Goal: Task Accomplishment & Management: Manage account settings

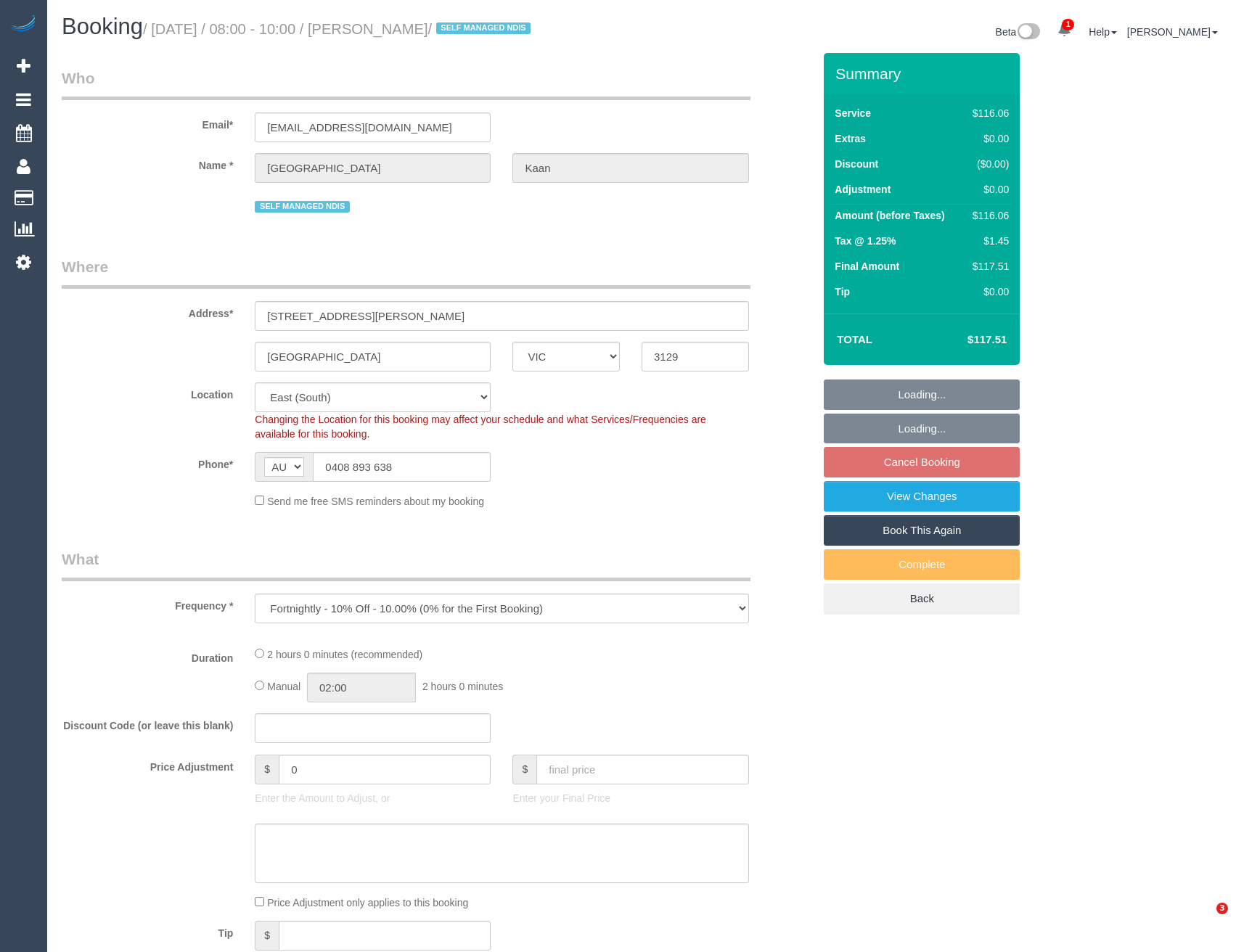
select select "VIC"
select select "object:553"
select select "number:28"
select select "number:14"
select select "number:18"
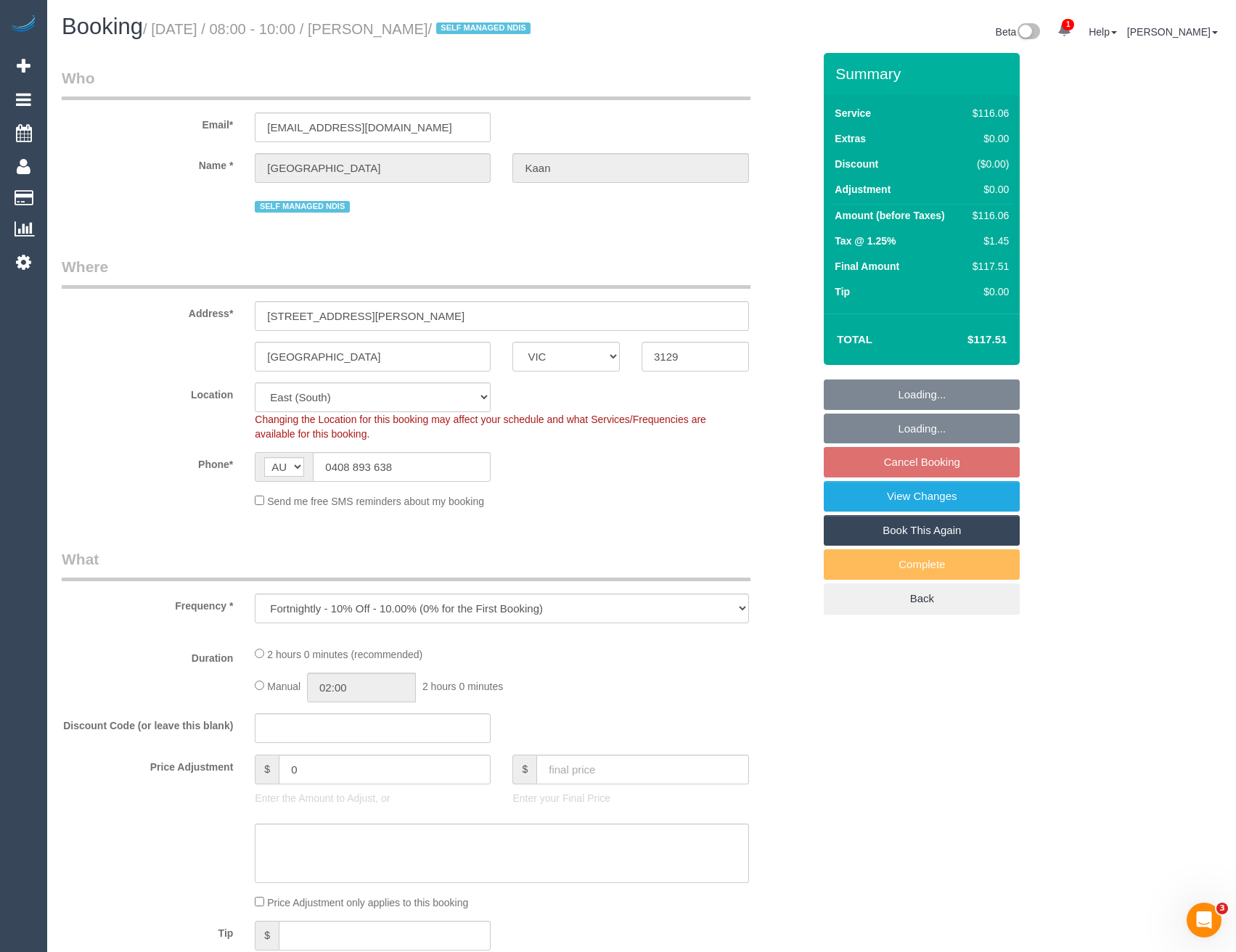
select select "number:24"
select select "number:34"
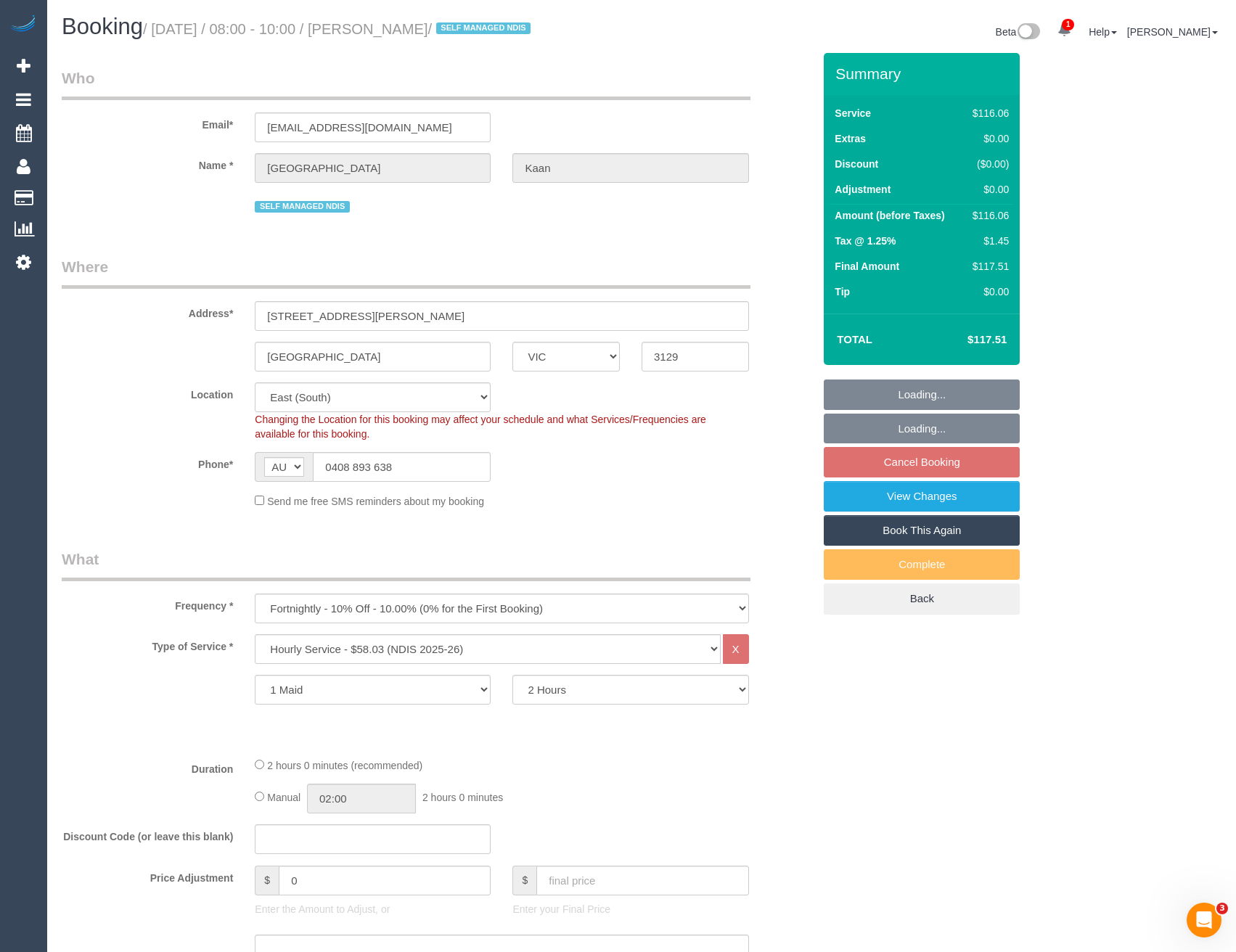
select select "spot1"
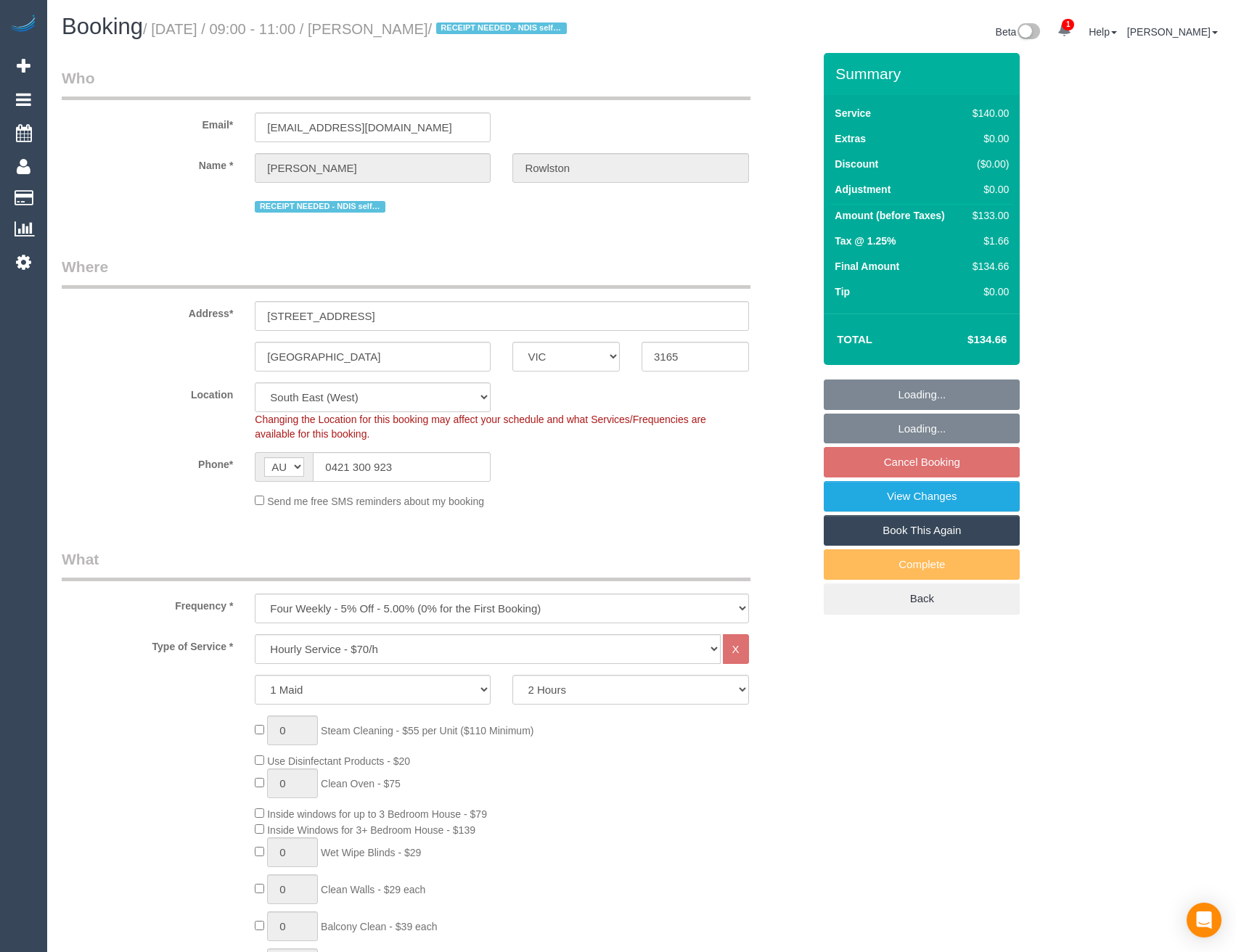
select select "VIC"
select select "number:28"
select select "number:14"
select select "number:19"
select select "number:36"
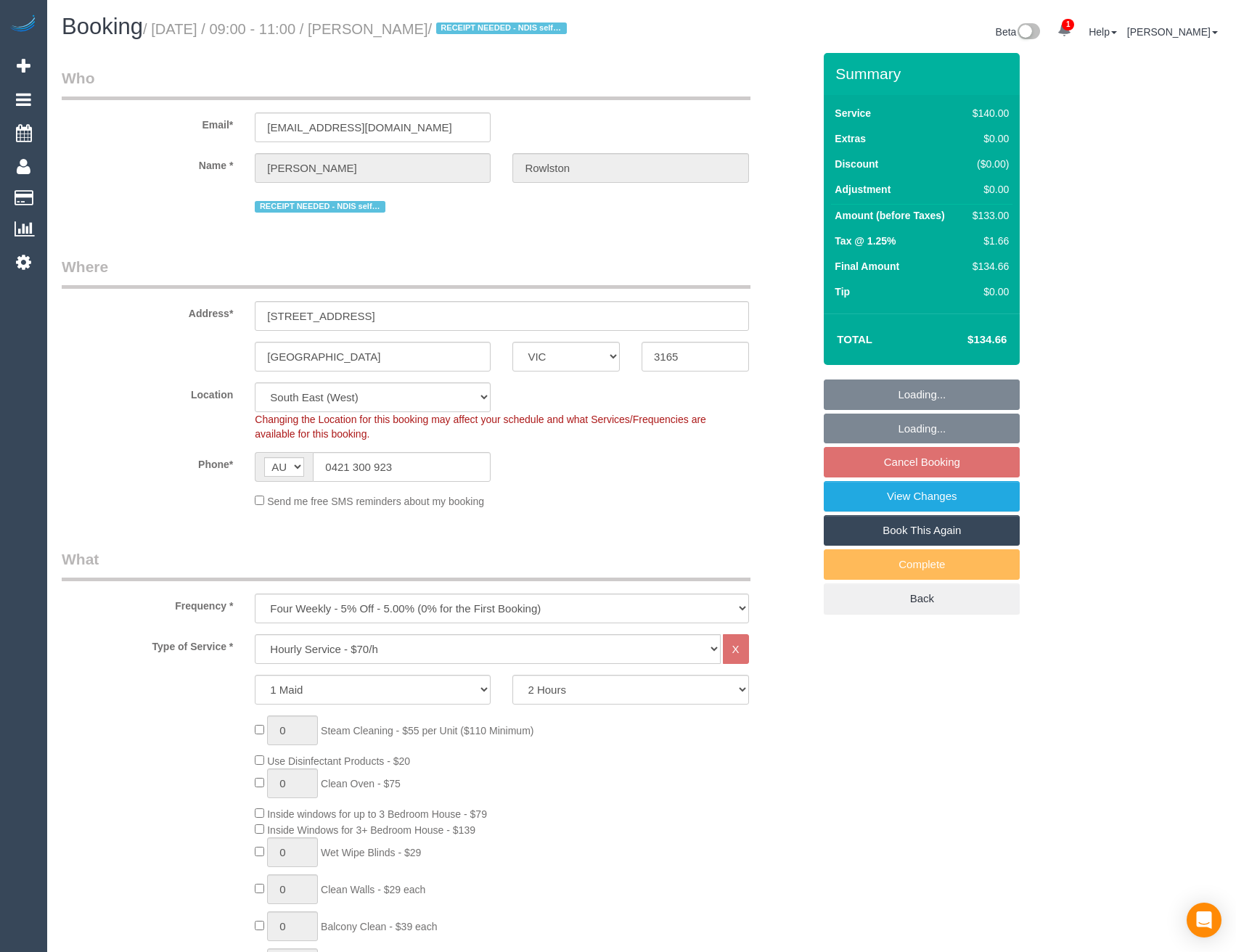
select select "number:34"
select select "object:1416"
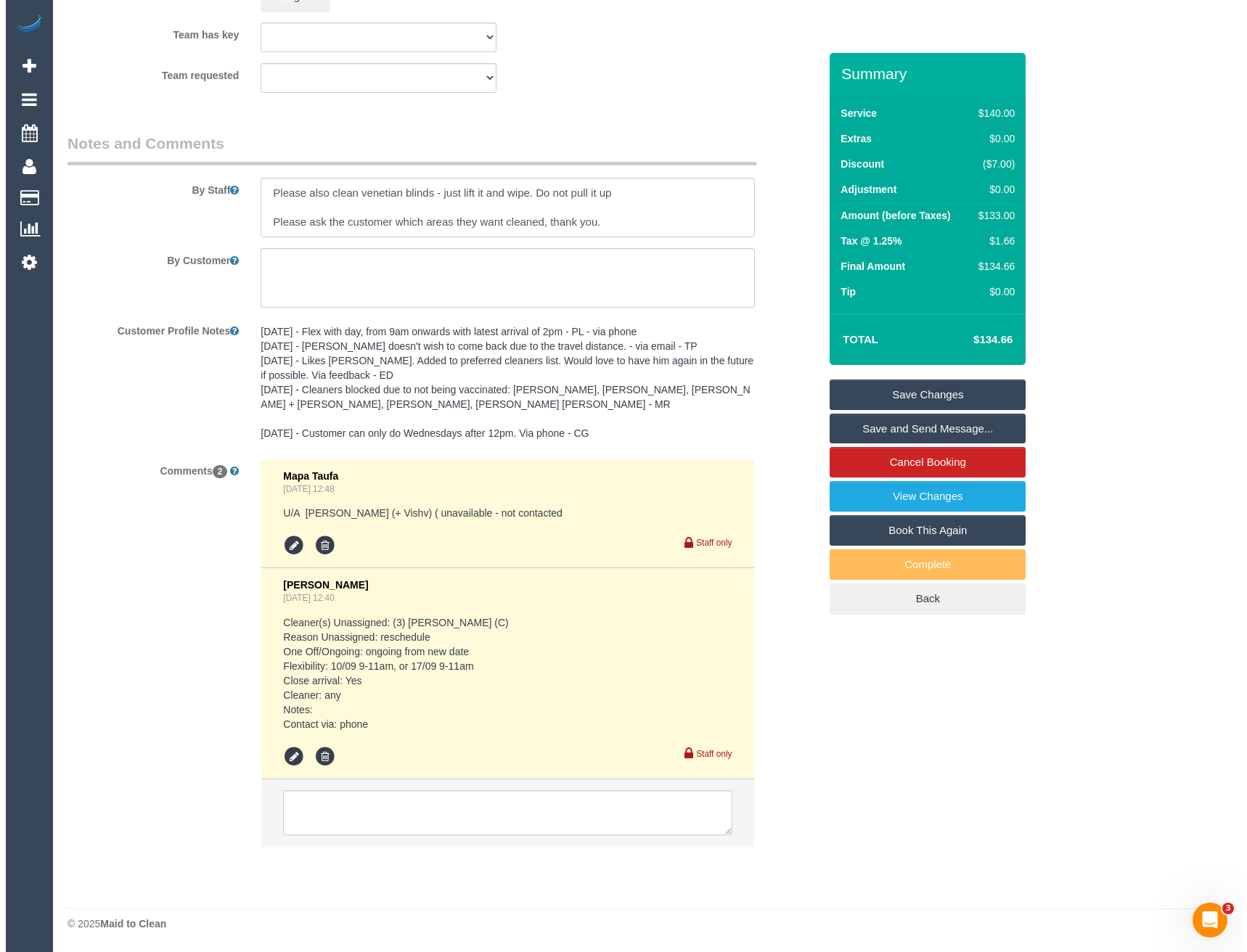
scroll to position [2149, 0]
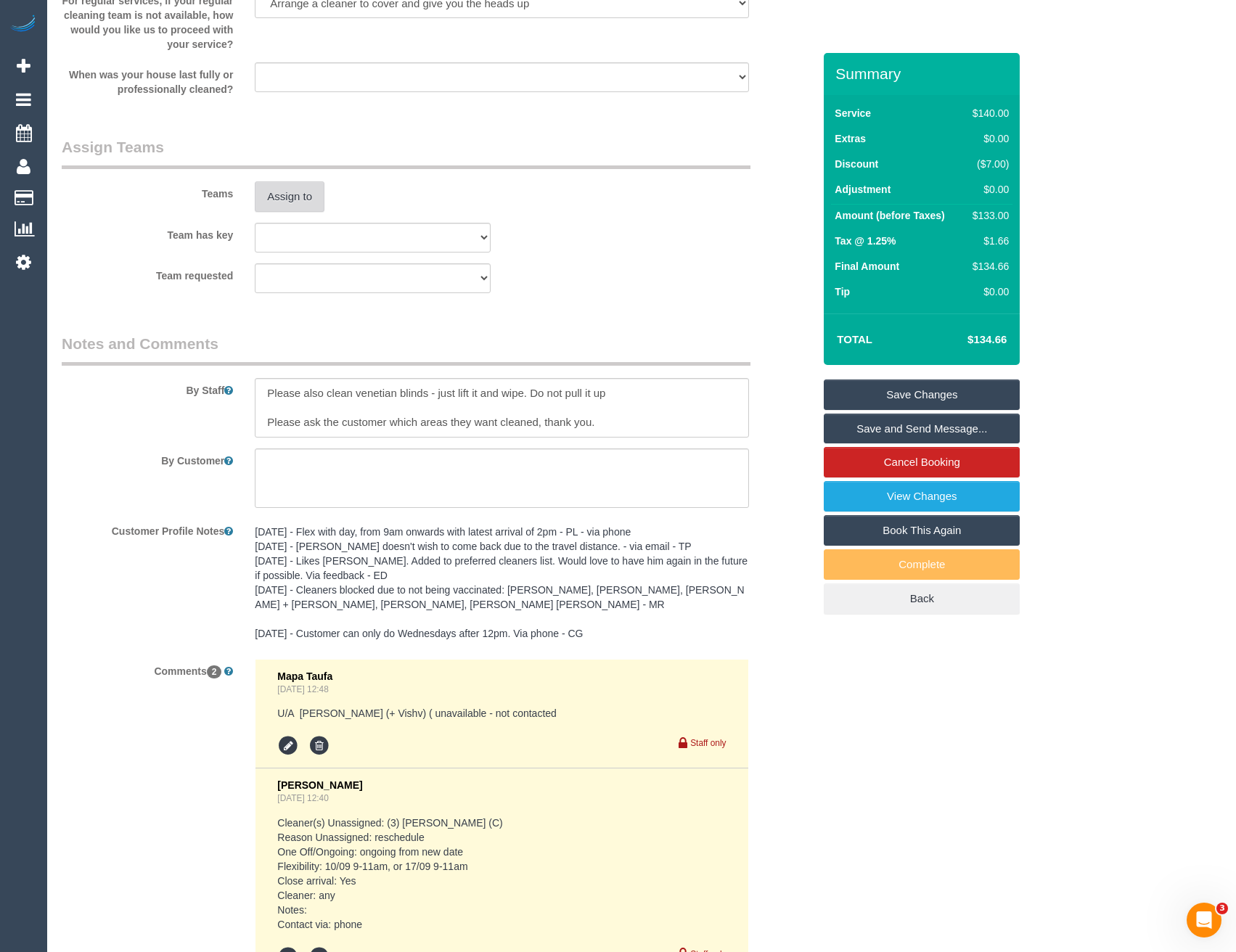
click at [297, 212] on button "Assign to" at bounding box center [289, 197] width 69 height 30
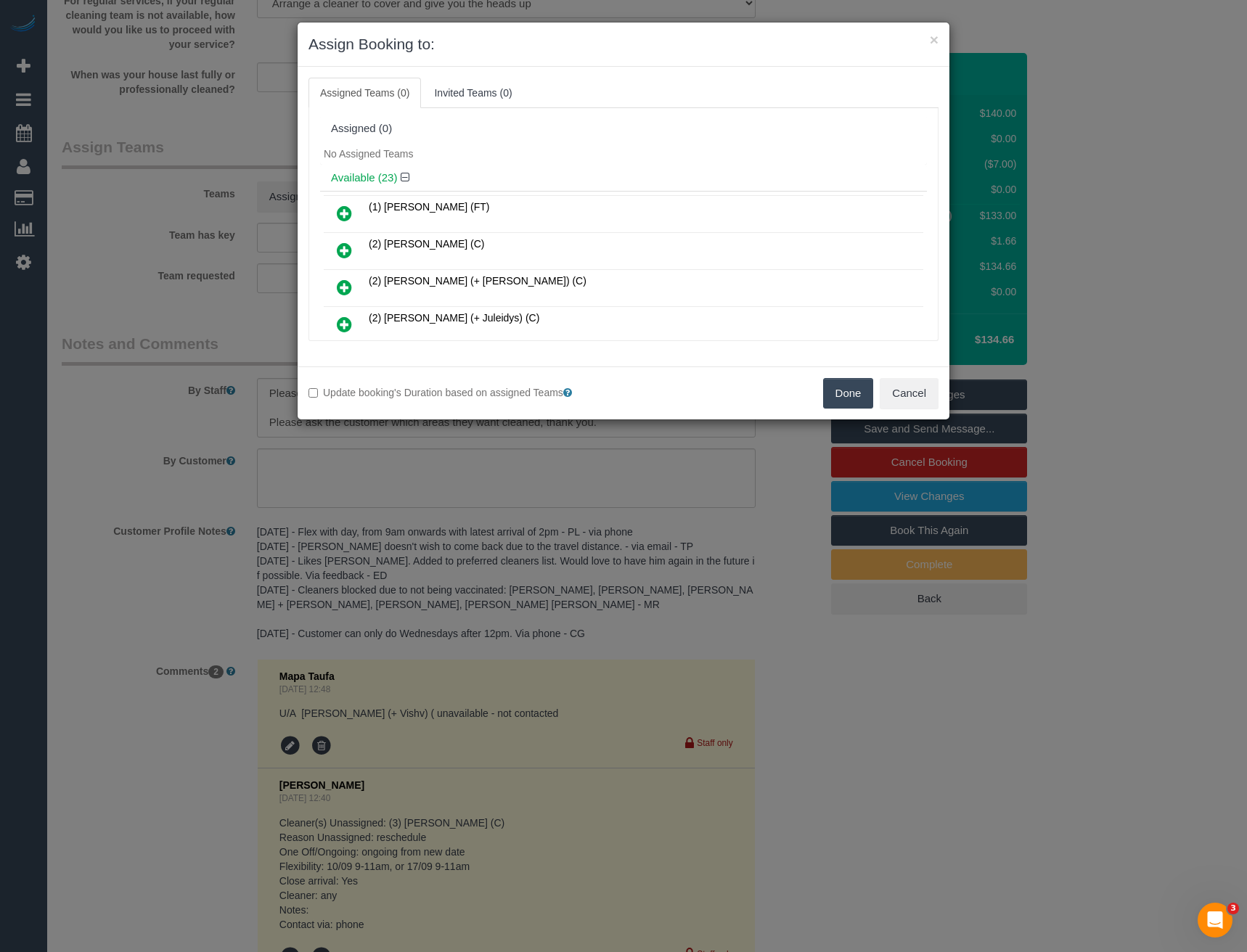
scroll to position [168, 0]
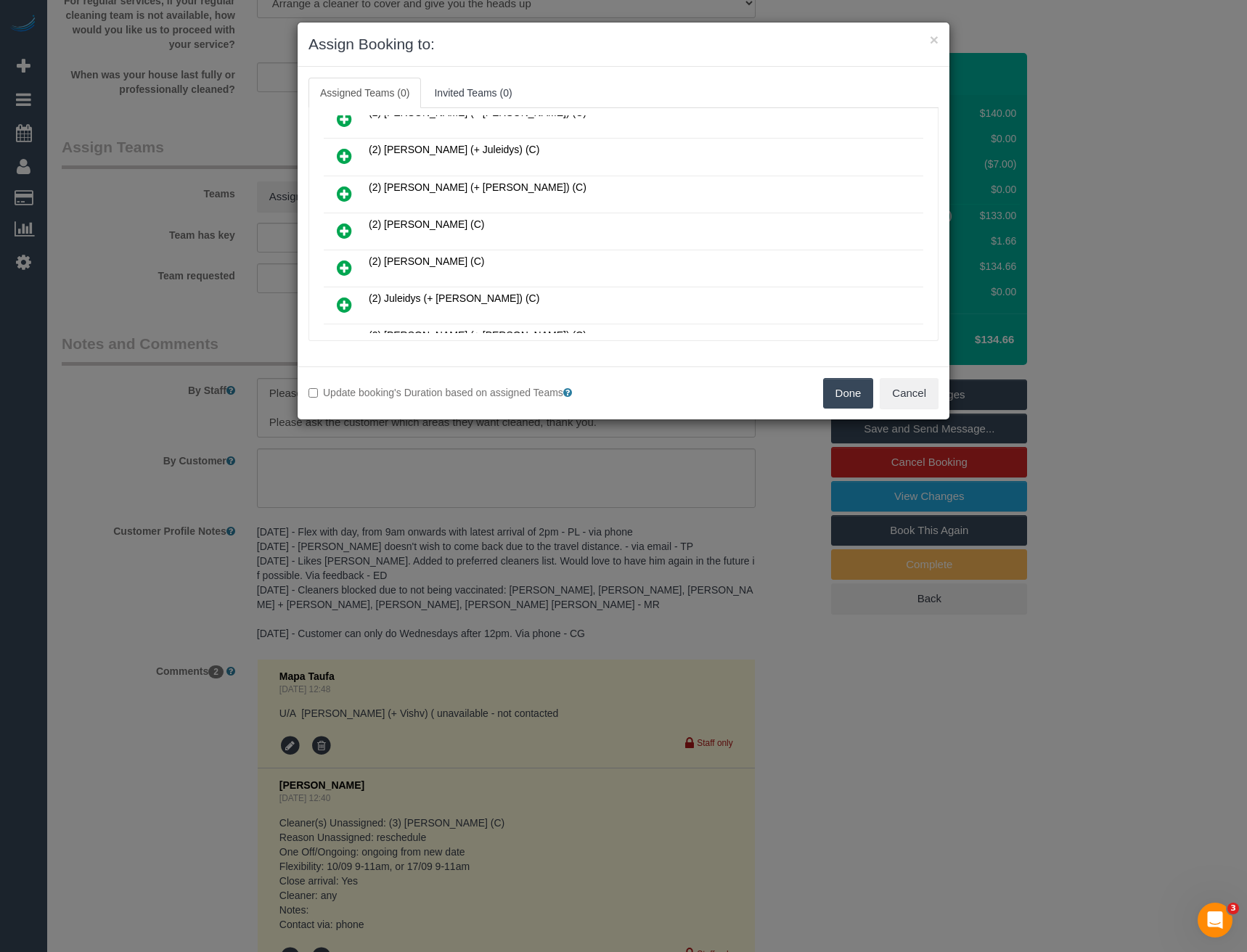
click at [343, 227] on icon at bounding box center [345, 231] width 15 height 17
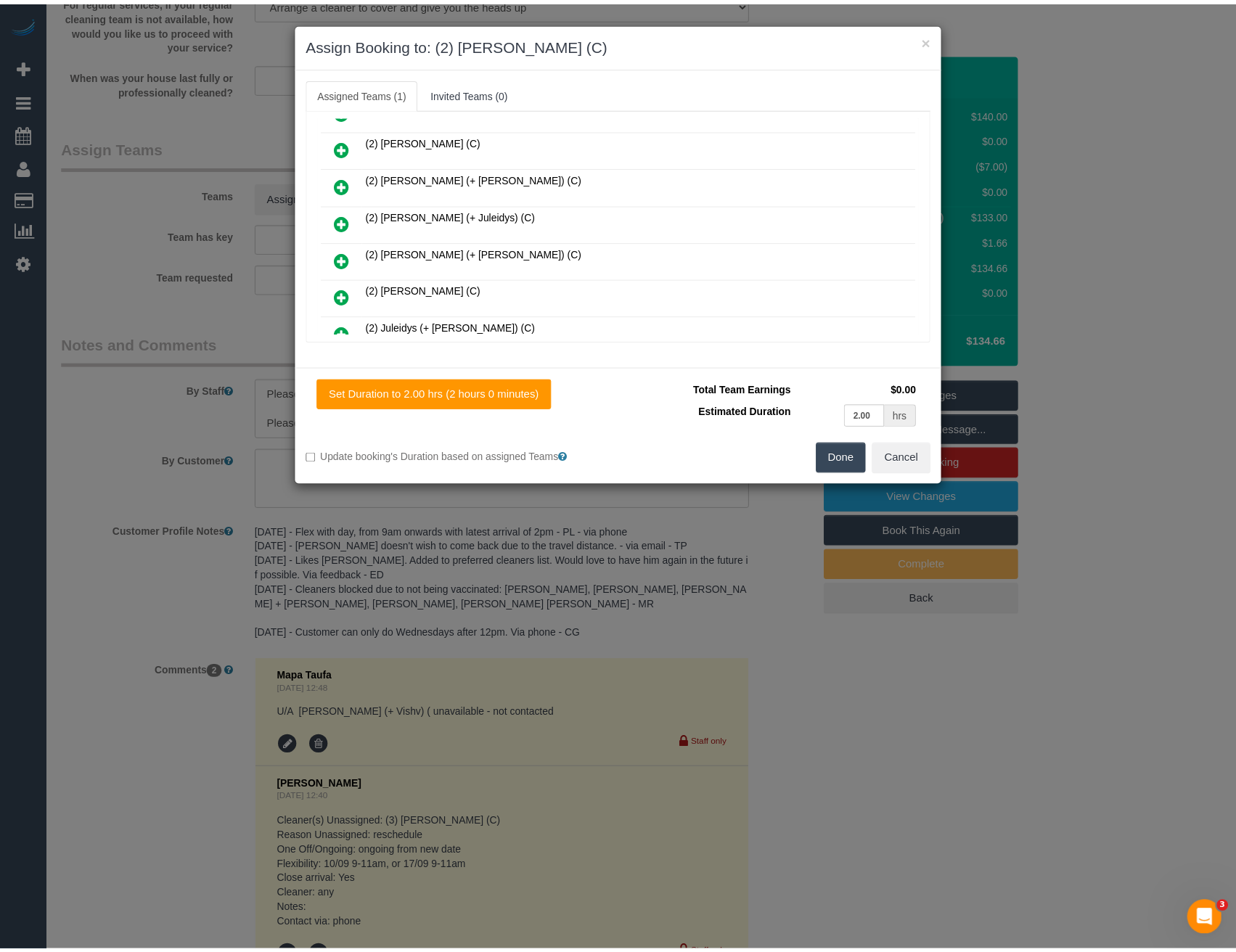
scroll to position [0, 0]
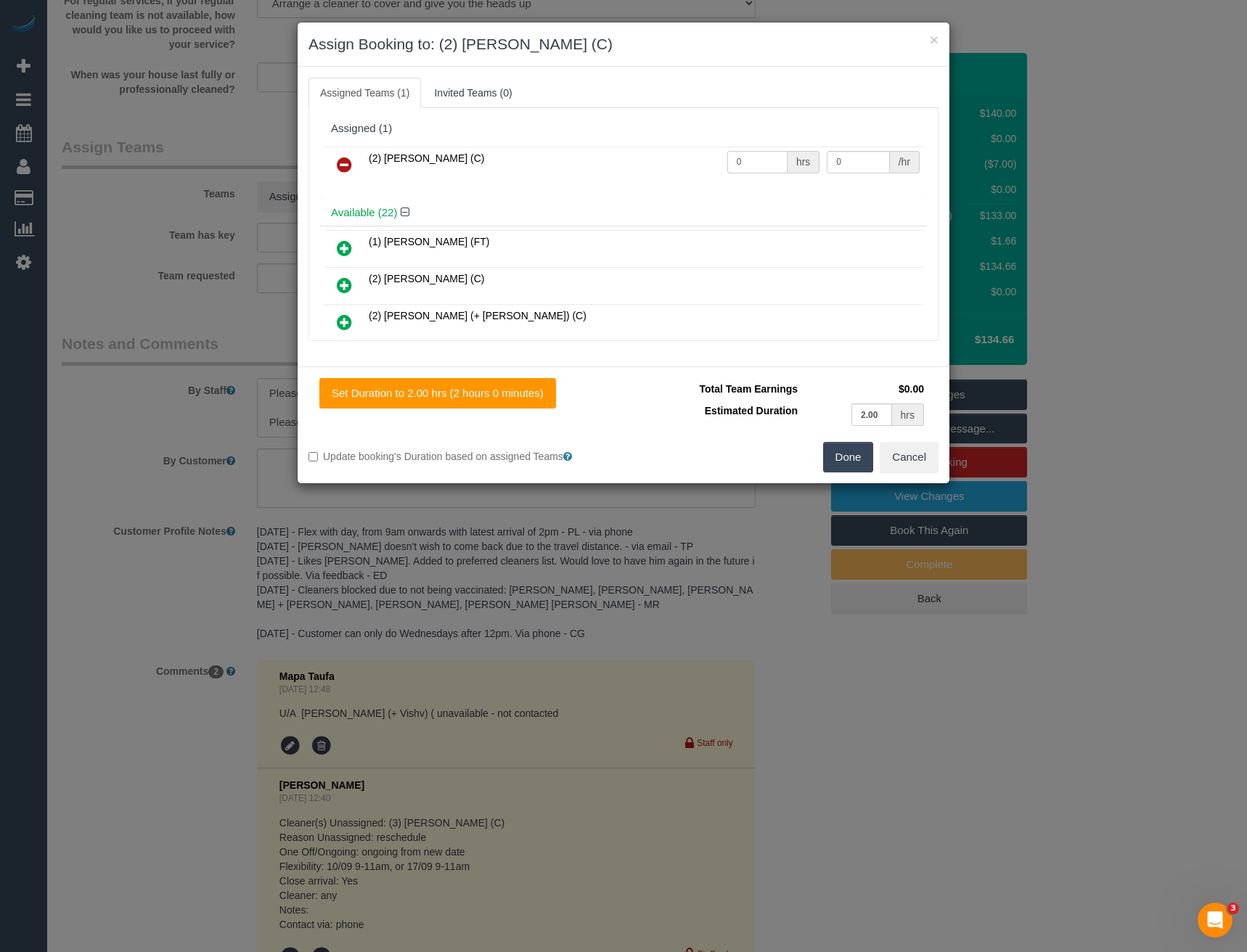
drag, startPoint x: 752, startPoint y: 165, endPoint x: 619, endPoint y: 174, distance: 133.3
click at [628, 175] on tr "(2) Dasni Kalupahana (C) 0 hrs 0 /hr" at bounding box center [623, 164] width 599 height 37
type input "2"
type input "37.5"
click at [841, 465] on button "Done" at bounding box center [848, 457] width 51 height 30
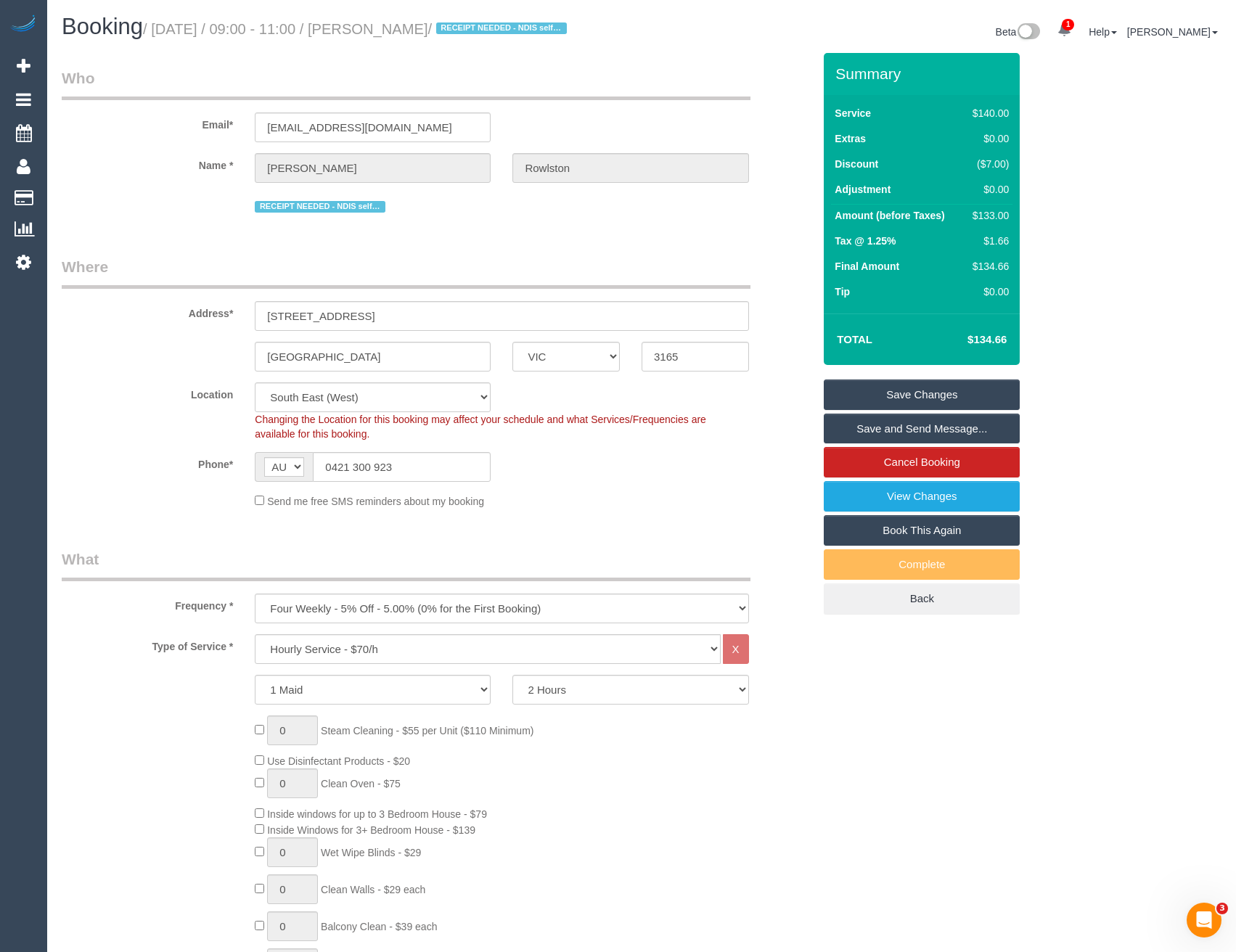
click at [855, 444] on link "Save and Send Message..." at bounding box center [922, 429] width 196 height 30
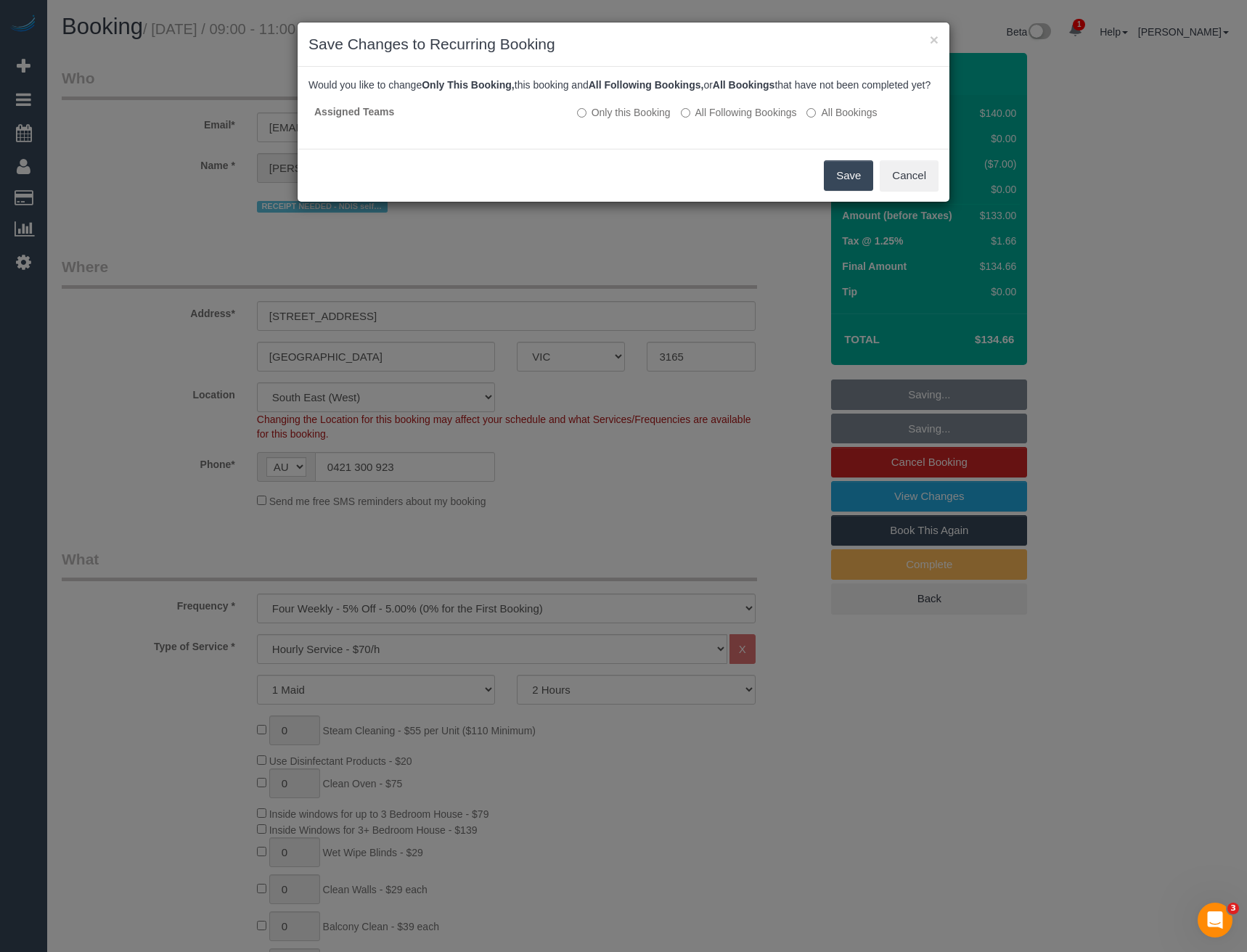
click at [832, 191] on button "Save" at bounding box center [848, 176] width 49 height 30
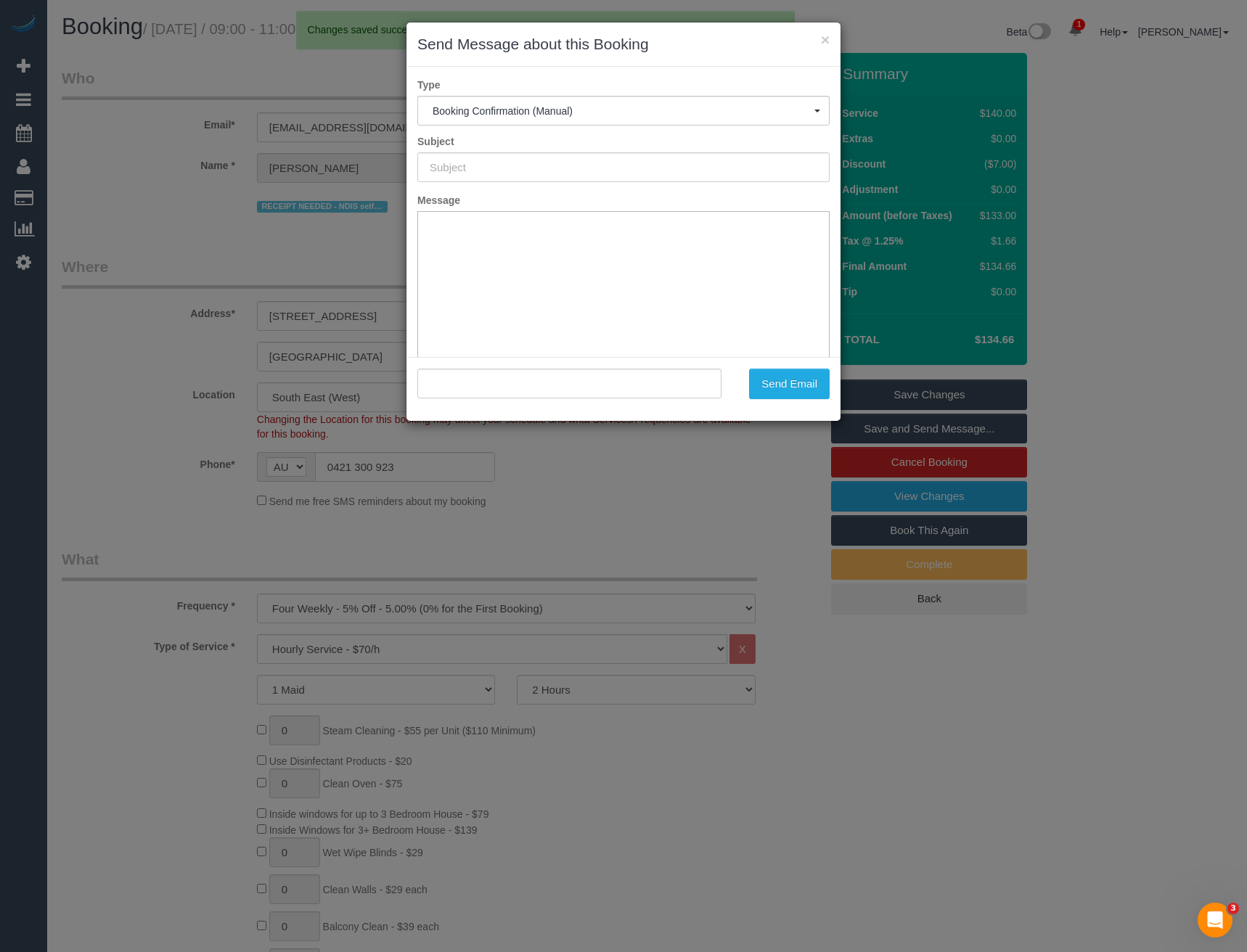
type input "Booking Confirmed"
type input ""Krystal Rowlston" <gwencameron603@gmail.com>"
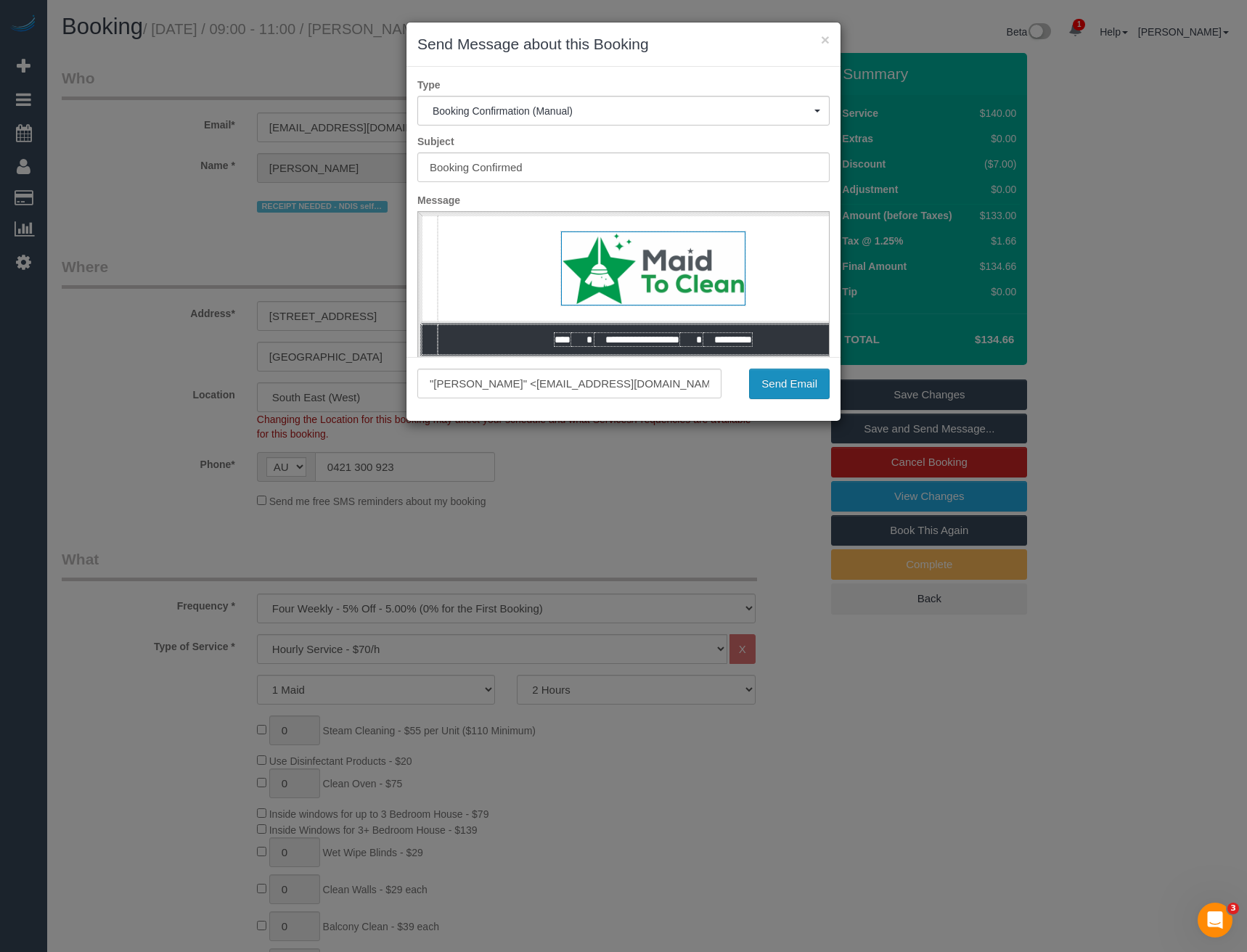
click at [813, 387] on button "Send Email" at bounding box center [789, 384] width 81 height 30
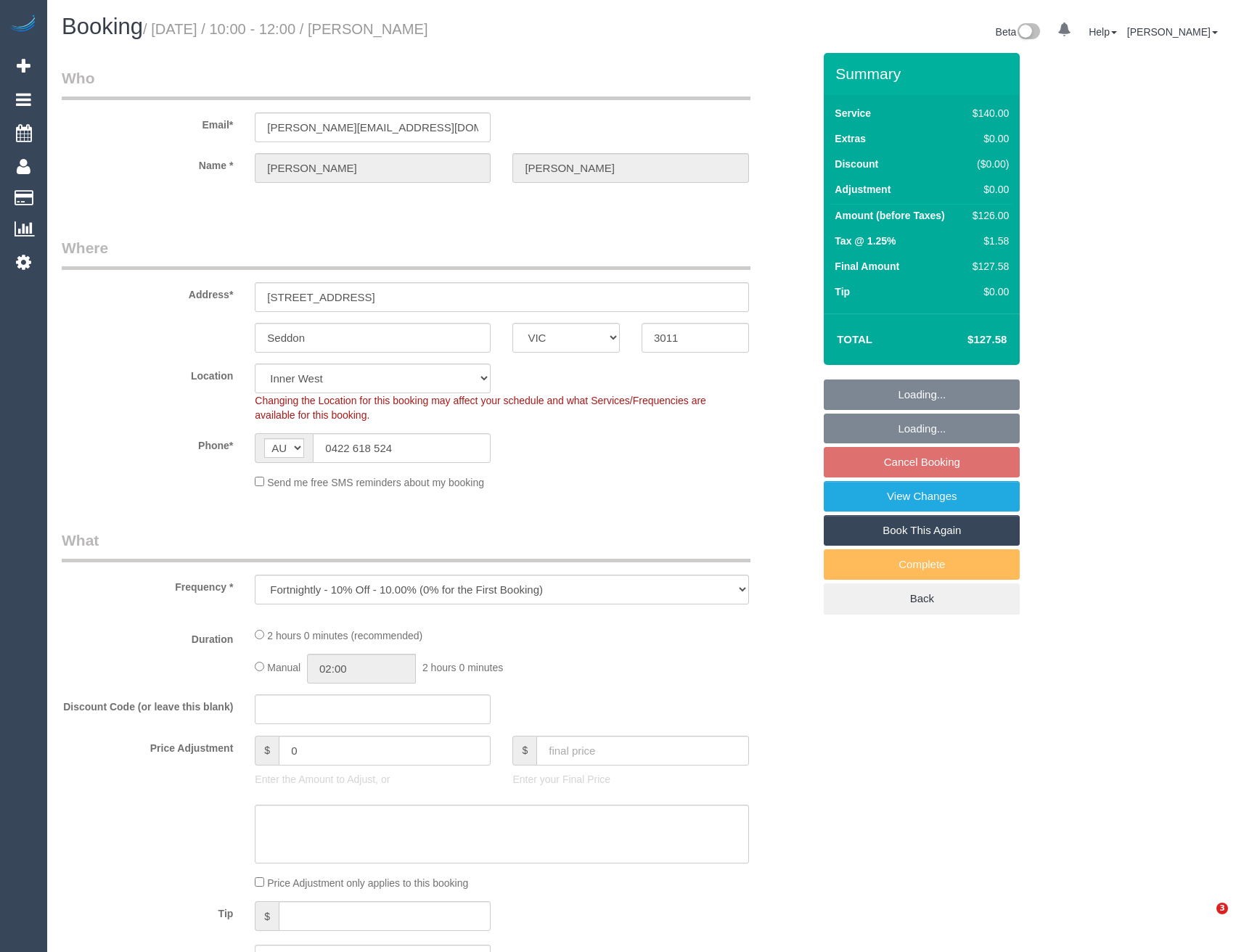
select select "VIC"
select select "number:28"
select select "number:14"
select select "number:19"
select select "number:36"
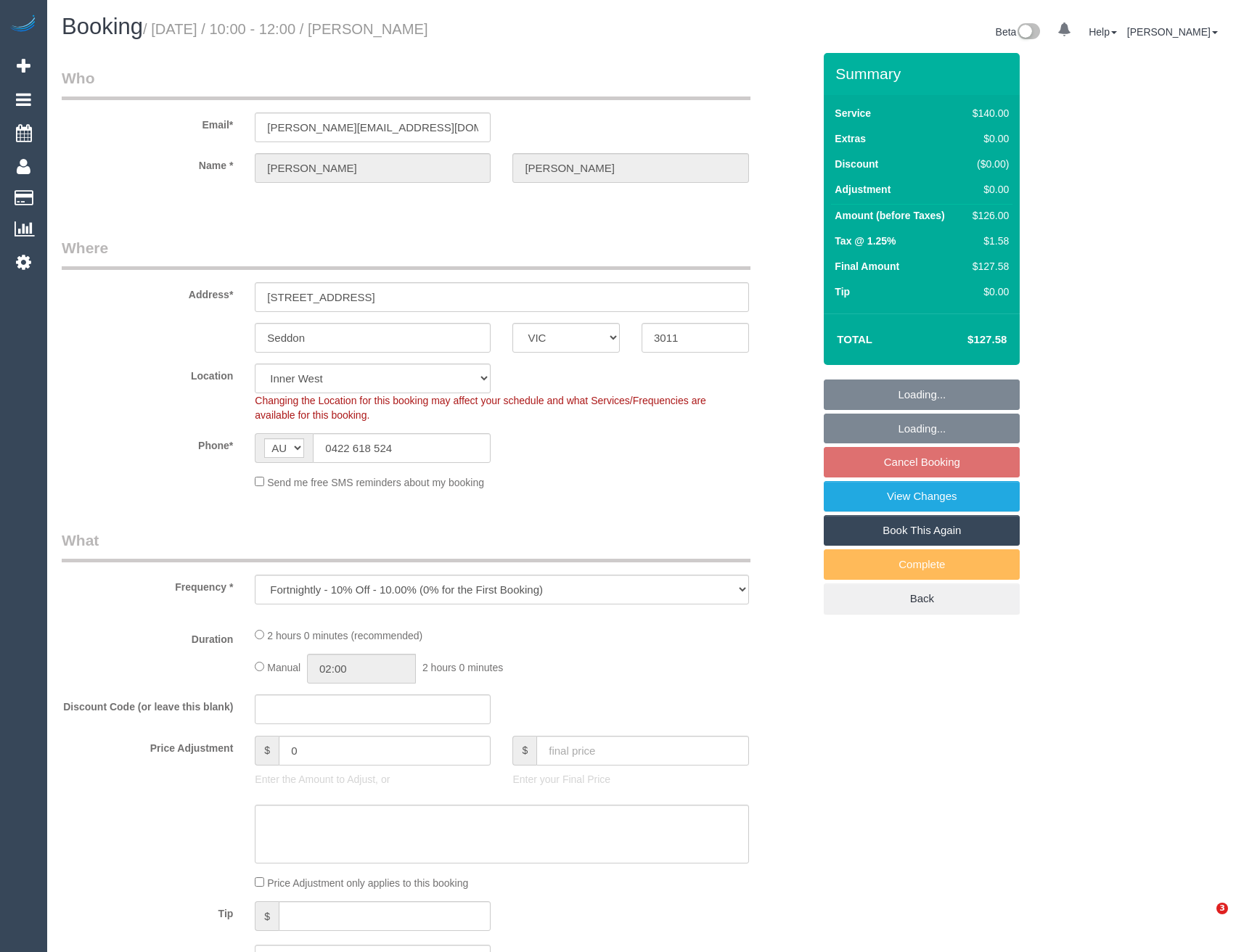
select select "number:35"
select select "spot3"
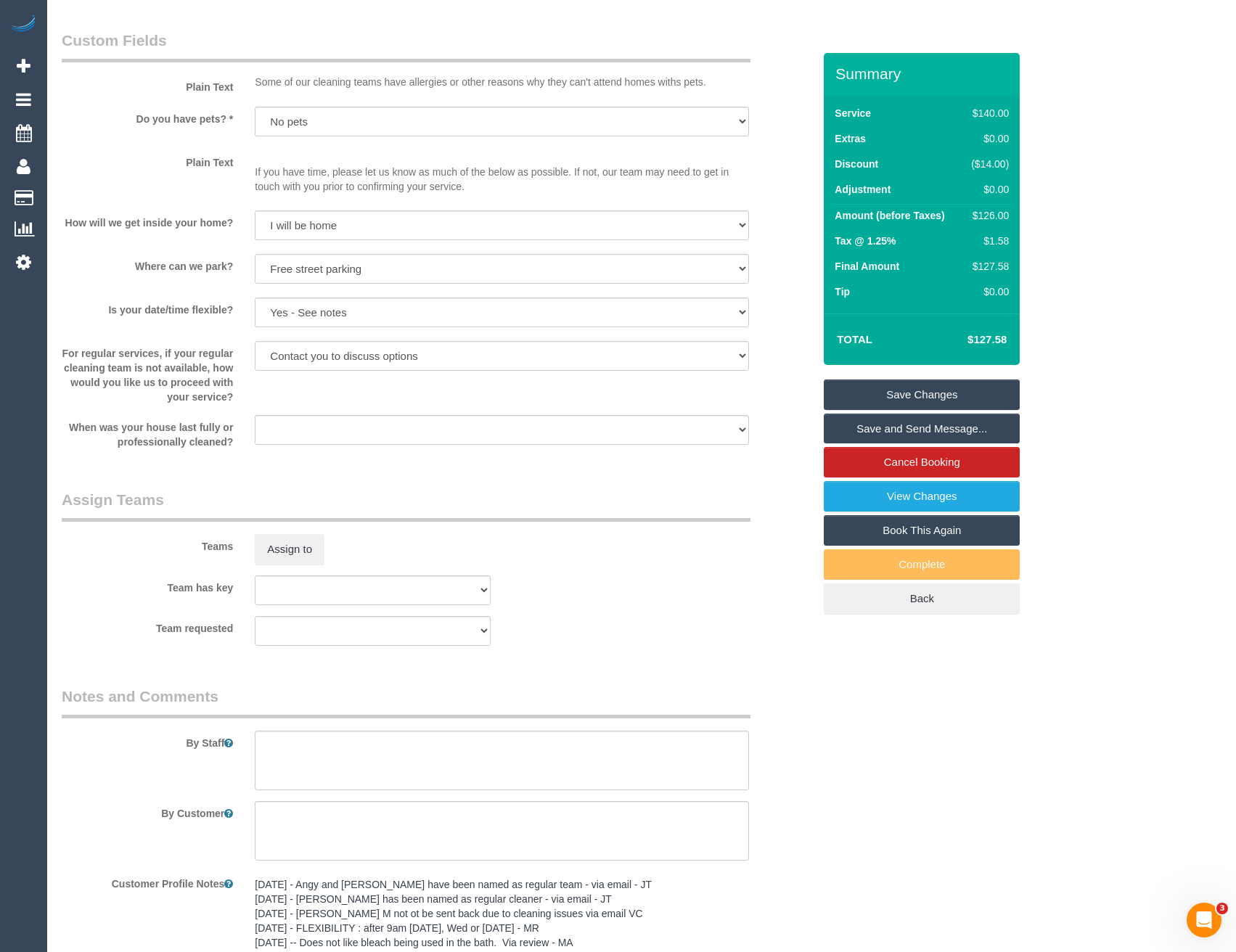
scroll to position [1887, 0]
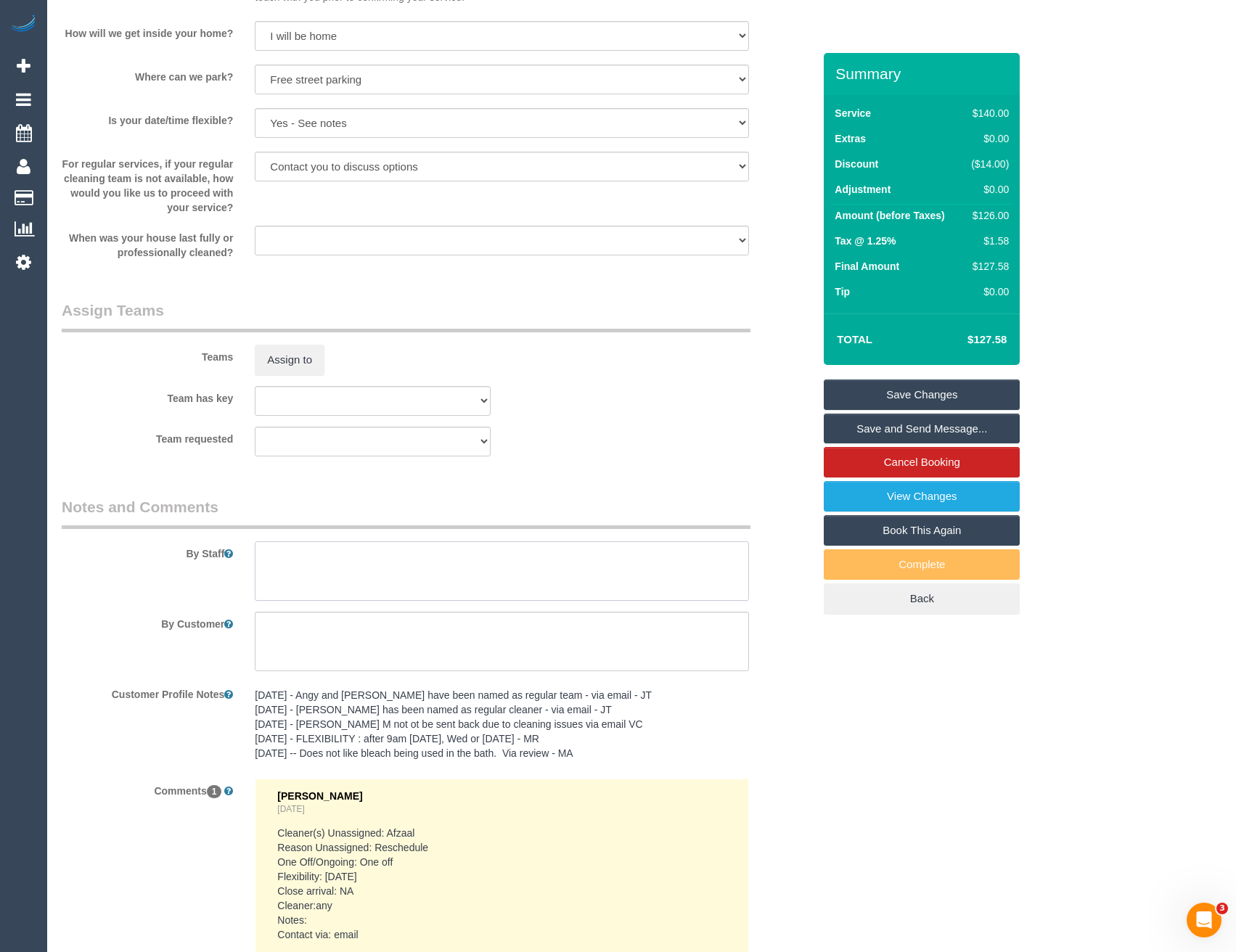
click at [307, 569] on textarea at bounding box center [501, 571] width 494 height 60
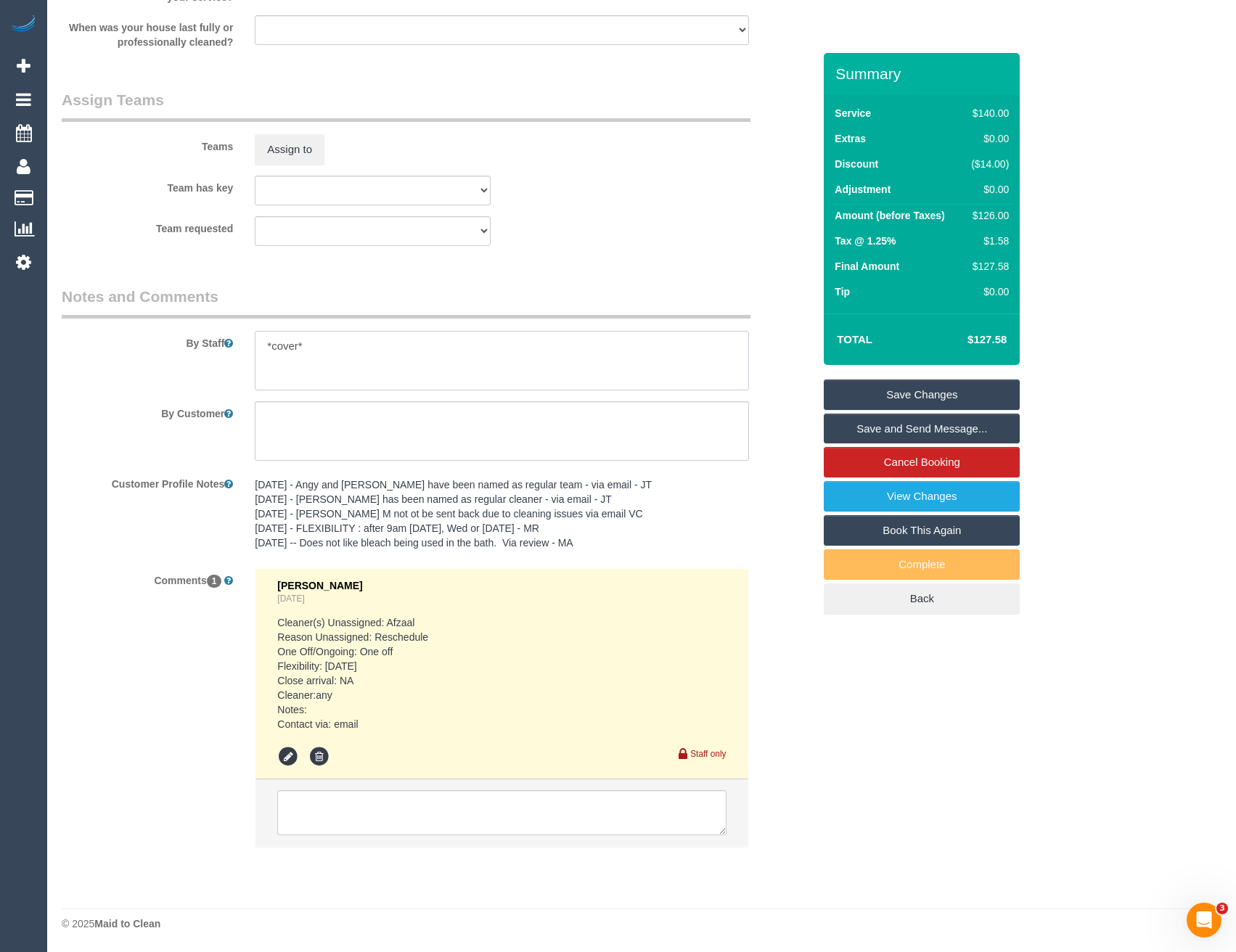
scroll to position [1734, 0]
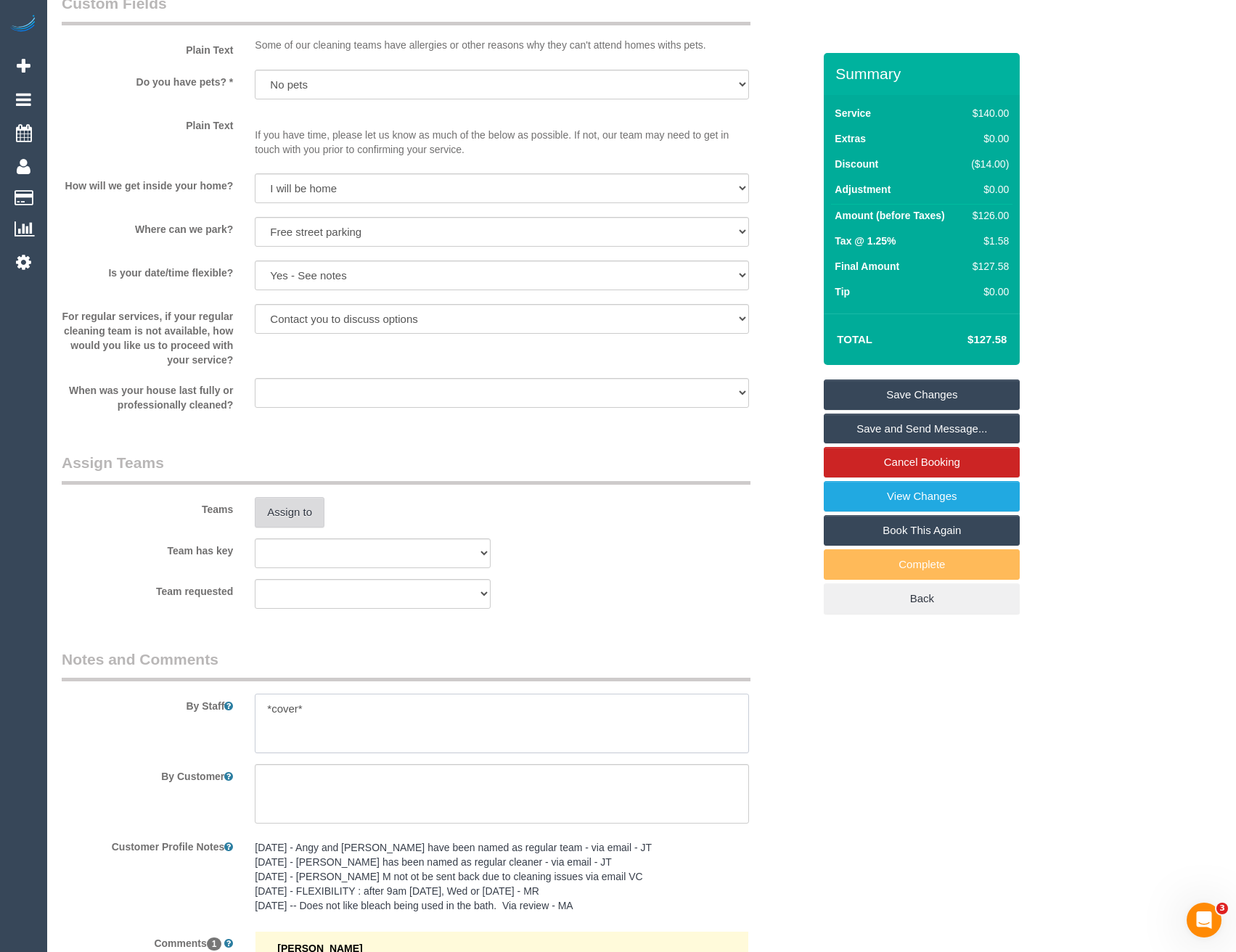
type textarea "*cover*"
click at [289, 514] on button "Assign to" at bounding box center [289, 512] width 69 height 30
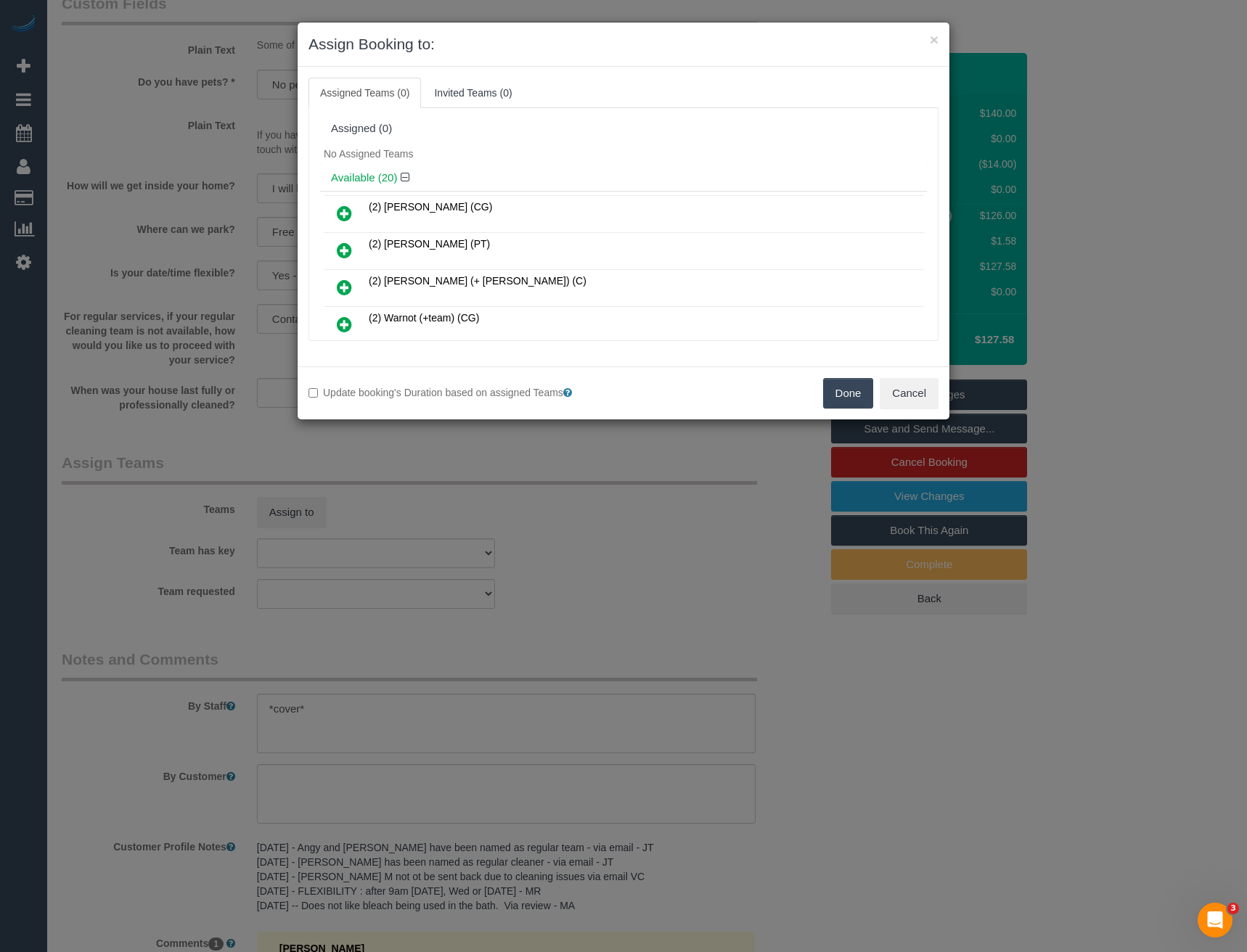
click at [432, 494] on div "× Assign Booking to: Assigned Teams (0) Invited Teams (0) Assigned (0) No Assig…" at bounding box center [624, 476] width 1247 height 952
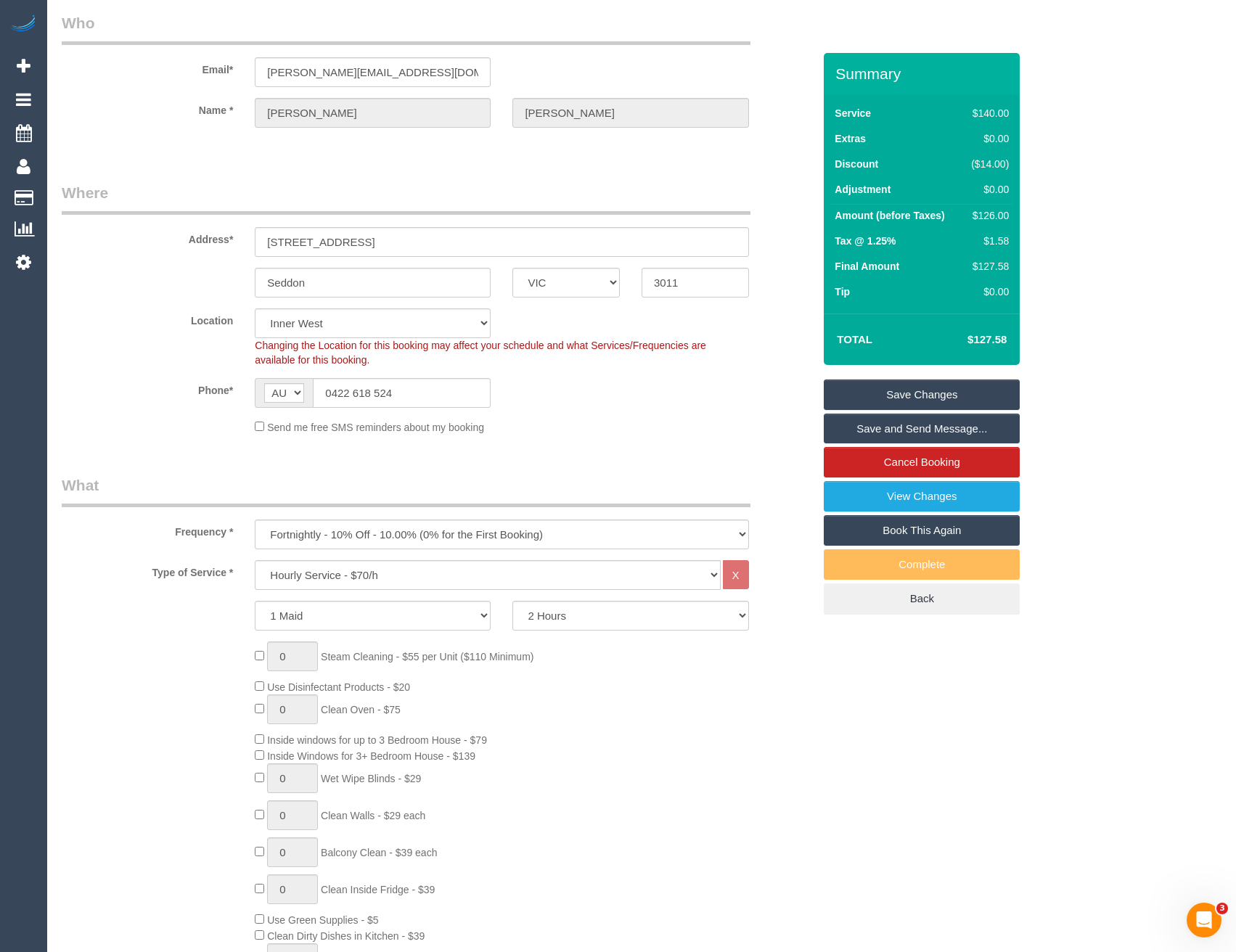
scroll to position [0, 0]
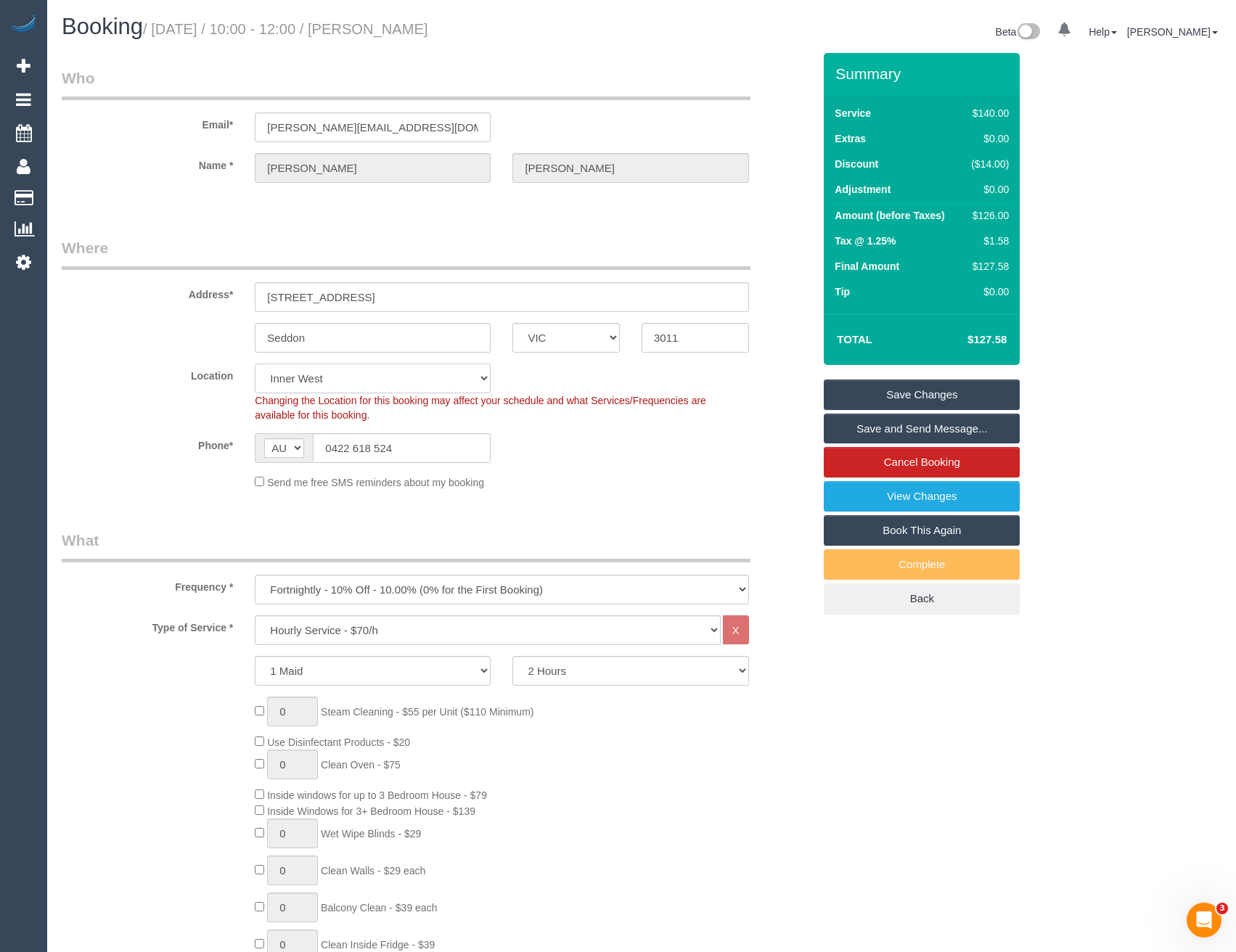
click at [352, 387] on select "Office City East (North) East (South) Inner East Inner North (East) Inner North…" at bounding box center [372, 378] width 236 height 29
click at [316, 378] on select "Office City East (North) East (South) Inner East Inner North (East) Inner North…" at bounding box center [372, 378] width 236 height 29
select select "50"
click at [255, 363] on select "Office City East (North) East (South) Inner East Inner North (East) Inner North…" at bounding box center [372, 378] width 236 height 29
click at [566, 471] on sui-booking-location "Location Office City East (North) East (South) Inner East Inner North (East) In…" at bounding box center [437, 427] width 751 height 127
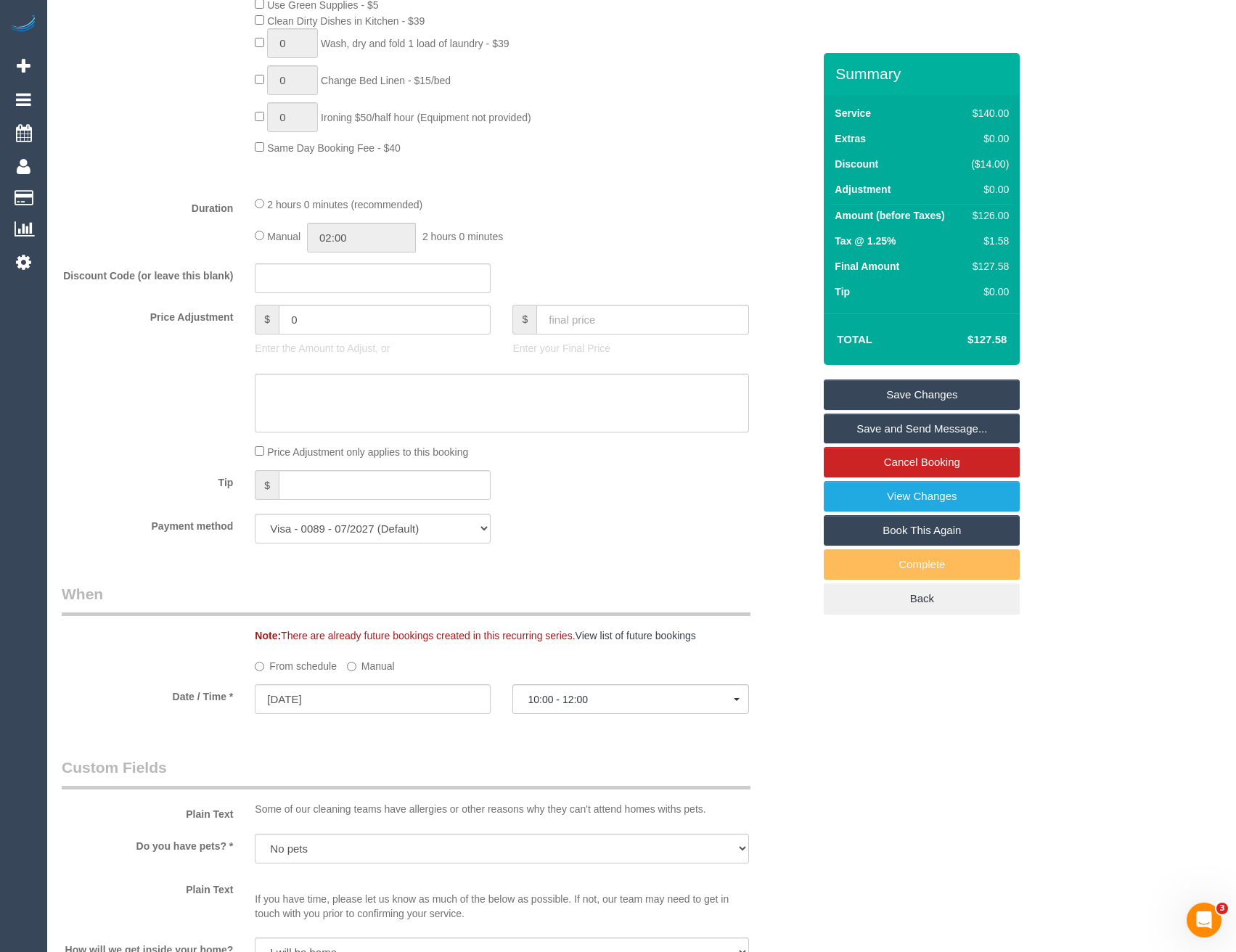
select select "object:4617"
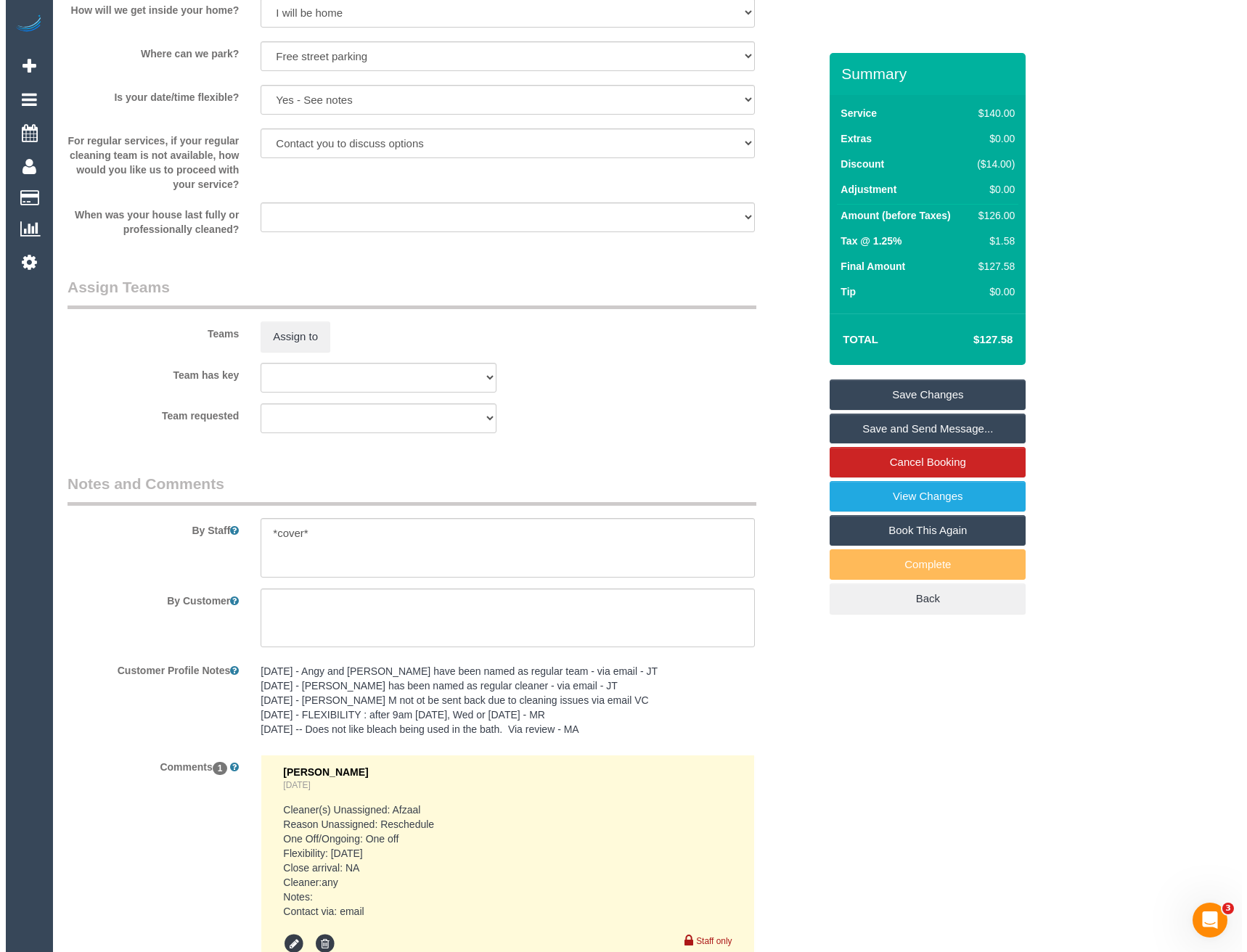
scroll to position [2177, 0]
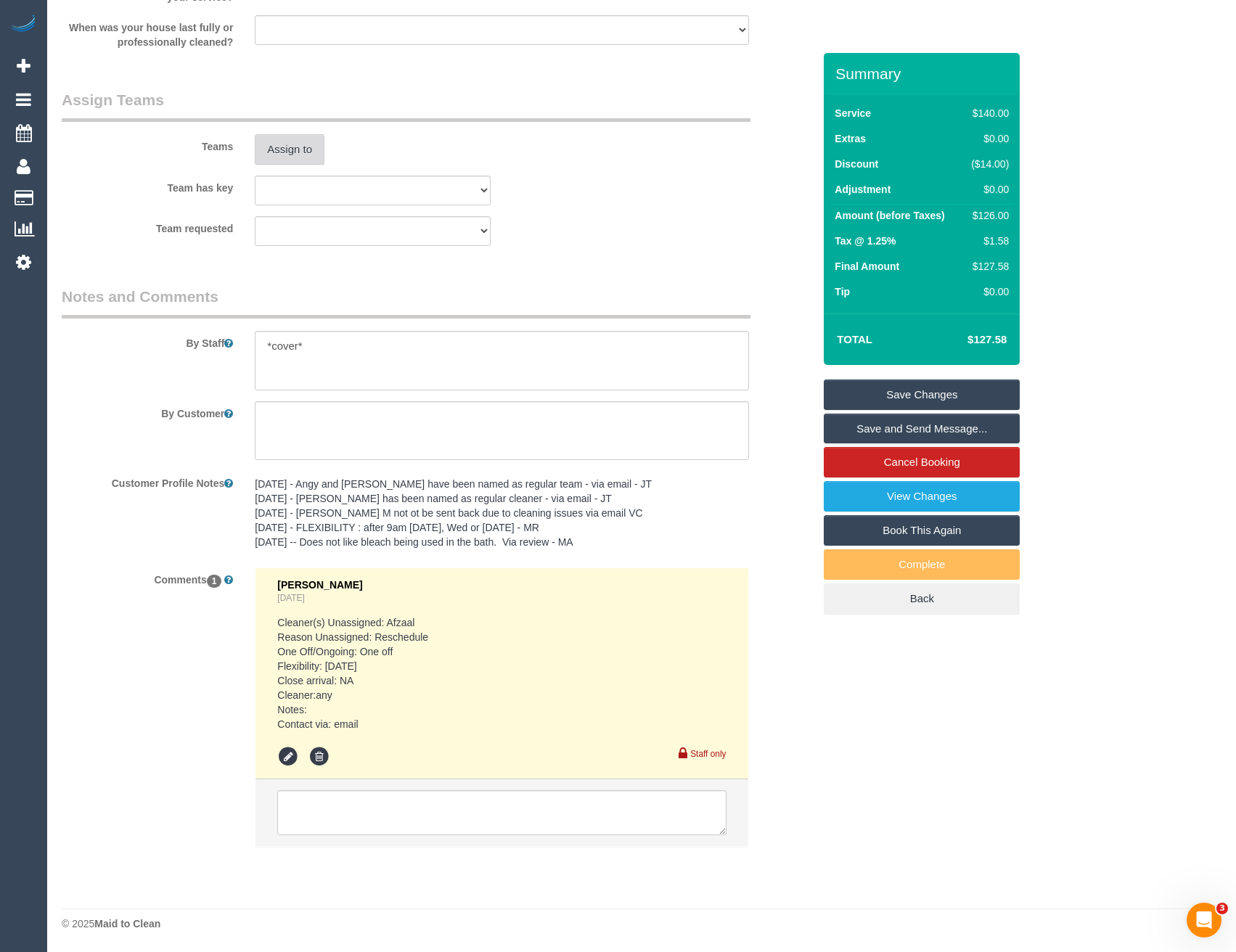
click at [287, 147] on button "Assign to" at bounding box center [289, 149] width 69 height 30
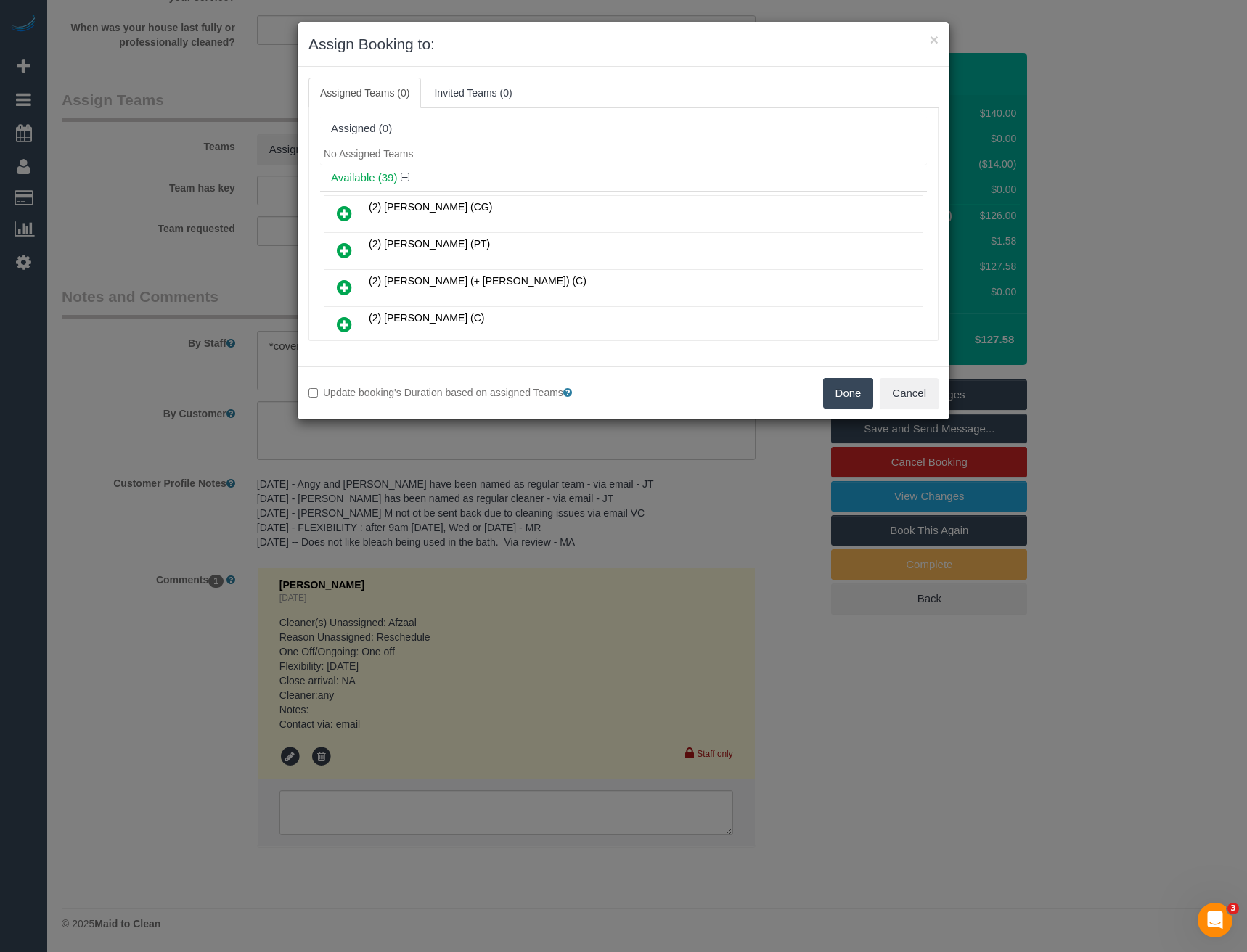
scroll to position [131, 0]
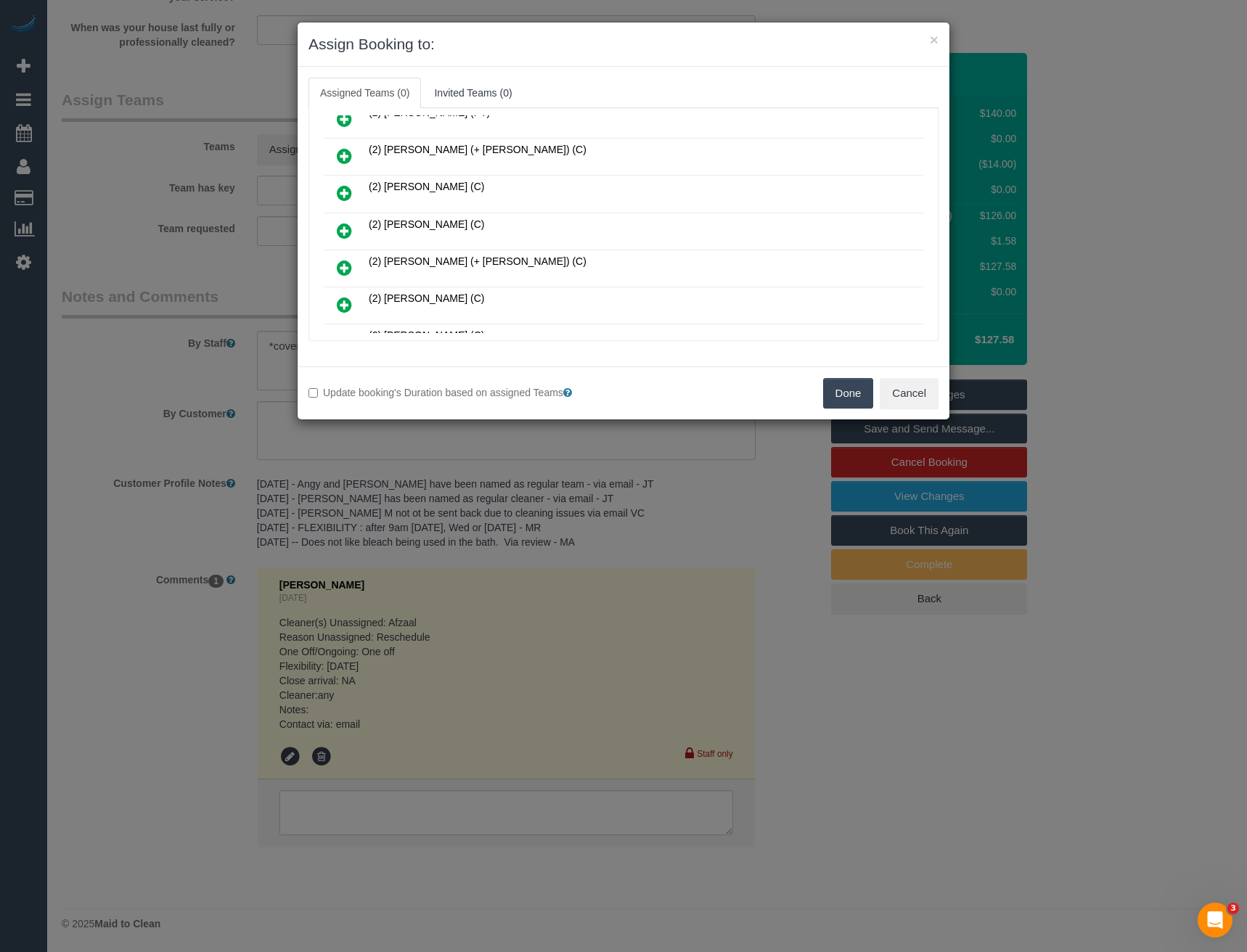
click at [342, 232] on icon at bounding box center [345, 231] width 15 height 17
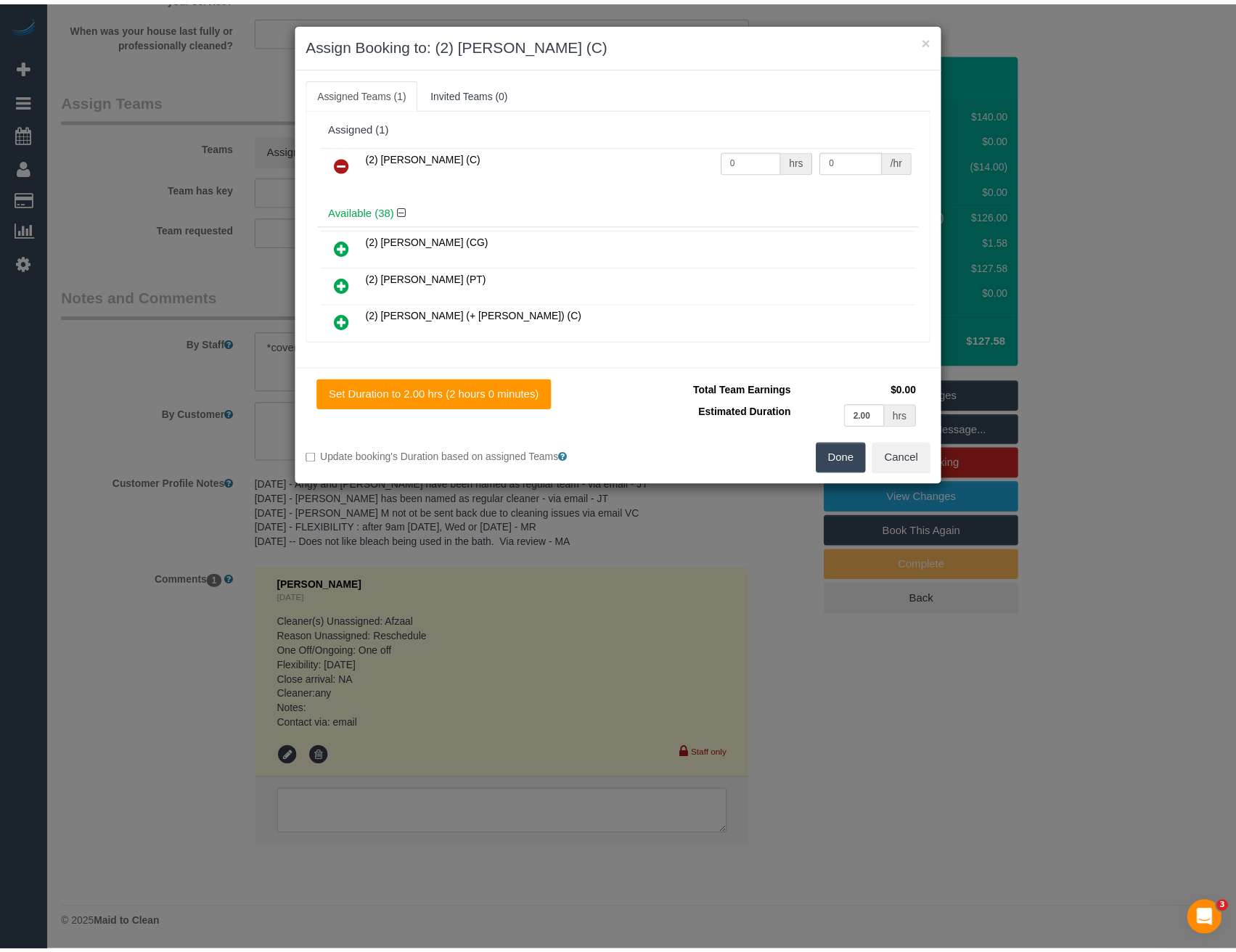
scroll to position [0, 0]
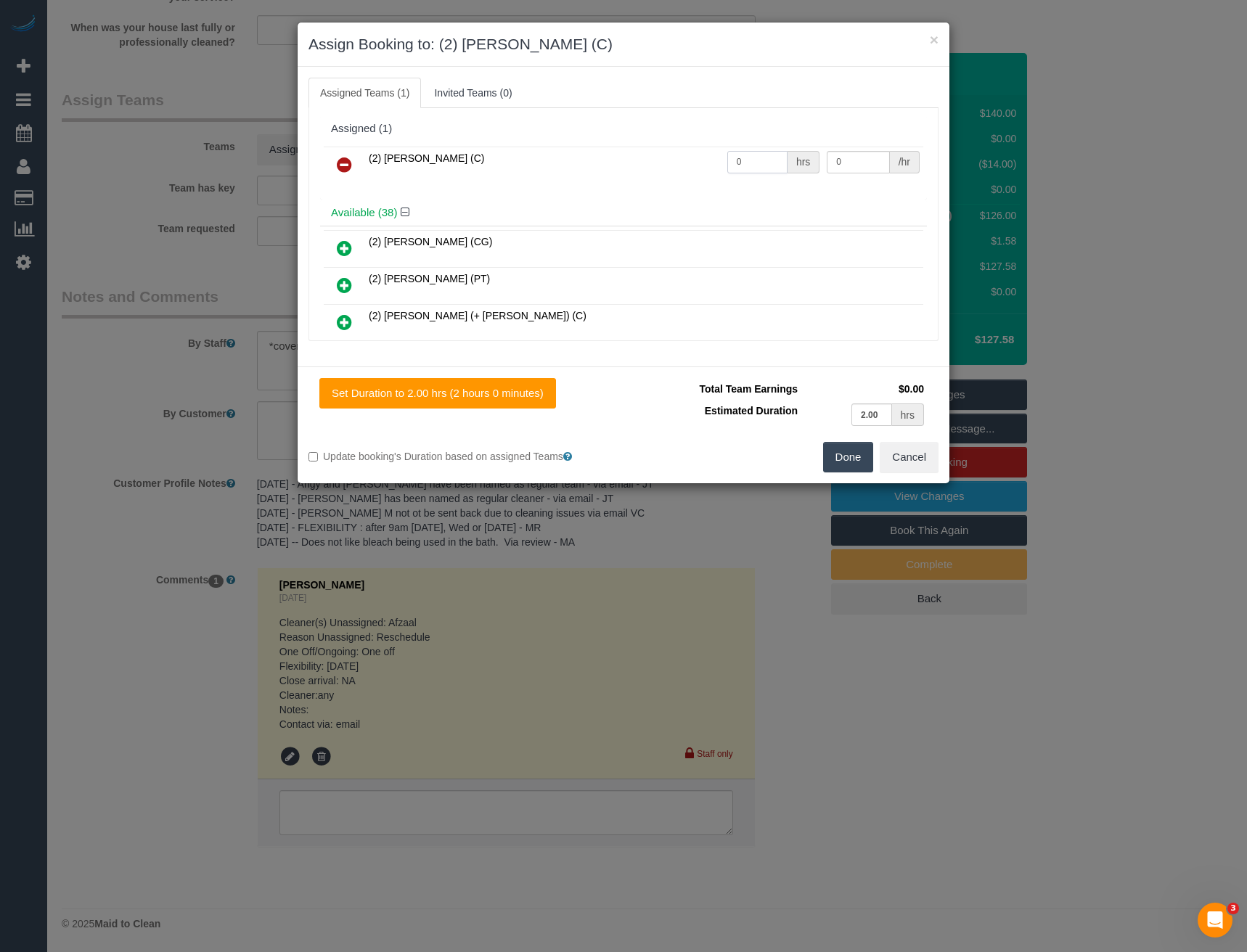
drag, startPoint x: 766, startPoint y: 171, endPoint x: 695, endPoint y: 179, distance: 71.4
click at [711, 178] on tr "(2) Joshua Russell (C) 0 hrs 0 /hr" at bounding box center [623, 164] width 599 height 37
type input "2"
type input "37.5"
click at [841, 451] on button "Done" at bounding box center [848, 457] width 51 height 30
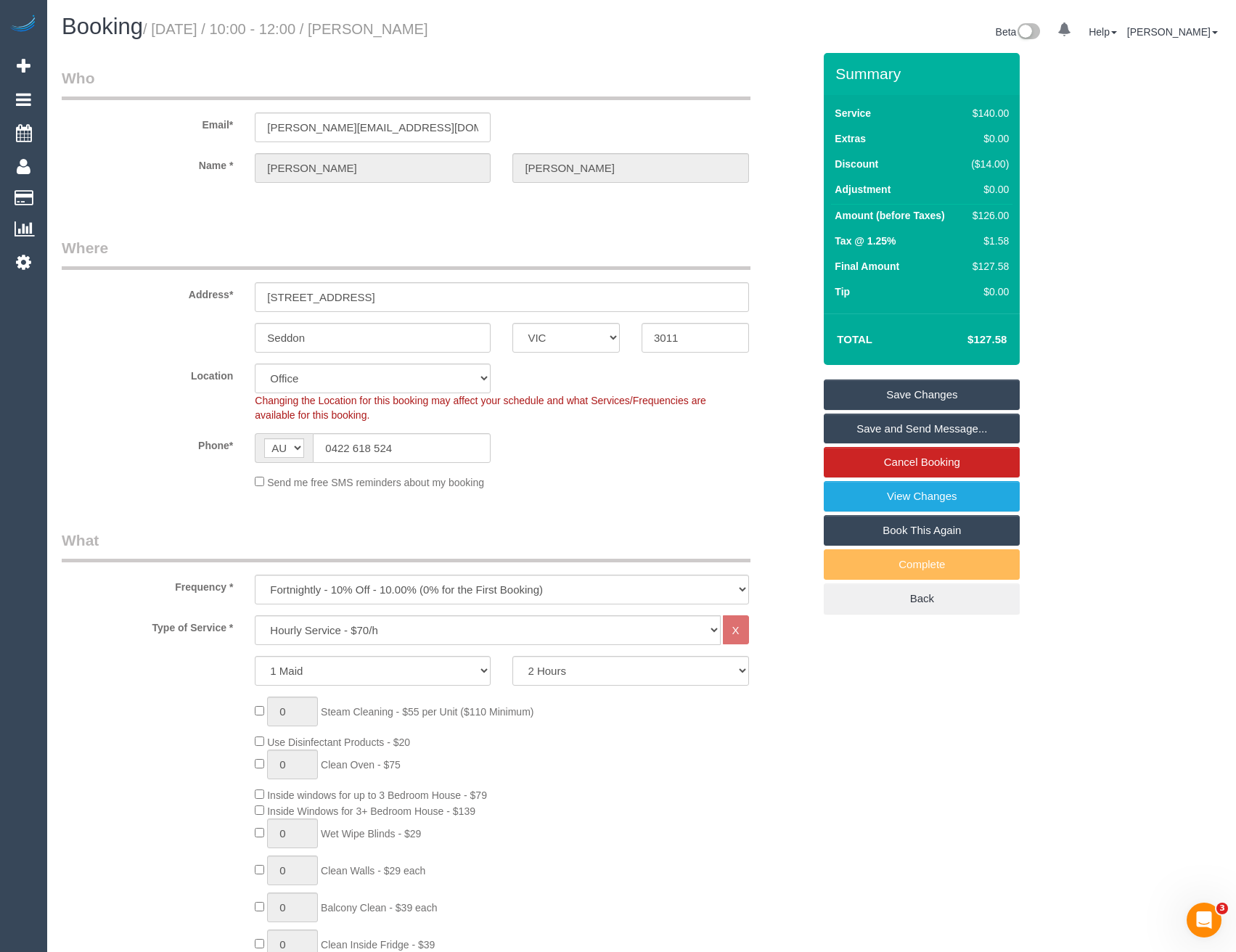
click at [855, 424] on link "Save and Send Message..." at bounding box center [922, 429] width 196 height 30
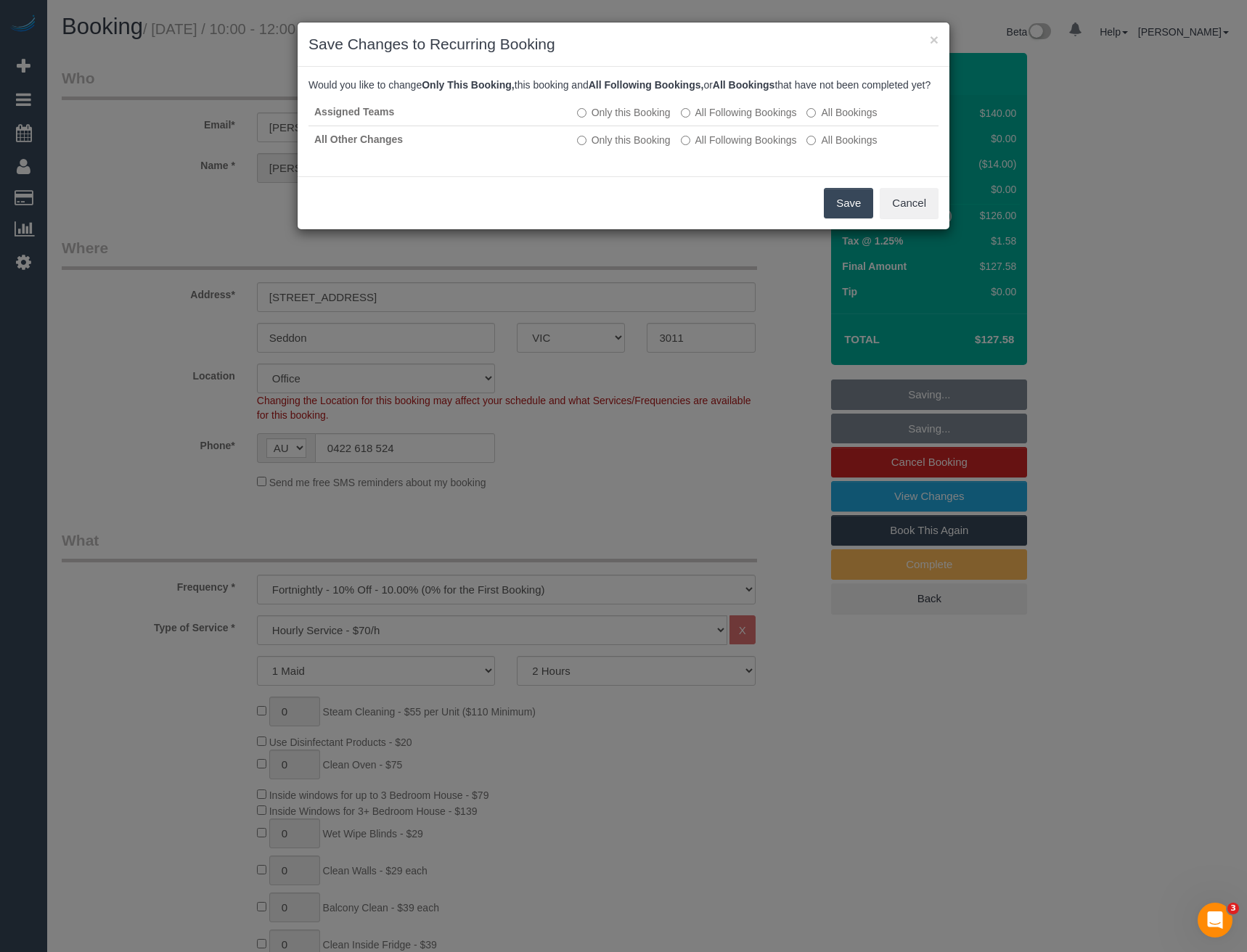
click at [851, 214] on button "Save" at bounding box center [848, 203] width 49 height 30
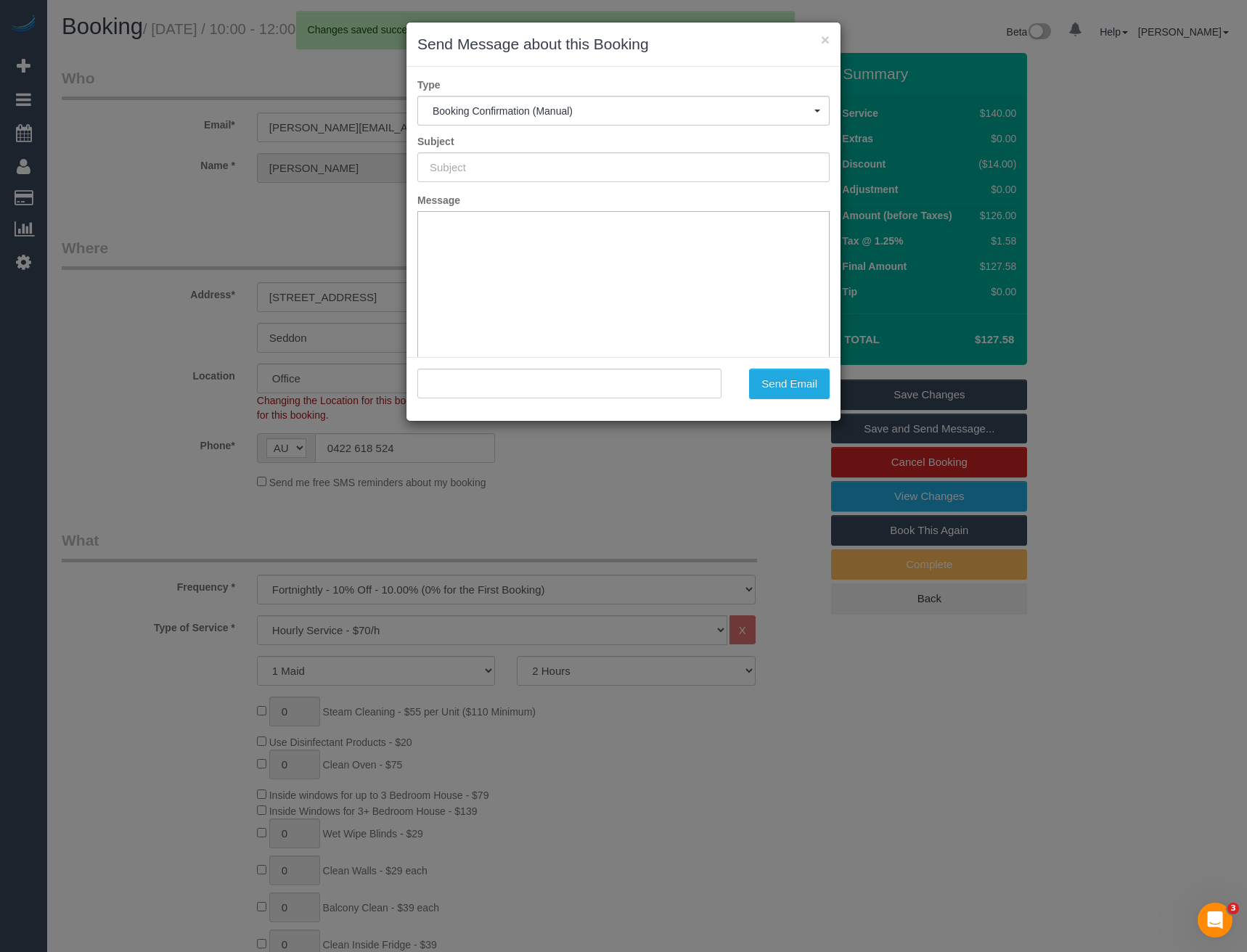
type input "Booking Confirmed"
type input ""Phillip Miller" <phillip.miller1990@gmail.com>"
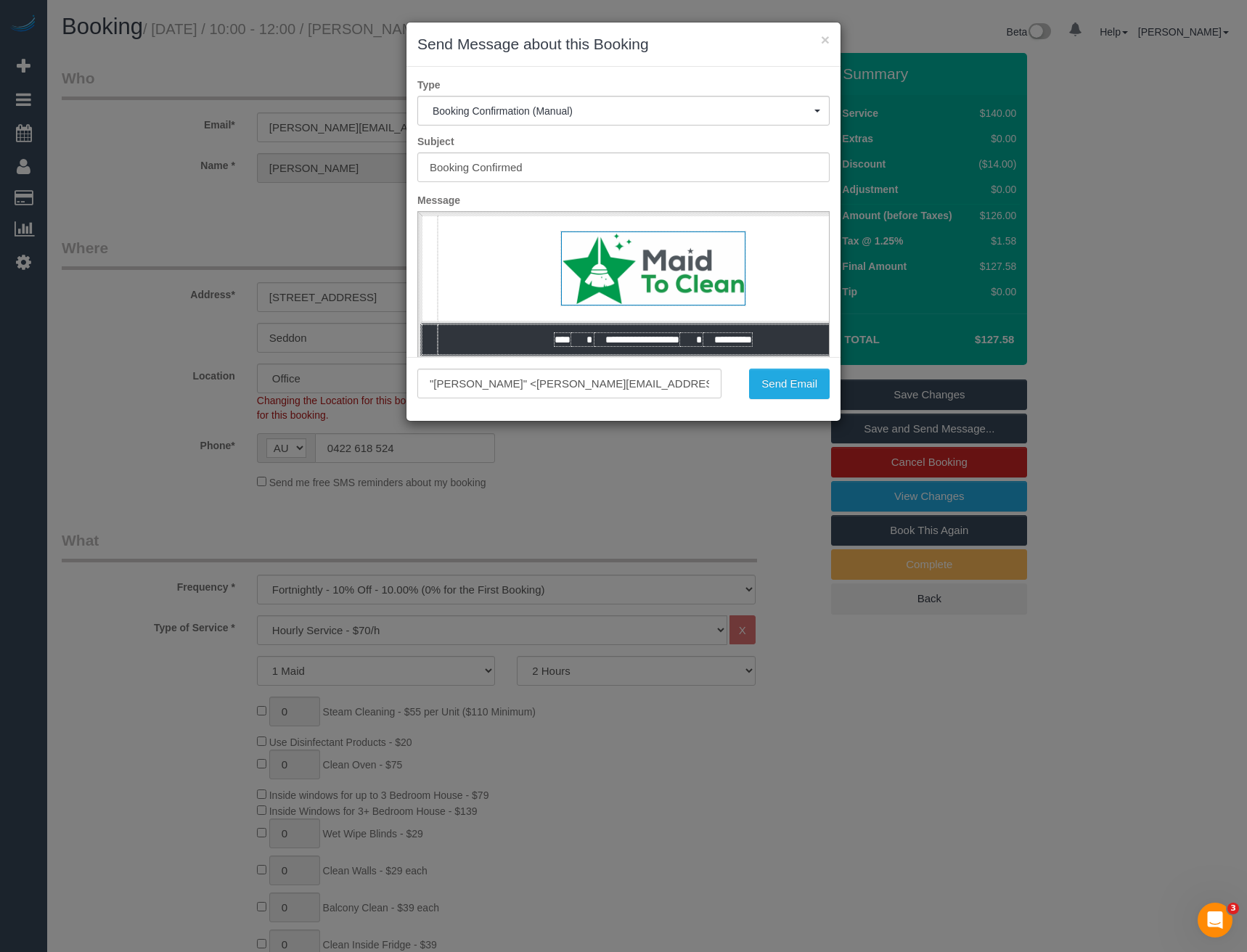
click at [793, 402] on div ""Phillip Miller" <phillip.miller1990@gmail.com> Send Email" at bounding box center [624, 389] width 434 height 64
click at [806, 386] on button "Send Email" at bounding box center [789, 384] width 81 height 30
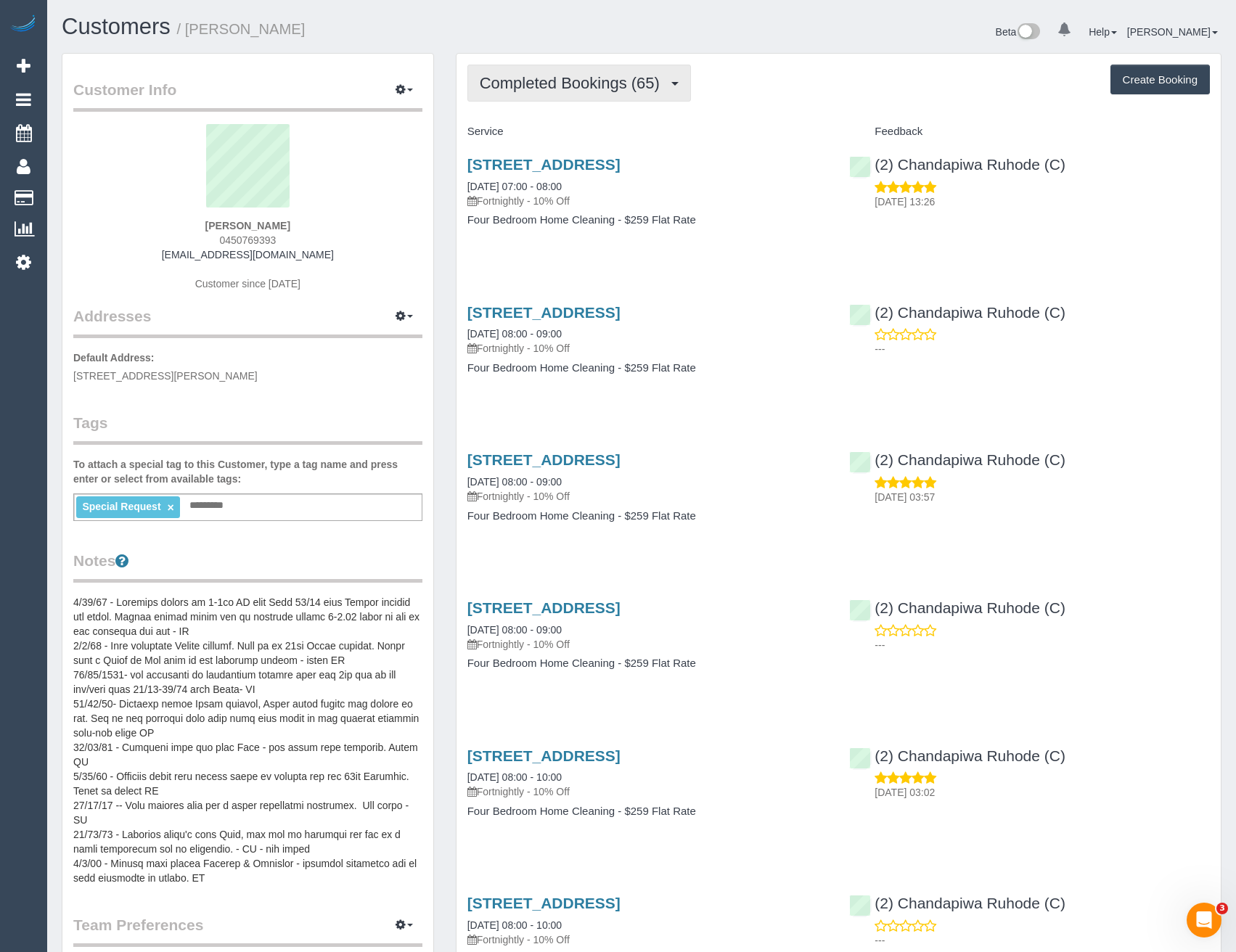
click at [631, 89] on span "Completed Bookings (65)" at bounding box center [573, 83] width 187 height 18
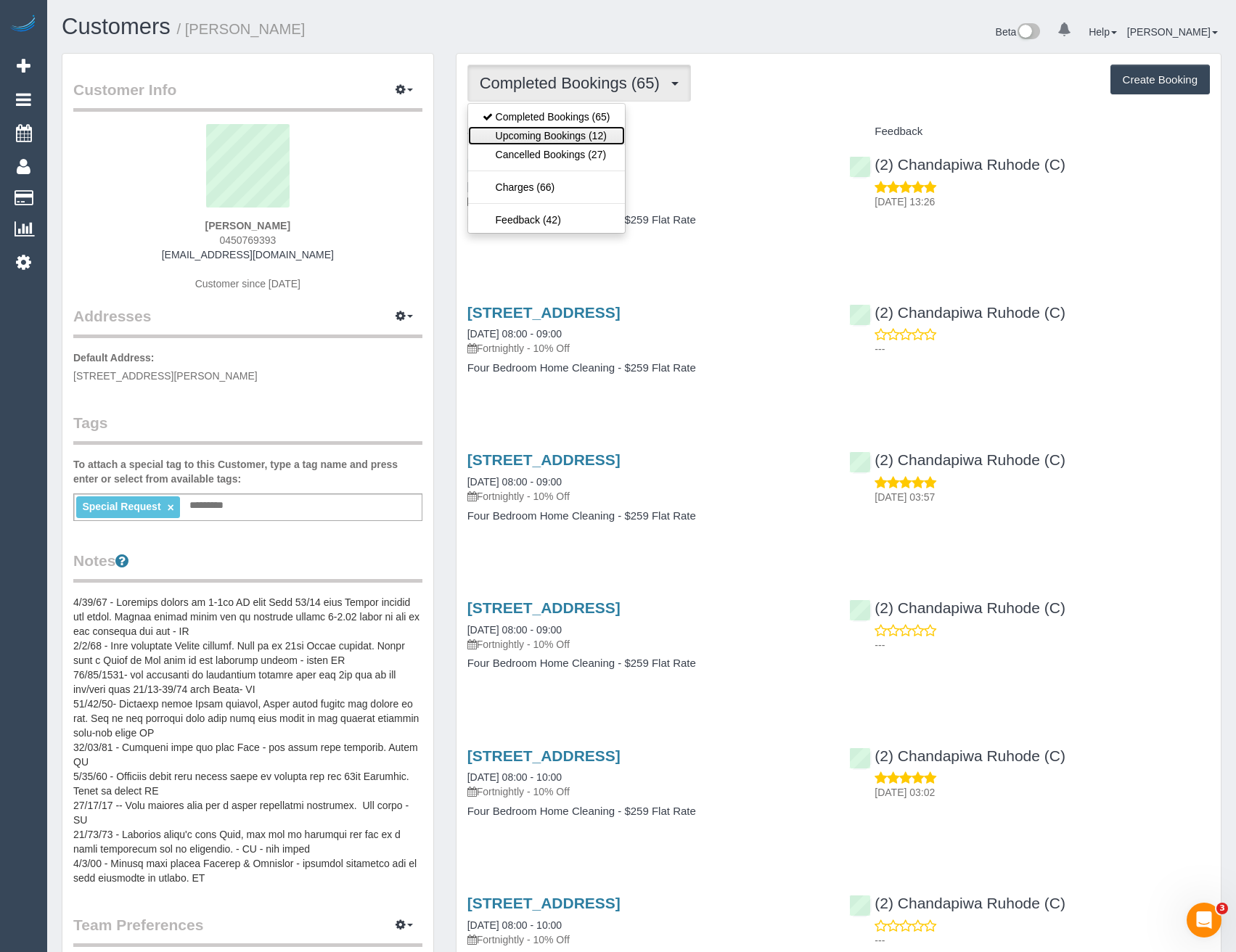
click at [559, 133] on link "Upcoming Bookings (12)" at bounding box center [546, 136] width 157 height 19
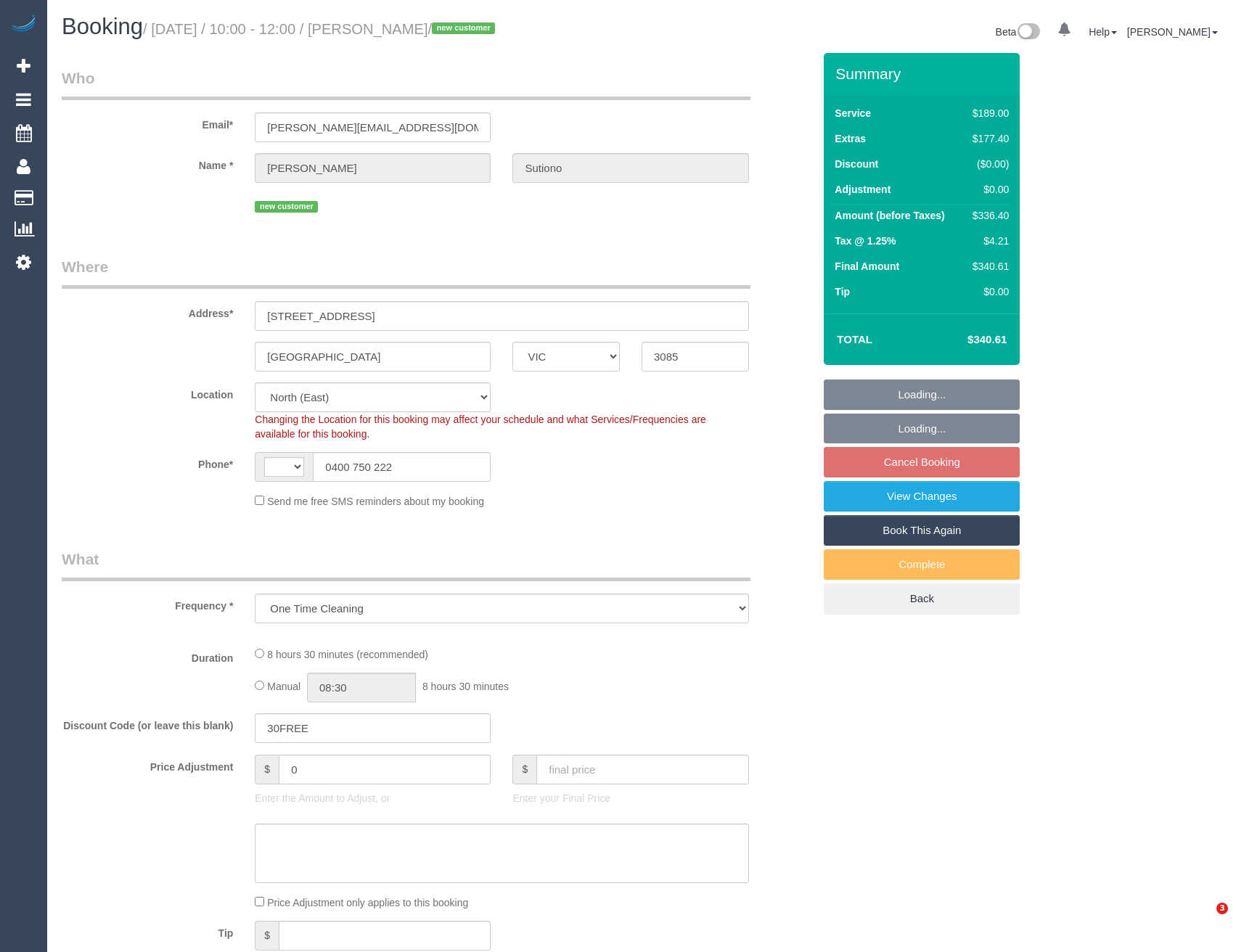
select select "VIC"
select select "object:437"
select select "string:AU"
select select "number:28"
select select "number:14"
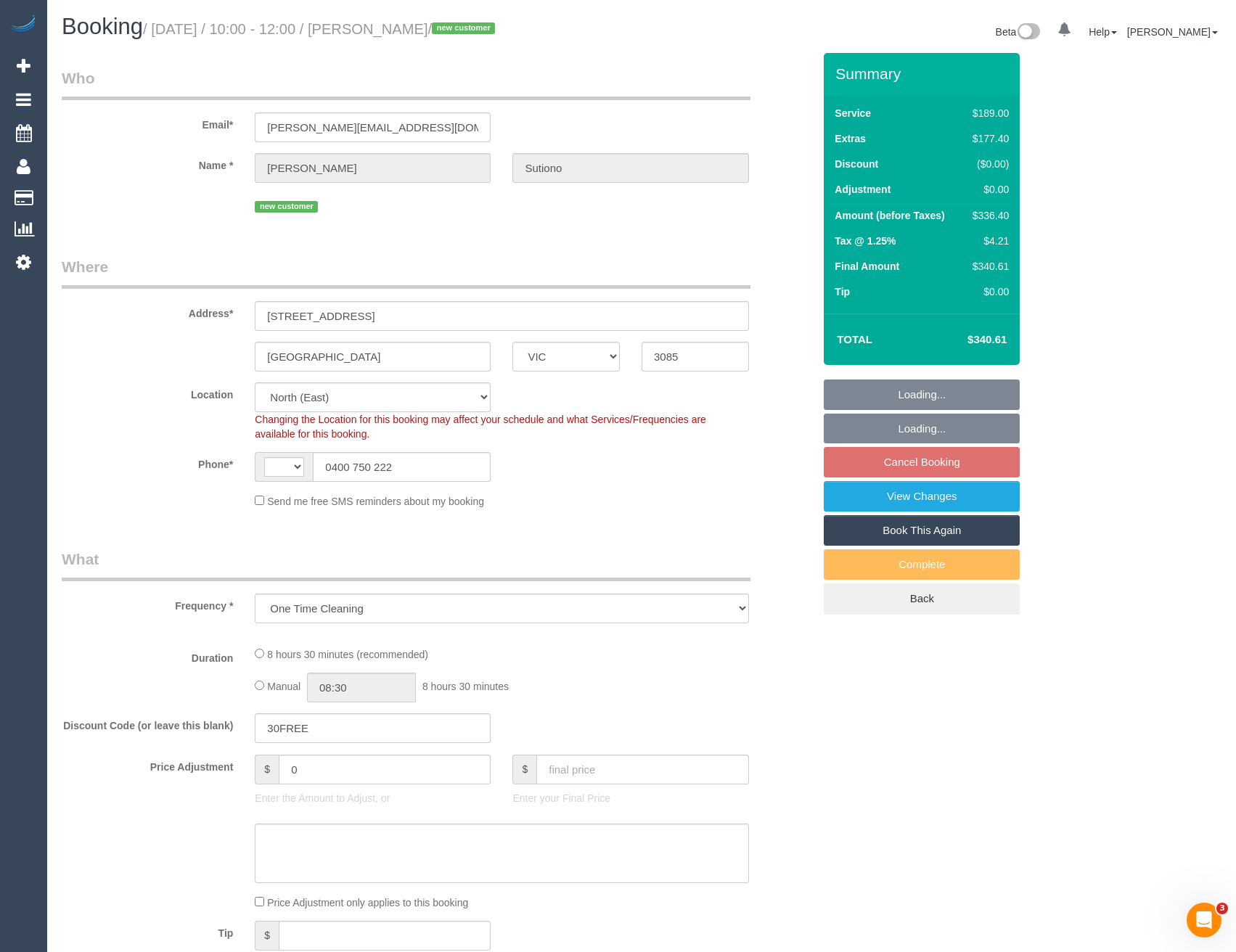
select select "number:19"
select select "number:22"
select select "number:26"
select select "string:stripe-pm_1S1I722GScqysDRVukiTioaK"
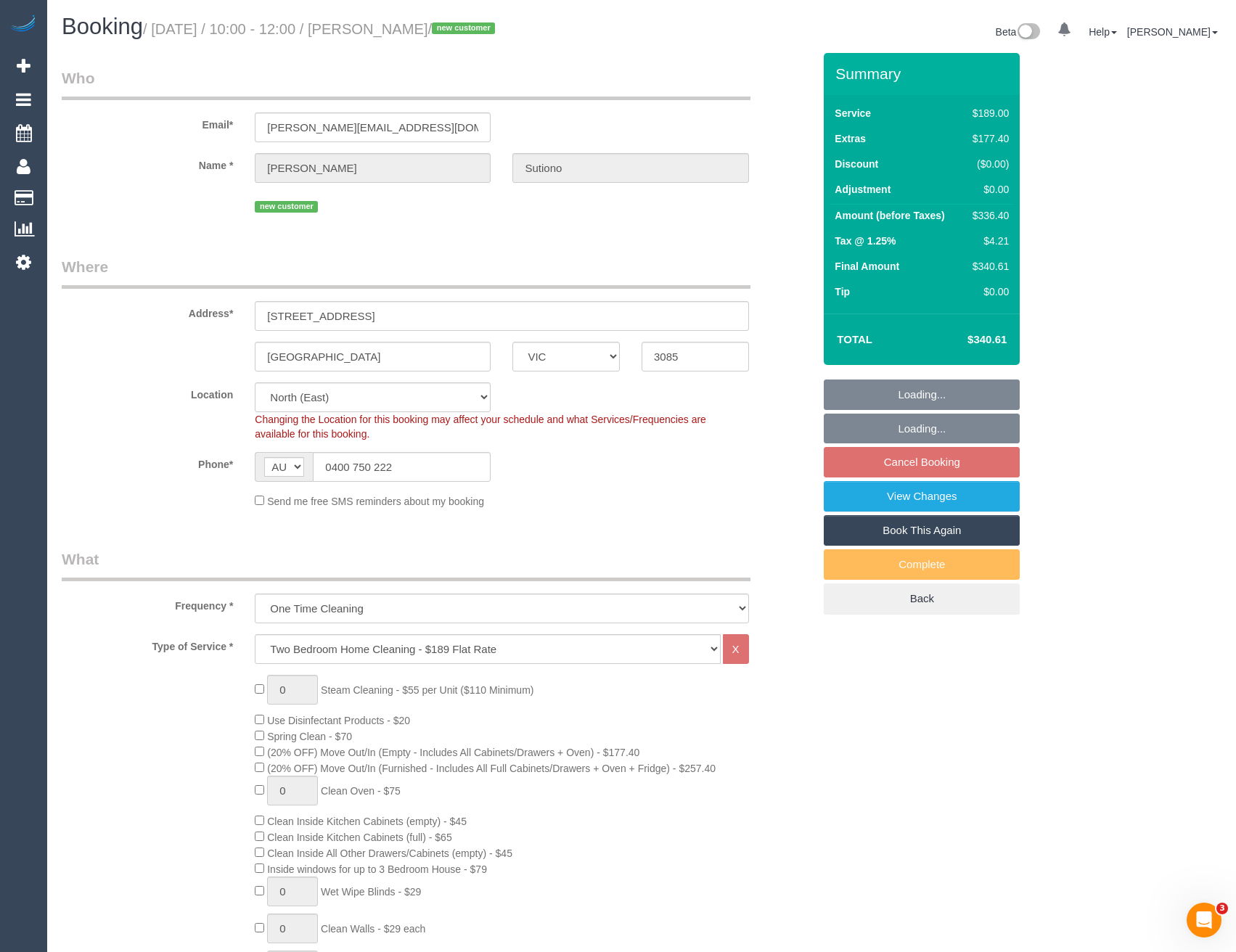
select select "spot3"
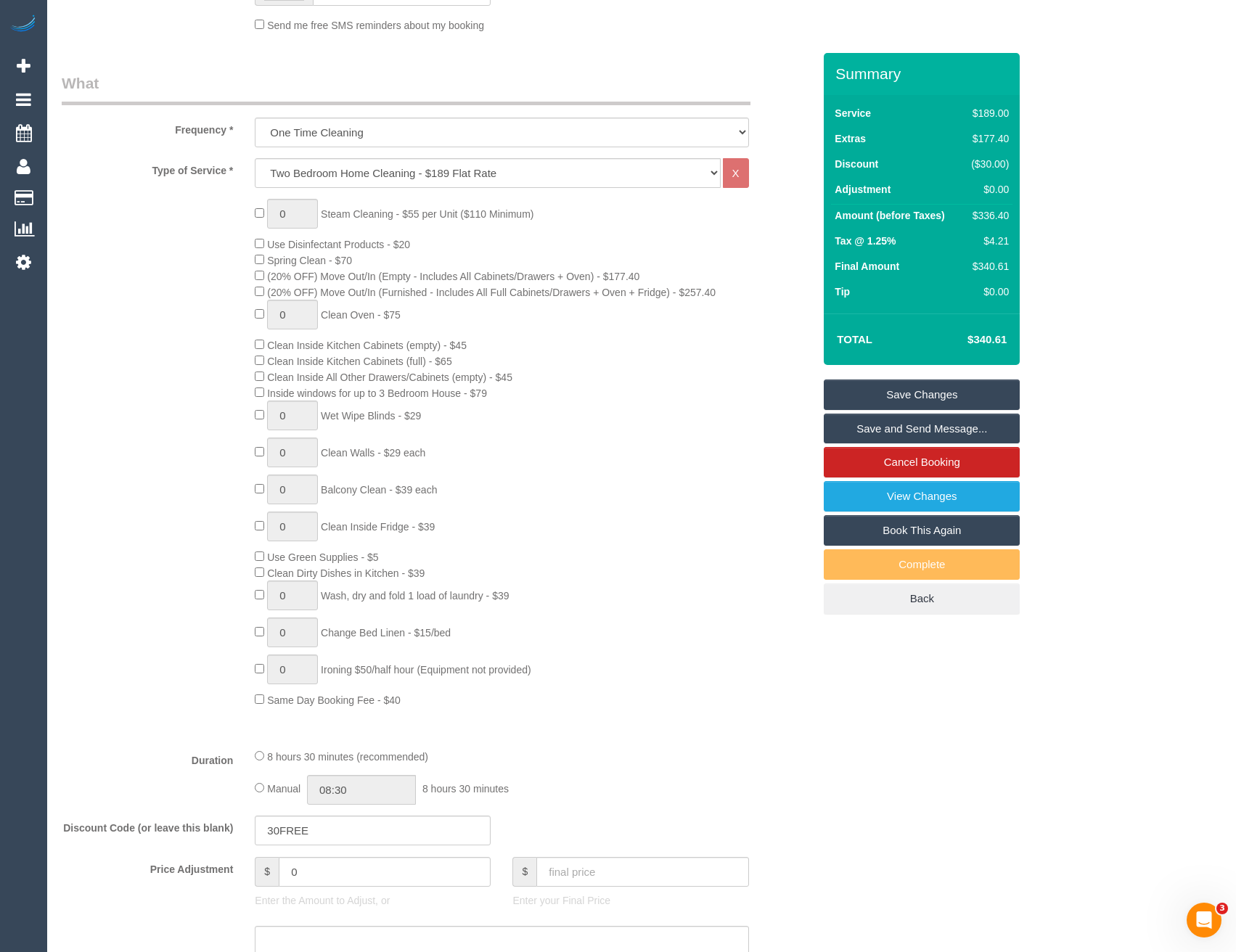
scroll to position [258, 0]
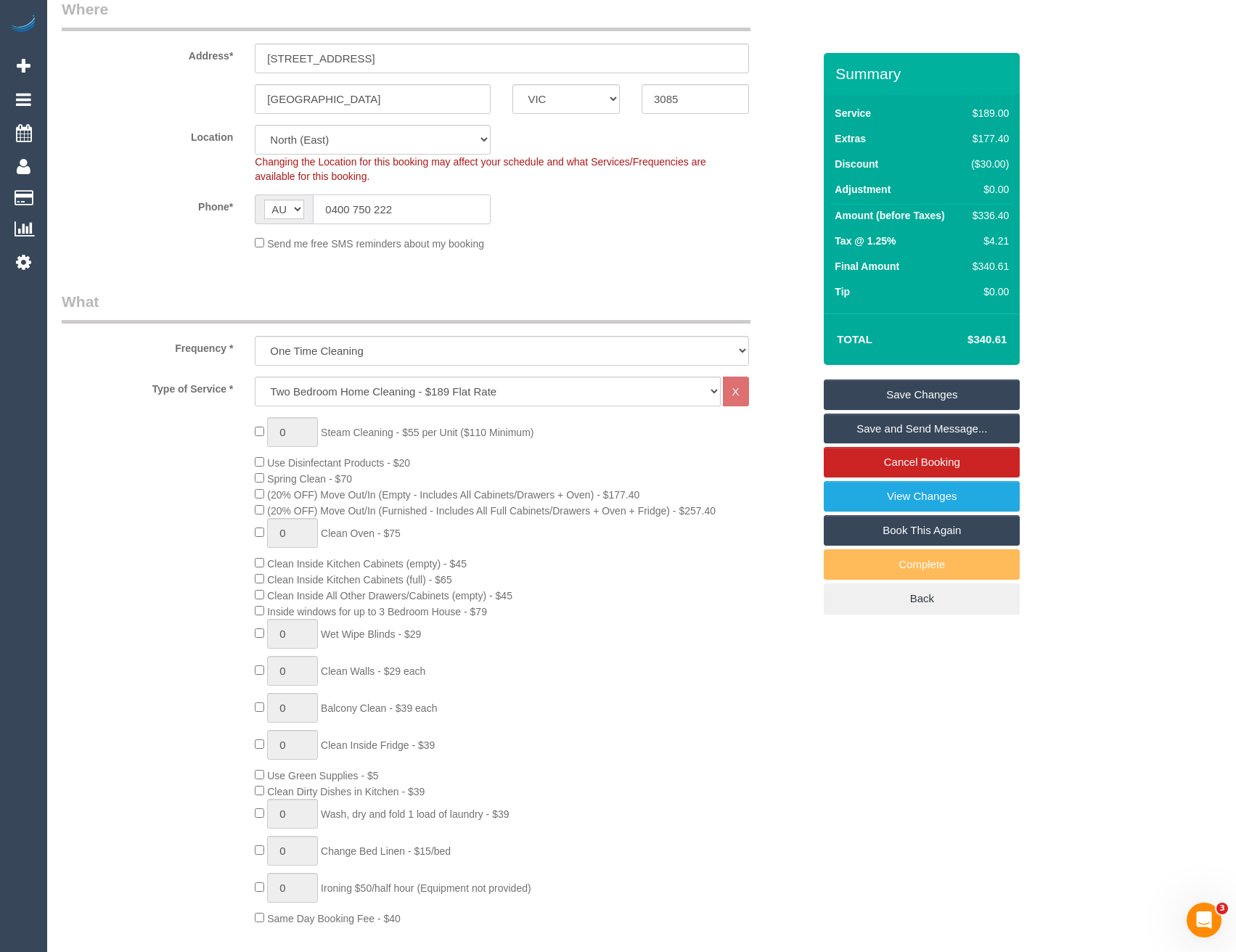
drag, startPoint x: 394, startPoint y: 212, endPoint x: 323, endPoint y: 215, distance: 71.1
click at [323, 215] on input "0400 750 222" at bounding box center [402, 209] width 178 height 29
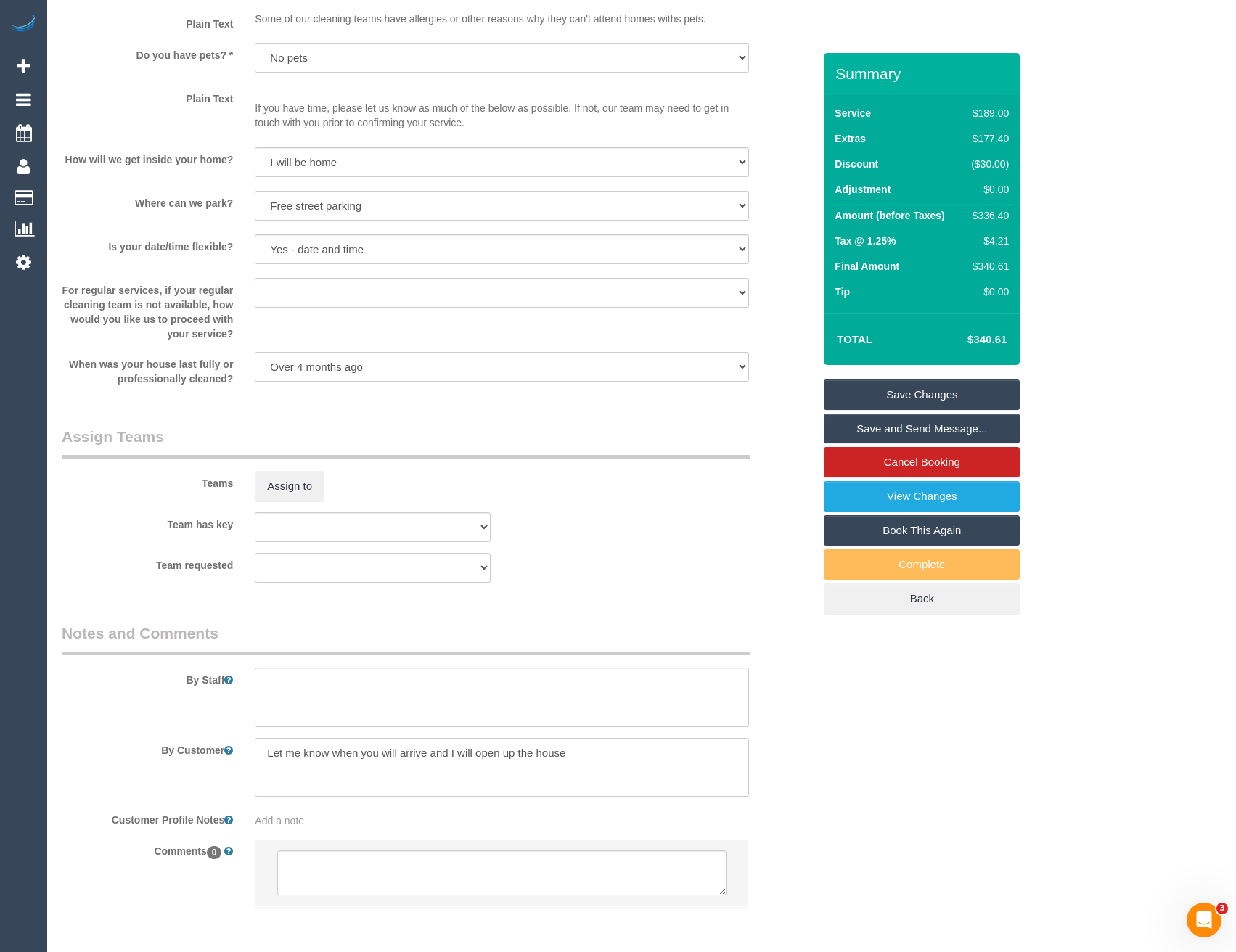
scroll to position [1854, 0]
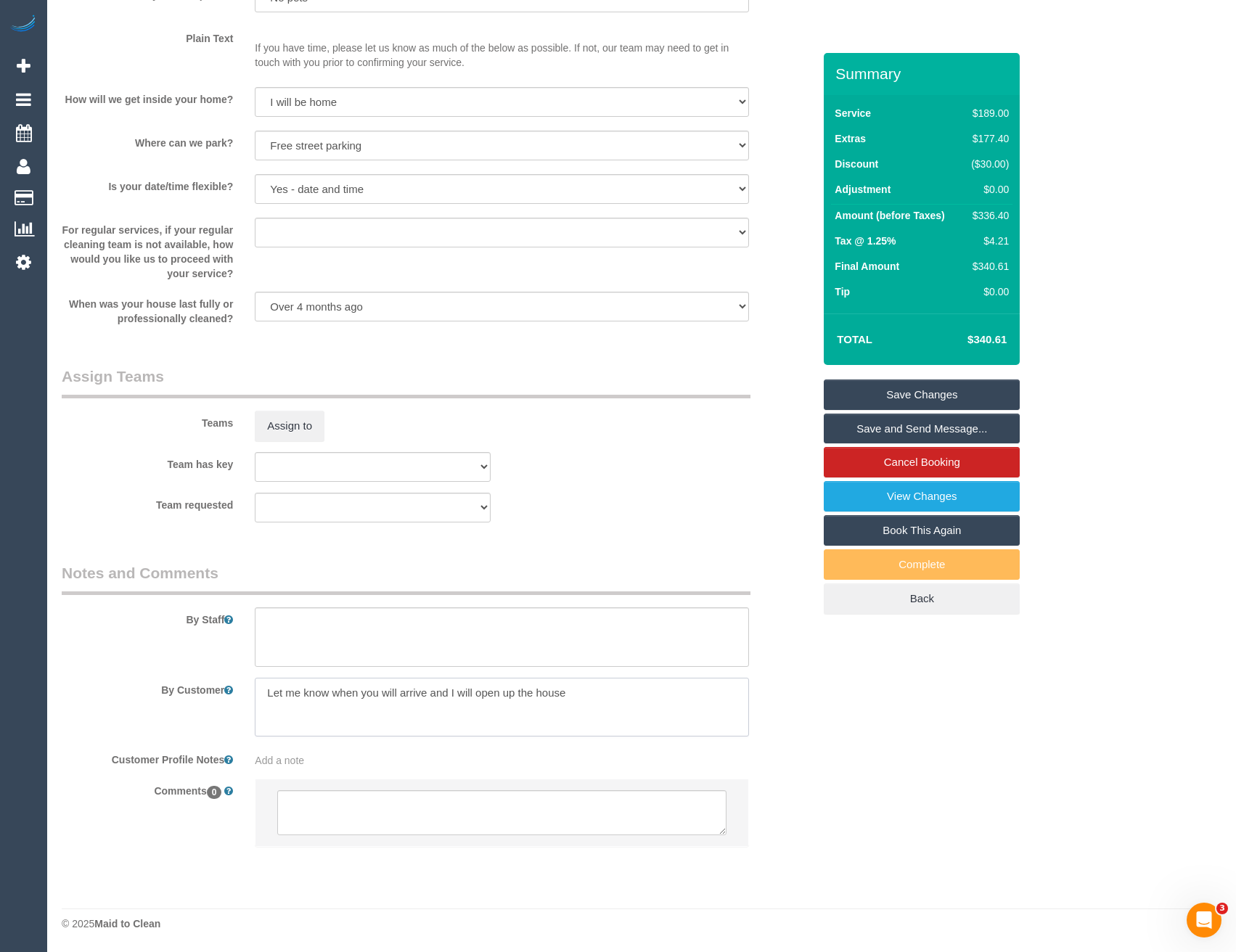
click at [592, 684] on textarea at bounding box center [501, 707] width 494 height 60
paste textarea "0400 750 222"
click at [564, 692] on textarea at bounding box center [501, 707] width 494 height 60
click at [652, 692] on textarea at bounding box center [501, 707] width 494 height 60
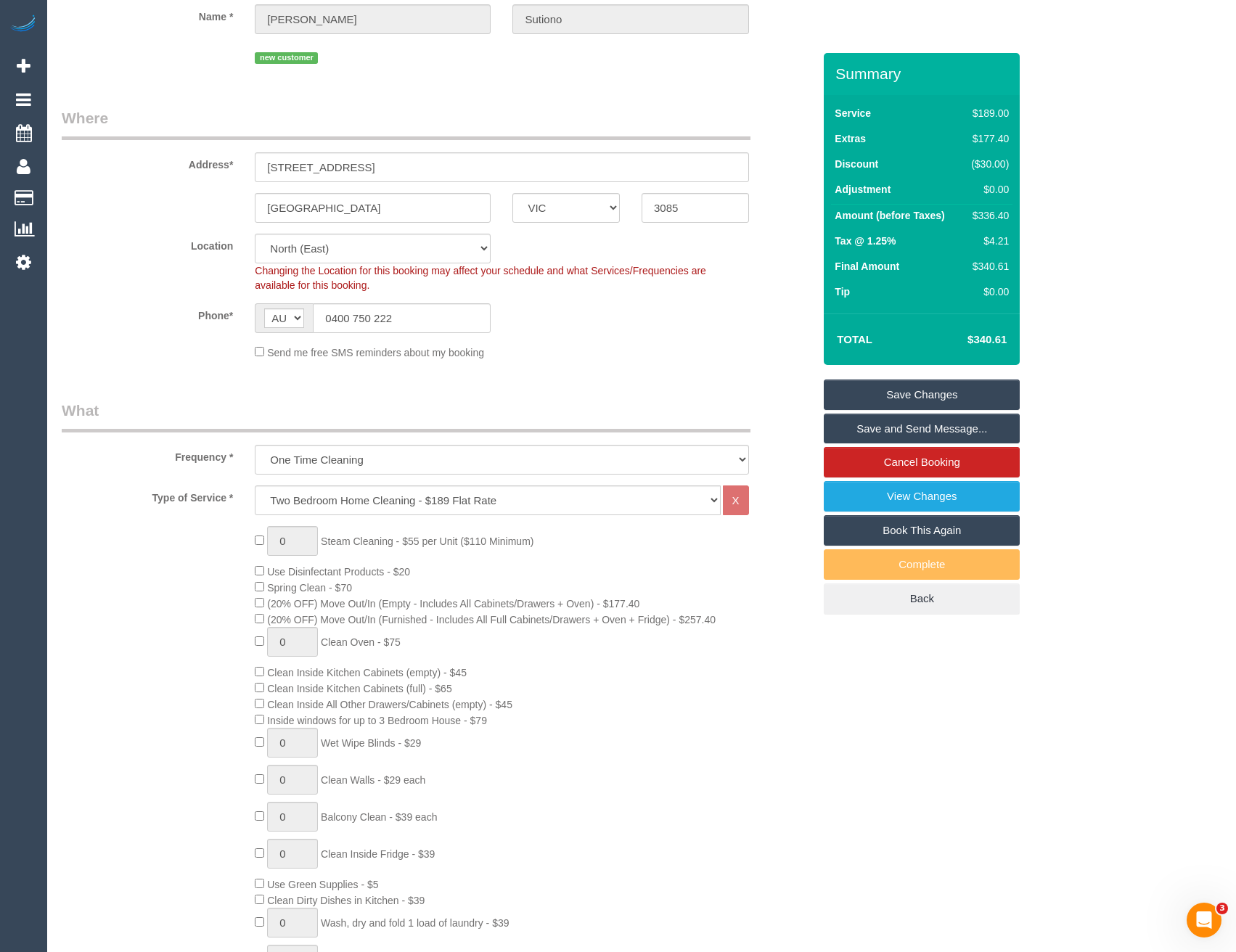
scroll to position [0, 0]
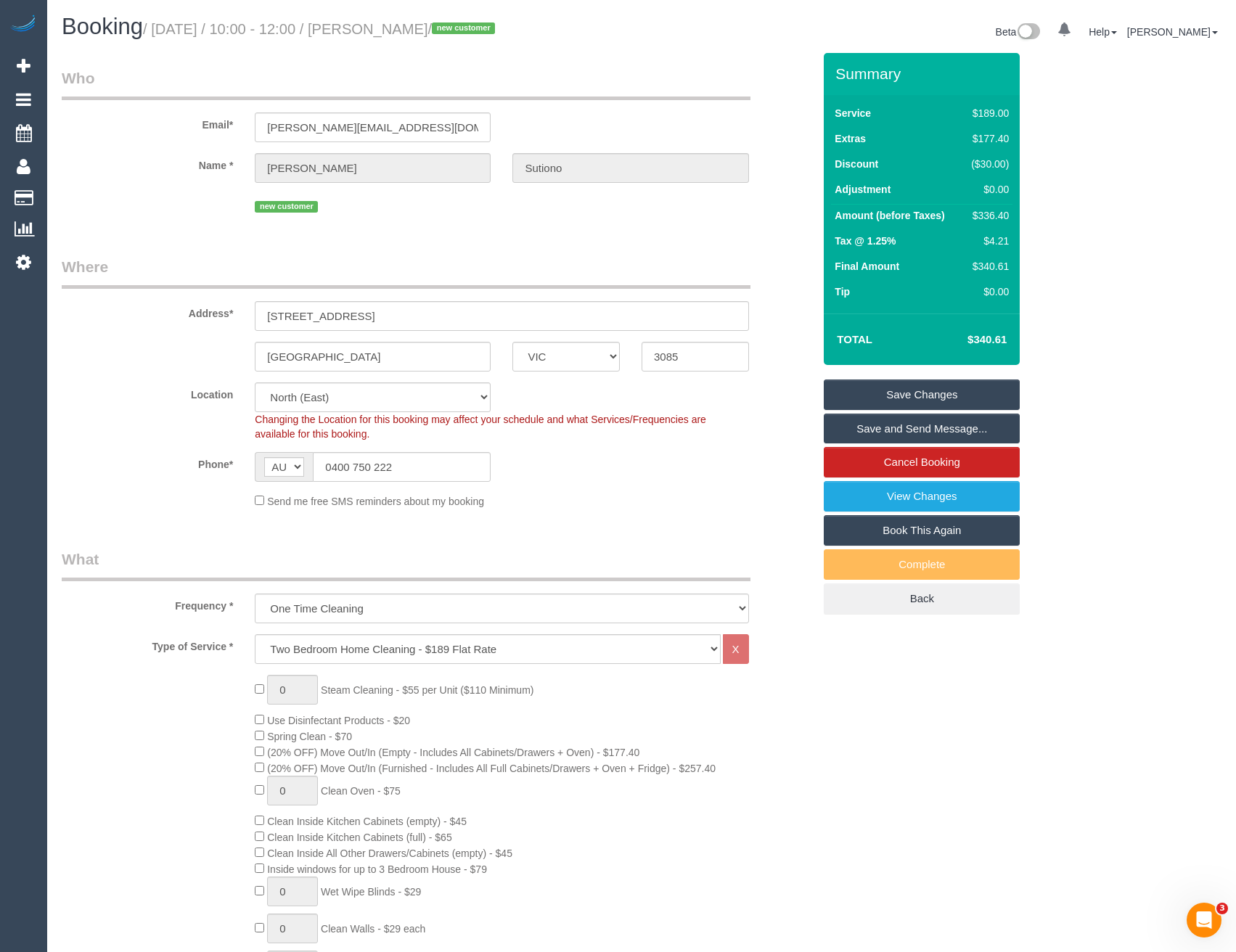
type textarea "Let me know when you will arrive and I will open up the house 0400 750 222"
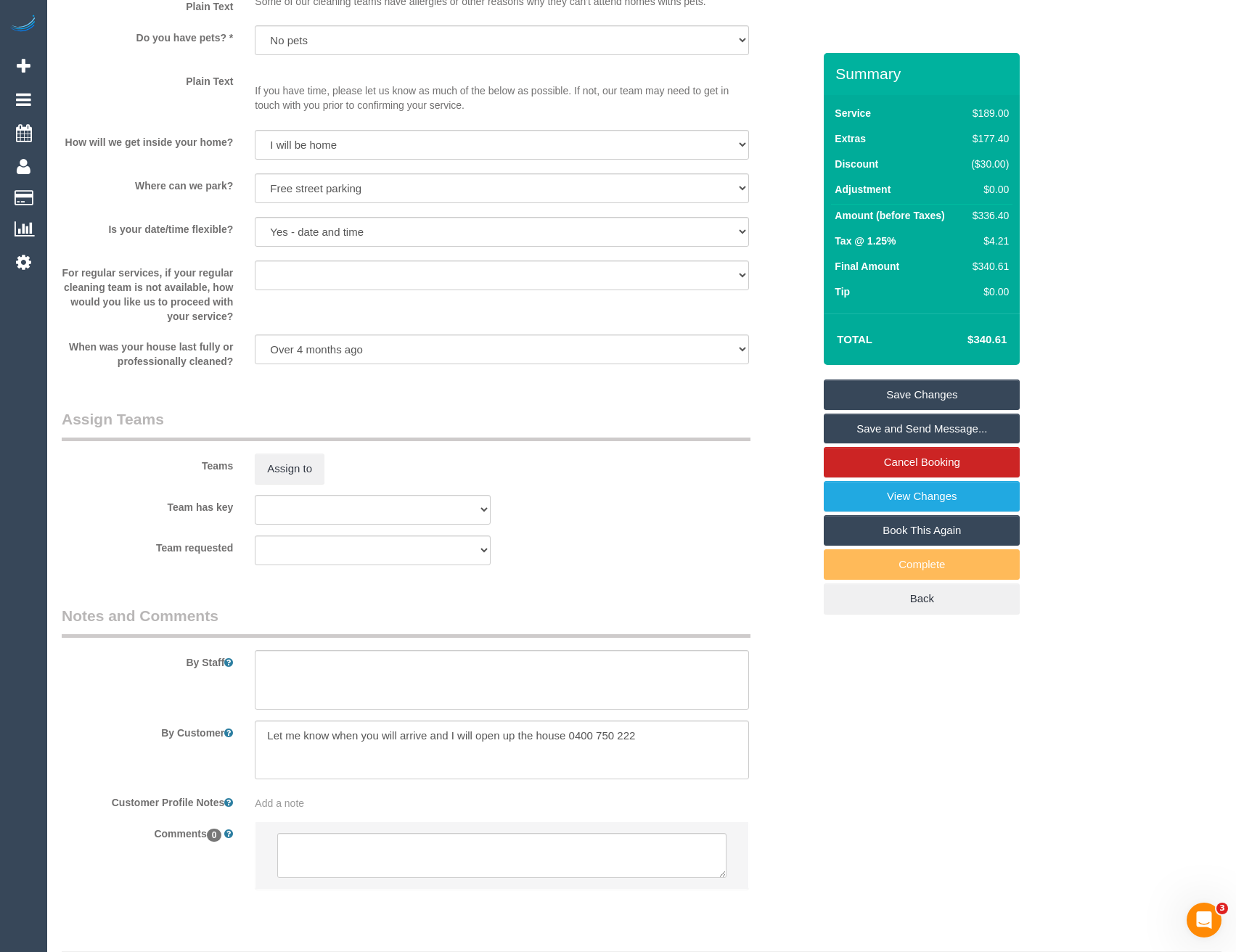
scroll to position [1814, 0]
click at [295, 672] on textarea at bounding box center [501, 677] width 494 height 60
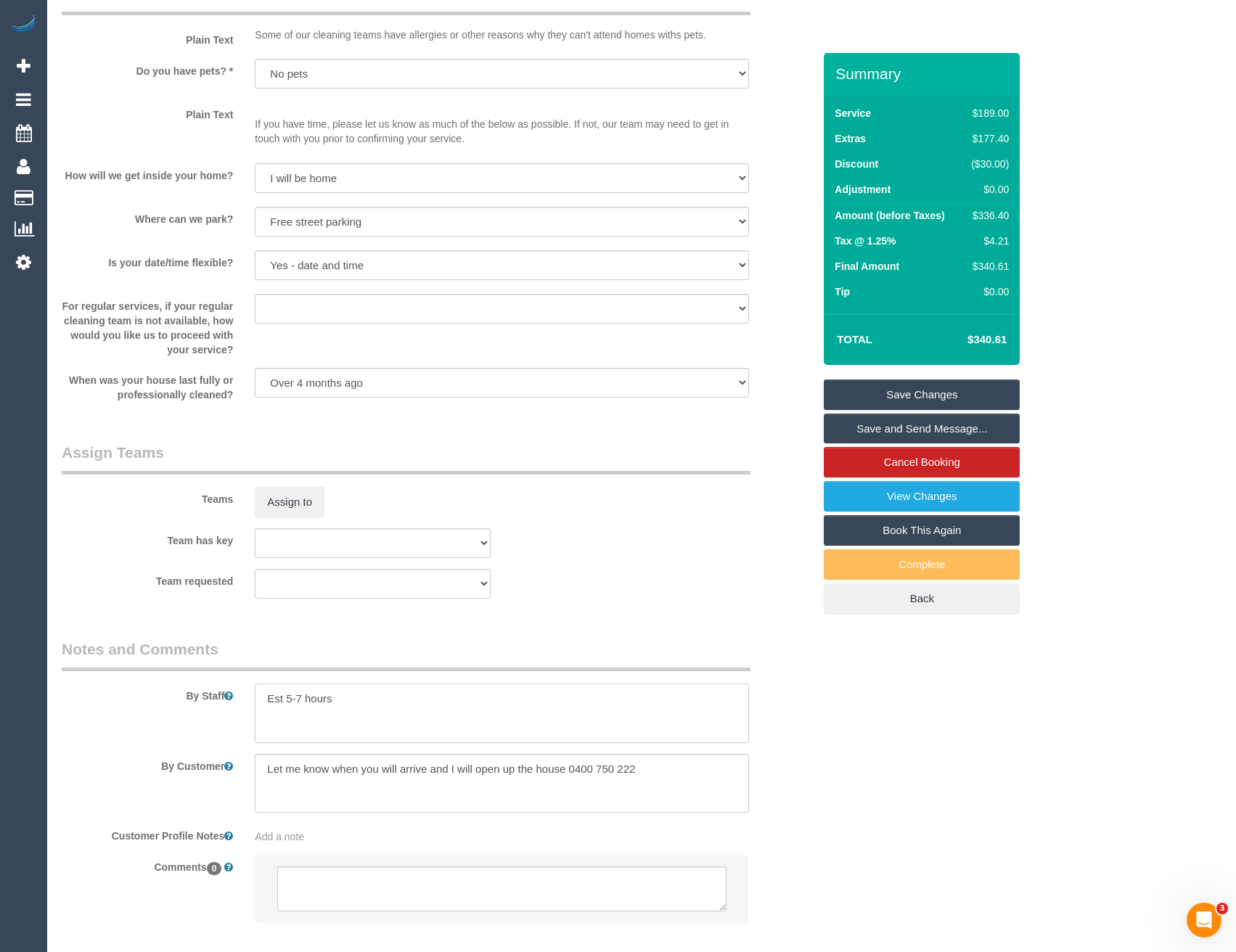
scroll to position [1709, 0]
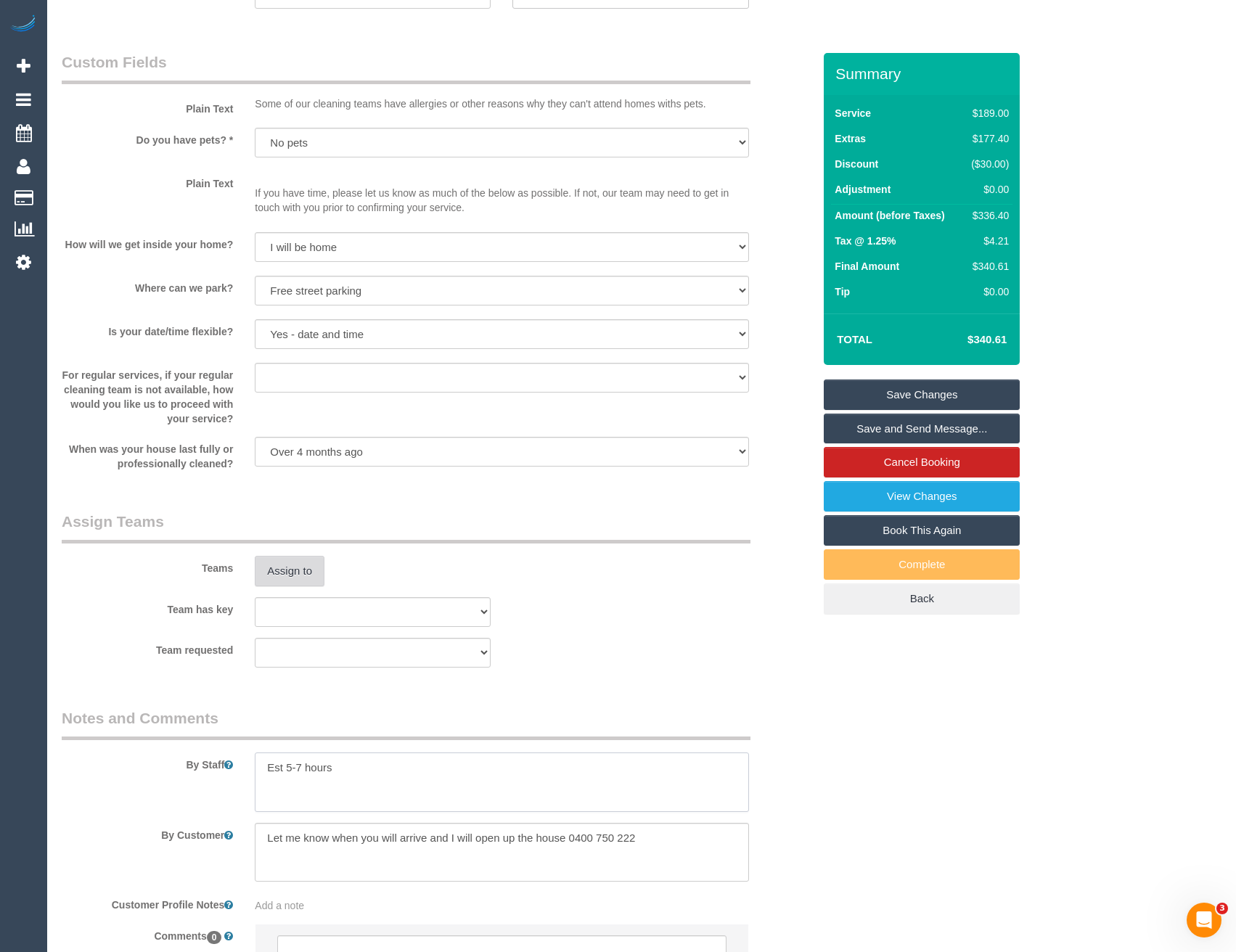
type textarea "Est 5-7 hours"
click at [285, 570] on button "Assign to" at bounding box center [289, 571] width 69 height 30
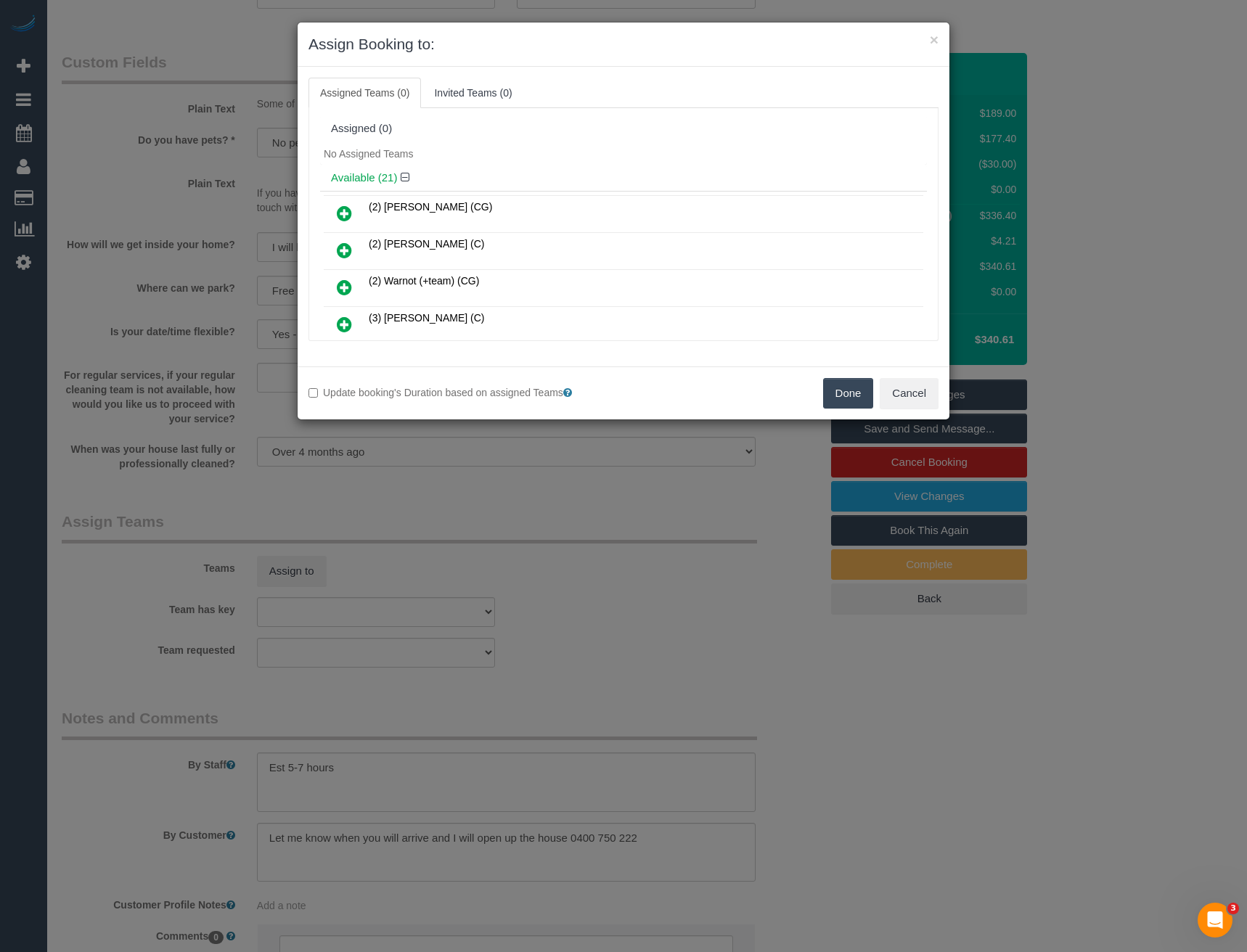
drag, startPoint x: 345, startPoint y: 287, endPoint x: 451, endPoint y: 275, distance: 106.7
click at [345, 286] on icon at bounding box center [345, 287] width 15 height 17
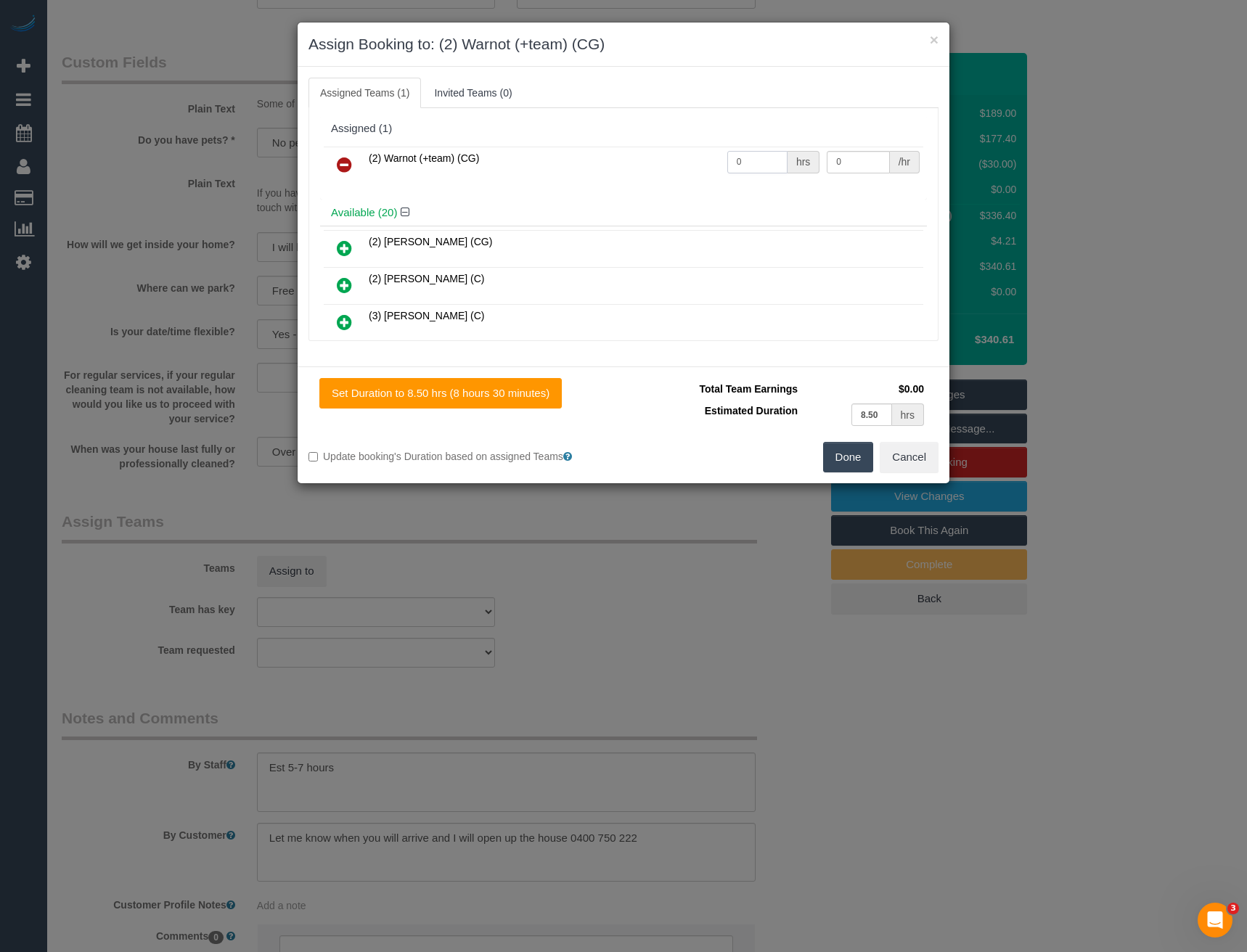
drag, startPoint x: 753, startPoint y: 160, endPoint x: 687, endPoint y: 179, distance: 68.7
click at [687, 179] on tr "(2) Warnot (+team) (CG) 0 hrs 0 /hr" at bounding box center [623, 164] width 599 height 37
type input "1"
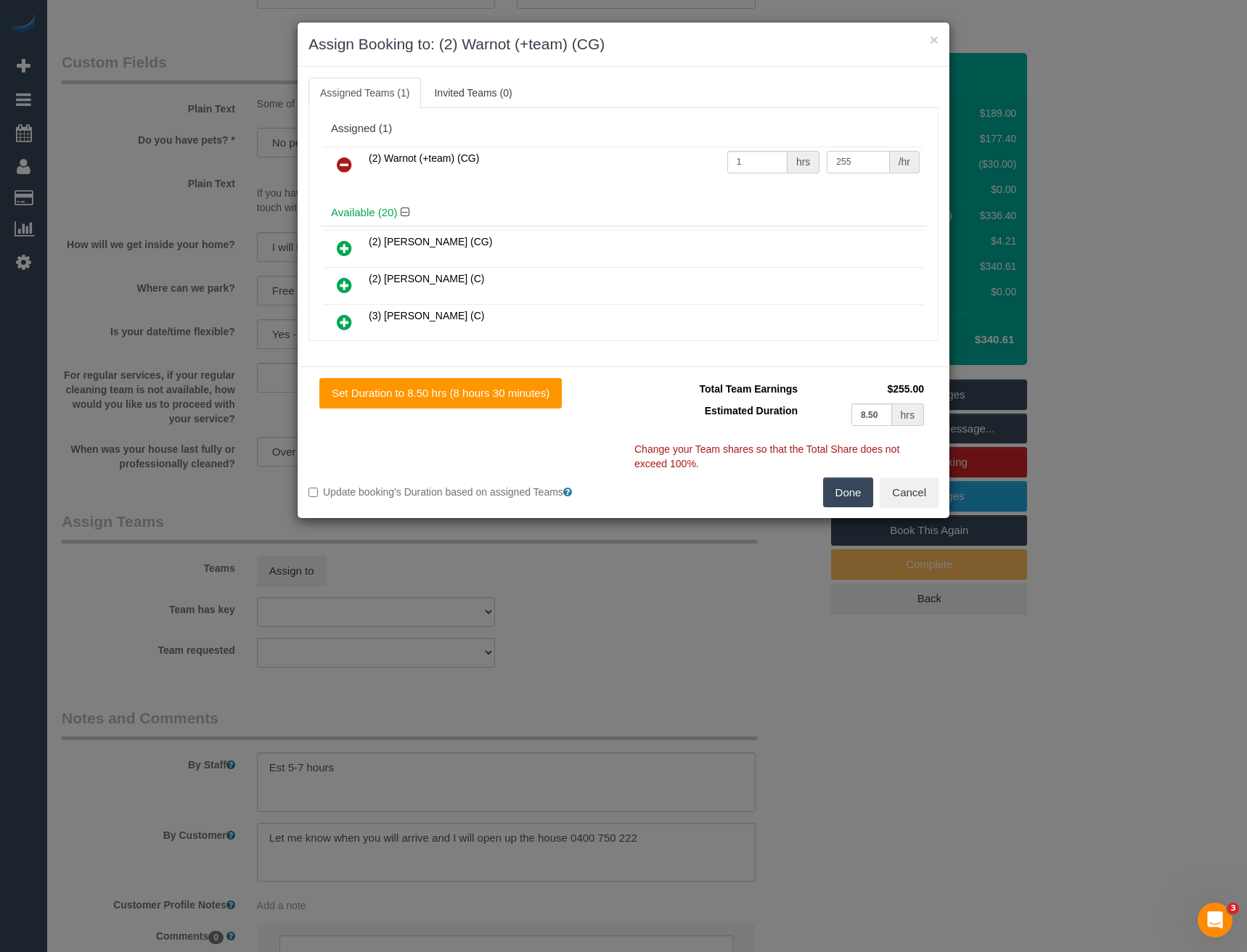
type input "255"
click at [840, 491] on button "Done" at bounding box center [848, 493] width 51 height 30
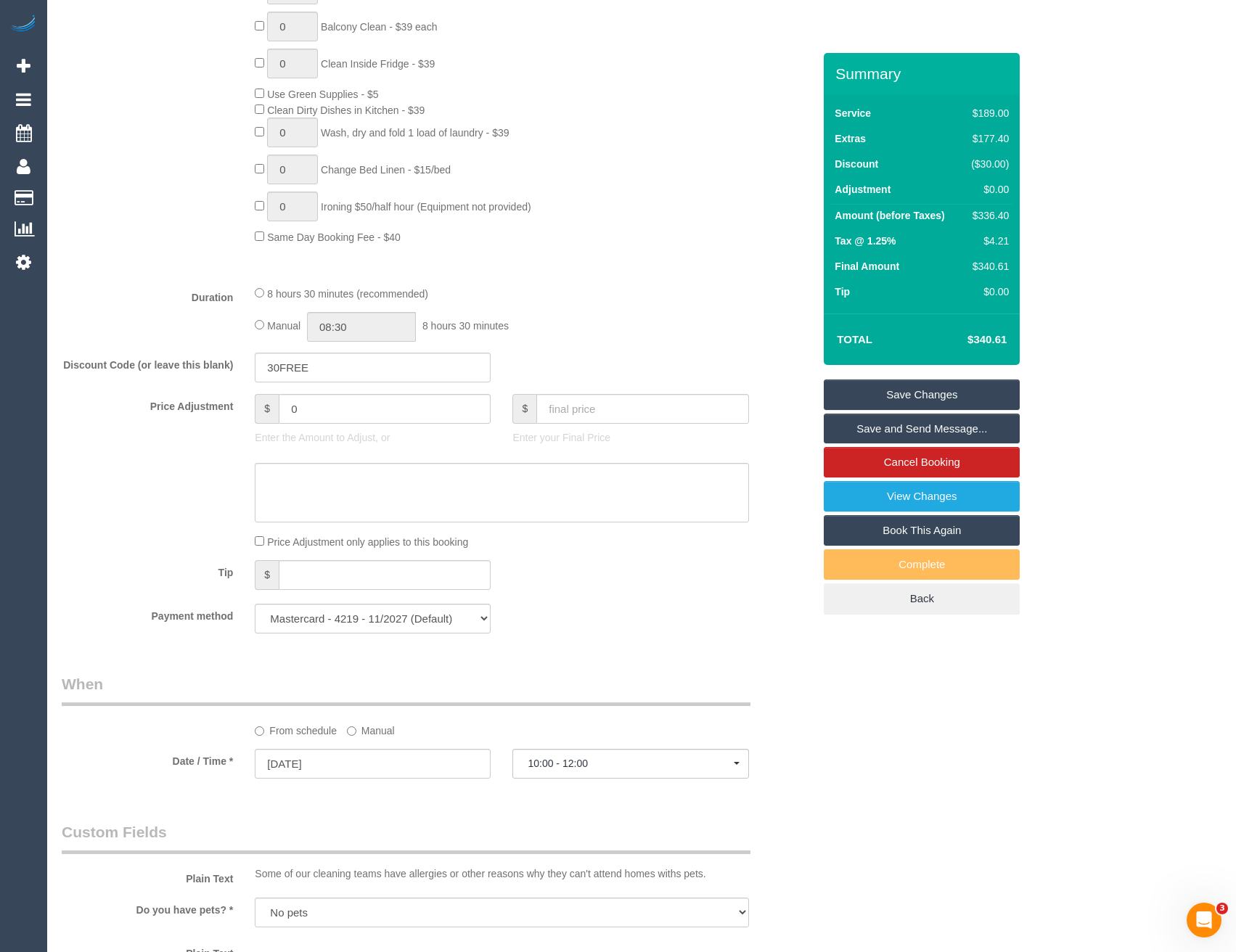
scroll to position [693, 0]
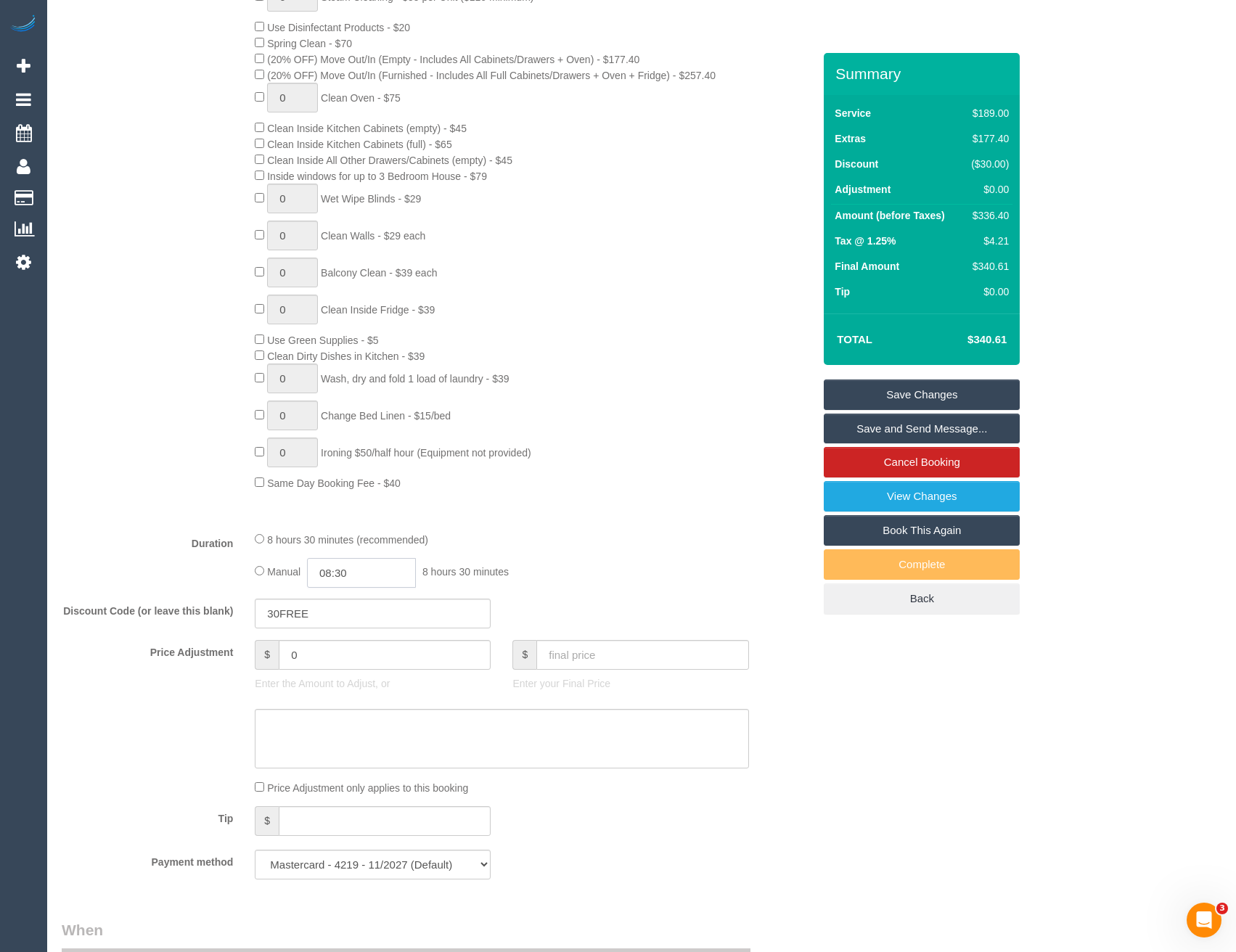
click at [369, 577] on input "08:30" at bounding box center [361, 572] width 109 height 29
type input "07:00"
click at [344, 670] on li "07:00" at bounding box center [346, 676] width 65 height 19
click at [544, 564] on div "Manual 07:00 7 hours 0 minutes" at bounding box center [501, 572] width 494 height 29
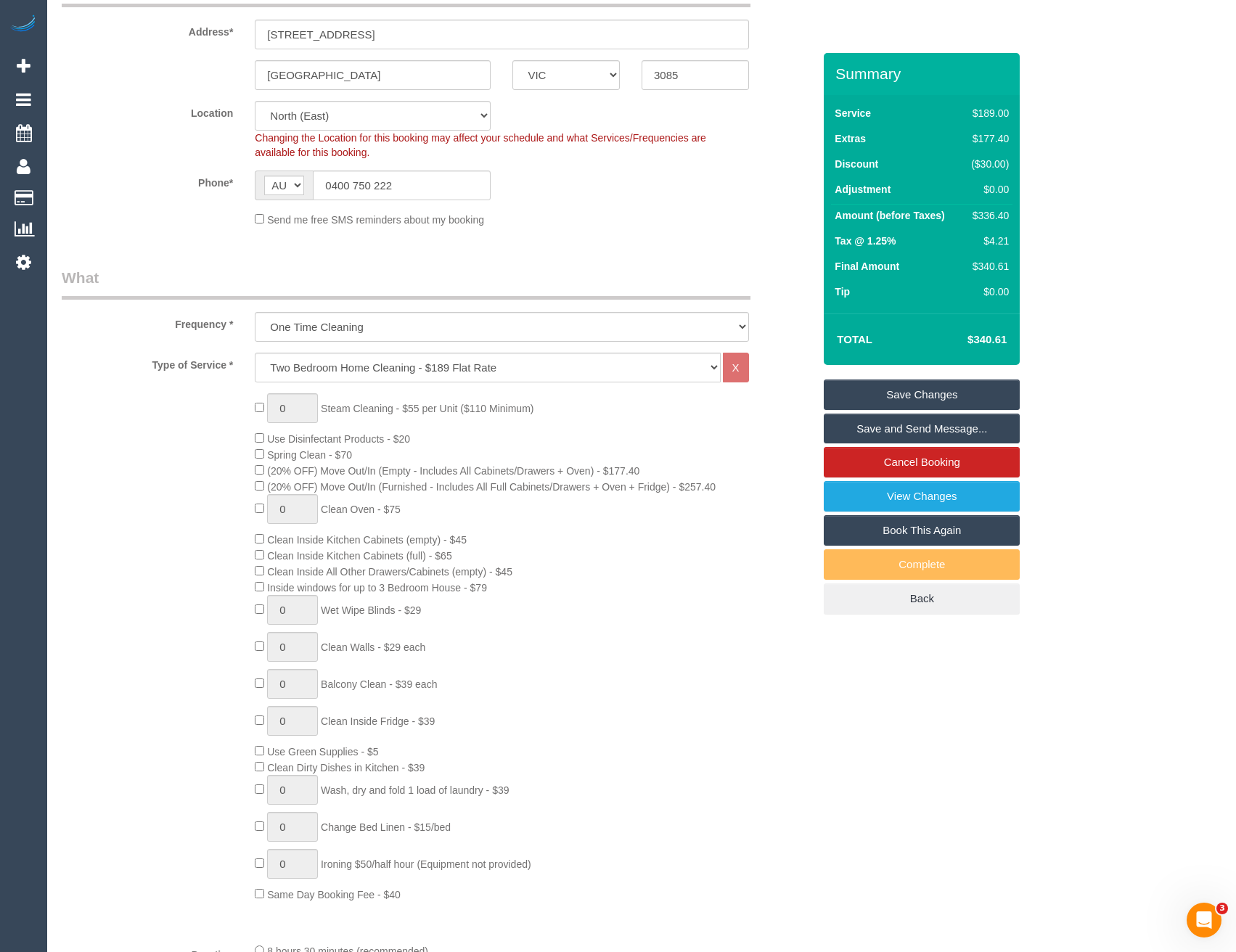
select select "spot20"
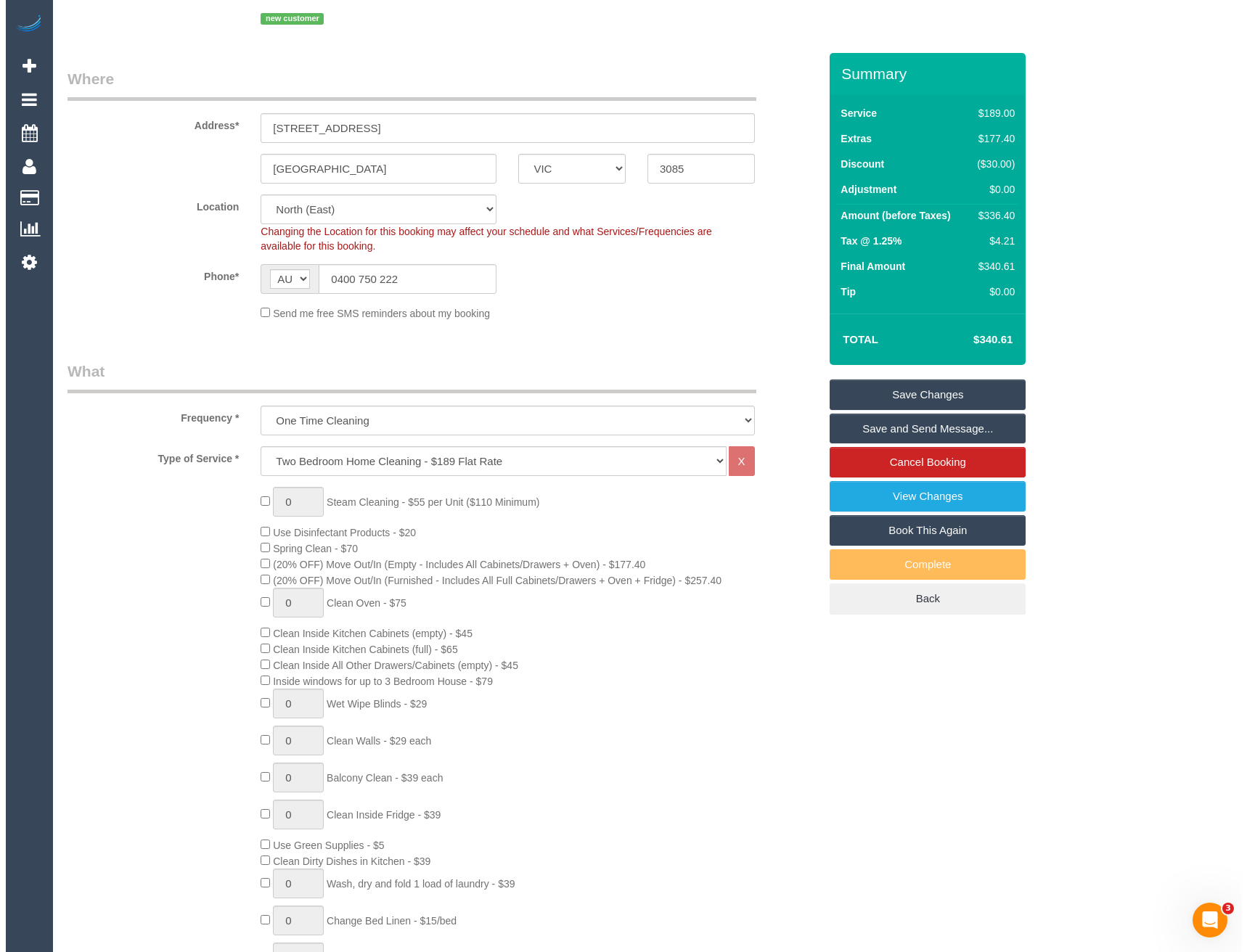
scroll to position [0, 0]
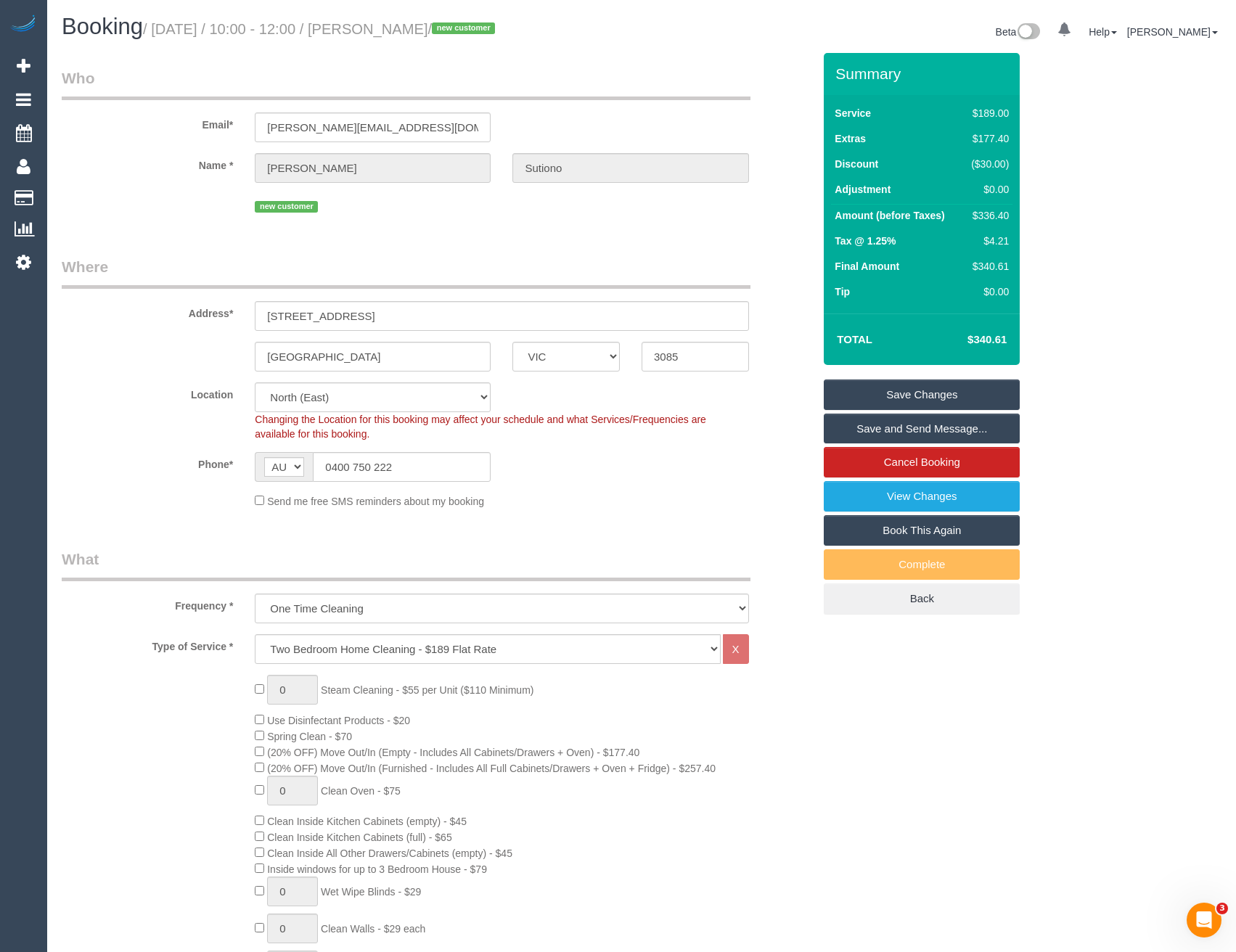
click at [910, 433] on link "Save and Send Message..." at bounding box center [922, 429] width 196 height 30
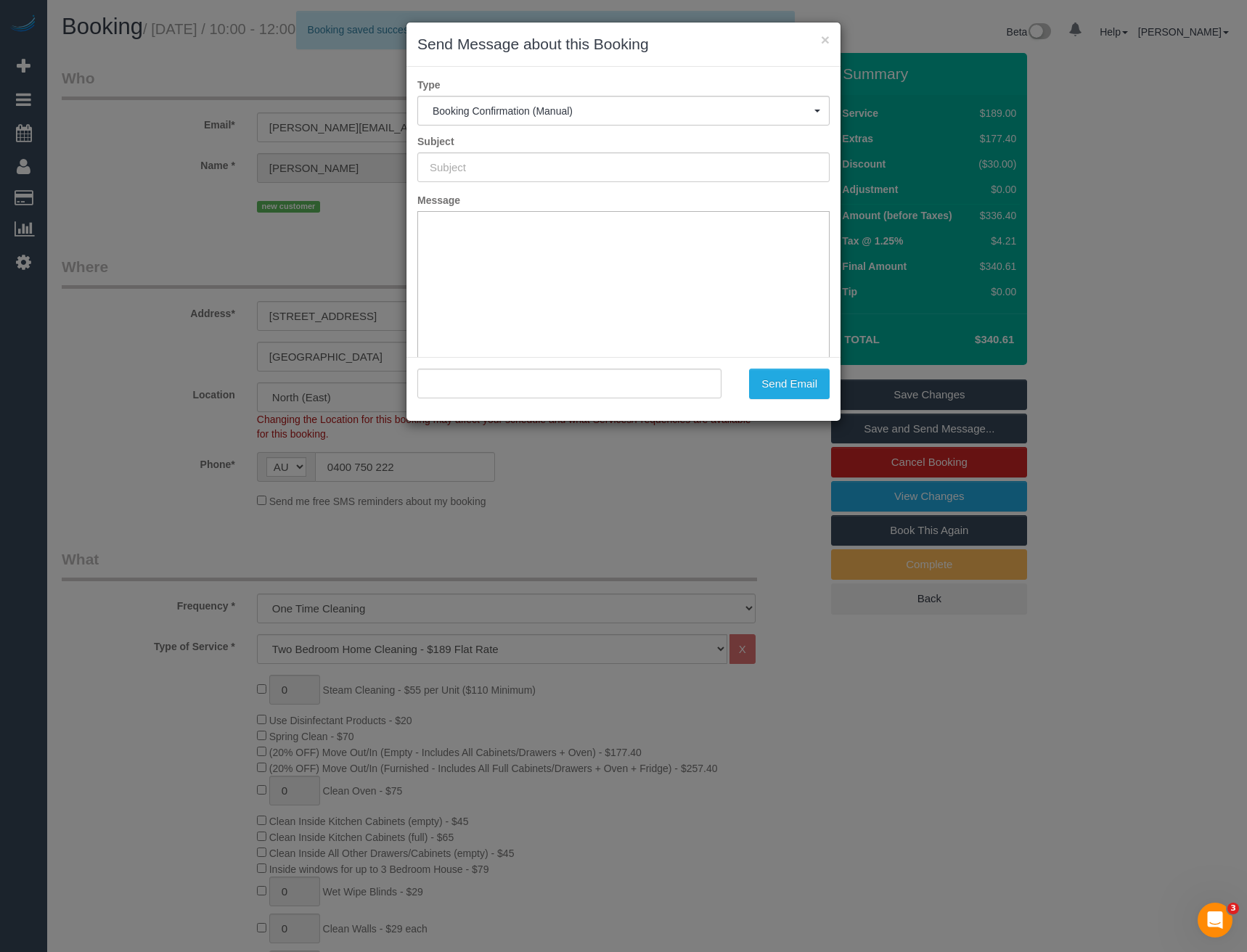
type input "Booking Confirmed"
type input ""Joshua Sutiono" <joshua.sutiono@gmail.com>"
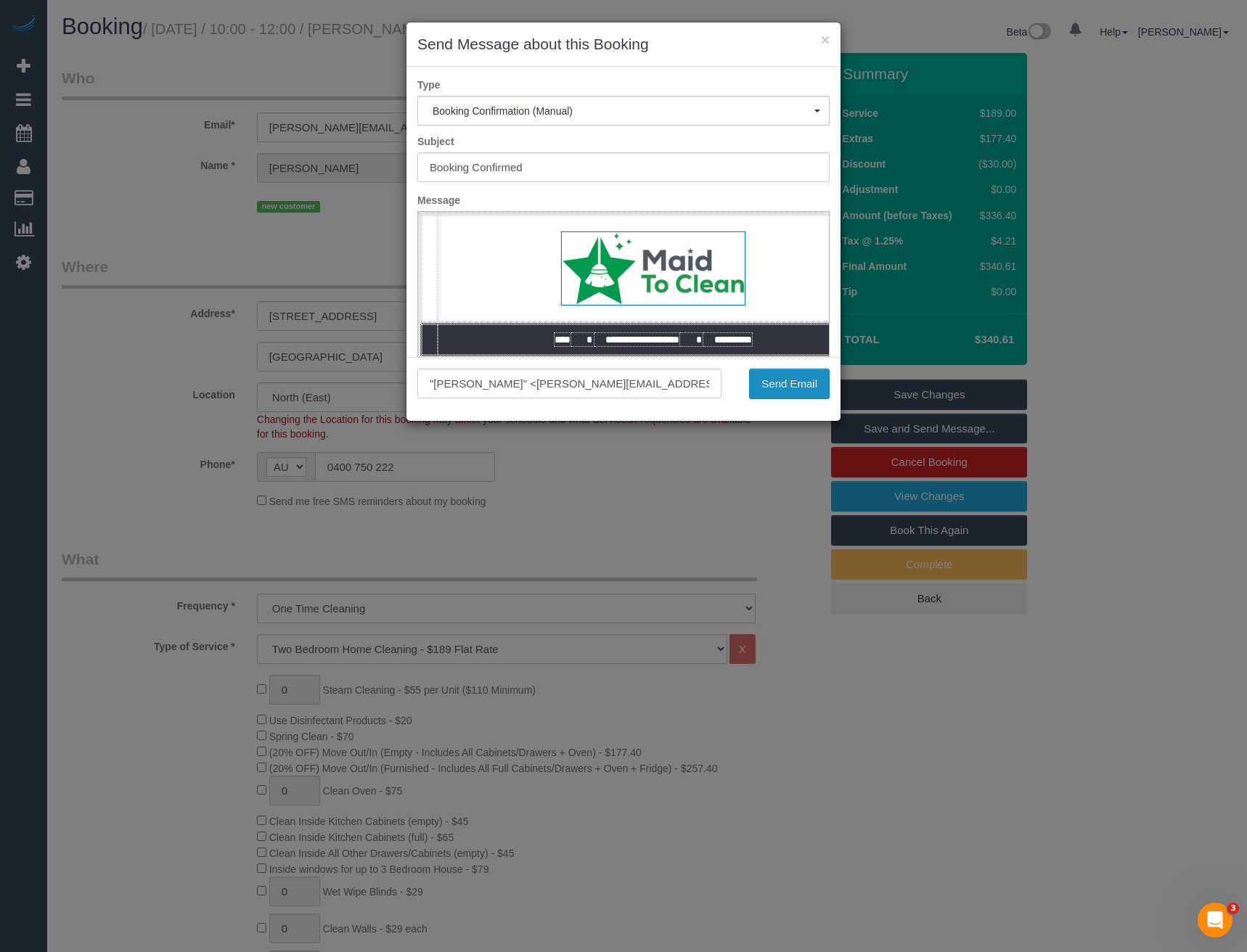
click at [766, 383] on button "Send Email" at bounding box center [789, 384] width 81 height 30
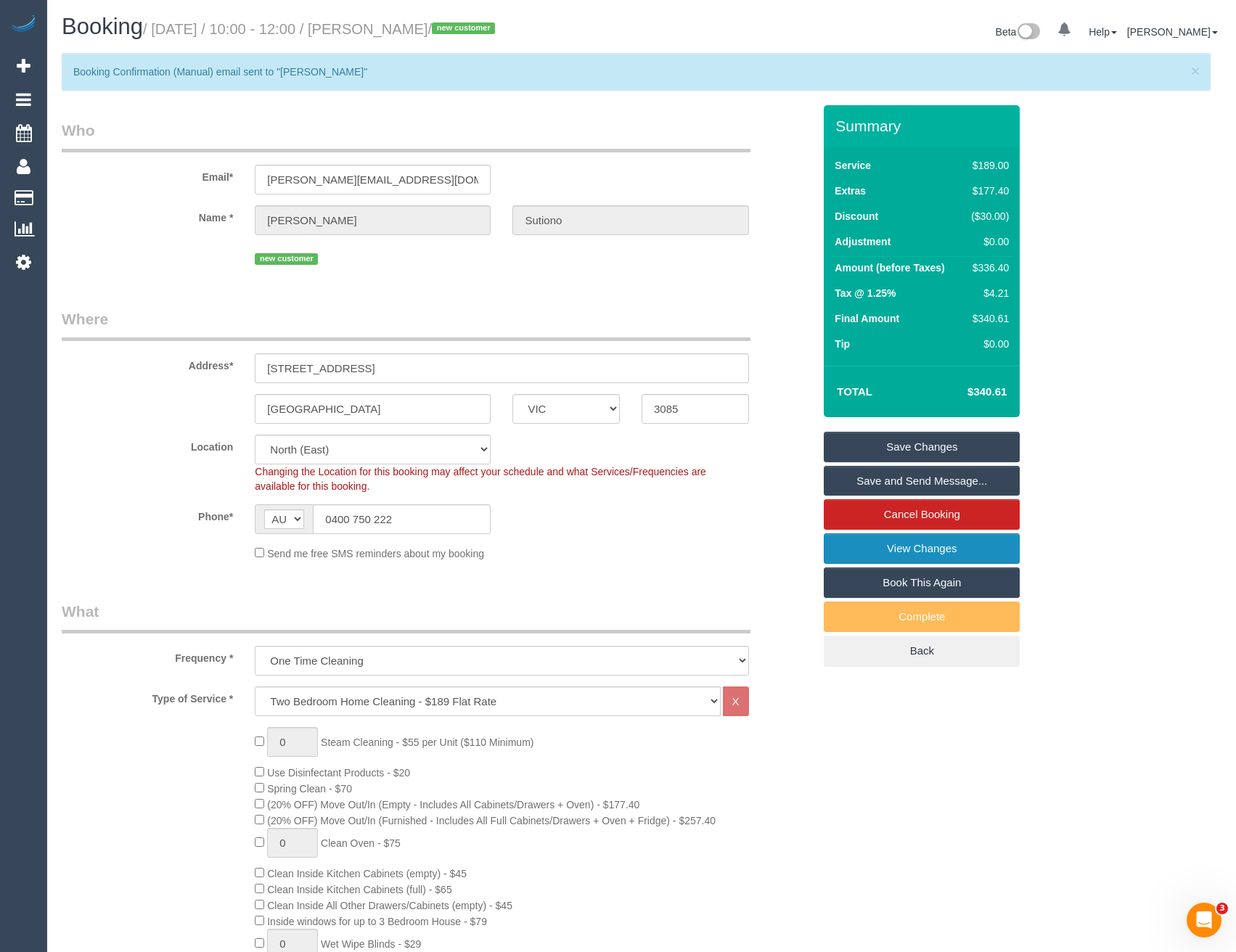
click at [896, 553] on link "View Changes" at bounding box center [922, 549] width 196 height 30
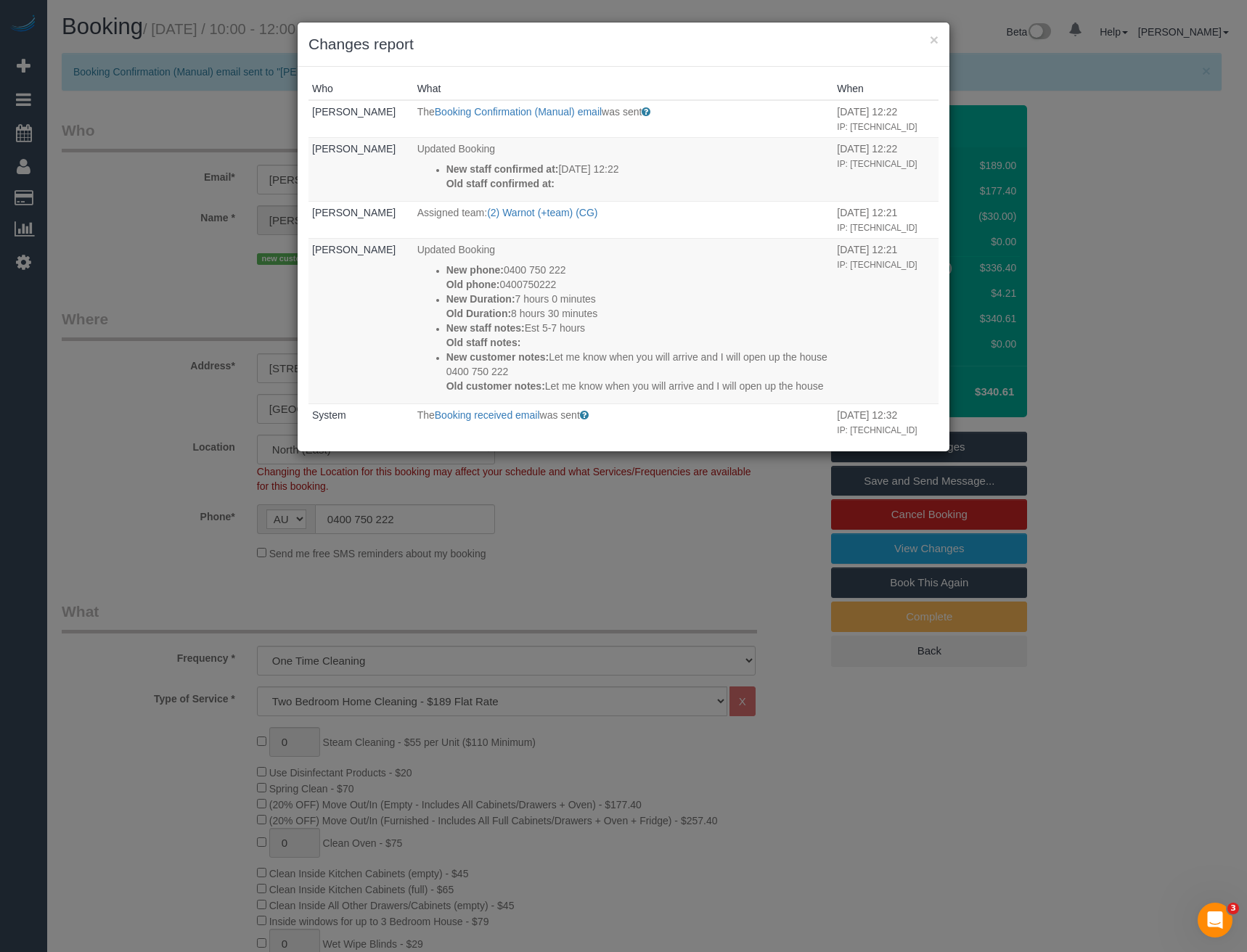
click at [569, 586] on div "× Changes report Who What When Bronie Bryant The Booking Confirmation (Manual) …" at bounding box center [624, 476] width 1247 height 952
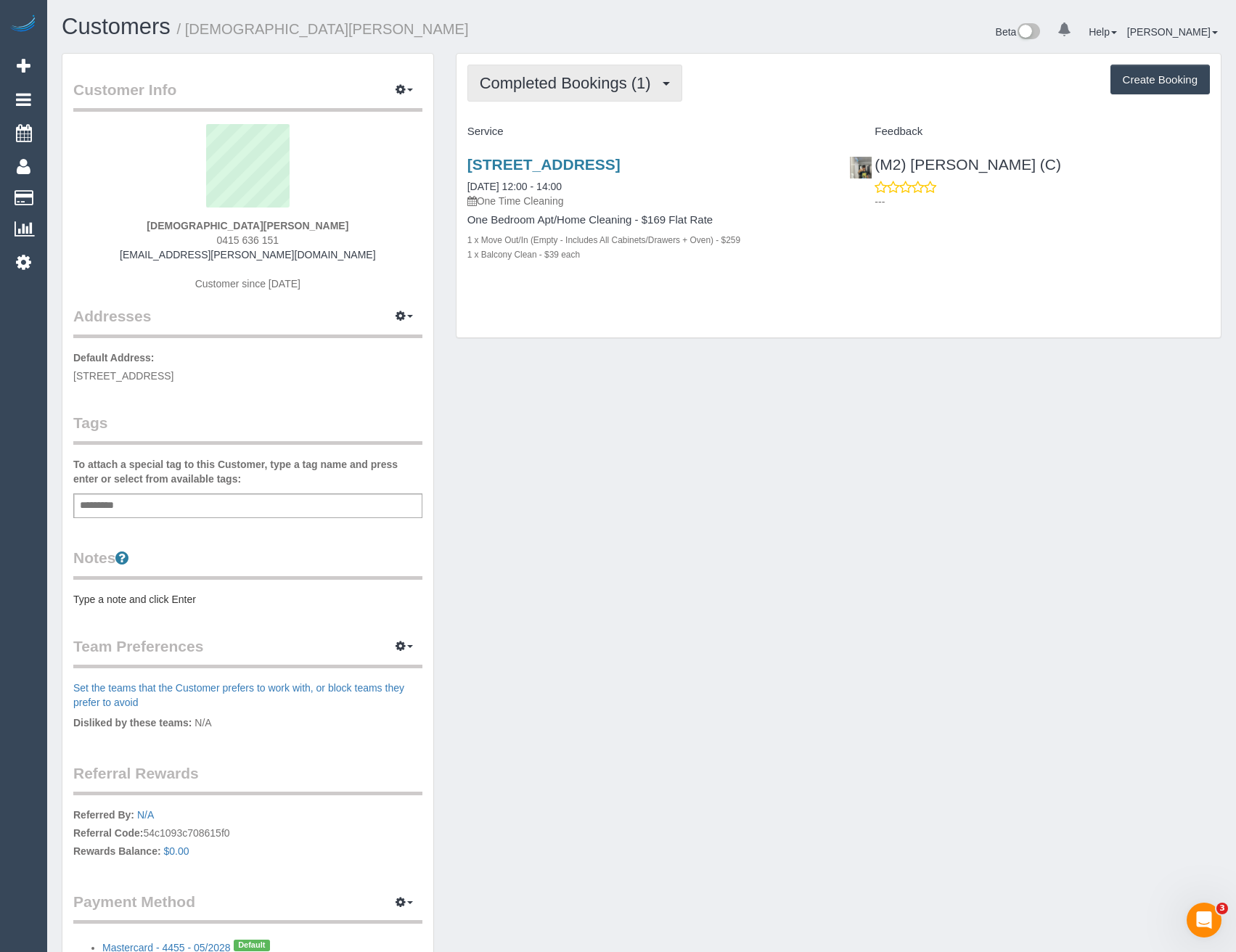
click at [667, 85] on span "button" at bounding box center [666, 84] width 8 height 4
click at [704, 484] on div "Customer Info Edit Contact Info Send Message Email Preferences Special Sales Ta…" at bounding box center [641, 531] width 1181 height 958
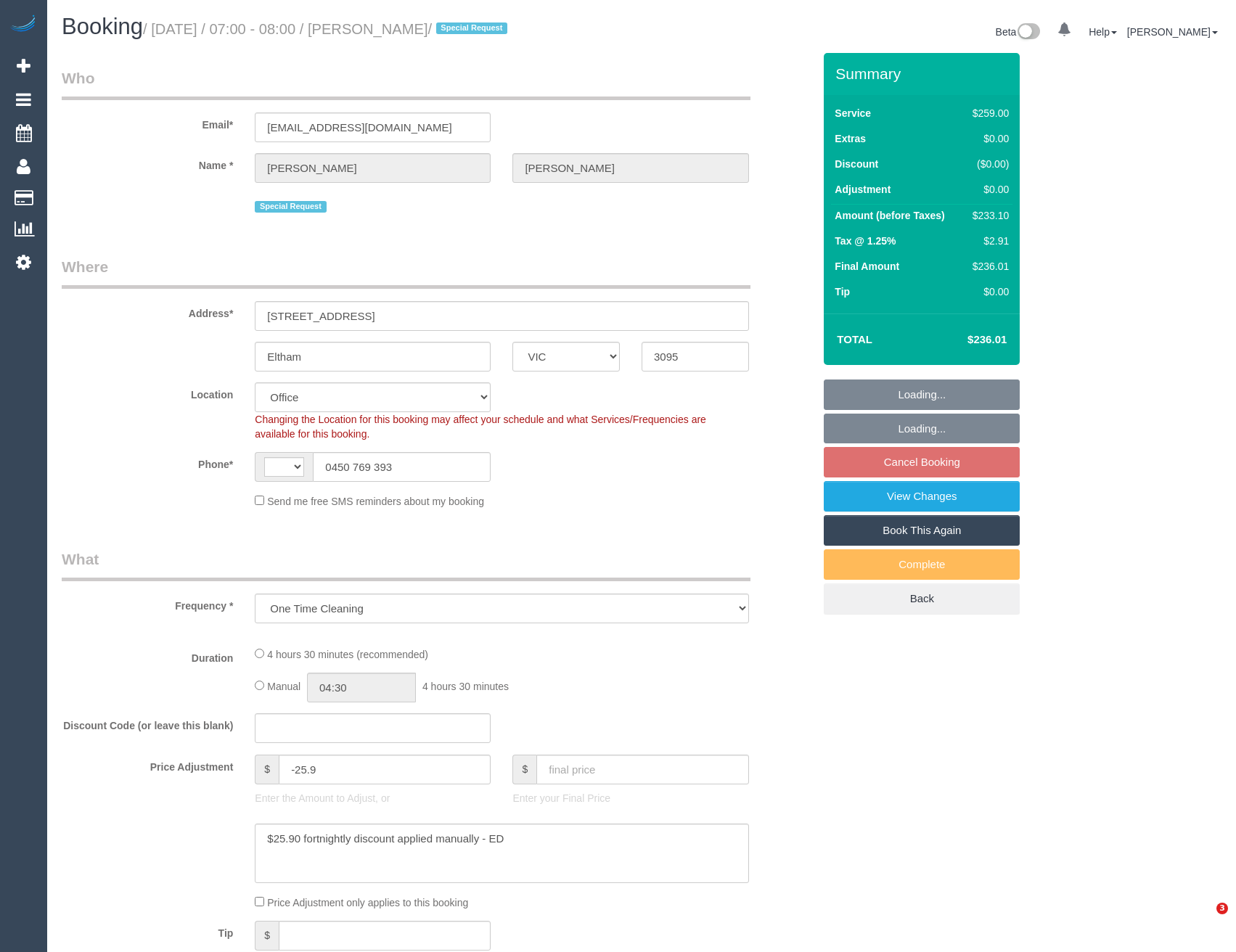
select select "VIC"
select select "object:655"
select select "string:AU"
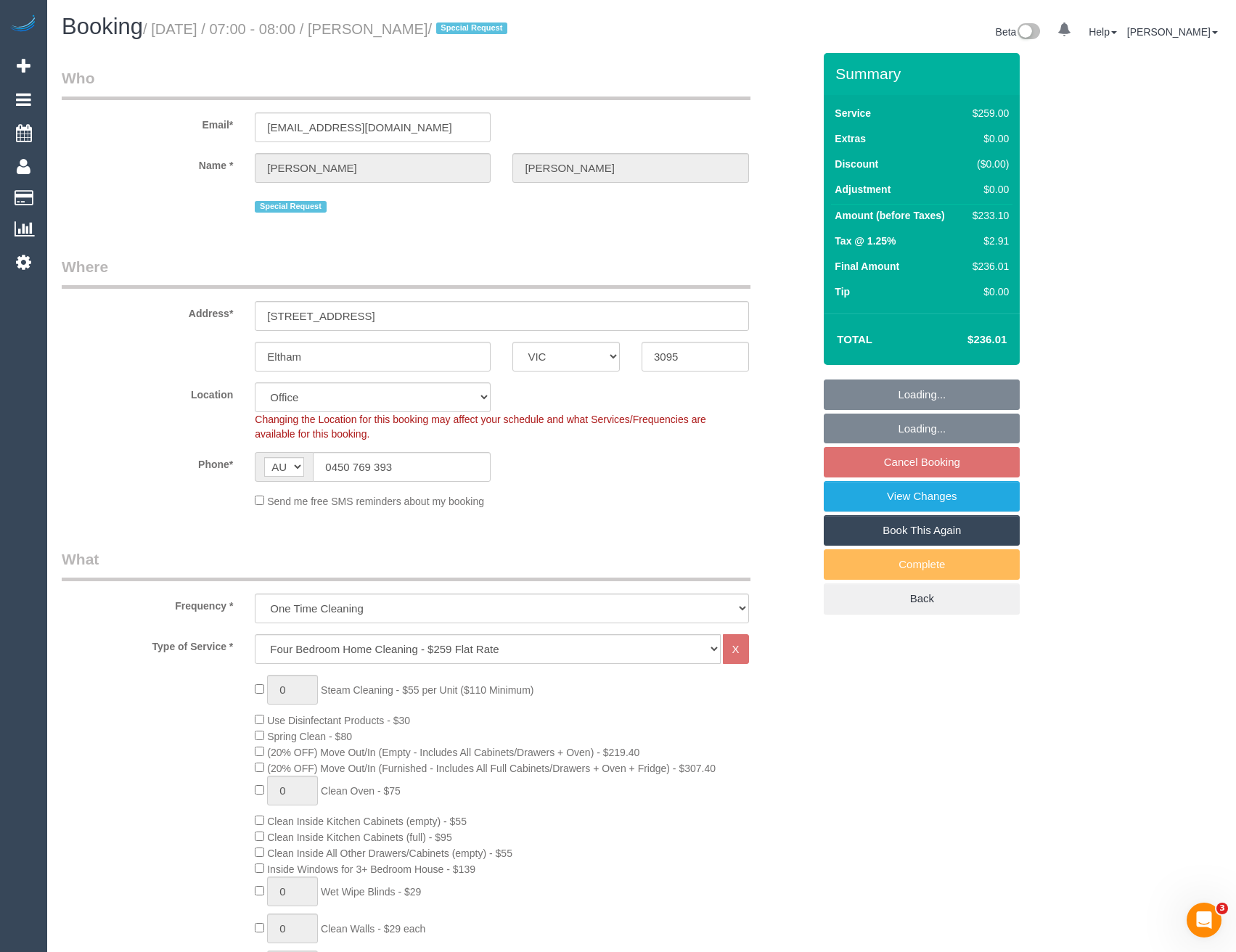
select select "number:30"
select select "number:14"
select select "number:19"
select select "number:24"
select select "number:35"
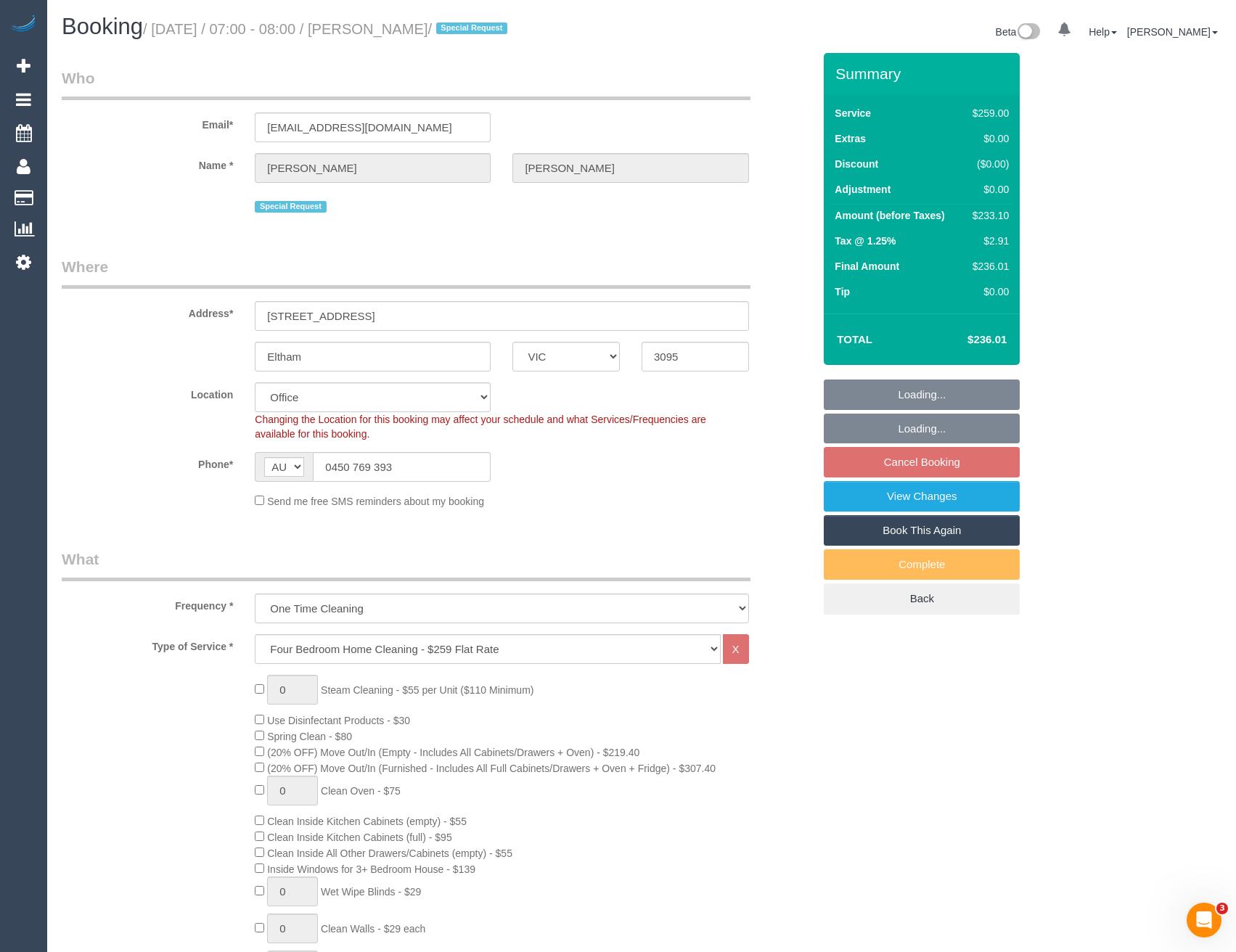
select select "number:12"
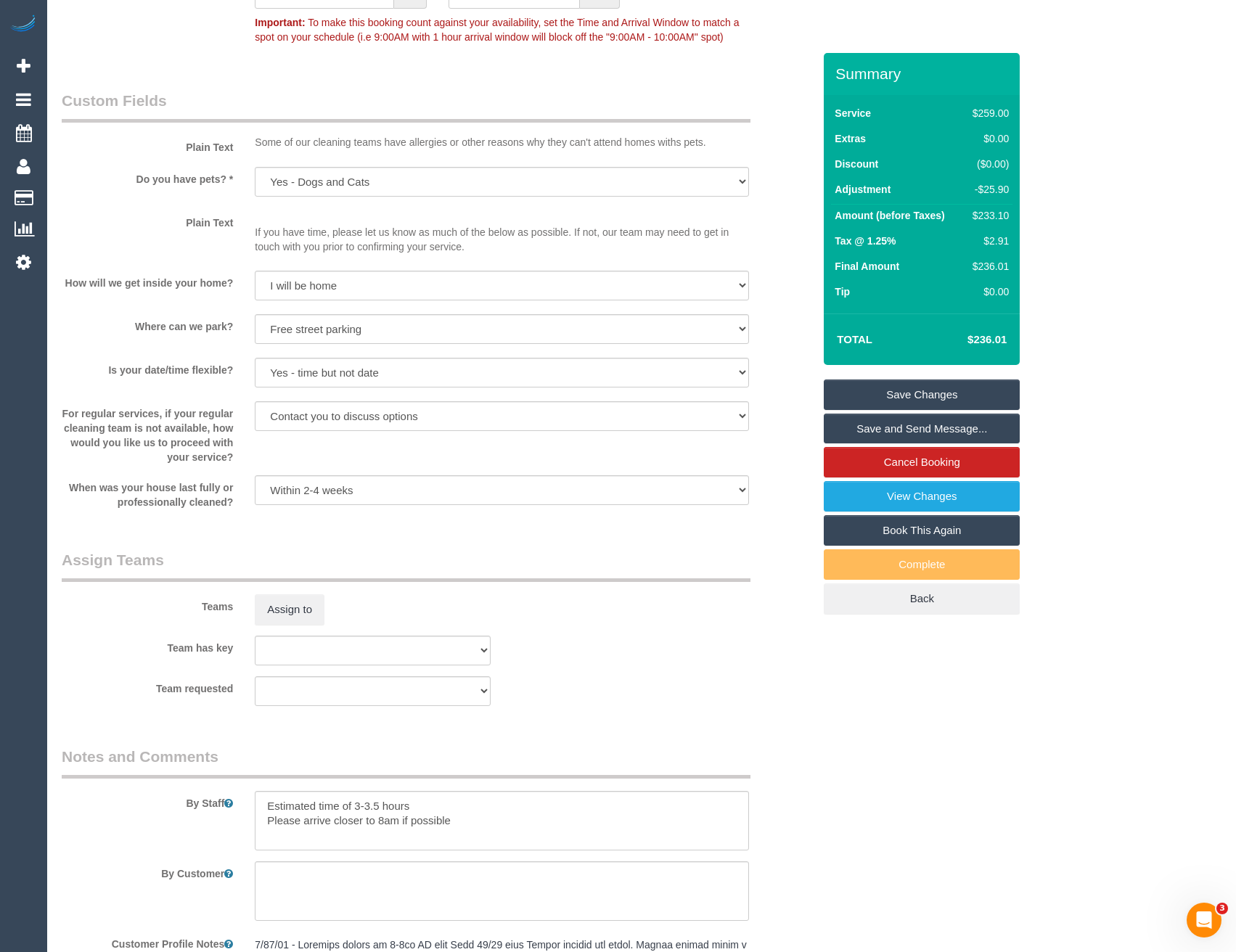
scroll to position [1959, 0]
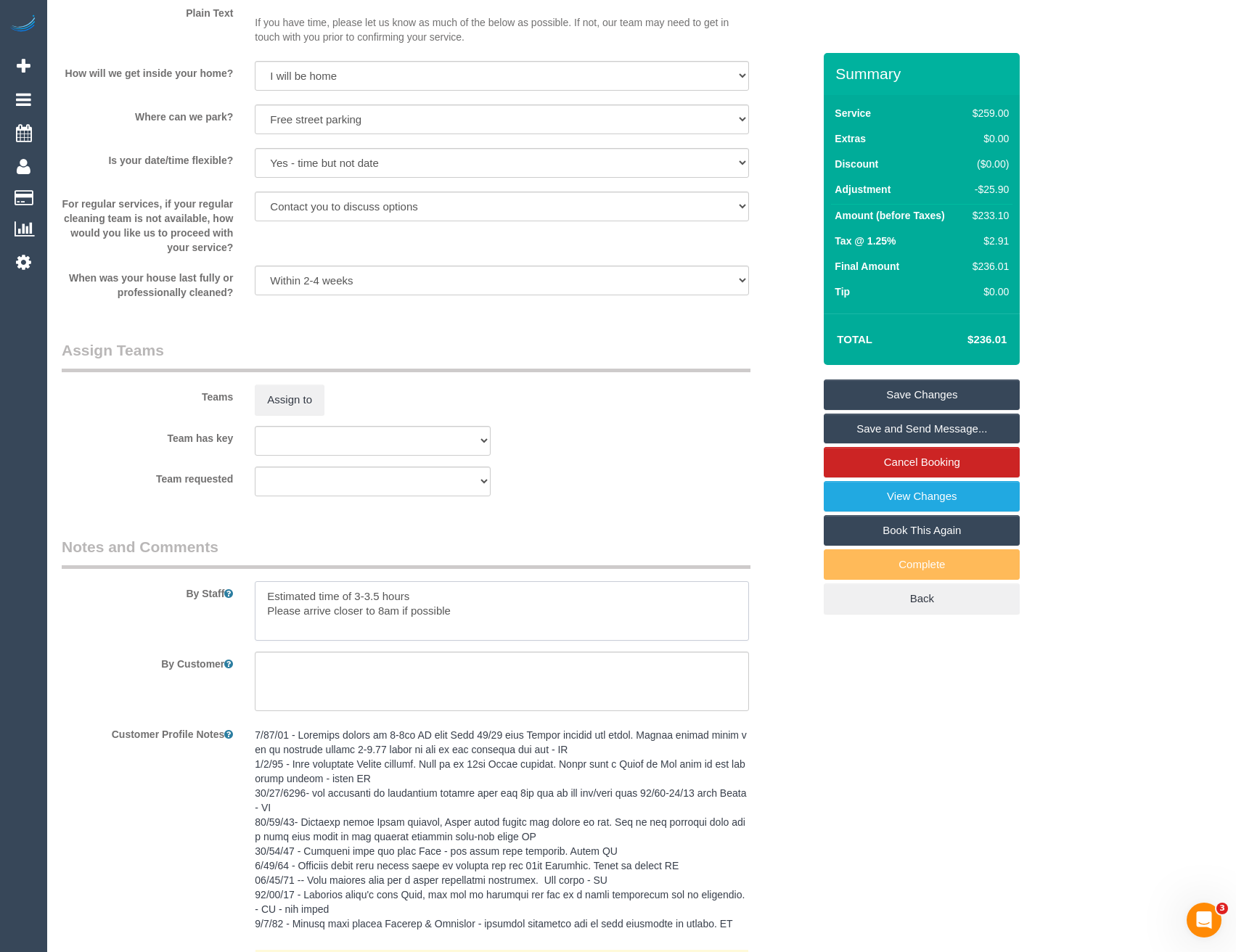
drag, startPoint x: 379, startPoint y: 595, endPoint x: 352, endPoint y: 594, distance: 27.0
click at [352, 594] on textarea at bounding box center [501, 611] width 494 height 60
click at [418, 584] on textarea at bounding box center [501, 611] width 494 height 60
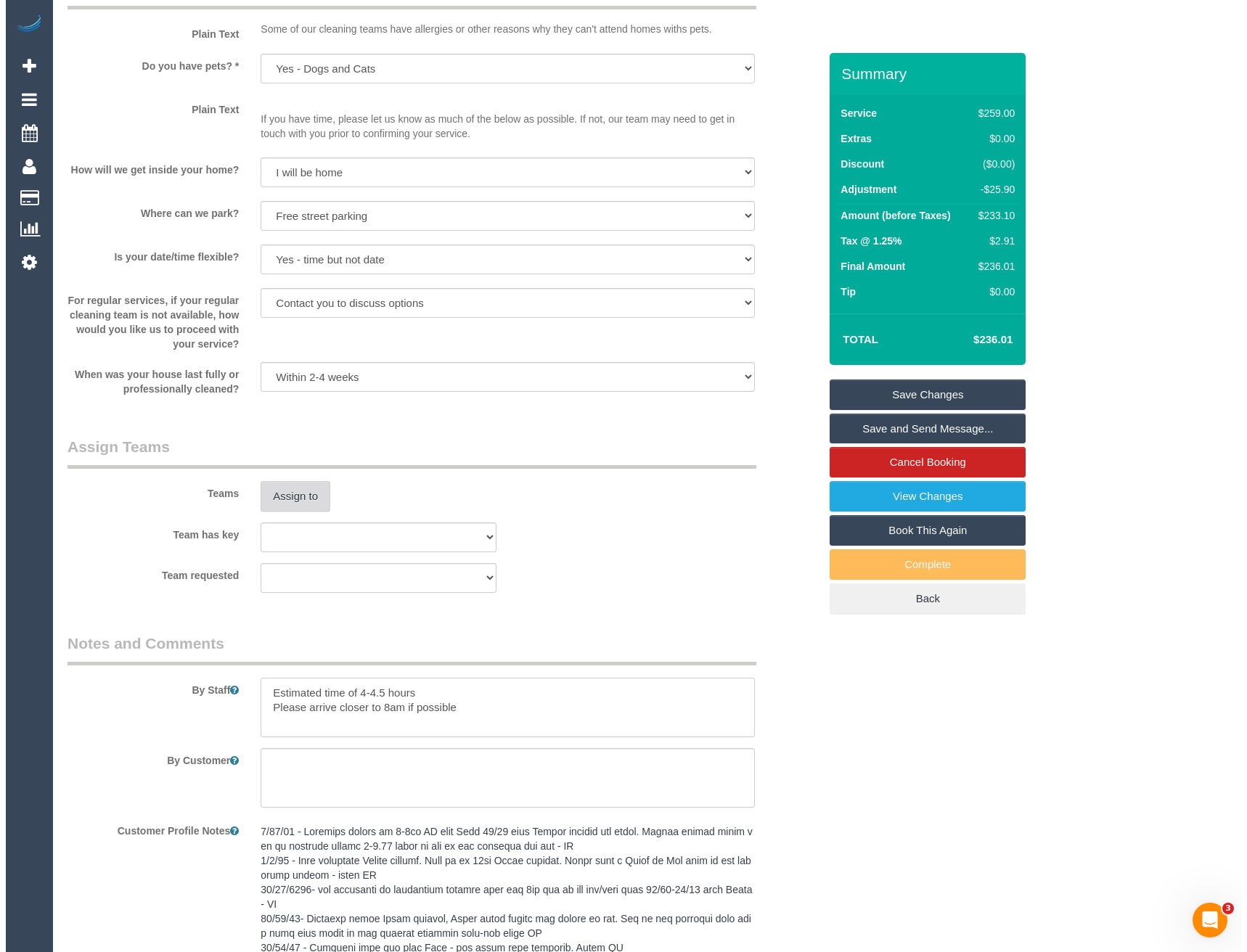
scroll to position [1814, 0]
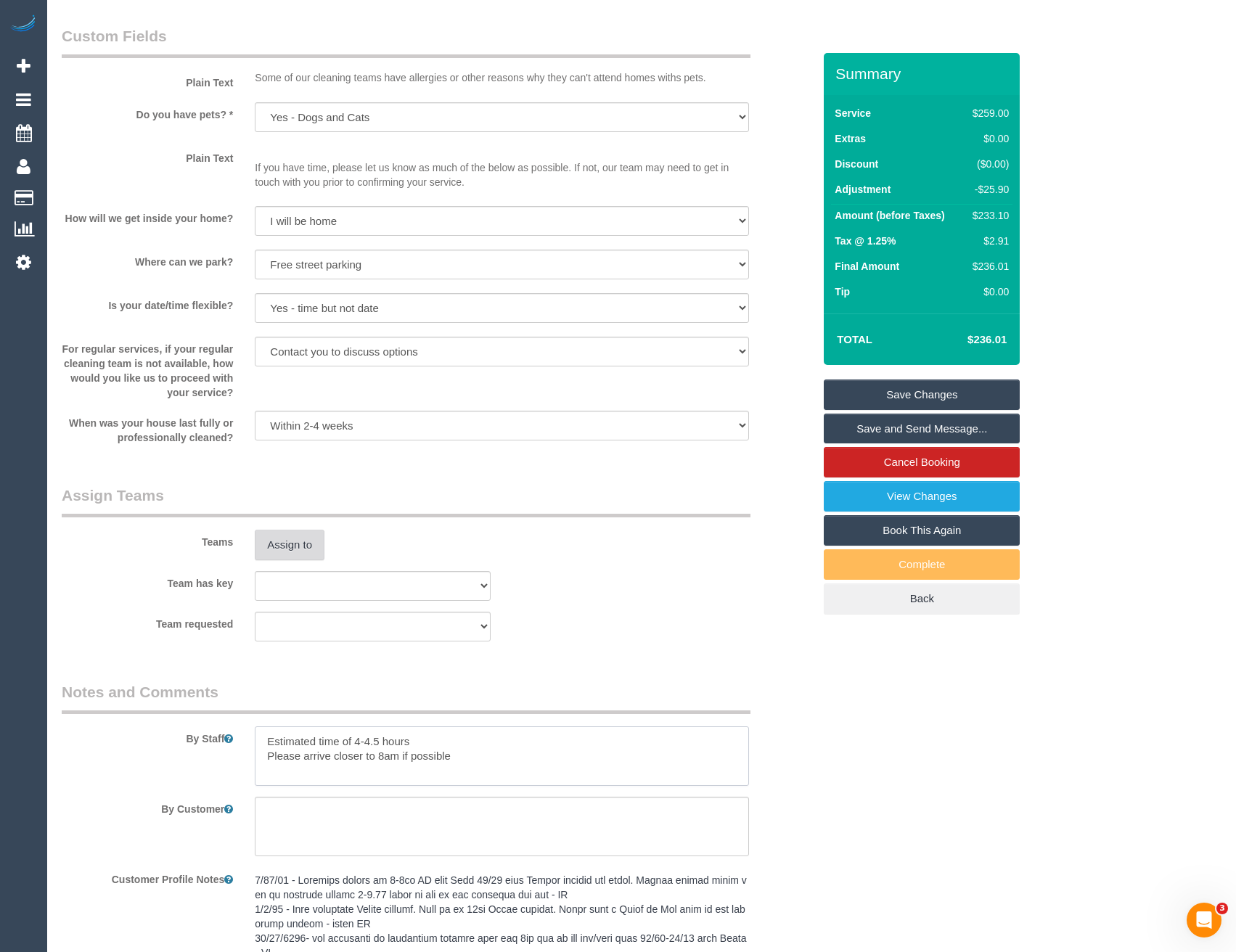
type textarea "Estimated time of 4-4.5 hours Please arrive closer to 8am if possible"
click at [273, 546] on button "Assign to" at bounding box center [289, 545] width 69 height 30
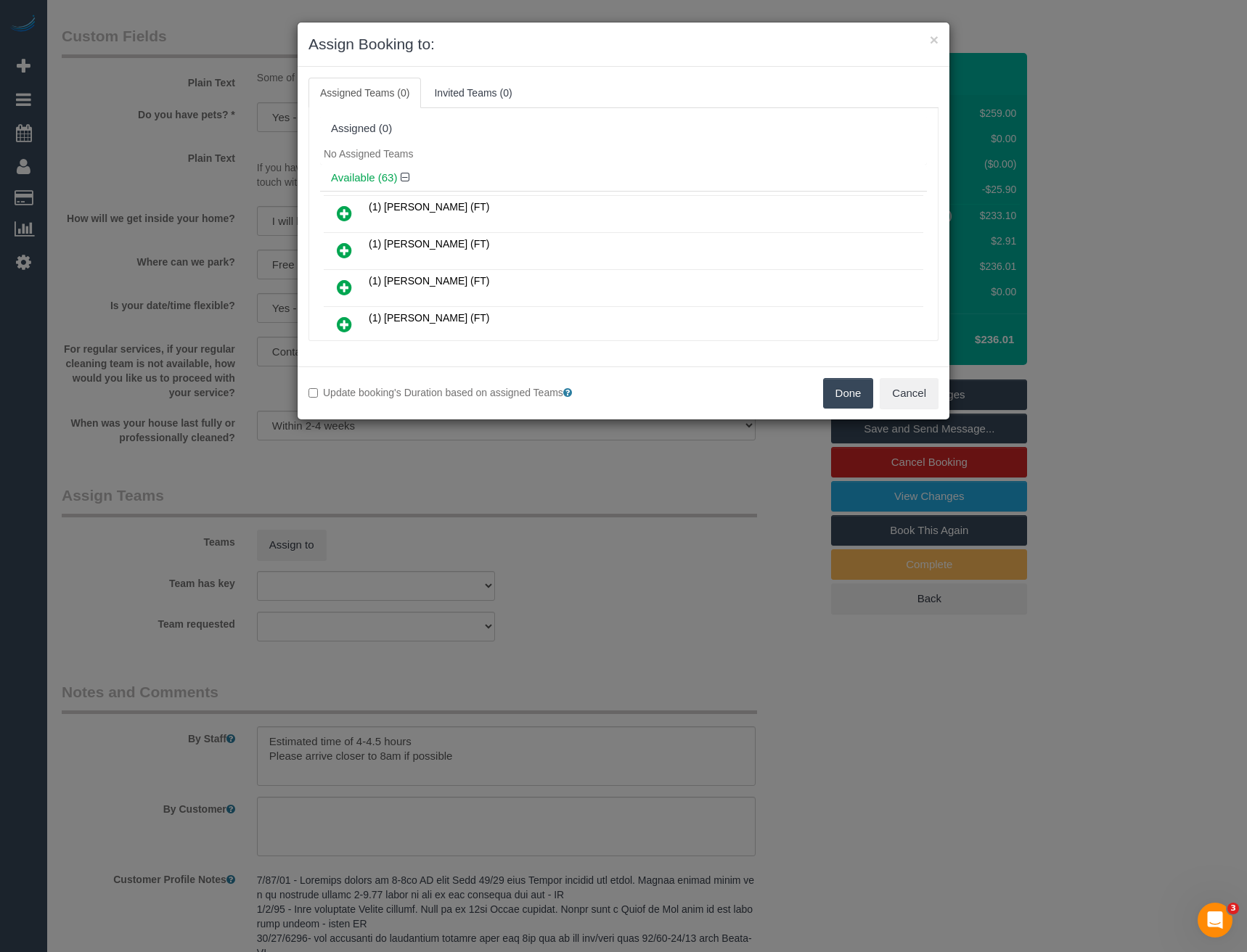
scroll to position [614, 0]
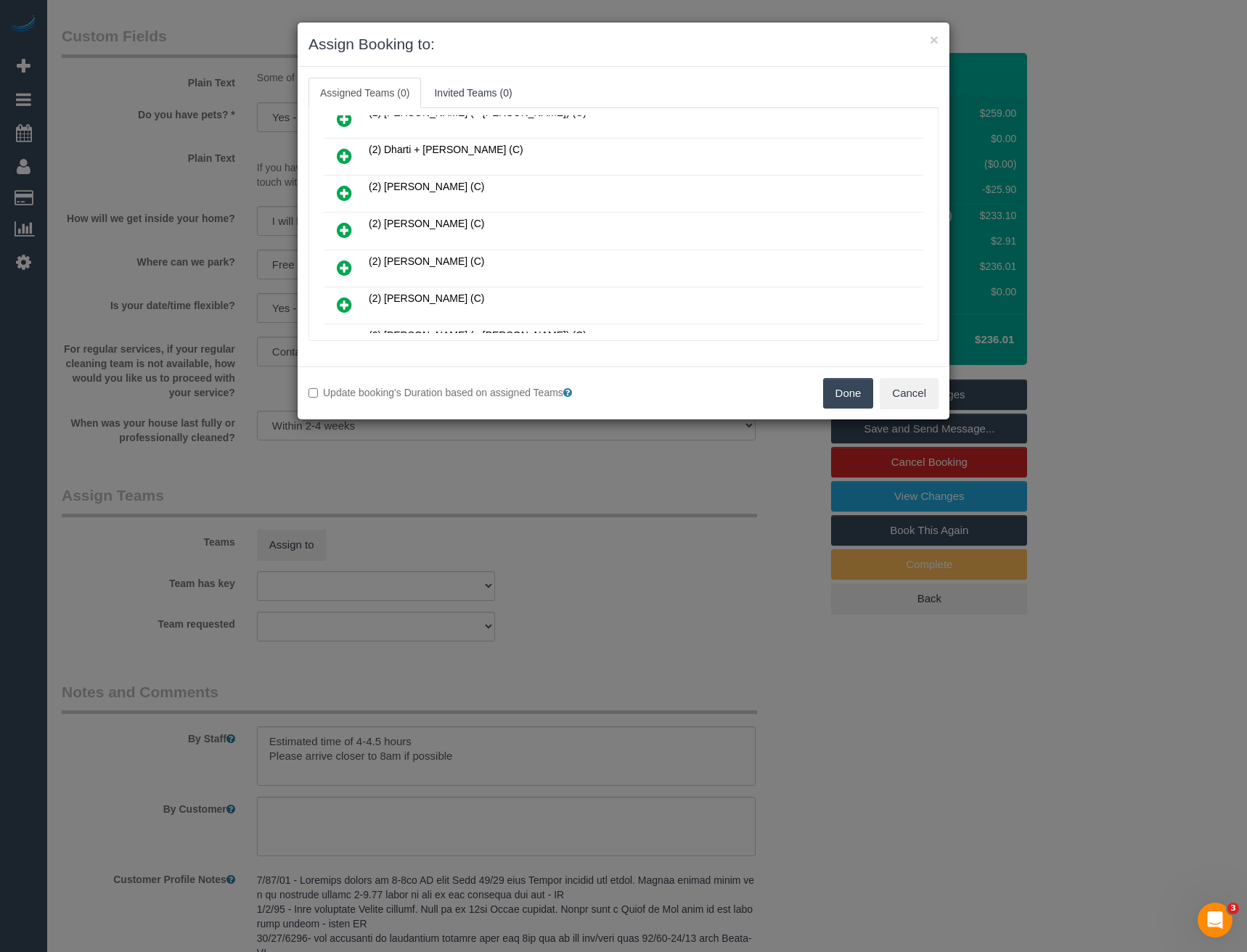
click at [345, 225] on icon at bounding box center [345, 230] width 15 height 17
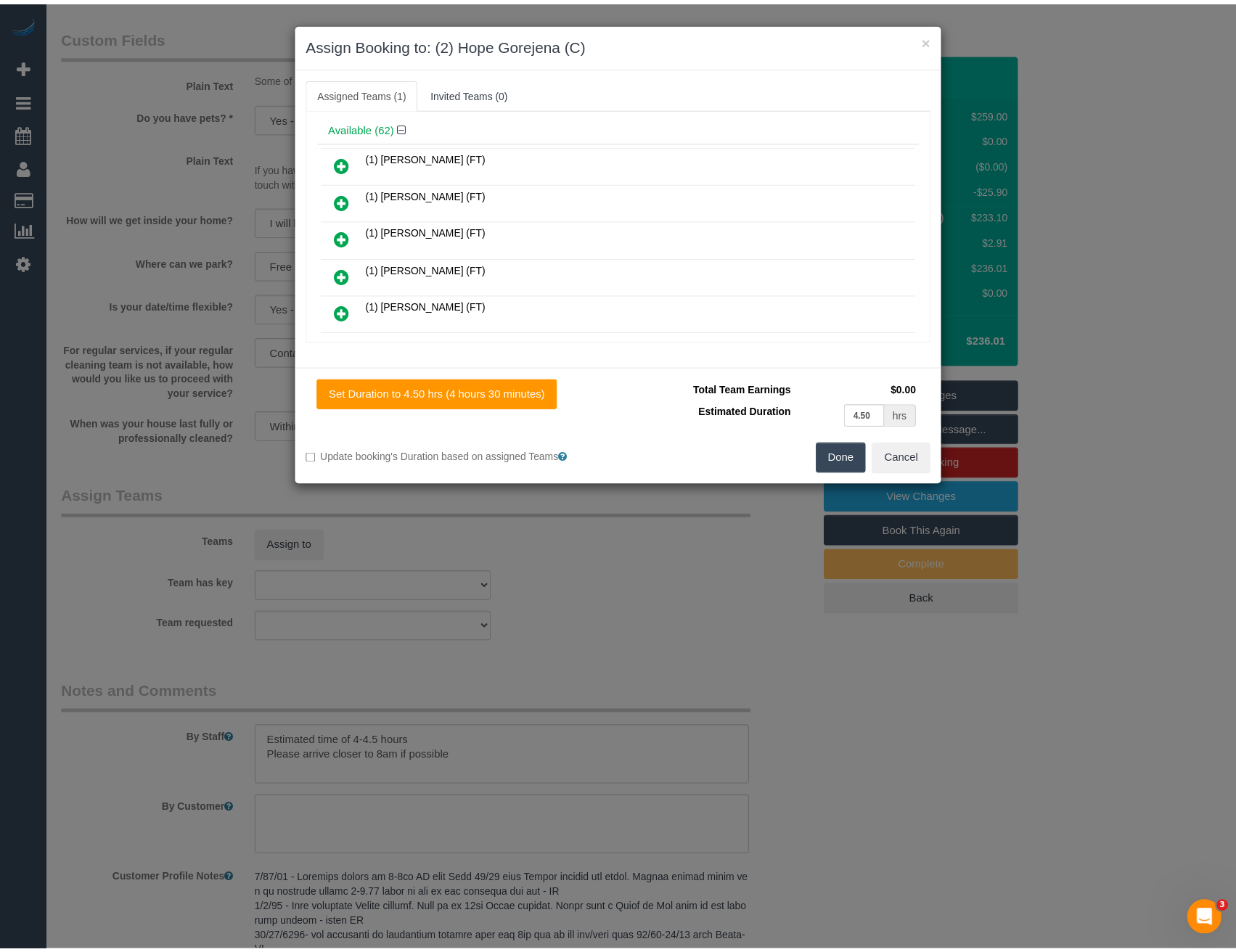
scroll to position [0, 0]
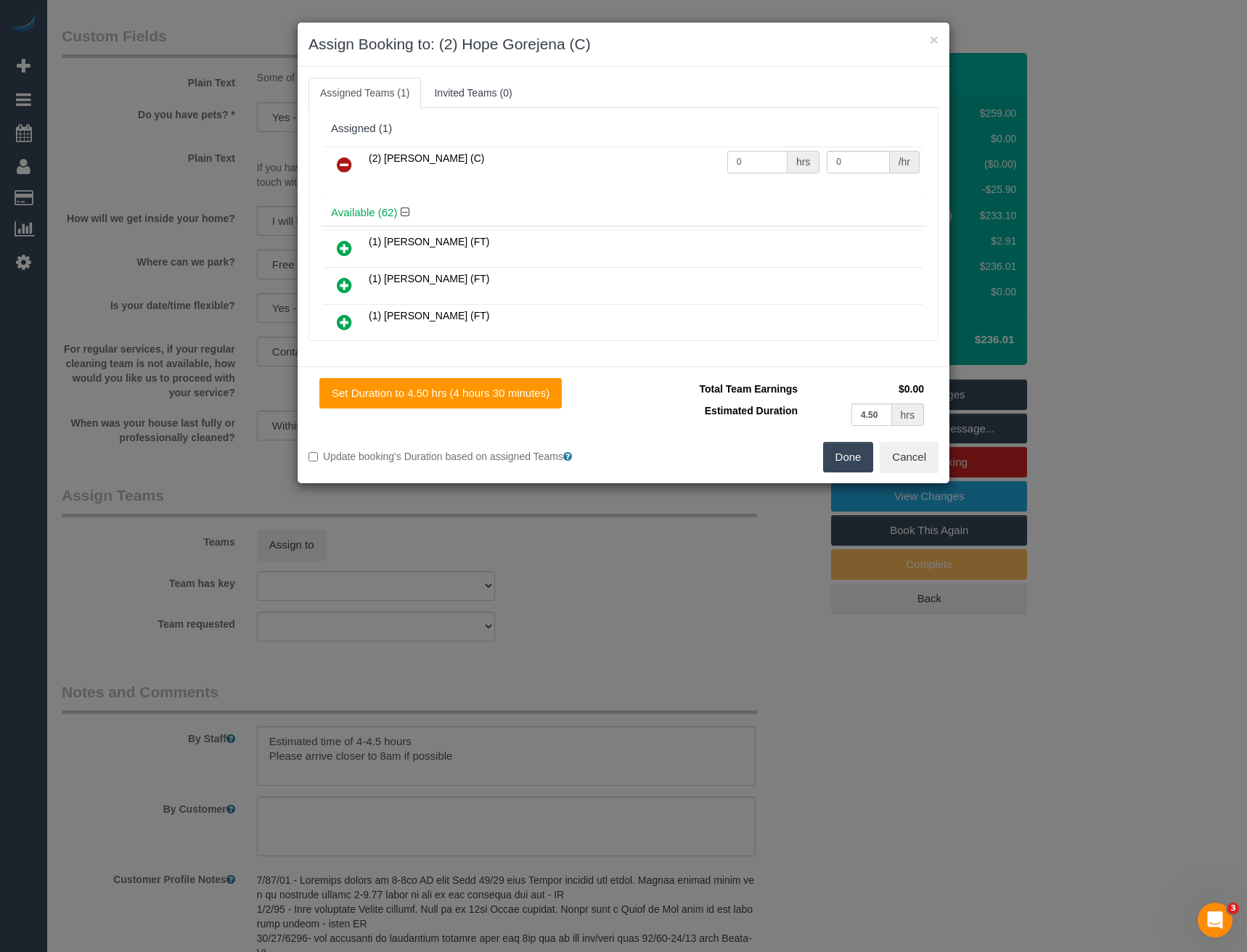
drag, startPoint x: 751, startPoint y: 161, endPoint x: 675, endPoint y: 197, distance: 84.1
click at [679, 194] on div "(2) Hope Gorejena (C) 0 hrs 0 /hr" at bounding box center [624, 171] width 607 height 57
type input "1"
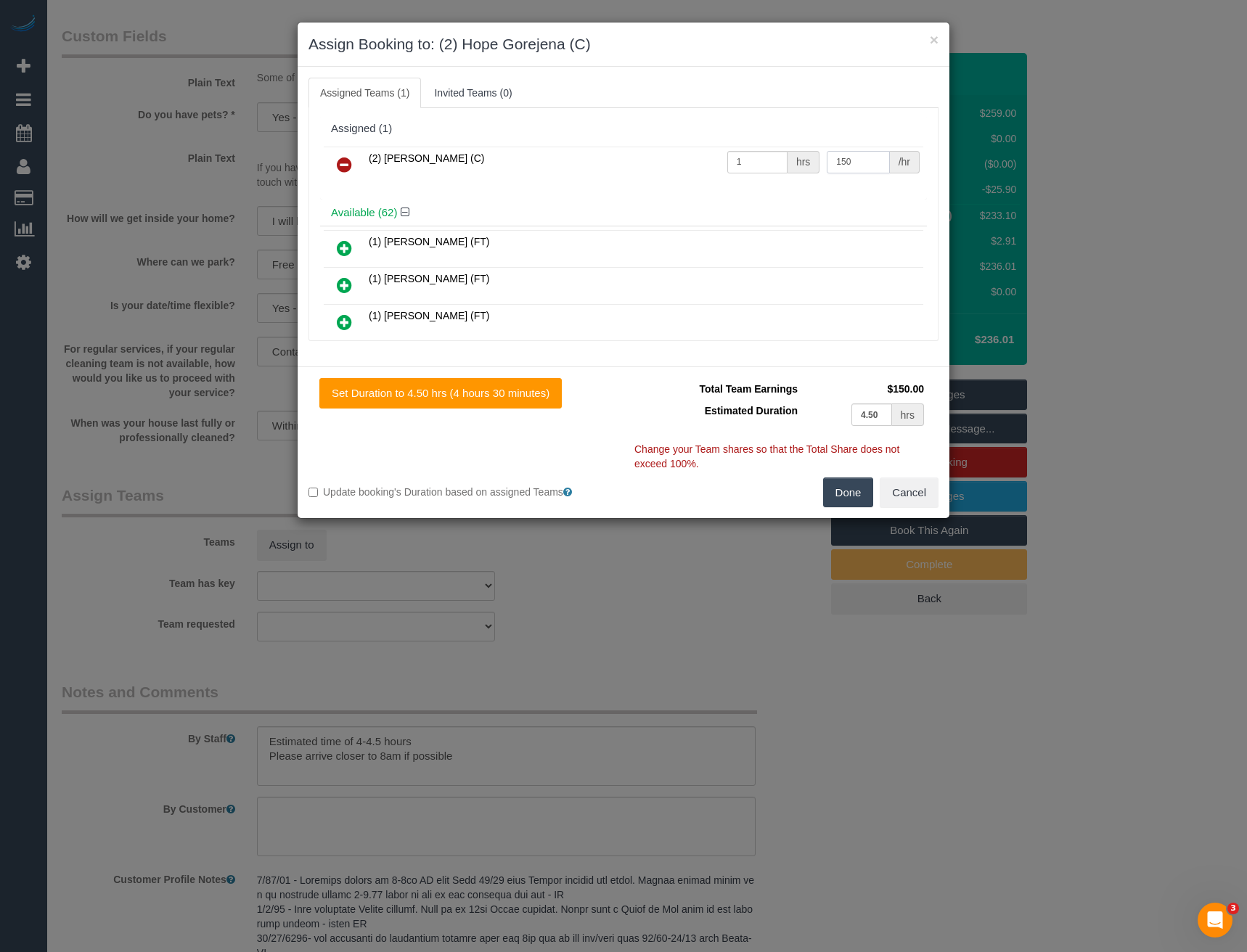
type input "150"
click at [837, 482] on button "Done" at bounding box center [848, 493] width 51 height 30
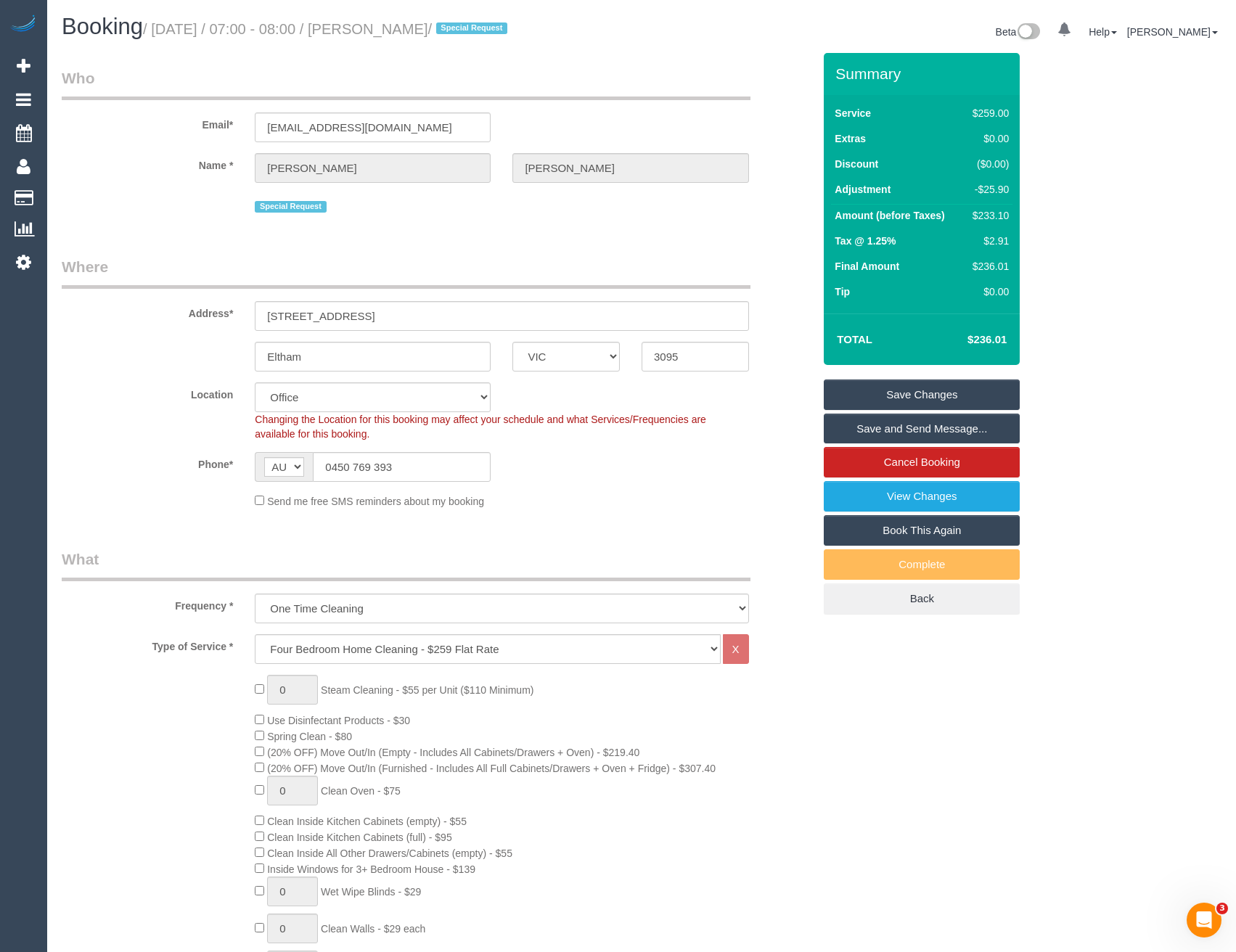
click at [858, 435] on link "Save and Send Message..." at bounding box center [922, 429] width 196 height 30
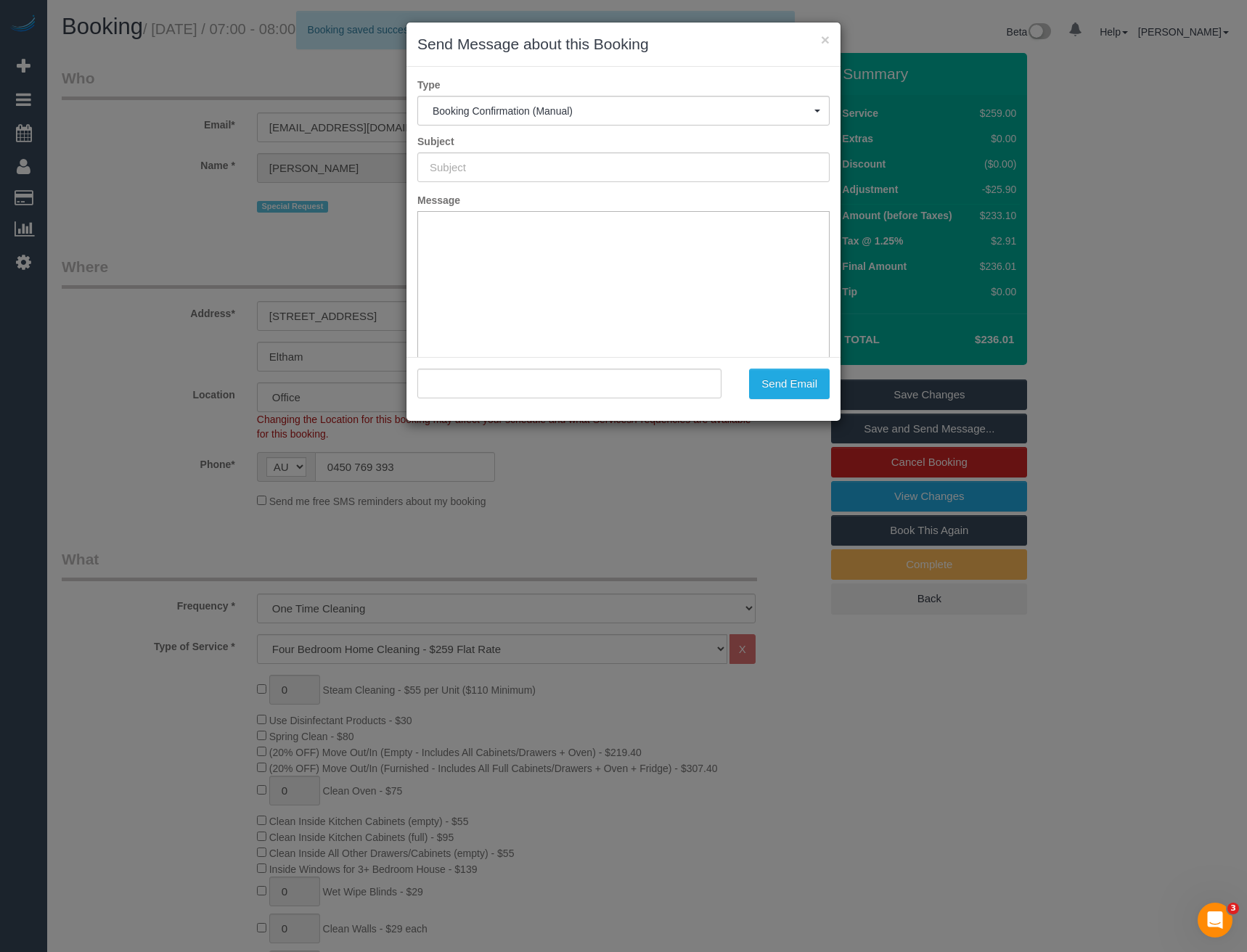
type input "Booking Confirmed"
type input ""Carol Elliott" <carolscarlettelliott@gmail.com>"
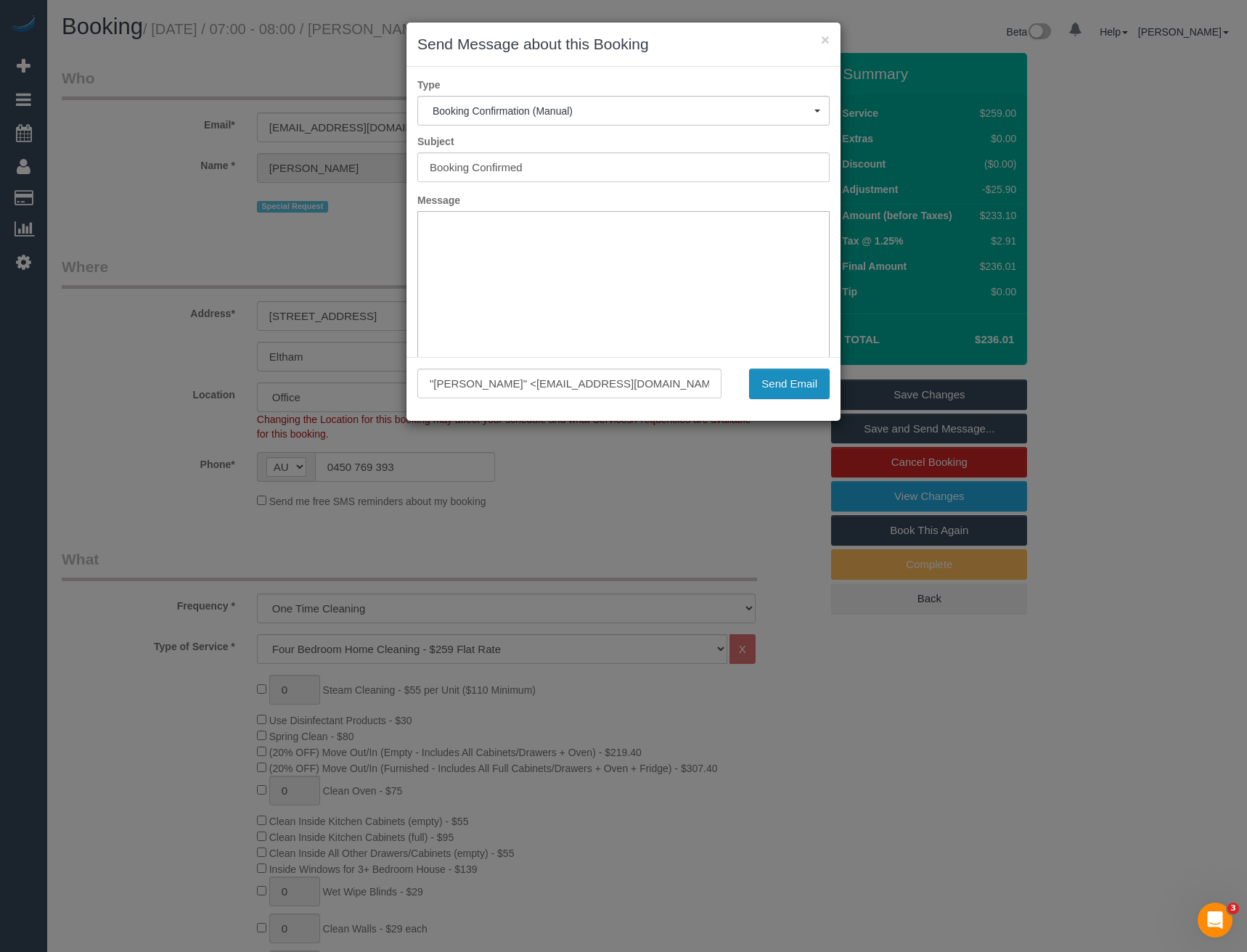
drag, startPoint x: 790, startPoint y: 393, endPoint x: 787, endPoint y: 369, distance: 24.2
click at [790, 393] on button "Send Email" at bounding box center [789, 384] width 81 height 30
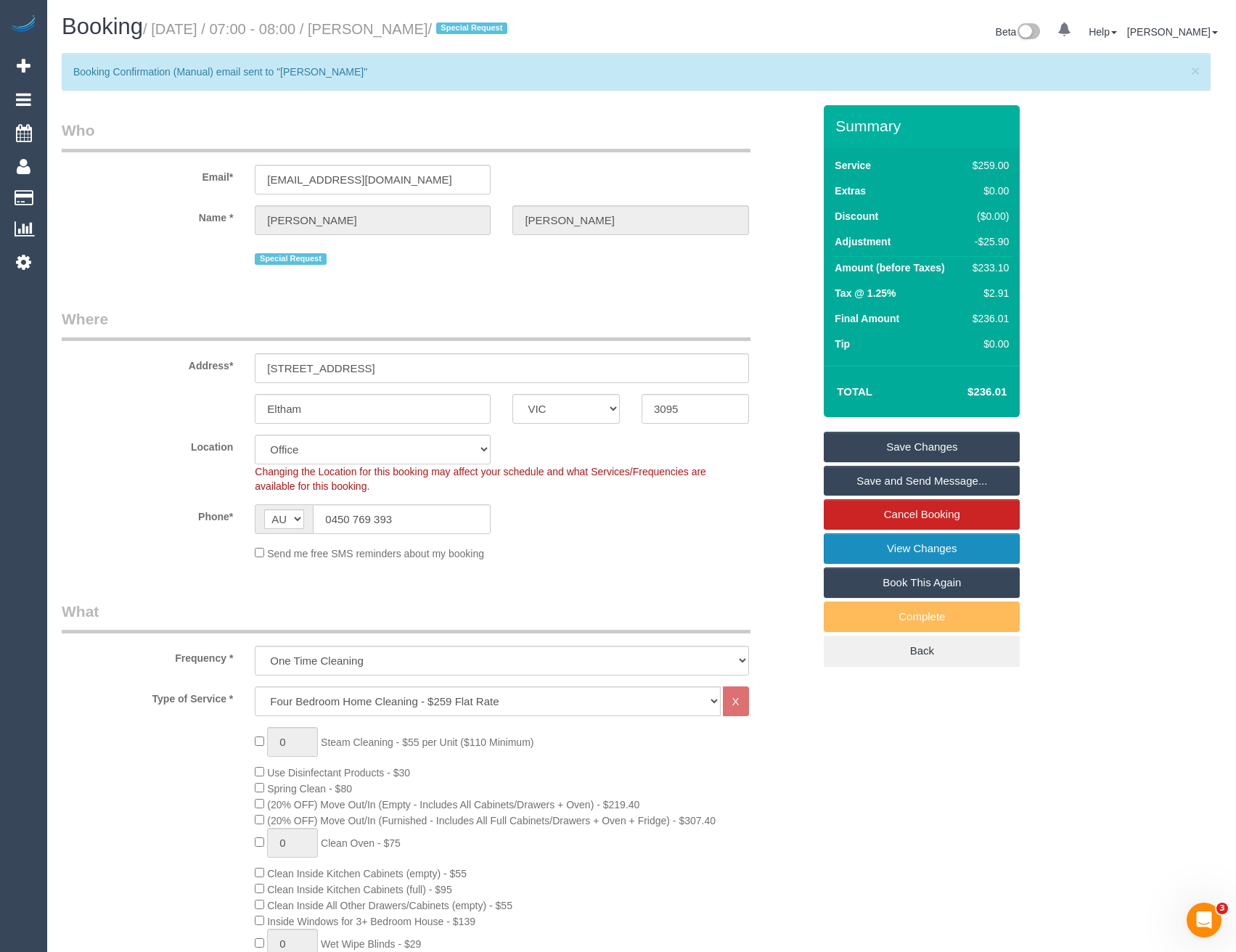
click at [900, 555] on link "View Changes" at bounding box center [922, 549] width 196 height 30
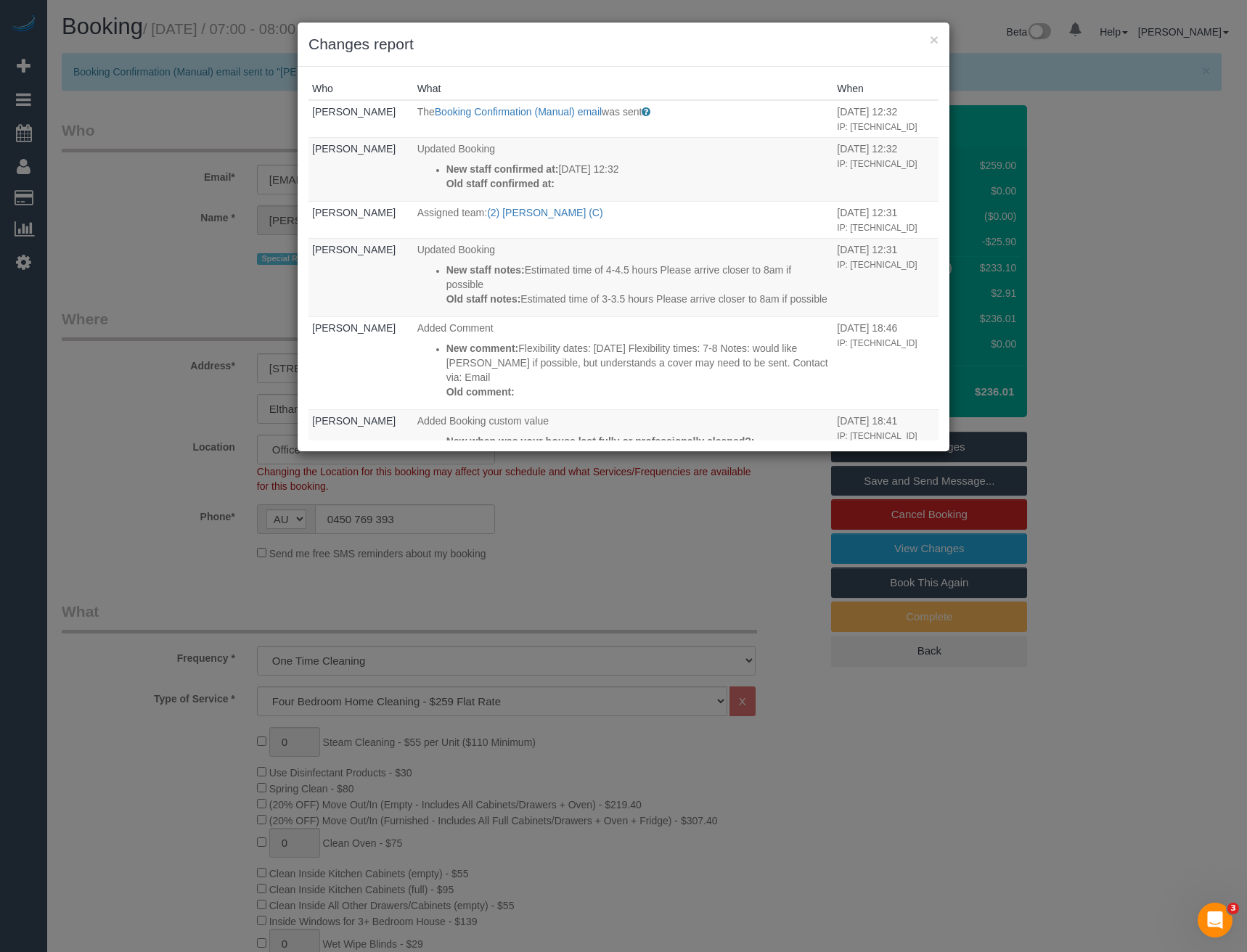
click at [492, 594] on div "× Changes report Who What When Bronie Bryant The Booking Confirmation (Manual) …" at bounding box center [624, 476] width 1247 height 952
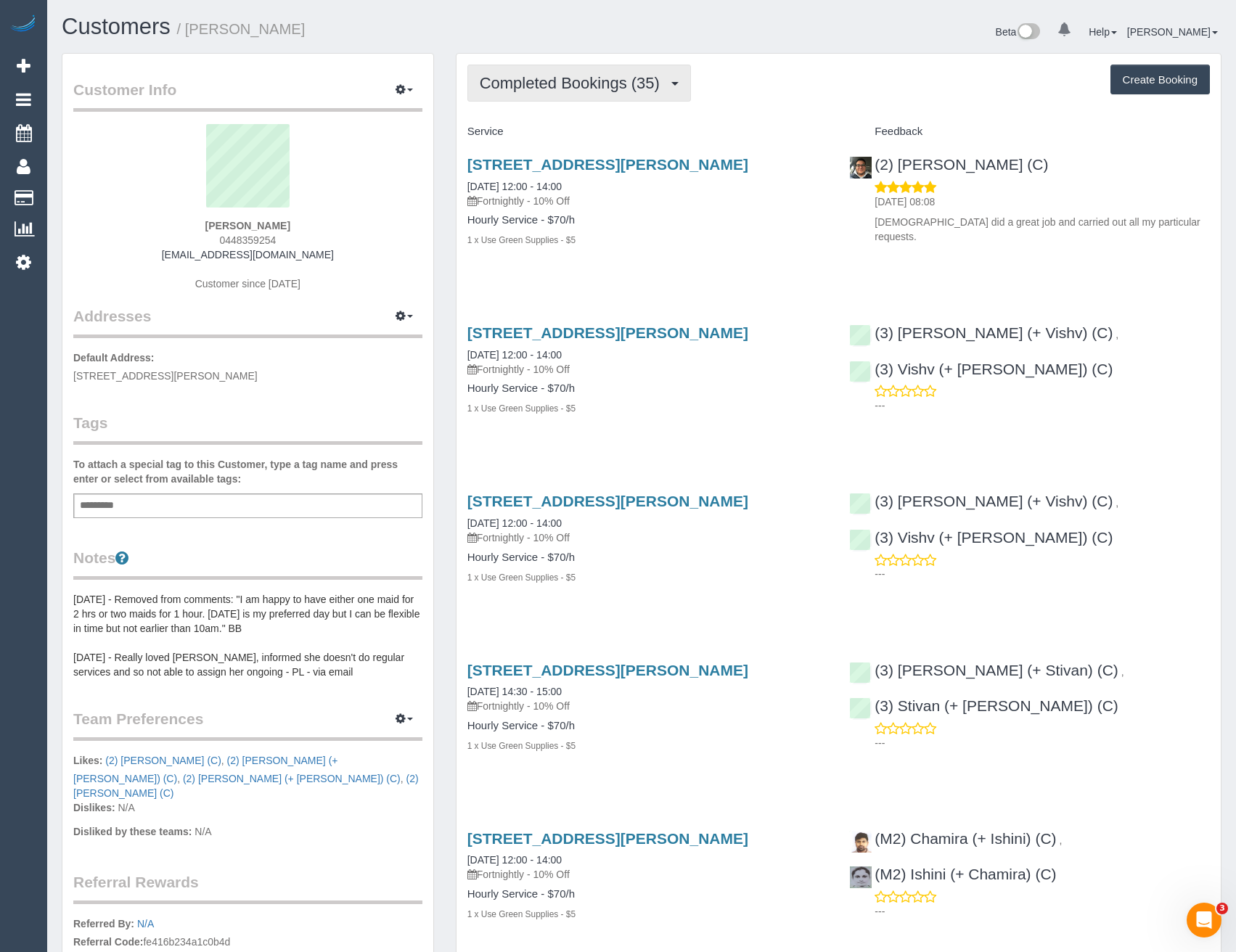
click at [667, 89] on span "Completed Bookings (35)" at bounding box center [573, 83] width 187 height 18
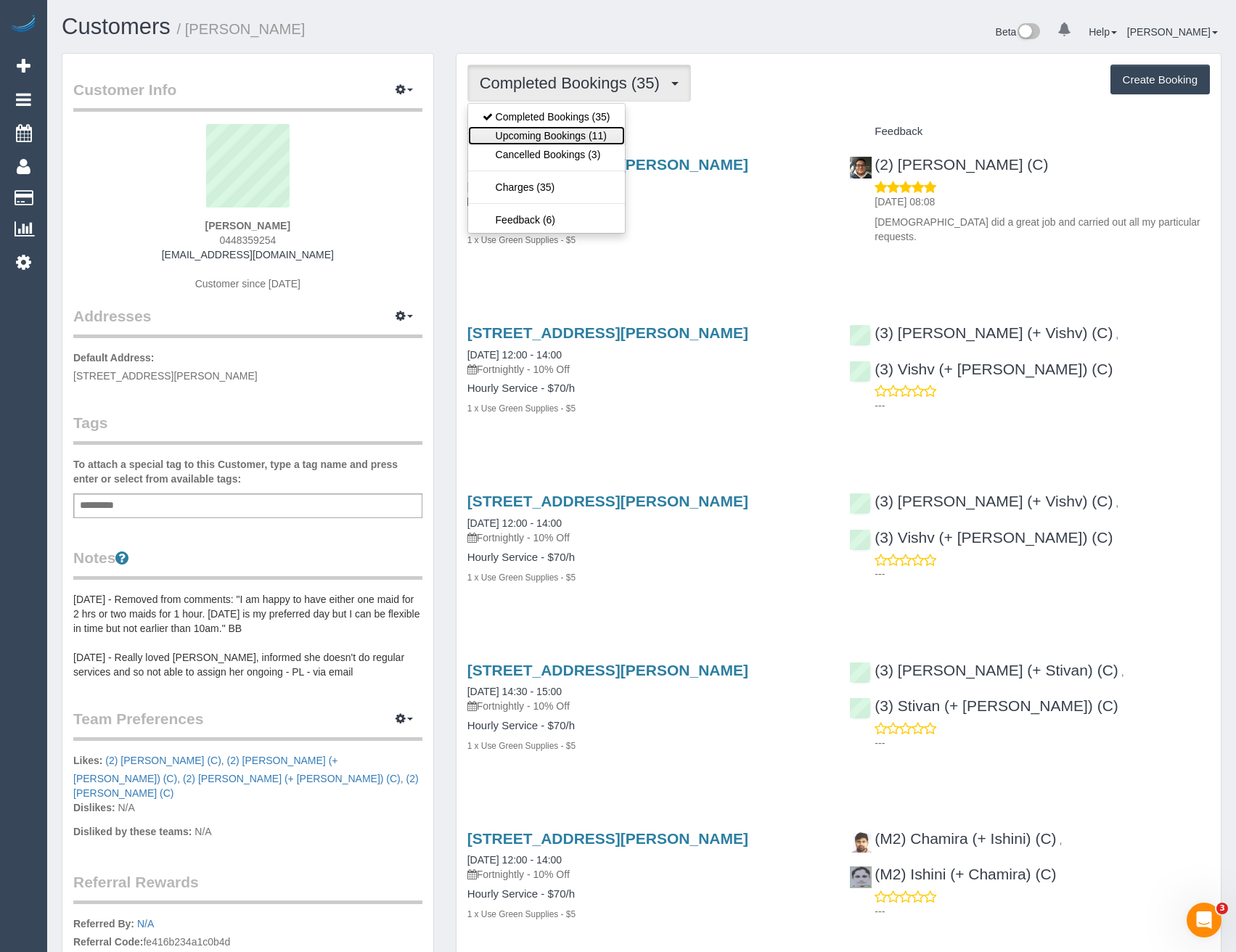
click at [601, 138] on link "Upcoming Bookings (11)" at bounding box center [546, 136] width 157 height 19
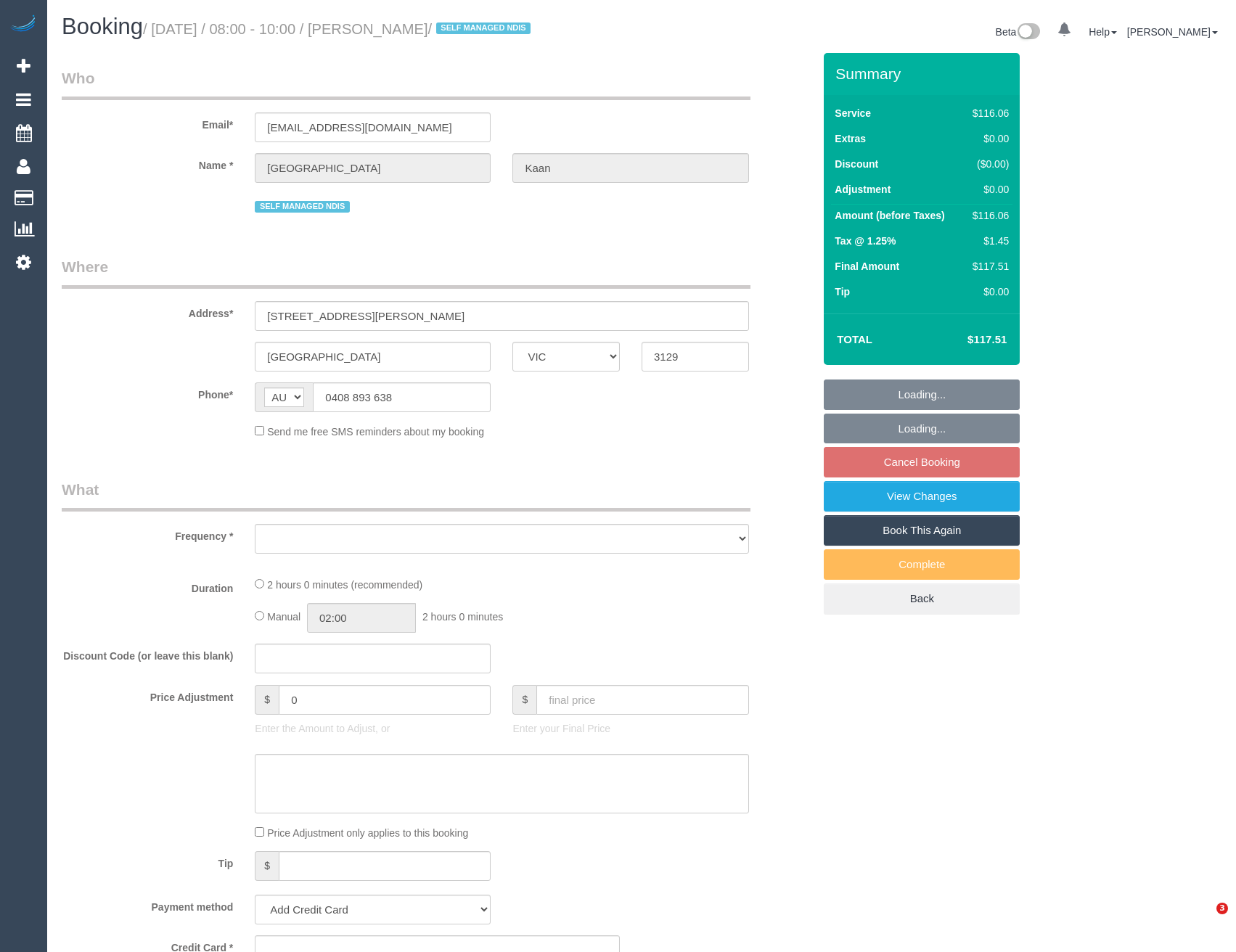
select select "VIC"
select select "string:stripe-pm_1Rjt182GScqysDRVd9mYAh9c"
select select "number:28"
select select "number:14"
select select "number:18"
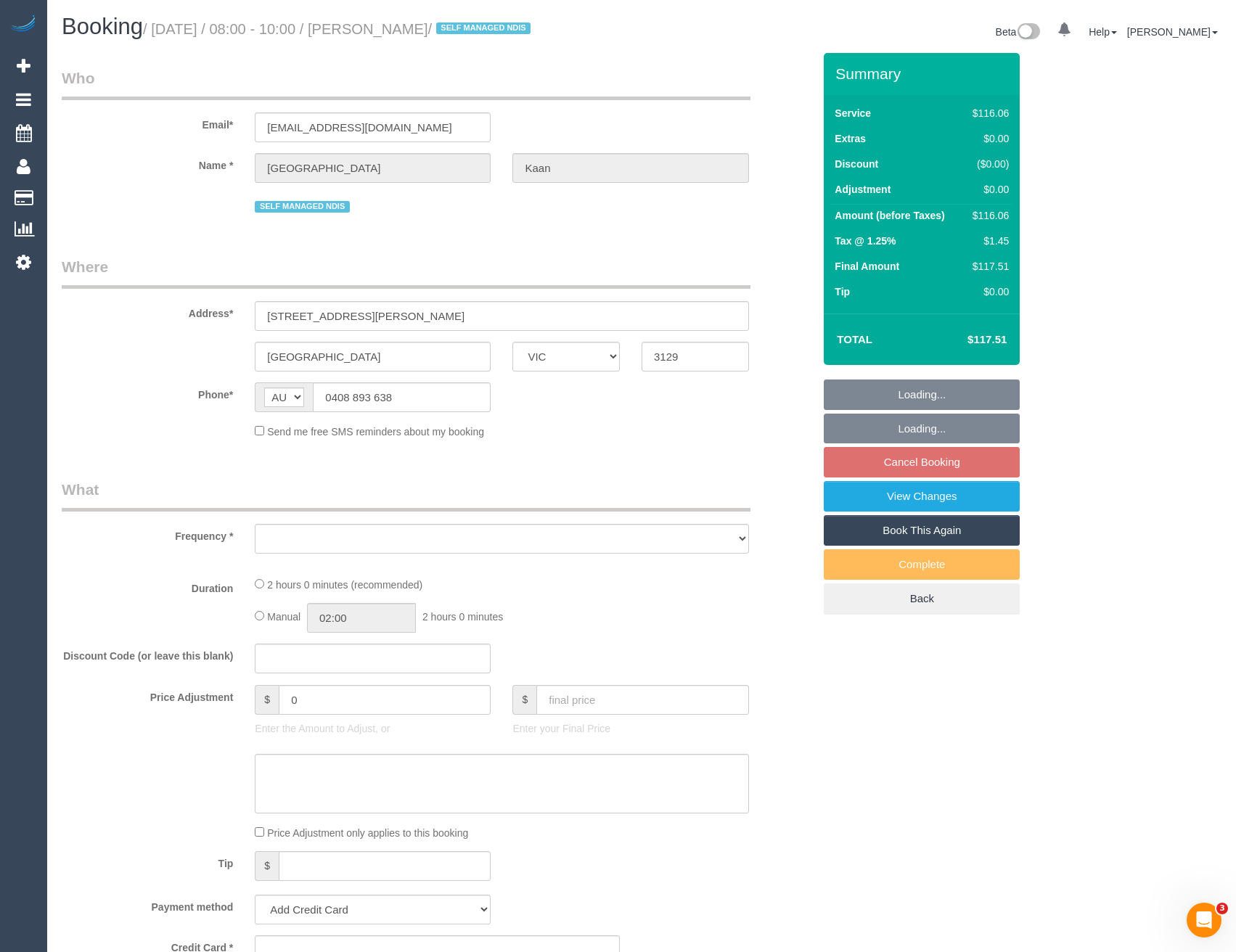
select select "number:24"
select select "number:34"
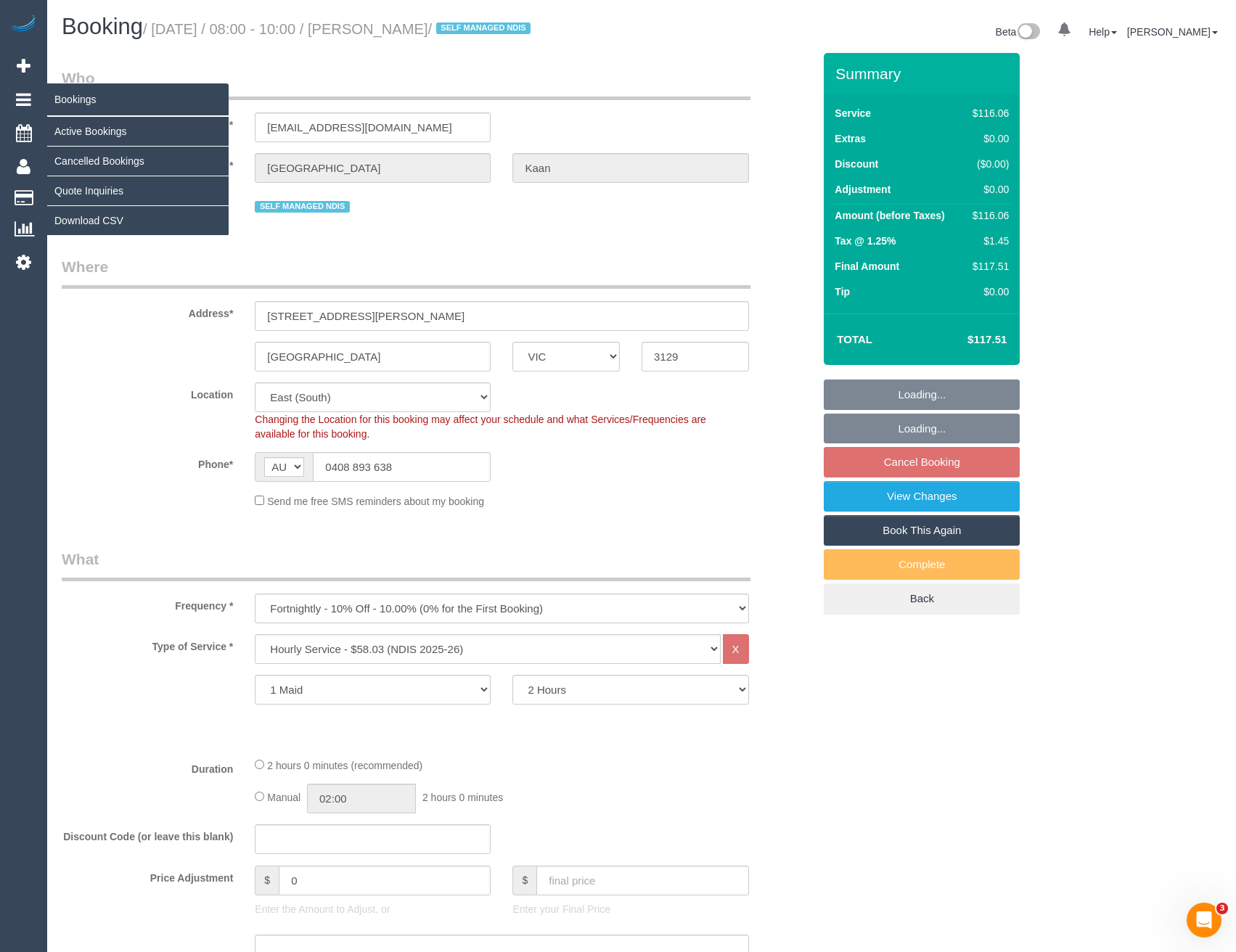
select select "object:753"
select select "spot1"
click at [83, 128] on link "Active Bookings" at bounding box center [138, 131] width 182 height 29
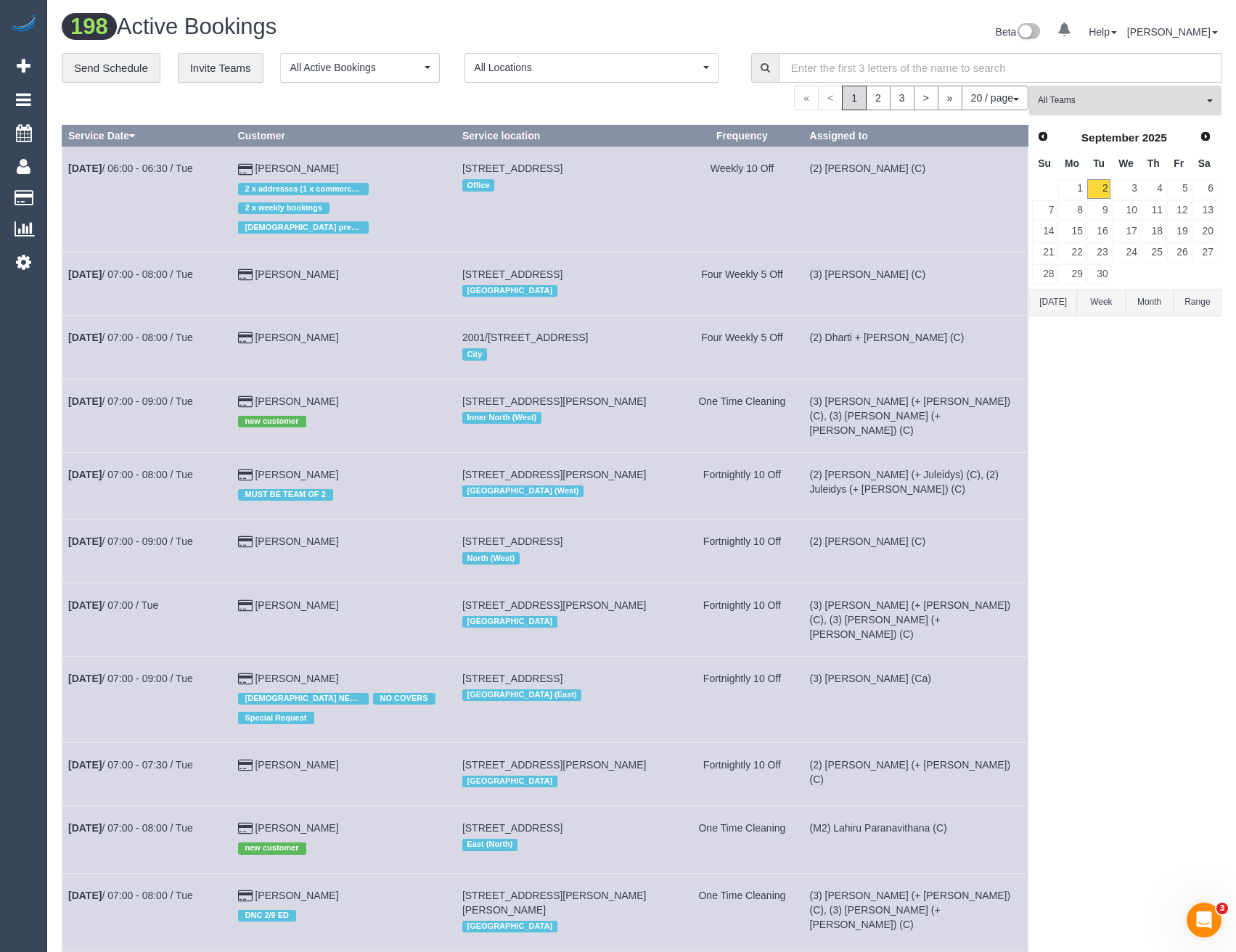
click at [1121, 106] on span "All Teams" at bounding box center [1121, 100] width 166 height 12
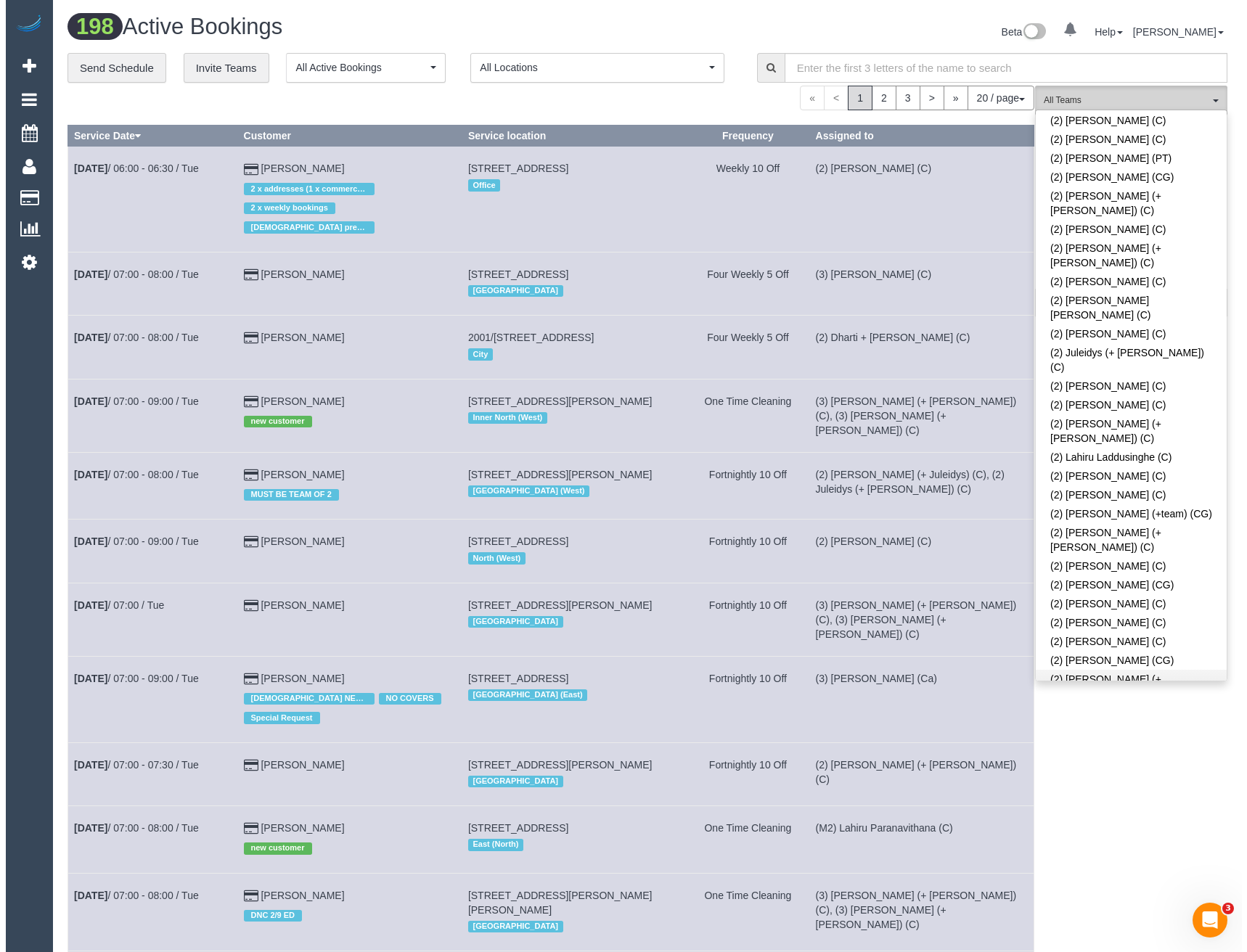
scroll to position [871, 0]
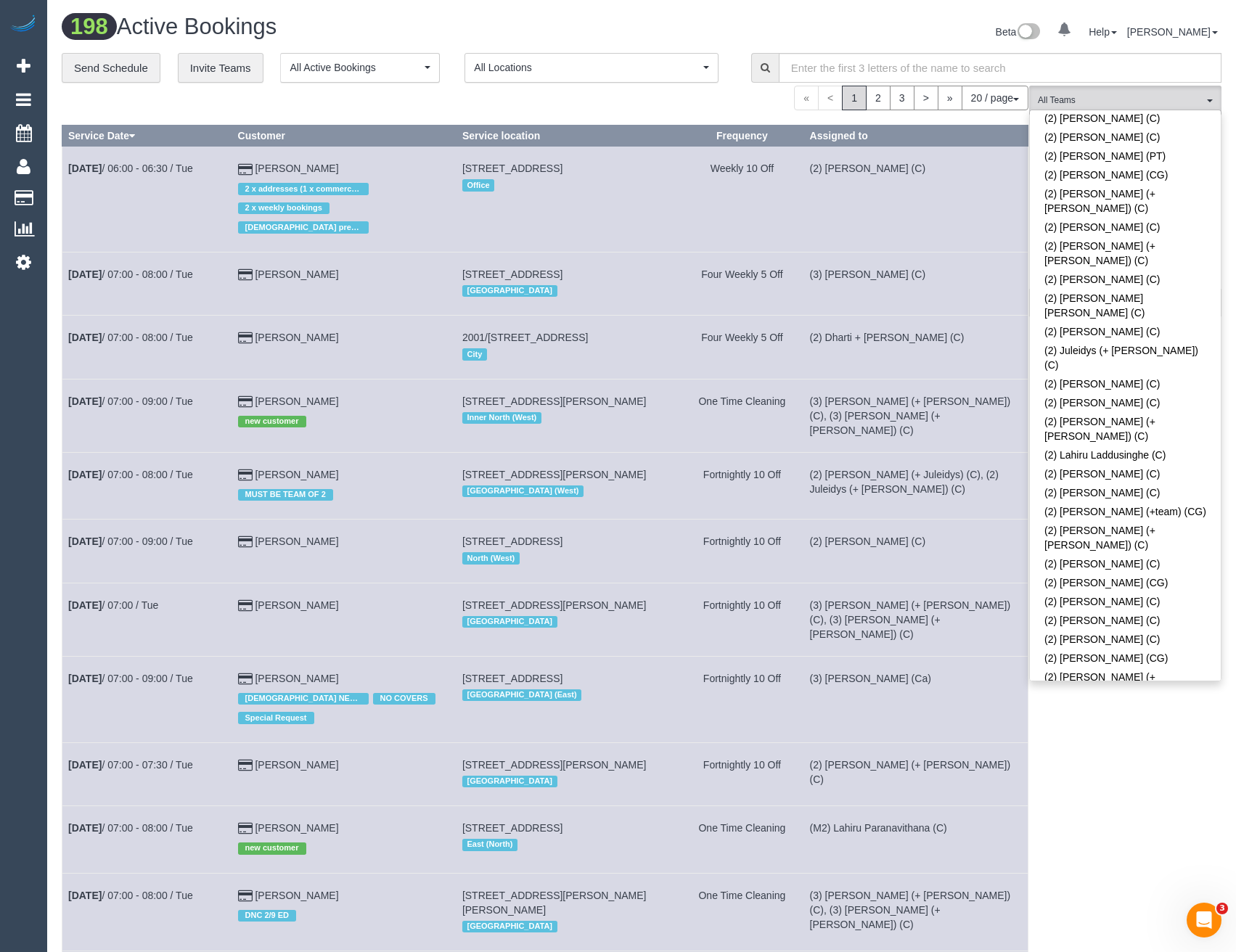
click at [1103, 791] on link "(2) [PERSON_NAME] (C)" at bounding box center [1124, 800] width 191 height 19
click at [1109, 698] on div "(2) [PERSON_NAME] (C) All Teams Remove Team Filters (0) Account - Tech (0) Offi…" at bounding box center [1124, 889] width 192 height 1607
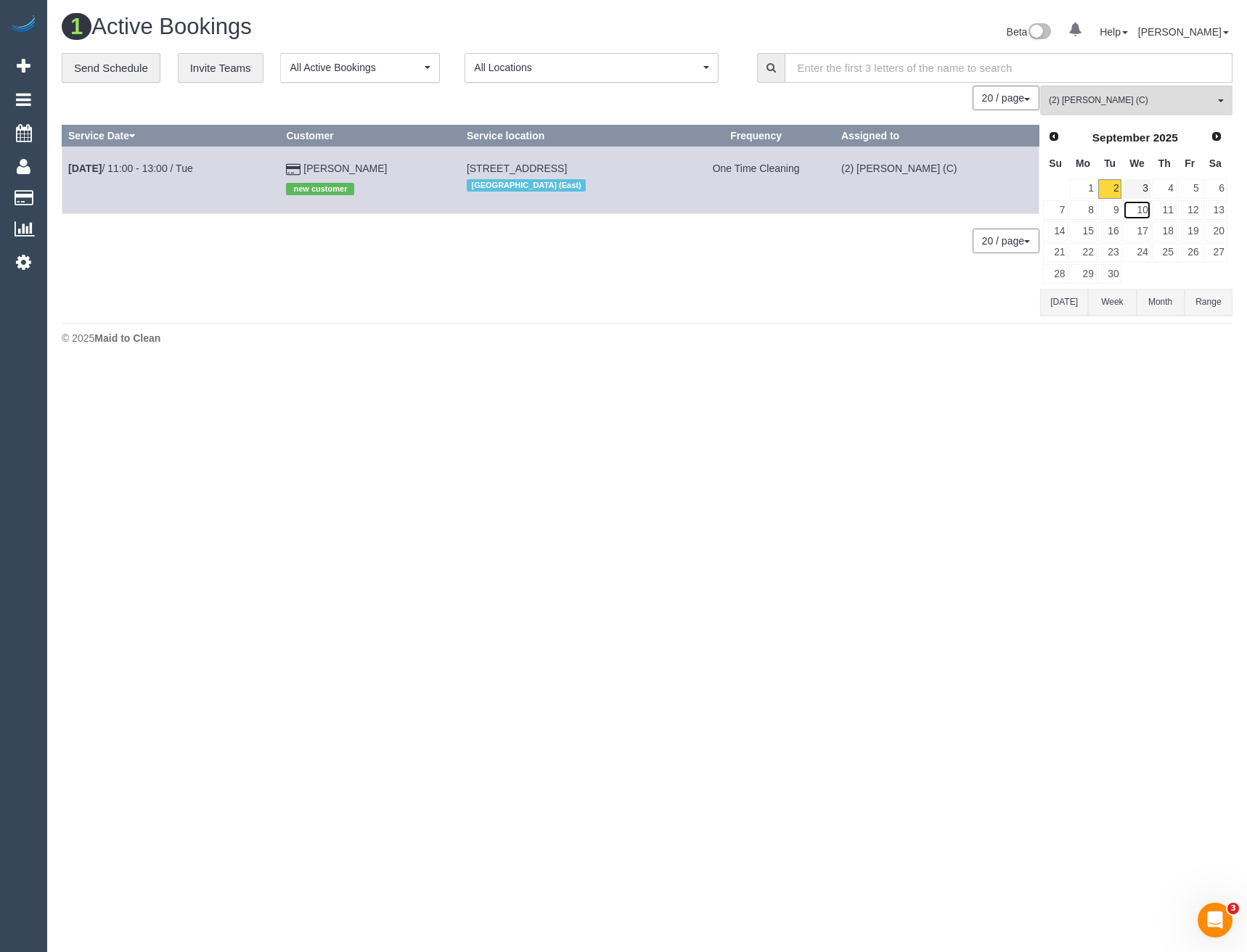
click at [1143, 203] on link "10" at bounding box center [1136, 210] width 28 height 20
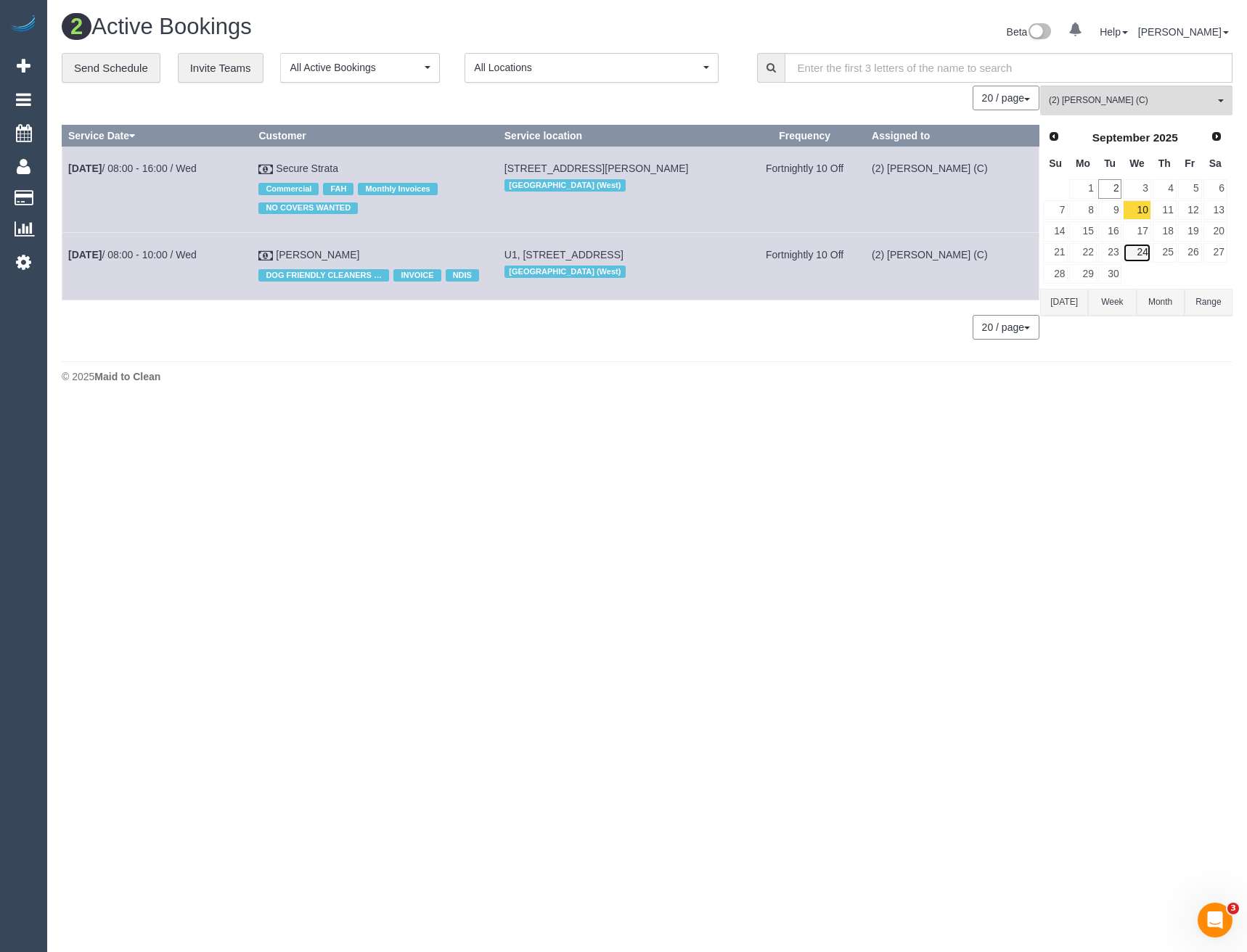
click at [1142, 253] on link "24" at bounding box center [1136, 253] width 28 height 20
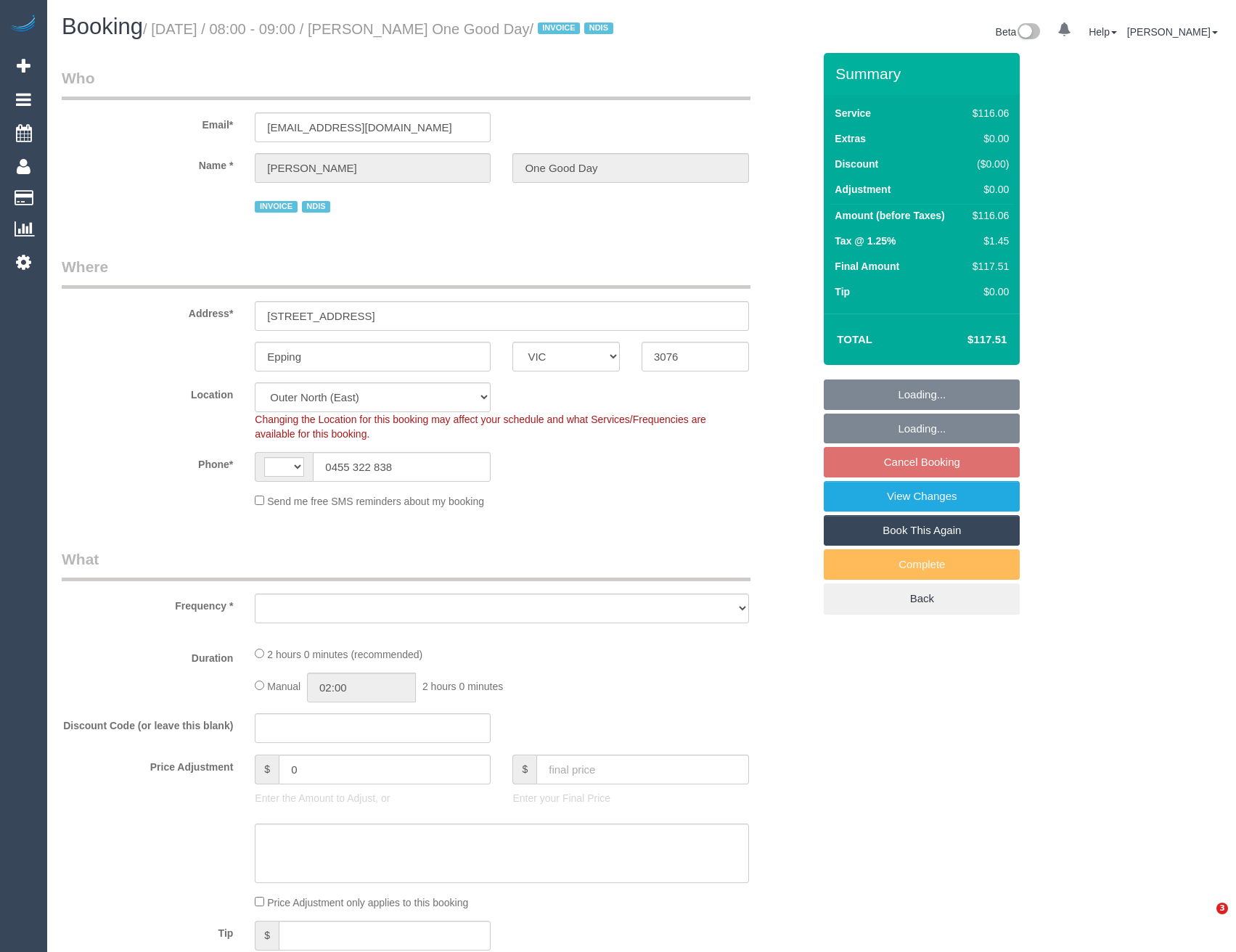
select select "VIC"
select select "string:AU"
select select "object:560"
select select "number:27"
select select "number:14"
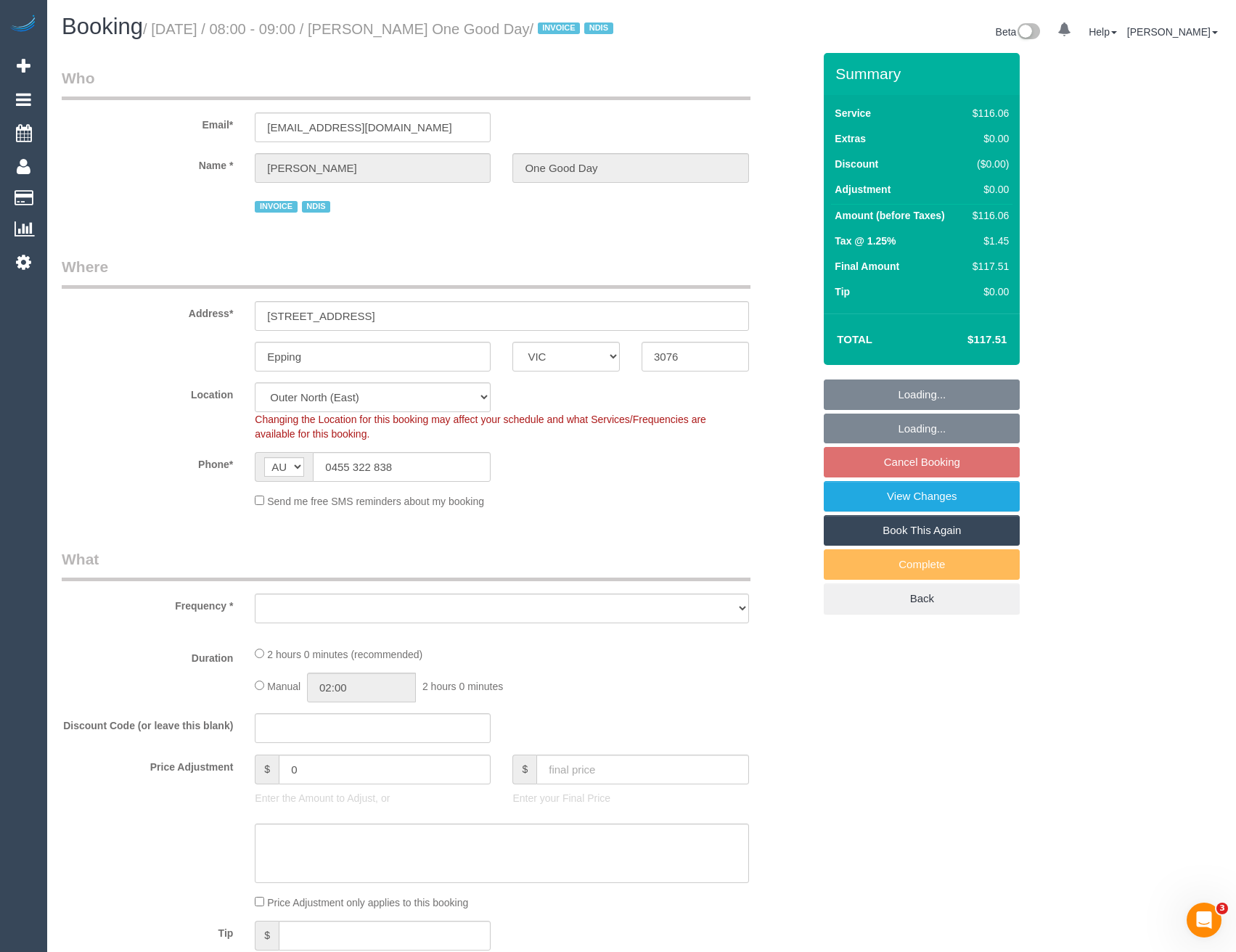
select select "number:19"
select select "number:36"
select select "number:34"
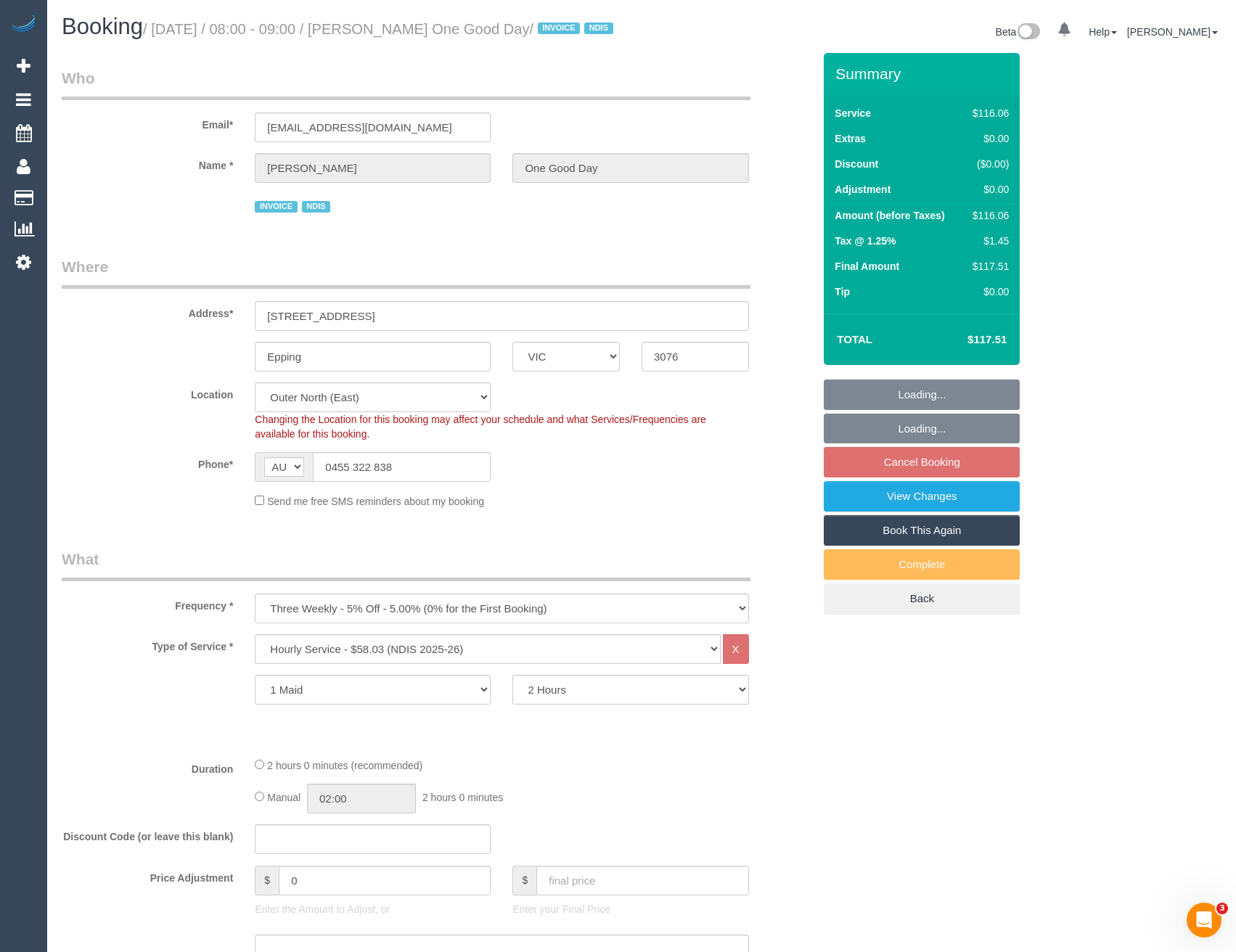
select select "object:1178"
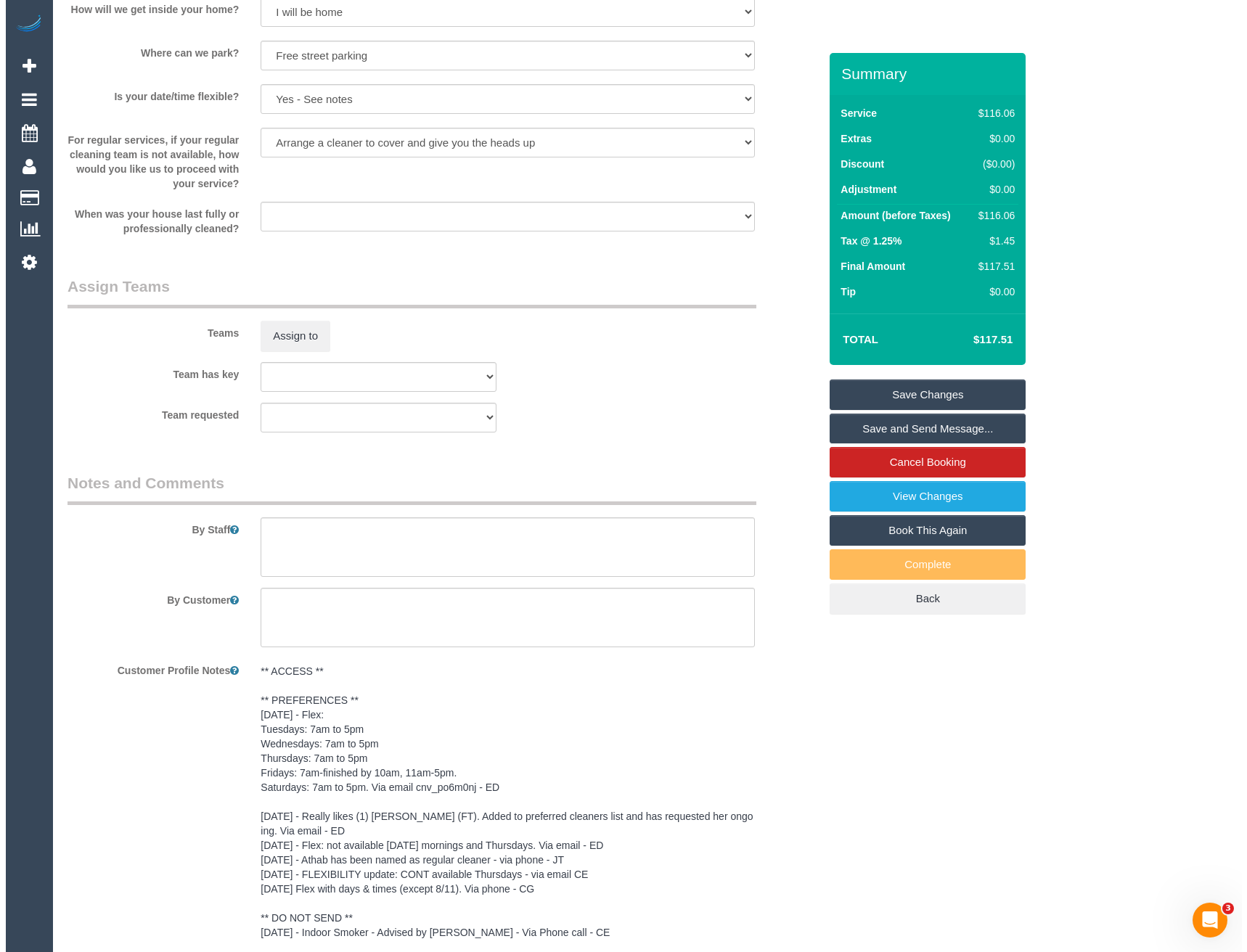
scroll to position [1459, 0]
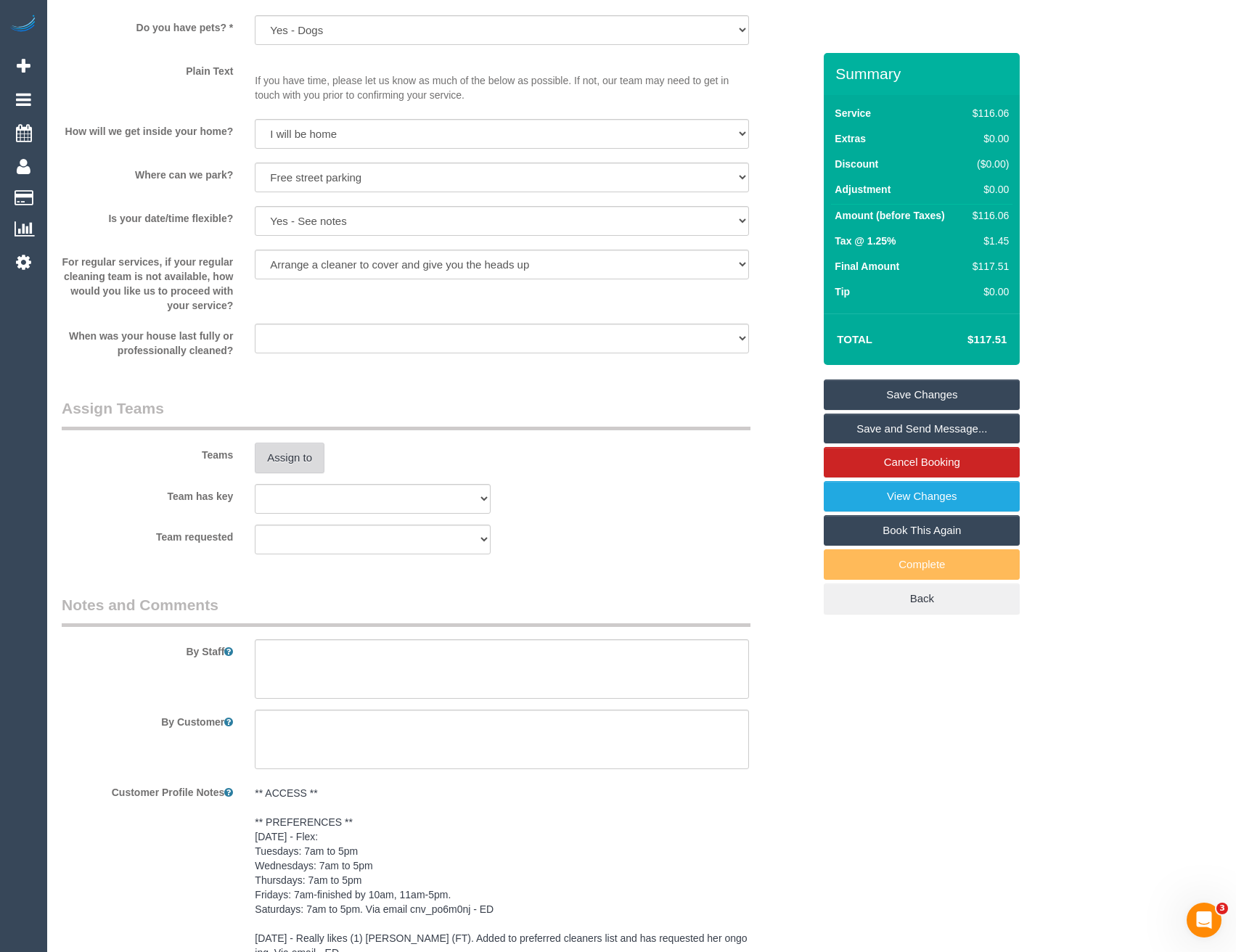
click at [308, 473] on button "Assign to" at bounding box center [289, 458] width 69 height 30
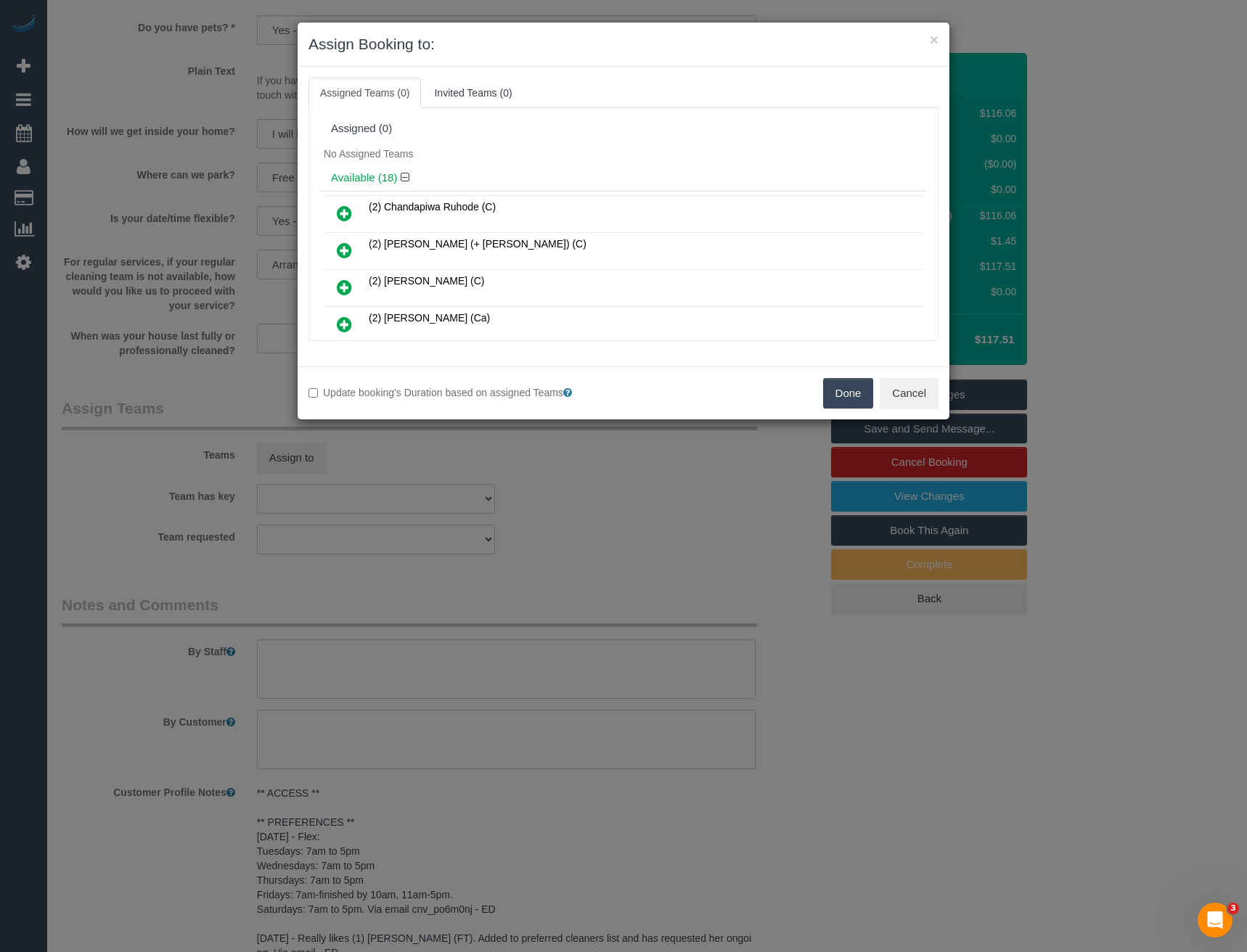
scroll to position [391, 0]
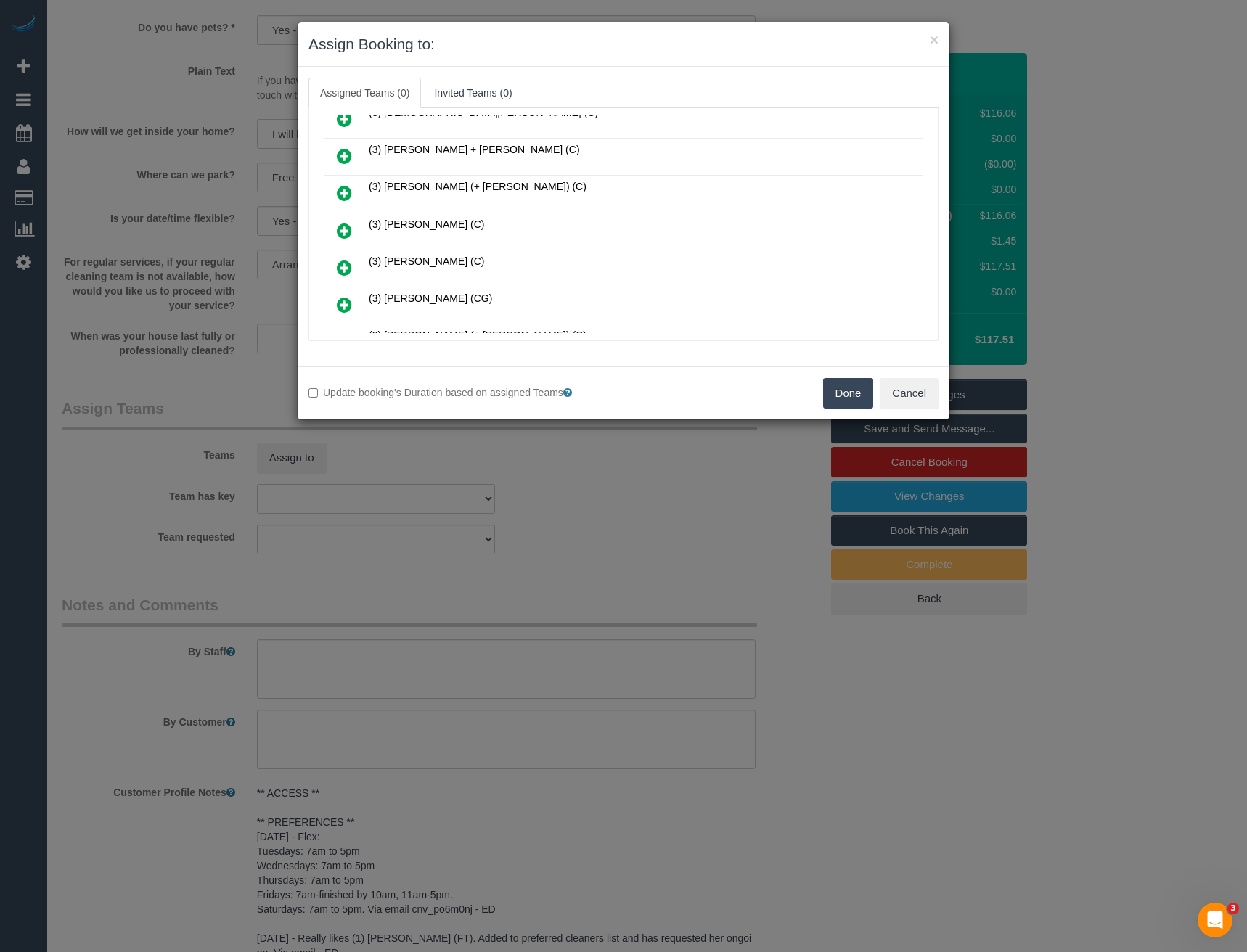
click at [347, 230] on icon at bounding box center [345, 231] width 15 height 17
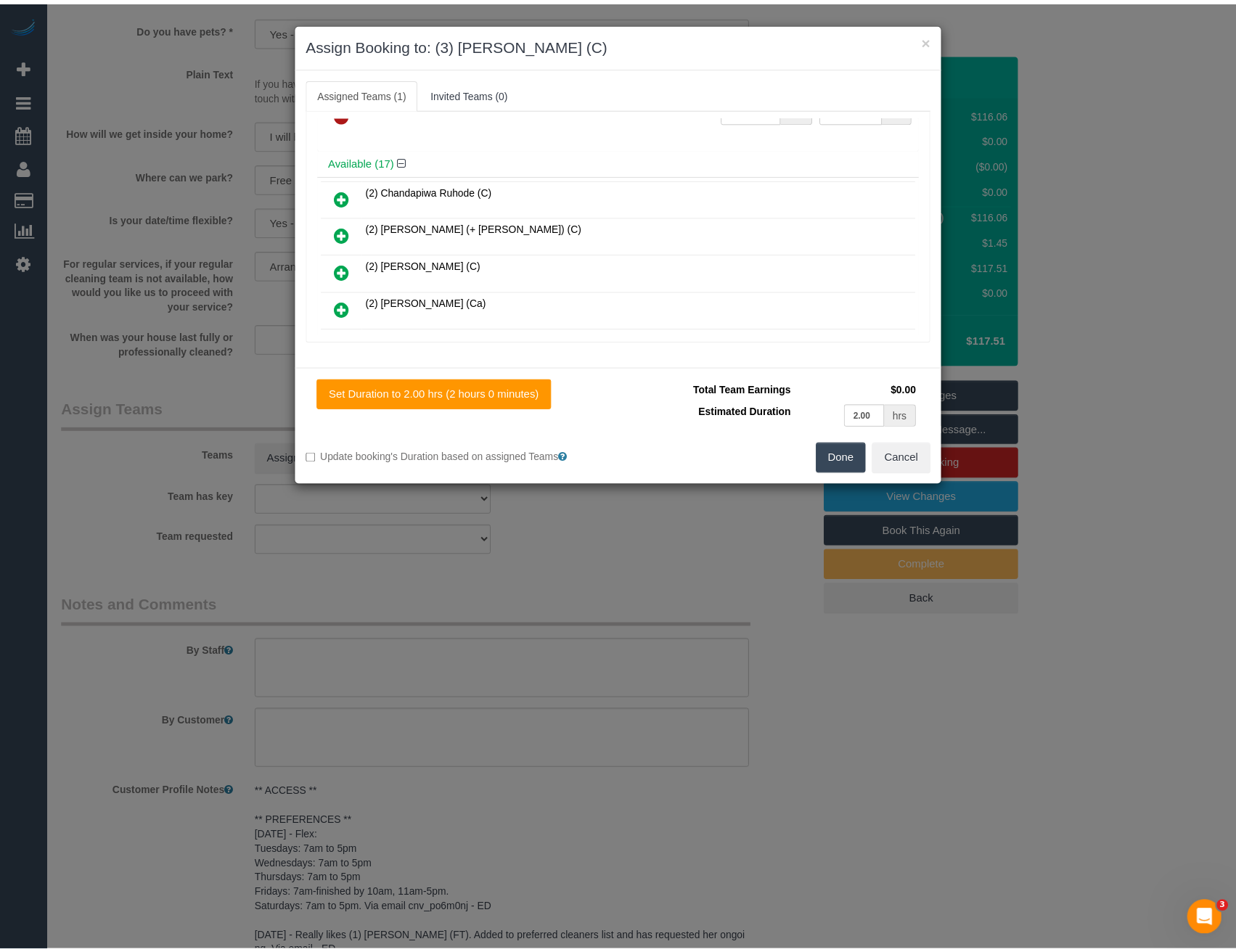
scroll to position [0, 0]
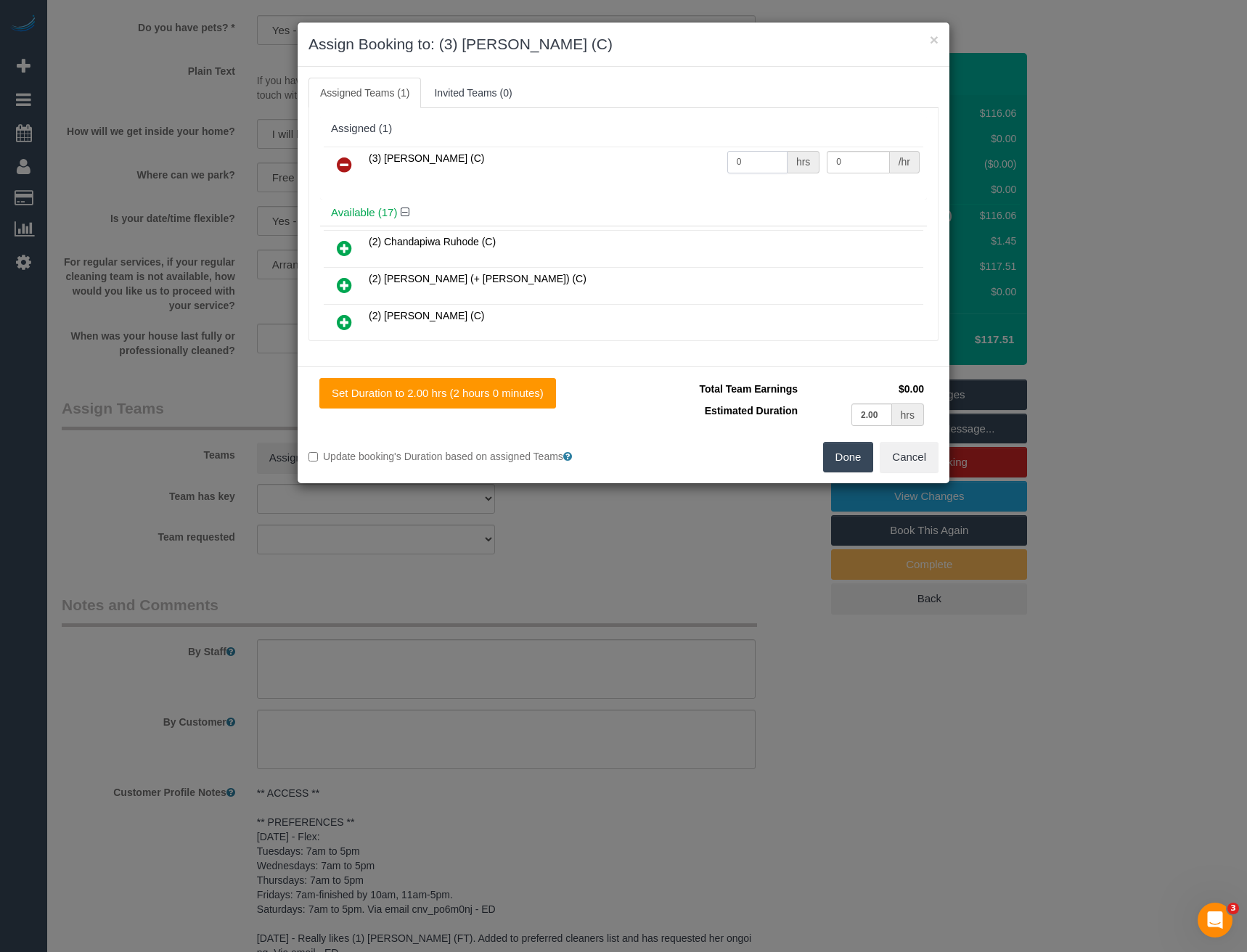
drag, startPoint x: 746, startPoint y: 155, endPoint x: 709, endPoint y: 170, distance: 39.9
click at [709, 170] on tr "(3) Harry Dhasmana (C) 0 hrs 0 /hr" at bounding box center [623, 164] width 599 height 37
type input "2"
type input "35"
click at [850, 466] on button "Done" at bounding box center [848, 457] width 51 height 30
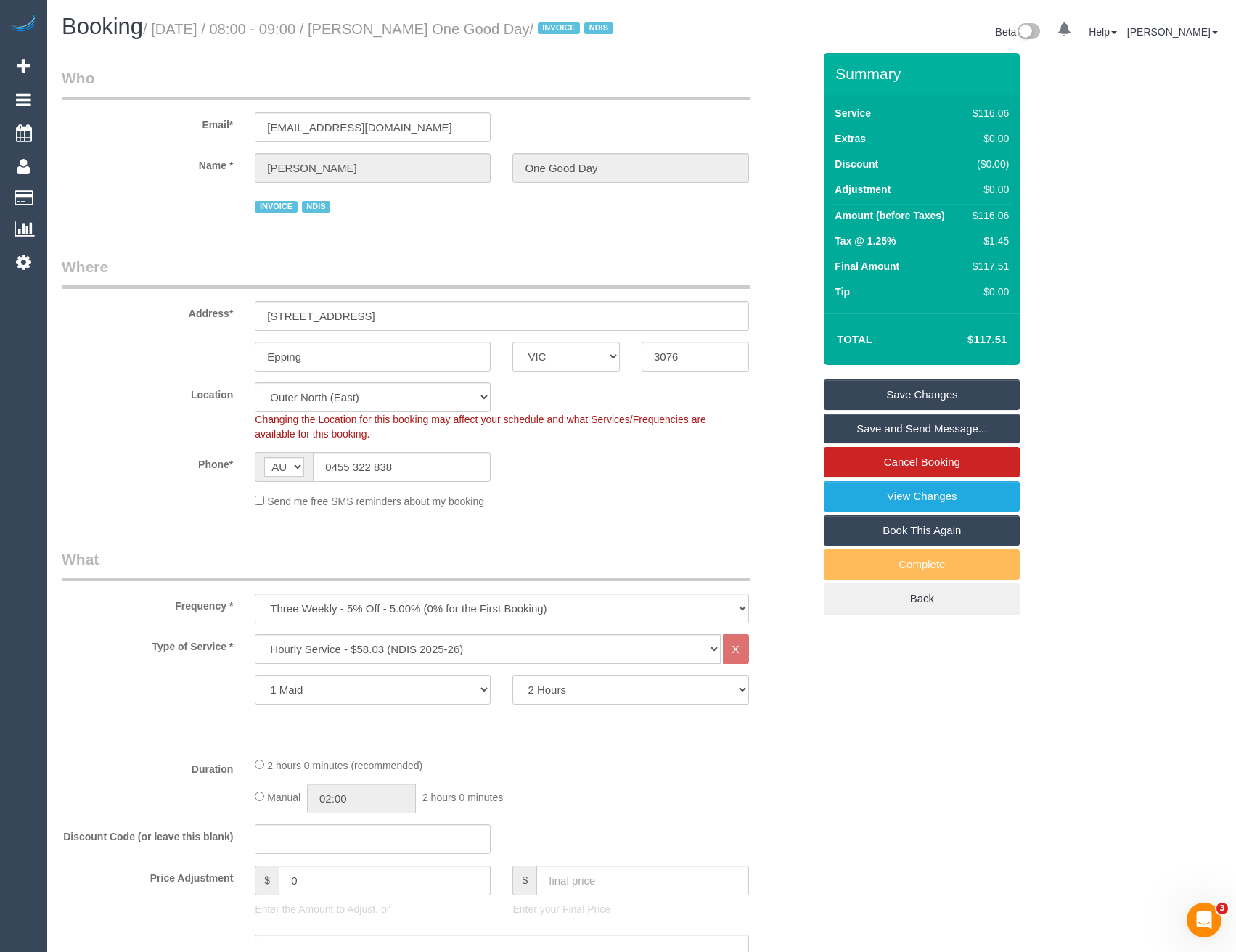
click at [932, 444] on link "Save and Send Message..." at bounding box center [922, 429] width 196 height 30
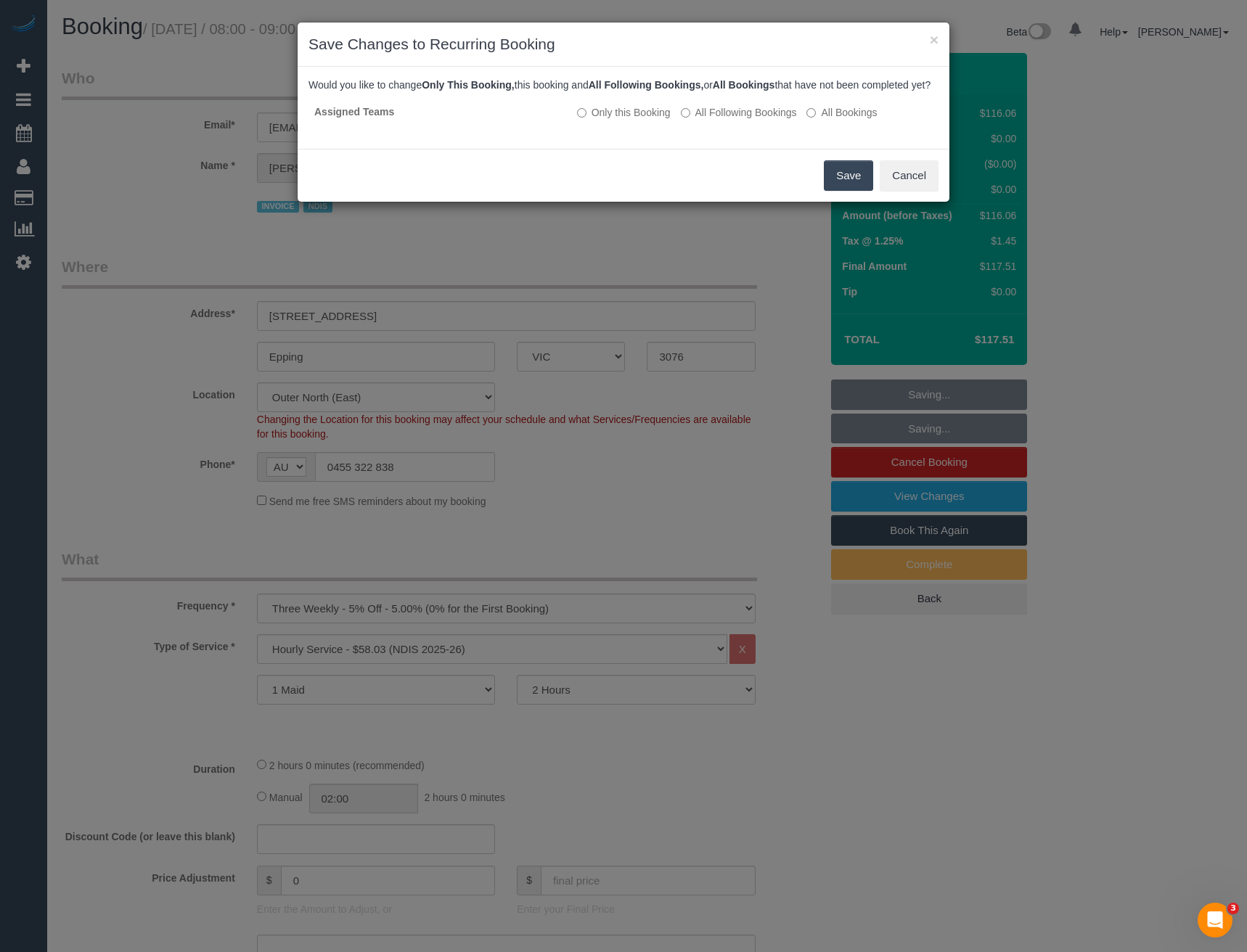
drag, startPoint x: 839, startPoint y: 190, endPoint x: 700, endPoint y: 90, distance: 171.2
click at [839, 190] on button "Save" at bounding box center [848, 176] width 49 height 30
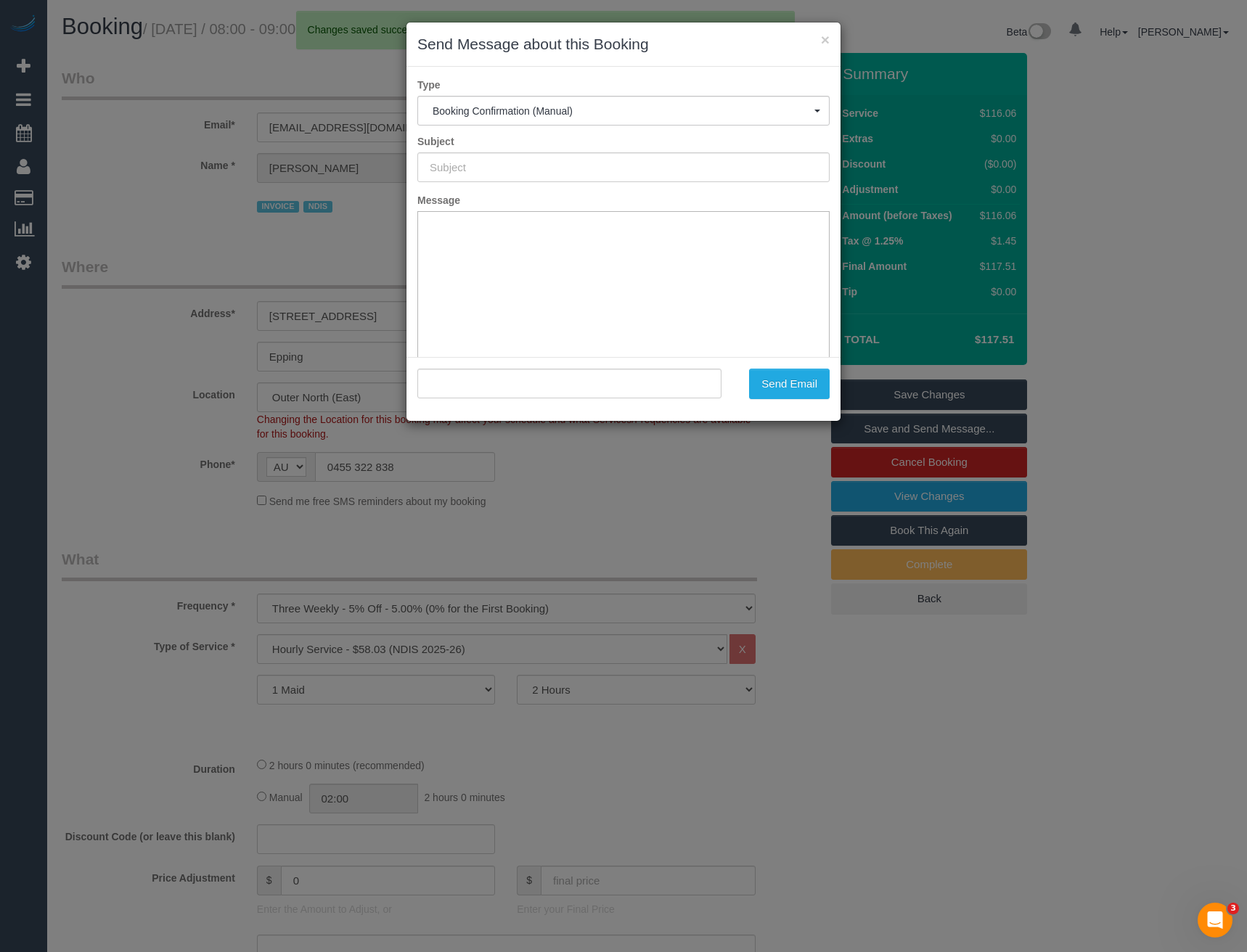
type input "Booking Confirmed"
type input ""Samantha Burns One Good Day" <sammiibabyy93@gmail.com>"
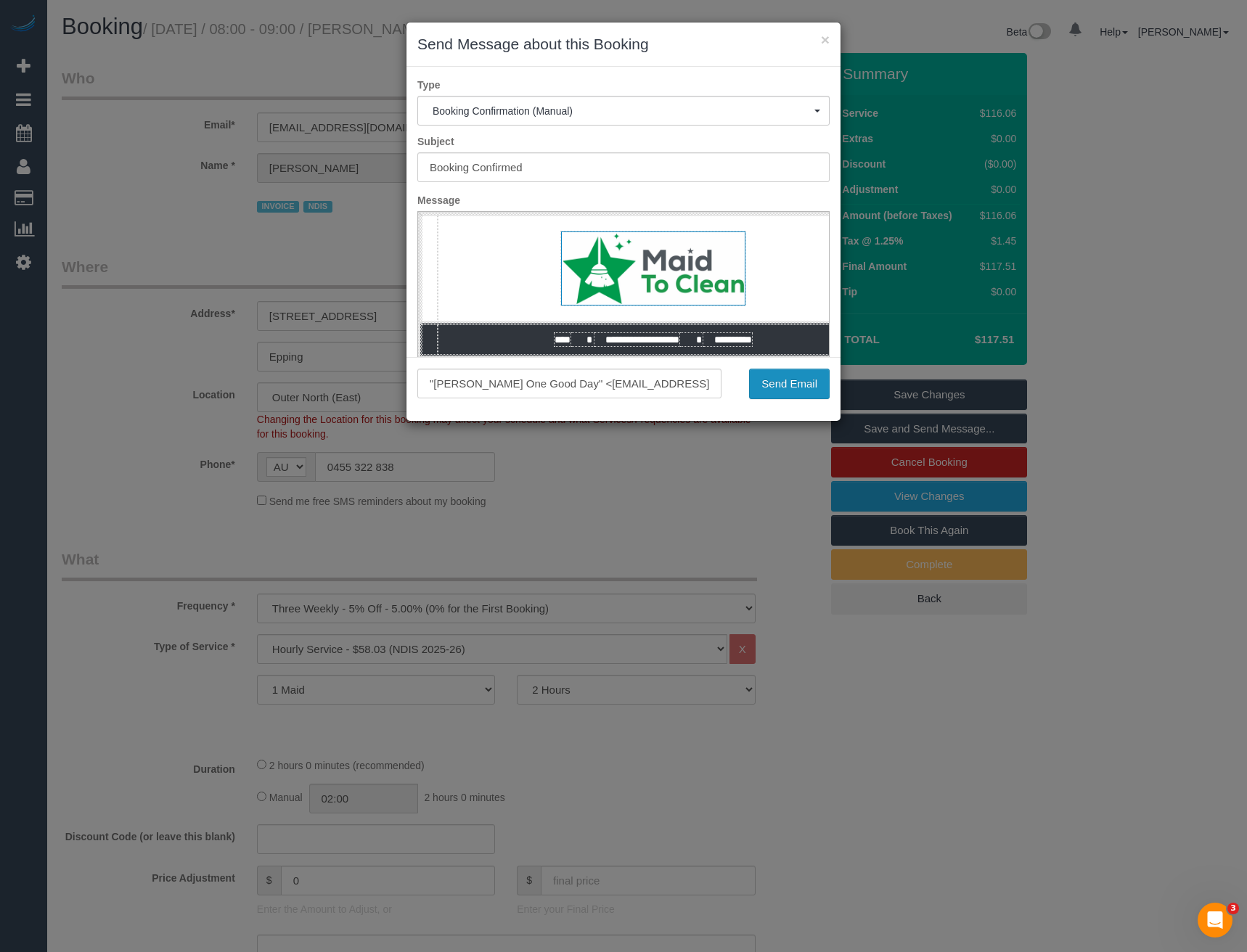
click at [808, 380] on button "Send Email" at bounding box center [789, 384] width 81 height 30
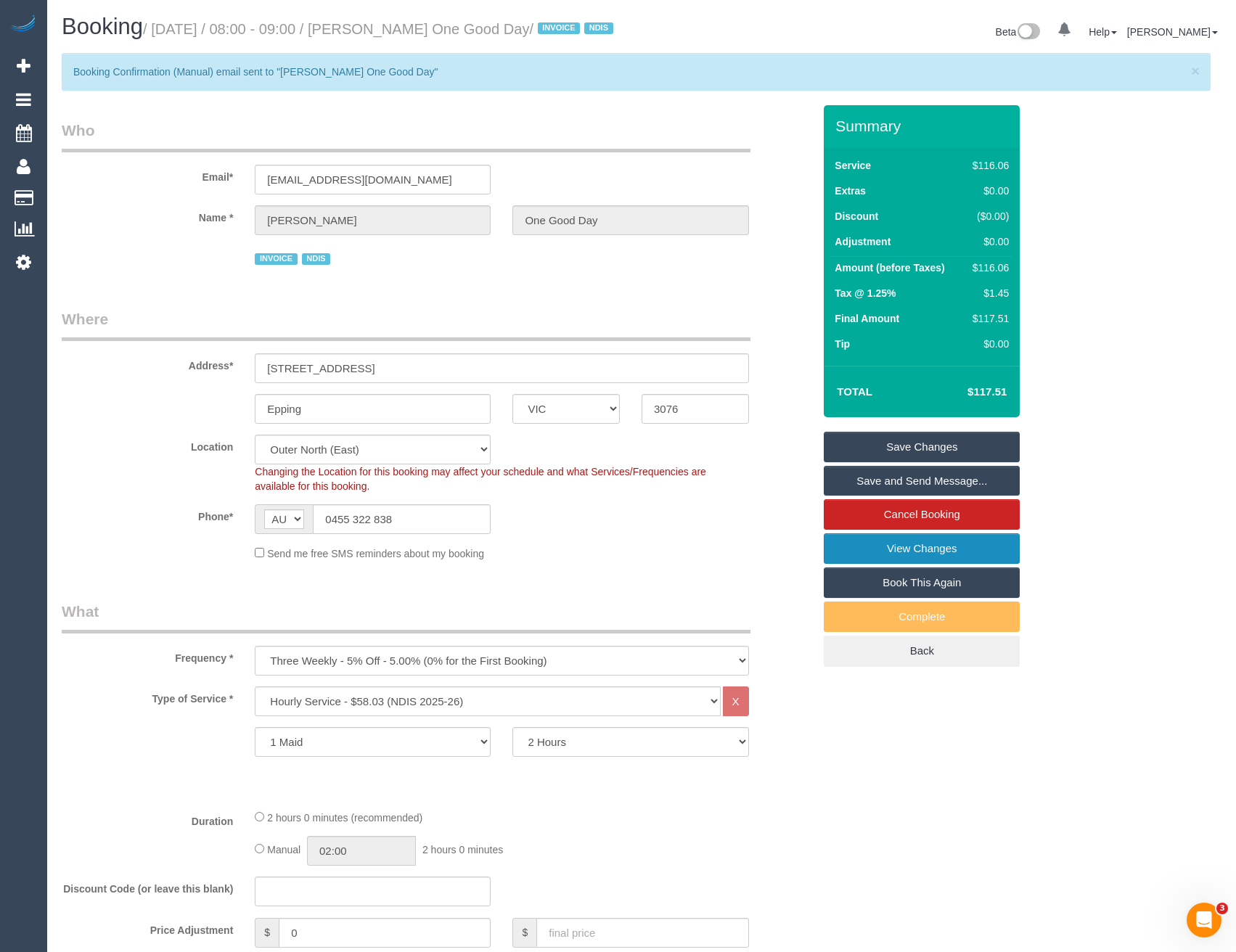
click at [880, 564] on link "View Changes" at bounding box center [922, 549] width 196 height 30
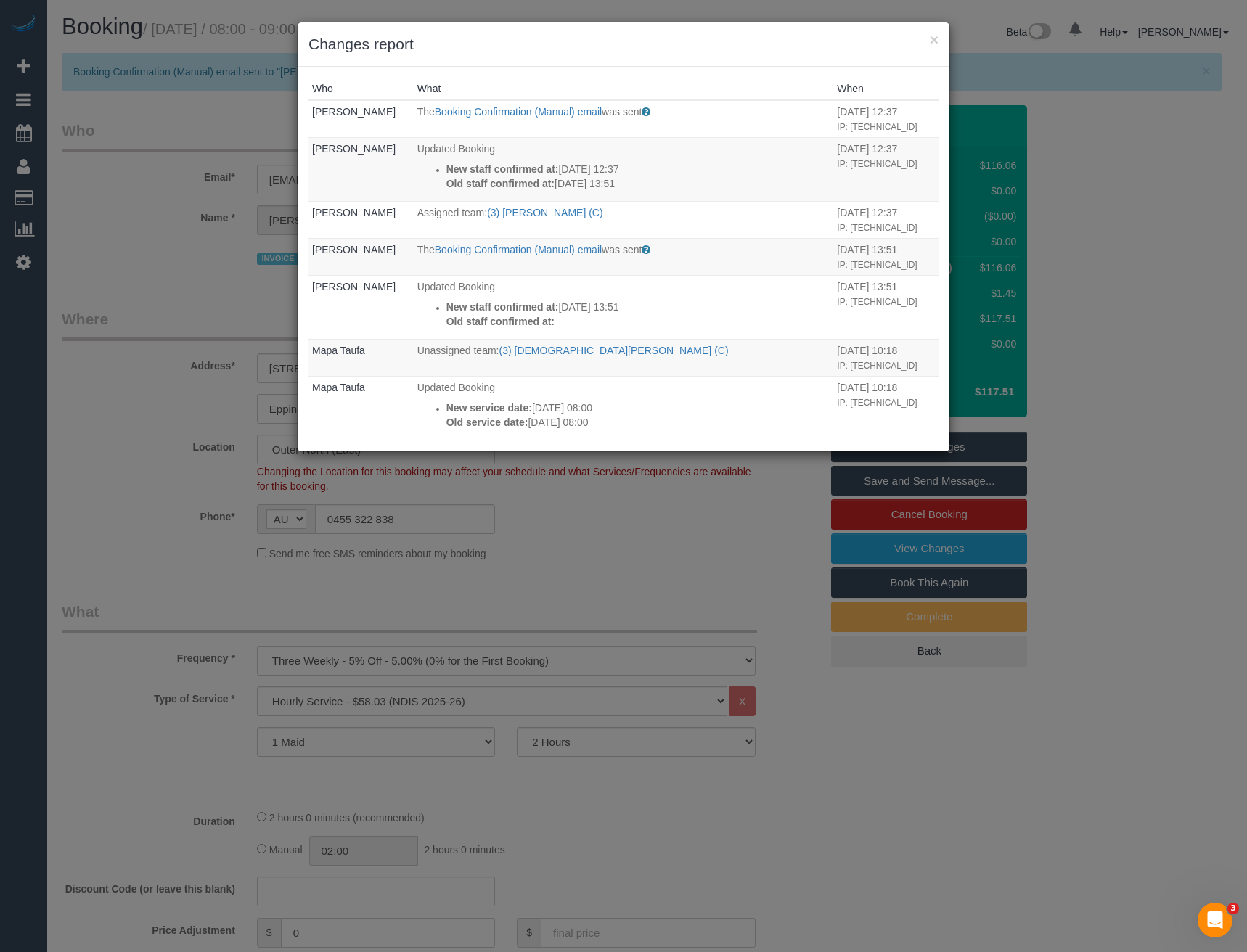
click at [610, 595] on div "× Changes report Who What When Bronie Bryant The Booking Confirmation (Manual) …" at bounding box center [624, 476] width 1247 height 952
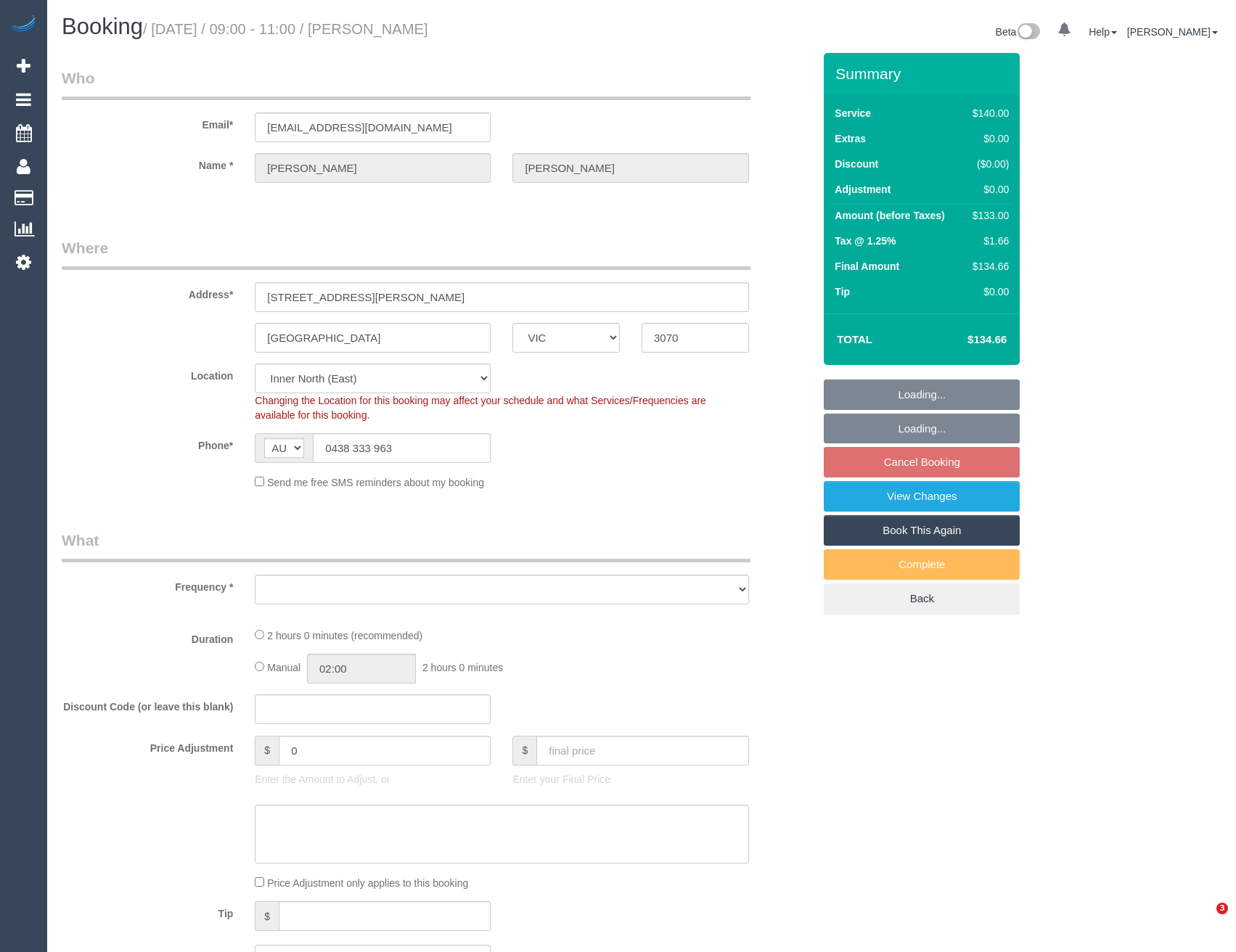
select select "VIC"
select select "number:28"
select select "number:15"
select select "number:19"
select select "number:22"
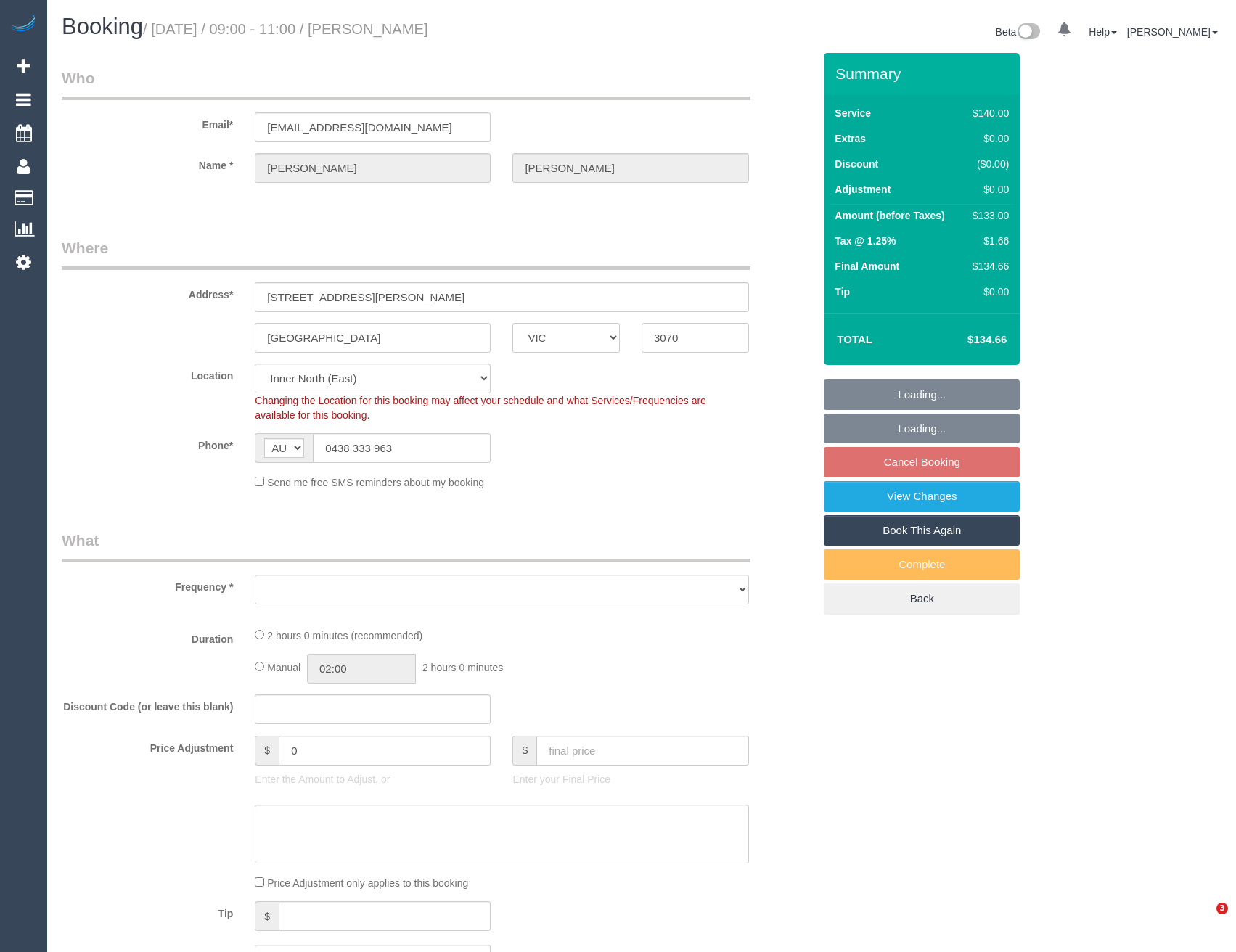
select select "number:33"
select select "number:13"
select select "object:1680"
select select "string:stripe-pm_1Rlpmb2GScqysDRVAYfLNvvb"
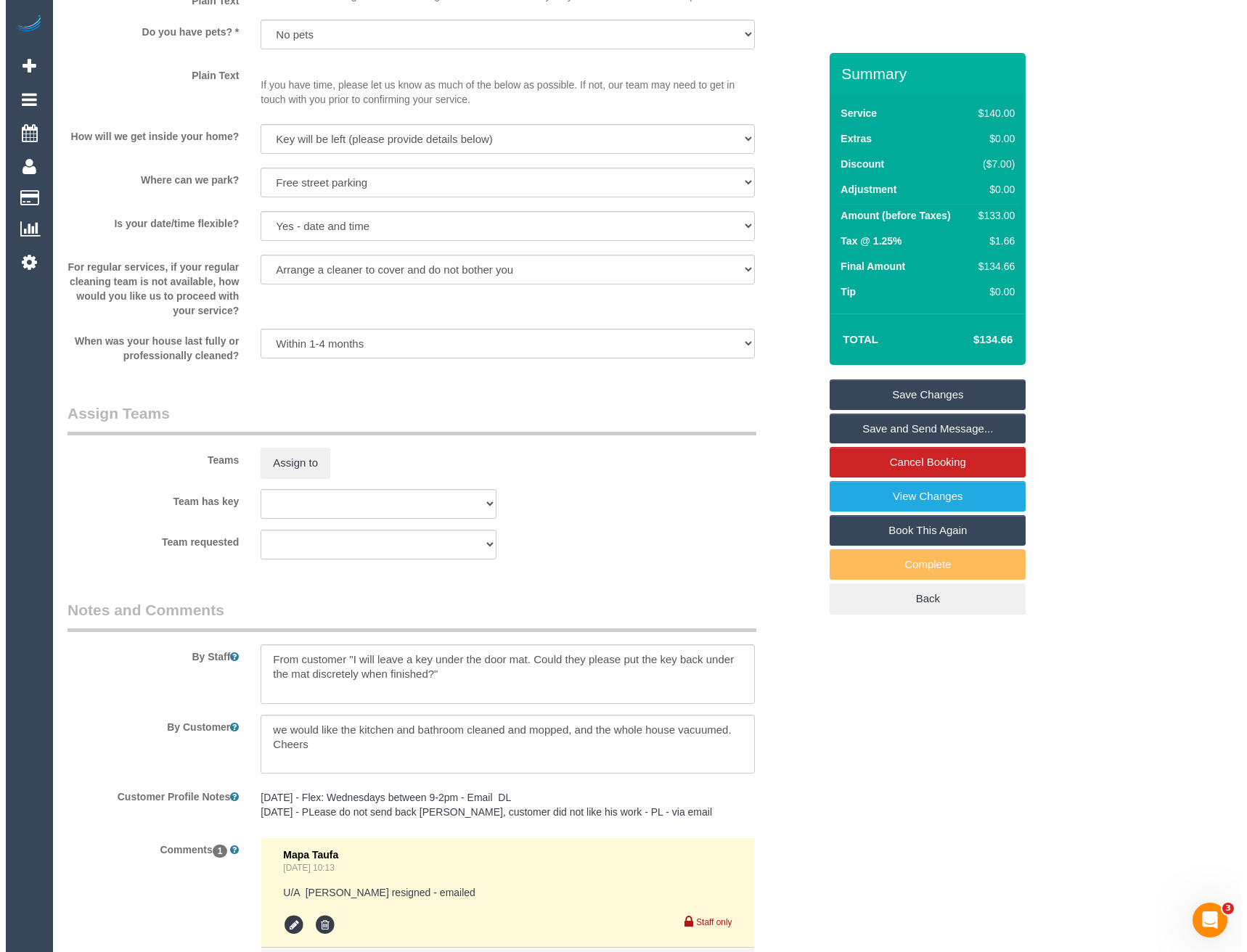
scroll to position [2007, 0]
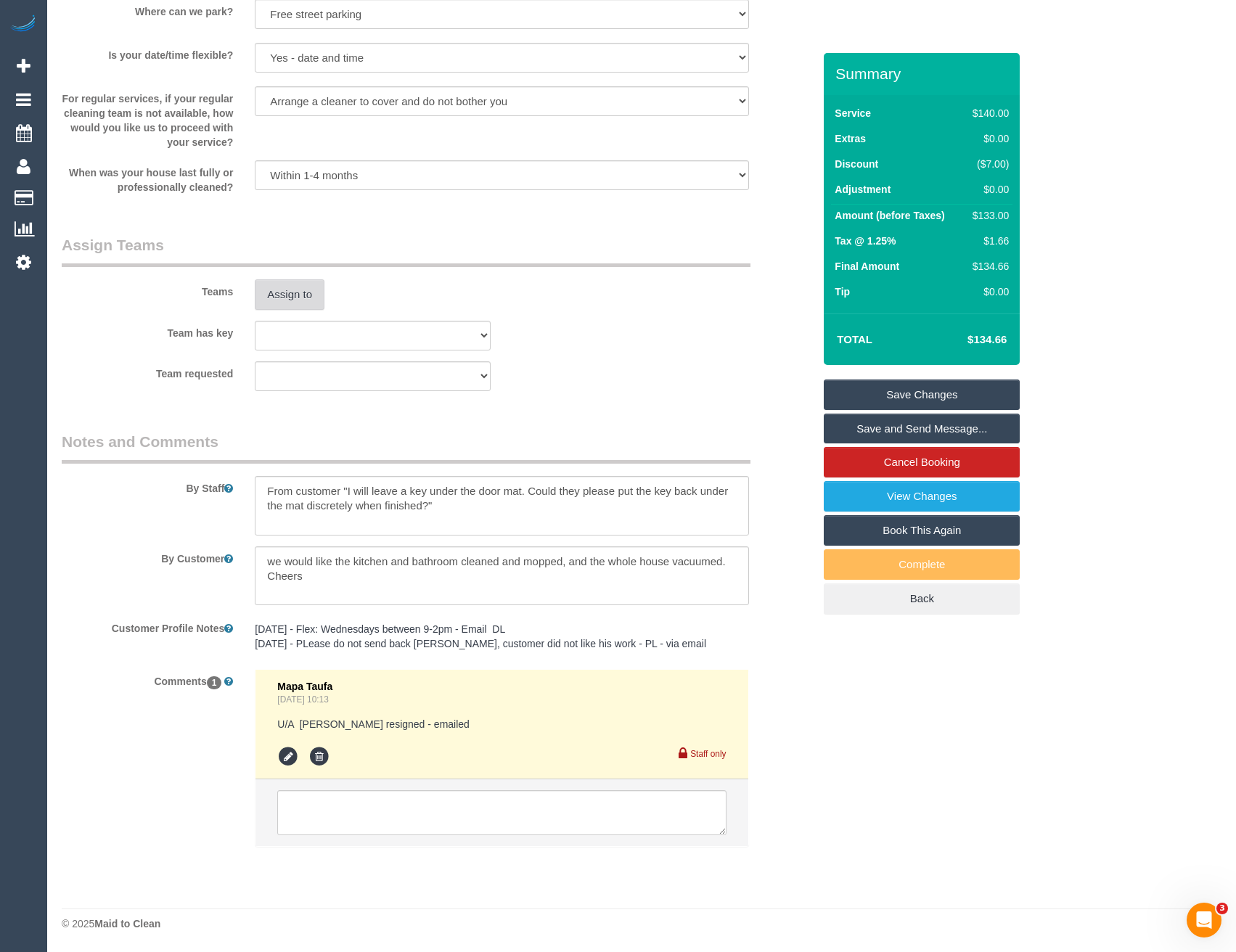
click at [285, 298] on button "Assign to" at bounding box center [289, 295] width 69 height 30
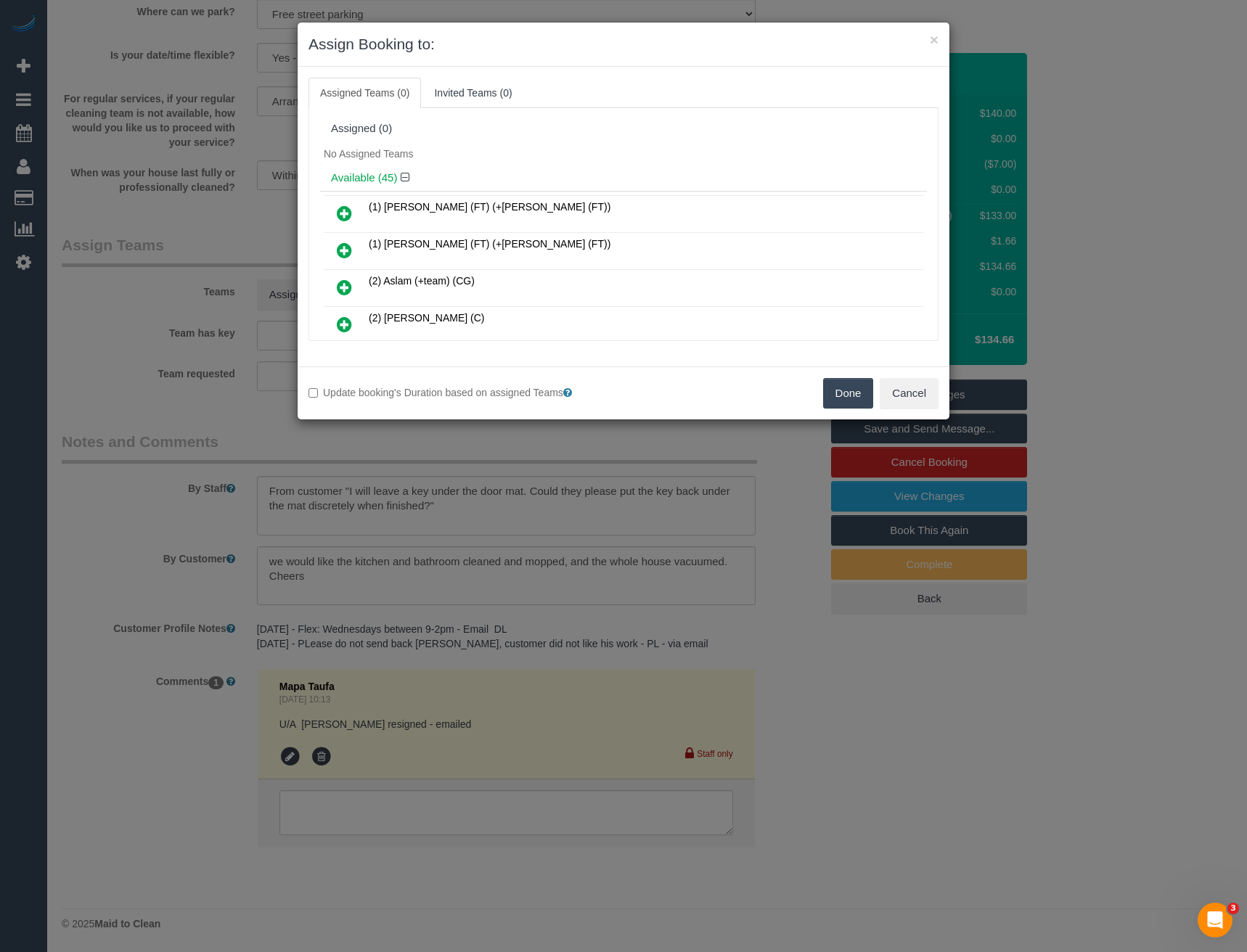
scroll to position [428, 0]
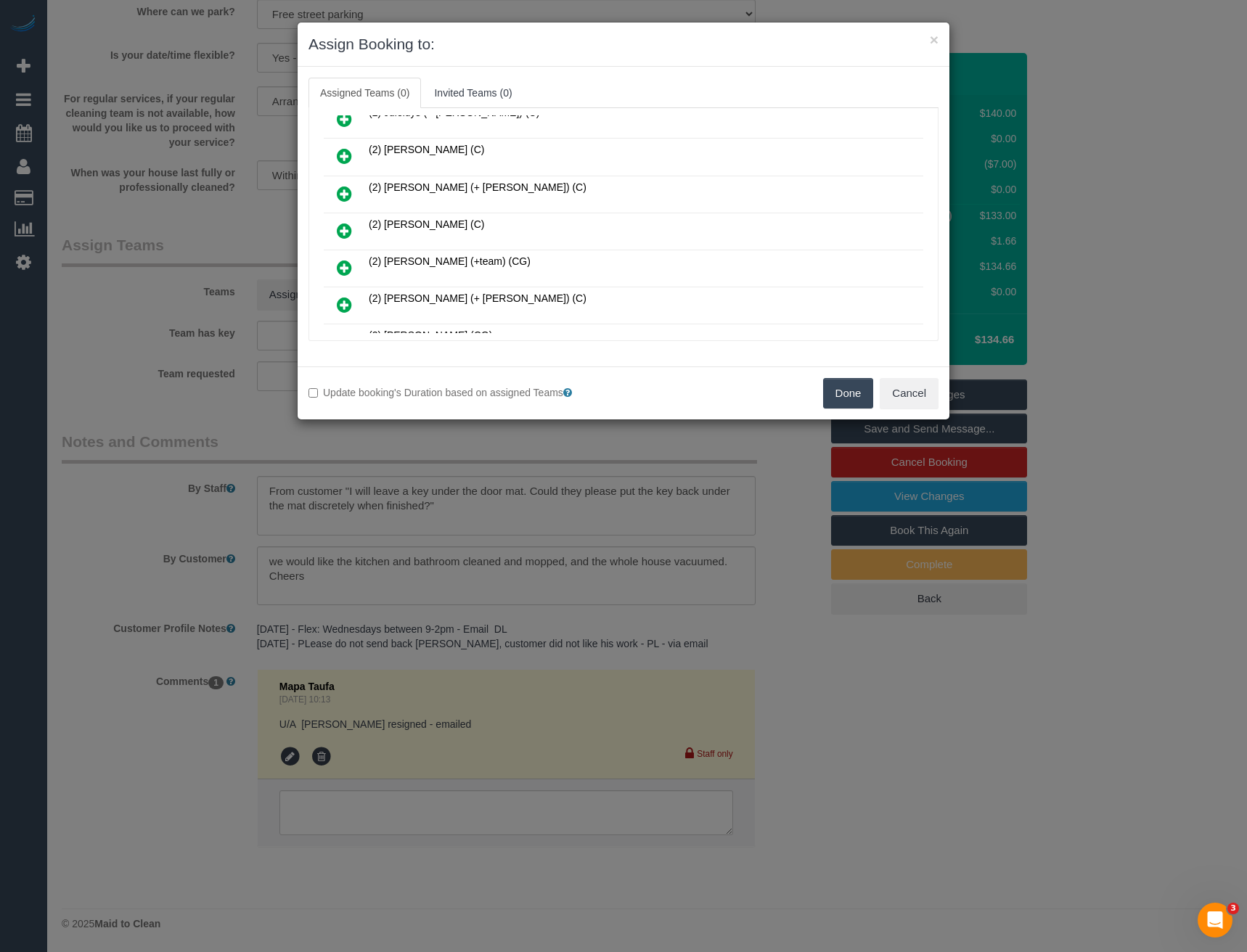
click at [350, 232] on icon at bounding box center [345, 231] width 15 height 17
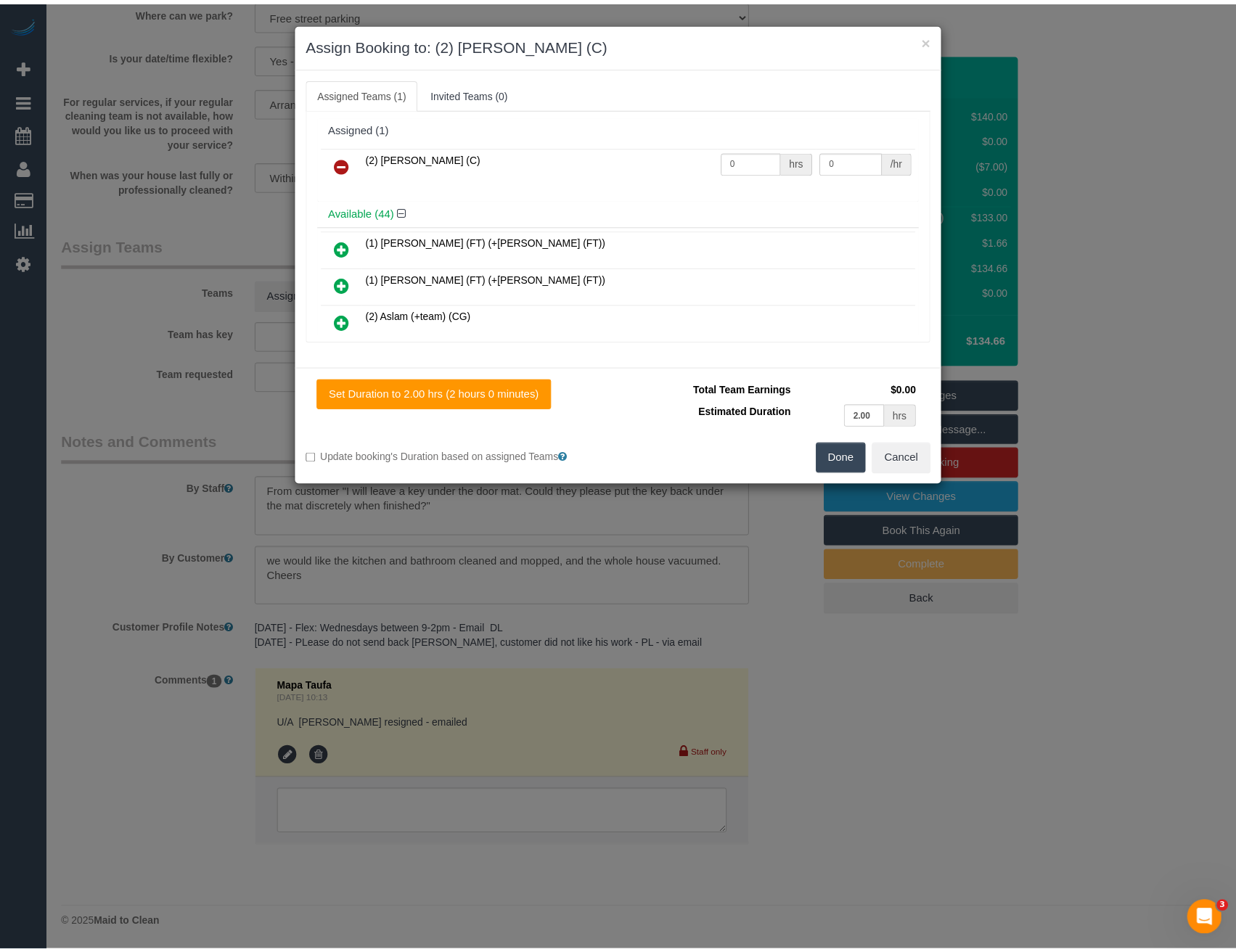
scroll to position [0, 0]
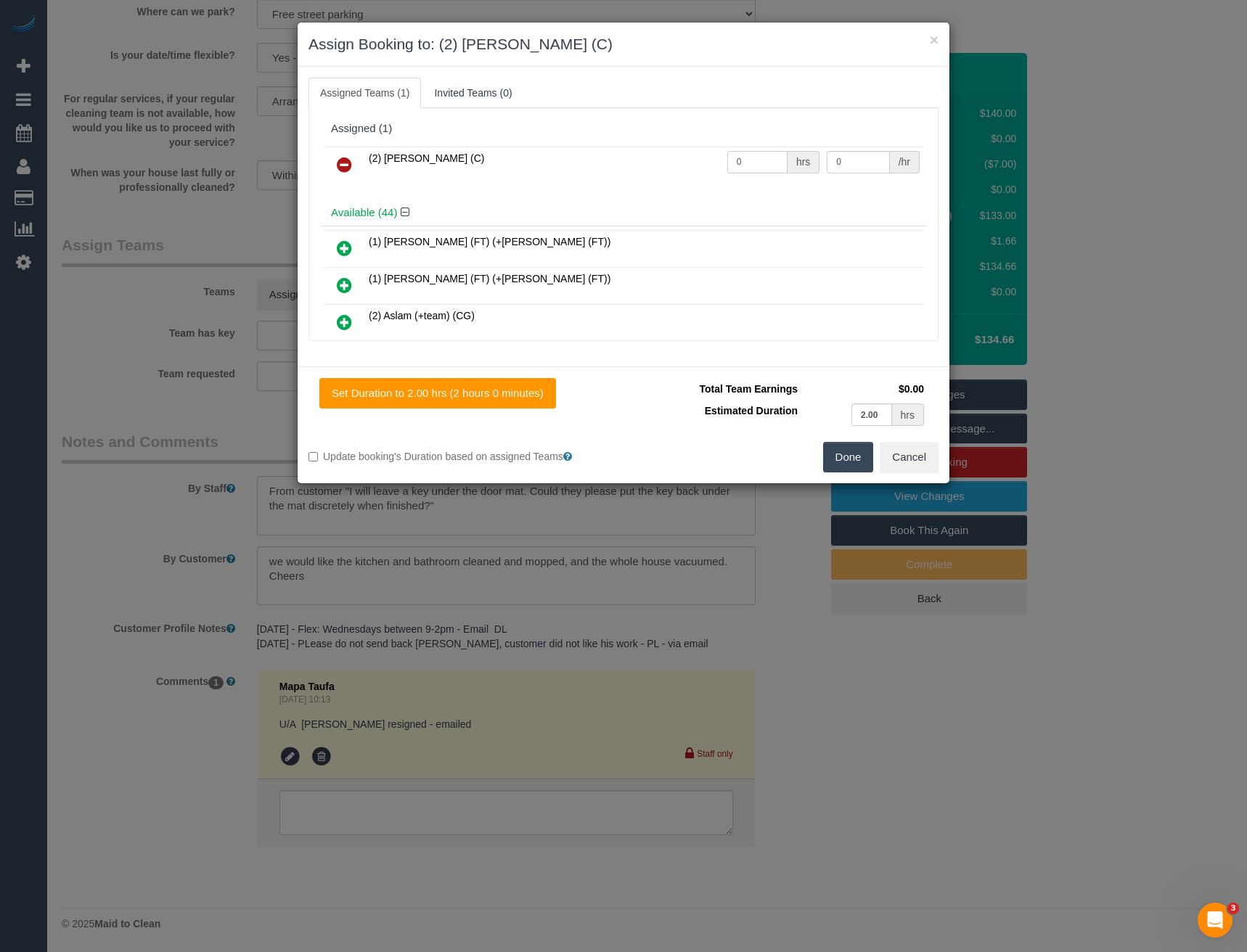
drag, startPoint x: 763, startPoint y: 156, endPoint x: 680, endPoint y: 171, distance: 84.3
click at [685, 170] on tr "(2) Loretta Chevalier (C) 0 hrs 0 /hr" at bounding box center [623, 164] width 599 height 37
type input "2"
type input "37.5"
click at [847, 454] on button "Done" at bounding box center [848, 457] width 51 height 30
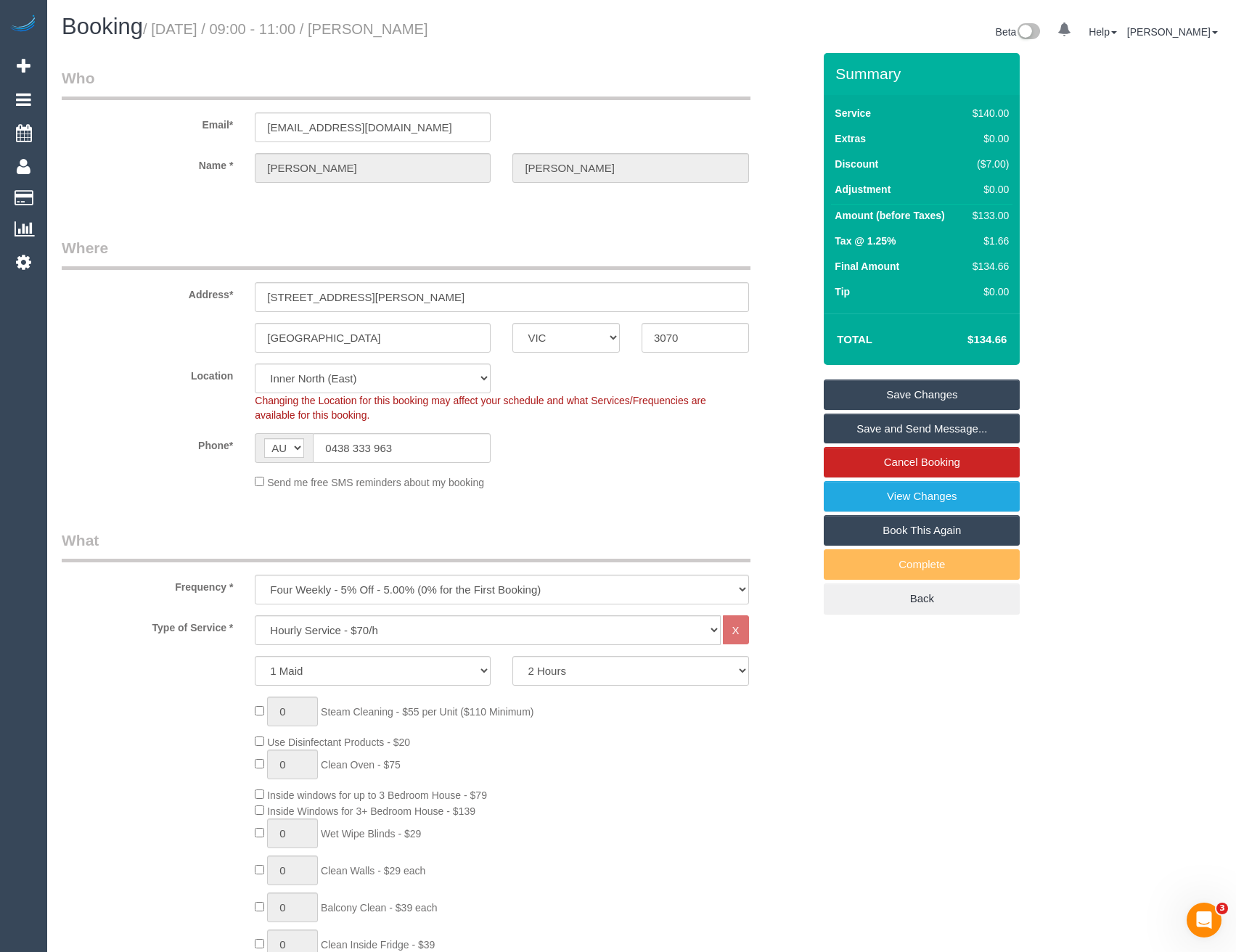
click at [889, 433] on link "Save and Send Message..." at bounding box center [922, 429] width 196 height 30
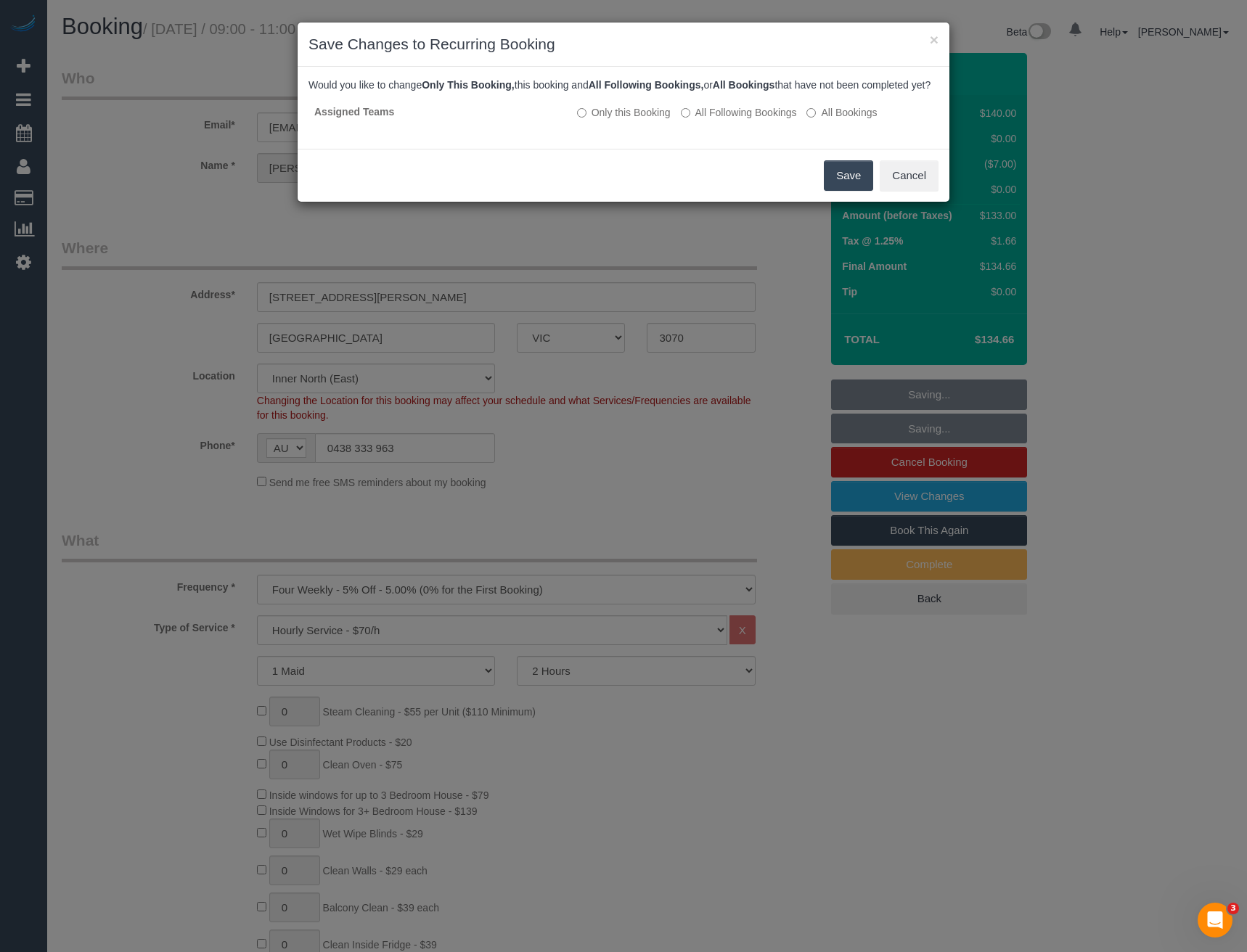
drag, startPoint x: 703, startPoint y: 124, endPoint x: 725, endPoint y: 144, distance: 29.7
click at [703, 120] on label "All Following Bookings" at bounding box center [739, 112] width 116 height 14
click at [856, 191] on button "Save" at bounding box center [848, 176] width 49 height 30
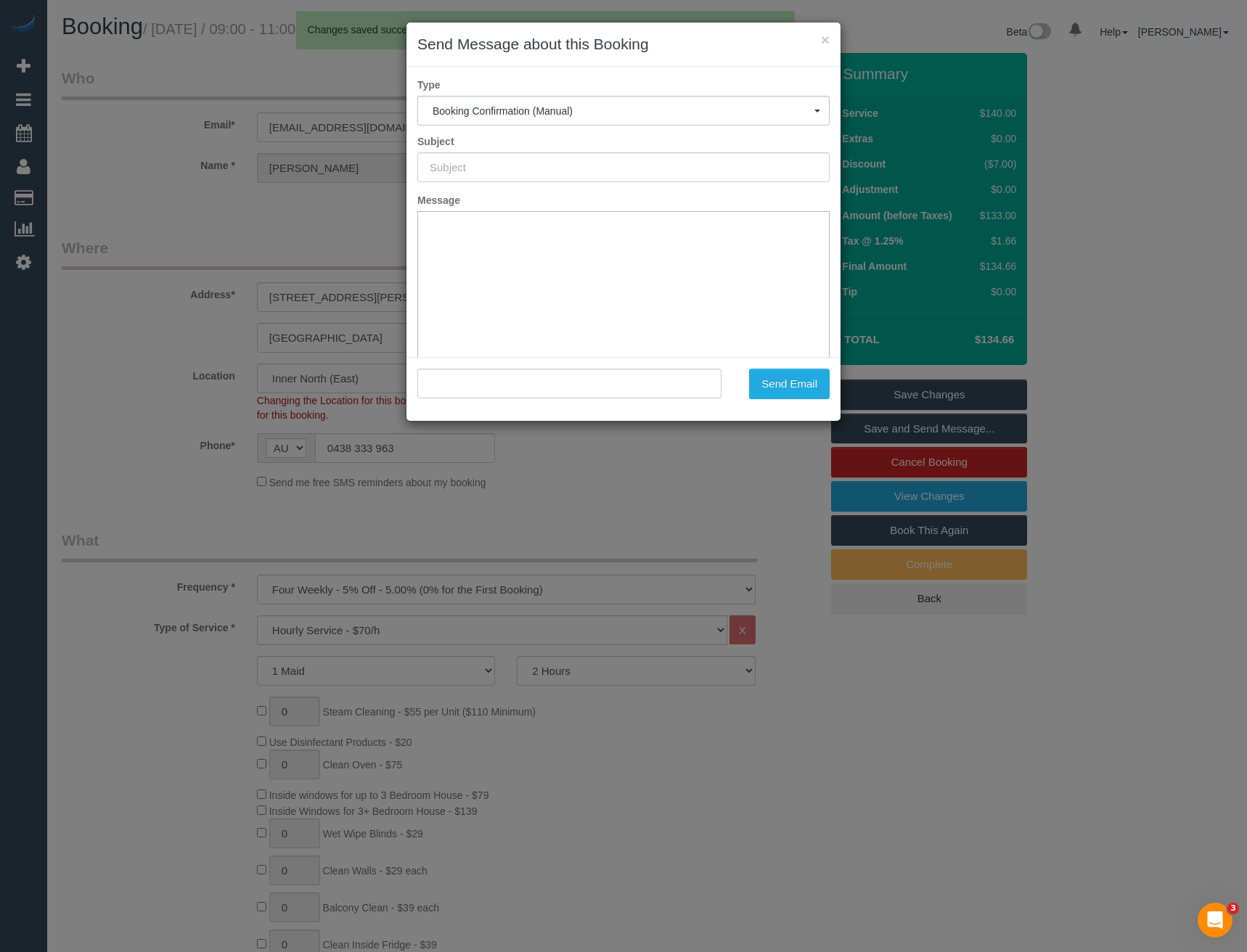
type input "Booking Confirmed"
type input ""Tom Baker" <thomasabaker11@gmail.com>"
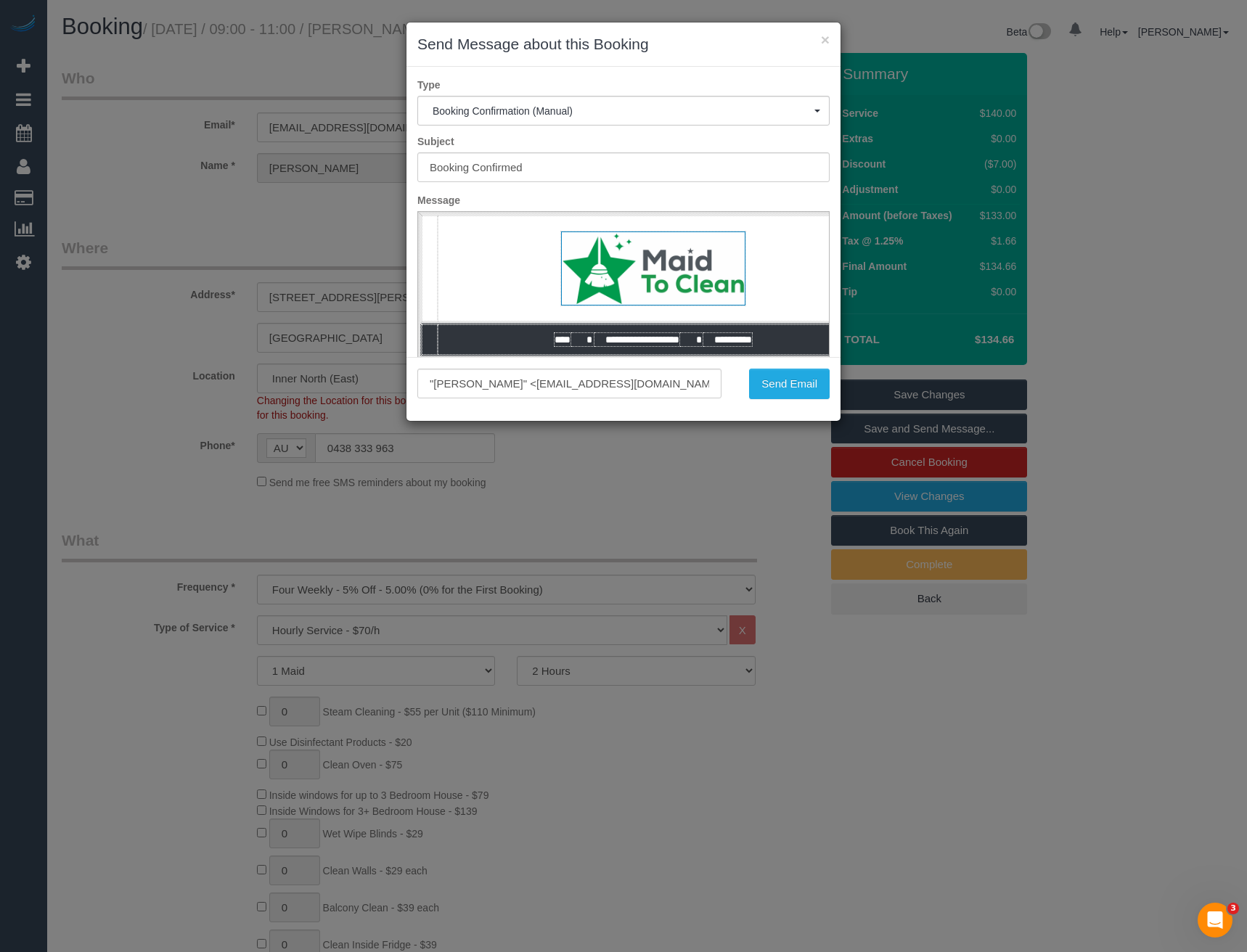
click at [794, 406] on div ""Tom Baker" <thomasabaker11@gmail.com> Send Email" at bounding box center [624, 389] width 434 height 64
click at [796, 392] on button "Send Email" at bounding box center [789, 384] width 81 height 30
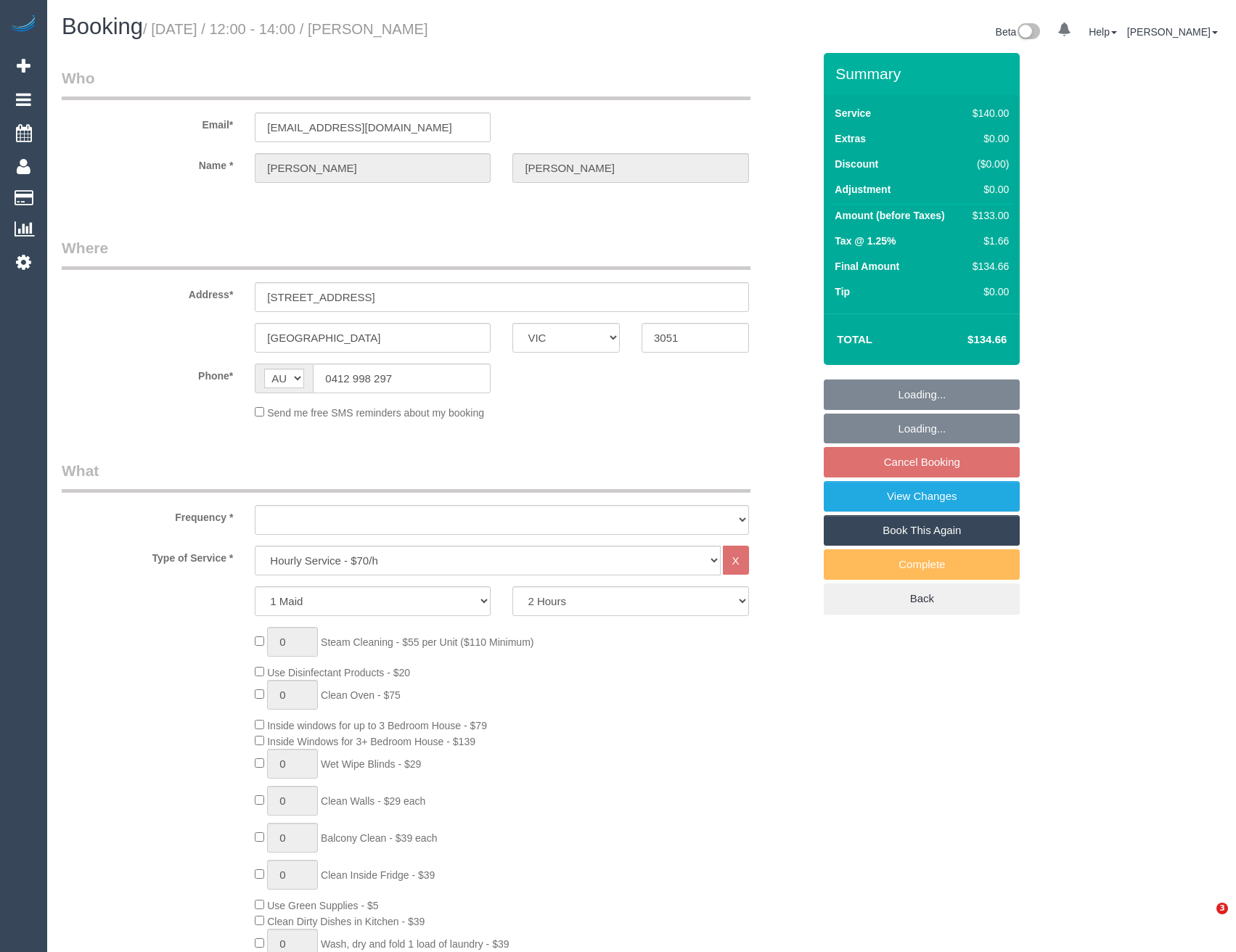
select select "VIC"
select select "spot4"
select select "number:28"
select select "number:14"
select select "number:19"
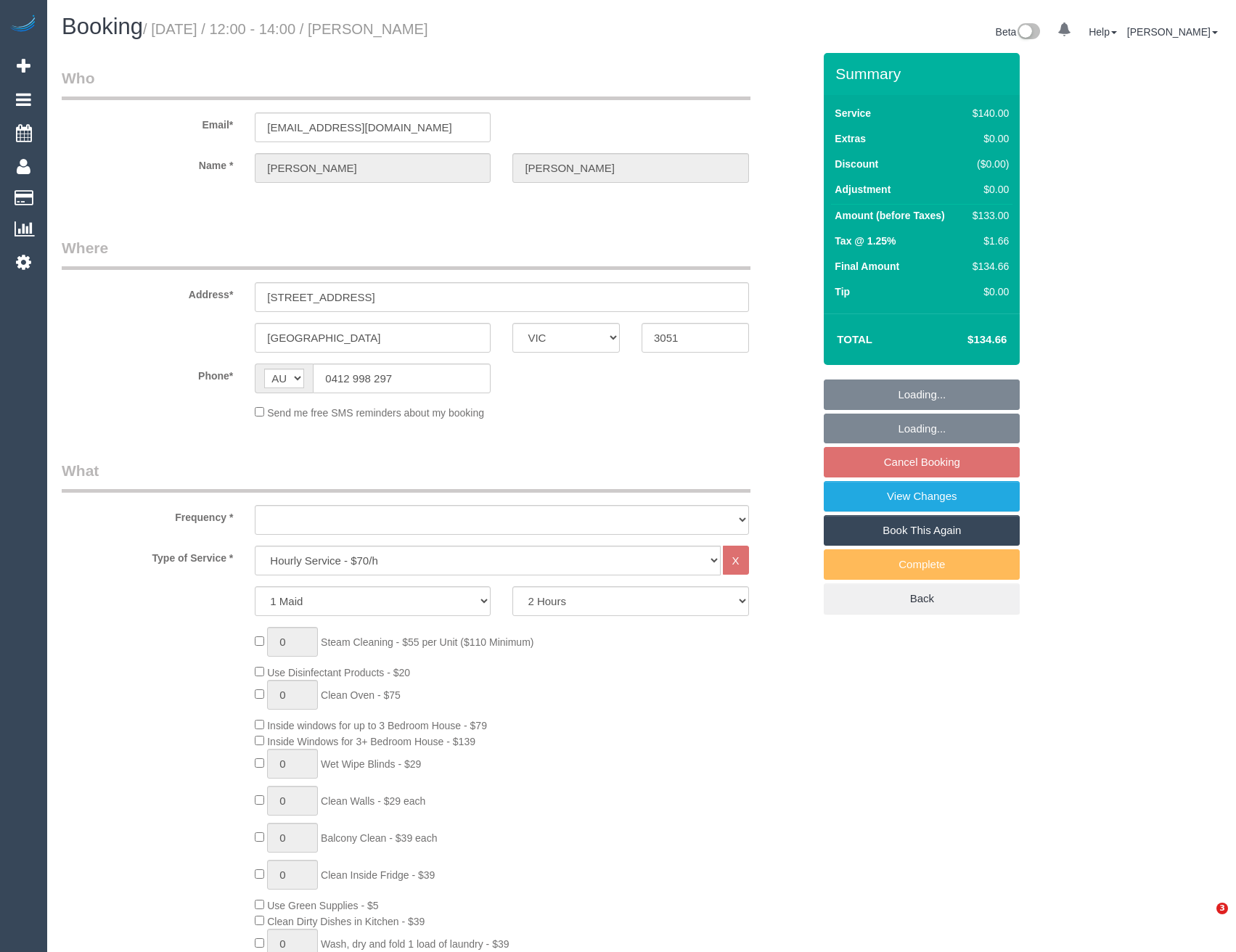
select select "number:25"
select select "number:34"
select select "number:11"
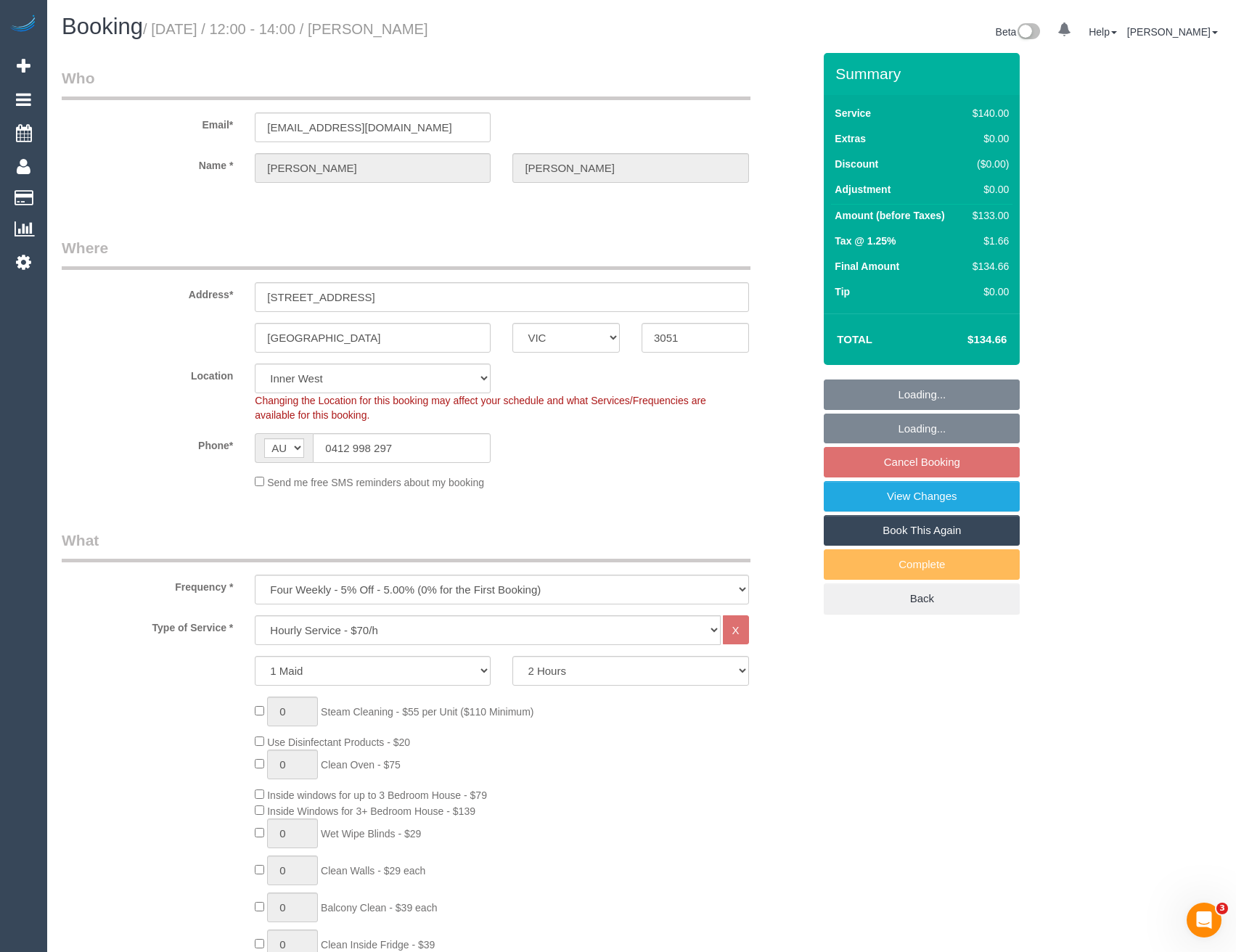
select select "object:1520"
select select "spot21"
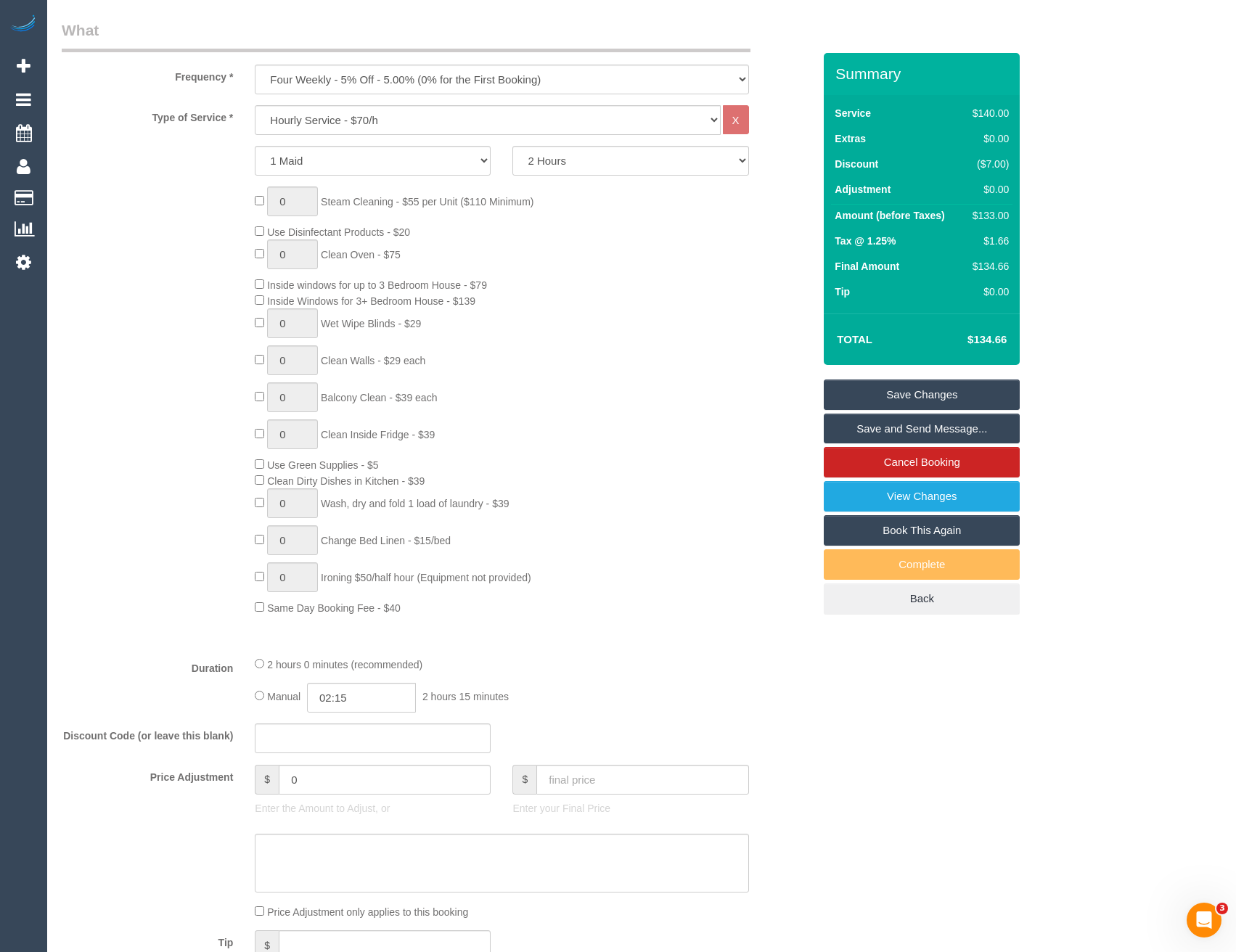
scroll to position [580, 0]
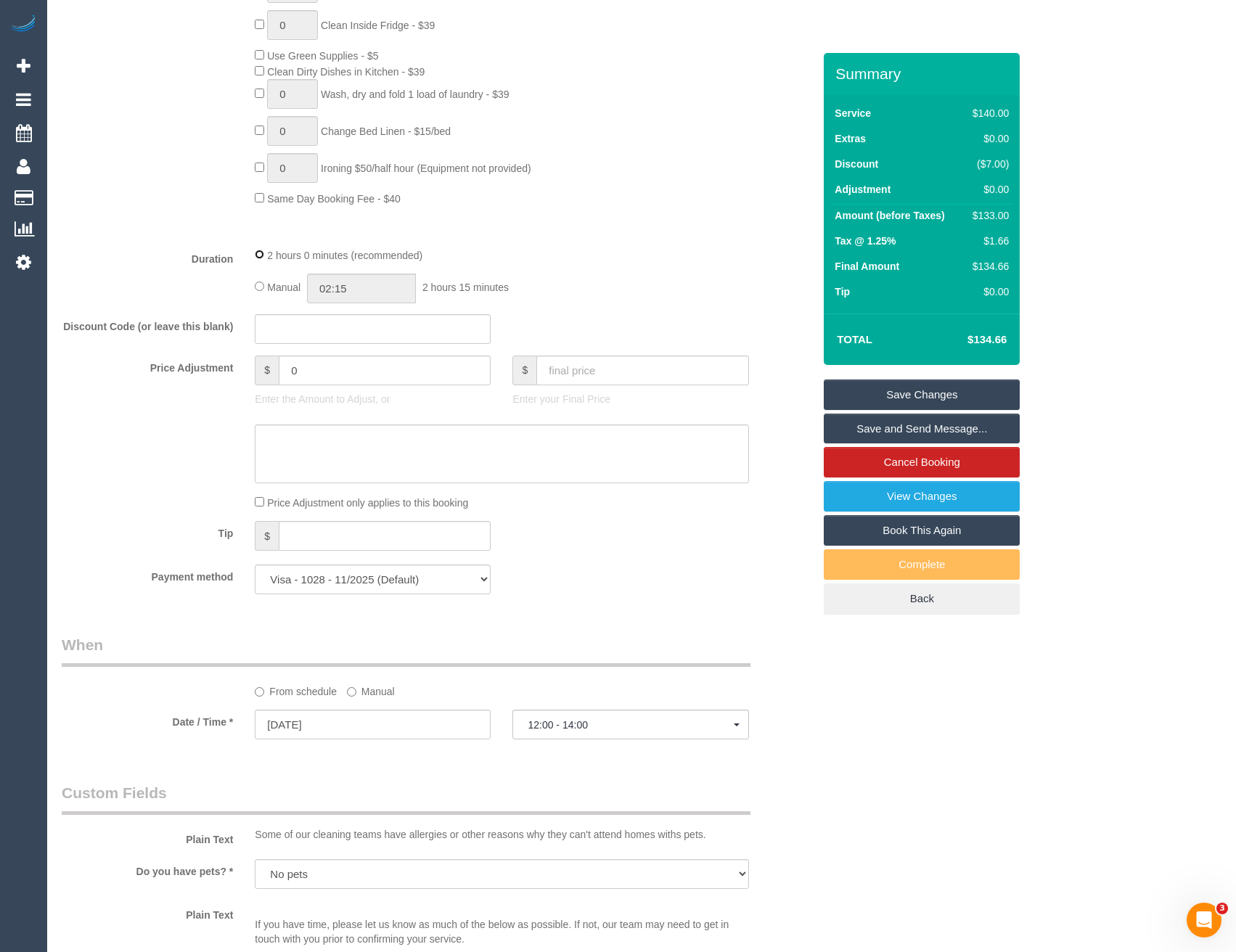
select select "spot38"
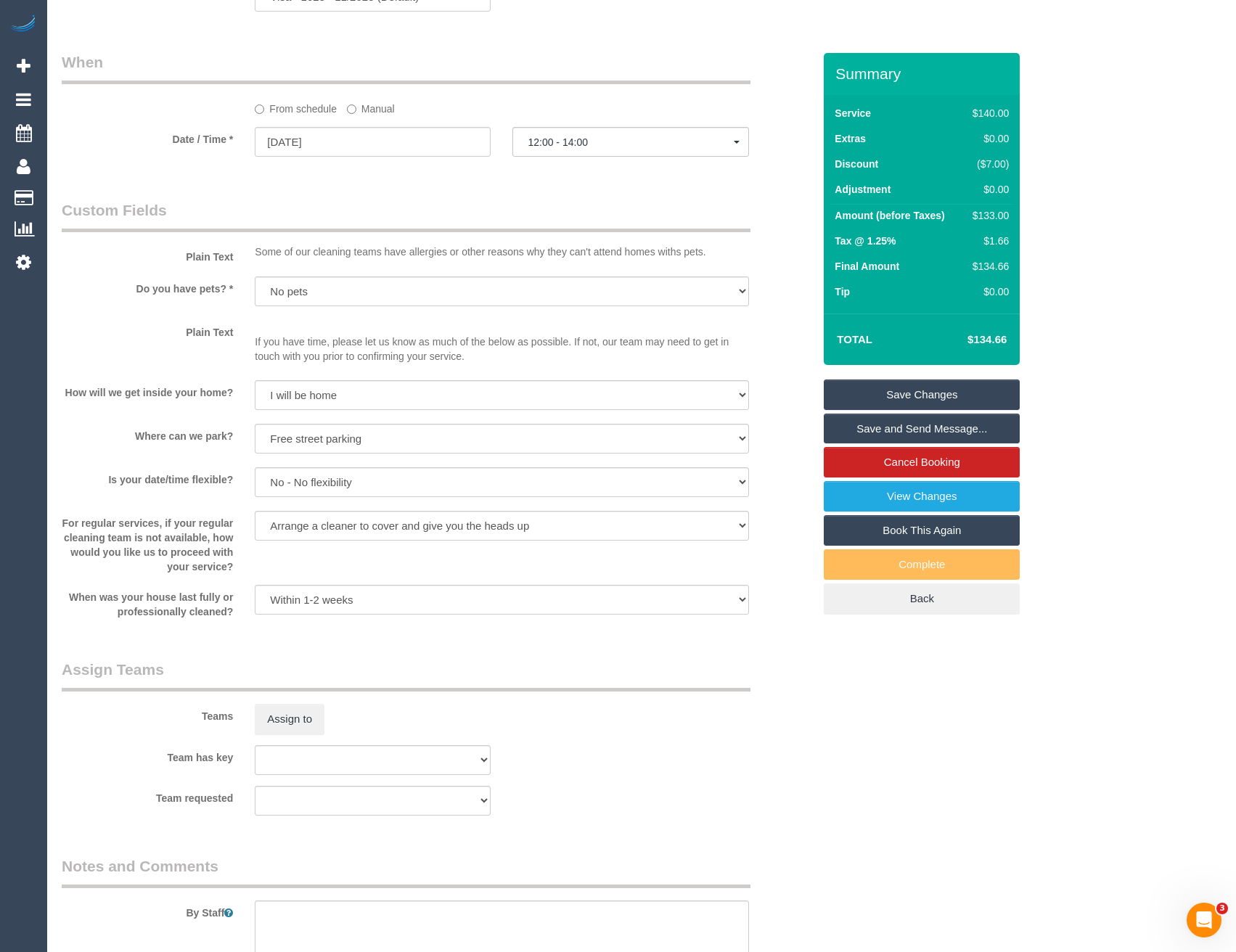
scroll to position [1669, 0]
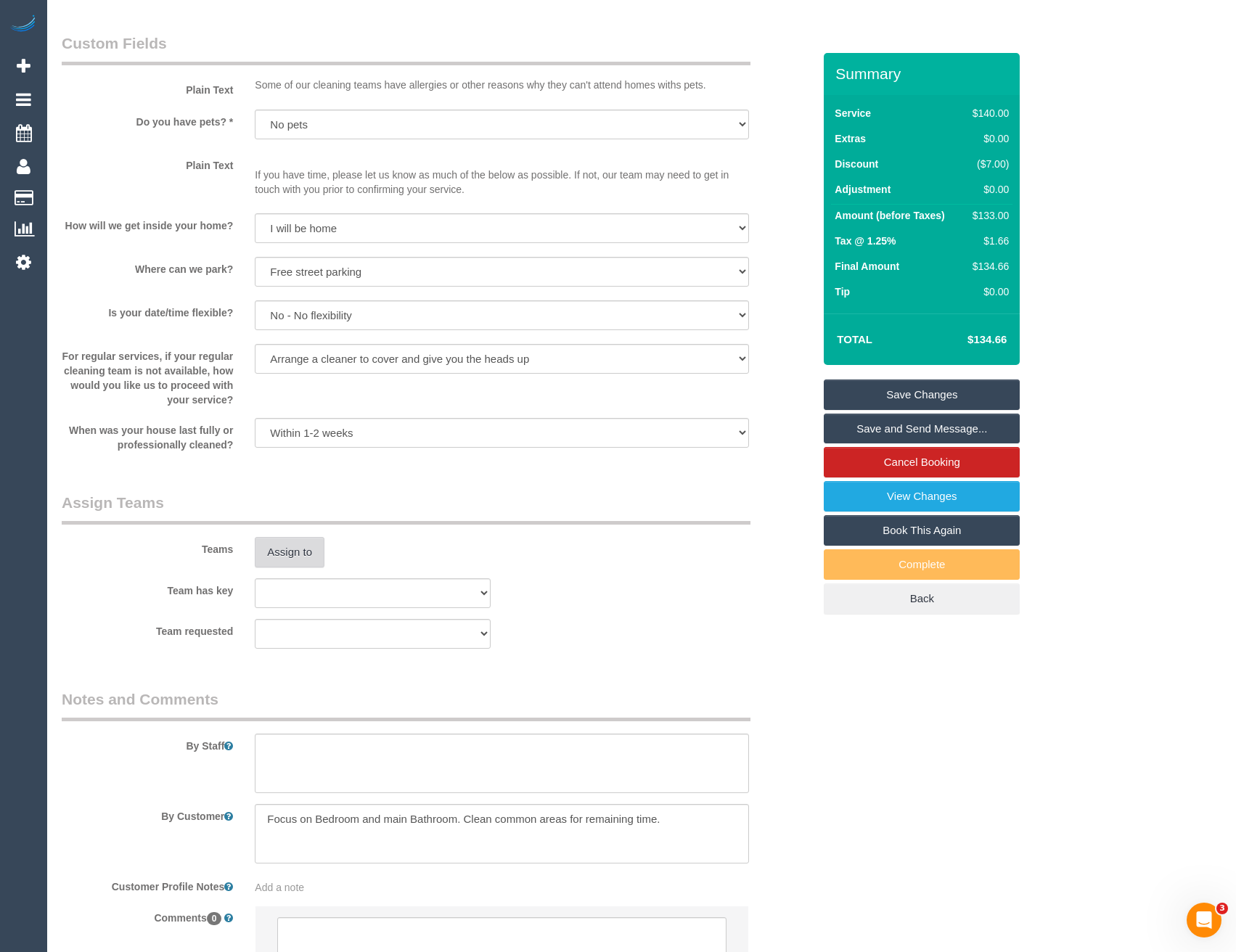
click at [291, 538] on button "Assign to" at bounding box center [289, 552] width 69 height 30
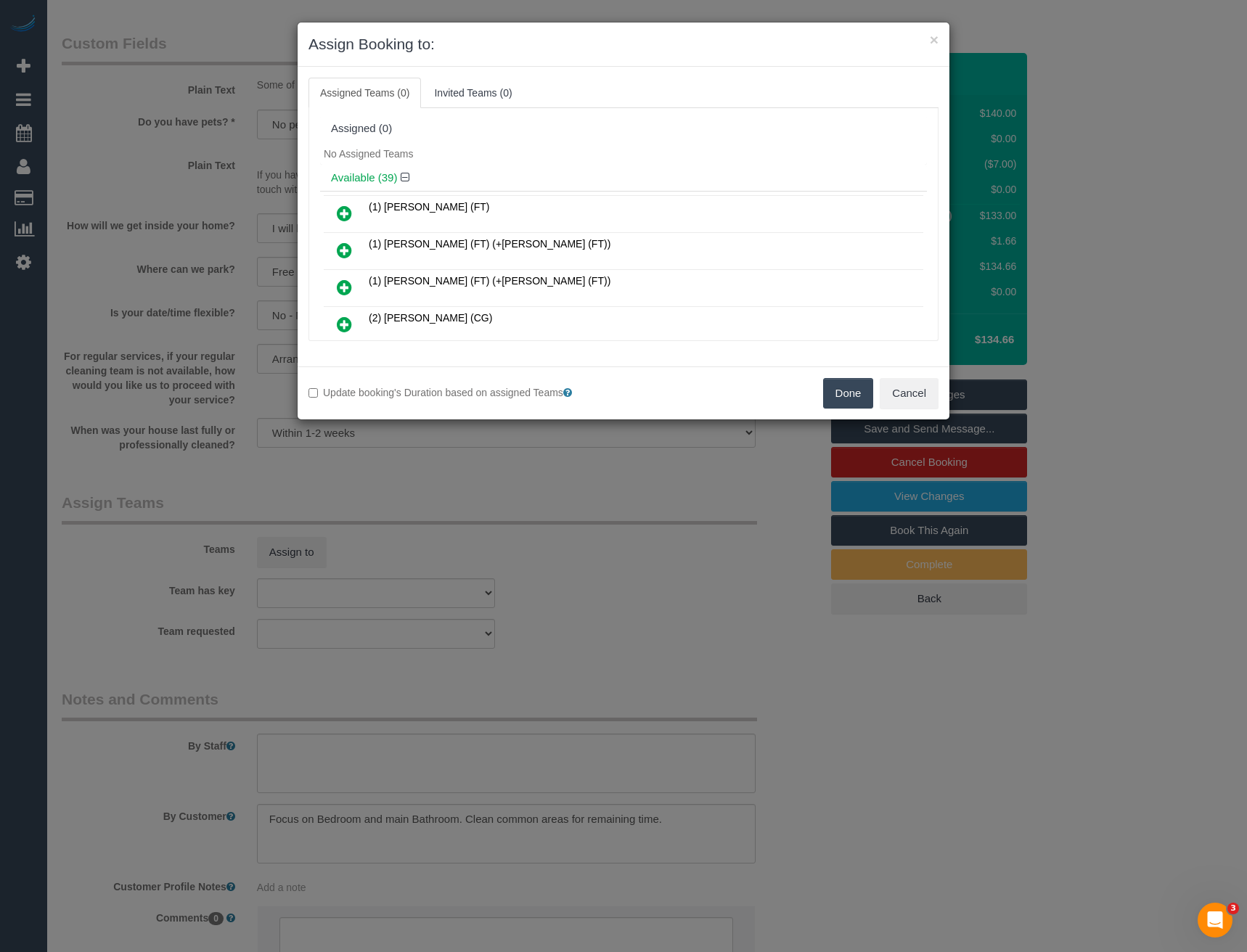
click at [689, 505] on div "× Assign Booking to: Assigned Teams (0) Invited Teams (0) Assigned (0) No Assig…" at bounding box center [624, 476] width 1247 height 952
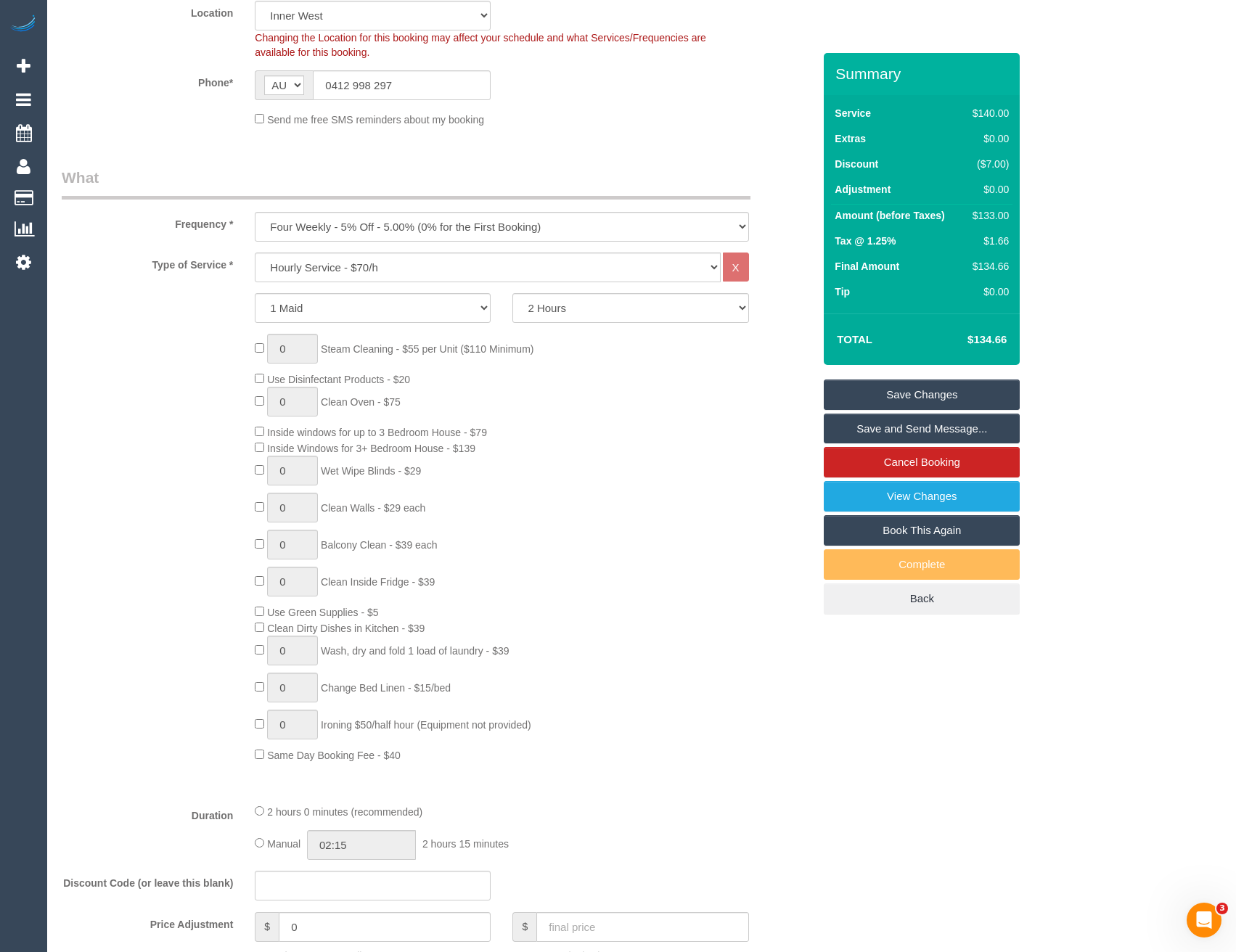
scroll to position [0, 0]
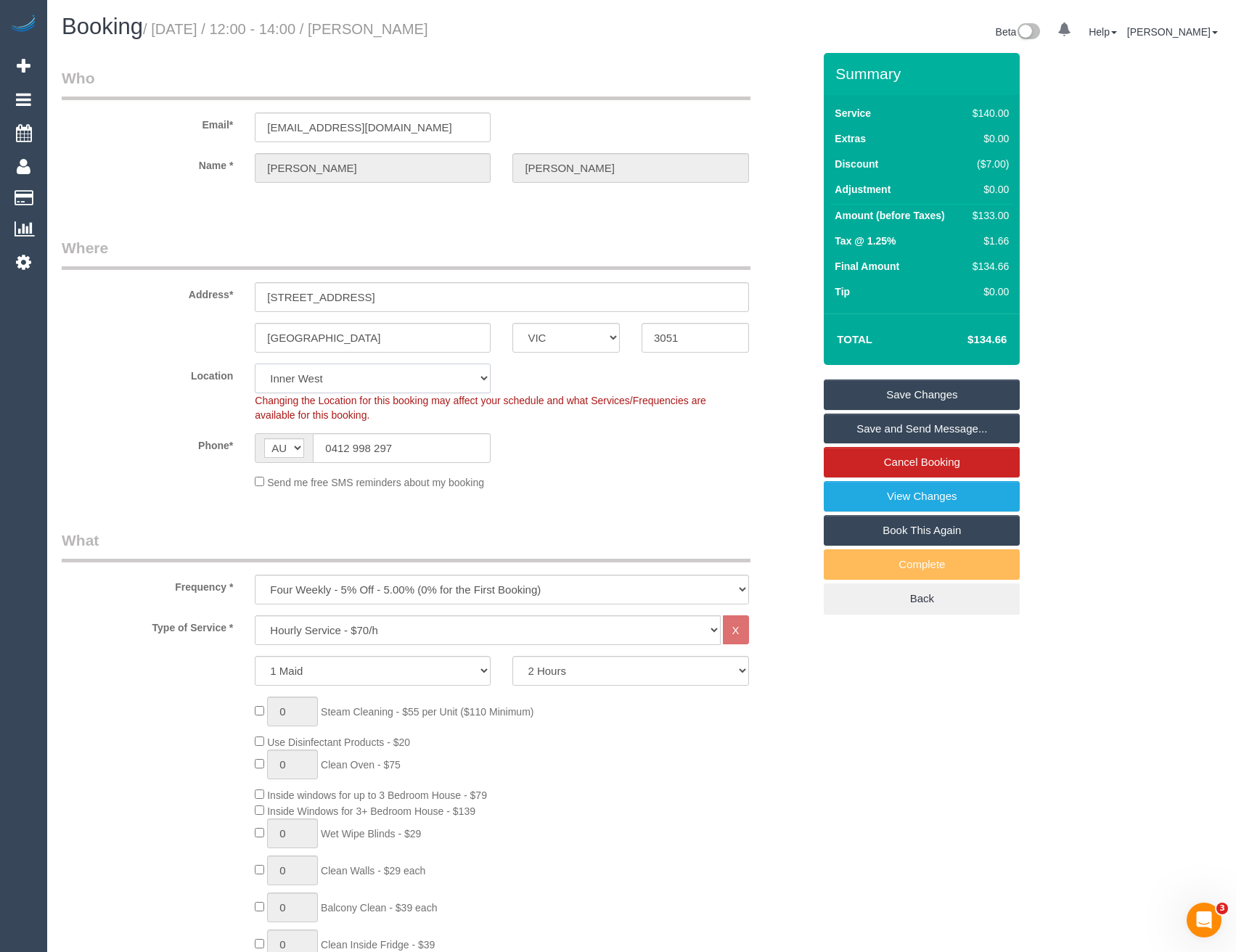
click at [342, 384] on select "Office City East (North) East (South) Inner East Inner North (East) Inner North…" at bounding box center [372, 378] width 236 height 29
select select "50"
click at [255, 363] on select "Office City East (North) East (South) Inner East Inner North (East) Inner North…" at bounding box center [372, 378] width 236 height 29
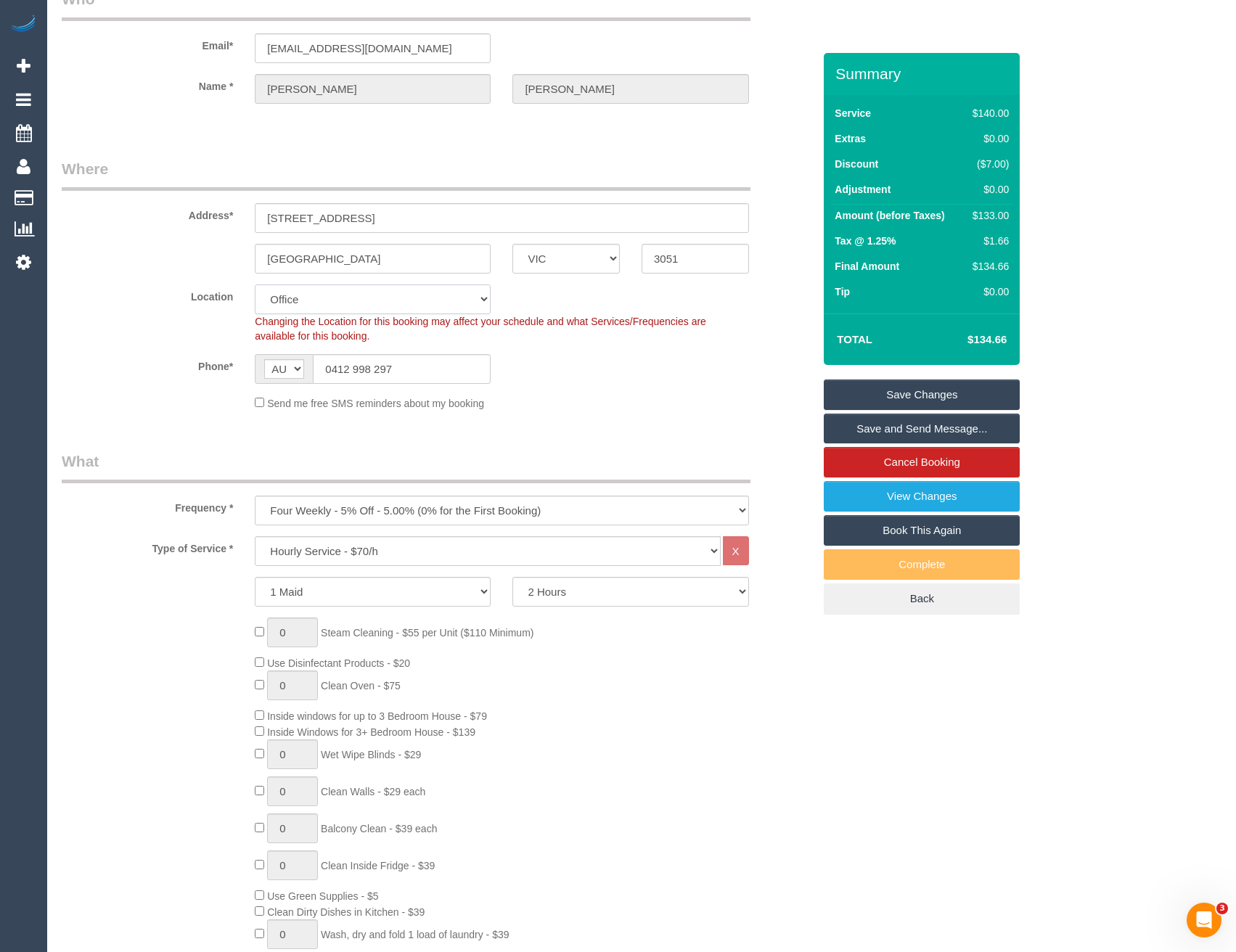
select select "object:5166"
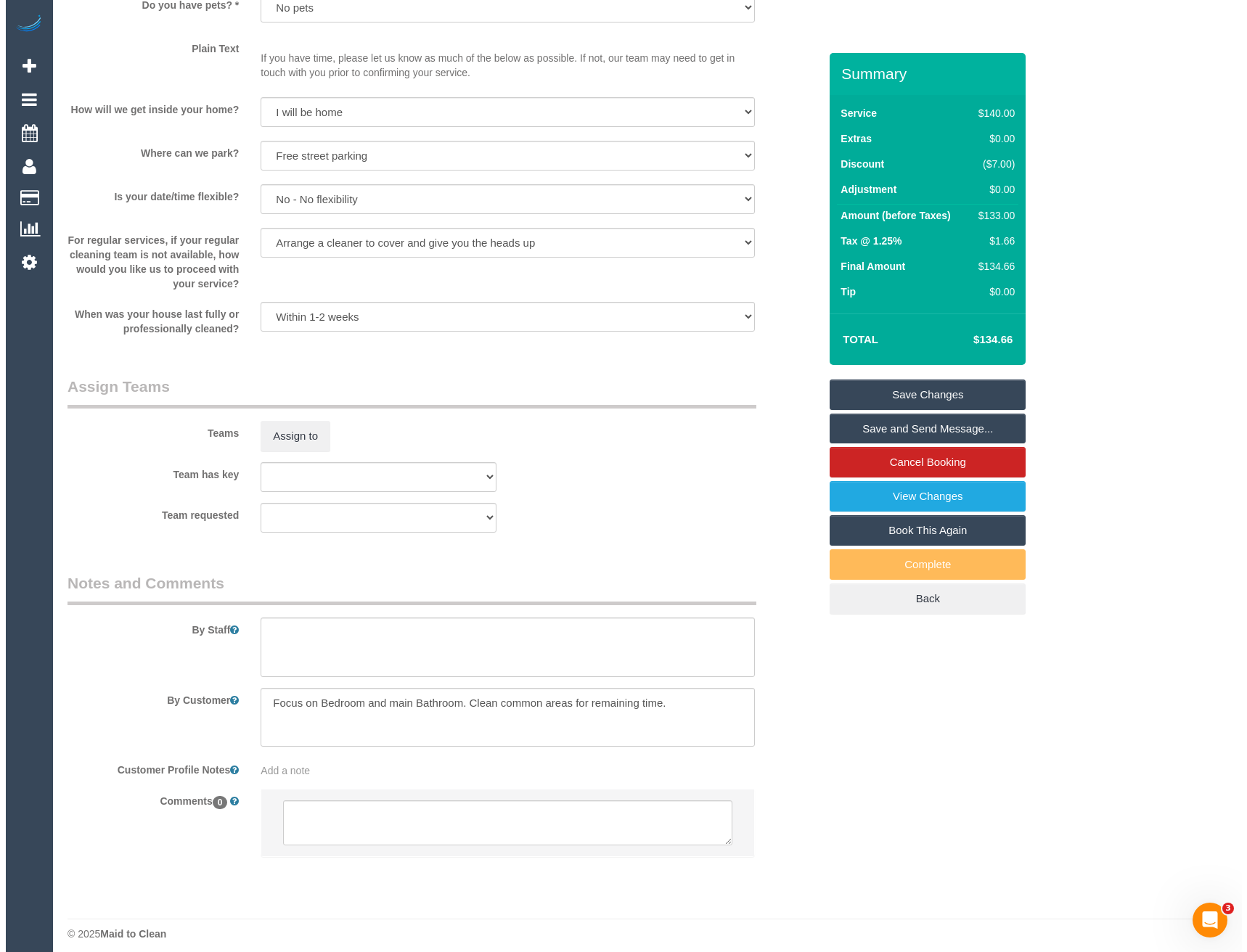
scroll to position [1875, 0]
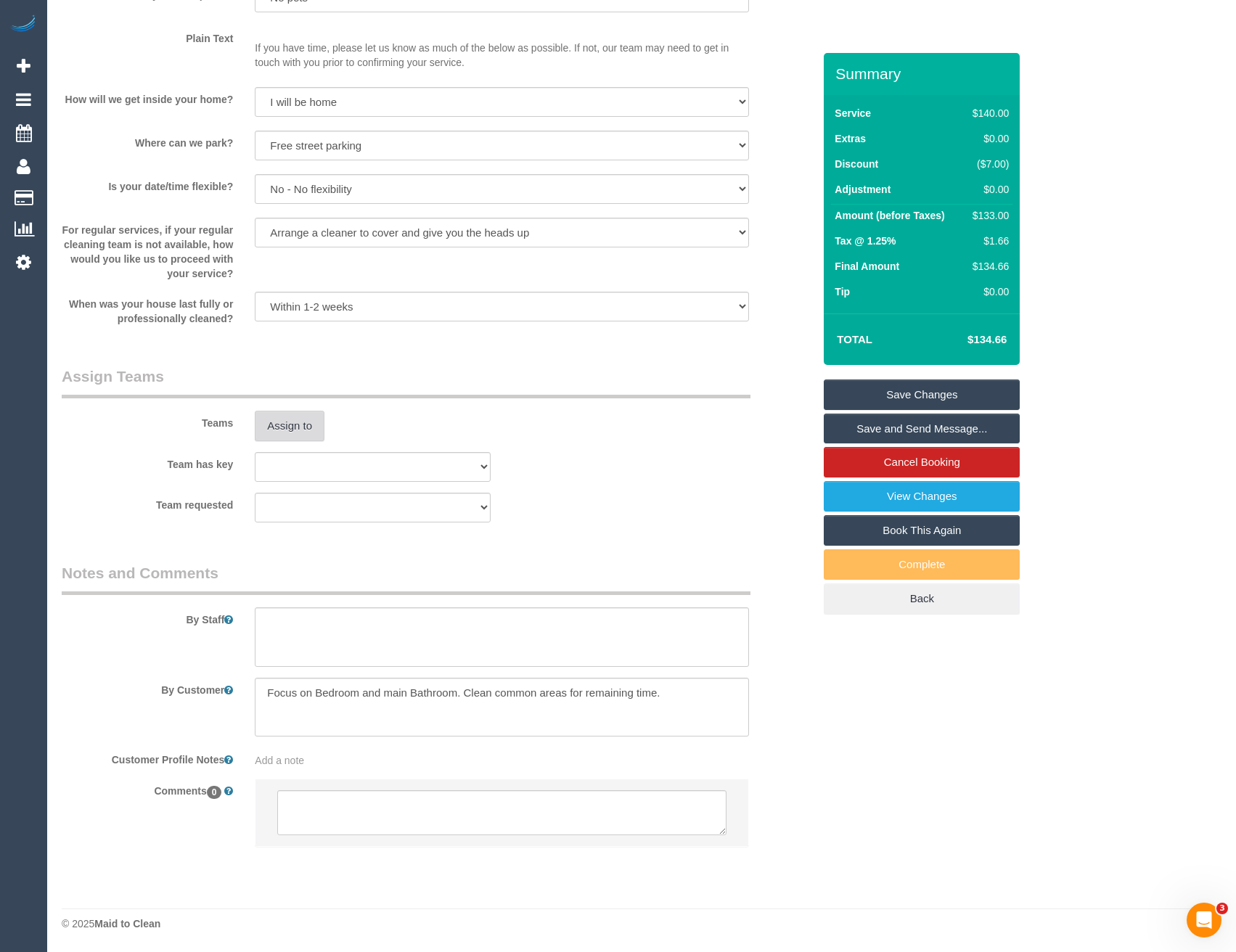
click at [283, 424] on button "Assign to" at bounding box center [289, 426] width 69 height 30
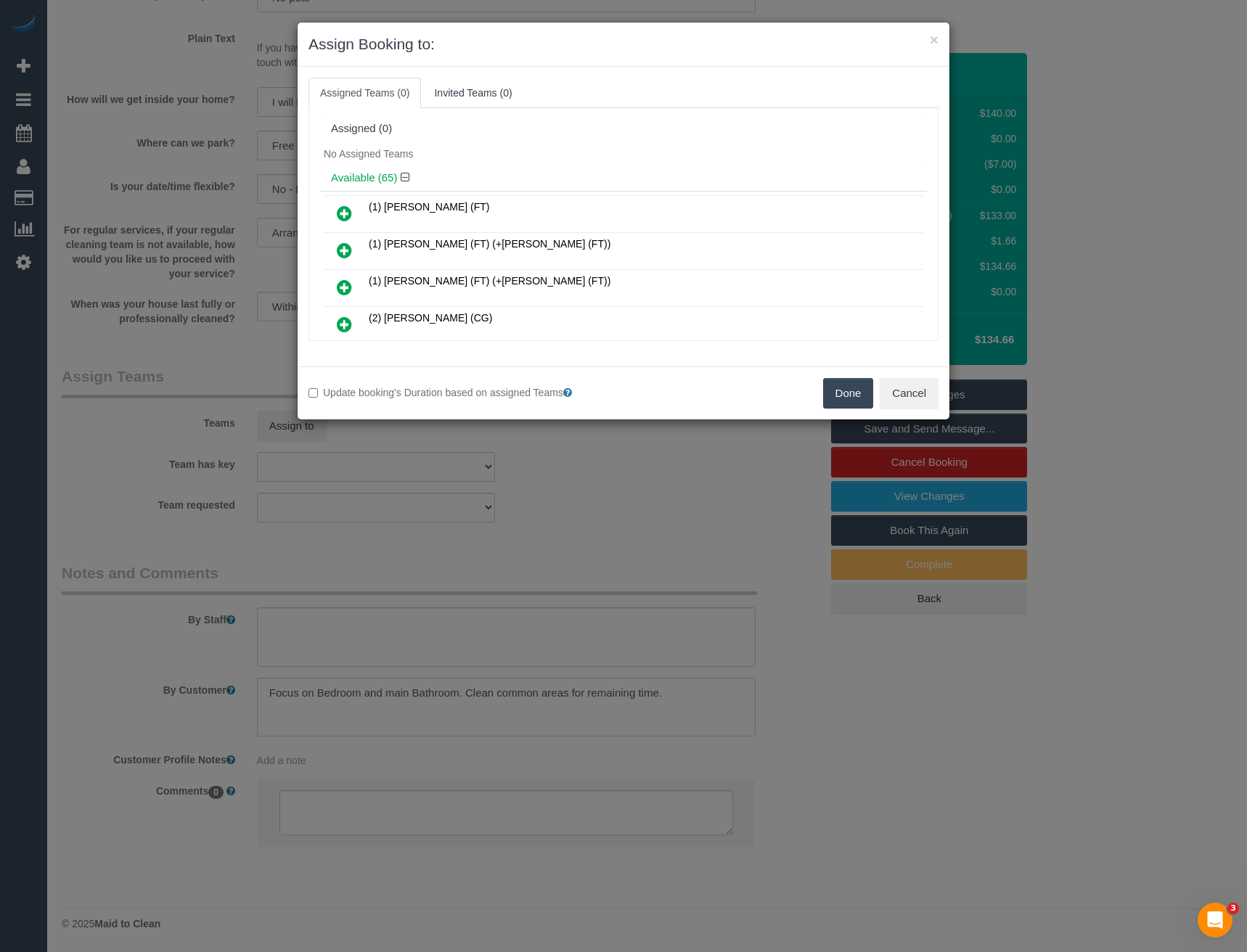
scroll to position [465, 0]
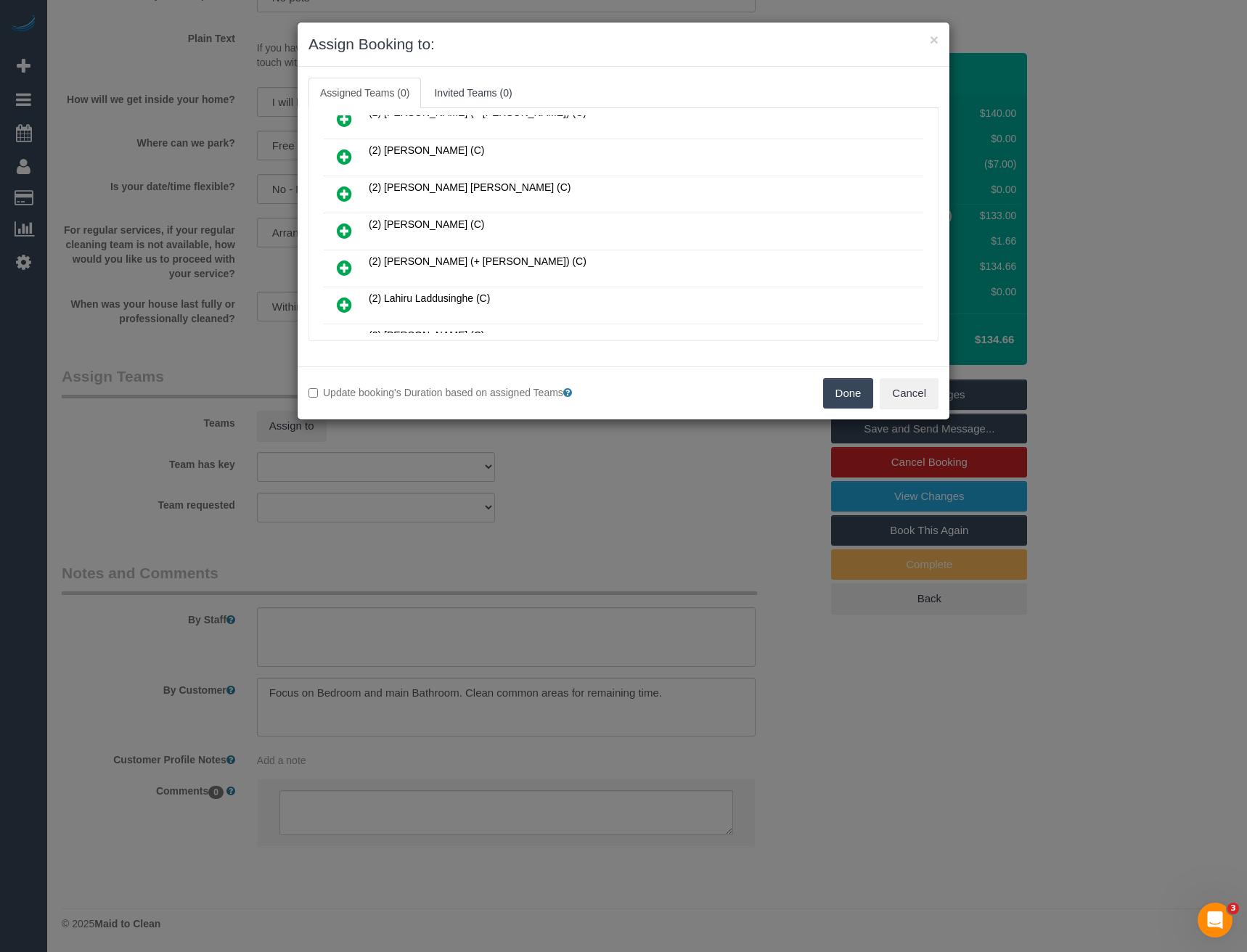
click at [352, 234] on link at bounding box center [344, 231] width 34 height 29
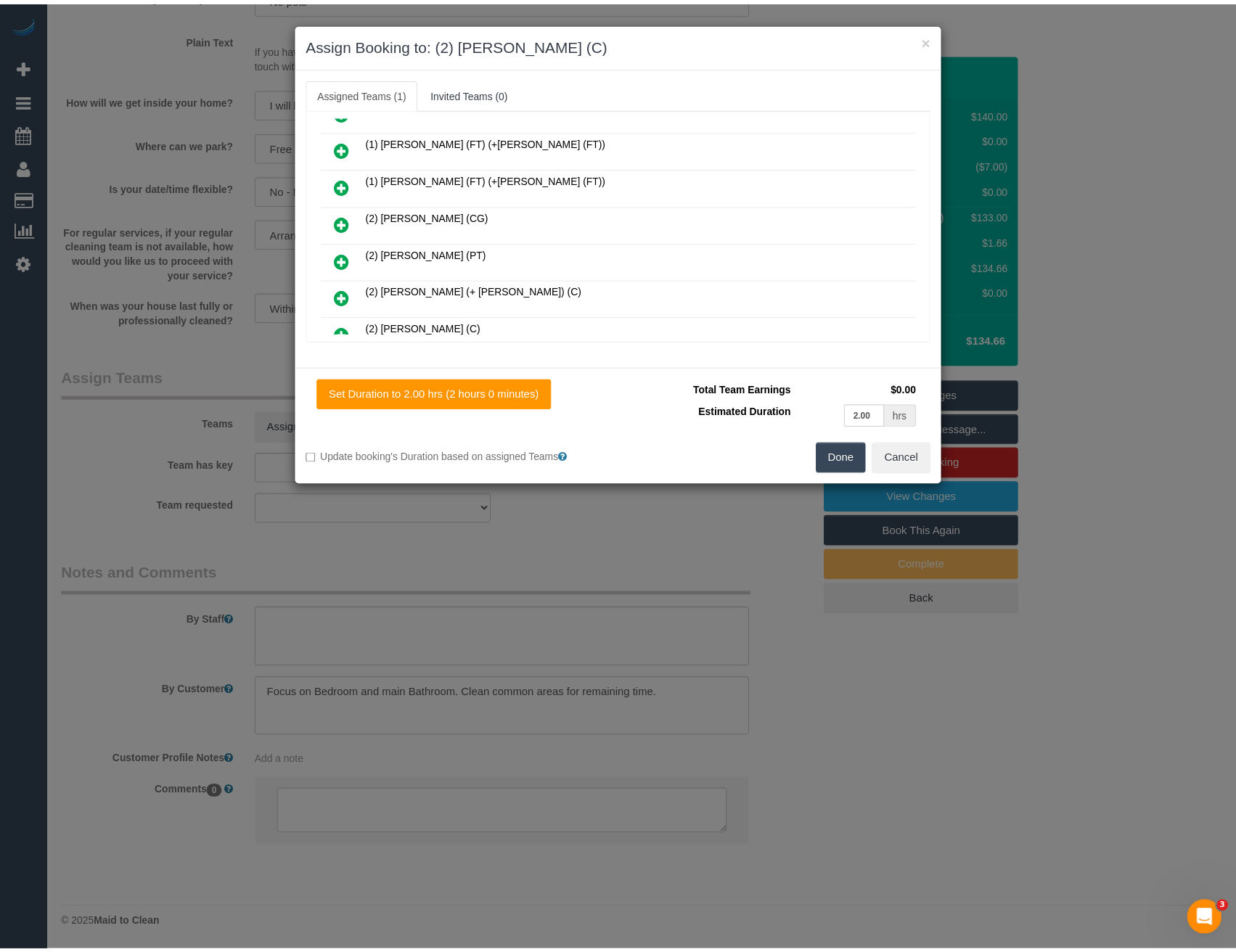
scroll to position [0, 0]
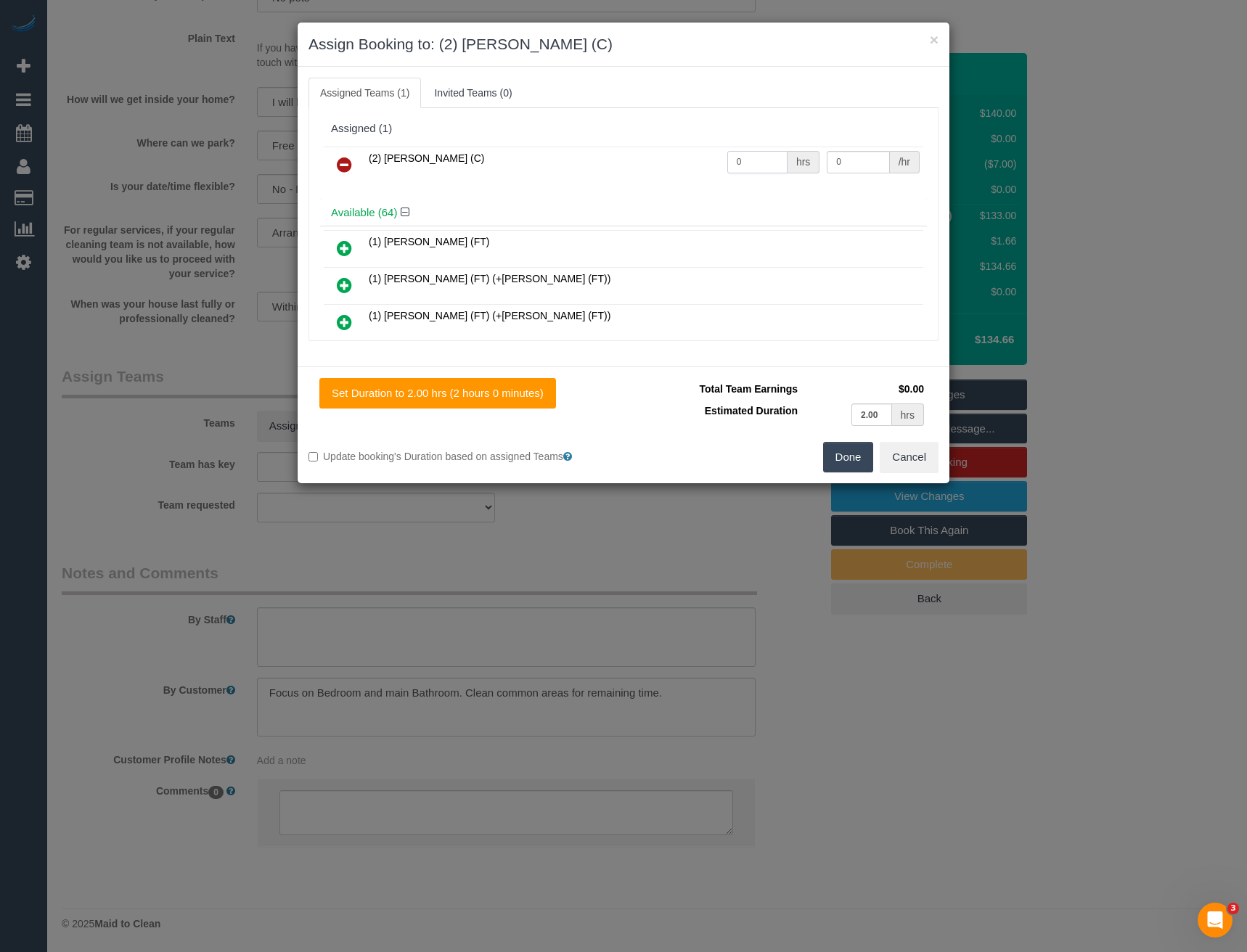
drag, startPoint x: 752, startPoint y: 164, endPoint x: 691, endPoint y: 176, distance: 62.2
click at [691, 176] on tr "(2) Joshua Russell (C) 0 hrs 0 /hr" at bounding box center [623, 164] width 599 height 37
type input "2"
type input "37.5"
click at [849, 455] on button "Done" at bounding box center [848, 457] width 51 height 30
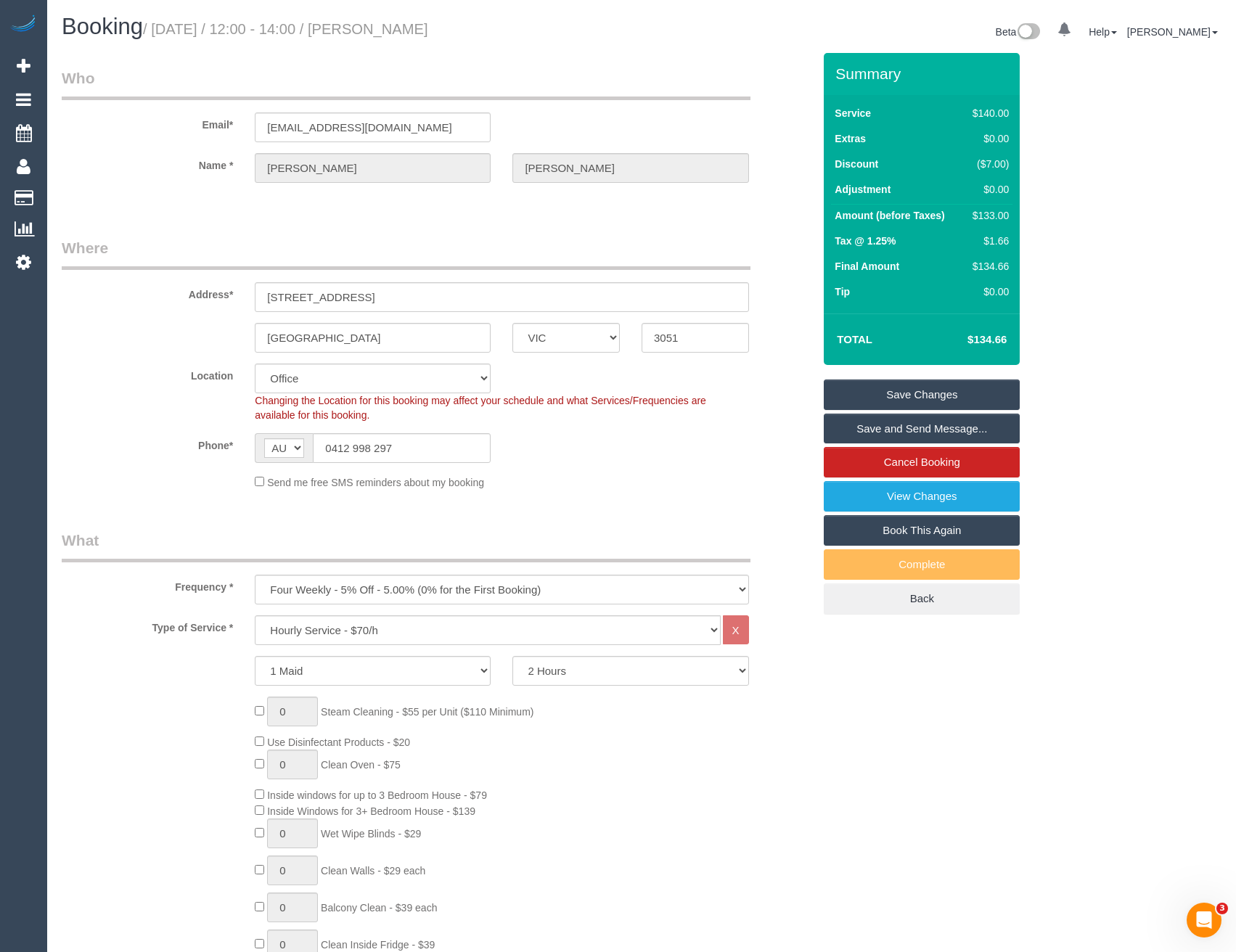
drag, startPoint x: 888, startPoint y: 430, endPoint x: 861, endPoint y: 430, distance: 27.0
click at [889, 430] on link "Save and Send Message..." at bounding box center [922, 429] width 196 height 30
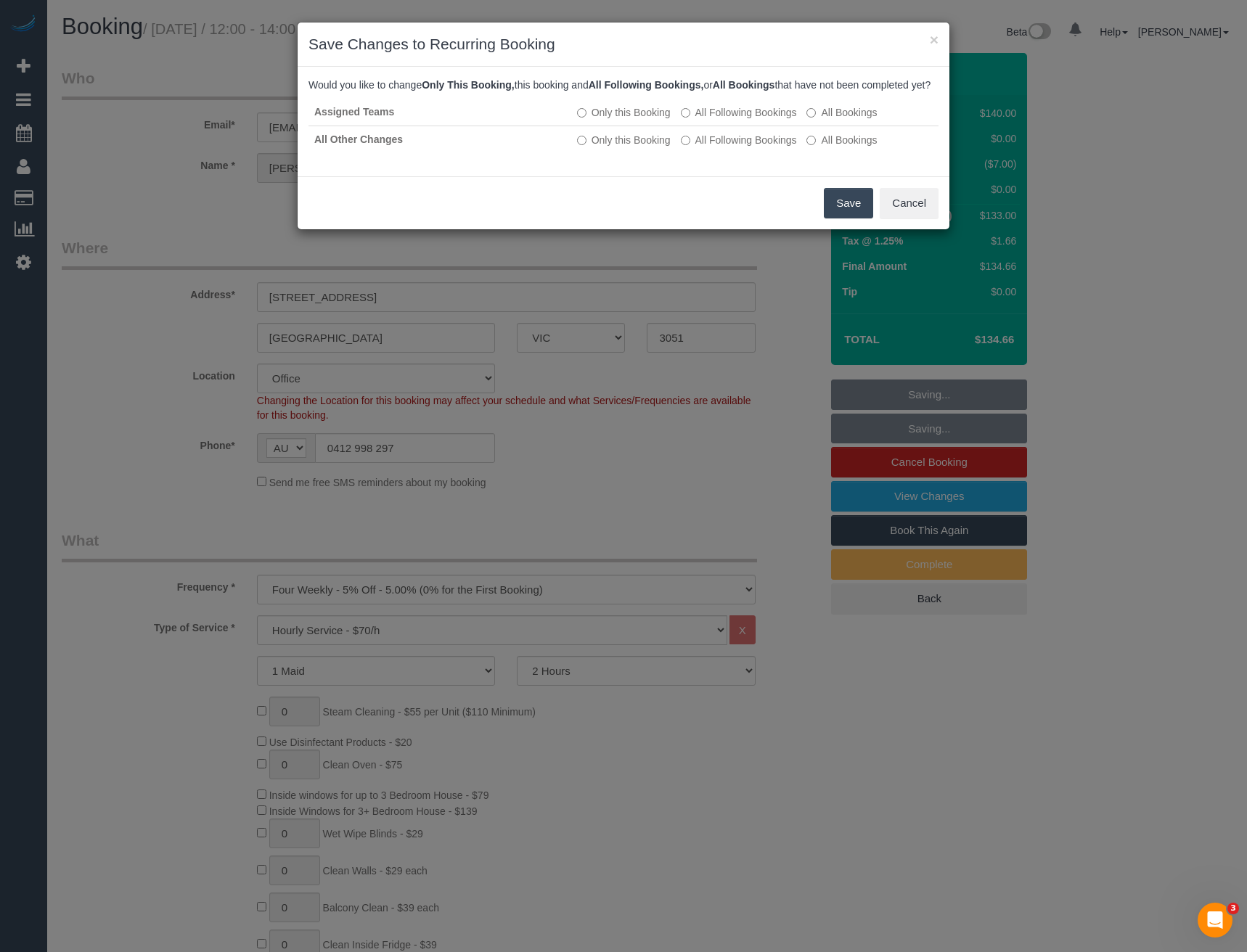
click at [830, 215] on button "Save" at bounding box center [848, 203] width 49 height 30
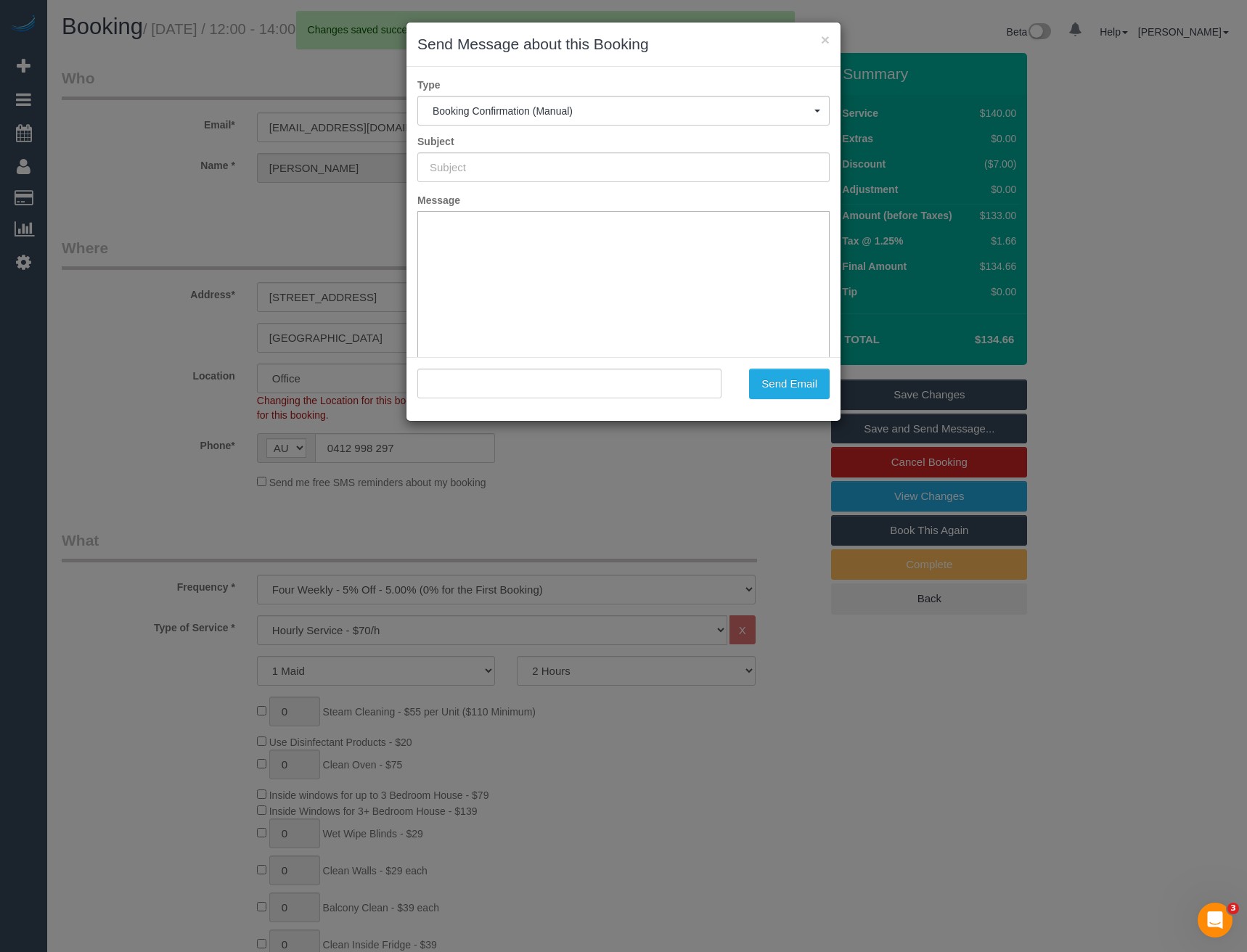
type input "Booking Confirmed"
type input ""Benjamin Carroll" <jivestofjives3@gmail.com>"
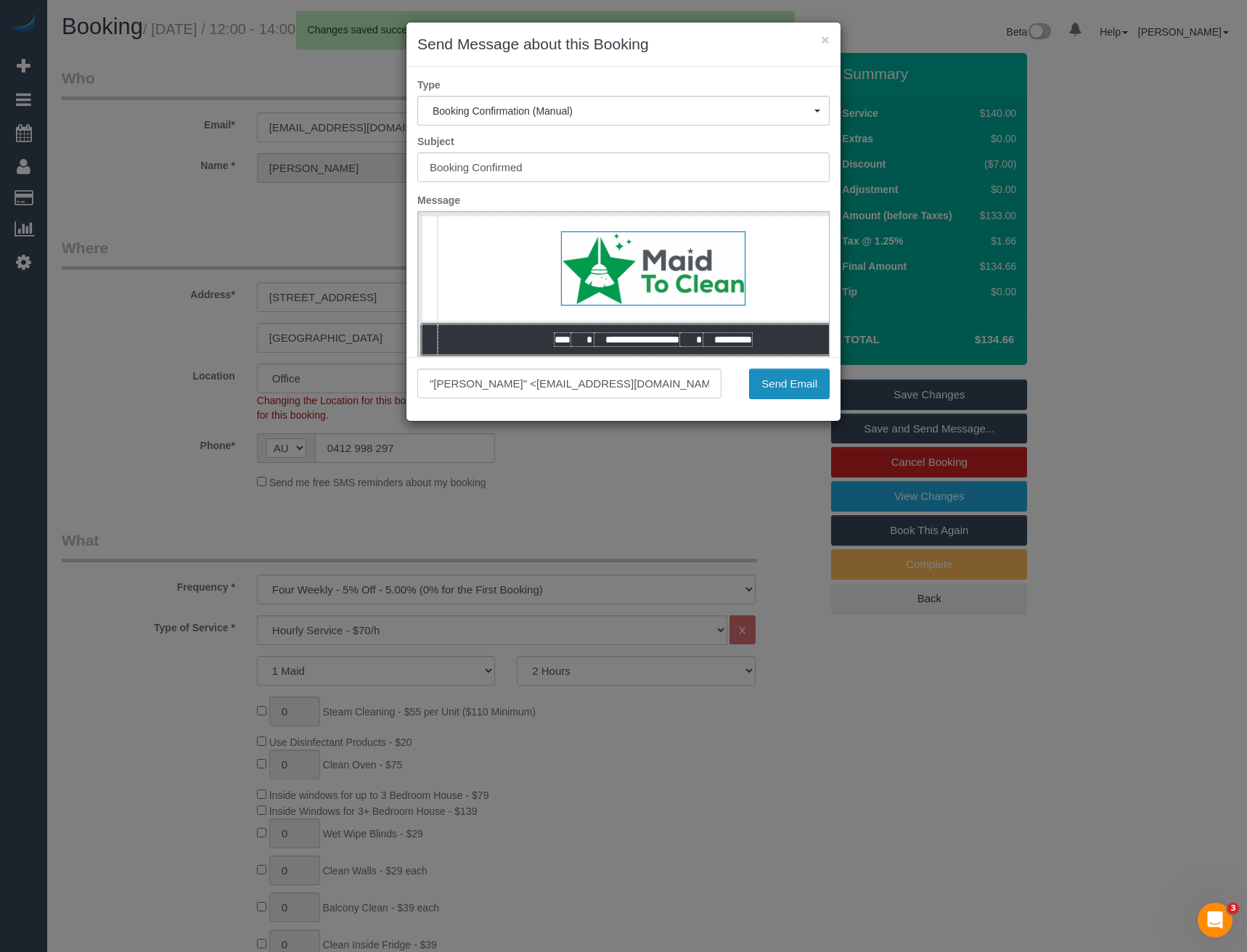
click at [781, 383] on button "Send Email" at bounding box center [789, 384] width 81 height 30
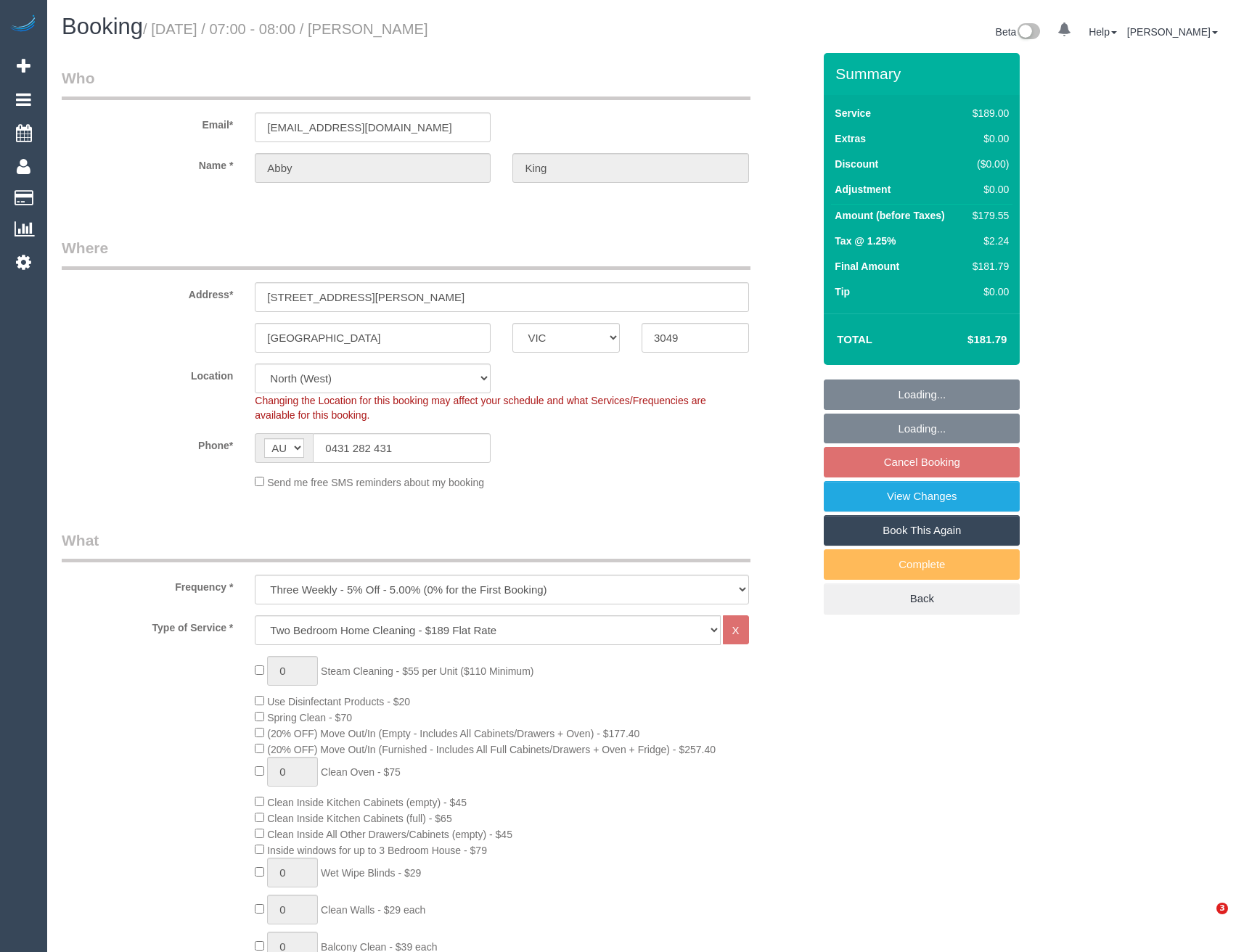
select select "VIC"
select select "spot1"
select select "number:28"
select select "number:14"
select select "number:19"
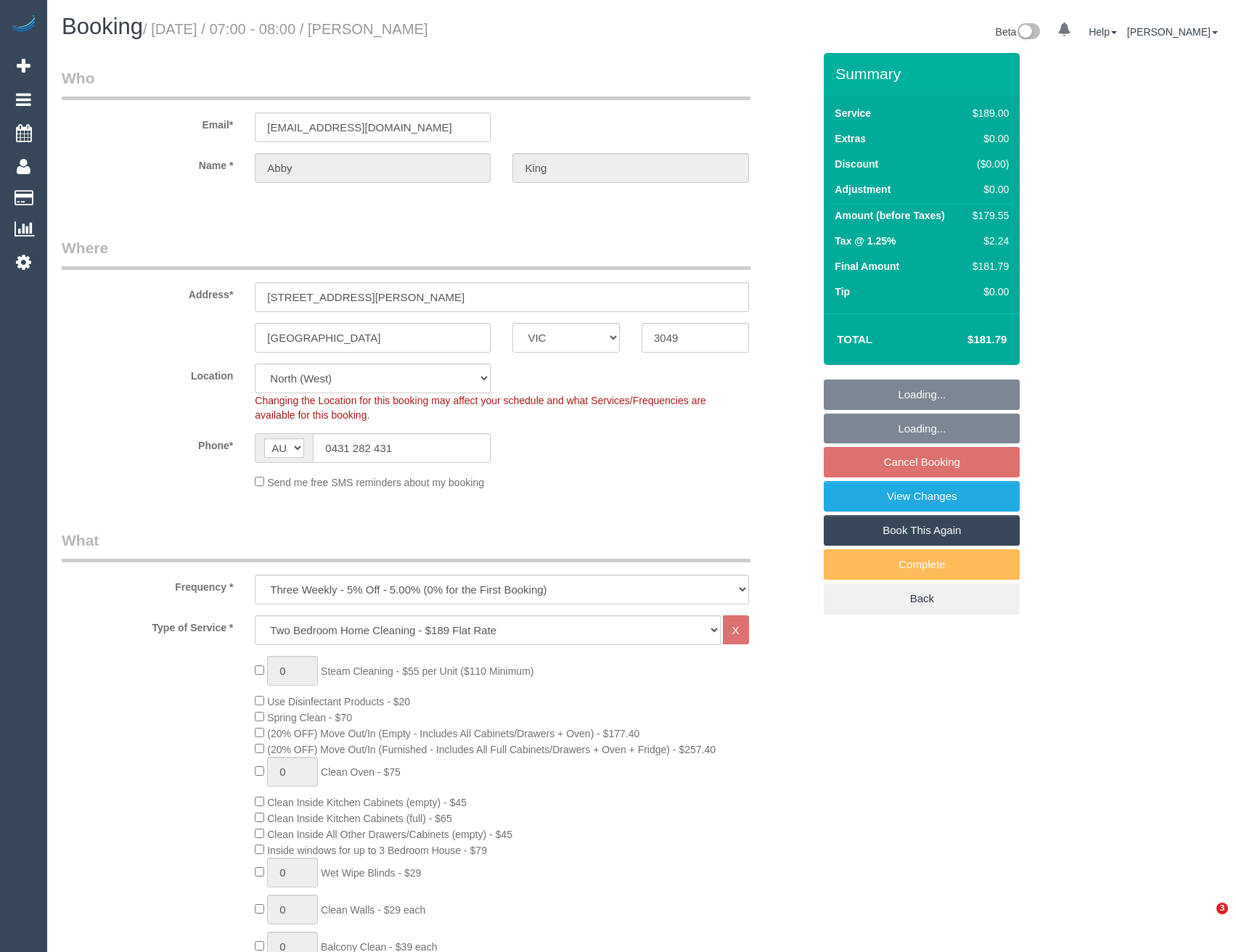
select select "number:23"
select select "number:34"
select select "number:26"
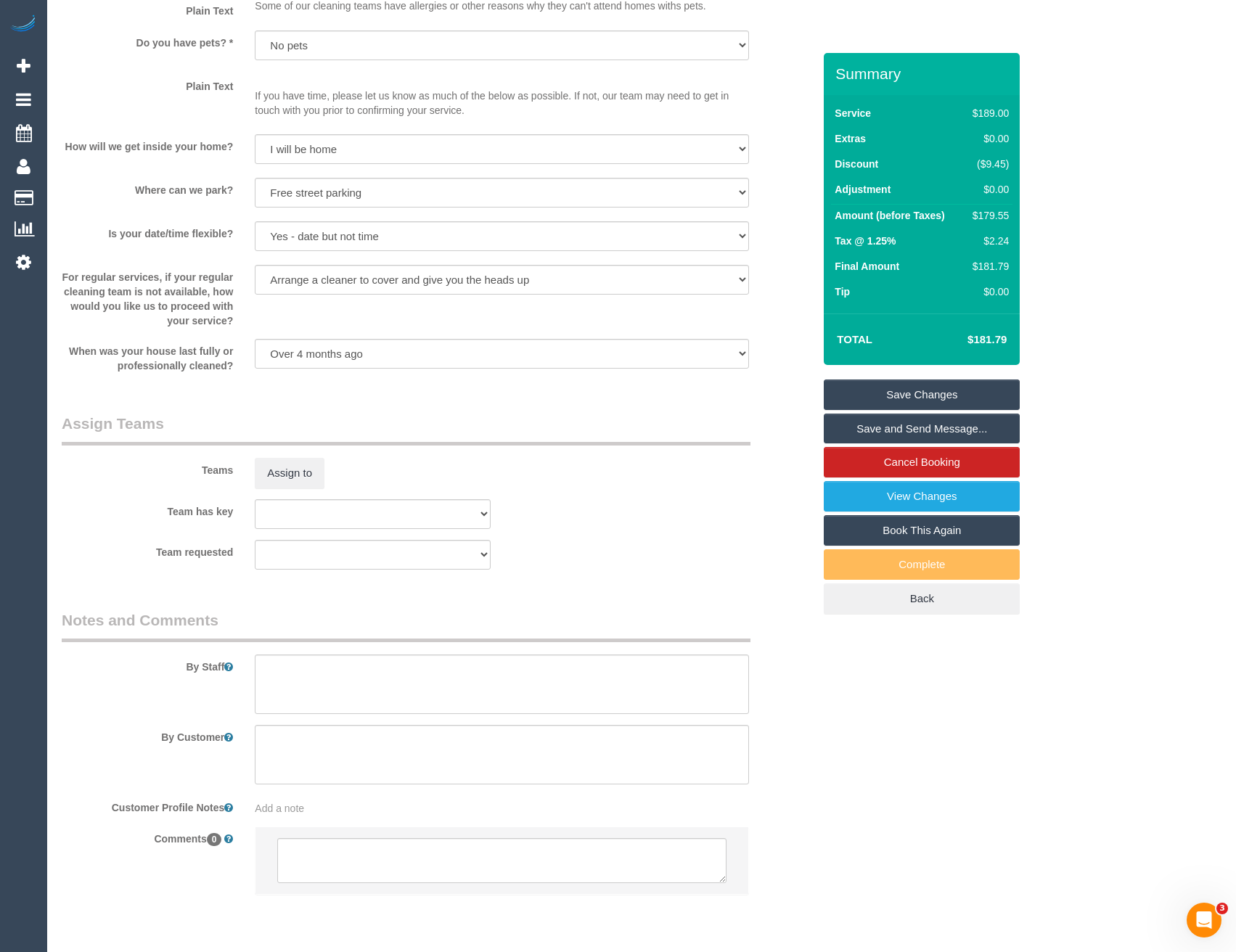
scroll to position [1814, 0]
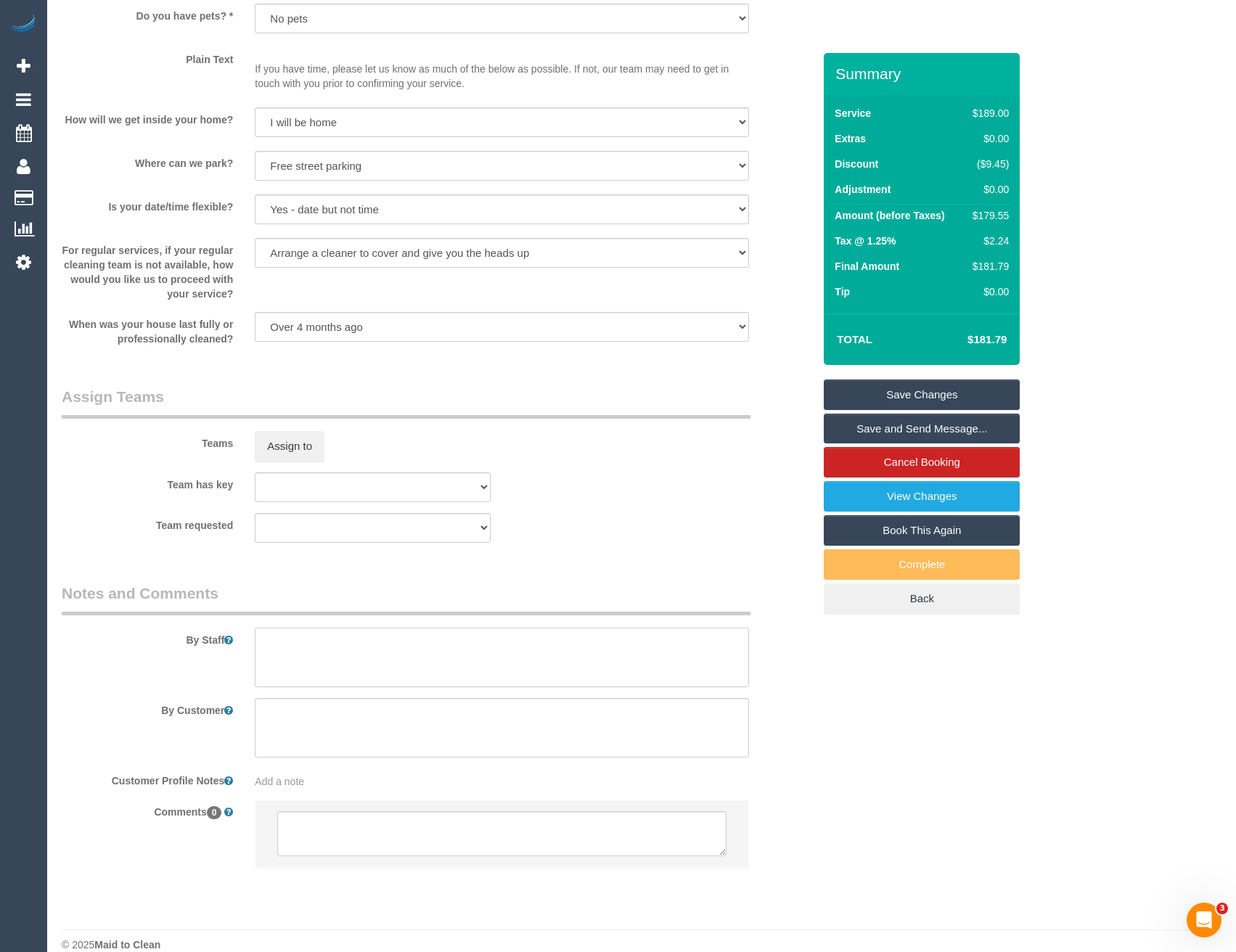
click at [344, 672] on textarea at bounding box center [501, 657] width 494 height 60
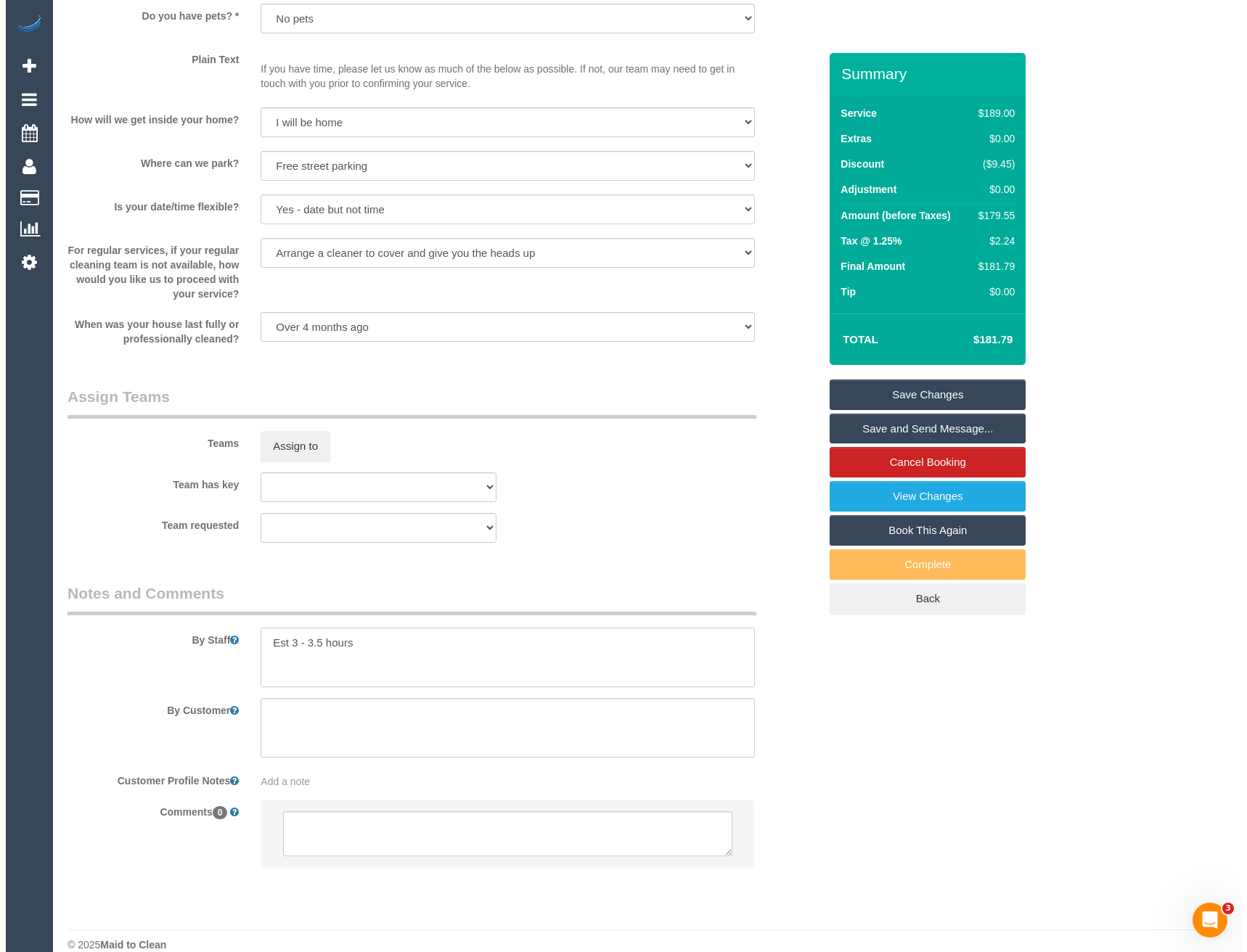
scroll to position [1669, 0]
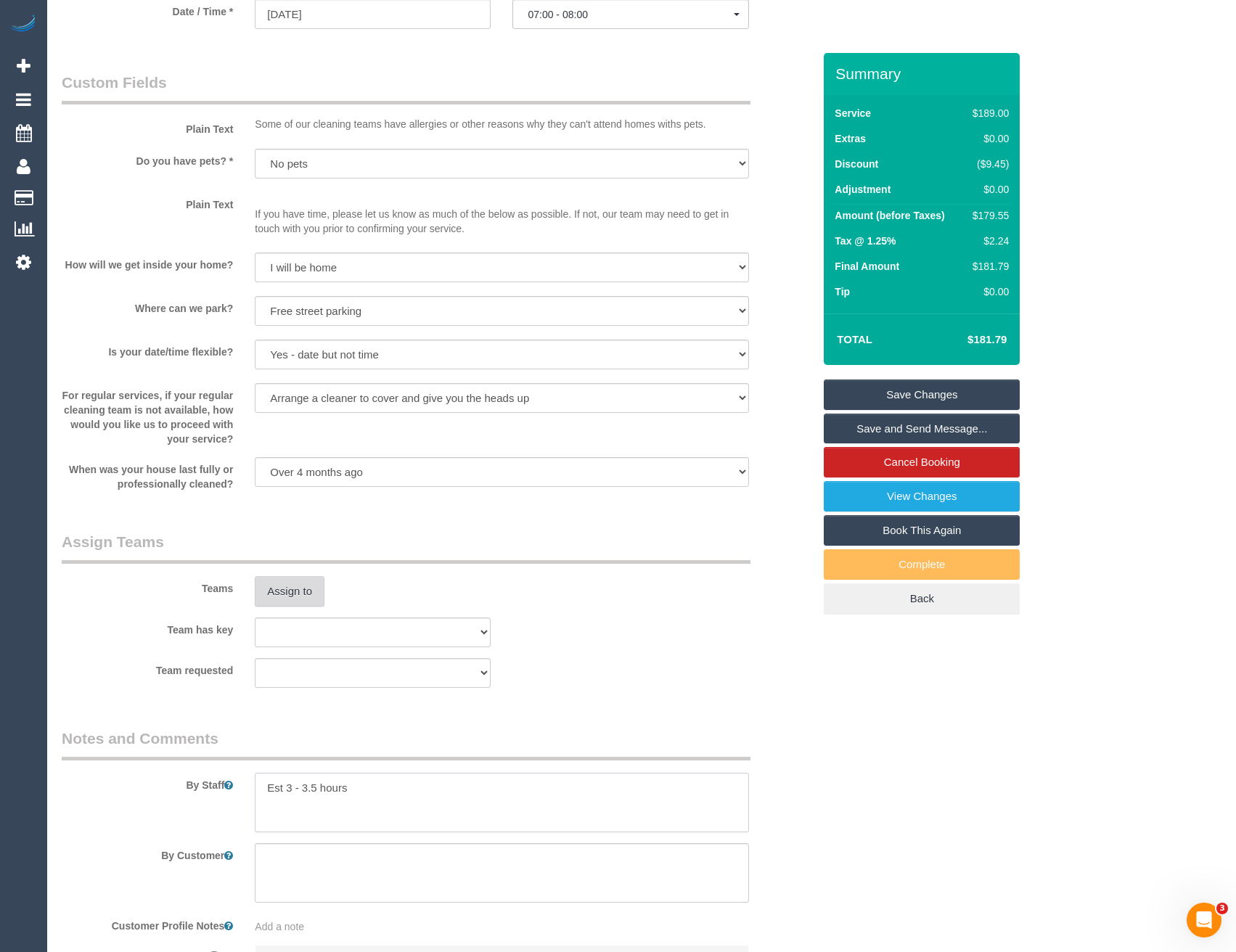
type textarea "Est 3 - 3.5 hours"
click at [313, 595] on button "Assign to" at bounding box center [289, 591] width 69 height 30
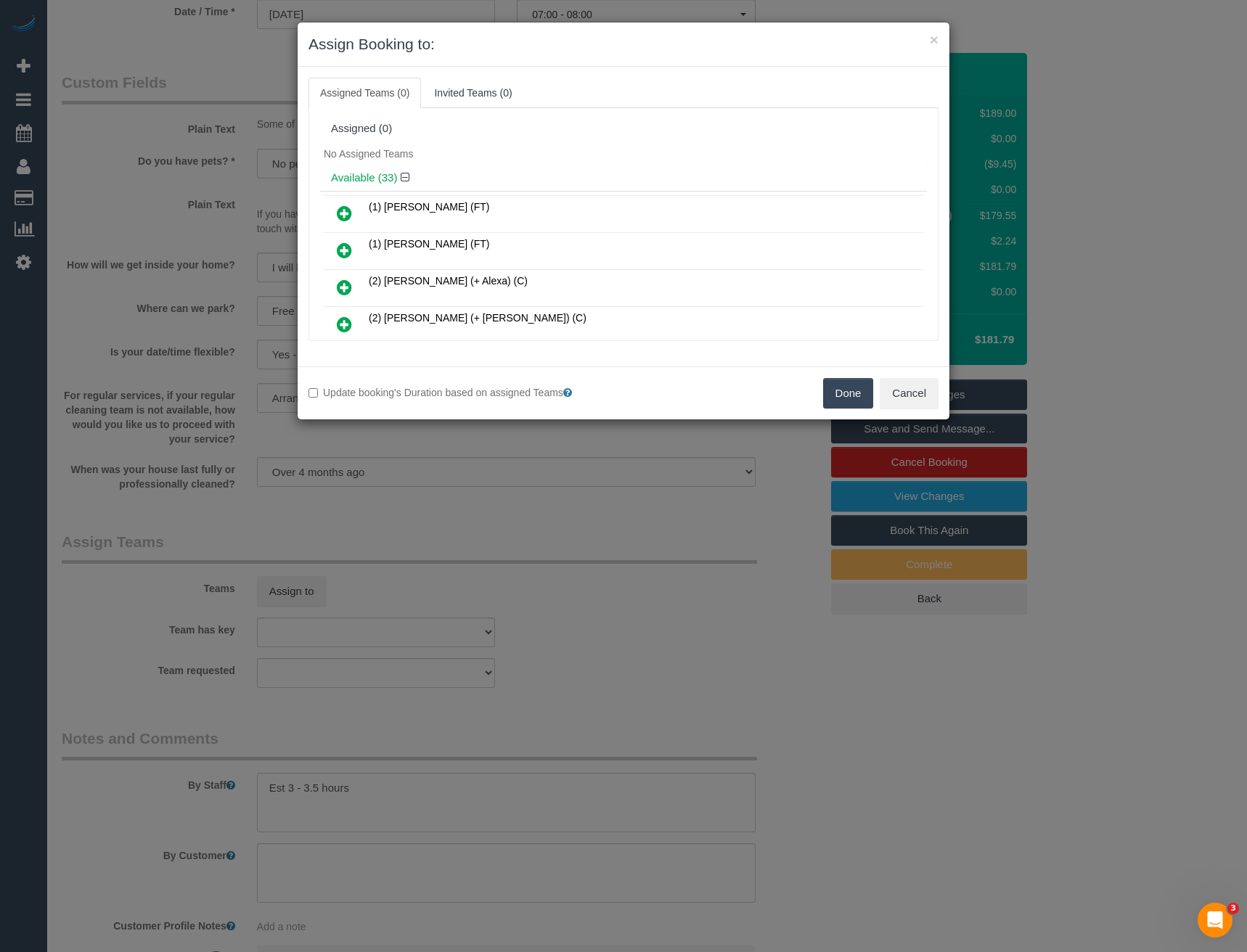
scroll to position [1097, 0]
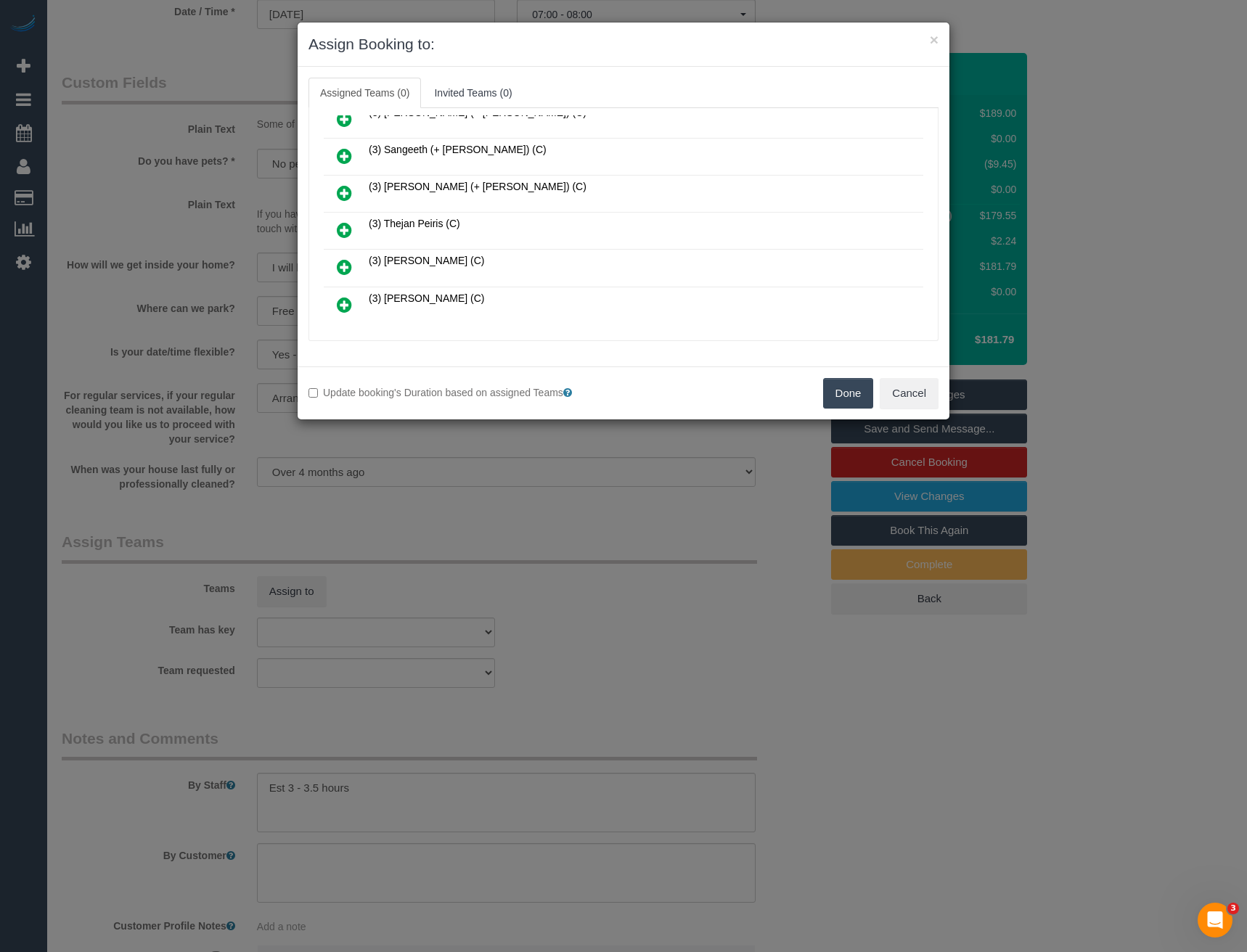
click at [348, 225] on icon at bounding box center [345, 230] width 15 height 17
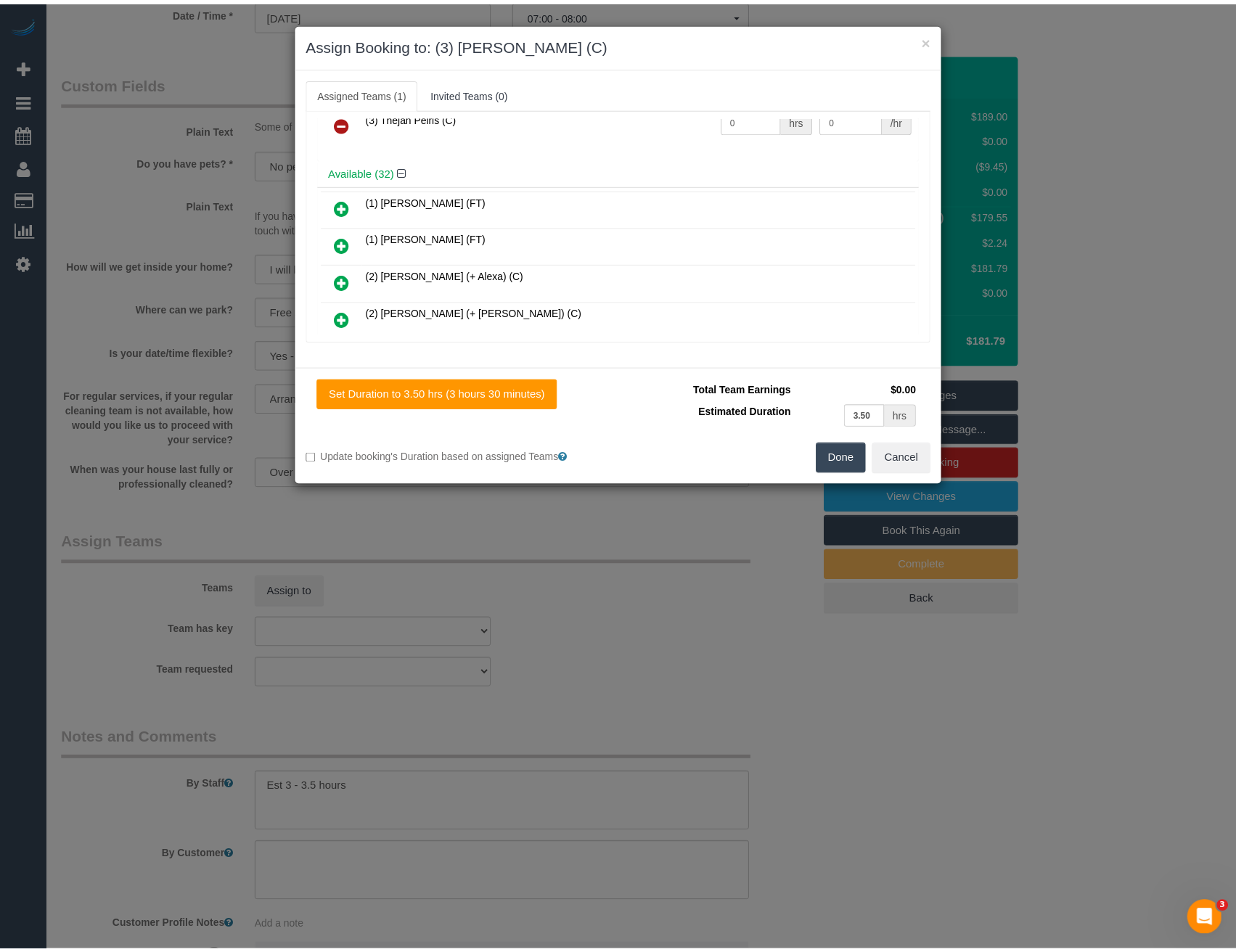
scroll to position [0, 0]
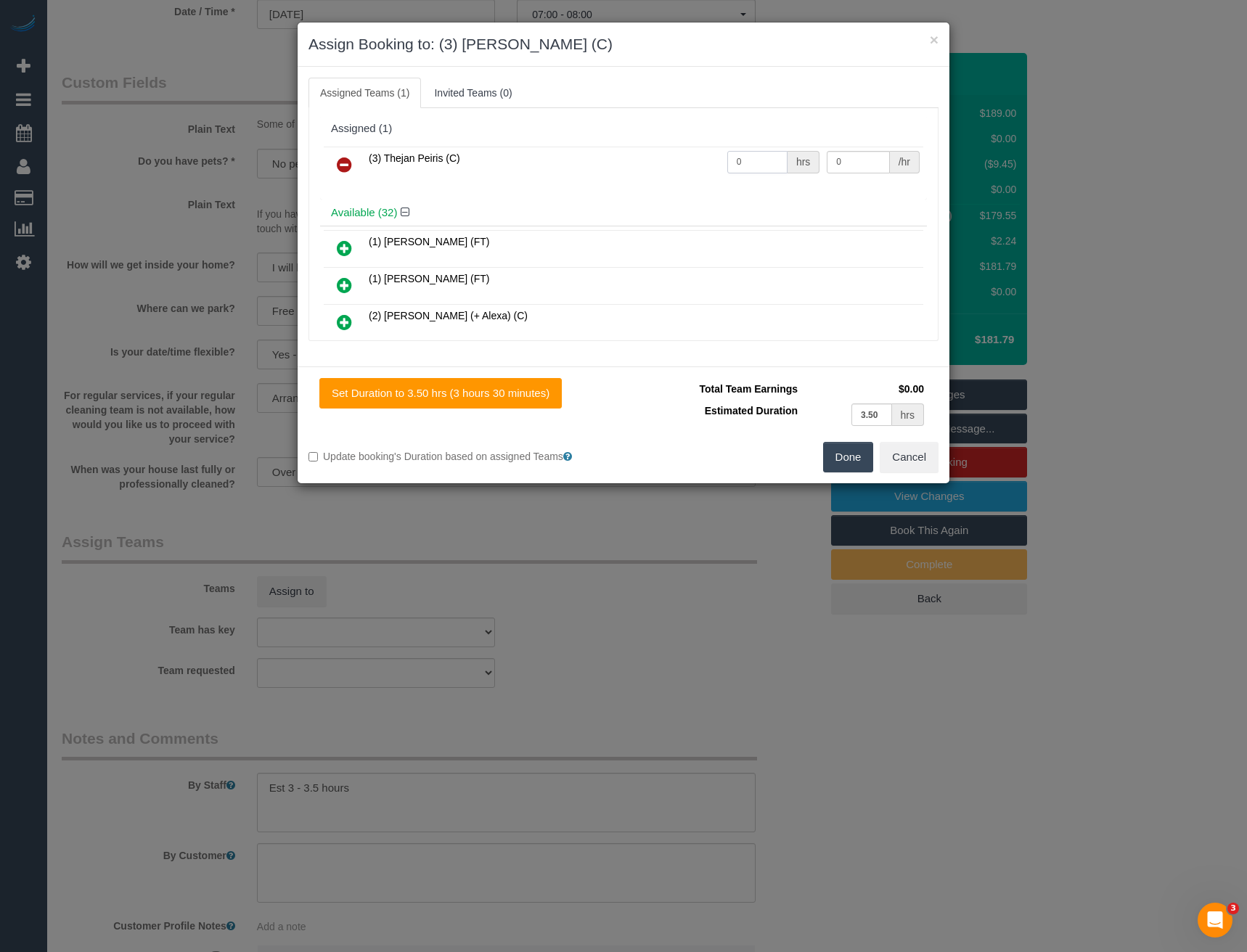
drag, startPoint x: 745, startPoint y: 163, endPoint x: 706, endPoint y: 180, distance: 42.5
click at [709, 179] on tr "(3) Thejan Peiris (C) 0 hrs 0 /hr" at bounding box center [623, 164] width 599 height 37
type input "1"
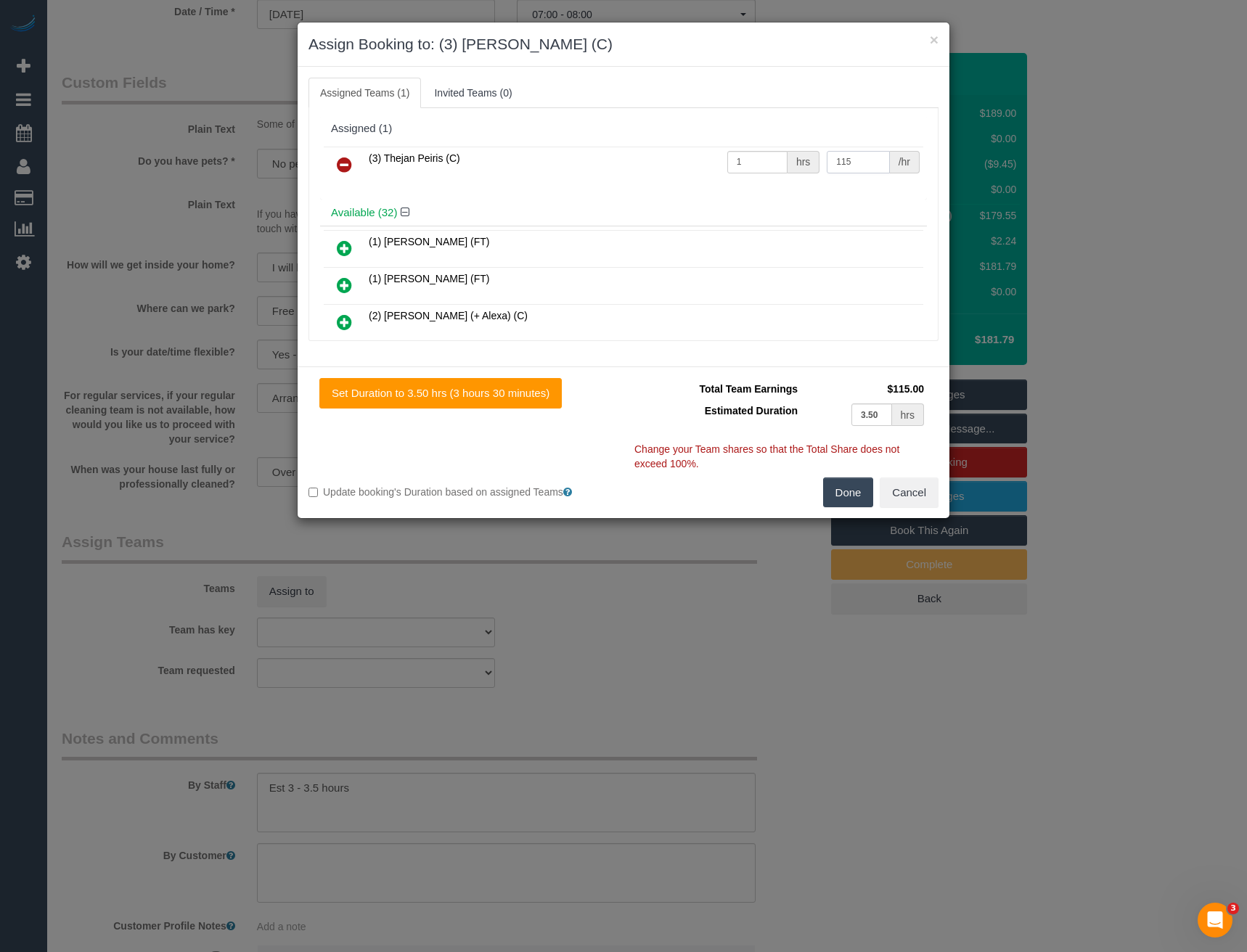
type input "115"
click at [853, 485] on button "Done" at bounding box center [848, 493] width 51 height 30
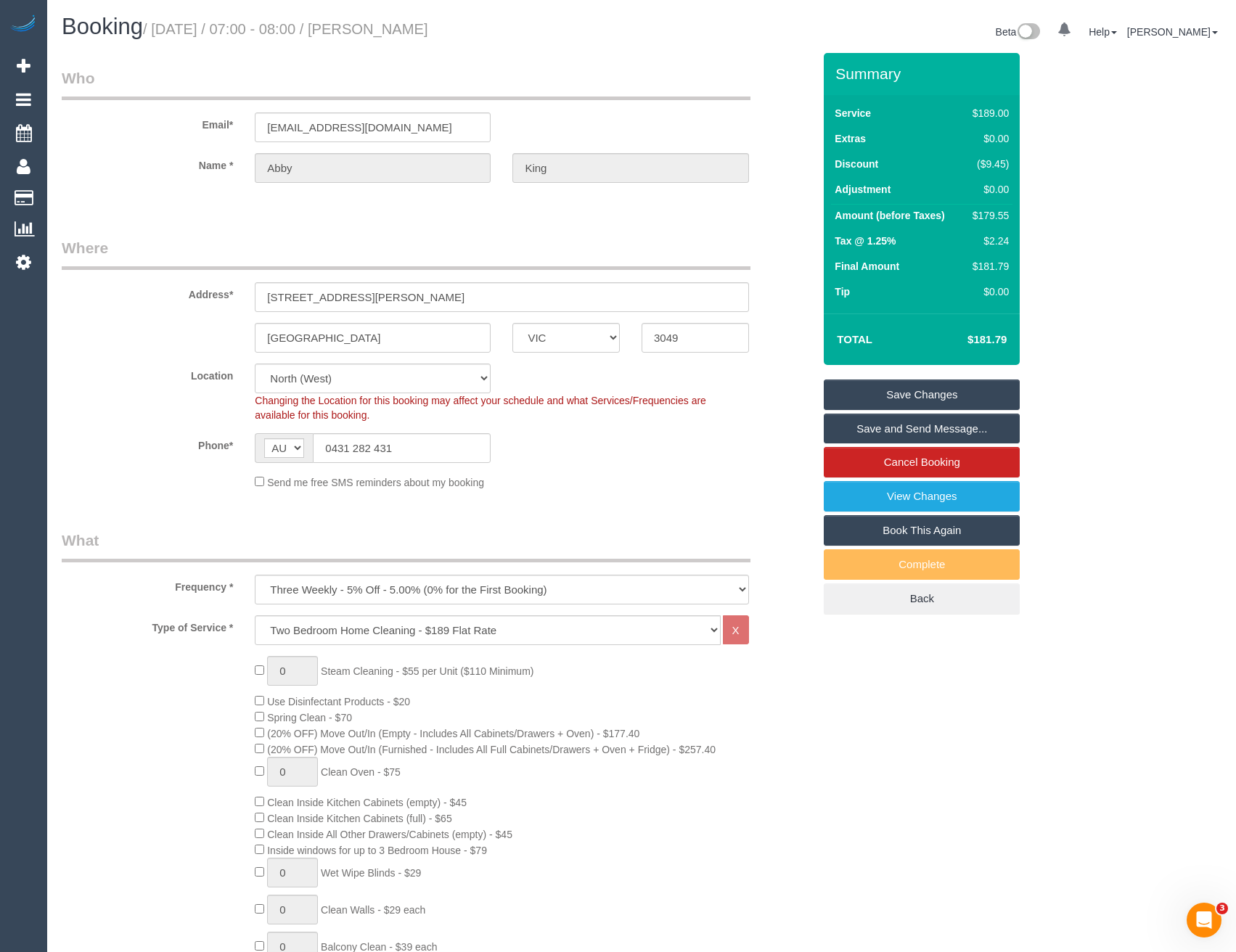
click at [885, 424] on link "Save and Send Message..." at bounding box center [922, 429] width 196 height 30
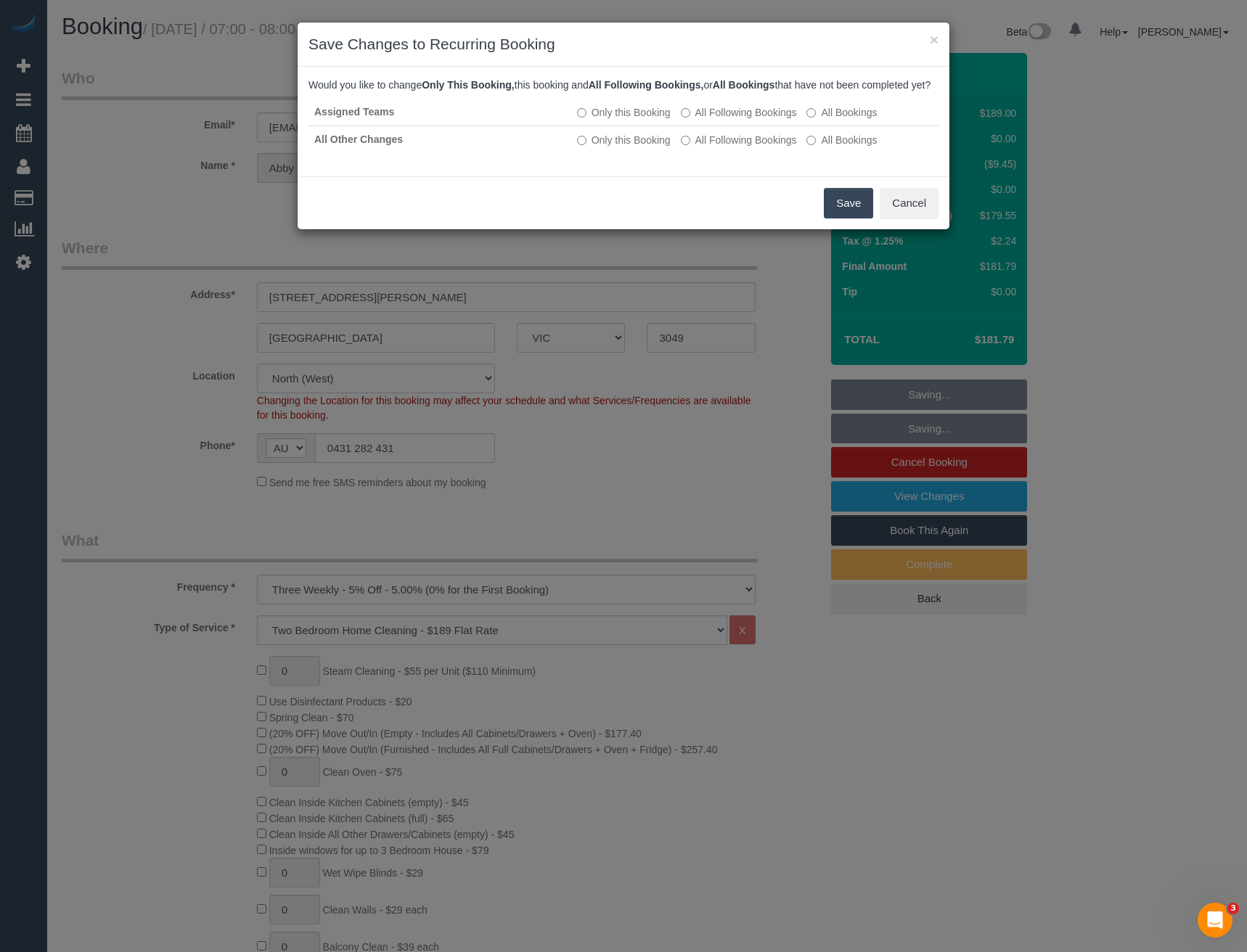
click at [842, 216] on button "Save" at bounding box center [848, 203] width 49 height 30
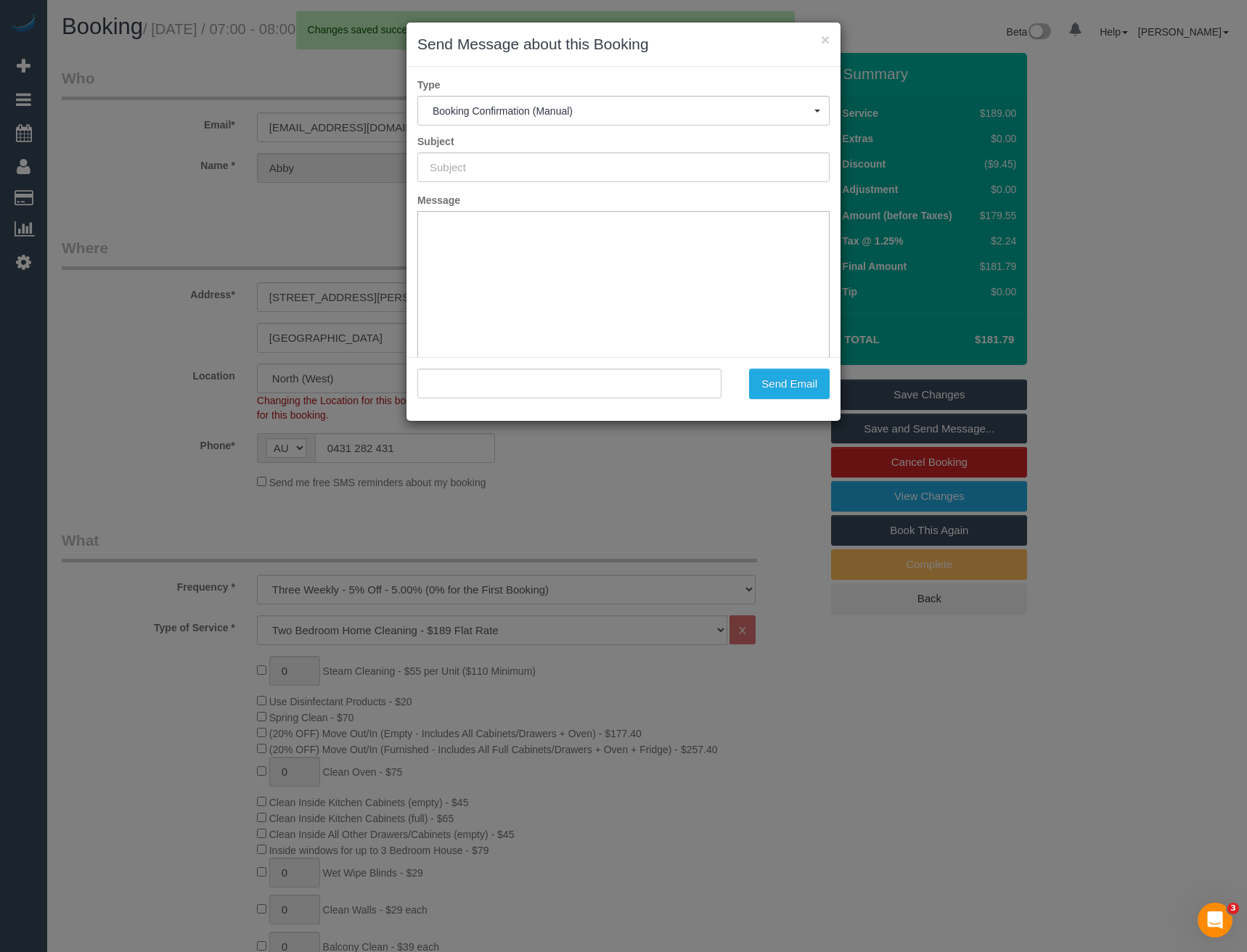
type input "Booking Confirmed"
type input ""Abby King" <abbyvking@gmail.com>"
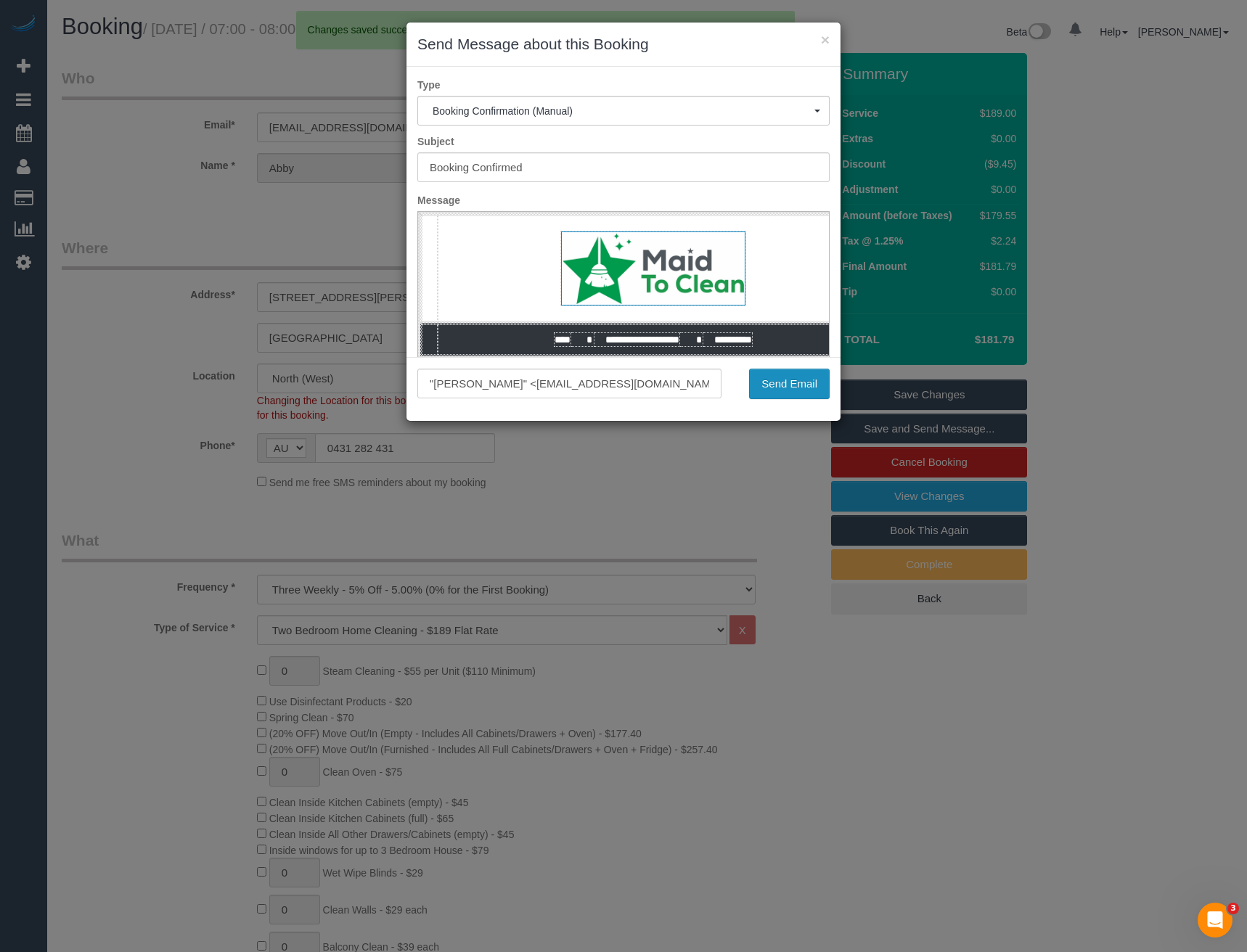
click at [809, 384] on button "Send Email" at bounding box center [789, 384] width 81 height 30
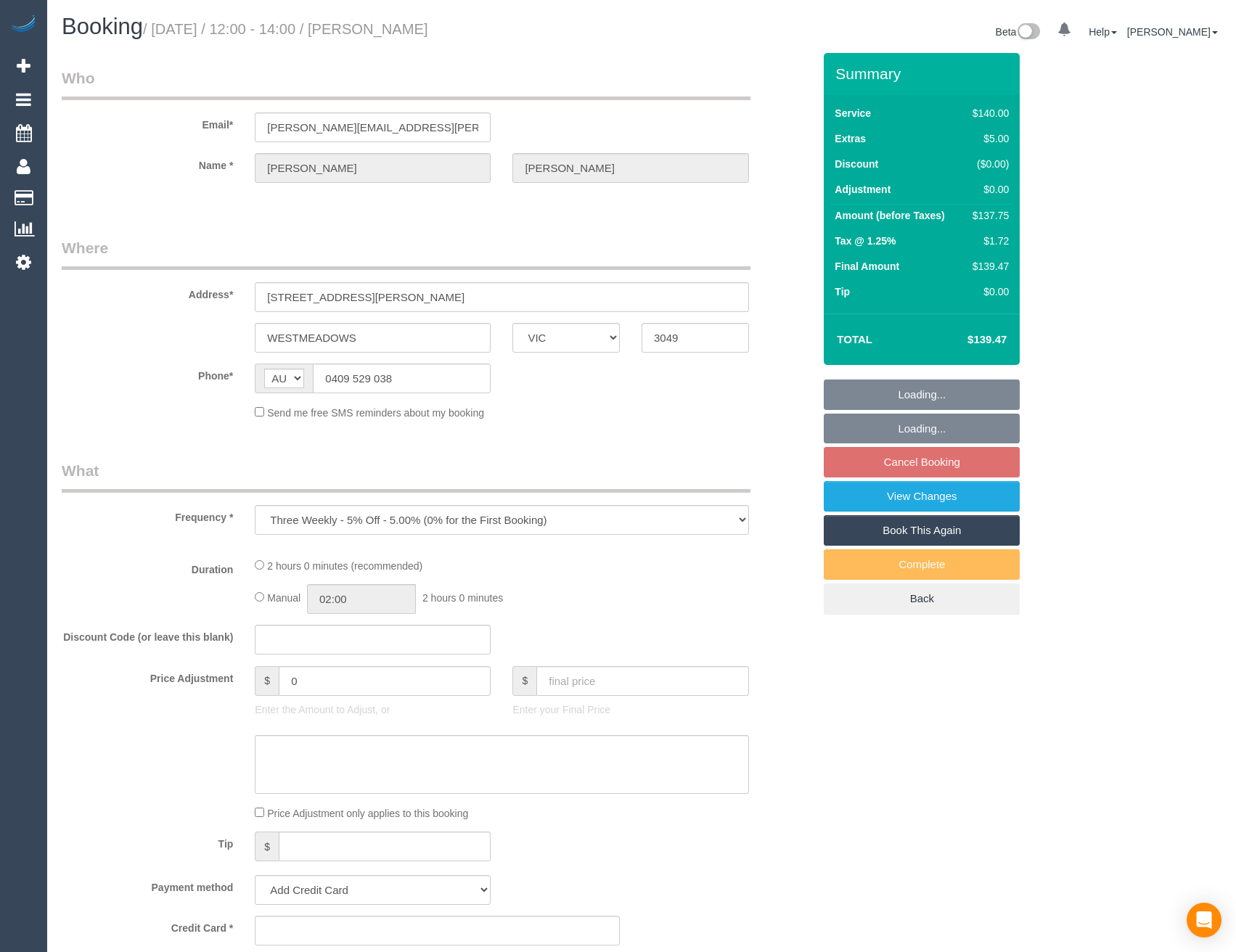
select select "VIC"
select select "string:stripe-pm_1OE9a02GScqysDRVHwSzcjPP"
select select "number:29"
select select "number:14"
select select "number:19"
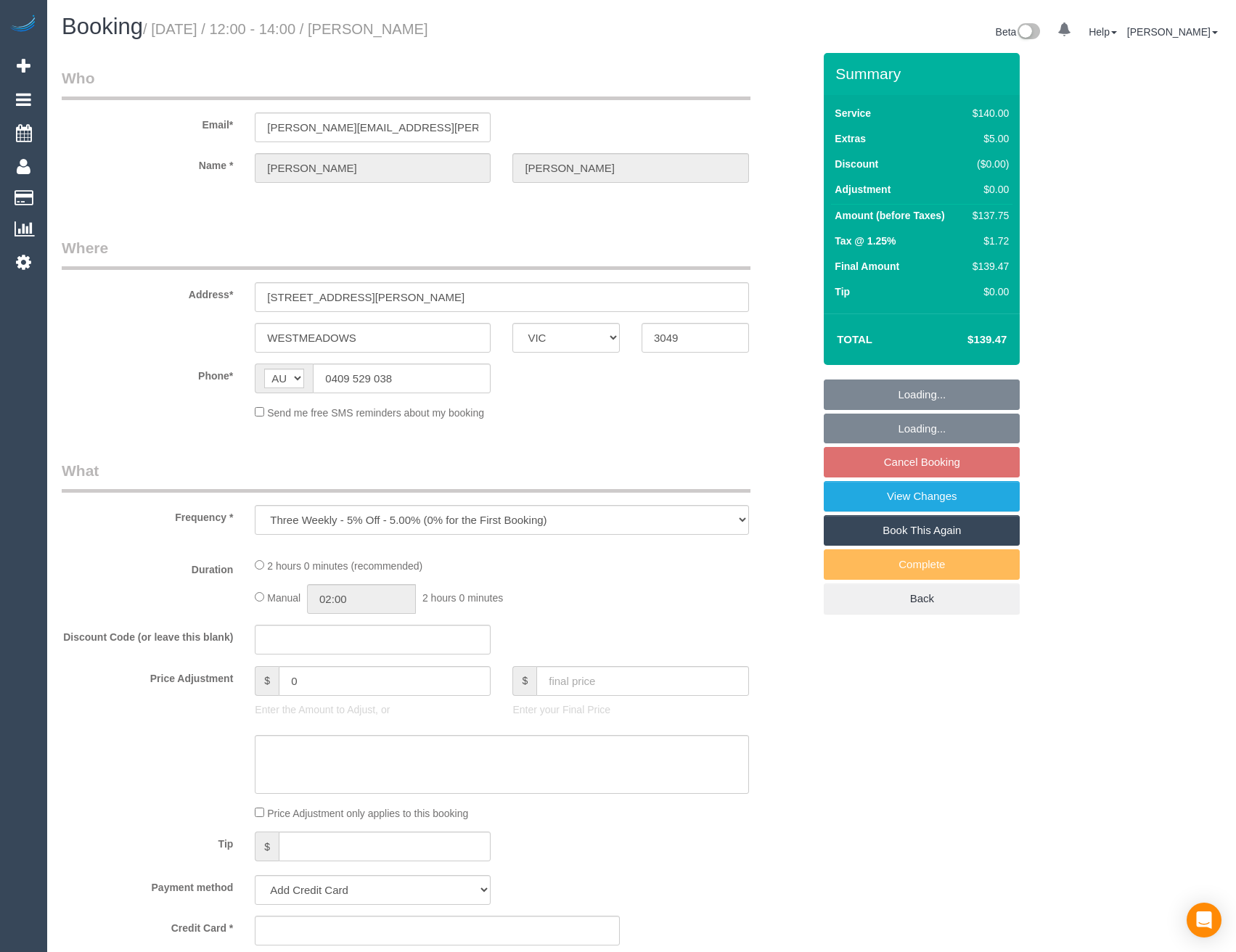
select select "number:24"
select select "number:34"
select select "number:13"
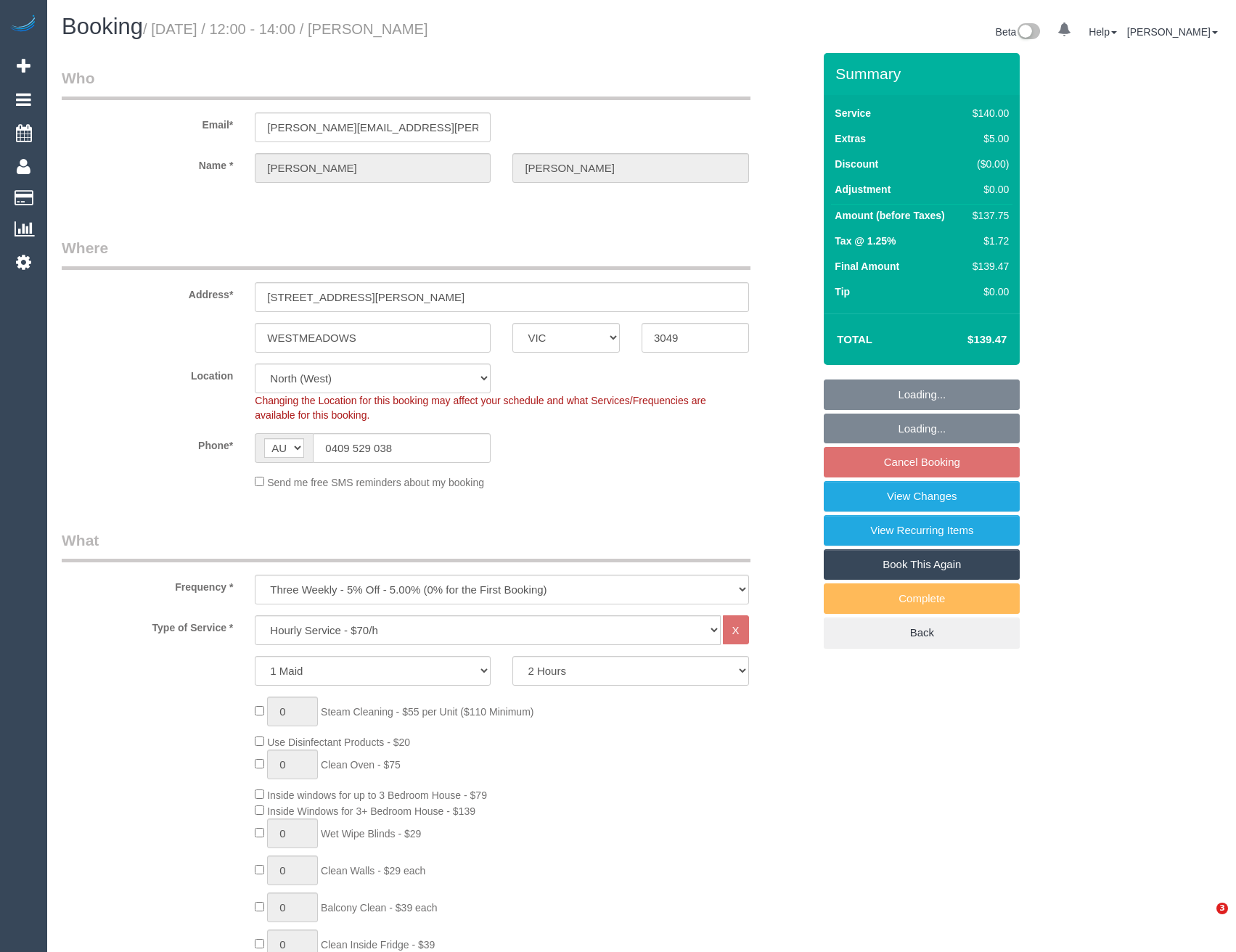
select select "object:1562"
select select "spot4"
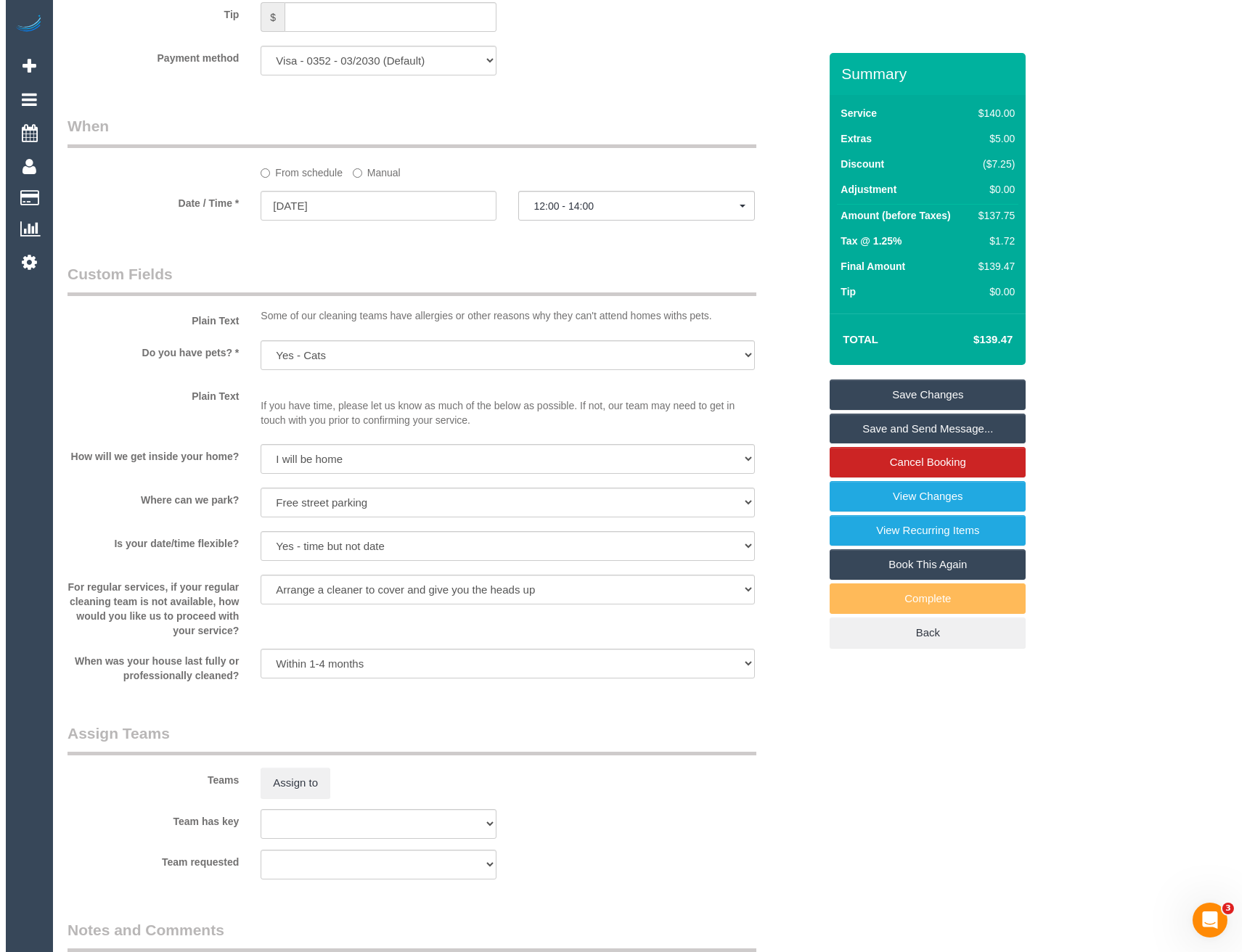
scroll to position [1524, 0]
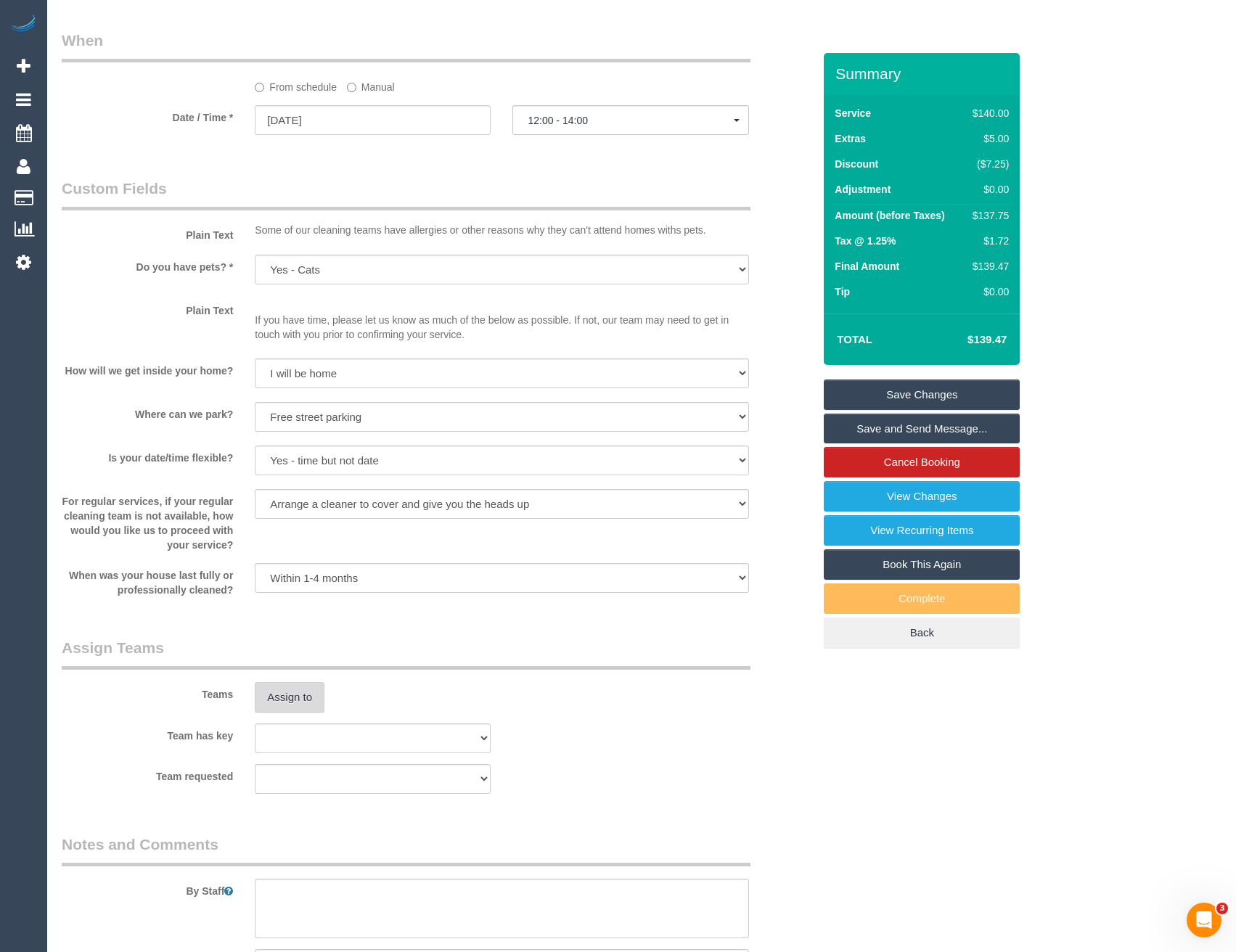
click at [285, 703] on button "Assign to" at bounding box center [289, 697] width 69 height 30
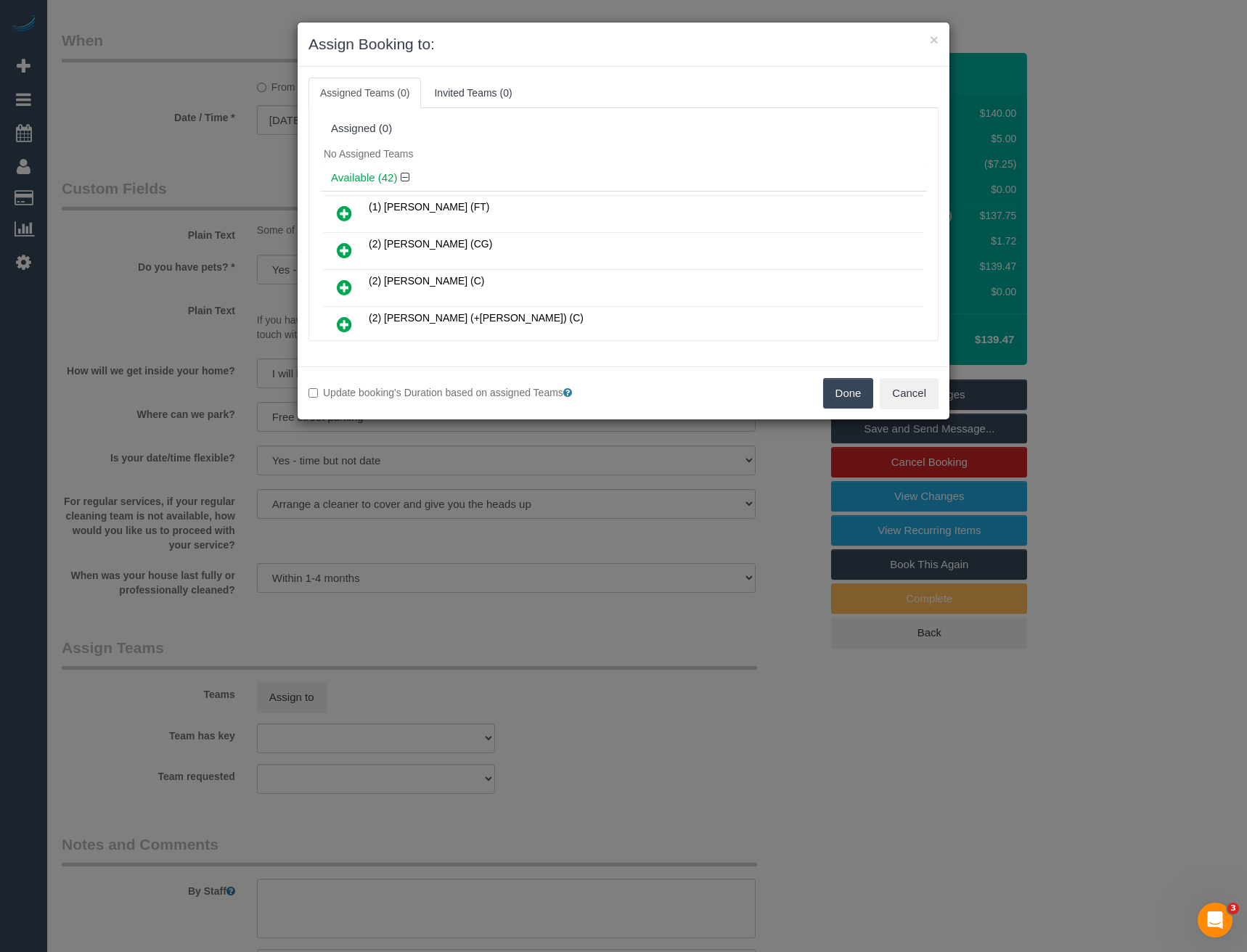
scroll to position [1505, 0]
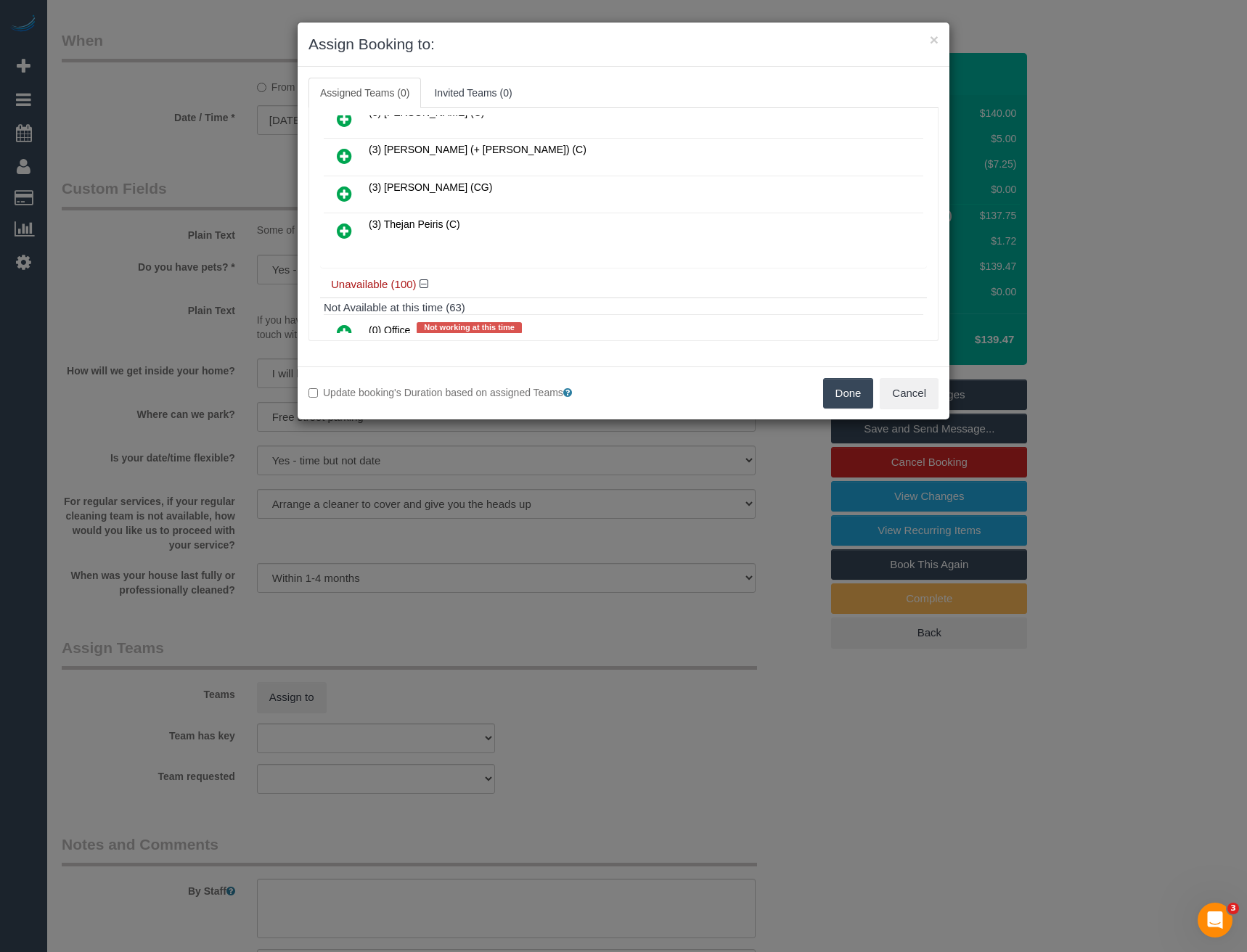
click at [347, 230] on icon at bounding box center [345, 231] width 15 height 17
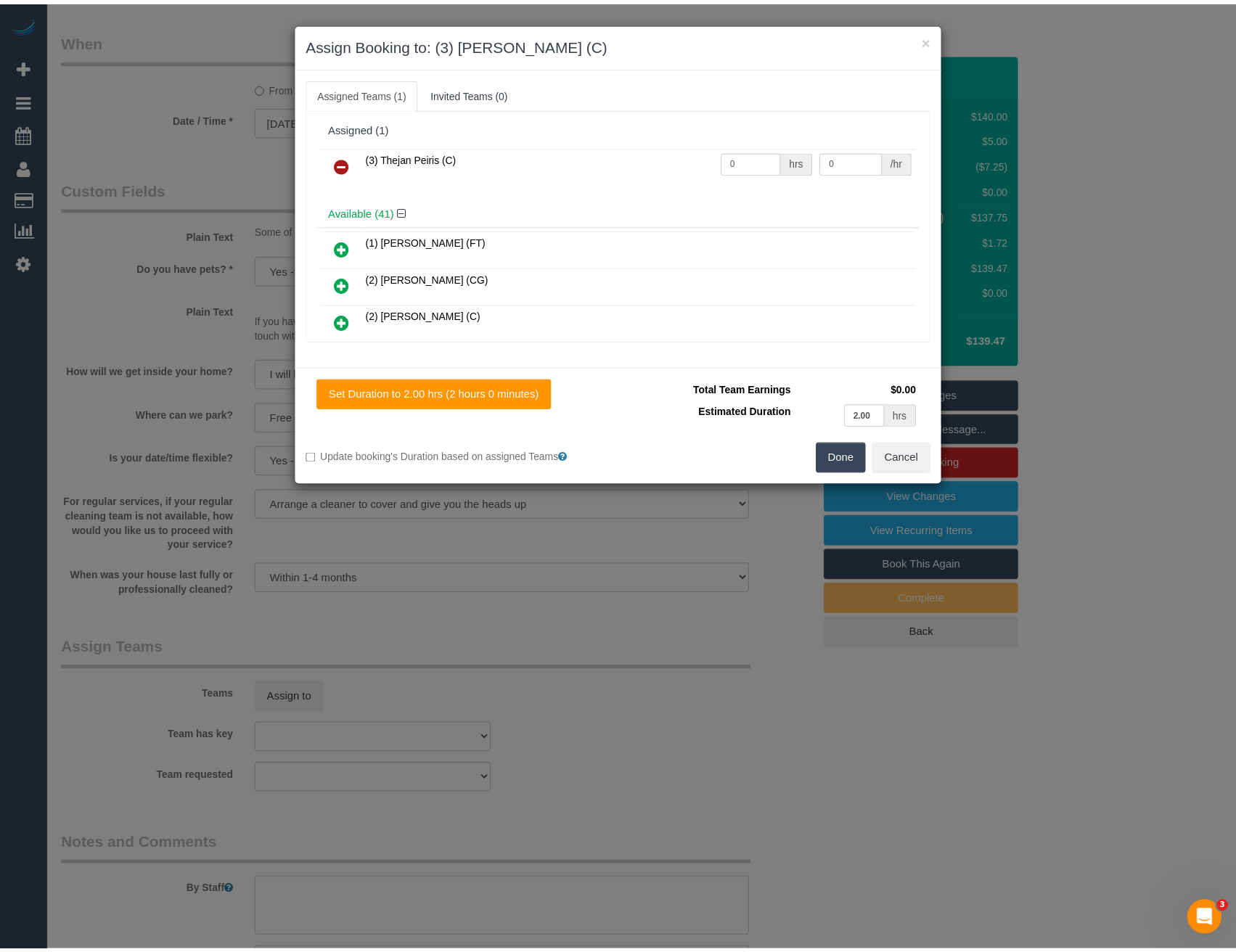
scroll to position [0, 0]
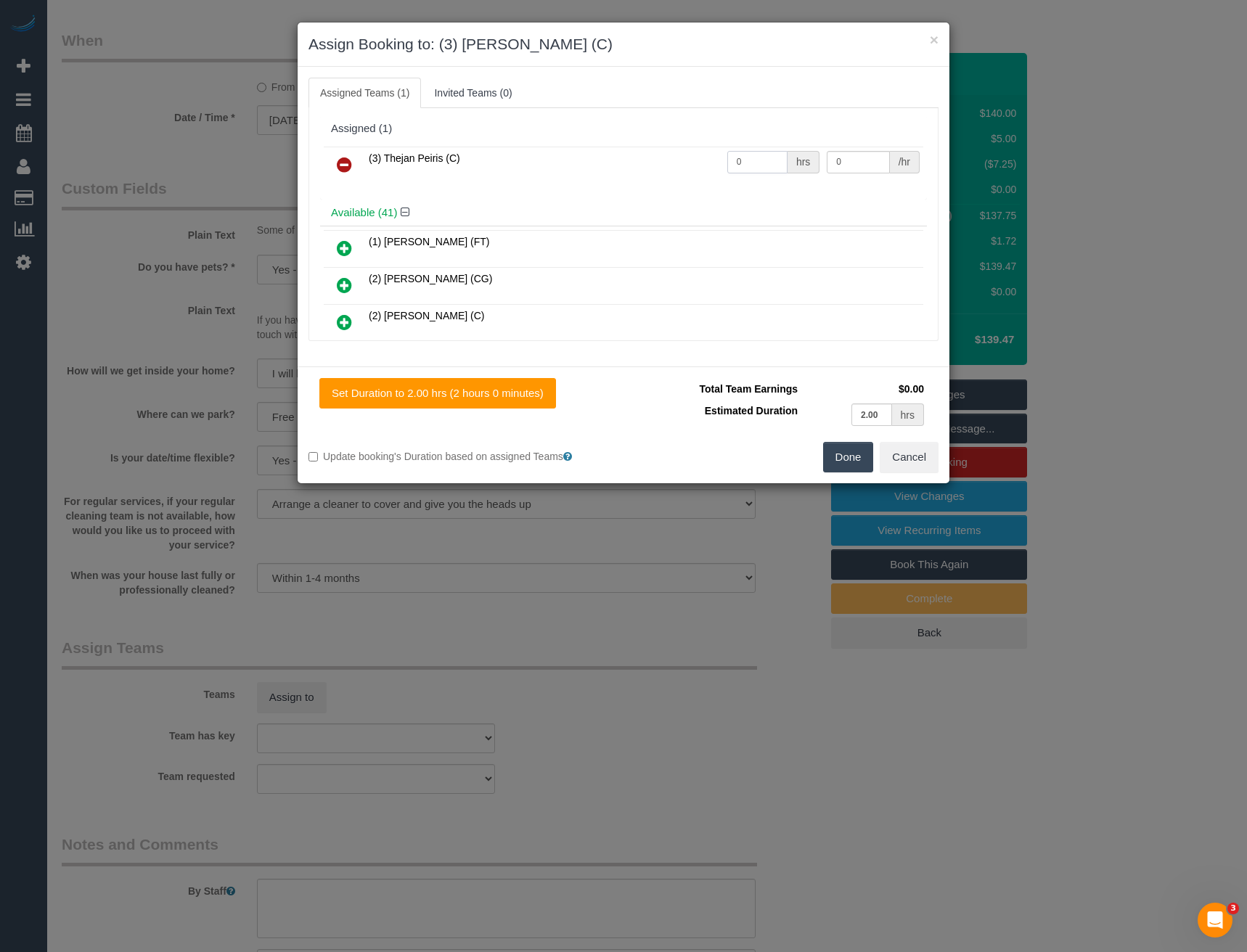
drag, startPoint x: 758, startPoint y: 167, endPoint x: 642, endPoint y: 178, distance: 116.5
click at [653, 179] on tr "(3) Thejan Peiris (C) 0 hrs 0 /hr" at bounding box center [623, 164] width 599 height 37
type input "2"
type input "36.25"
click at [831, 452] on button "Done" at bounding box center [848, 457] width 51 height 30
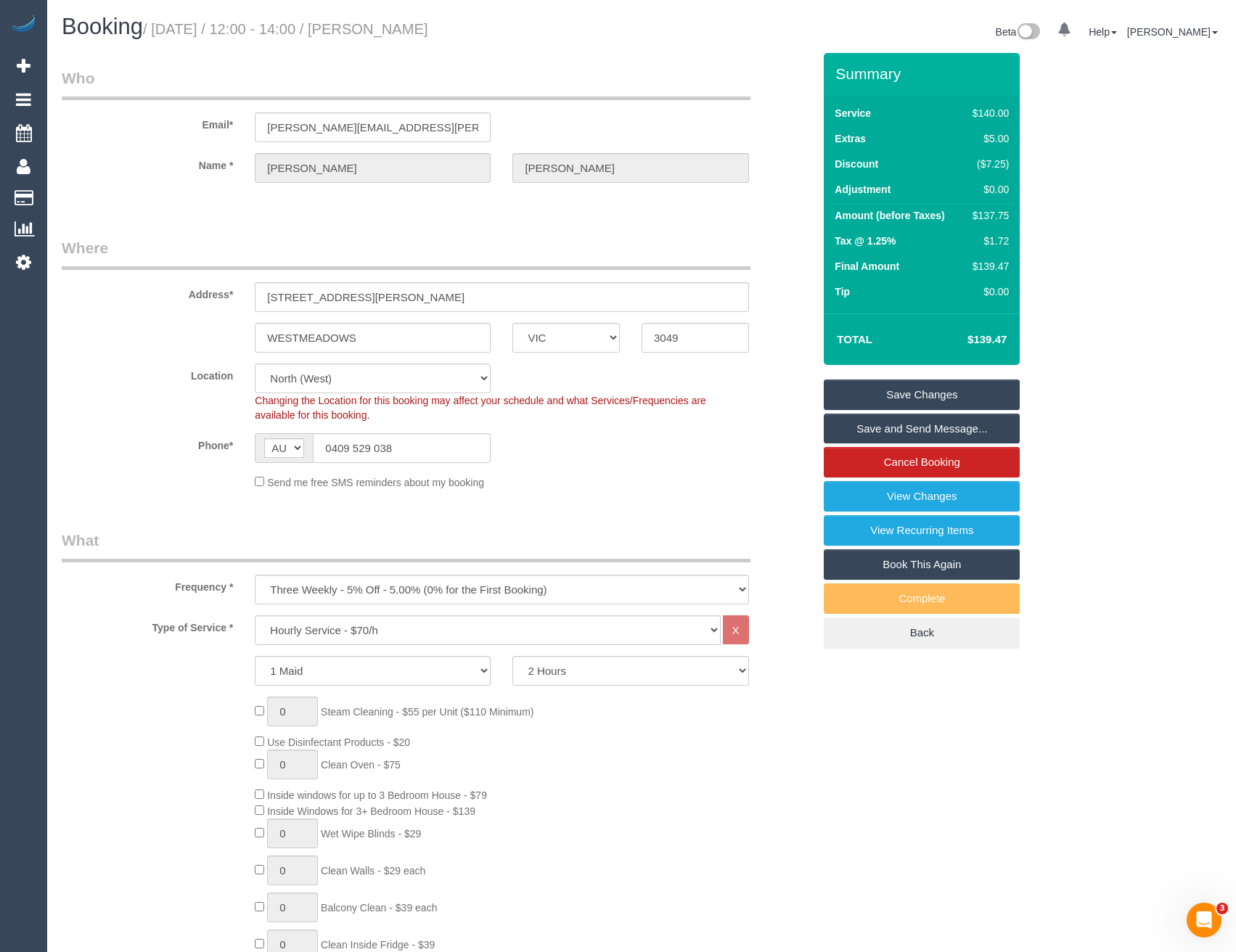
click at [849, 424] on link "Save and Send Message..." at bounding box center [922, 429] width 196 height 30
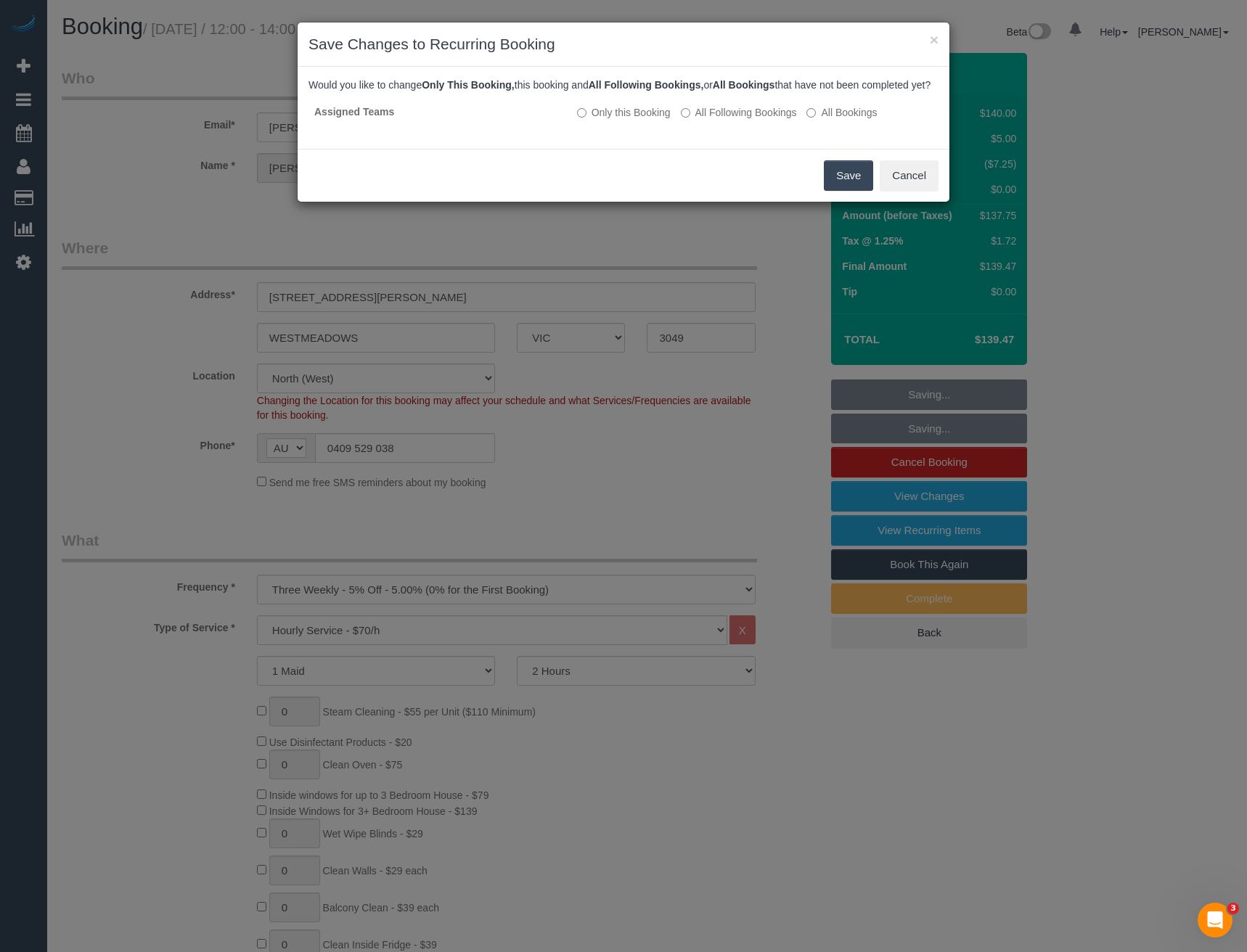
click at [850, 191] on button "Save" at bounding box center [848, 176] width 49 height 30
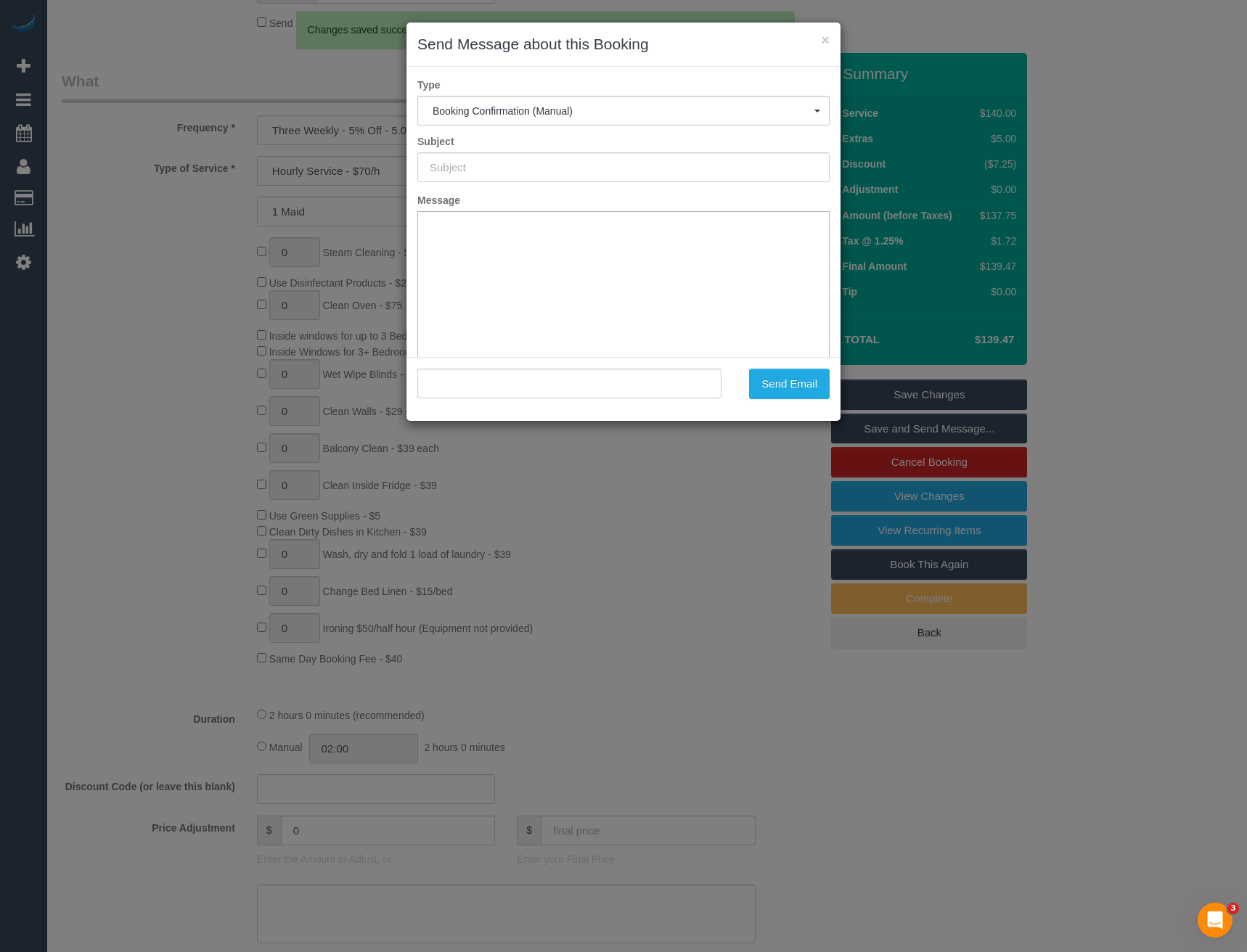
scroll to position [508, 0]
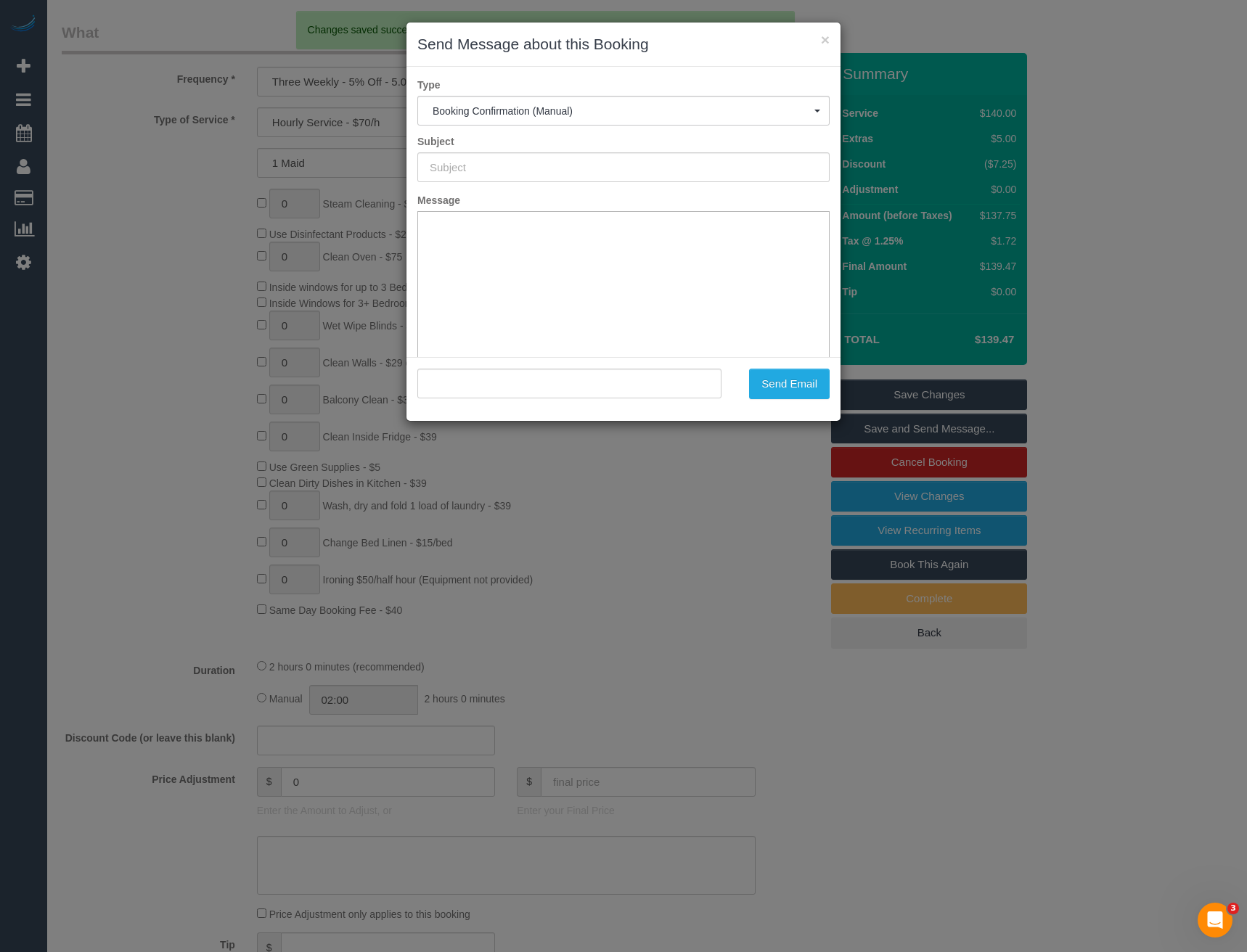
type input "Booking Confirmed"
type input ""Kim Jackson" <kimberley.a.jackson@gmail.com>"
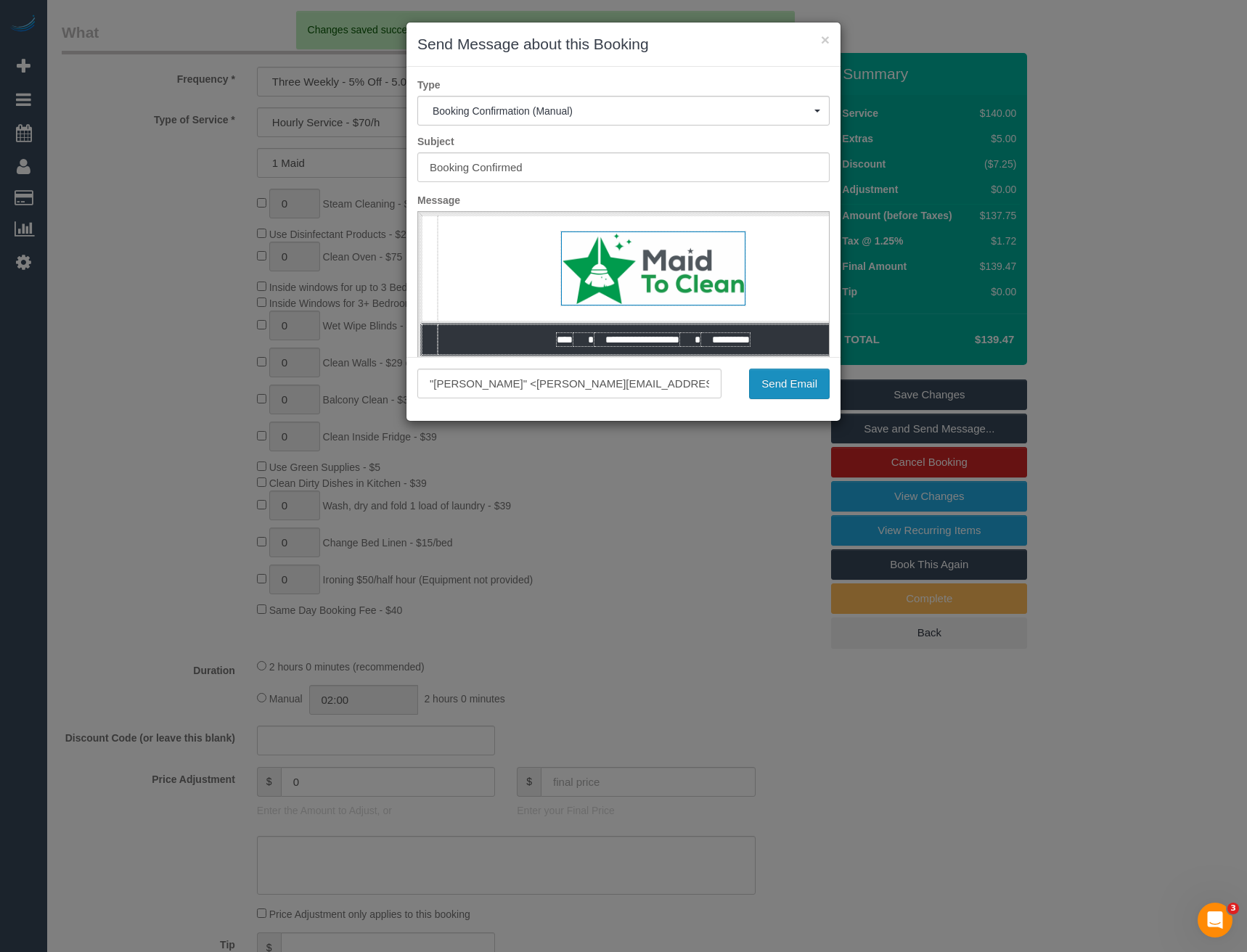
scroll to position [0, 0]
click at [777, 390] on button "Send Email" at bounding box center [789, 384] width 81 height 30
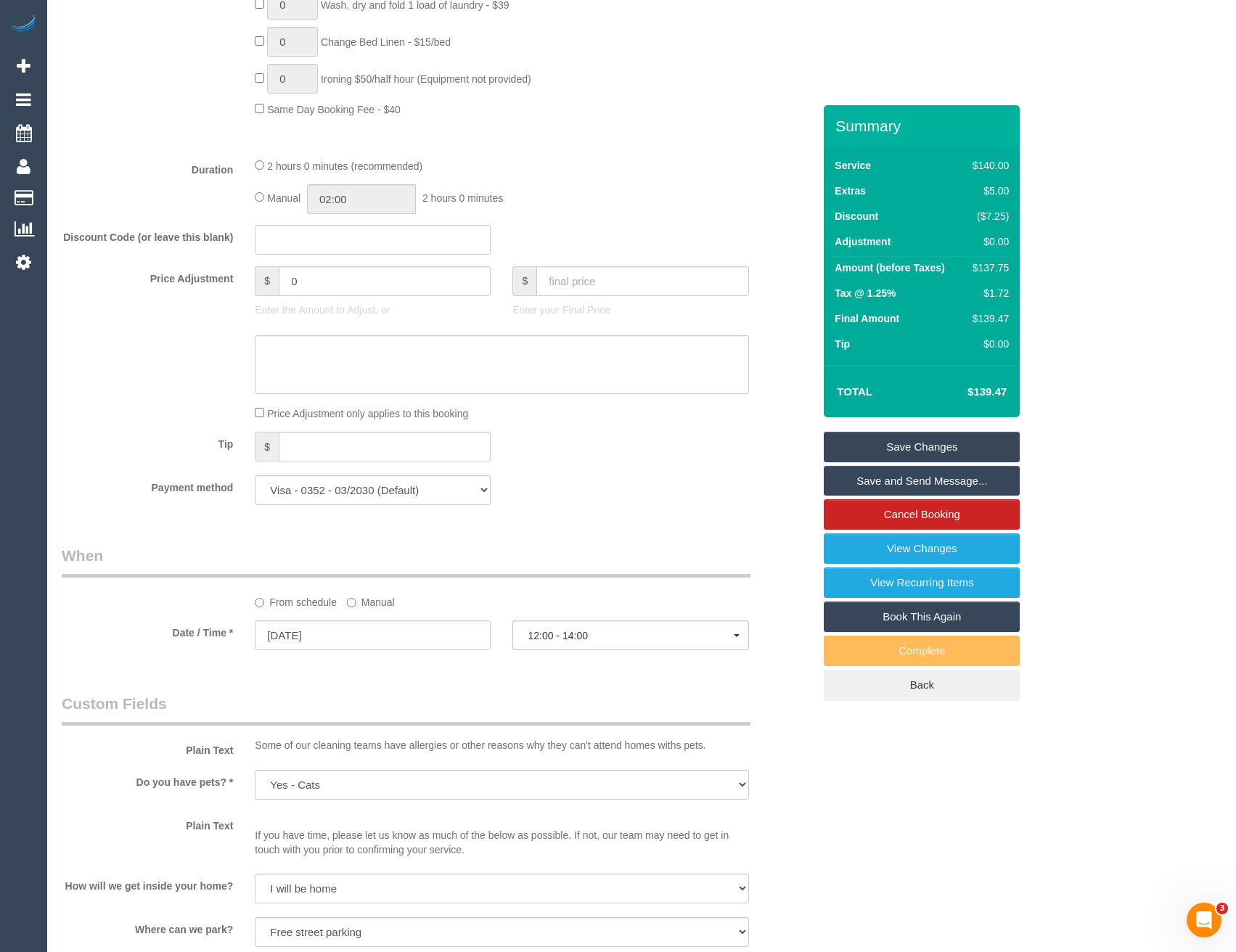
scroll to position [996, 0]
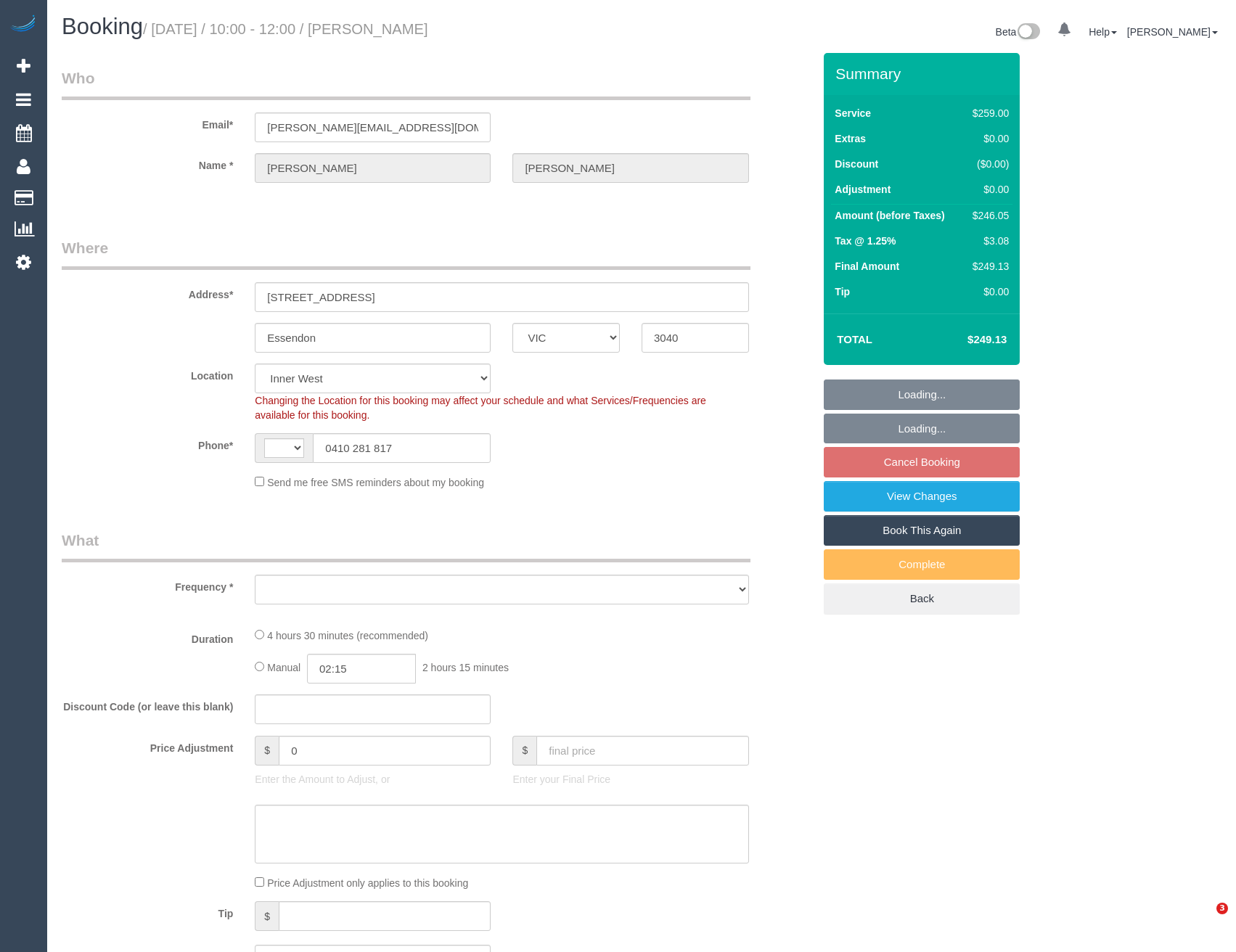
select select "VIC"
select select "string:AU"
select select "object:671"
select select "number:28"
select select "number:14"
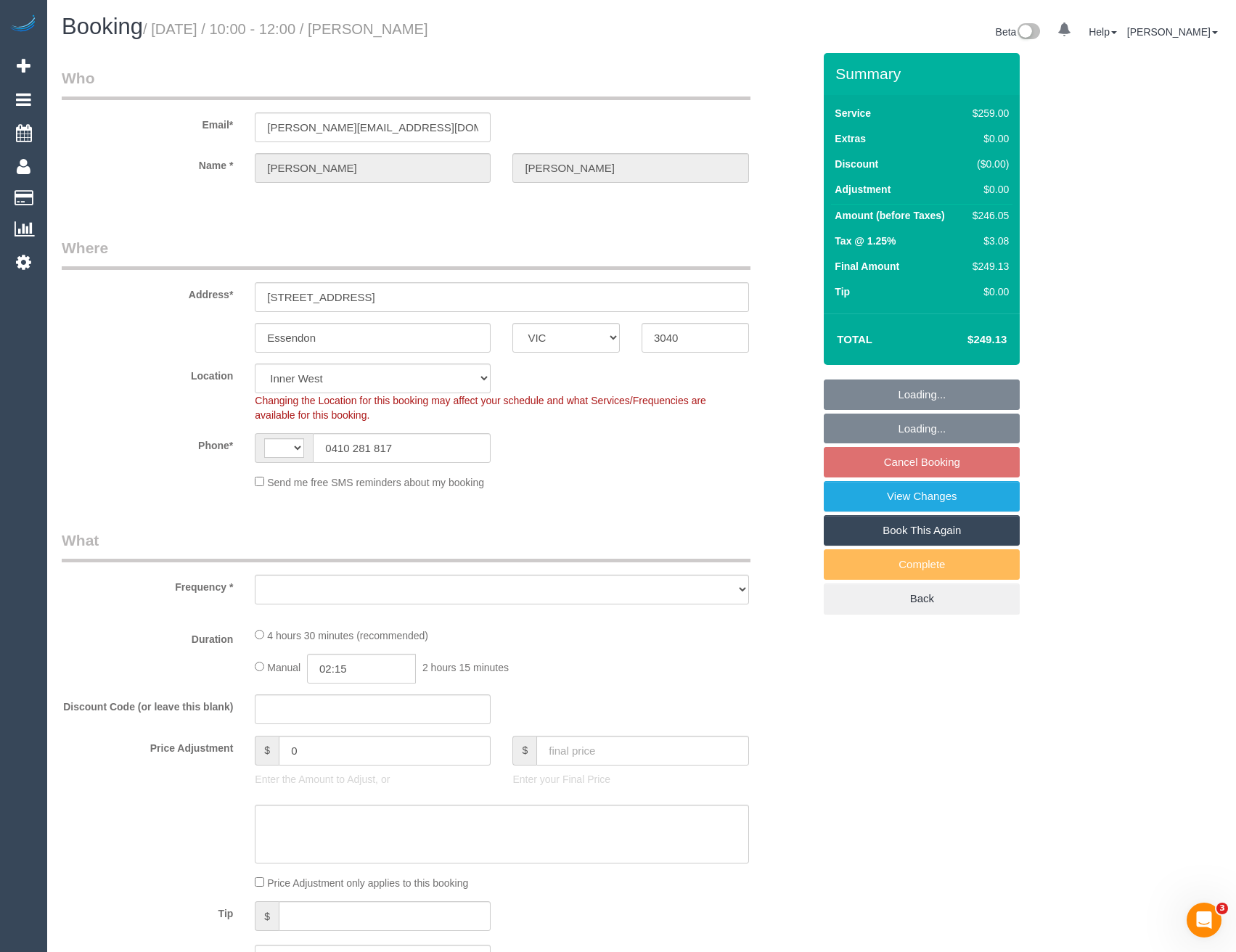
select select "number:19"
select select "number:24"
select select "number:34"
select select "number:12"
select select "object:676"
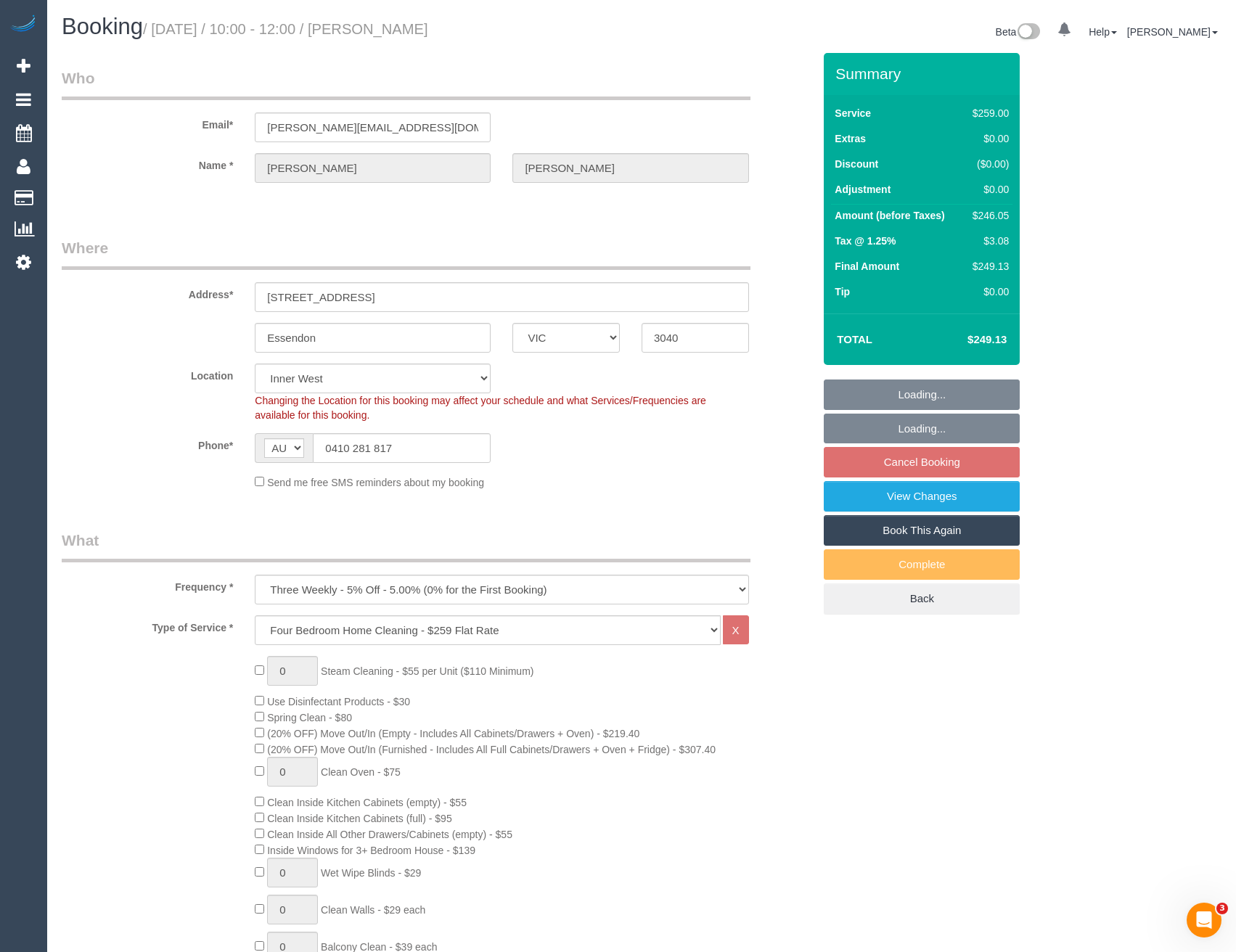
select select "spot3"
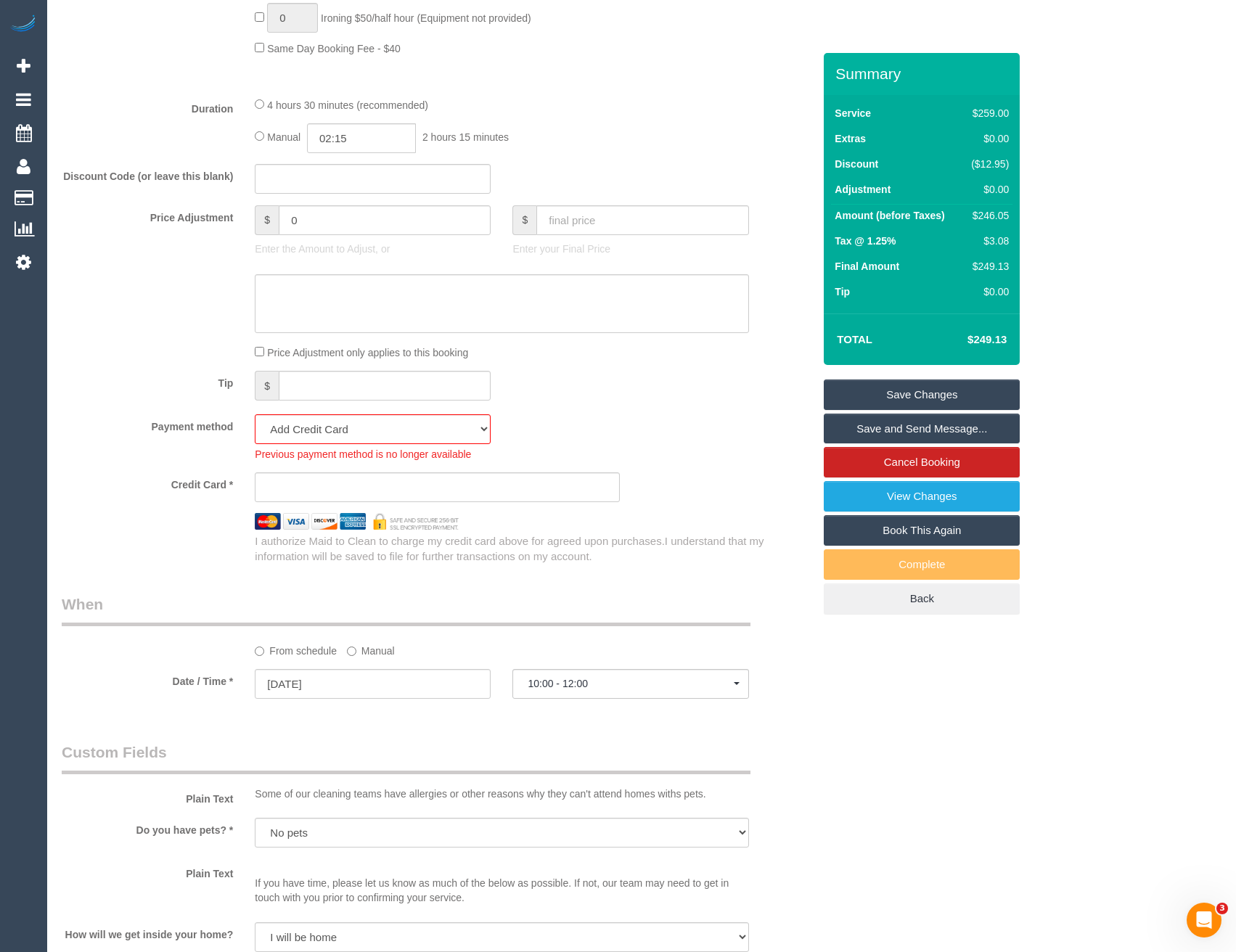
scroll to position [1234, 0]
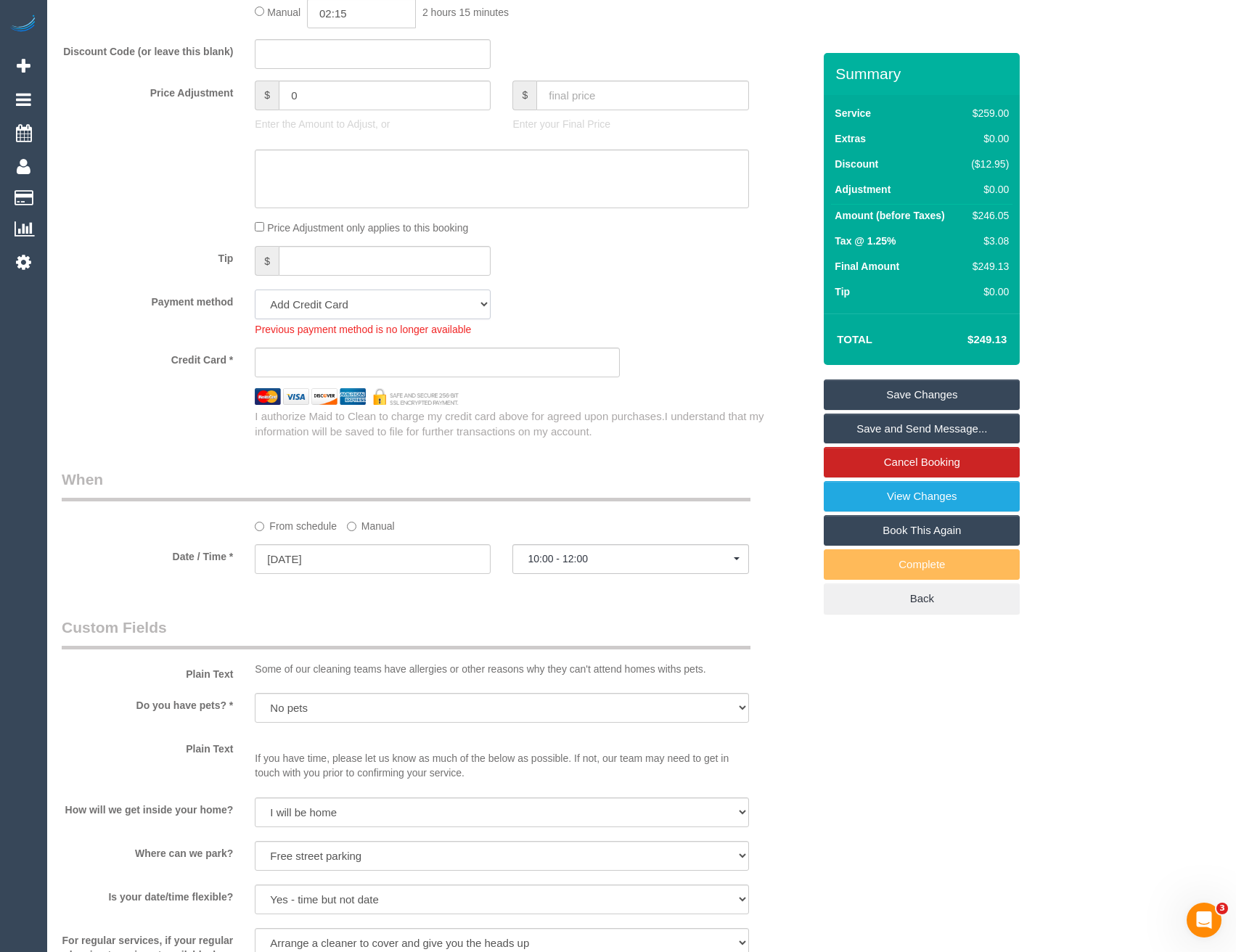
click at [327, 297] on select "Mastercard - 3616 - 12/2026 (Default) Add Credit Card ─────────────── Cash Chec…" at bounding box center [372, 304] width 236 height 29
select select "string:stripe-pm_1S12xC2GScqysDRVRuO1XINv"
click at [255, 289] on select "Mastercard - 3616 - 12/2026 (Default) Add Credit Card ─────────────── Cash Chec…" at bounding box center [372, 304] width 236 height 29
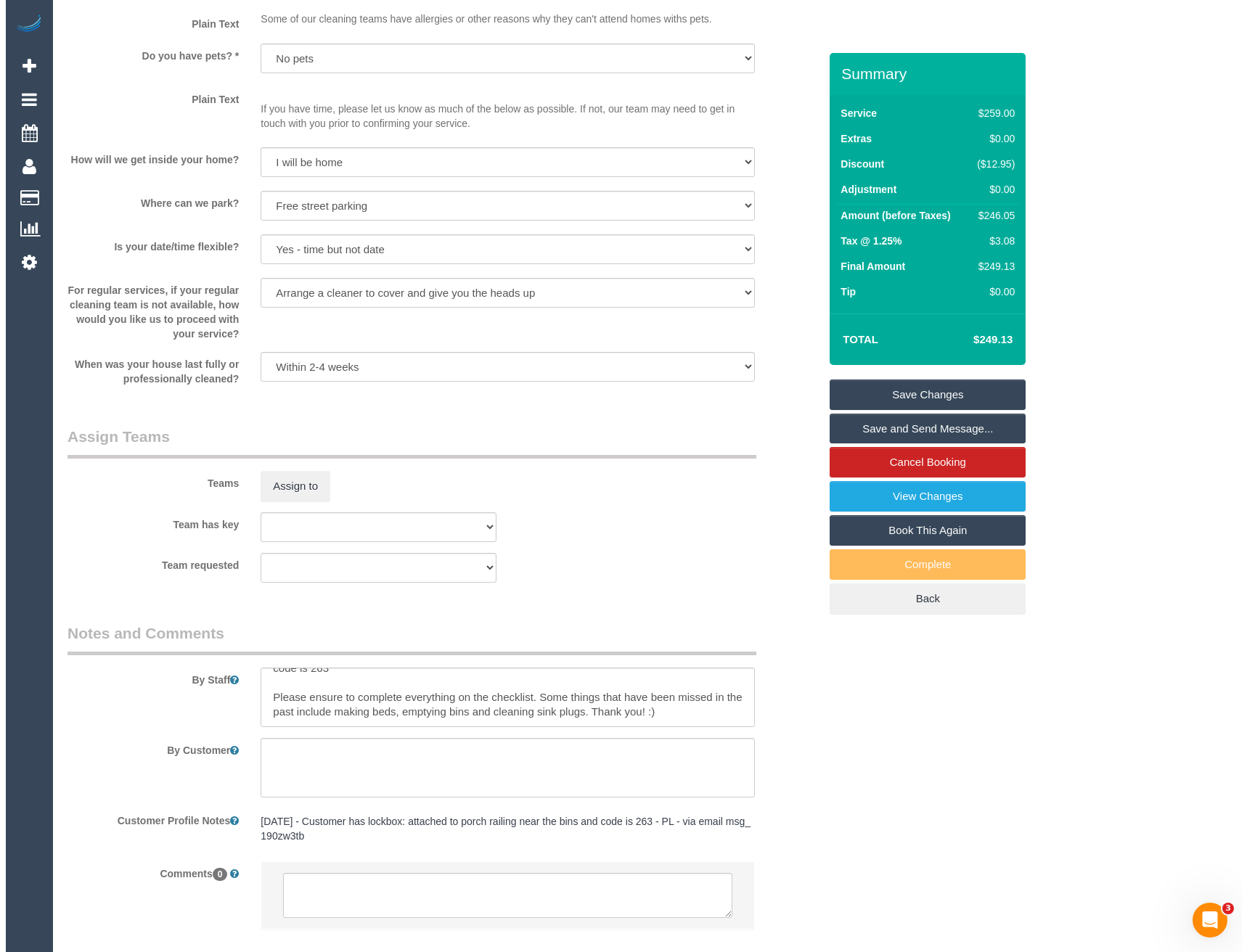
scroll to position [1712, 0]
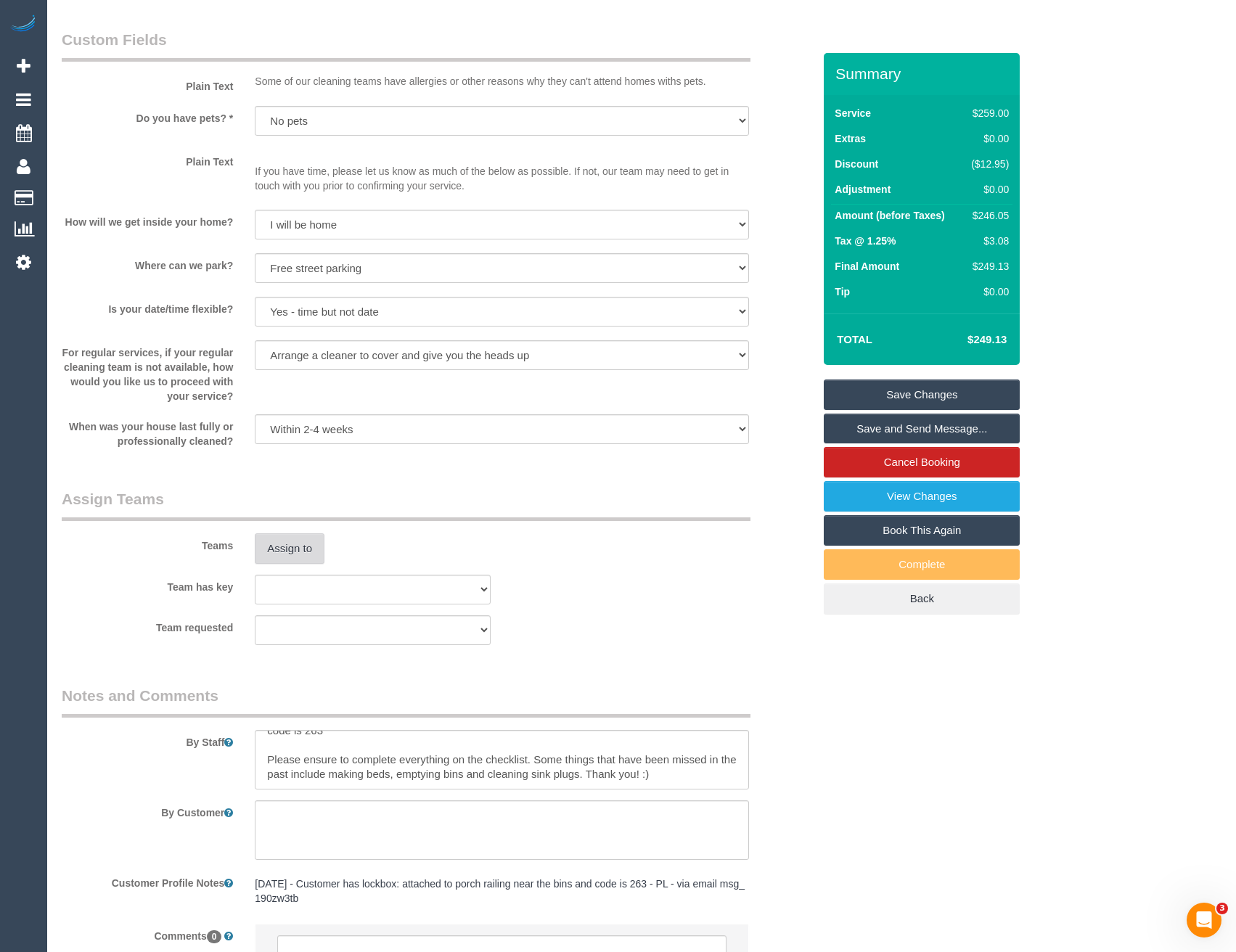
click at [292, 546] on button "Assign to" at bounding box center [289, 549] width 69 height 30
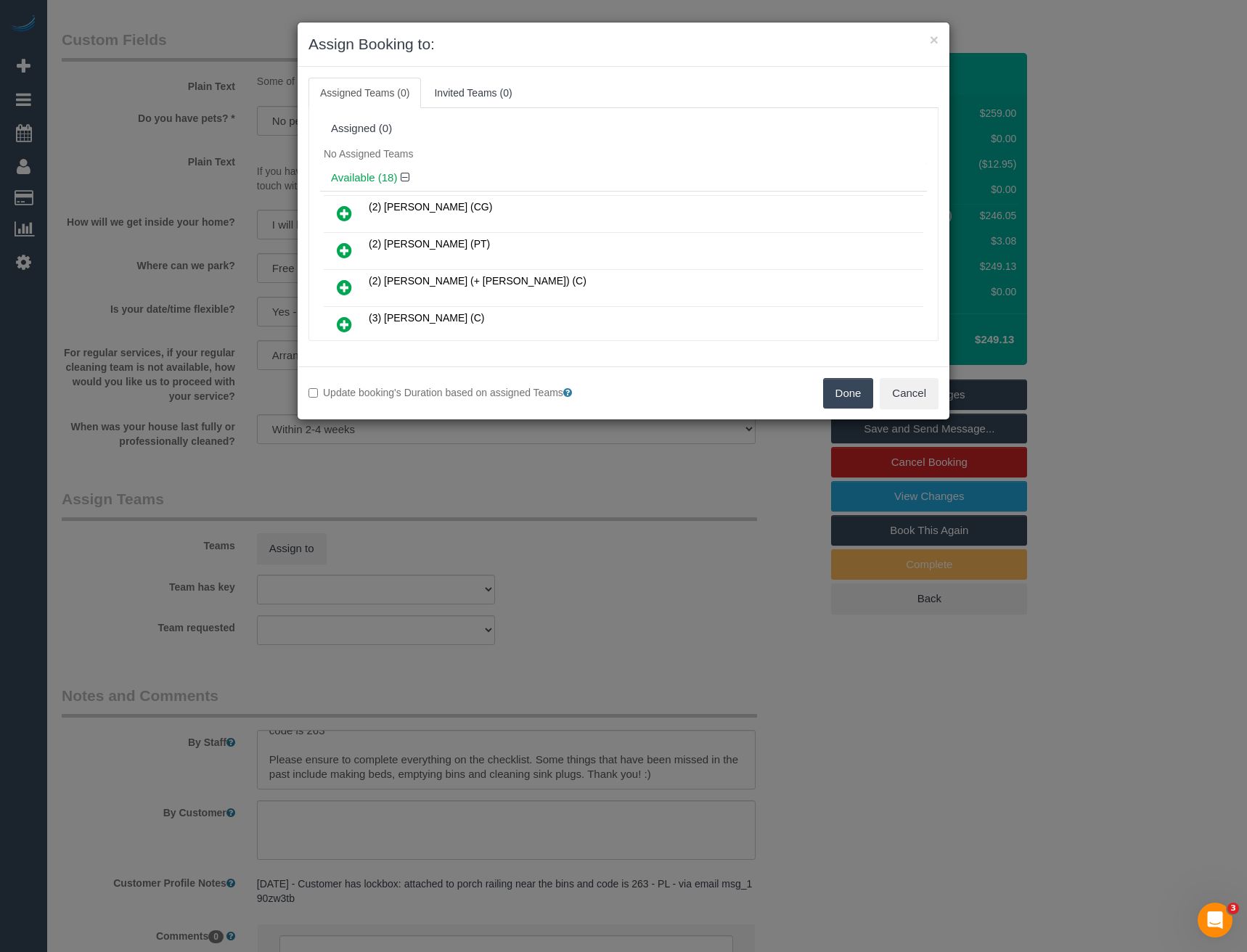
scroll to position [1982, 0]
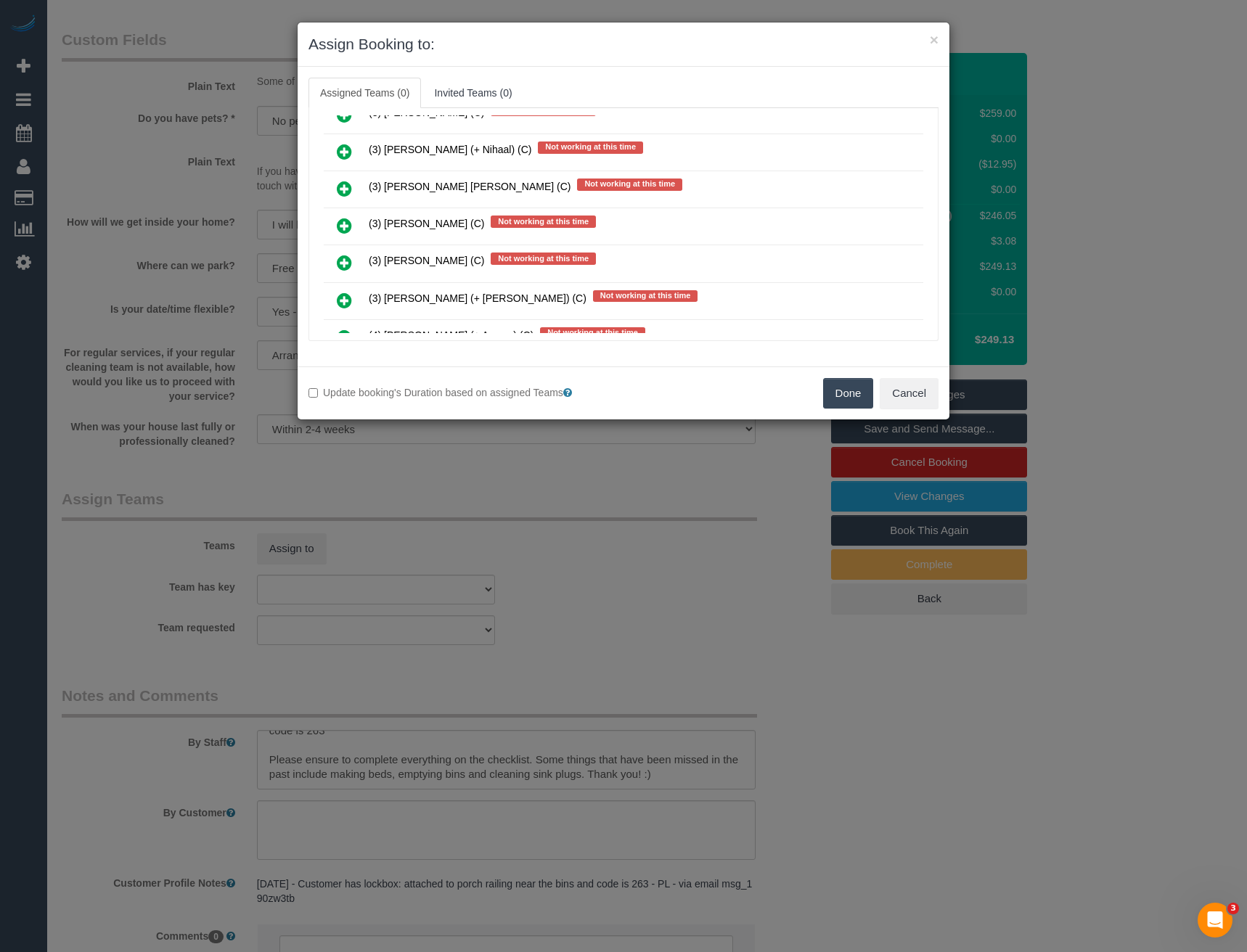
click at [340, 228] on icon at bounding box center [345, 225] width 15 height 17
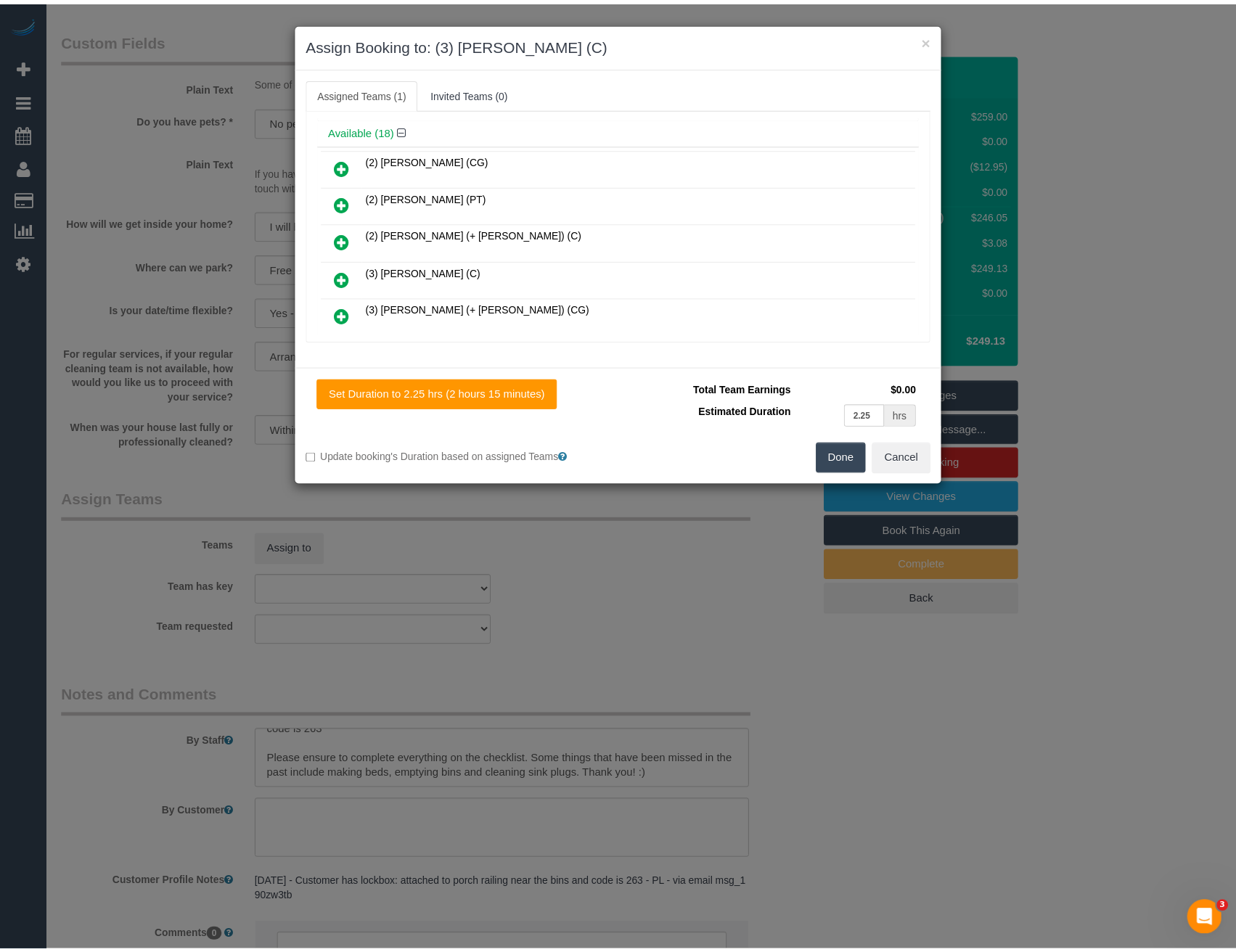
scroll to position [0, 0]
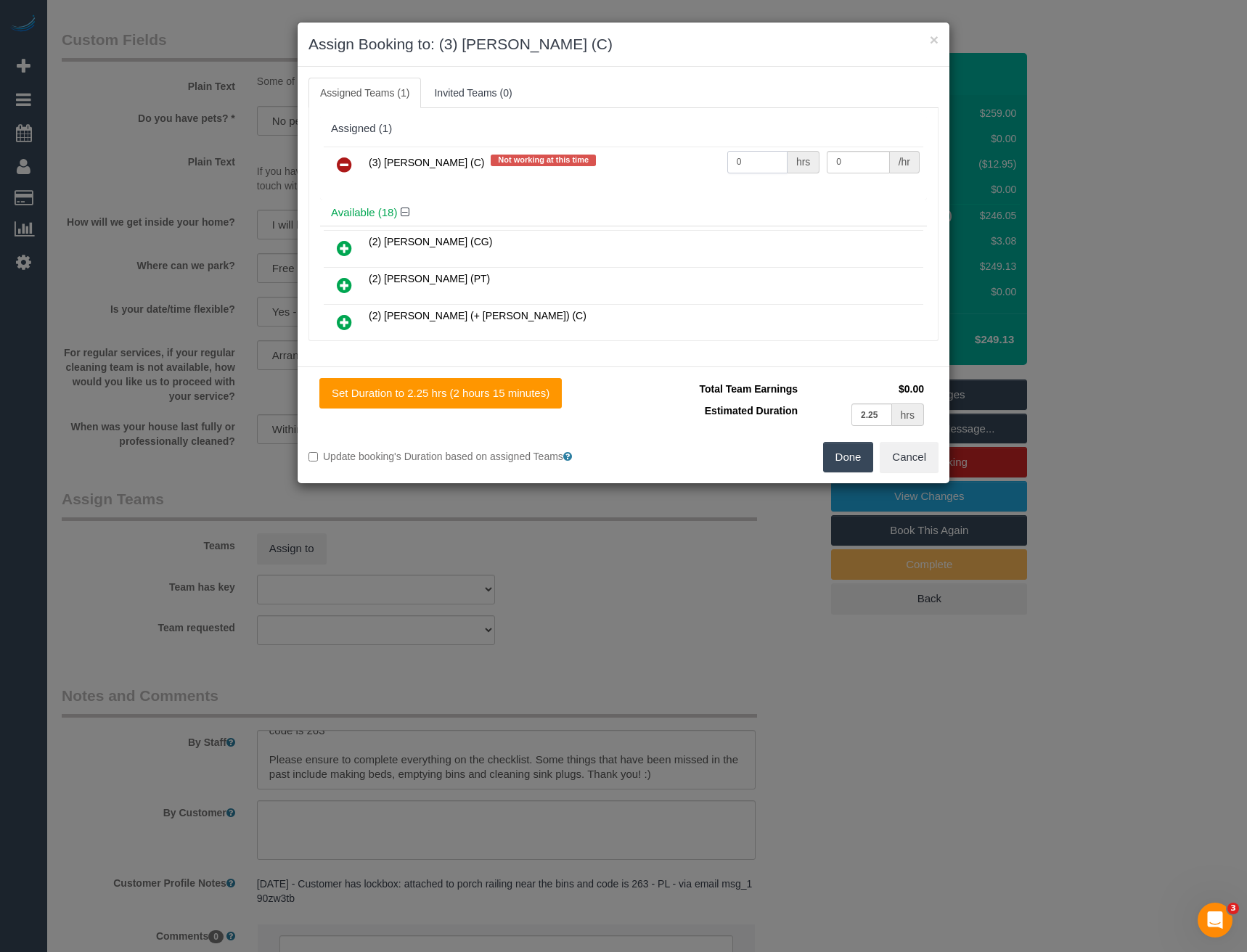
drag, startPoint x: 751, startPoint y: 164, endPoint x: 701, endPoint y: 166, distance: 50.0
click at [701, 167] on tr "(3) Stephany Cerda (C) Not working at this time 0 hrs 0 /hr" at bounding box center [623, 164] width 599 height 37
type input "1"
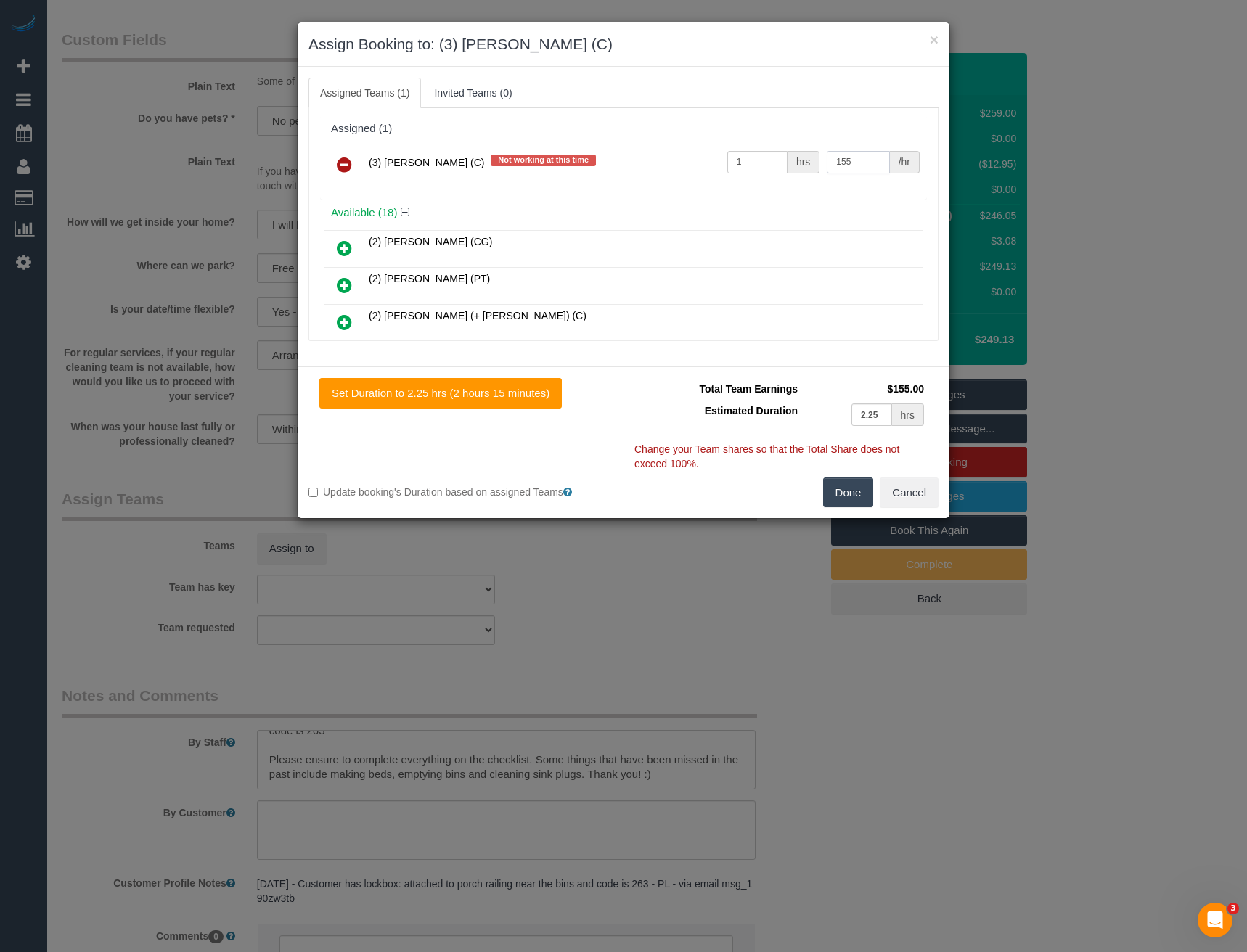
type input "155"
click at [843, 487] on button "Done" at bounding box center [848, 493] width 51 height 30
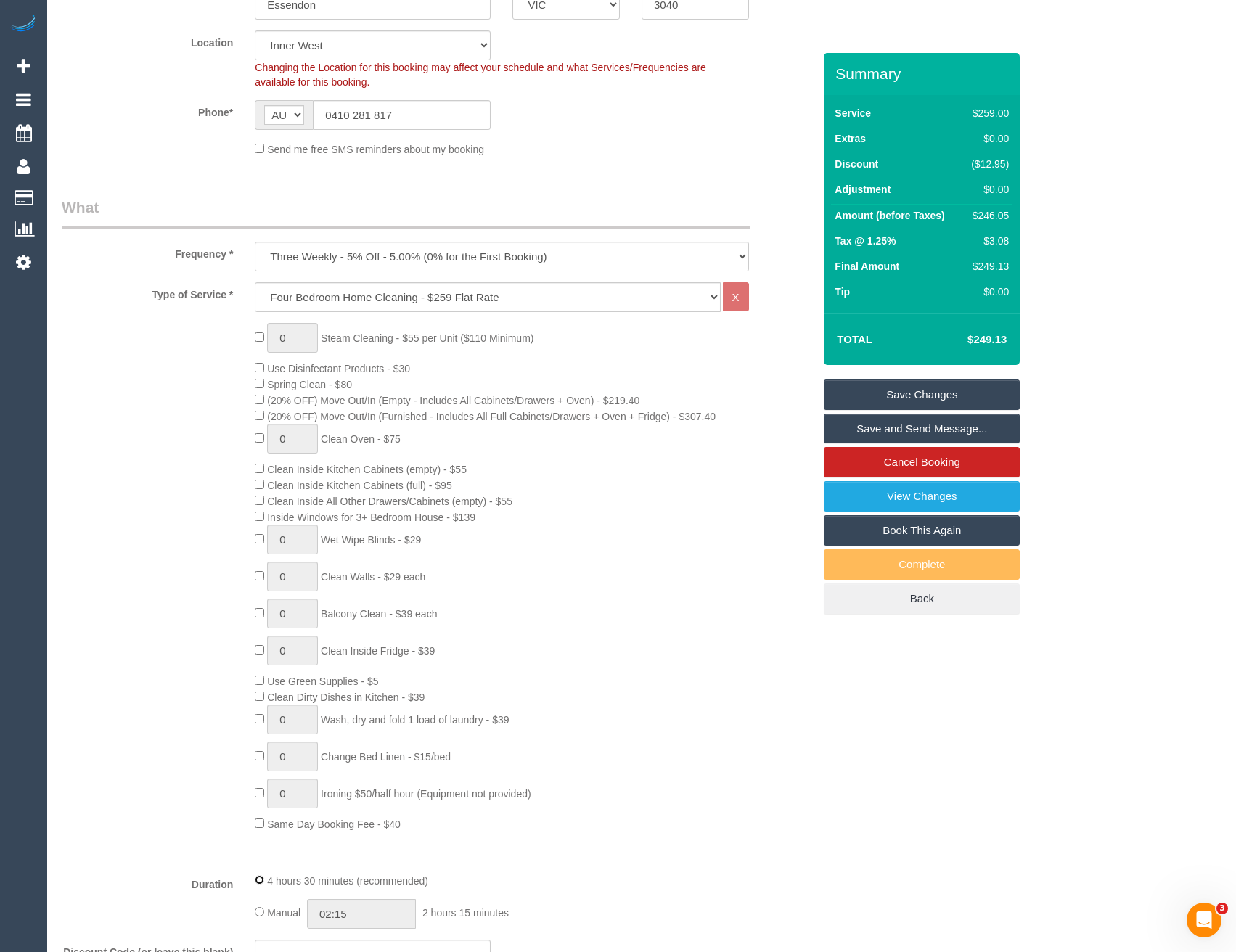
scroll to position [165, 0]
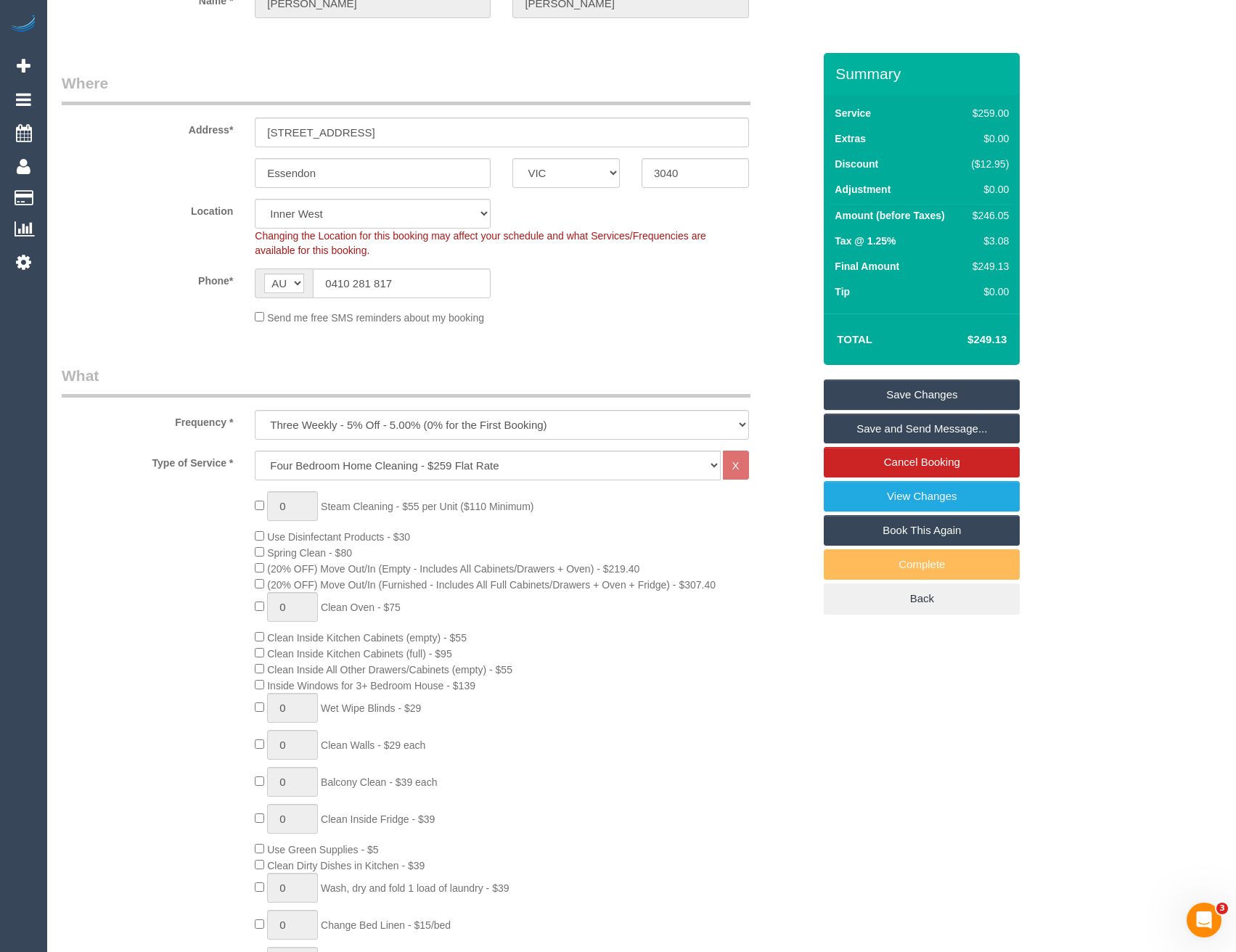
select select "spot20"
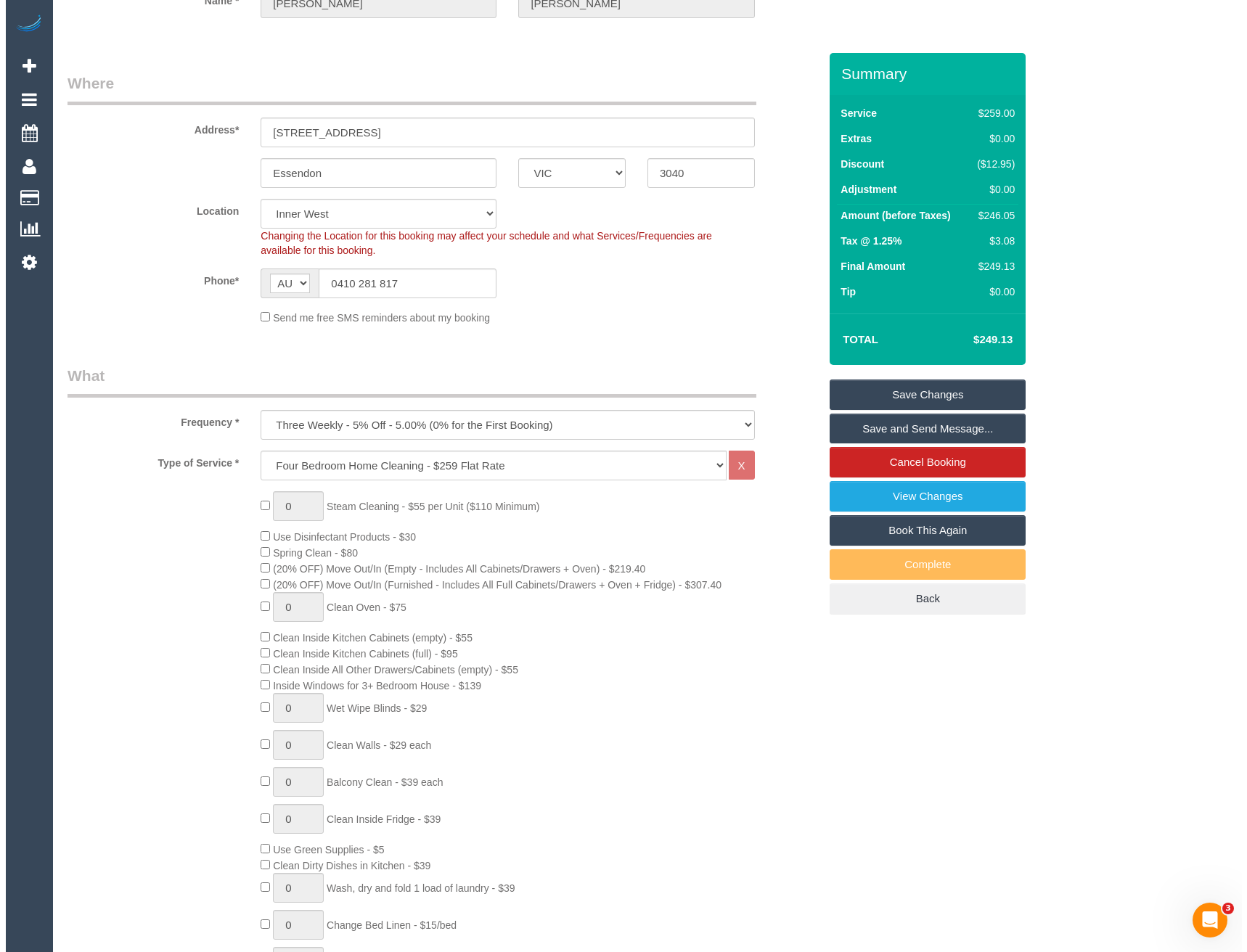
scroll to position [0, 0]
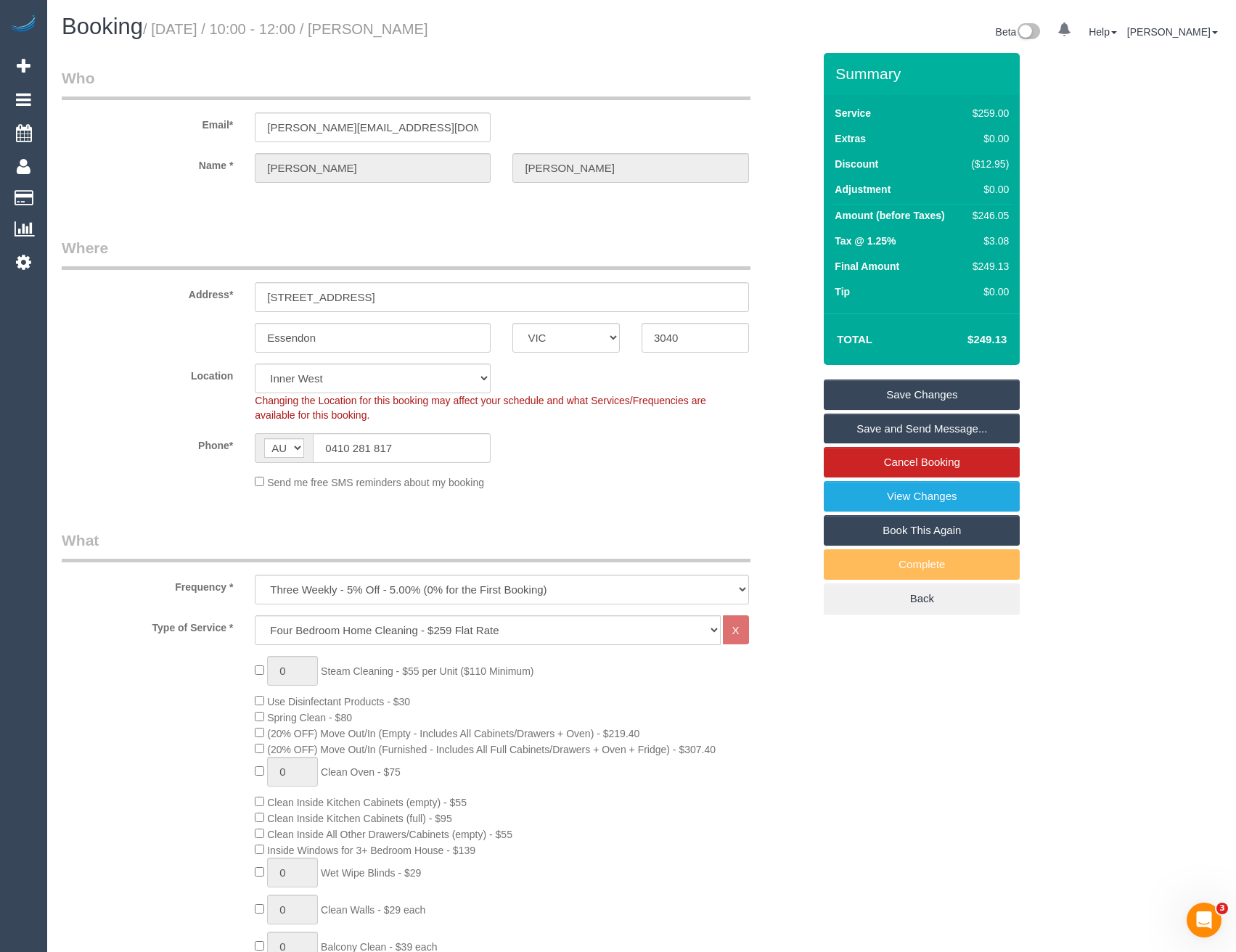
click at [877, 424] on link "Save and Send Message..." at bounding box center [922, 429] width 196 height 30
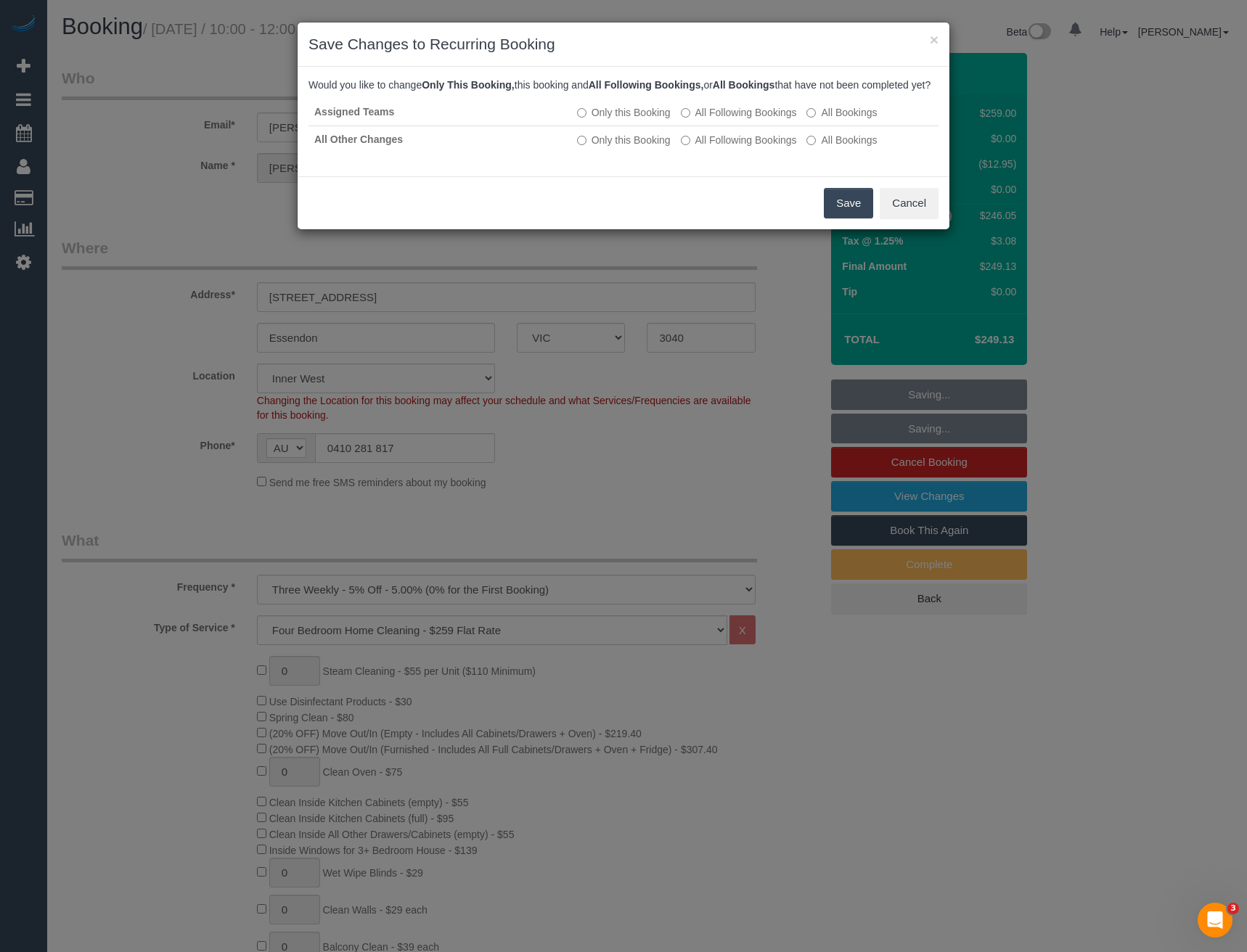
click at [836, 218] on button "Save" at bounding box center [848, 203] width 49 height 30
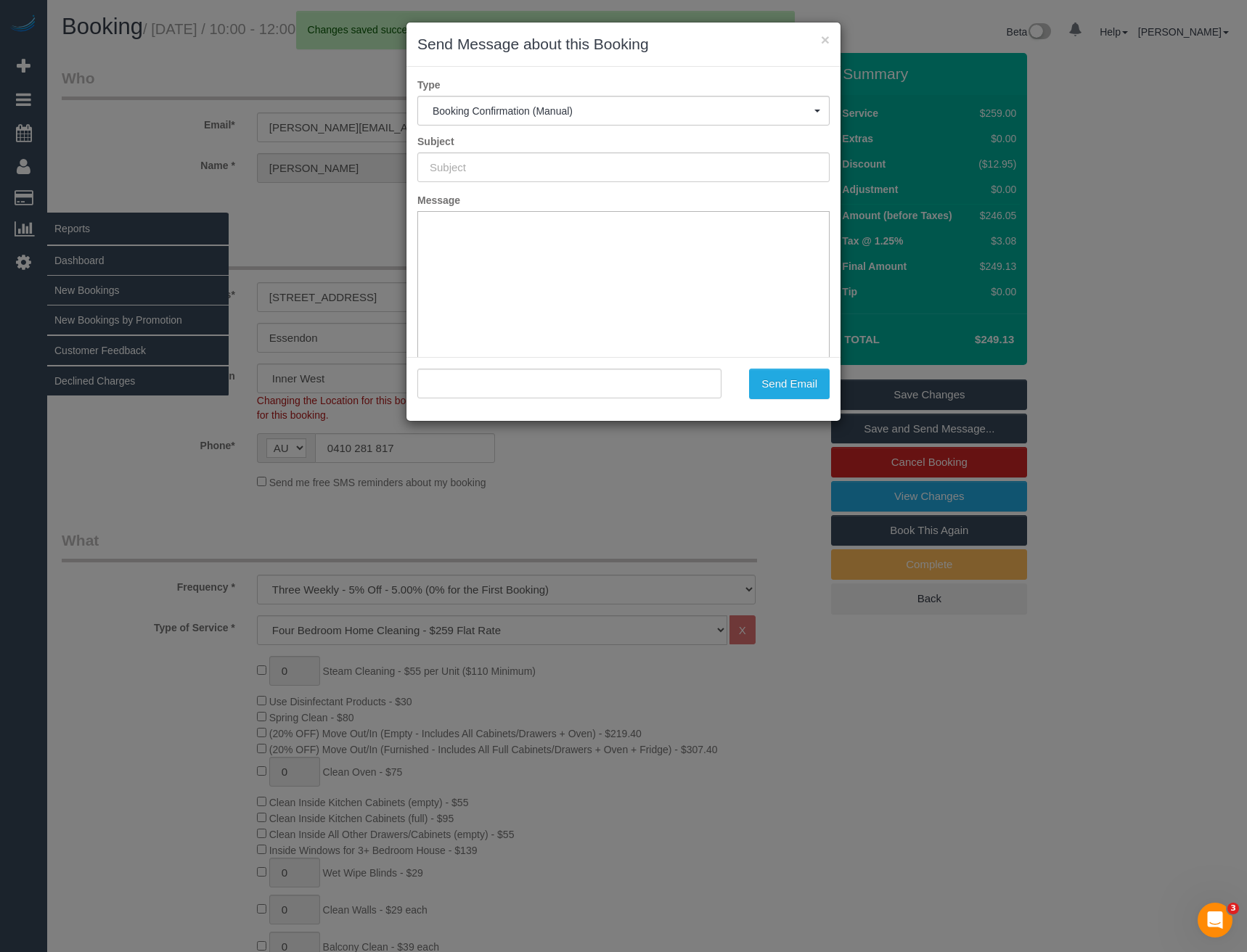
type input "Booking Confirmed"
type input ""Emily McKellar" <e.j.mckellar@gmail.com>"
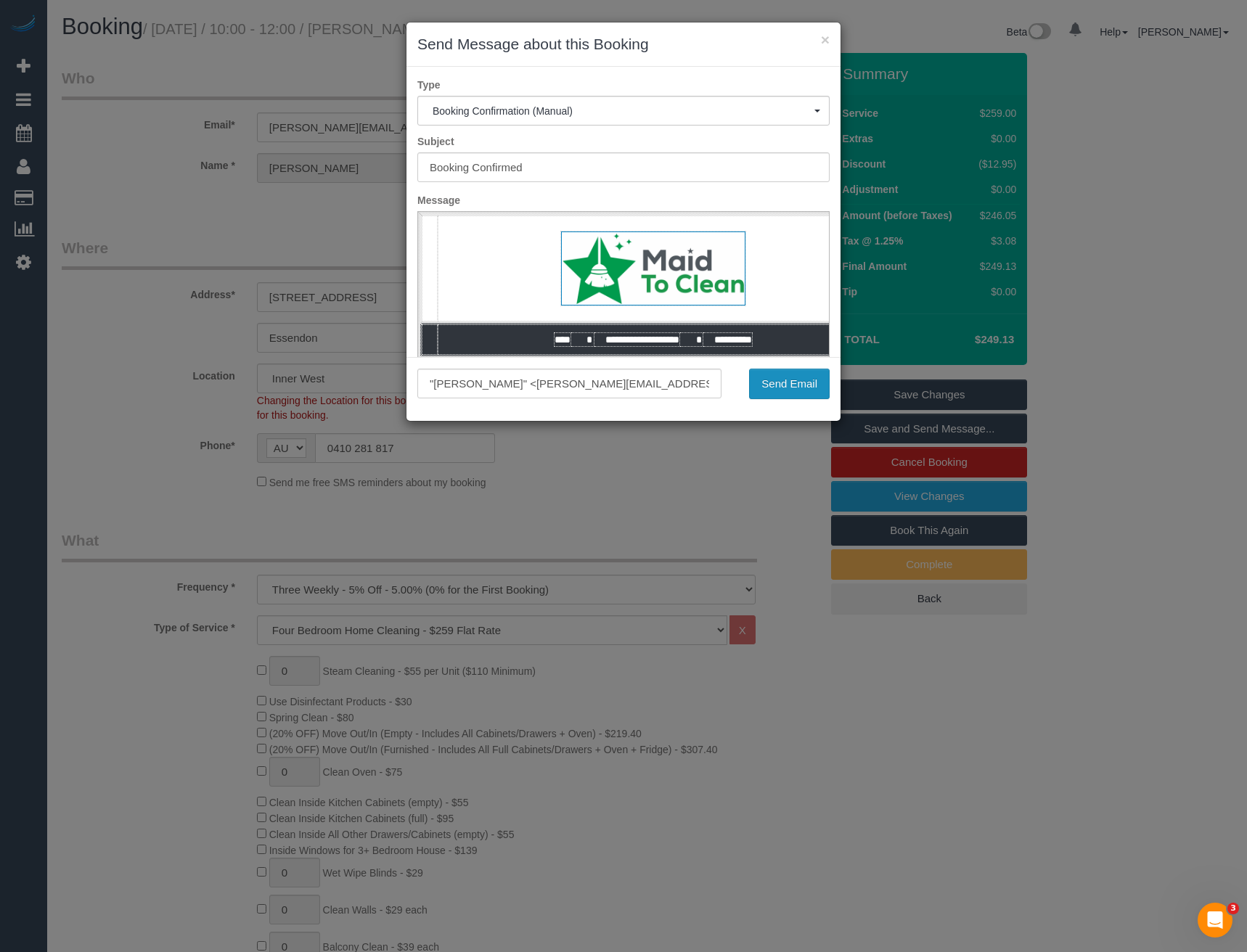
click at [795, 390] on button "Send Email" at bounding box center [789, 384] width 81 height 30
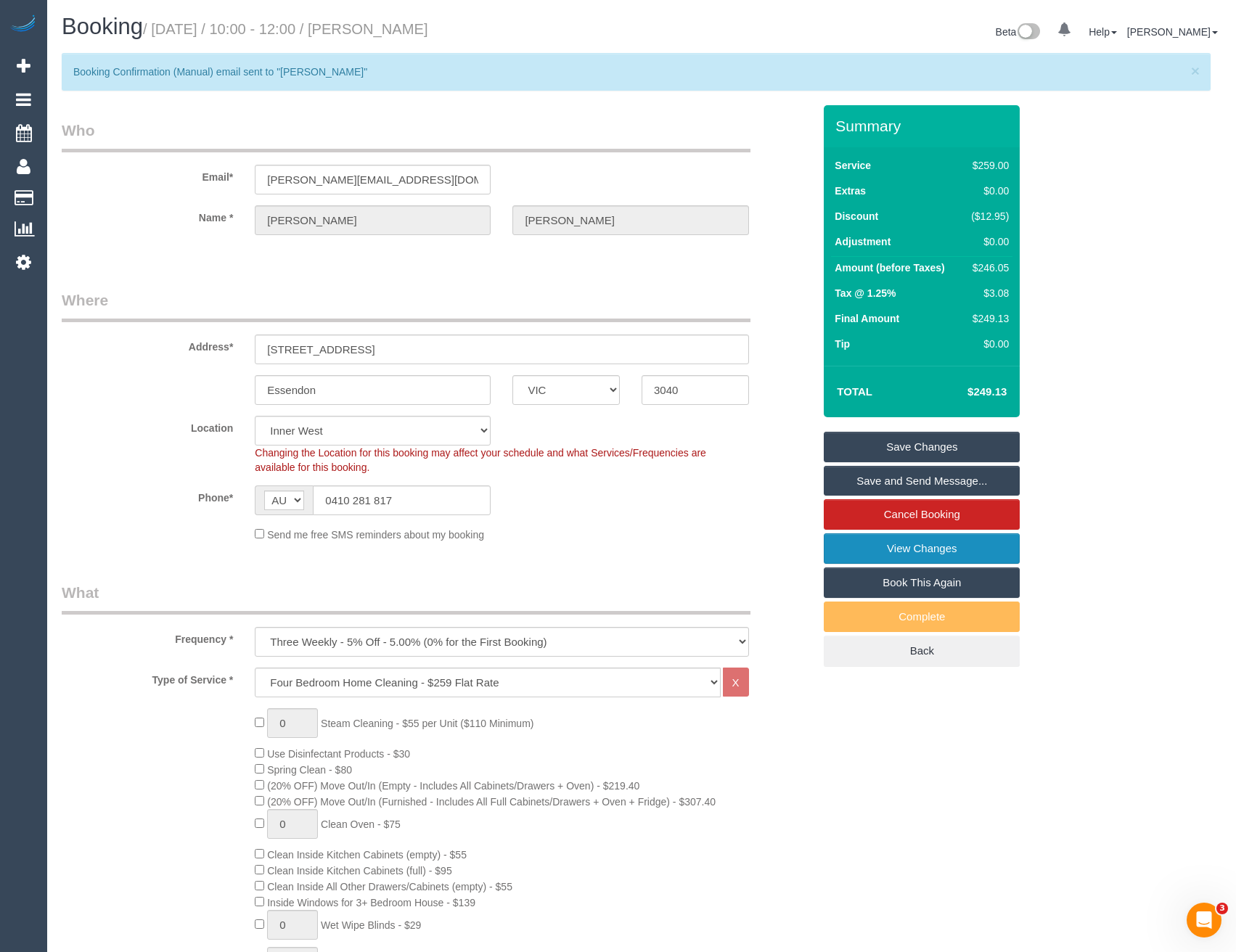
click at [900, 546] on link "View Changes" at bounding box center [922, 549] width 196 height 30
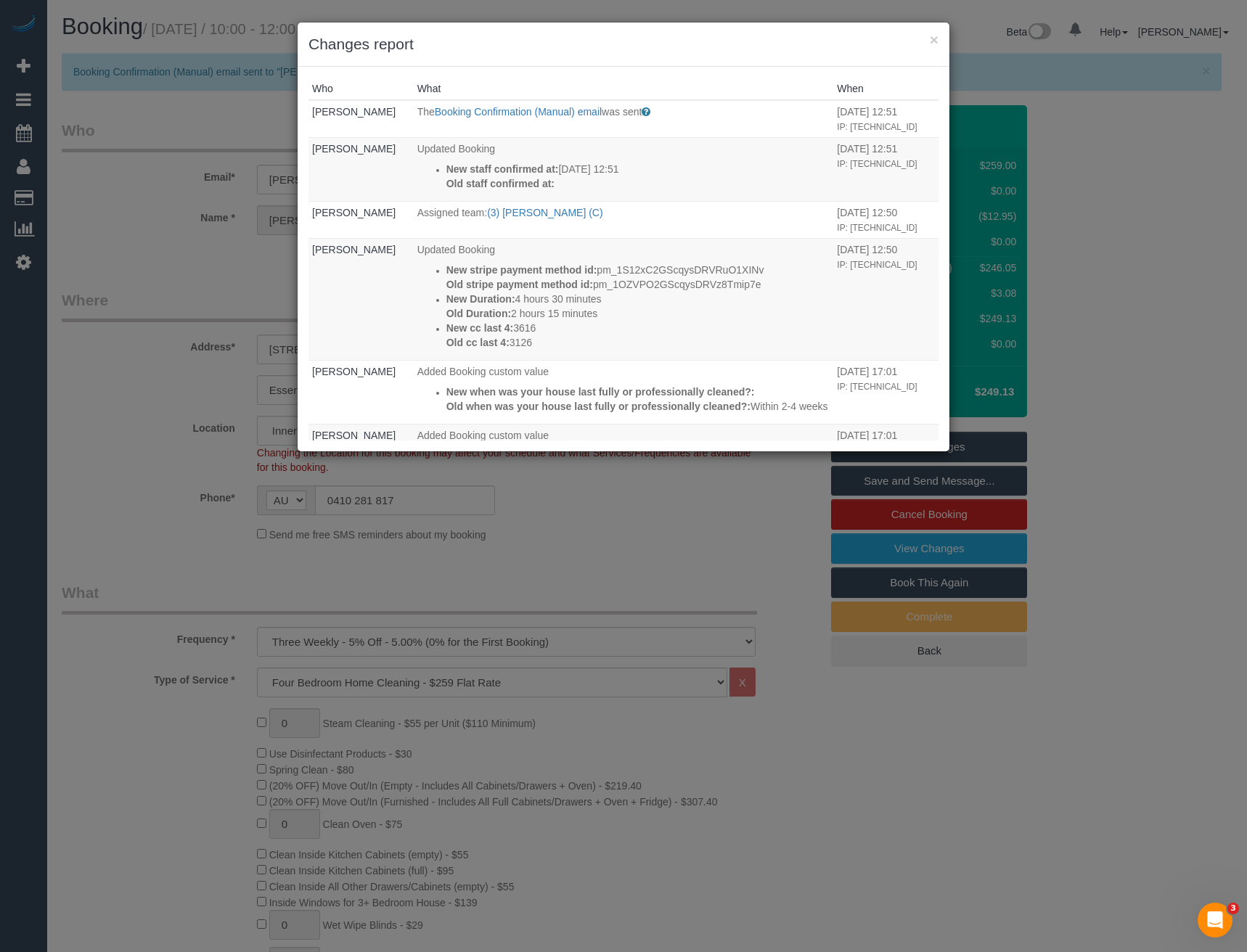
click at [614, 574] on div "× Changes report Who What When Bronie Bryant The Booking Confirmation (Manual) …" at bounding box center [624, 476] width 1247 height 952
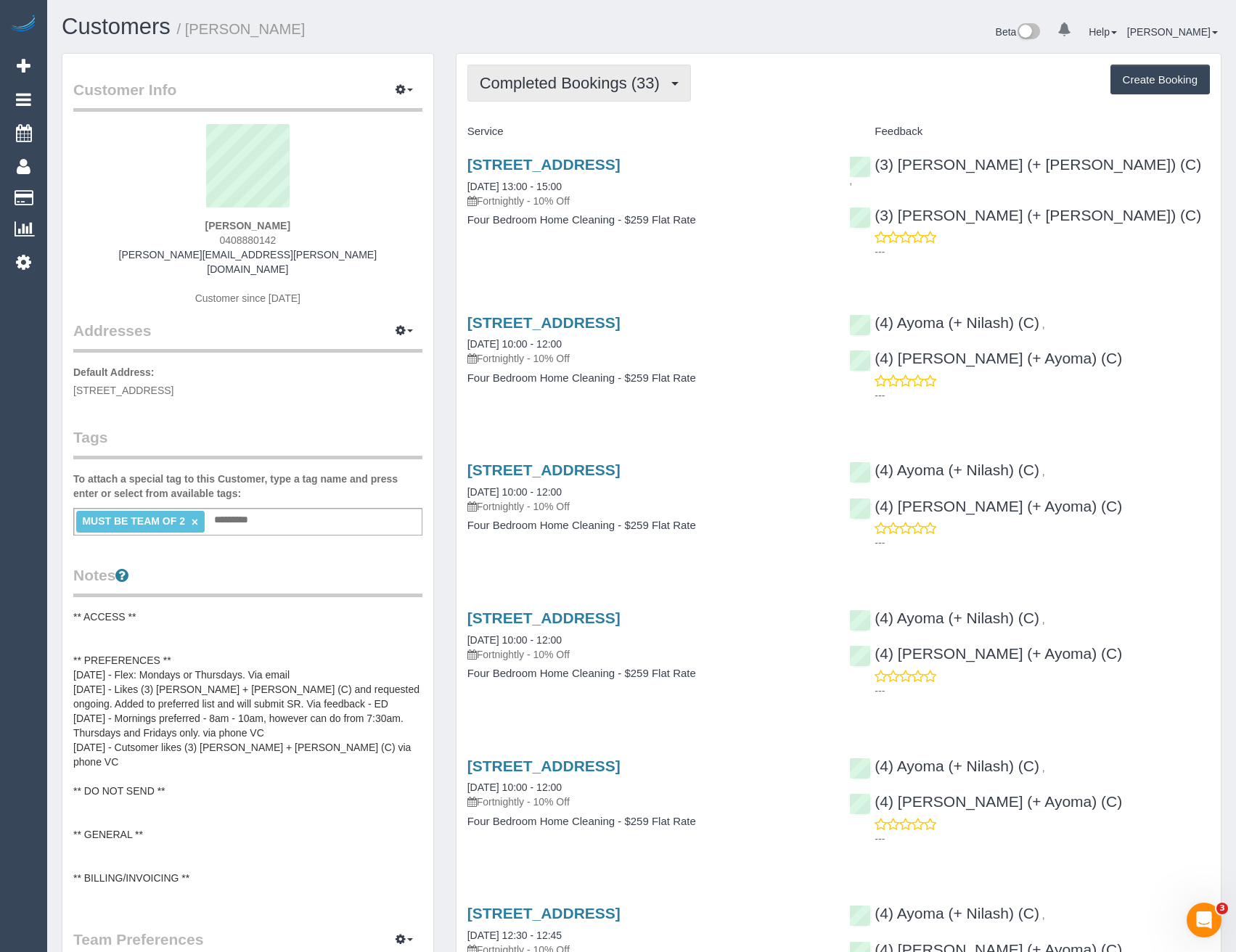
drag, startPoint x: 654, startPoint y: 78, endPoint x: 619, endPoint y: 111, distance: 48.1
click at [654, 78] on span "Completed Bookings (33)" at bounding box center [573, 83] width 187 height 18
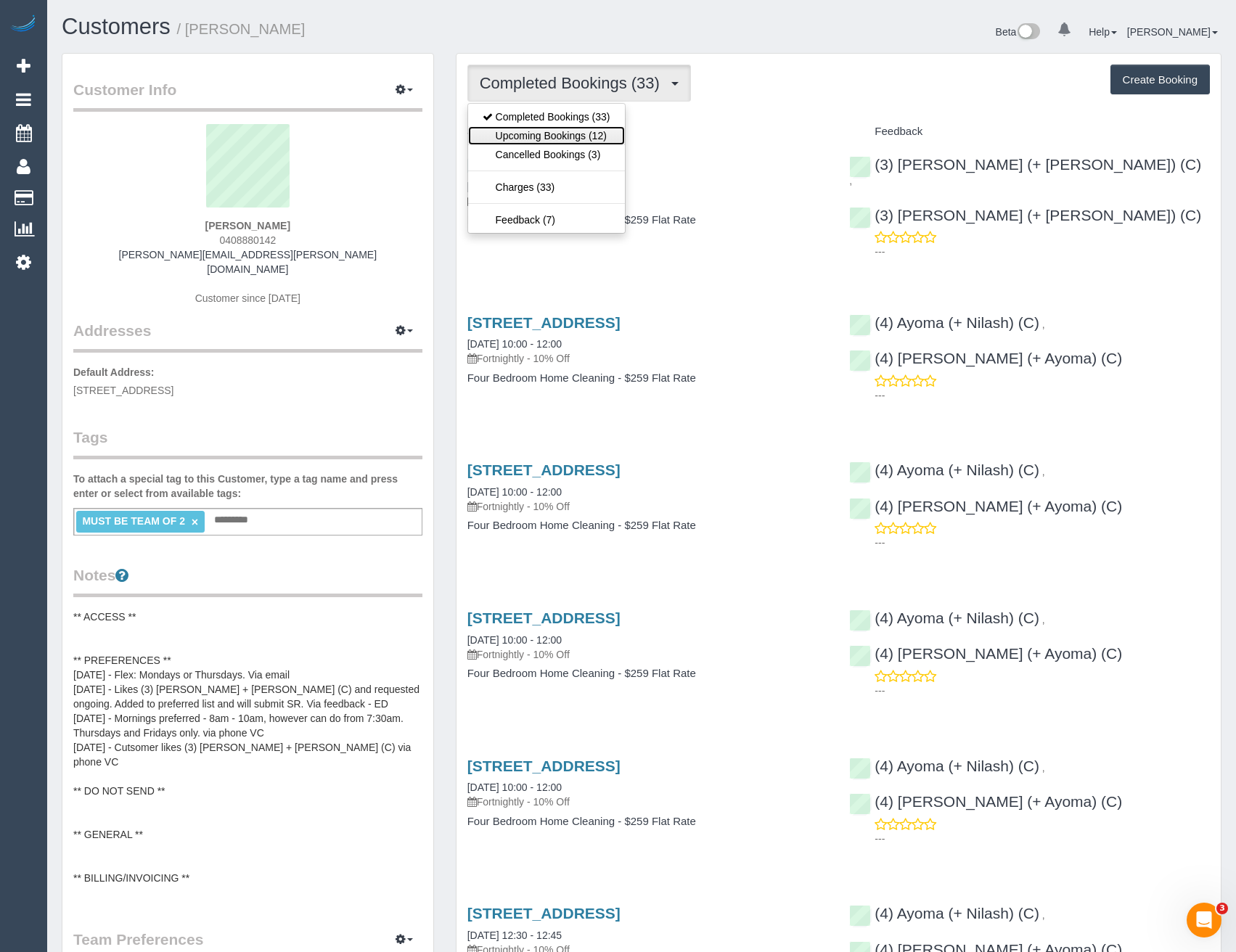
click at [589, 139] on link "Upcoming Bookings (12)" at bounding box center [546, 136] width 157 height 19
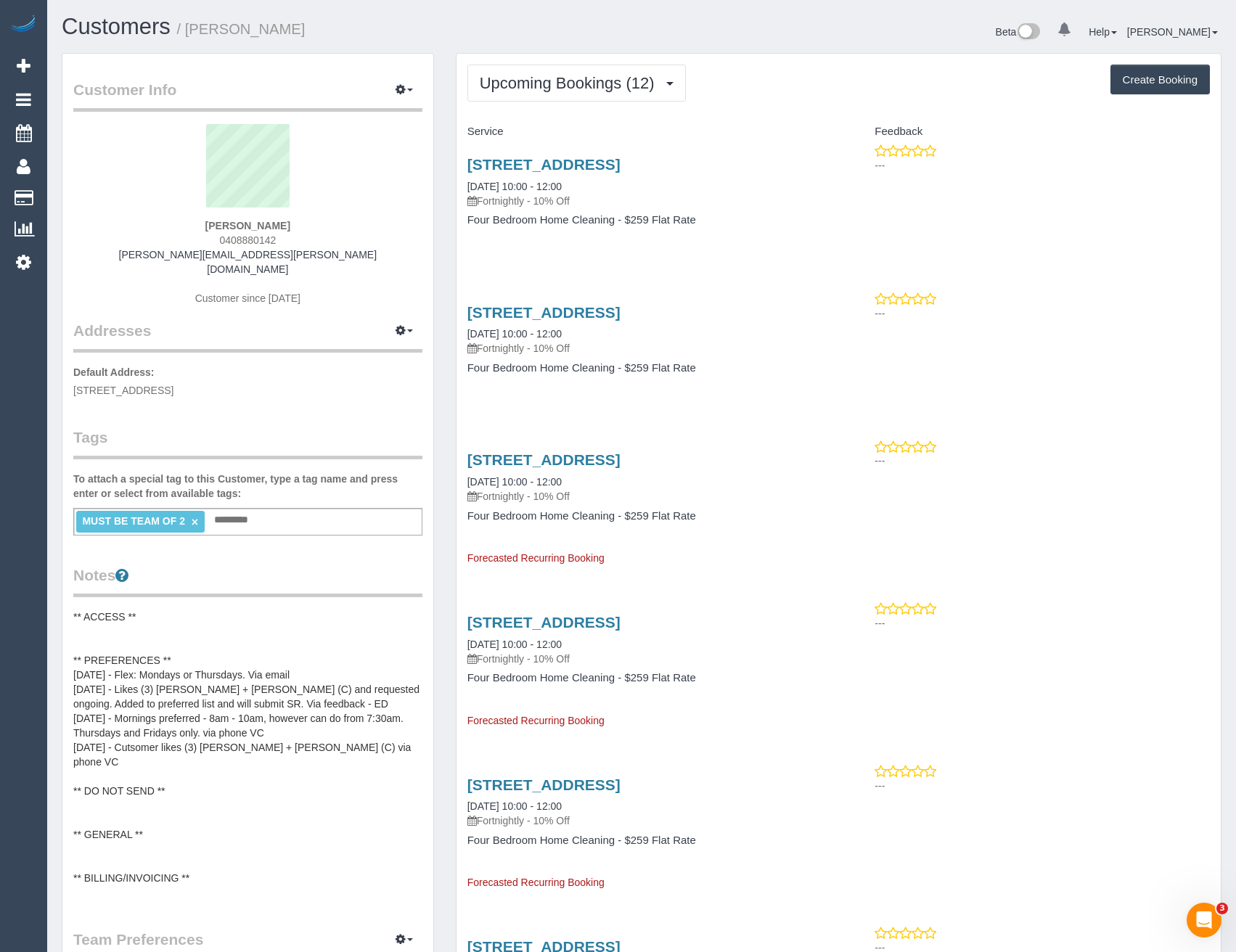
click at [280, 317] on legend "Addresses Manage Addresses Add New Address" at bounding box center [247, 246] width 349 height 212
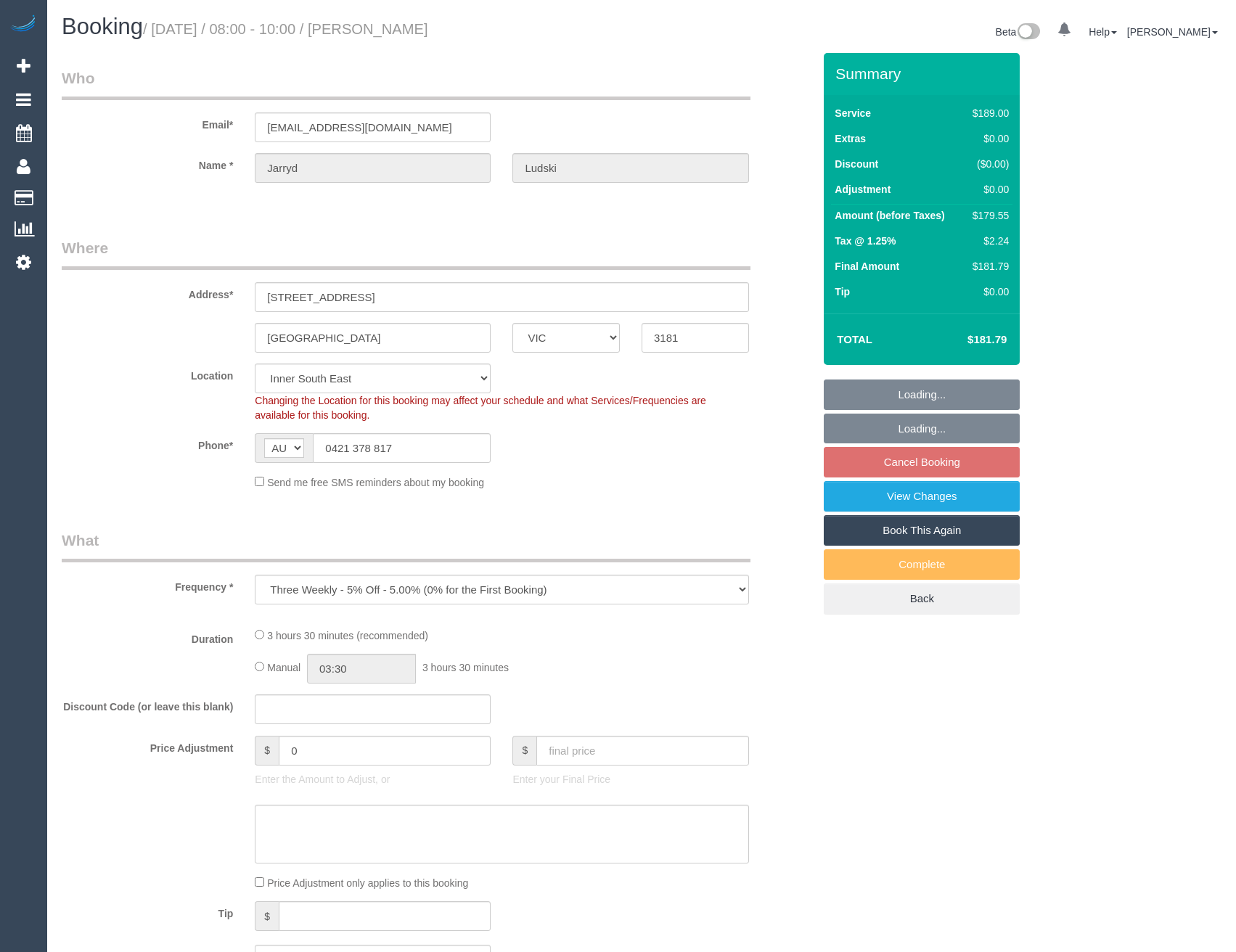
select select "VIC"
select select "object:626"
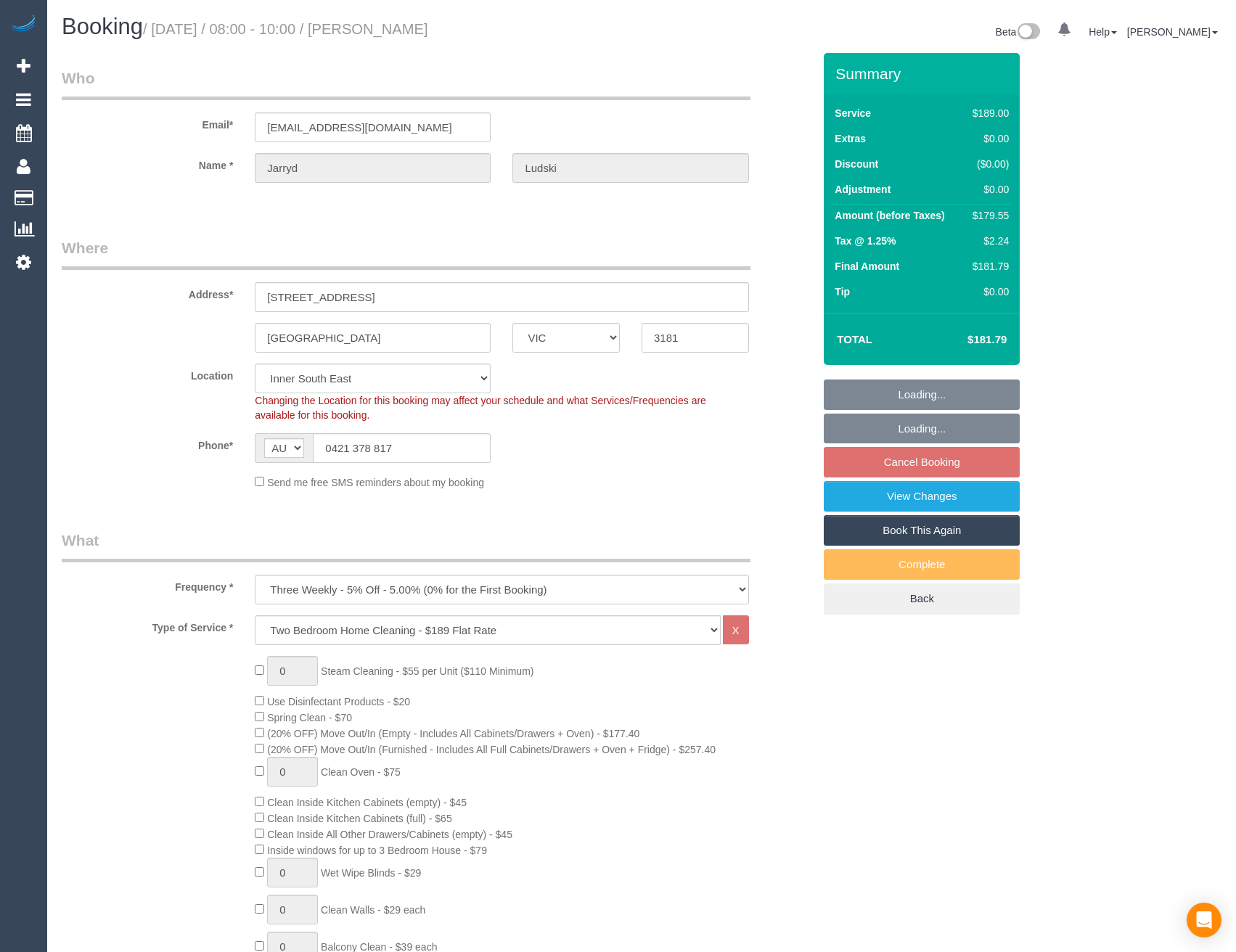
select select "spot2"
select select "number:27"
select select "number:14"
select select "number:19"
select select "number:24"
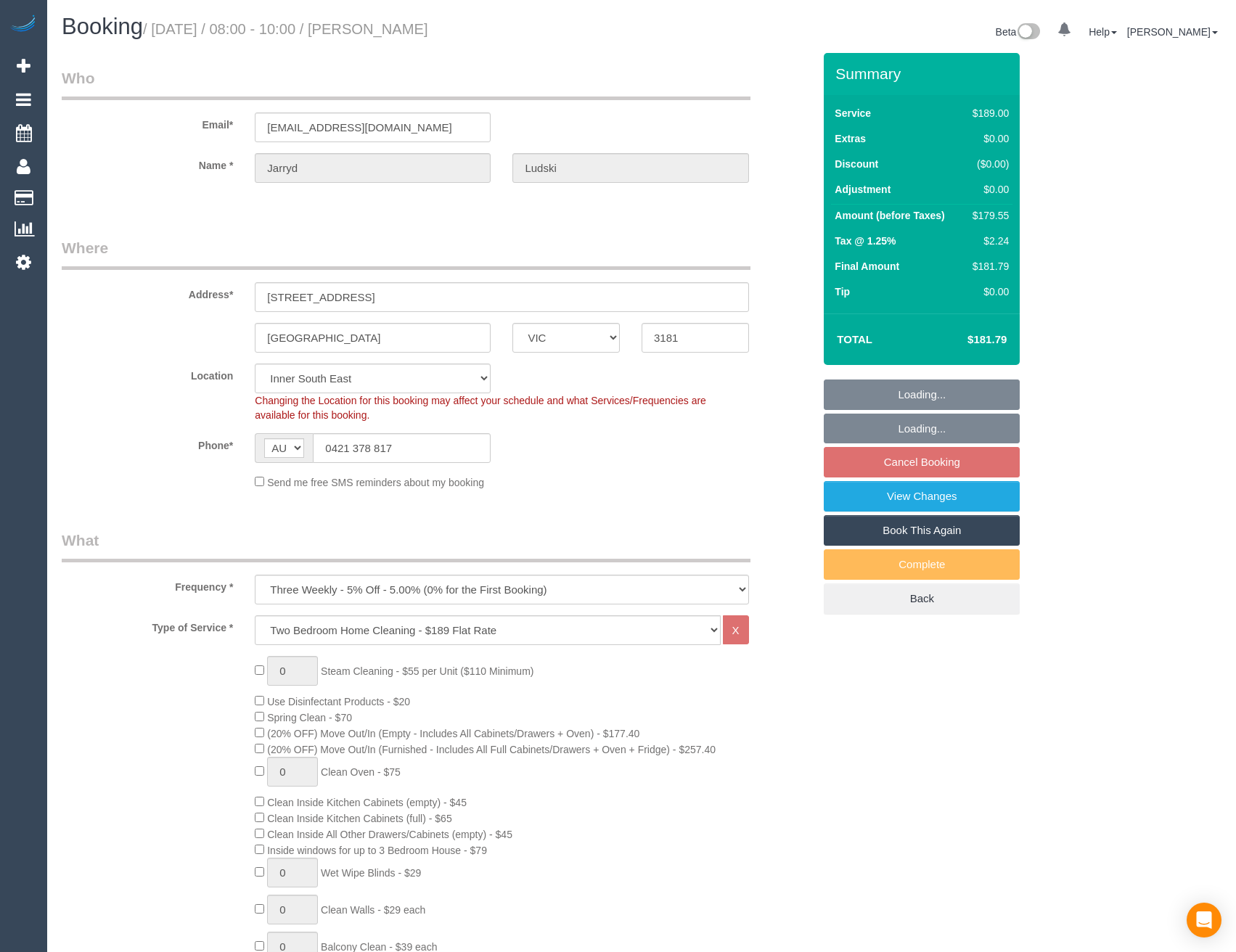
select select "number:35"
select select "number:11"
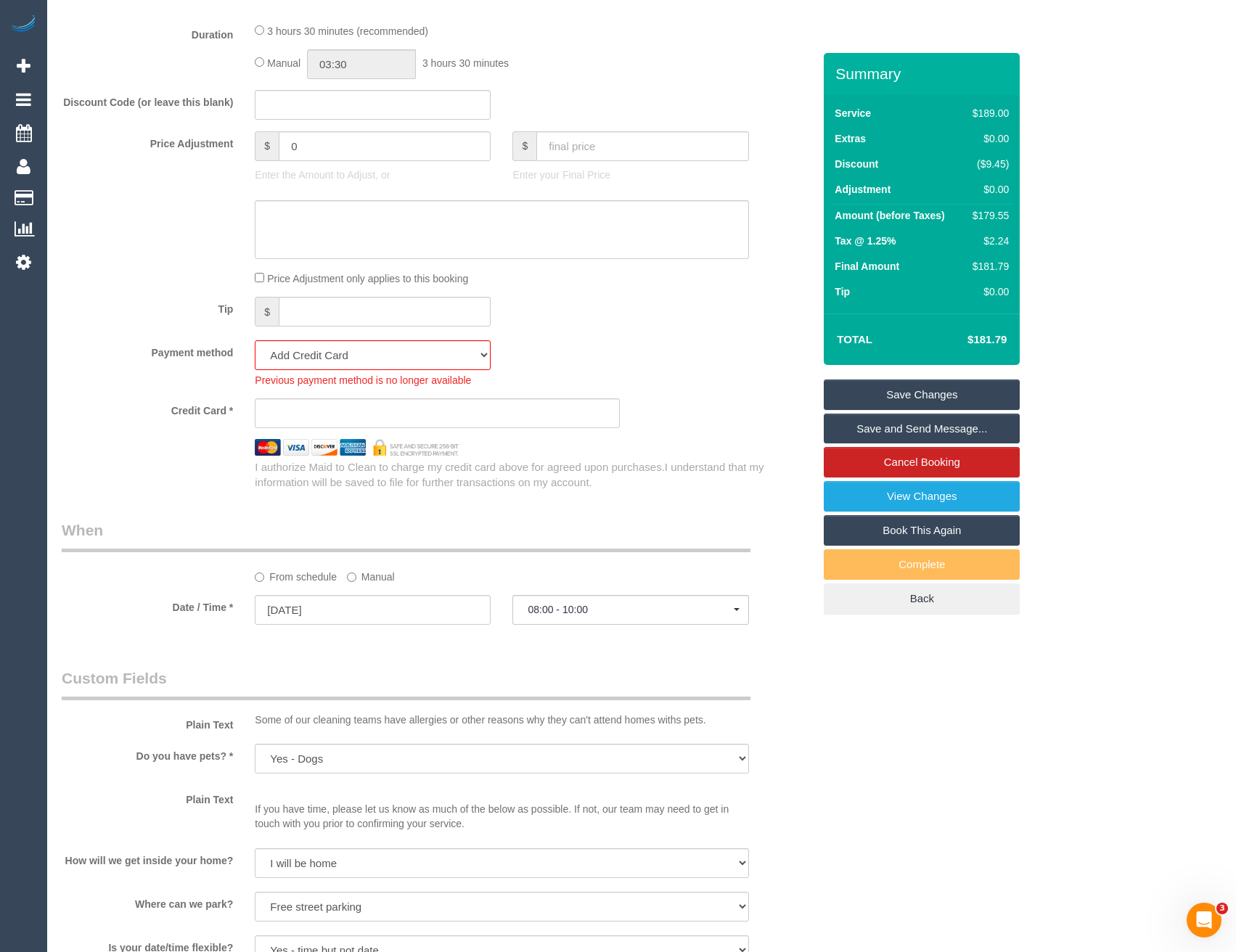
scroll to position [1234, 0]
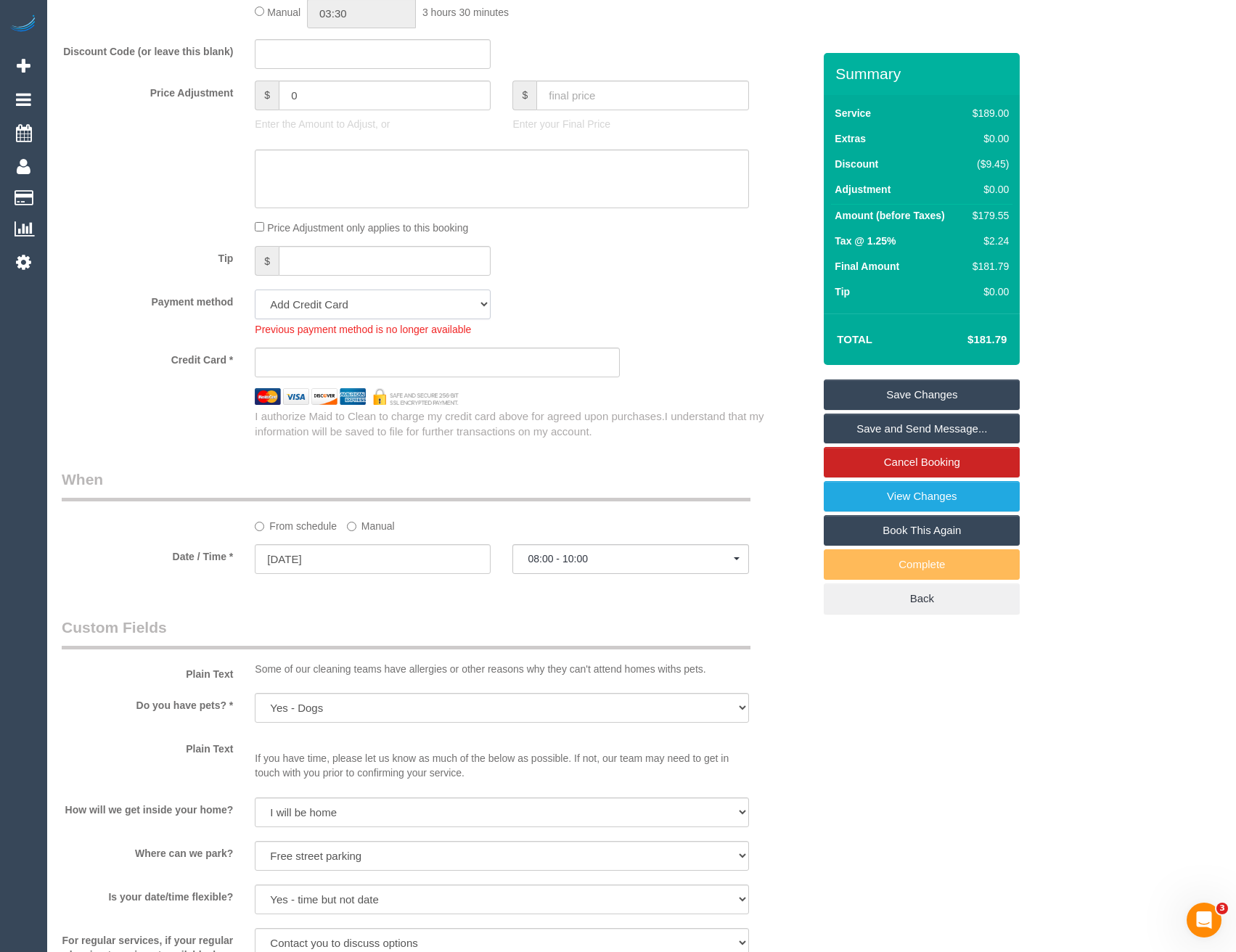
click at [375, 316] on select "Amex - 1004 - 03/2030 (Default) Add Credit Card ─────────────── Cash Check Payp…" at bounding box center [372, 304] width 236 height 29
click at [366, 305] on select "Amex - 1004 - 03/2030 (Default) Add Credit Card ─────────────── Cash Check Payp…" at bounding box center [372, 304] width 236 height 29
drag, startPoint x: 357, startPoint y: 310, endPoint x: 349, endPoint y: 319, distance: 12.0
click at [357, 310] on select "Amex - 1004 - 03/2030 (Default) Add Credit Card ─────────────── Cash Check Payp…" at bounding box center [372, 304] width 236 height 29
select select "string:stripe-pm_1R8XPG2GScqysDRVopSOPdRH"
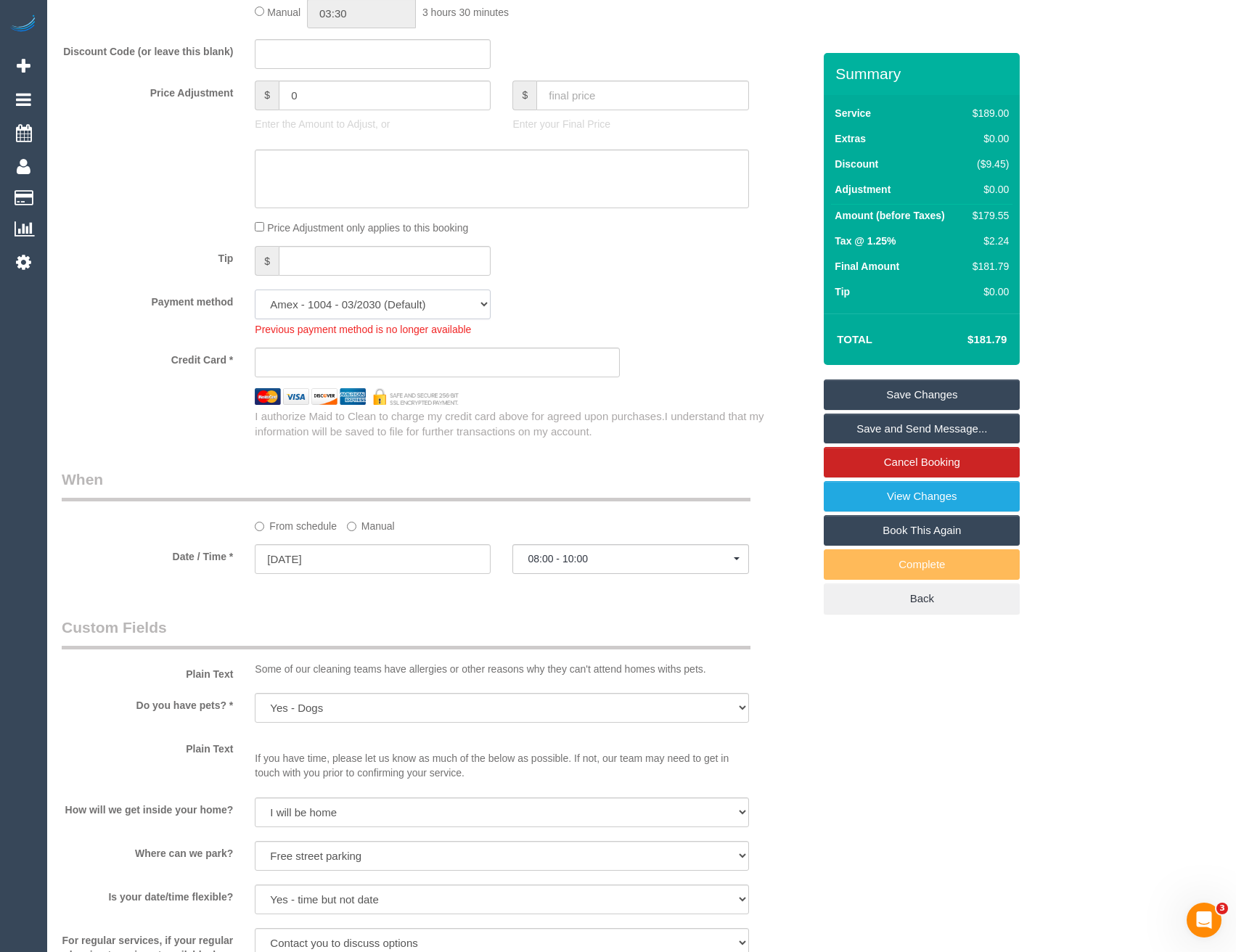
click at [255, 289] on select "Amex - 1004 - 03/2030 (Default) Add Credit Card ─────────────── Cash Check Payp…" at bounding box center [372, 304] width 236 height 29
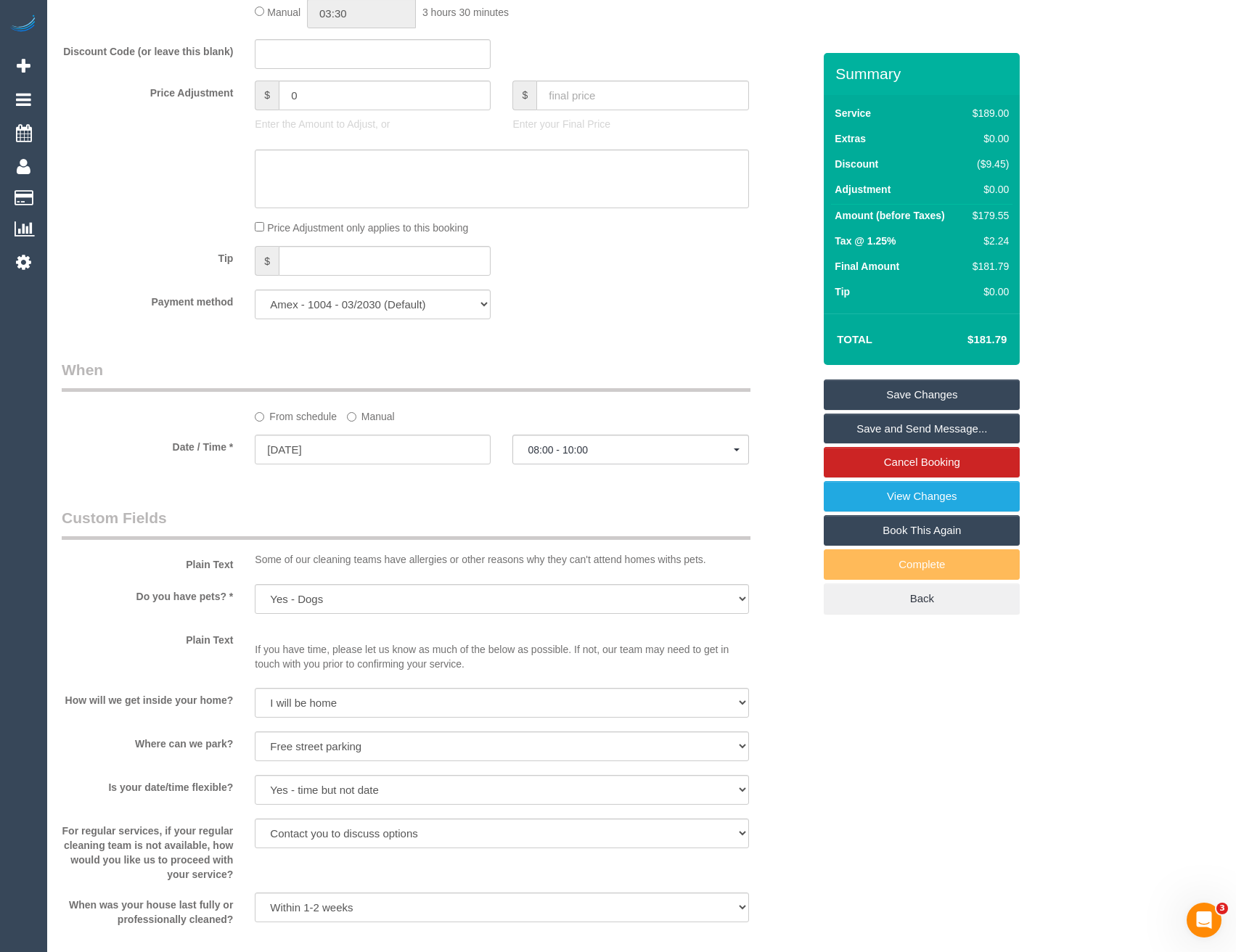
click at [644, 309] on div "Payment method Amex - 1004 - 03/2030 (Default) Add Credit Card ─────────────── …" at bounding box center [436, 304] width 772 height 29
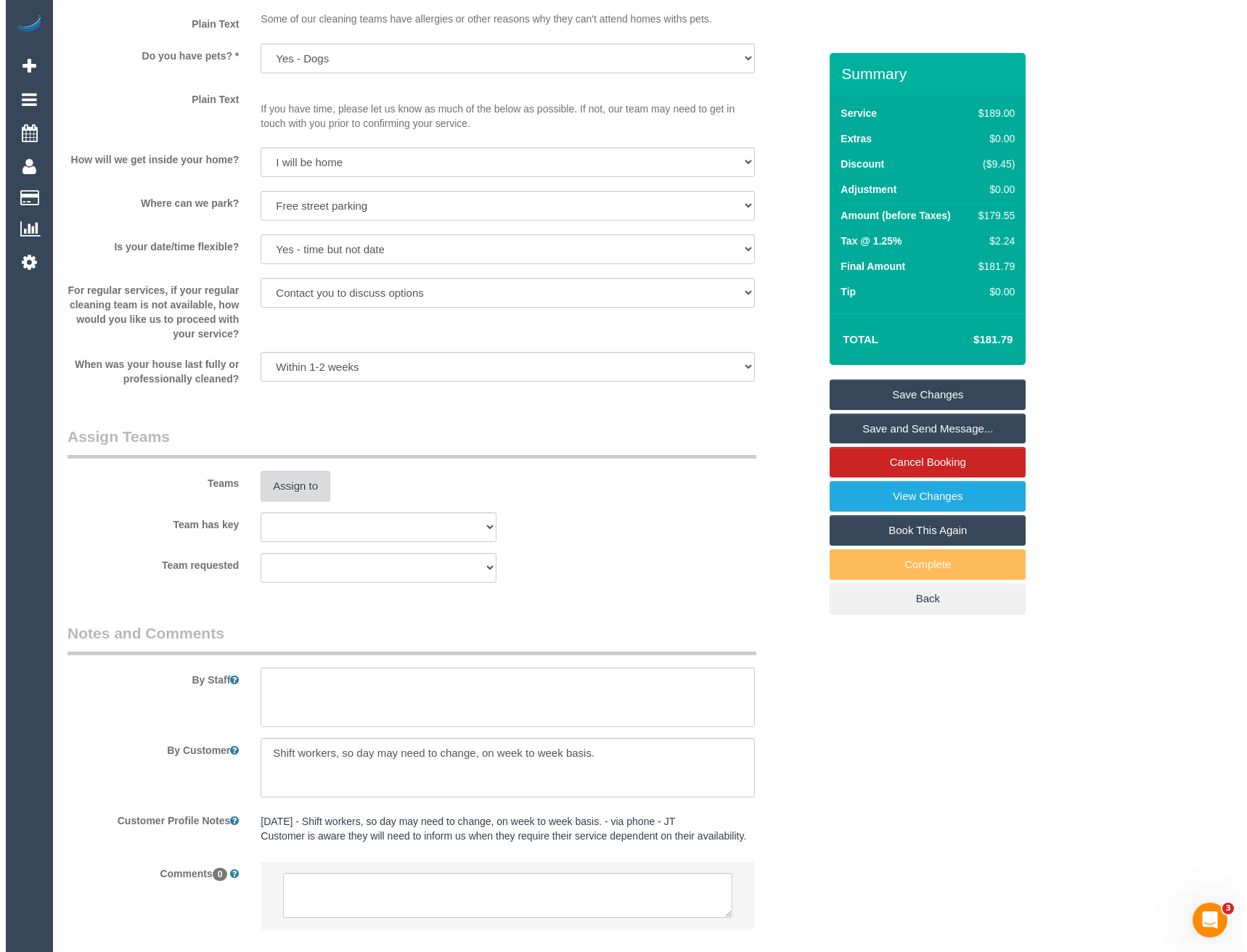
scroll to position [1712, 0]
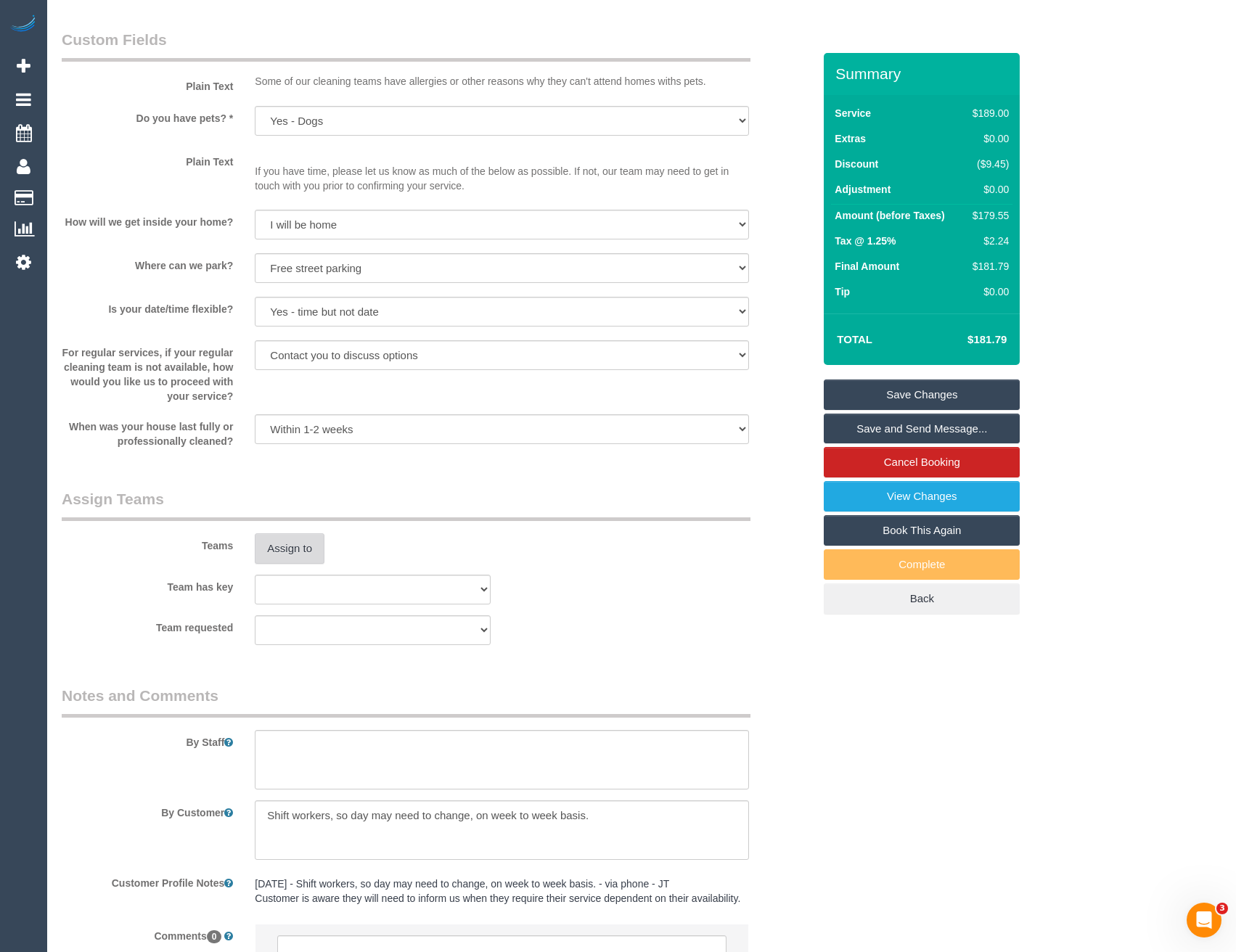
click at [275, 561] on button "Assign to" at bounding box center [289, 549] width 69 height 30
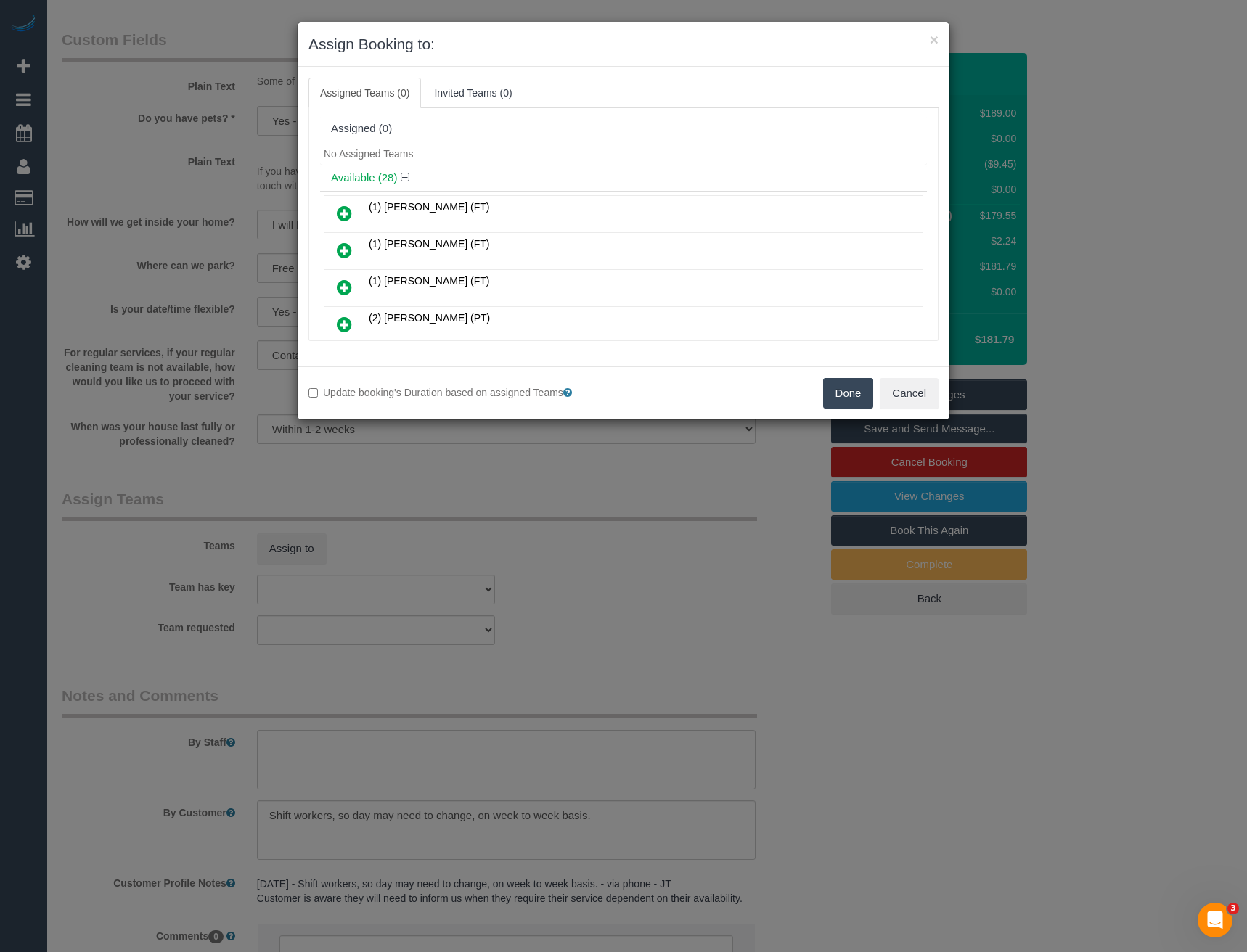
click at [633, 191] on div "(1) Debbie Brodjanac (FT) (1) Helen Trickett (FT) (1) Kumpee R (FT)" at bounding box center [624, 721] width 607 height 1062
click at [587, 143] on div "No Assigned Teams" at bounding box center [624, 154] width 607 height 22
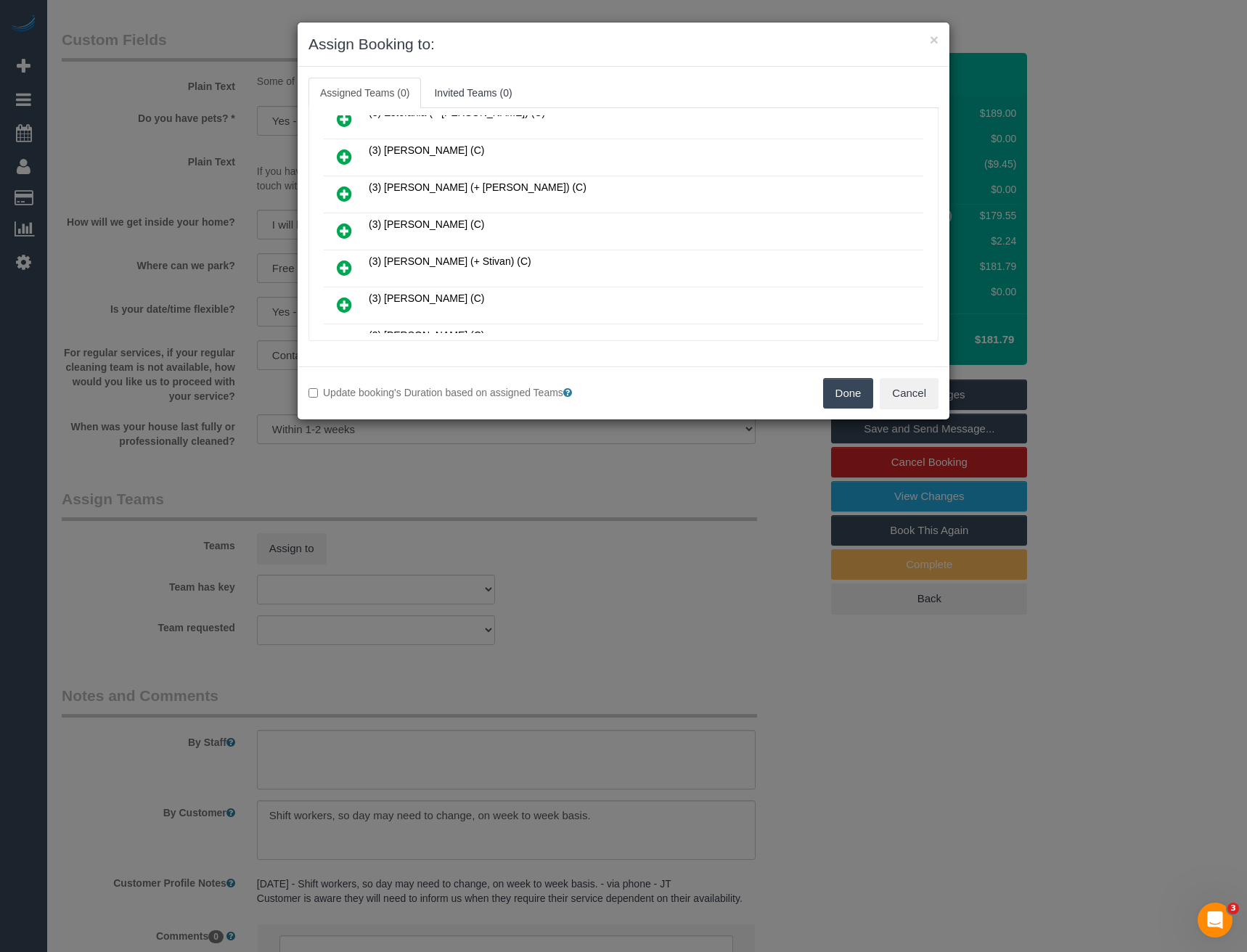
click at [343, 227] on icon at bounding box center [345, 231] width 15 height 17
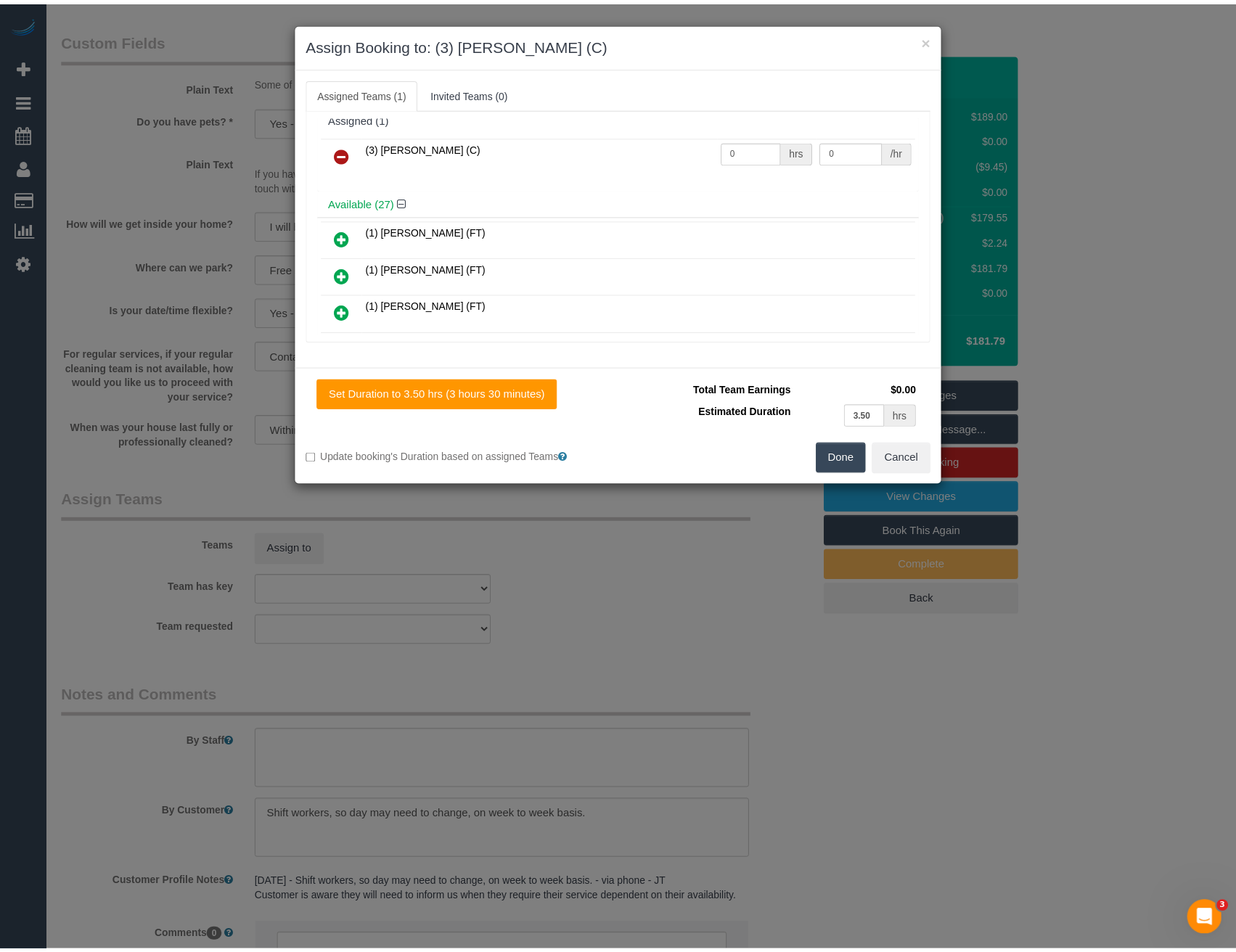
scroll to position [0, 0]
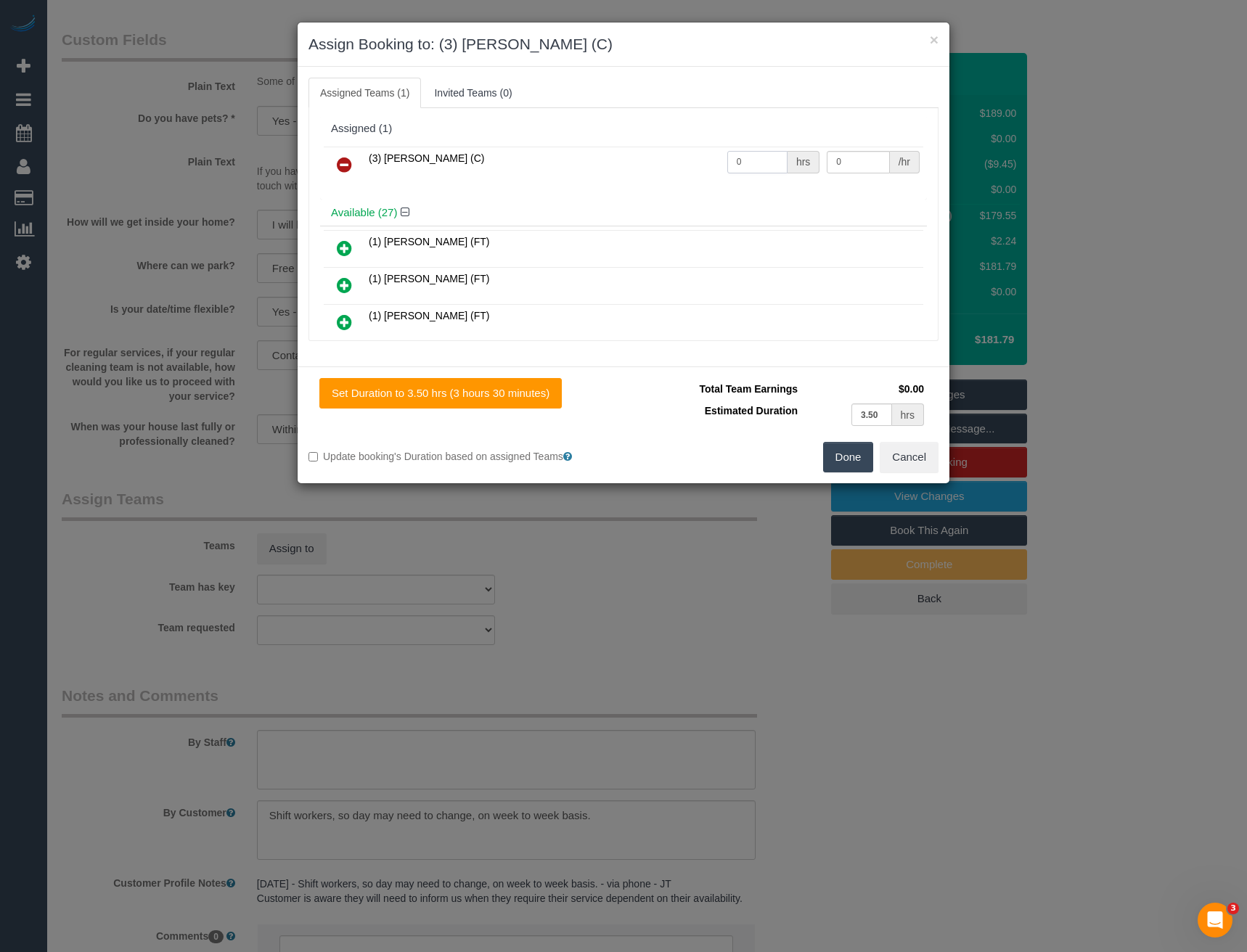
drag, startPoint x: 751, startPoint y: 167, endPoint x: 670, endPoint y: 191, distance: 84.5
click at [688, 188] on div "(3) Ken Ang Hua (C) 0 hrs 0 /hr" at bounding box center [624, 171] width 607 height 57
type input "1"
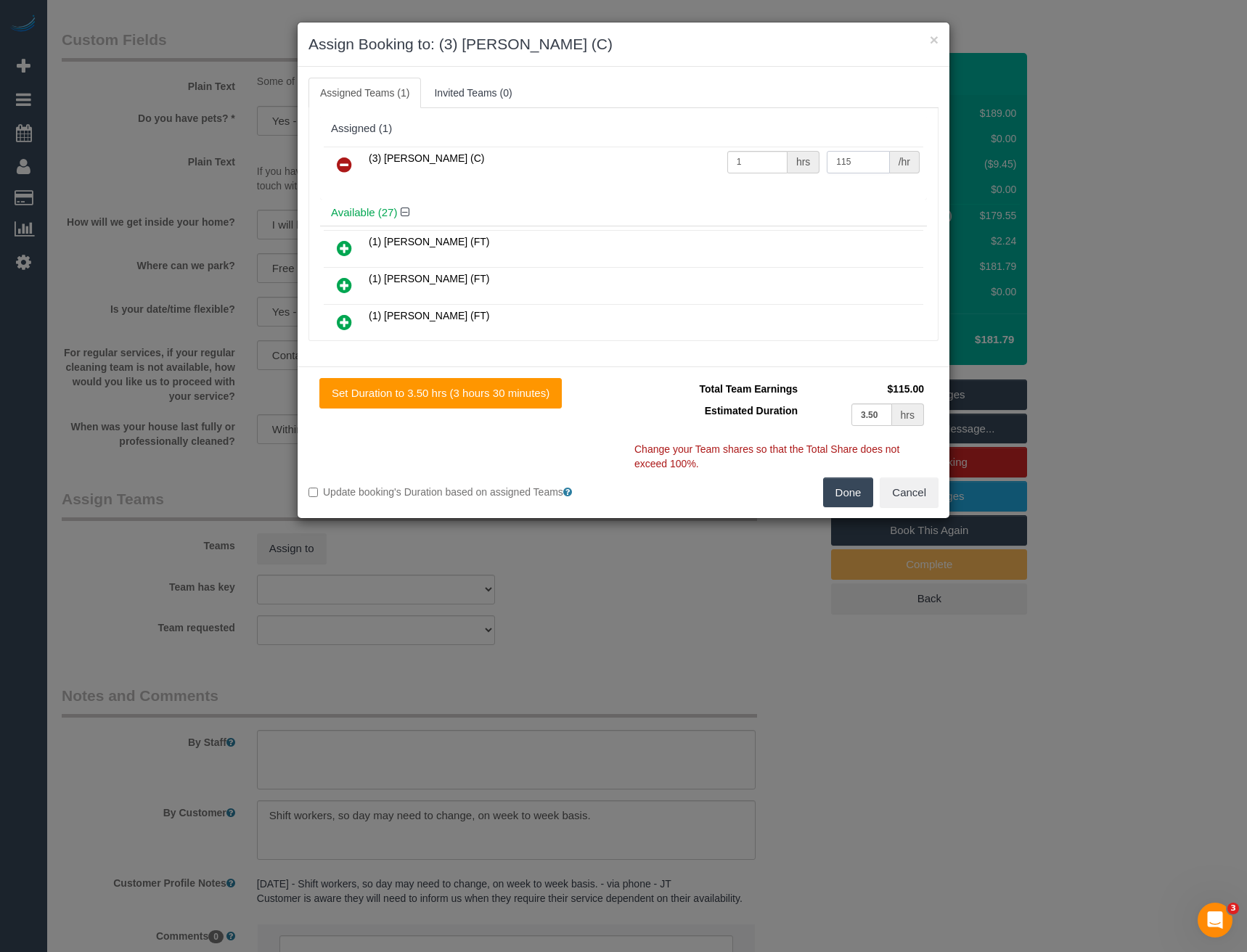
type input "115"
click at [854, 501] on button "Done" at bounding box center [848, 493] width 51 height 30
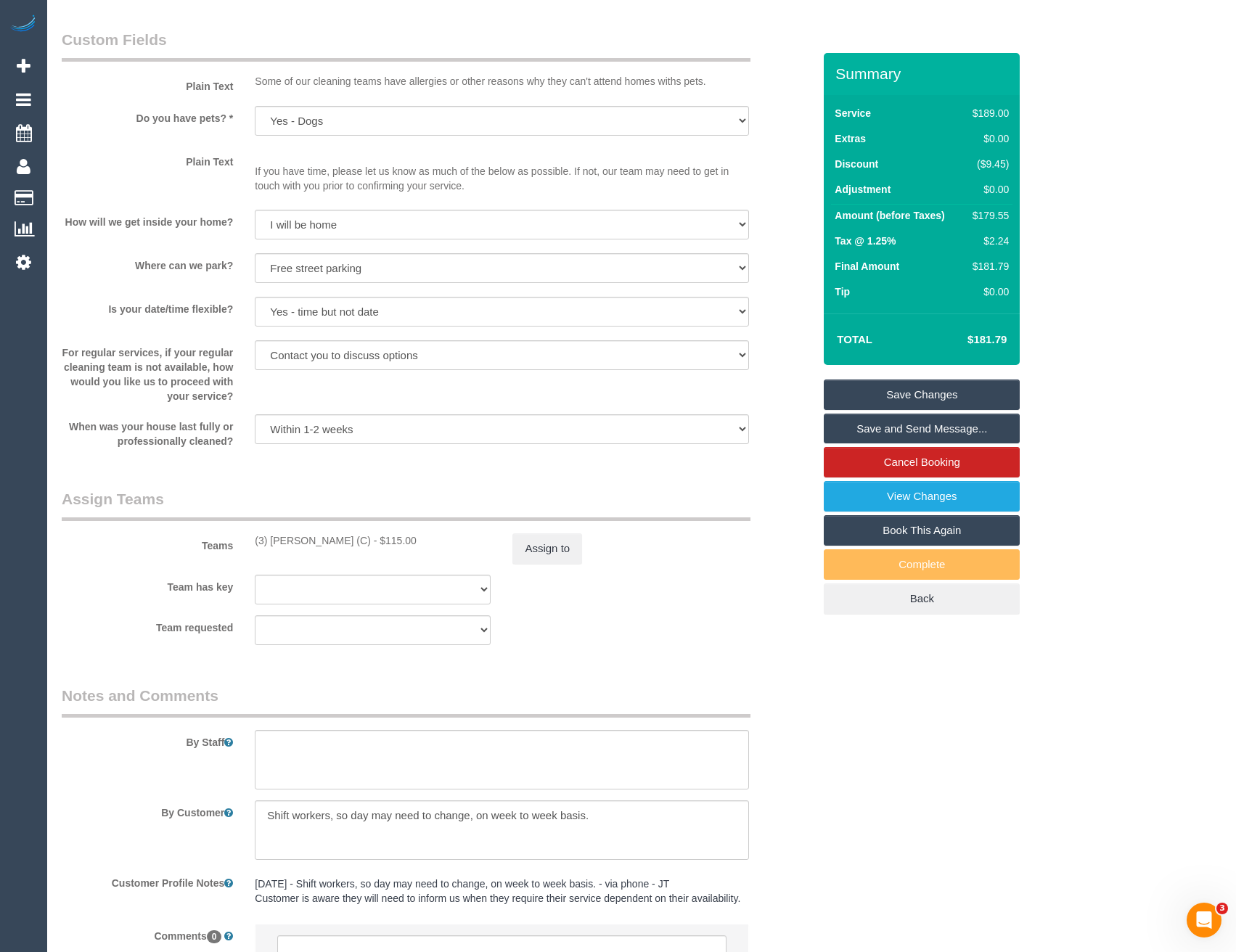
click at [664, 611] on sui-booking-teams "Teams (3) Ken Ang Hua (C) - $115.00 Assign to Team has key (0) Office (1) Debbi…" at bounding box center [437, 567] width 751 height 157
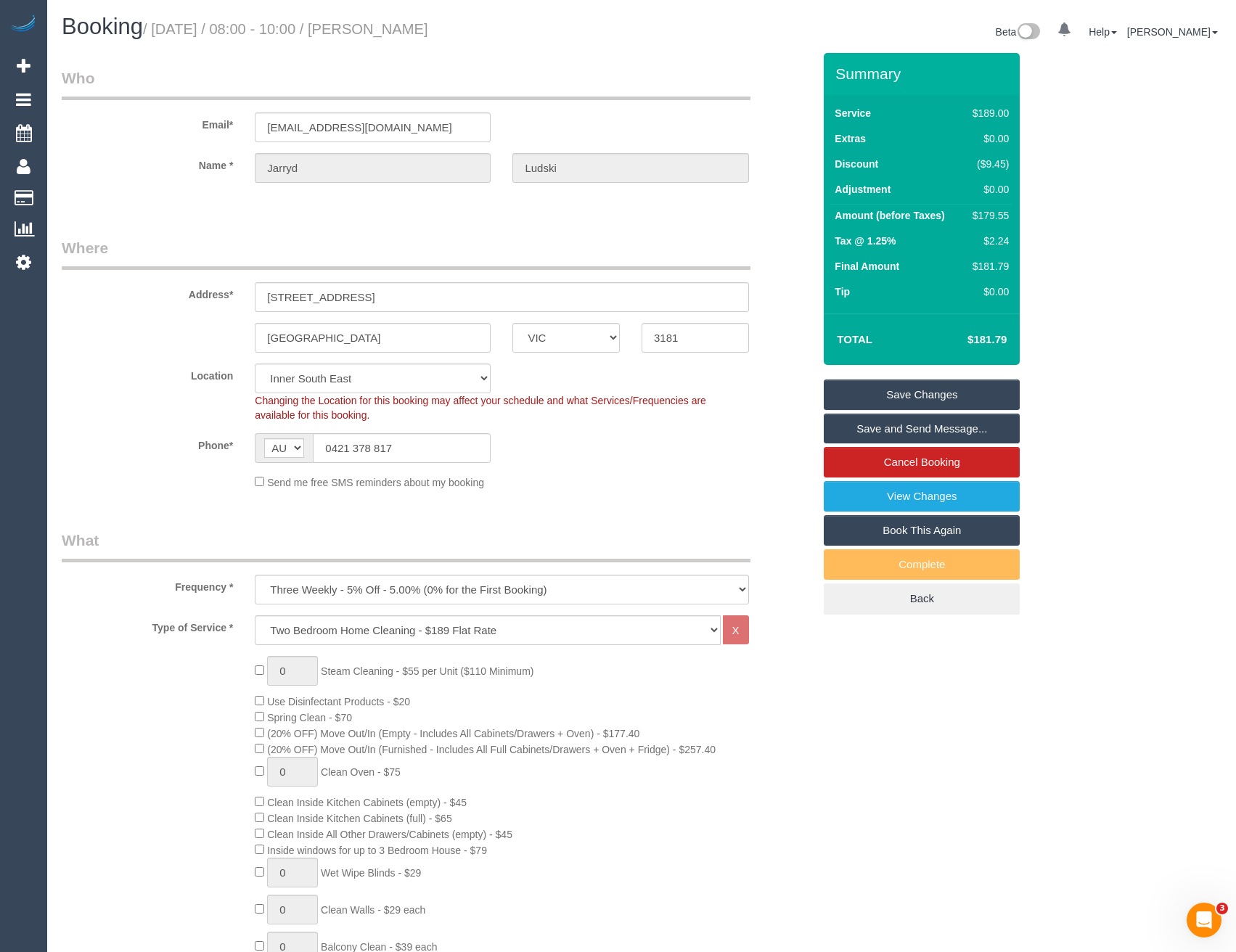
click at [901, 430] on link "Save and Send Message..." at bounding box center [922, 429] width 196 height 30
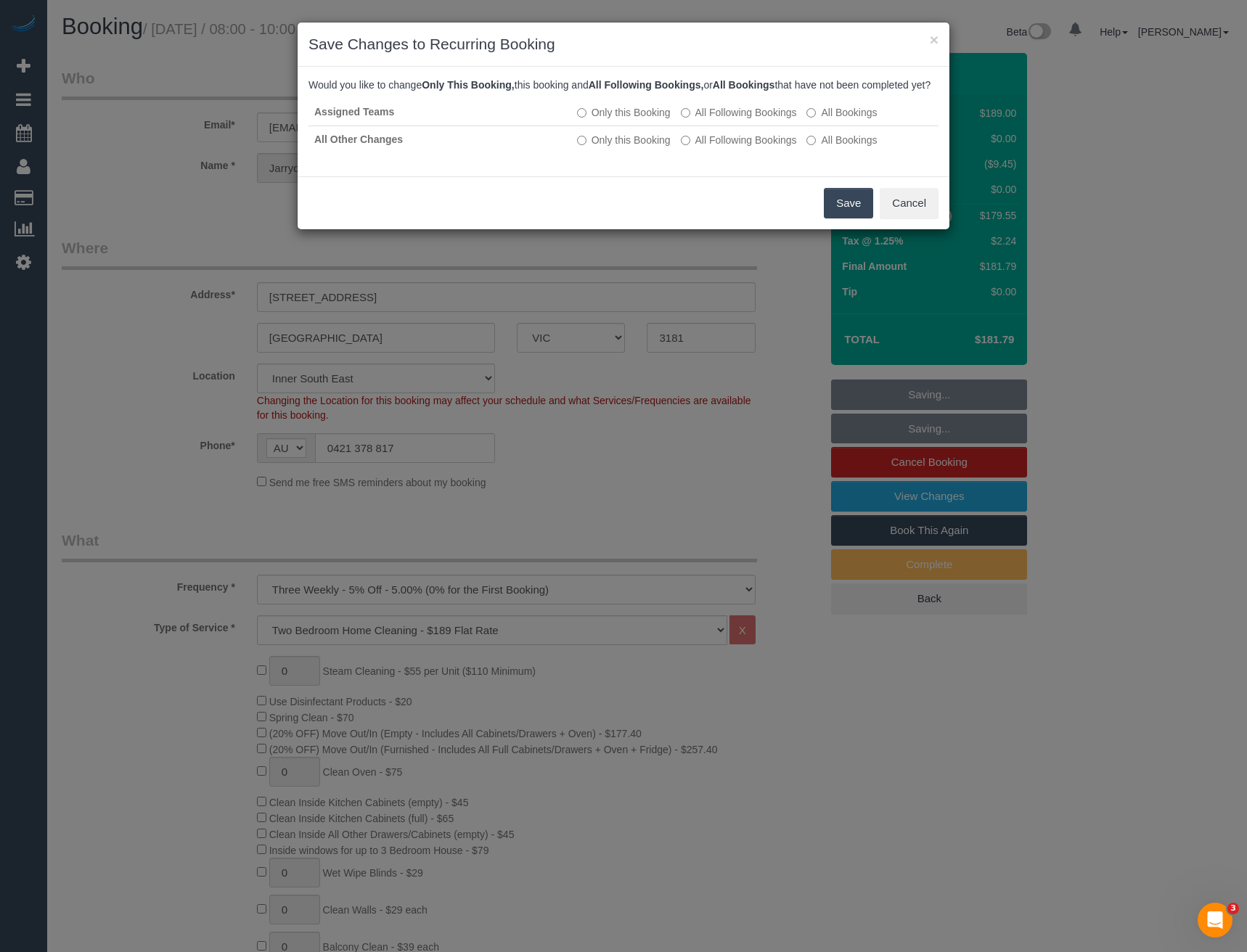
drag, startPoint x: 847, startPoint y: 219, endPoint x: 841, endPoint y: 213, distance: 8.5
click at [847, 219] on button "Save" at bounding box center [848, 203] width 49 height 30
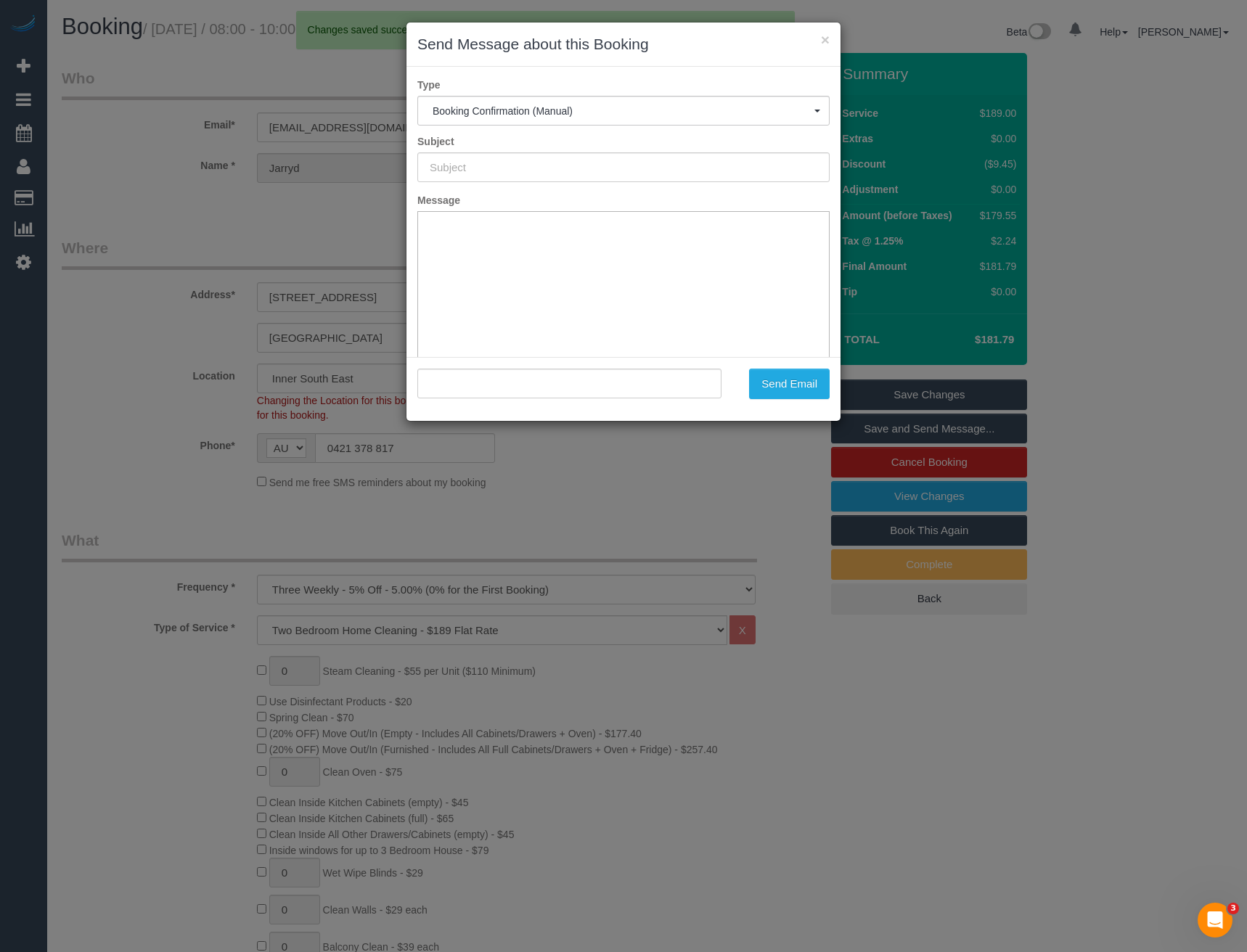
type input "Booking Confirmed"
type input ""Jarryd Ludski" <jarrydludski@live.com.au>"
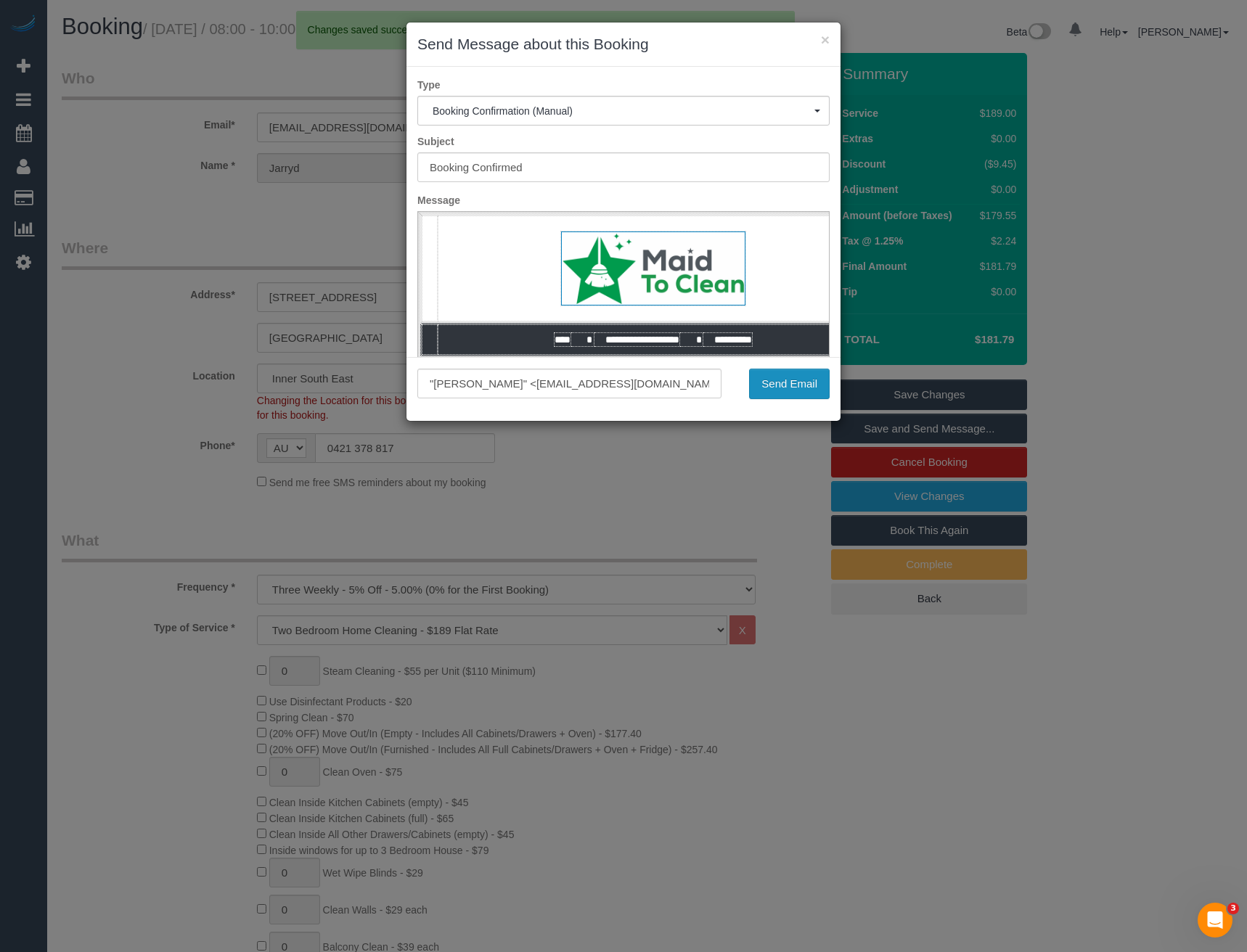
click at [772, 380] on button "Send Email" at bounding box center [789, 384] width 81 height 30
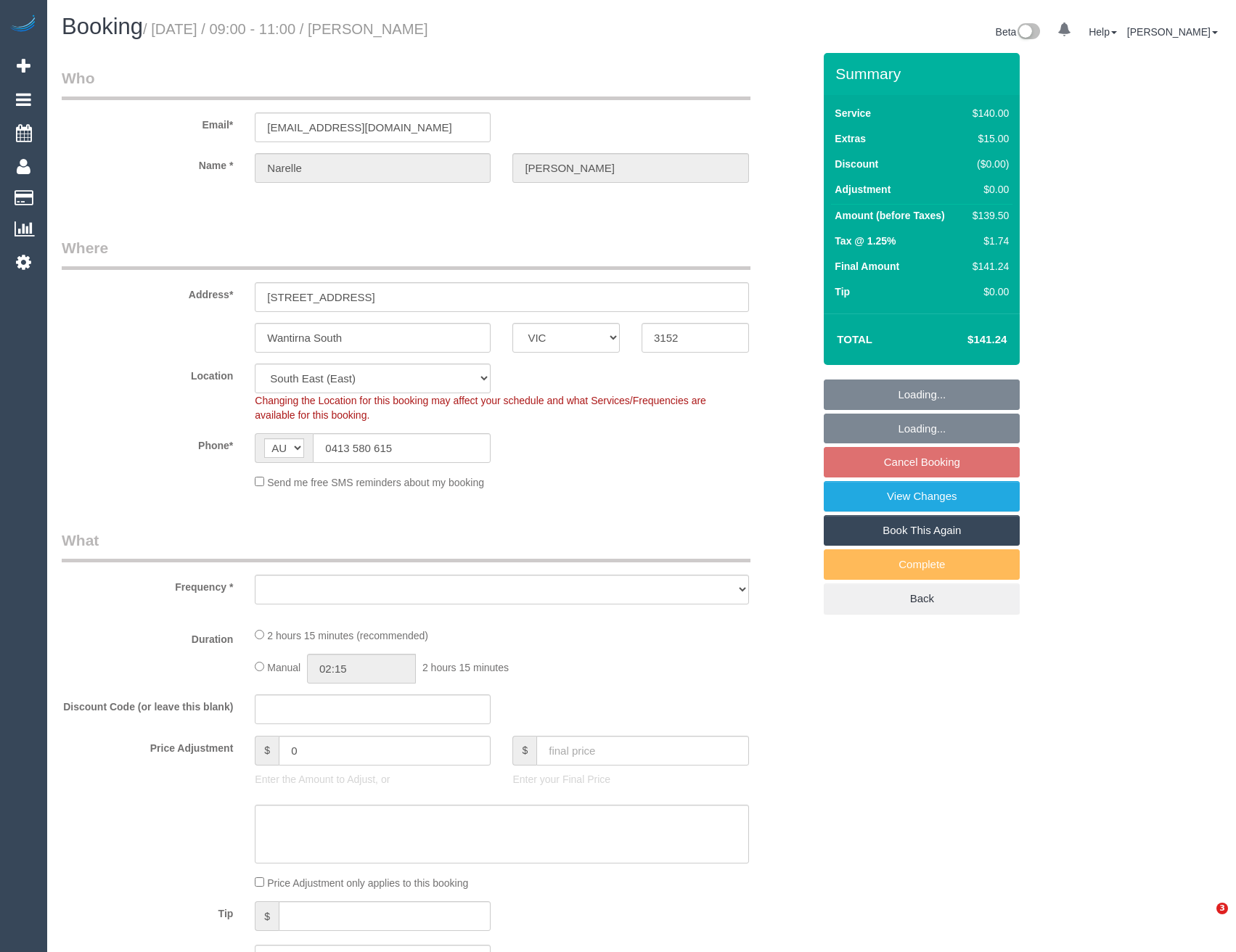
select select "VIC"
select select "object:857"
select select "string:stripe-pm_1QNMAS2GScqysDRVUhLNY3d5"
select select "number:30"
select select "number:14"
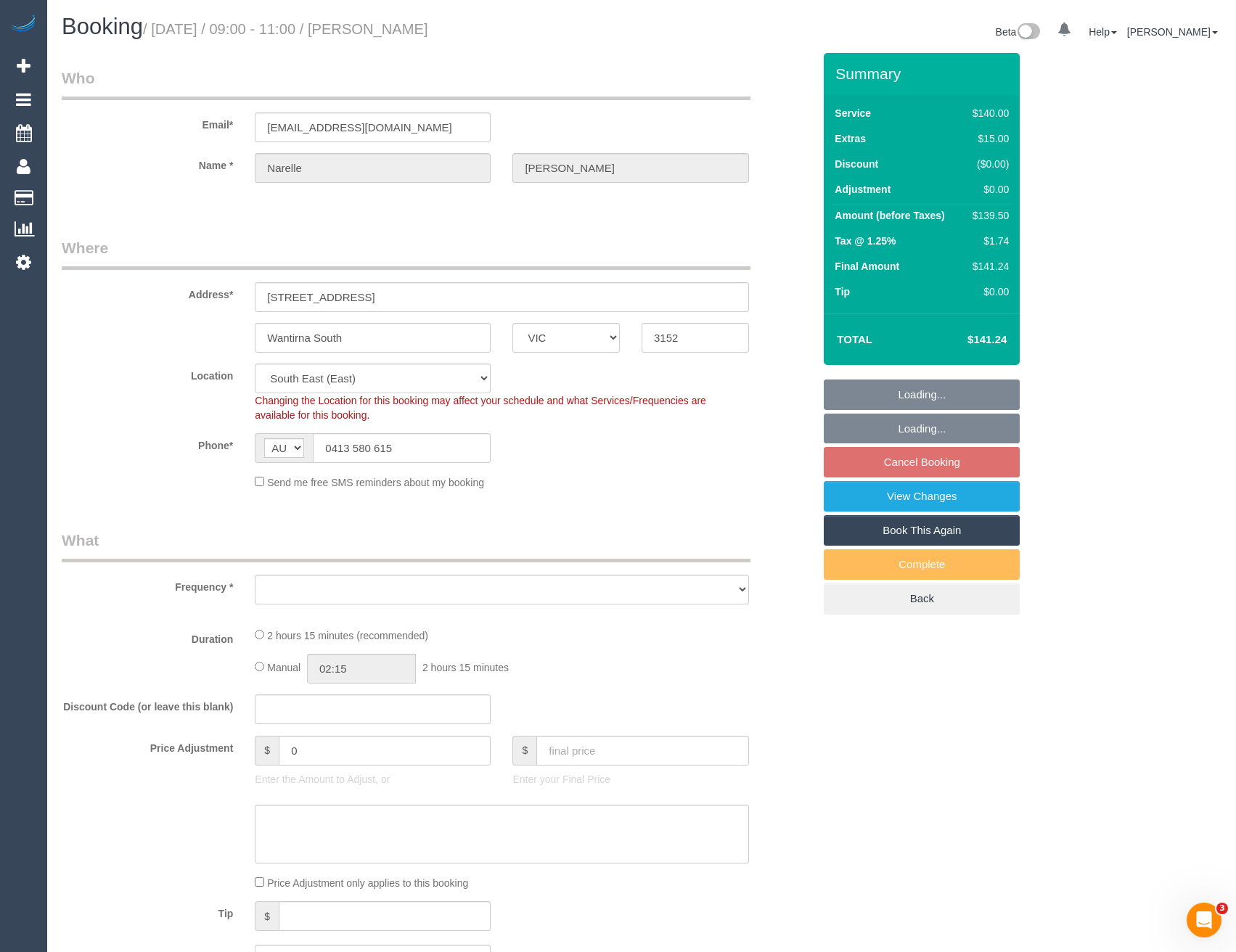
select select "number:19"
select select "number:22"
select select "number:12"
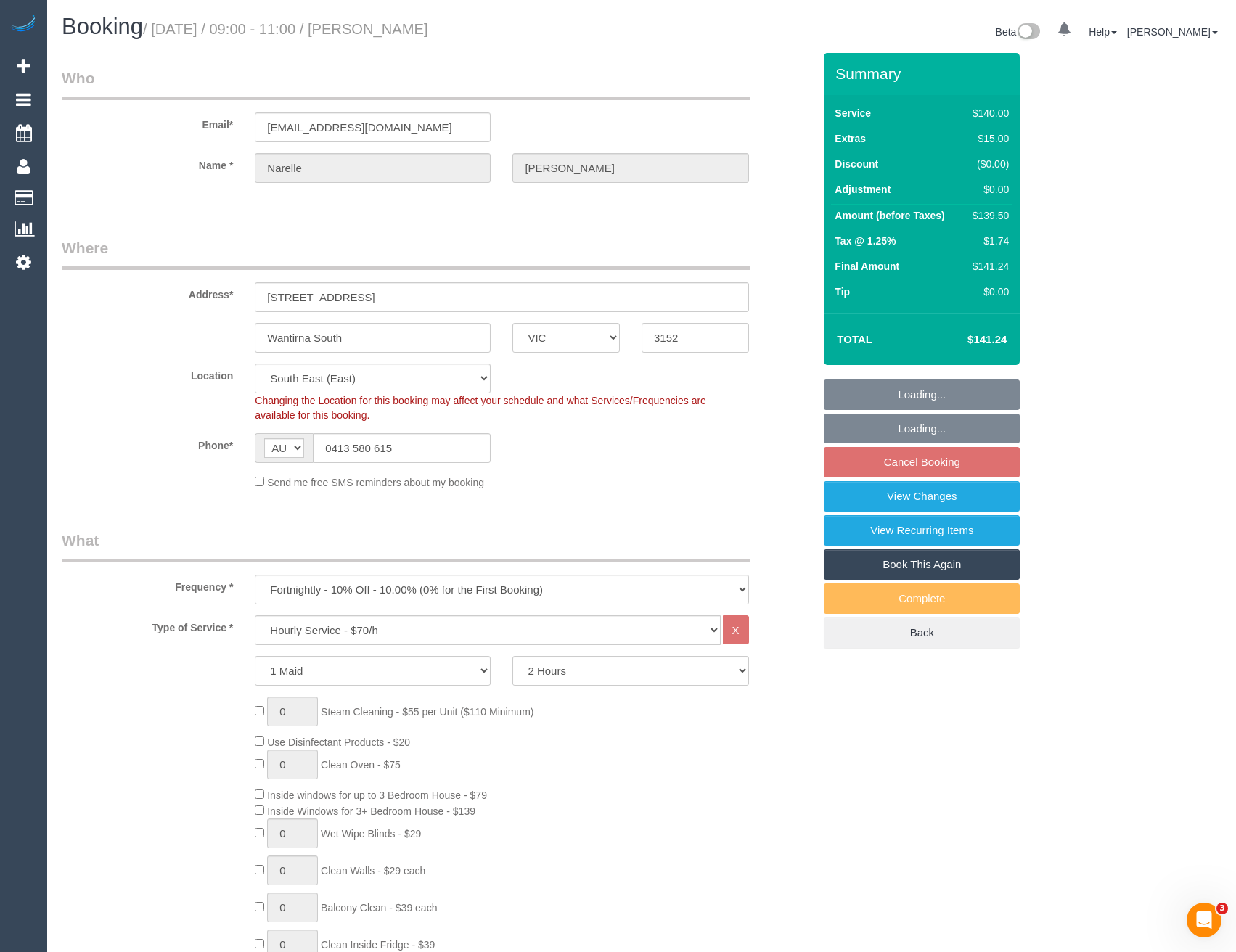
select select "object:1358"
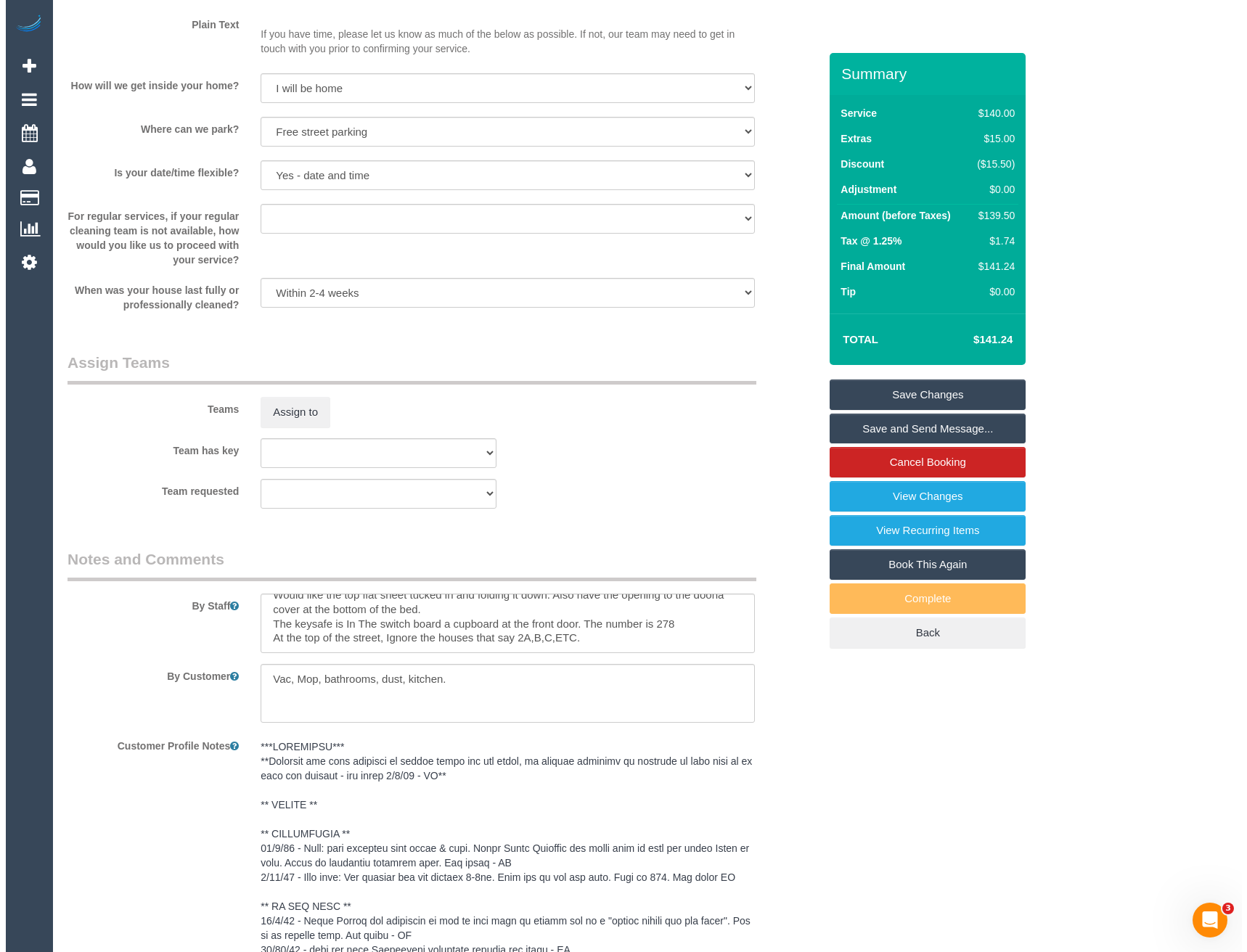
scroll to position [1742, 0]
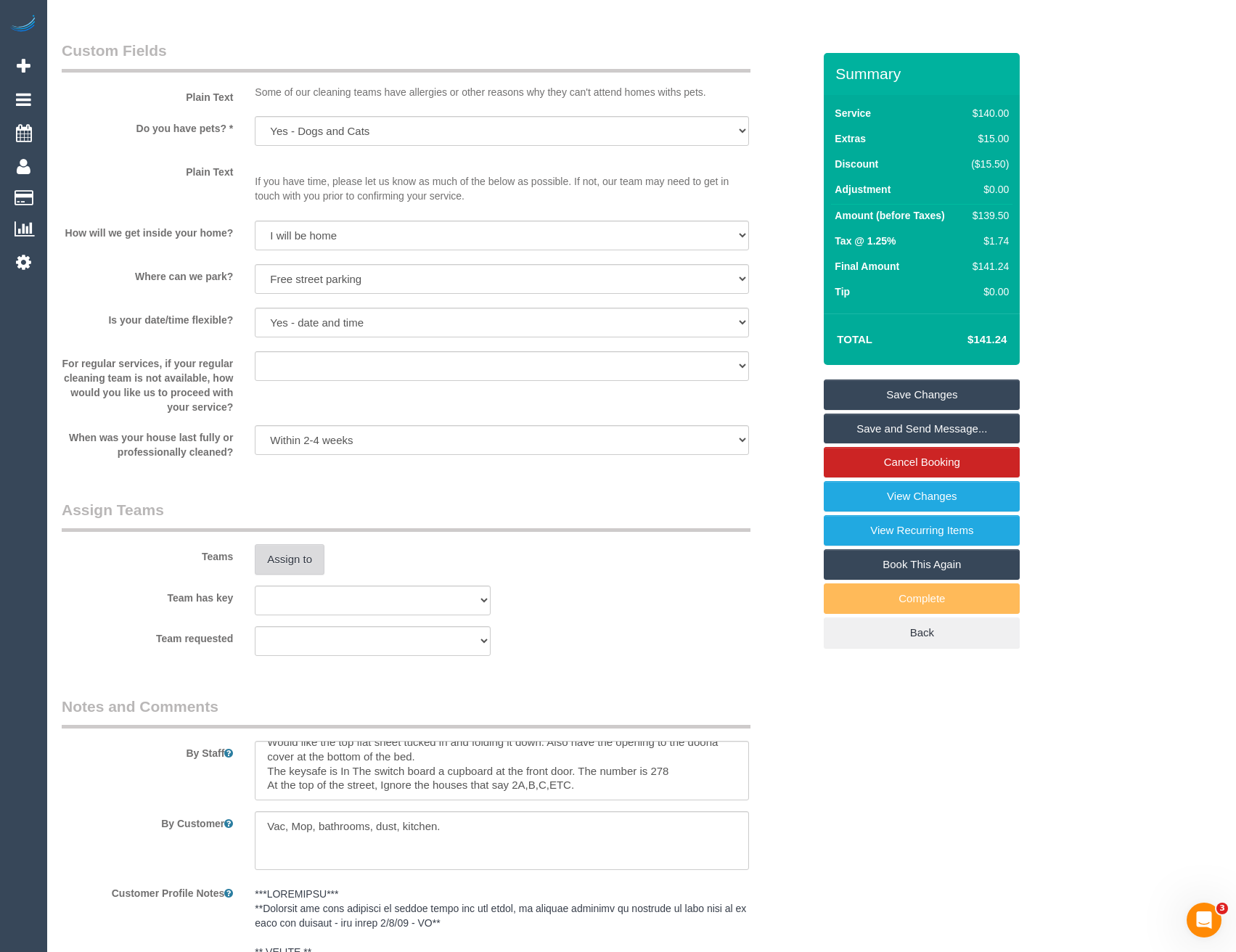
click at [291, 558] on button "Assign to" at bounding box center [289, 559] width 69 height 30
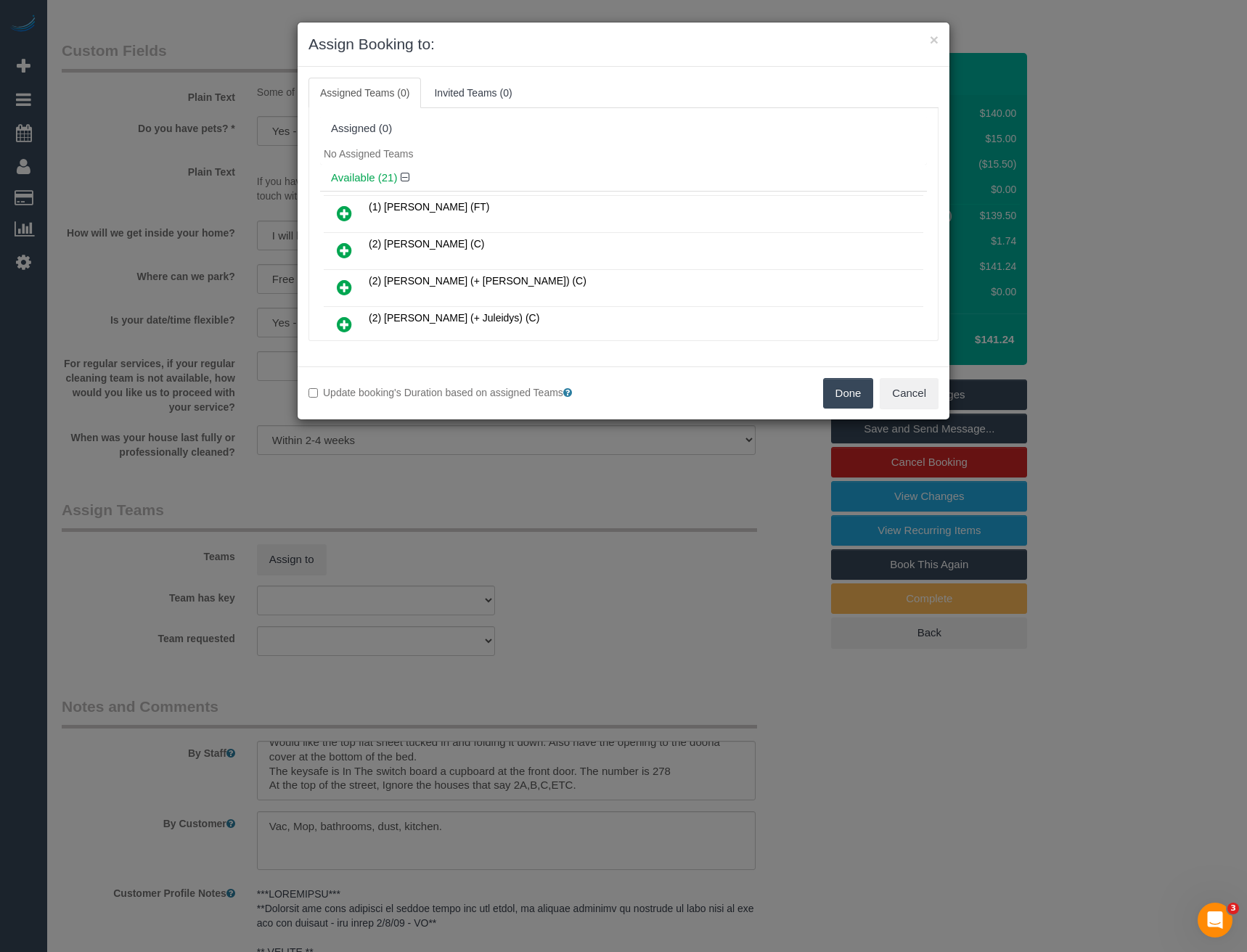
scroll to position [465, 0]
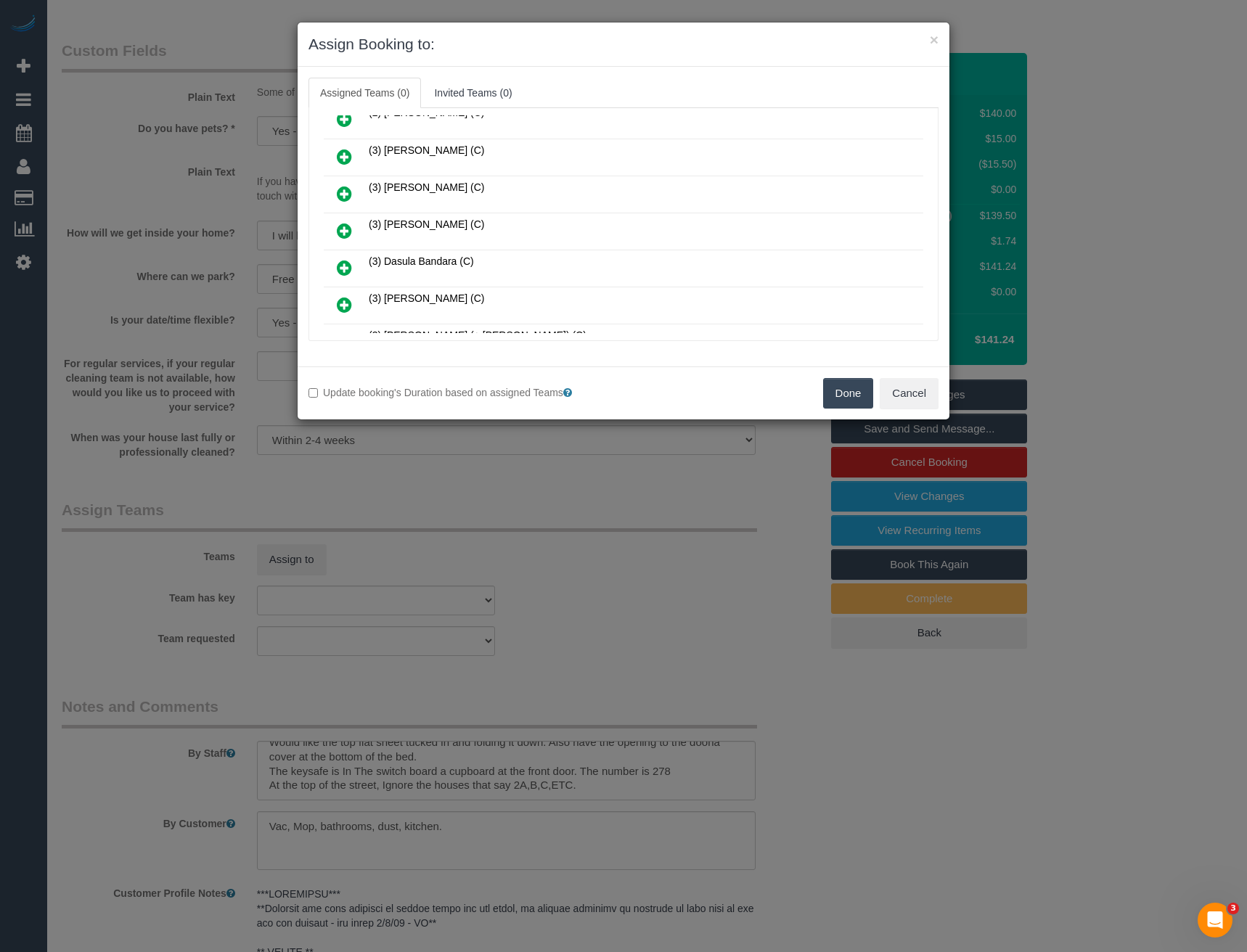
click at [345, 229] on icon at bounding box center [345, 231] width 15 height 17
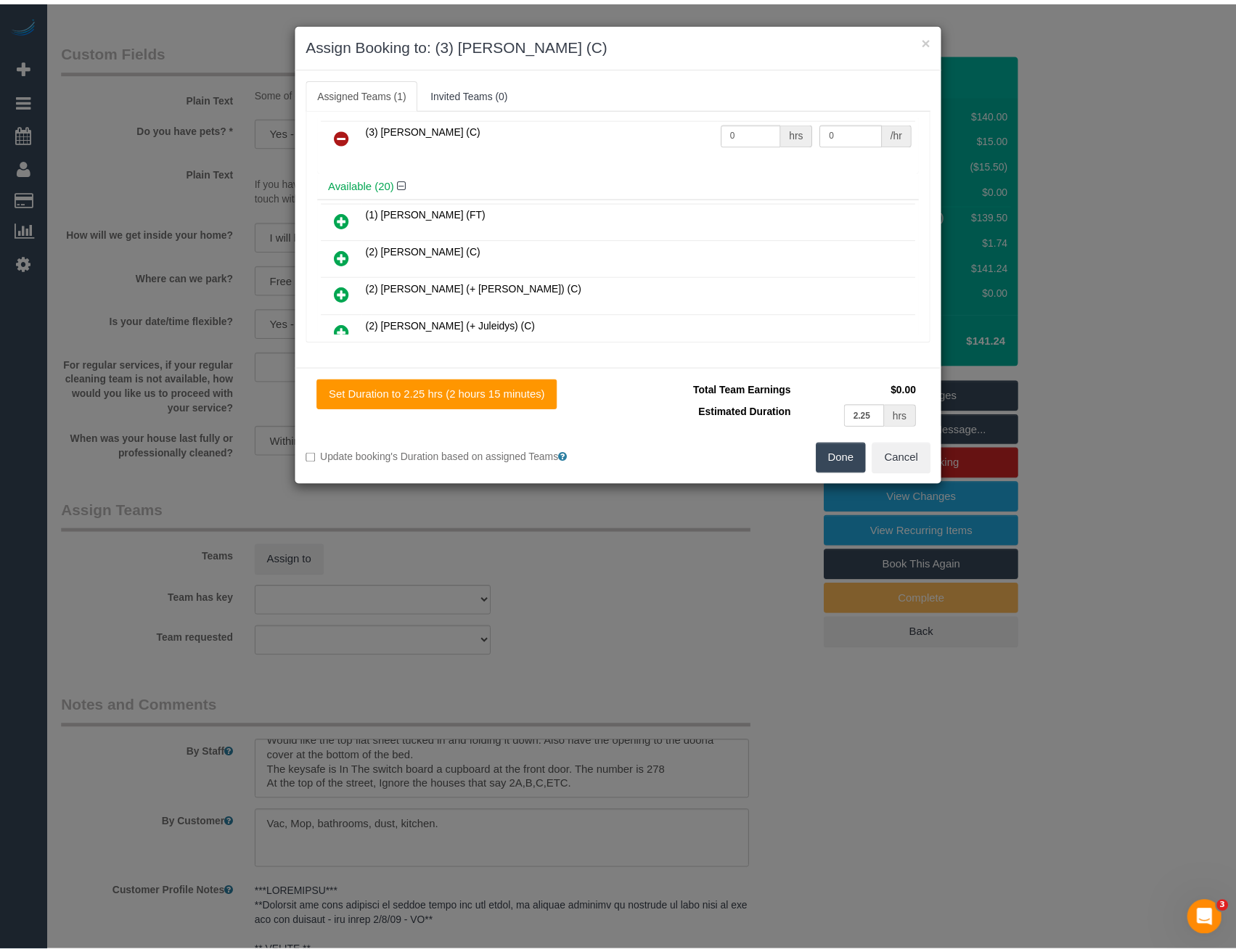
scroll to position [0, 0]
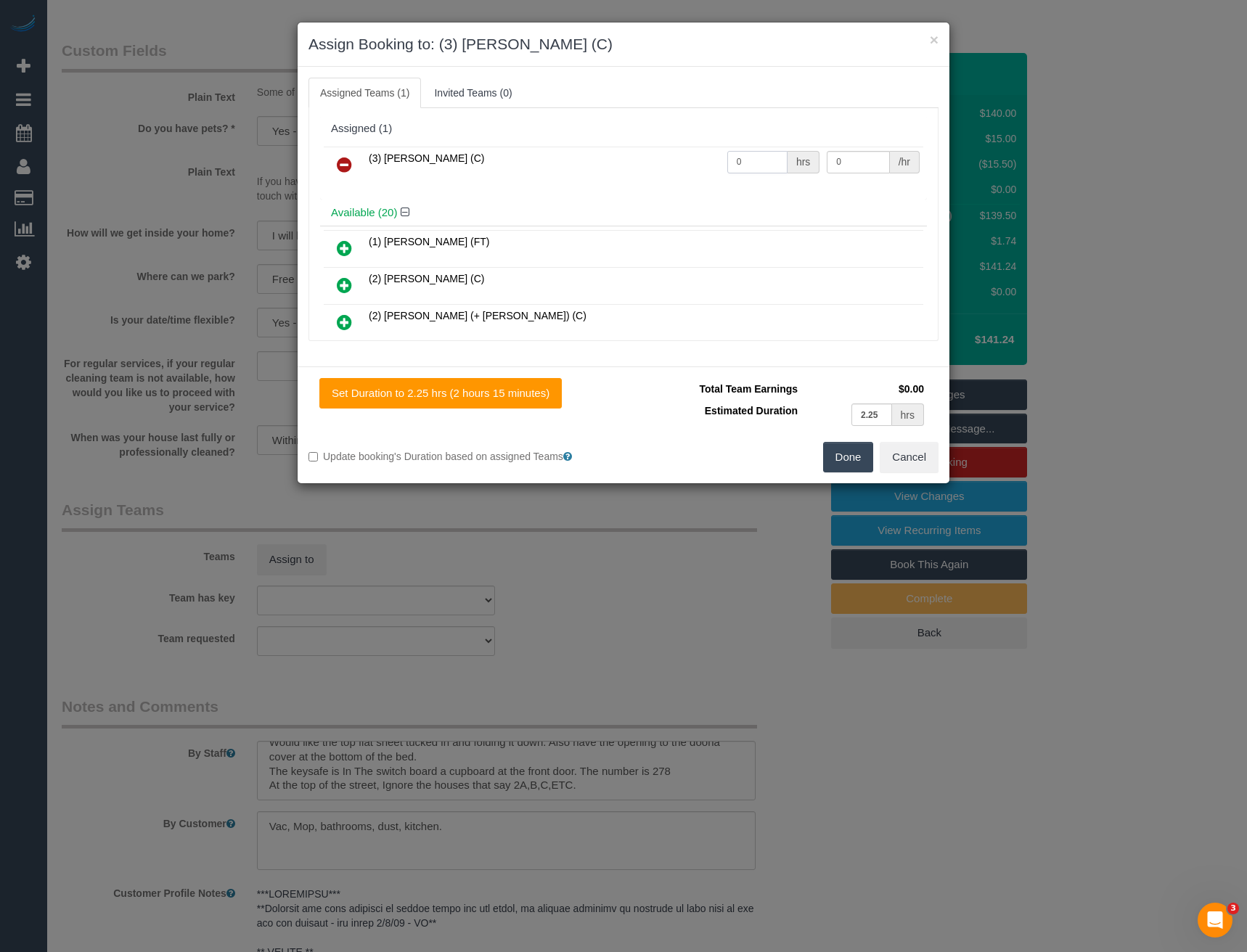
click at [688, 179] on tr "(3) Danyal Ali (C) 0 hrs 0 /hr" at bounding box center [623, 164] width 599 height 37
type input "2.25"
type input "35"
click at [844, 457] on button "Done" at bounding box center [848, 457] width 51 height 30
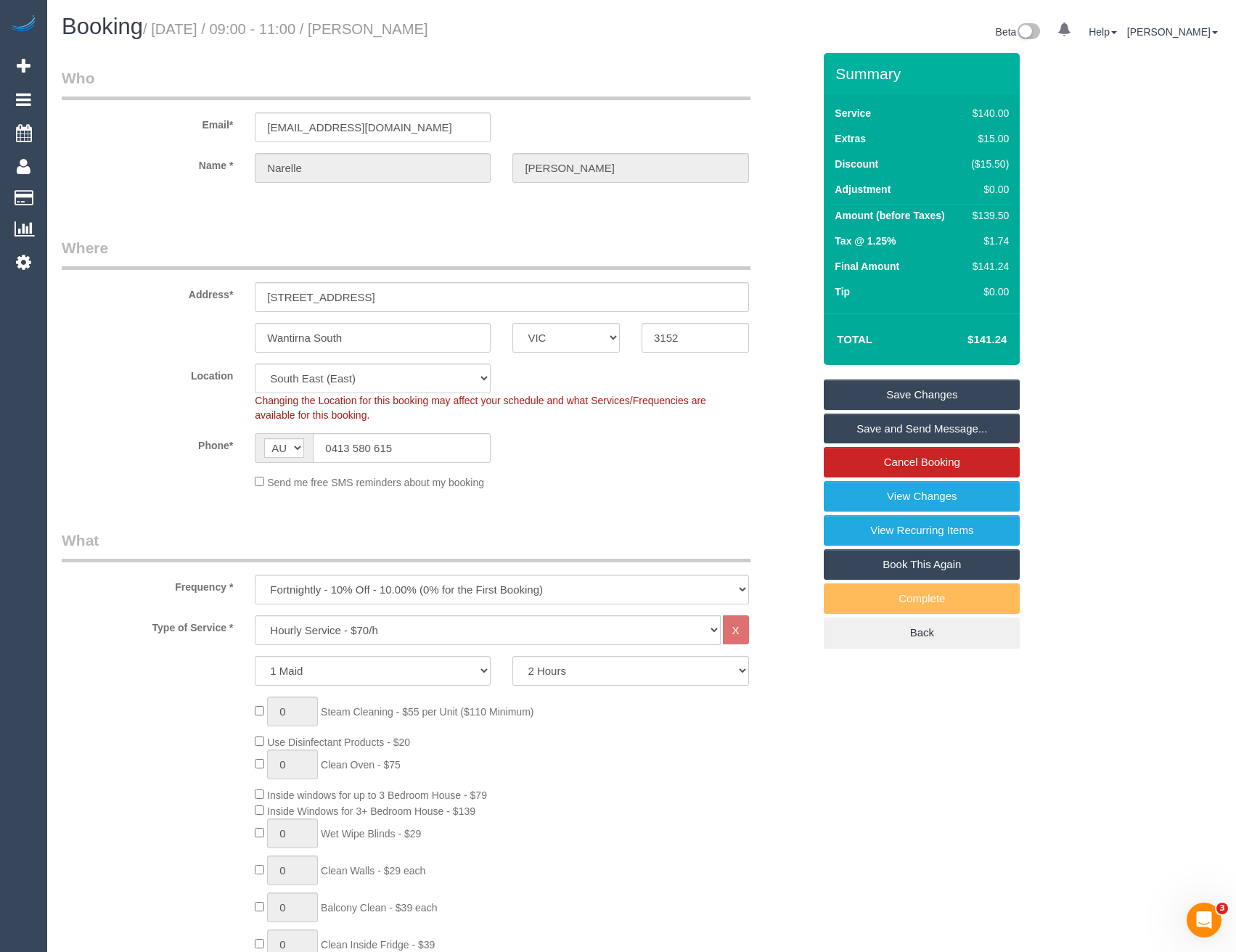
click at [884, 397] on link "Save Changes" at bounding box center [922, 395] width 196 height 30
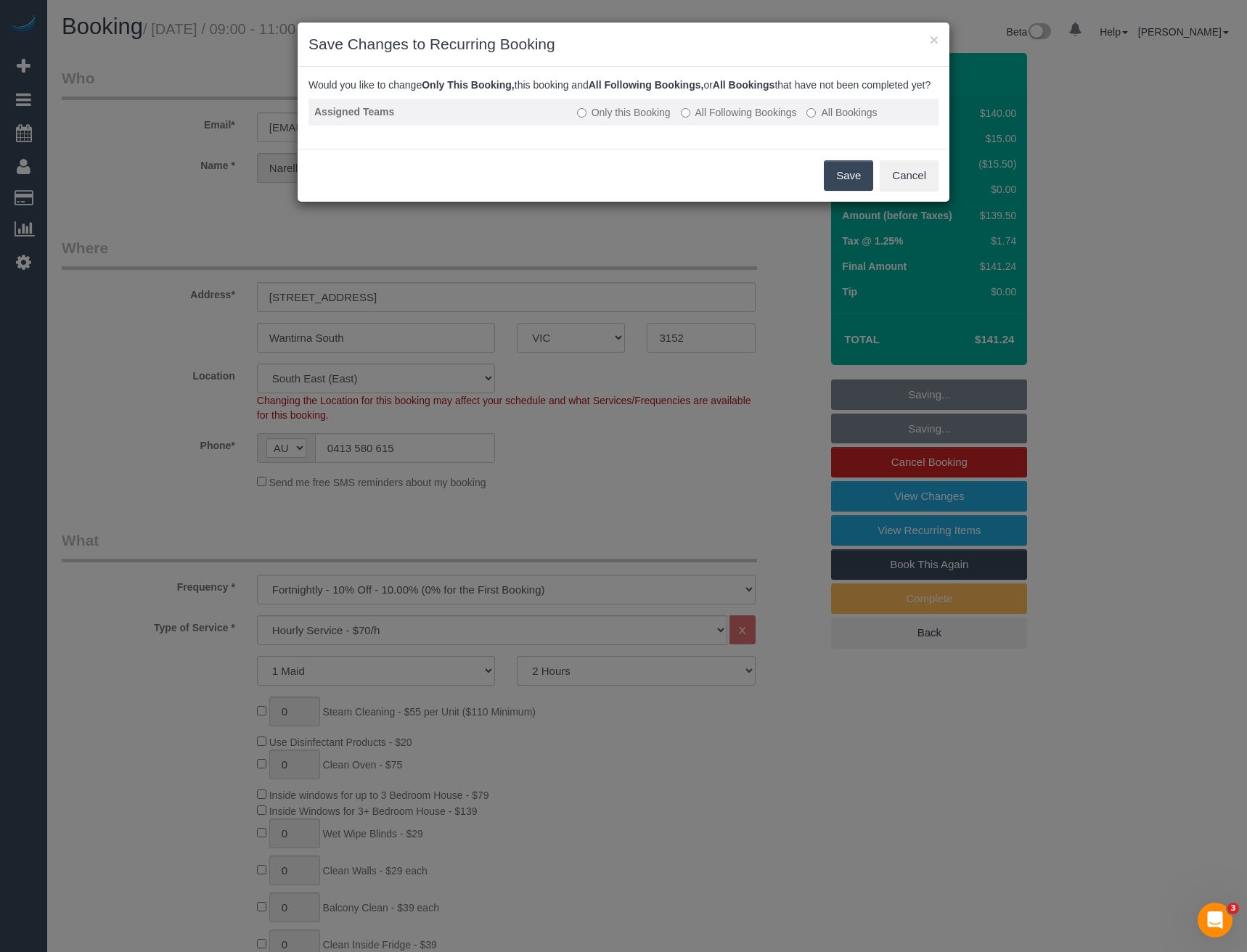
click at [695, 120] on label "All Following Bookings" at bounding box center [739, 112] width 116 height 14
click at [850, 191] on button "Save" at bounding box center [848, 176] width 49 height 30
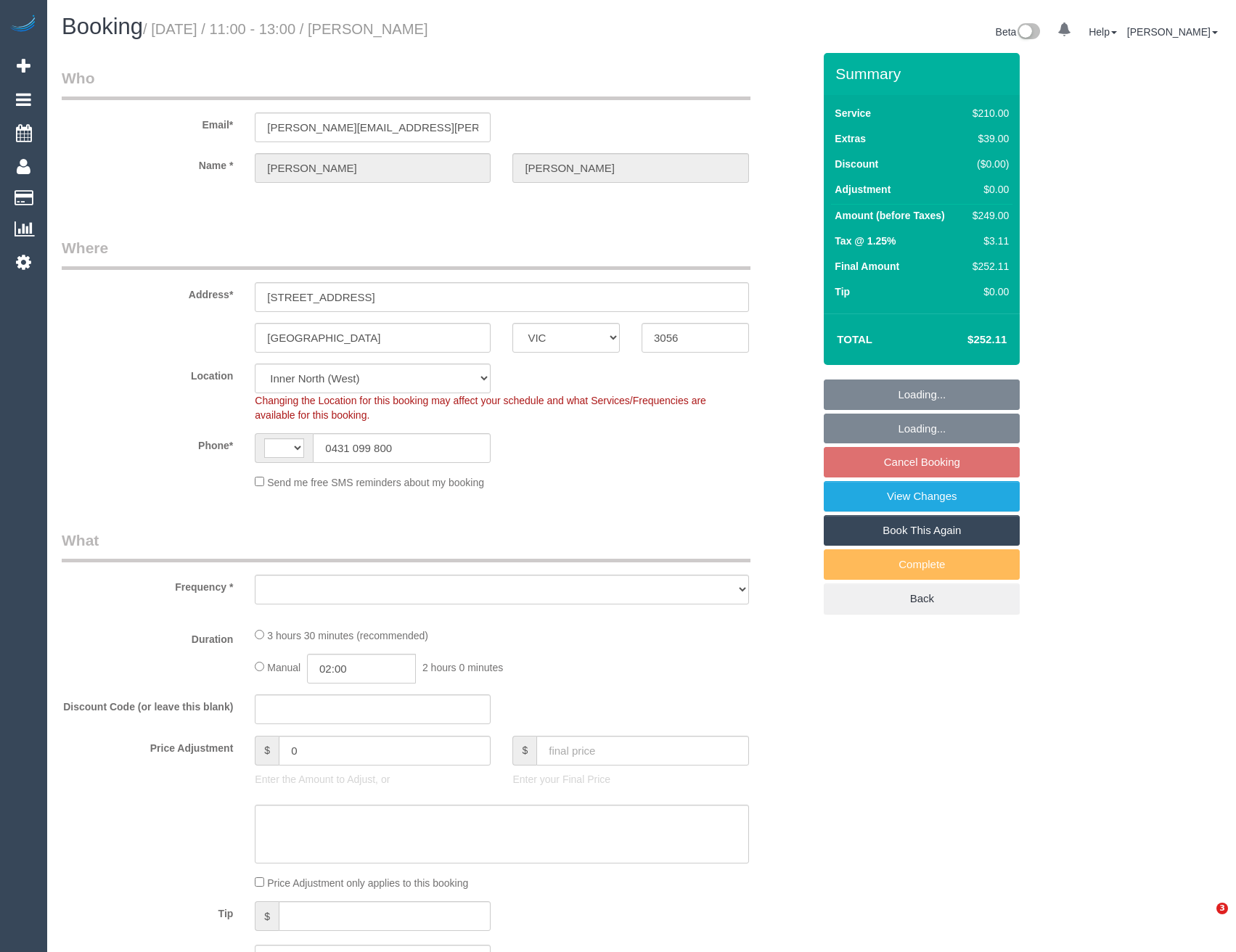
select select "VIC"
select select "string:AU"
select select "object:1700"
select select "180"
select select "spot5"
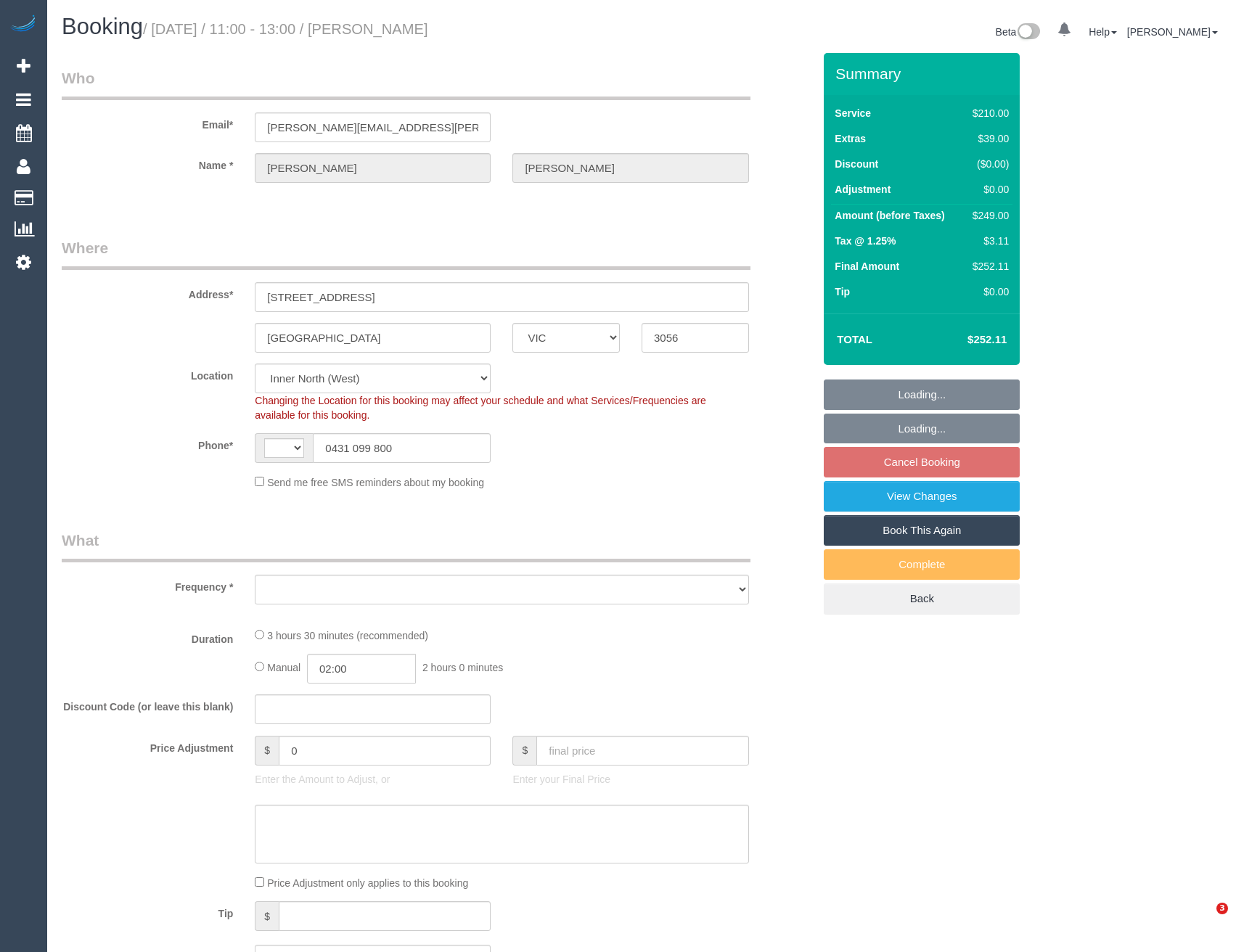
select select "number:29"
select select "number:14"
select select "number:18"
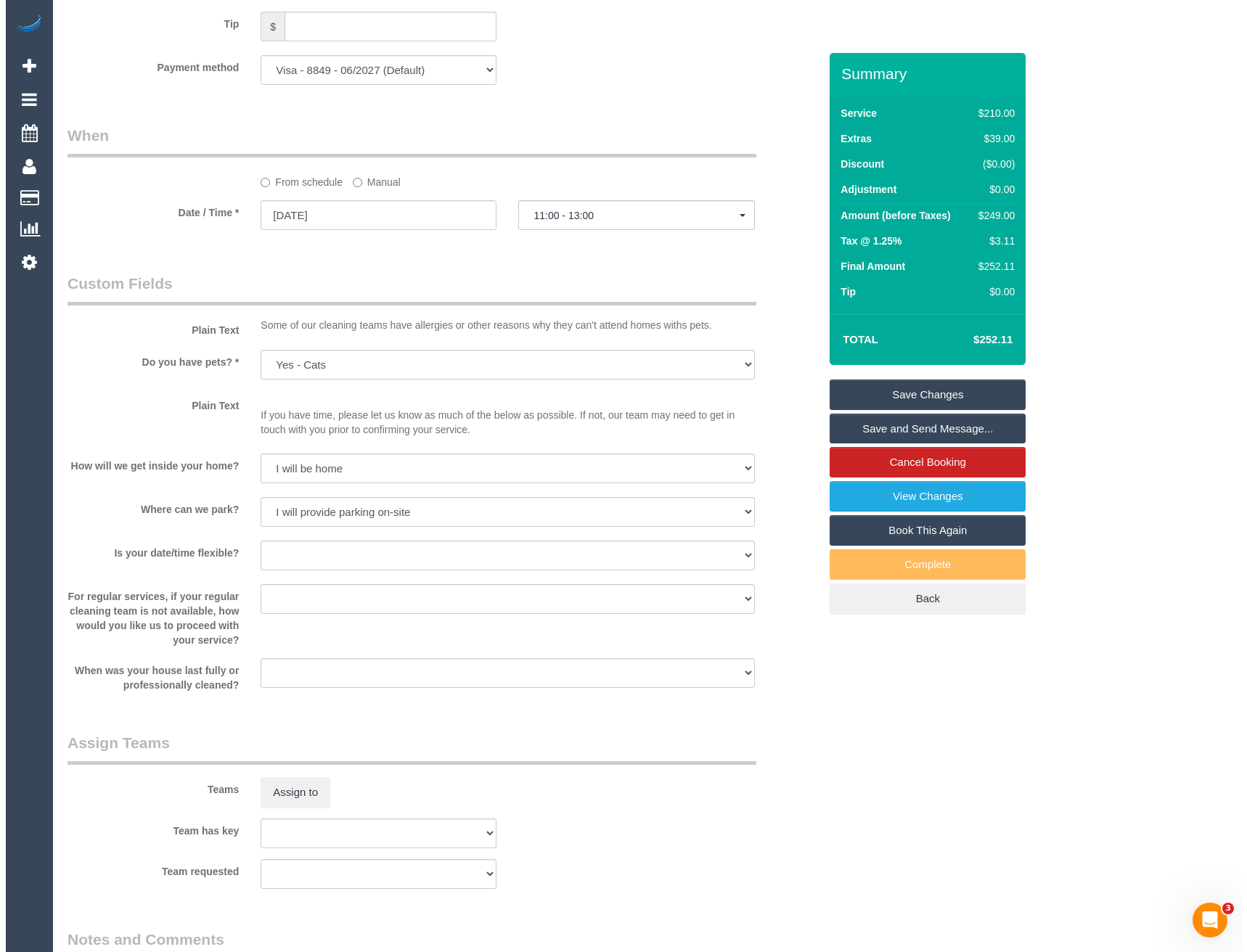
scroll to position [1596, 0]
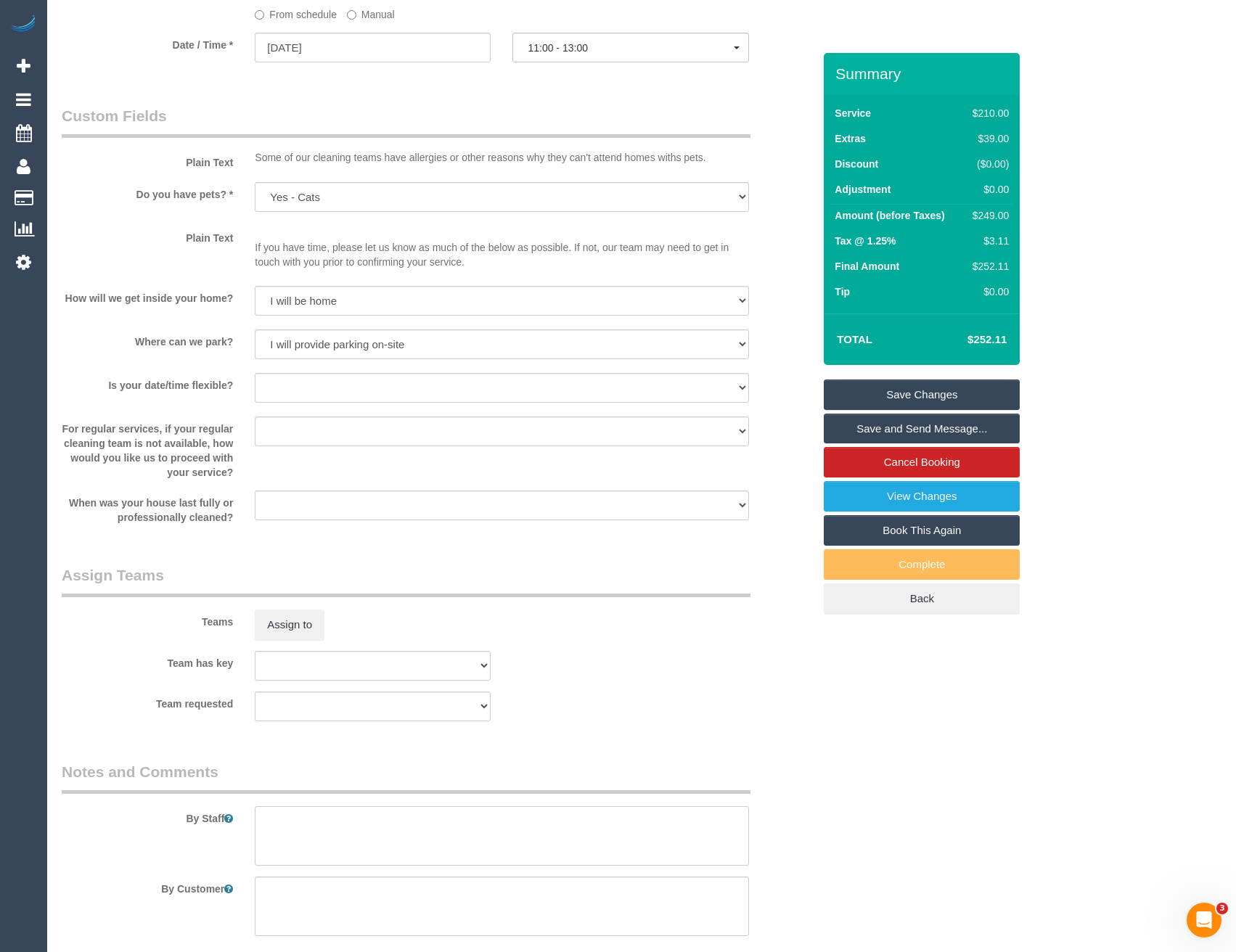
click at [307, 828] on textarea at bounding box center [501, 836] width 494 height 60
type textarea "3 hours + balcony = approx 3.5 hours"
click at [297, 615] on button "Assign to" at bounding box center [289, 625] width 69 height 30
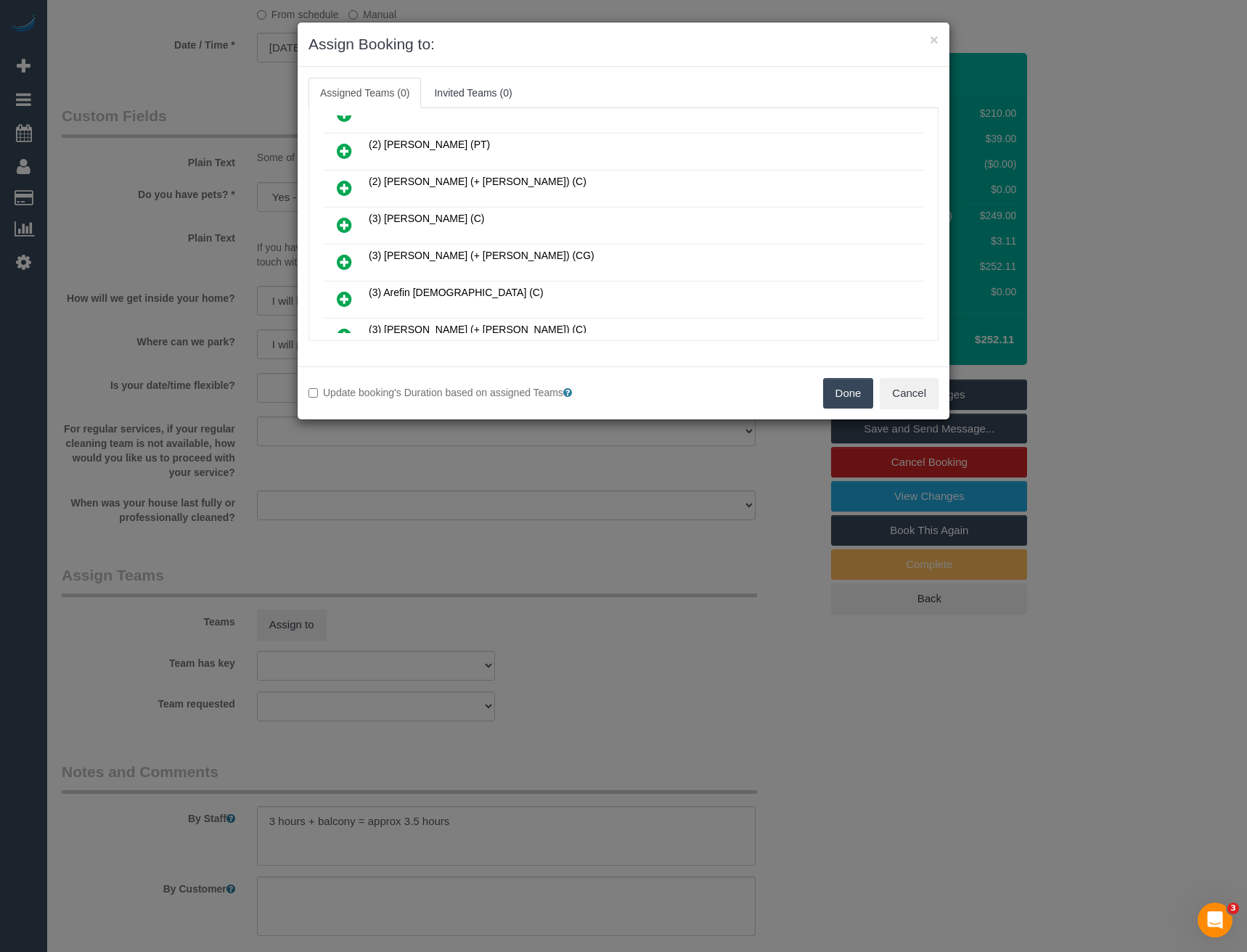
click at [351, 260] on icon at bounding box center [345, 262] width 15 height 17
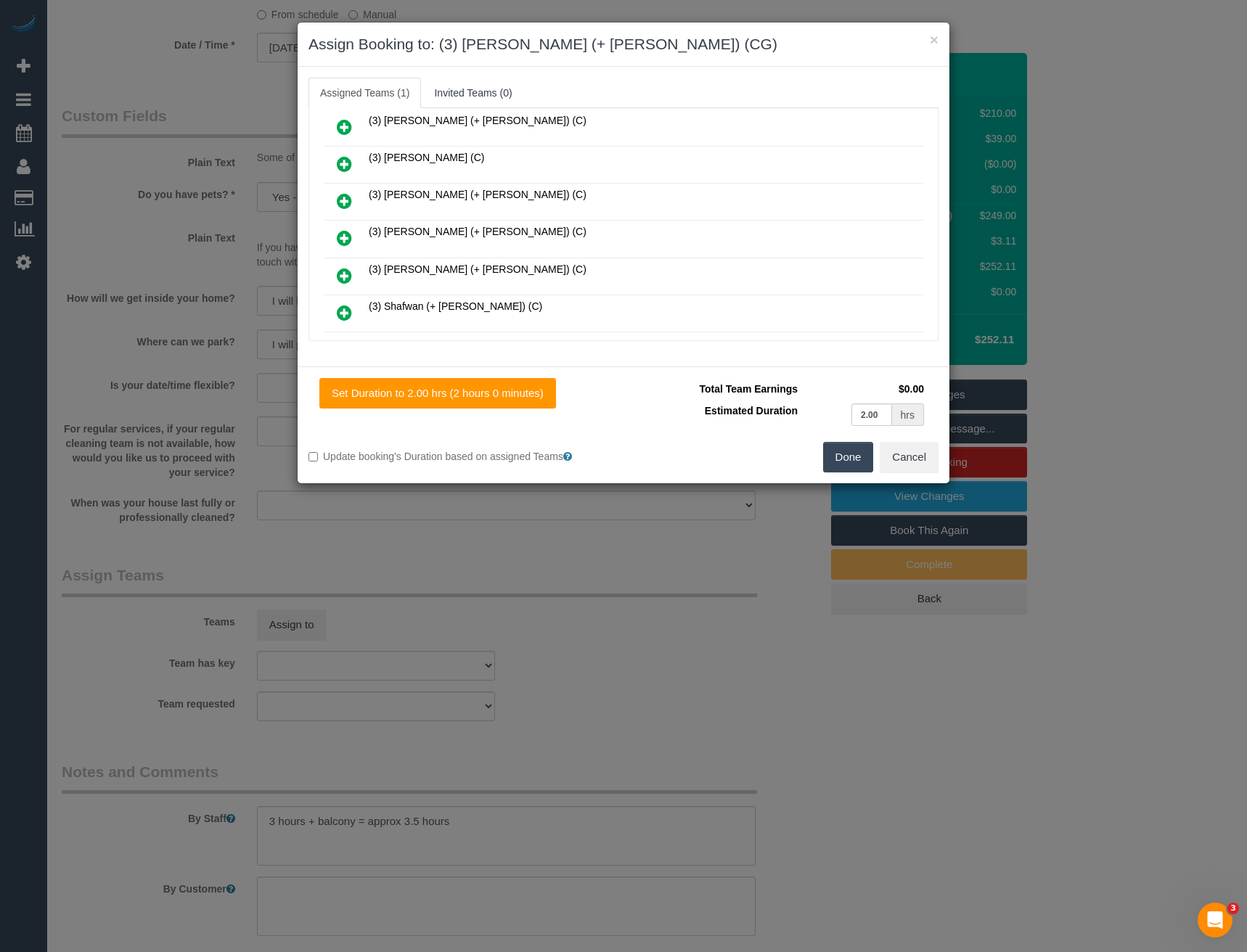
scroll to position [1196, 0]
click at [344, 310] on icon at bounding box center [345, 314] width 15 height 17
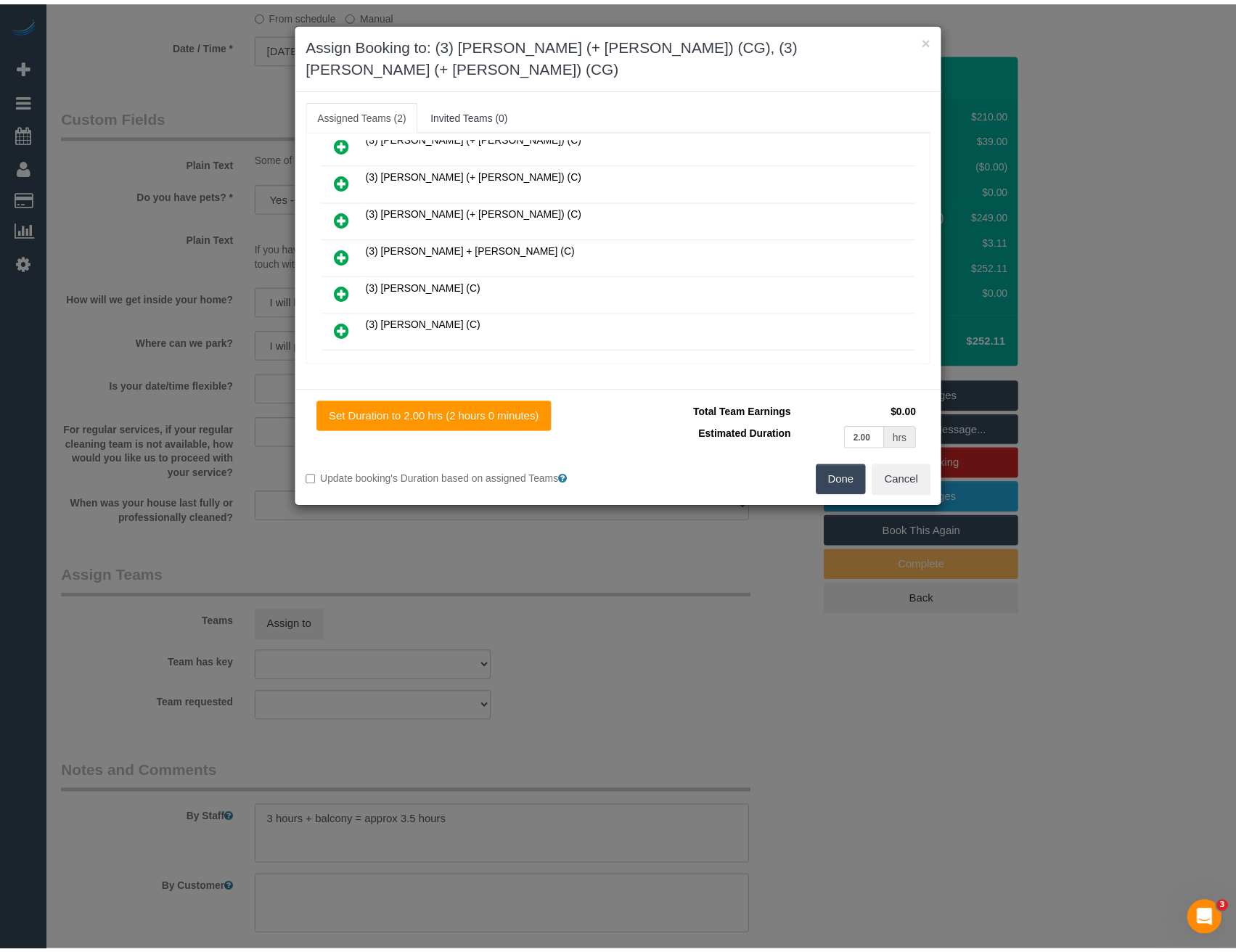
scroll to position [0, 0]
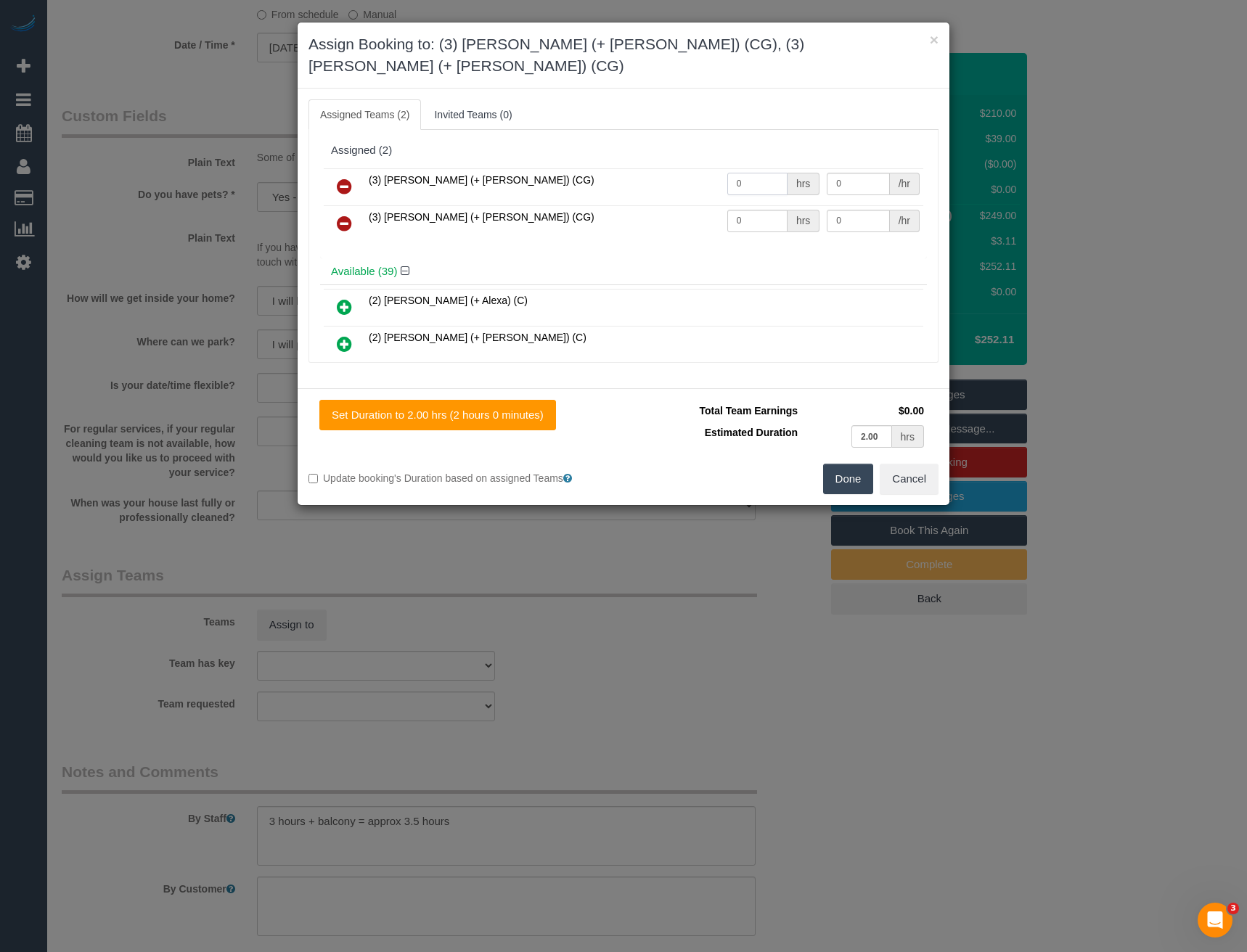
drag, startPoint x: 743, startPoint y: 164, endPoint x: 712, endPoint y: 174, distance: 32.6
click at [712, 174] on tr "(3) Amninder (+ Sohail) (CG) 0 hrs 0 /hr" at bounding box center [623, 186] width 599 height 37
type input "1.75"
type input "38.5"
drag, startPoint x: 749, startPoint y: 203, endPoint x: 676, endPoint y: 211, distance: 73.4
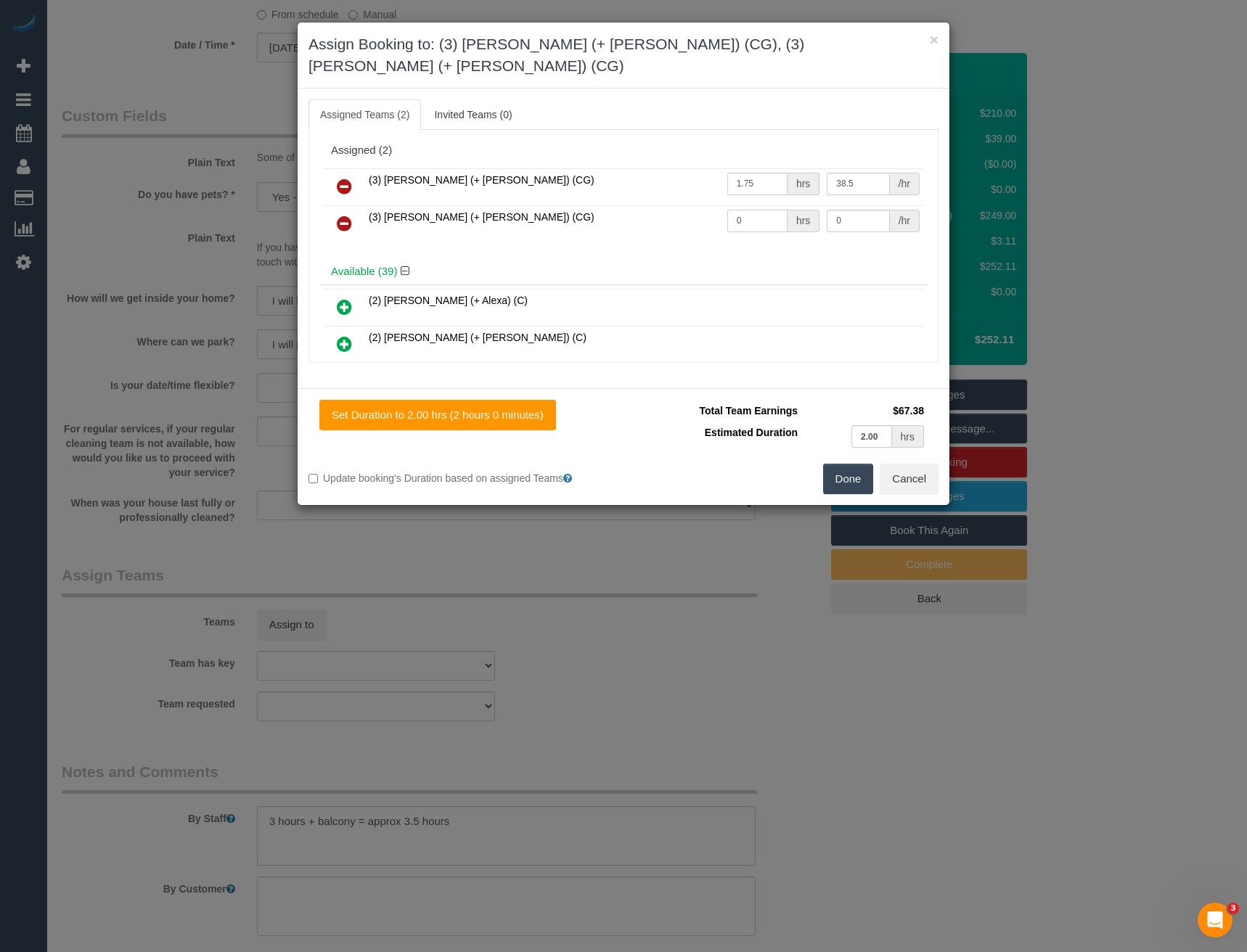
click at [688, 212] on tr "(3) Sohail (+ Amninder) (CG) 0 hrs 0 /hr" at bounding box center [623, 223] width 599 height 37
type input "1.75"
type input "38.5"
click at [854, 464] on button "Done" at bounding box center [848, 479] width 51 height 30
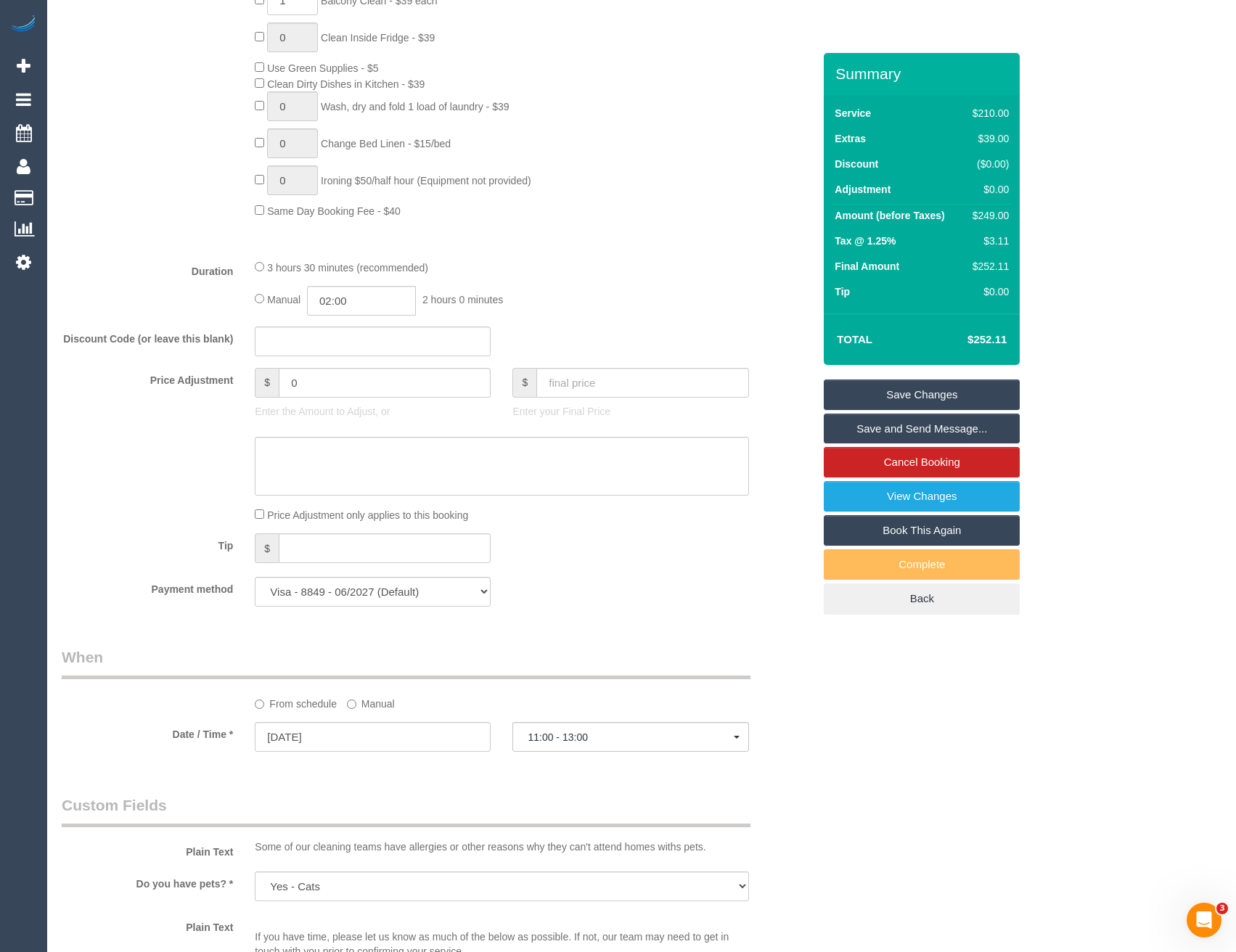
scroll to position [904, 0]
click at [359, 310] on input "02:00" at bounding box center [361, 304] width 109 height 29
type input "01:30"
click at [353, 331] on li "01:30" at bounding box center [346, 329] width 65 height 19
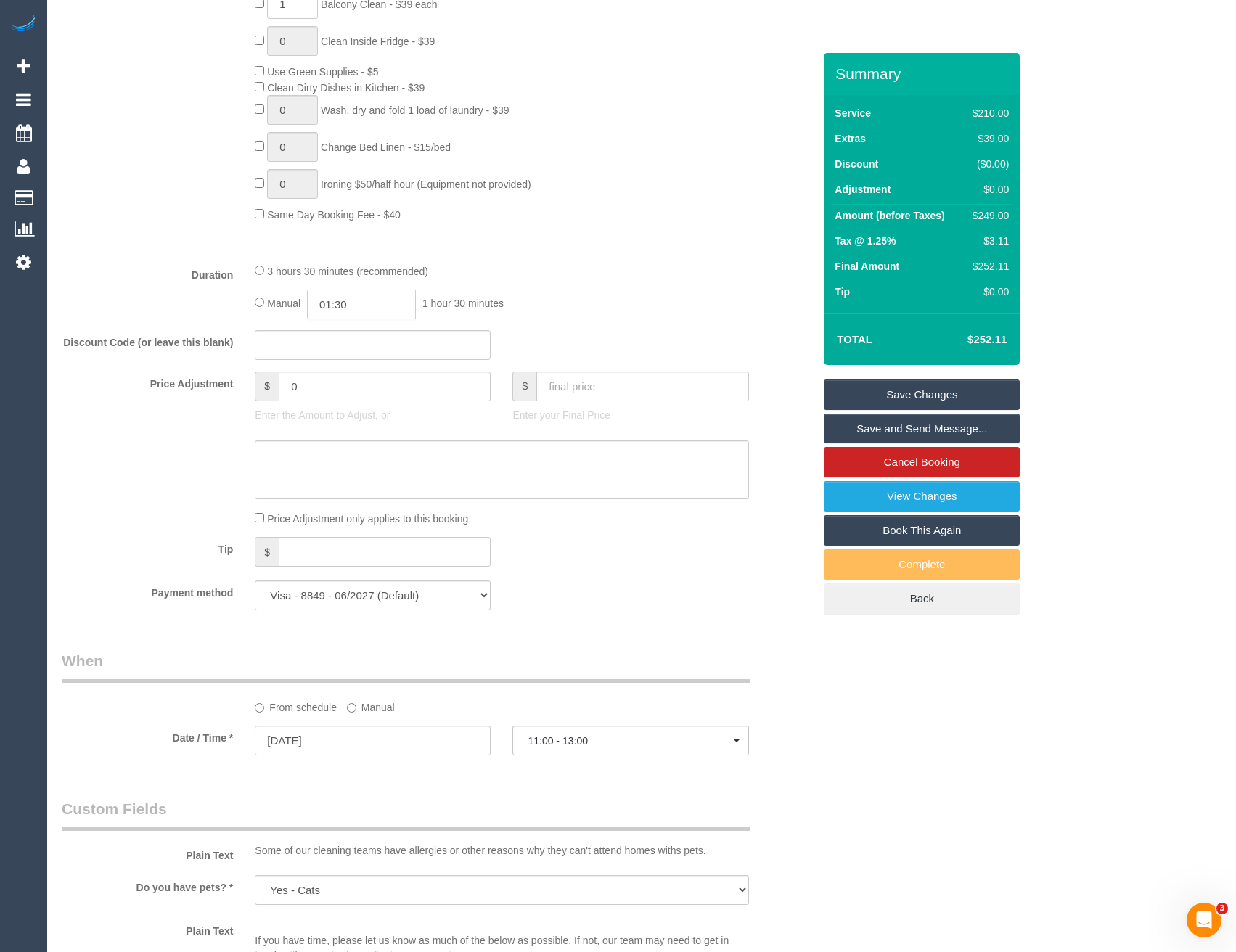
click at [372, 302] on input "01:30" at bounding box center [361, 304] width 109 height 29
select select "spot31"
type input "01:"
select select "spot57"
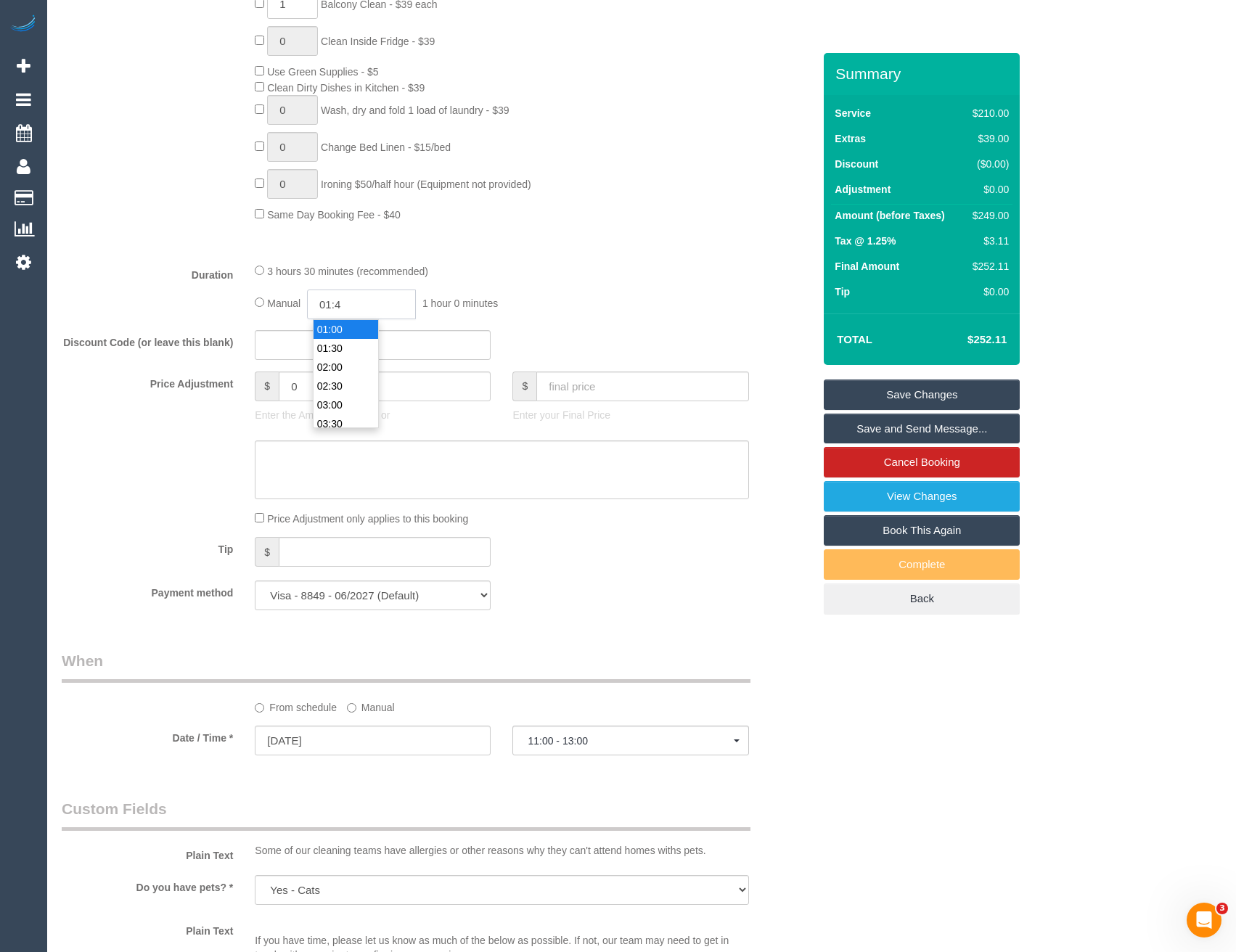
type input "01:45"
select select "spot83"
type input "01:45"
click at [537, 270] on div "3 hours 30 minutes (recommended)" at bounding box center [501, 271] width 494 height 16
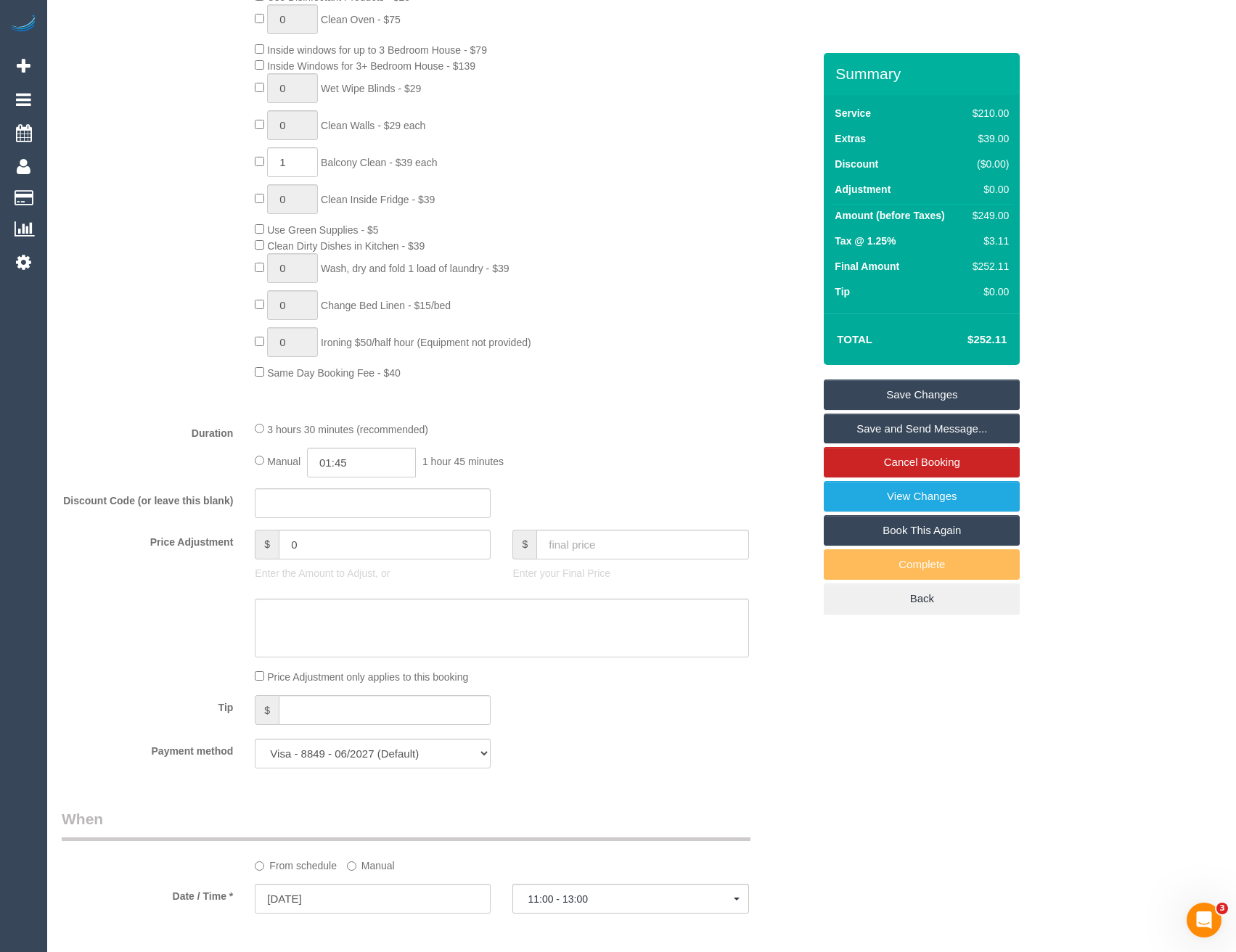
select select "spot109"
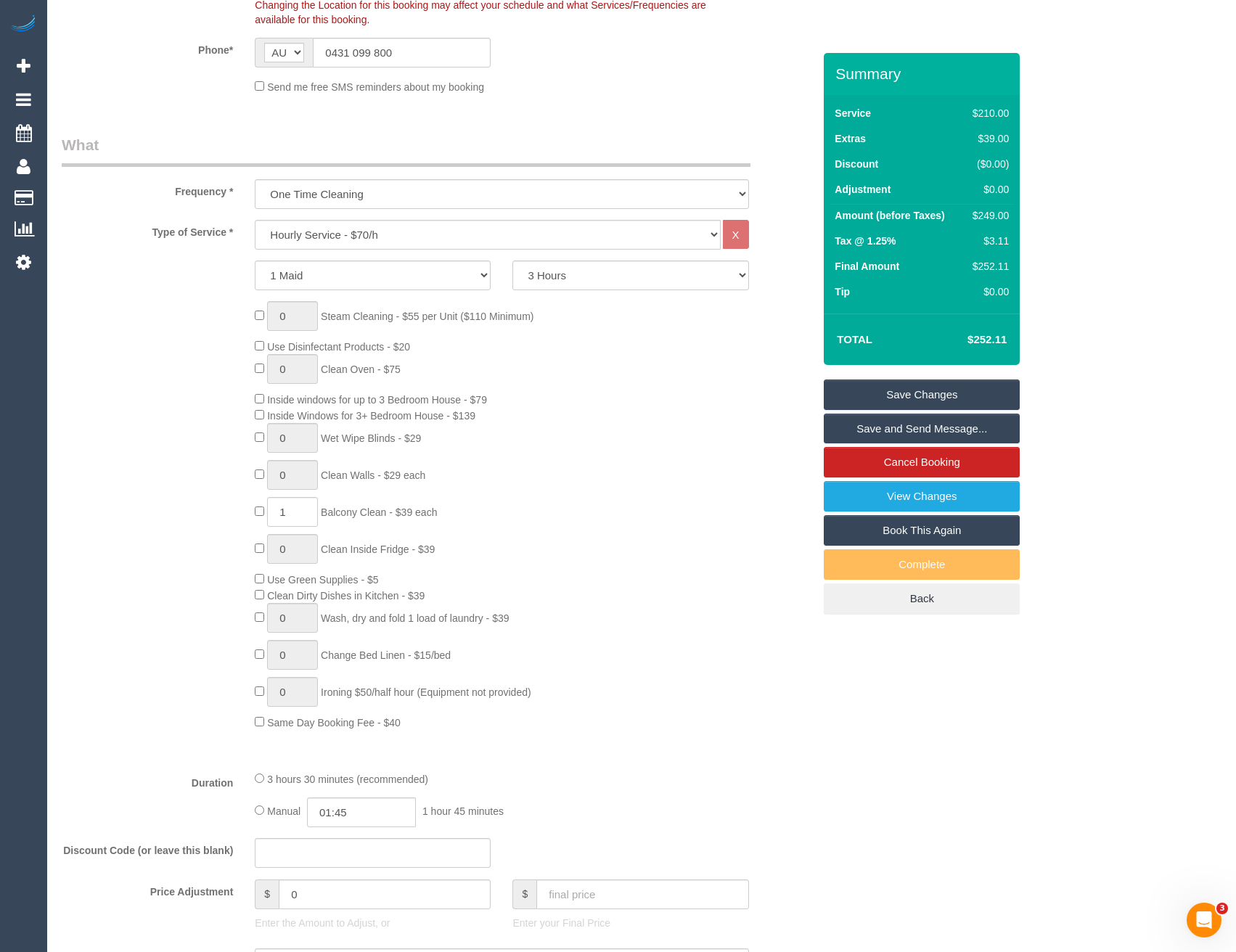
select select "spot135"
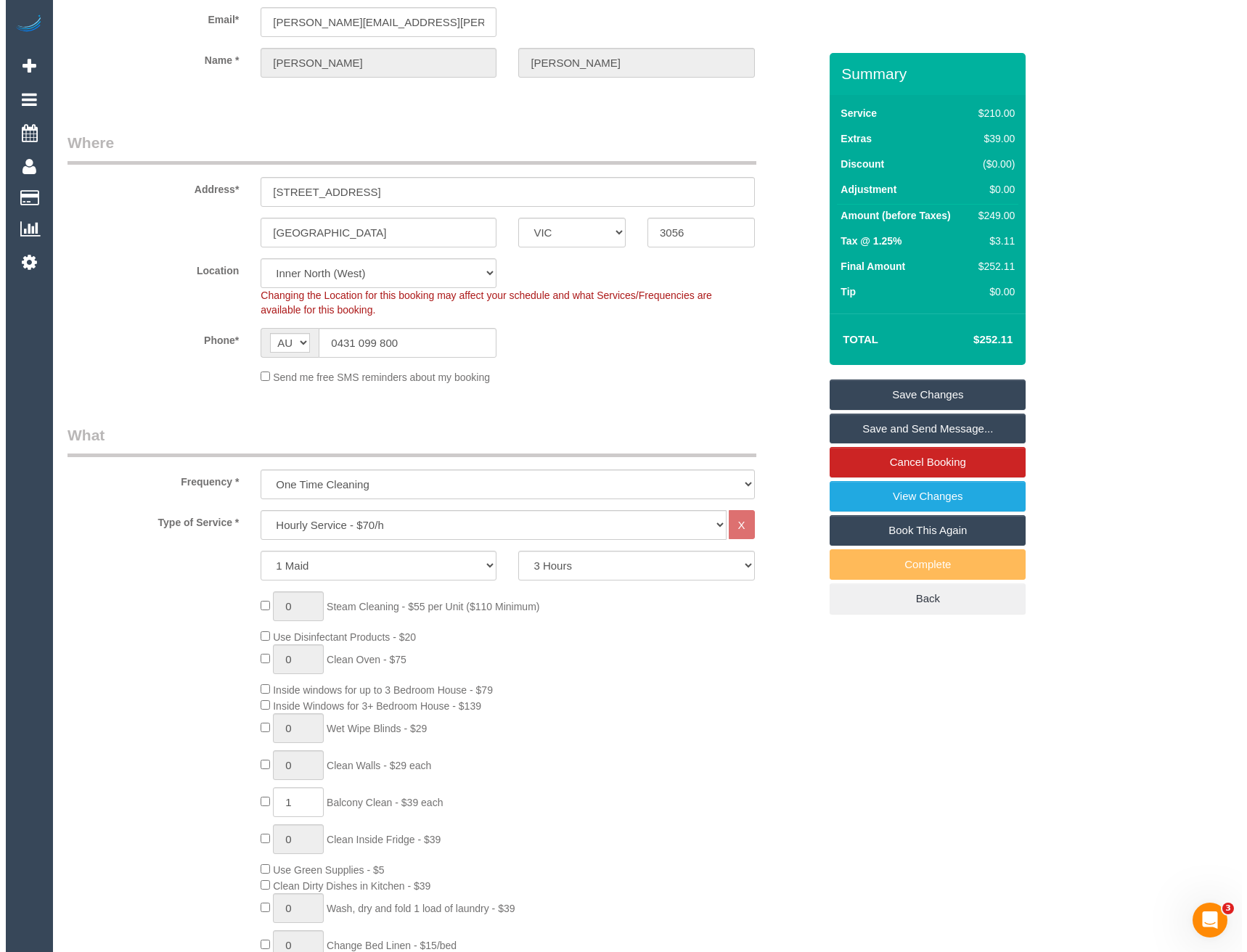
scroll to position [0, 0]
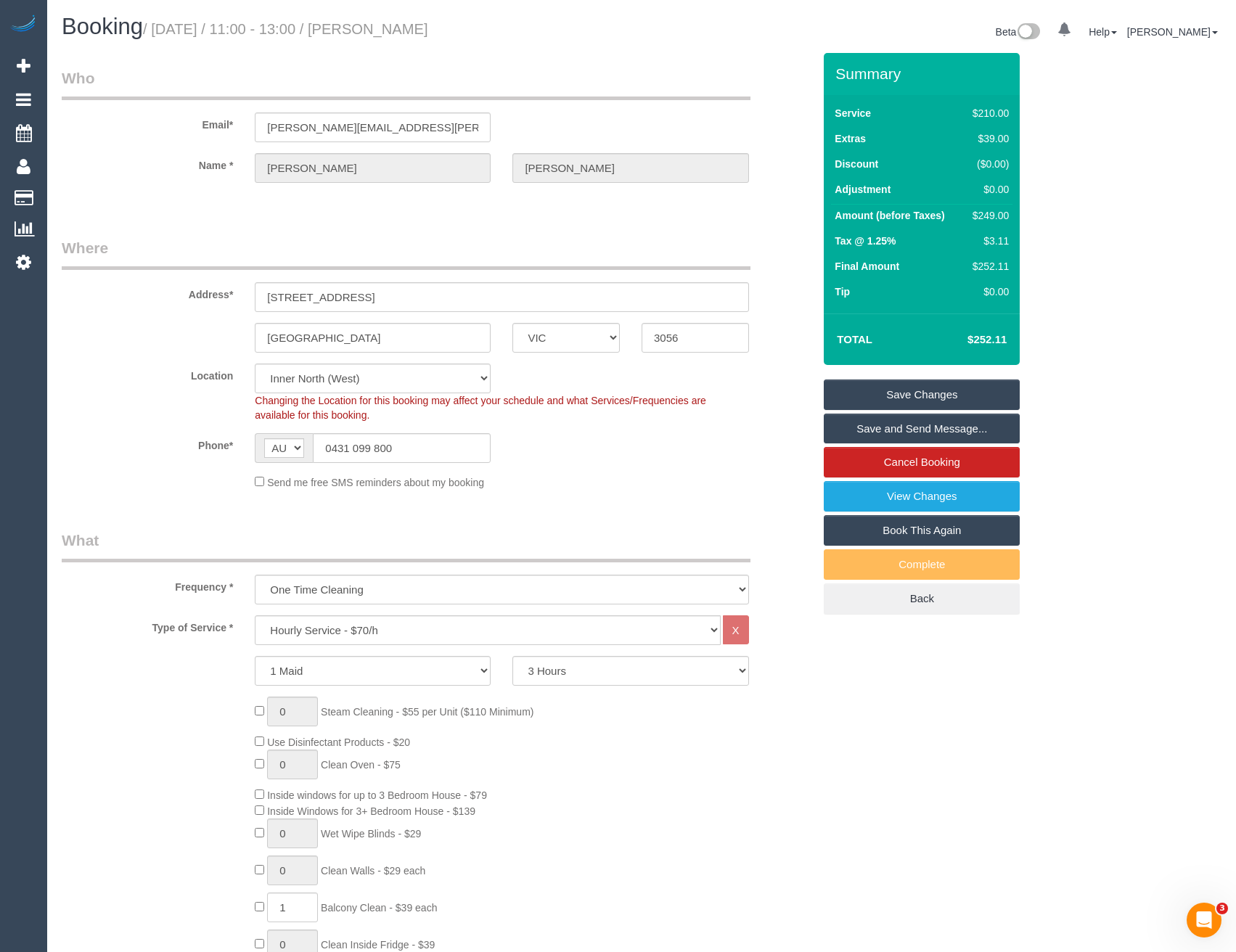
click at [866, 425] on link "Save and Send Message..." at bounding box center [922, 429] width 196 height 30
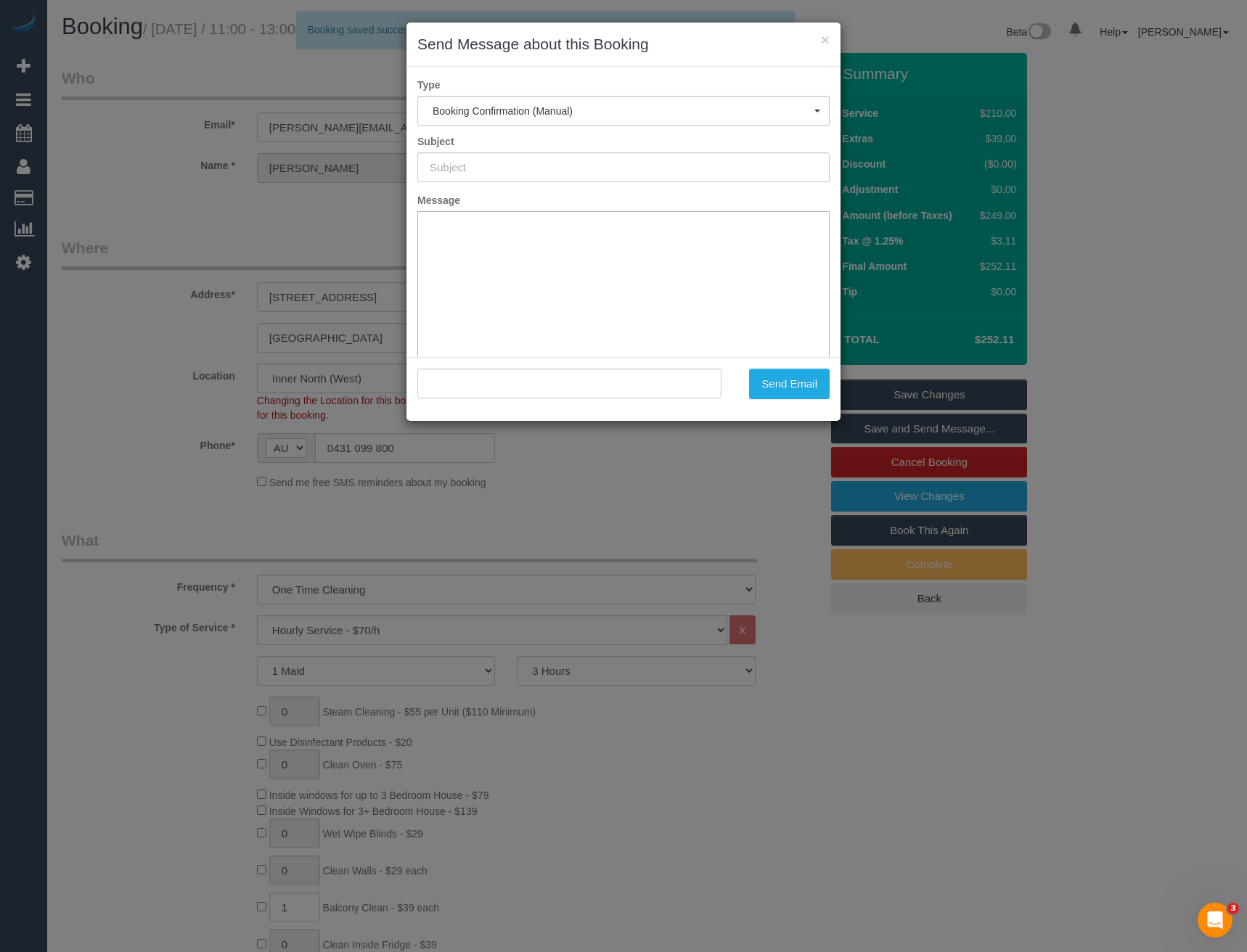
type input "Booking Confirmed"
type input ""Dave Kiely" <dave.kiely@gmail.com>"
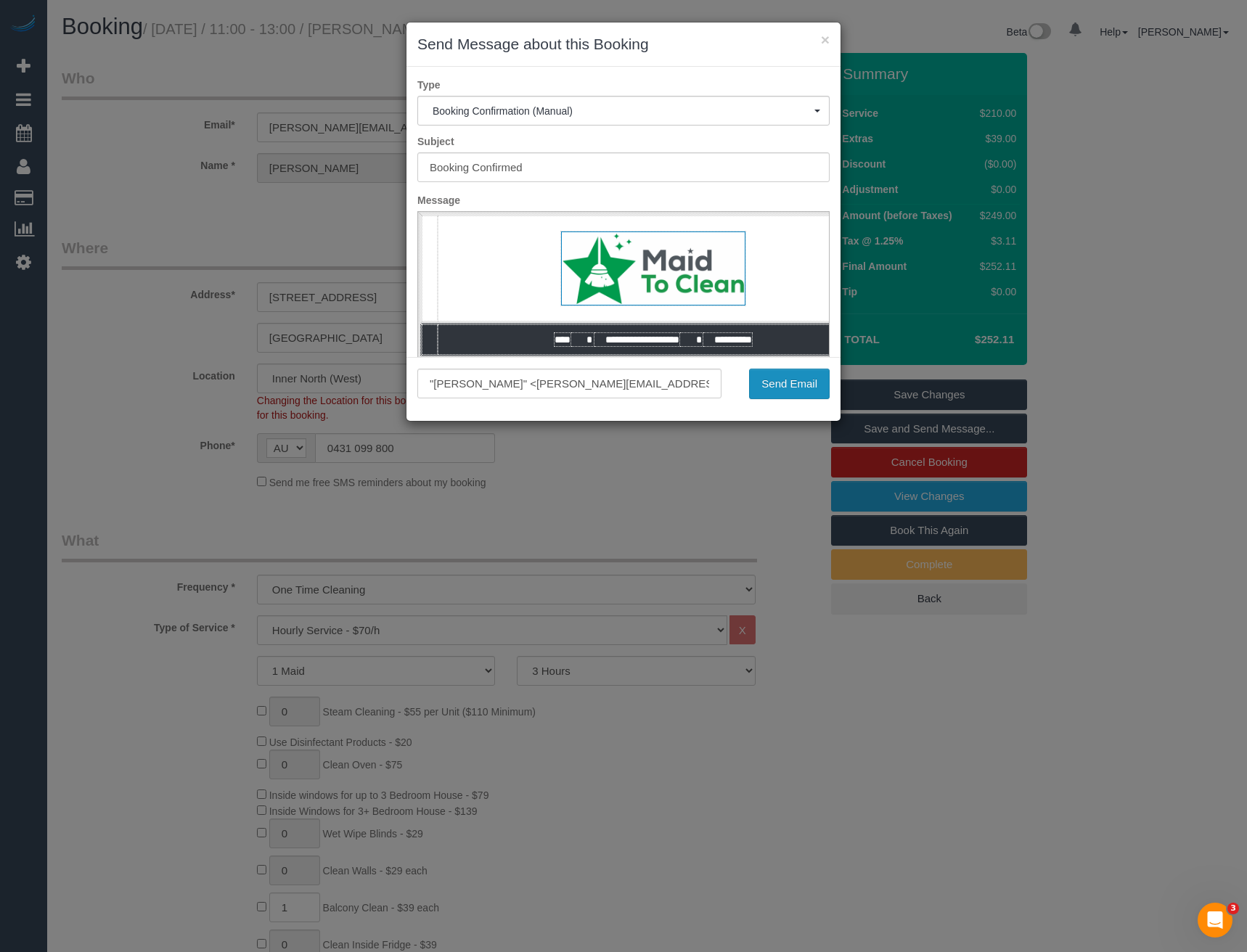
click at [815, 383] on button "Send Email" at bounding box center [789, 384] width 81 height 30
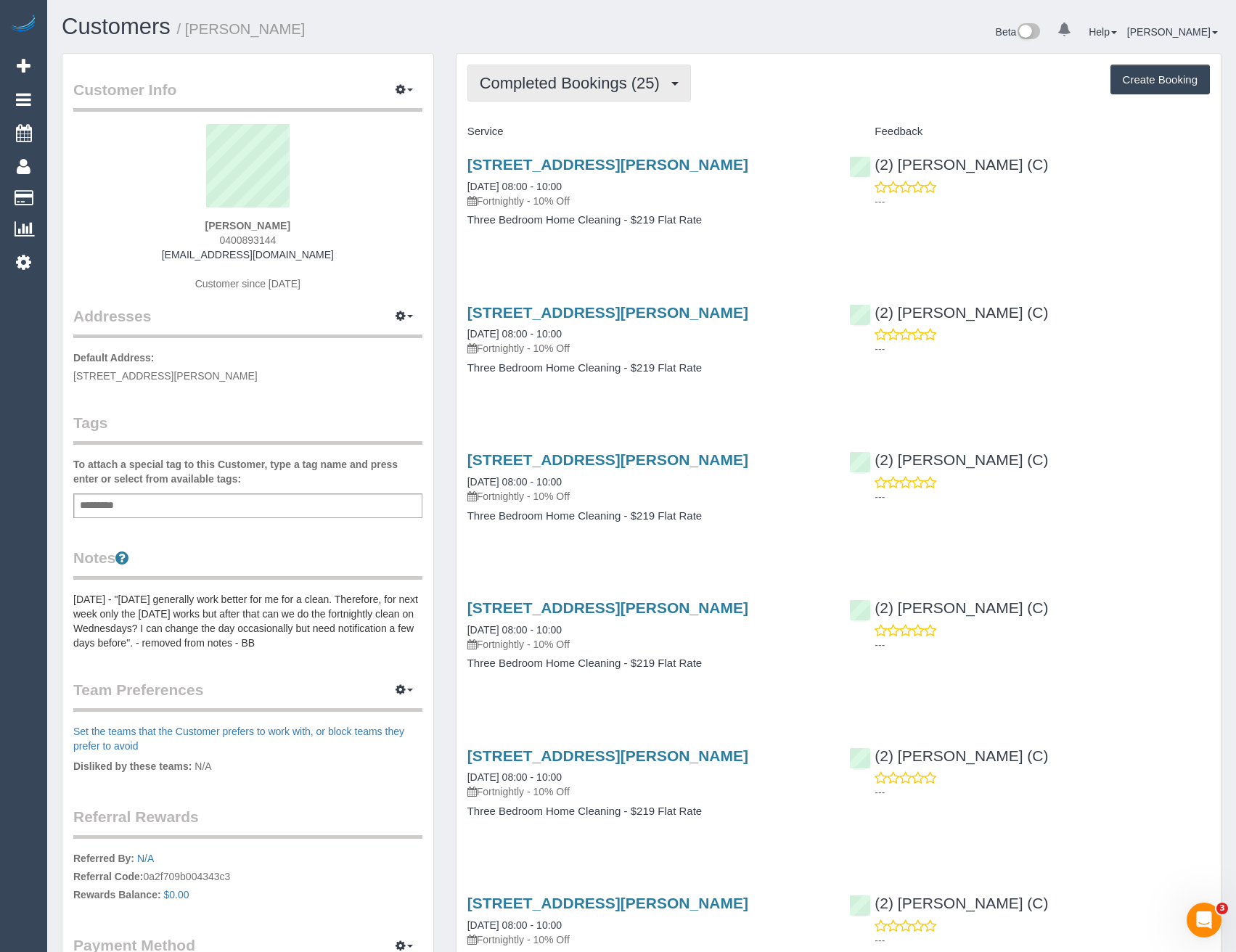
click at [607, 84] on span "Completed Bookings (25)" at bounding box center [573, 83] width 187 height 18
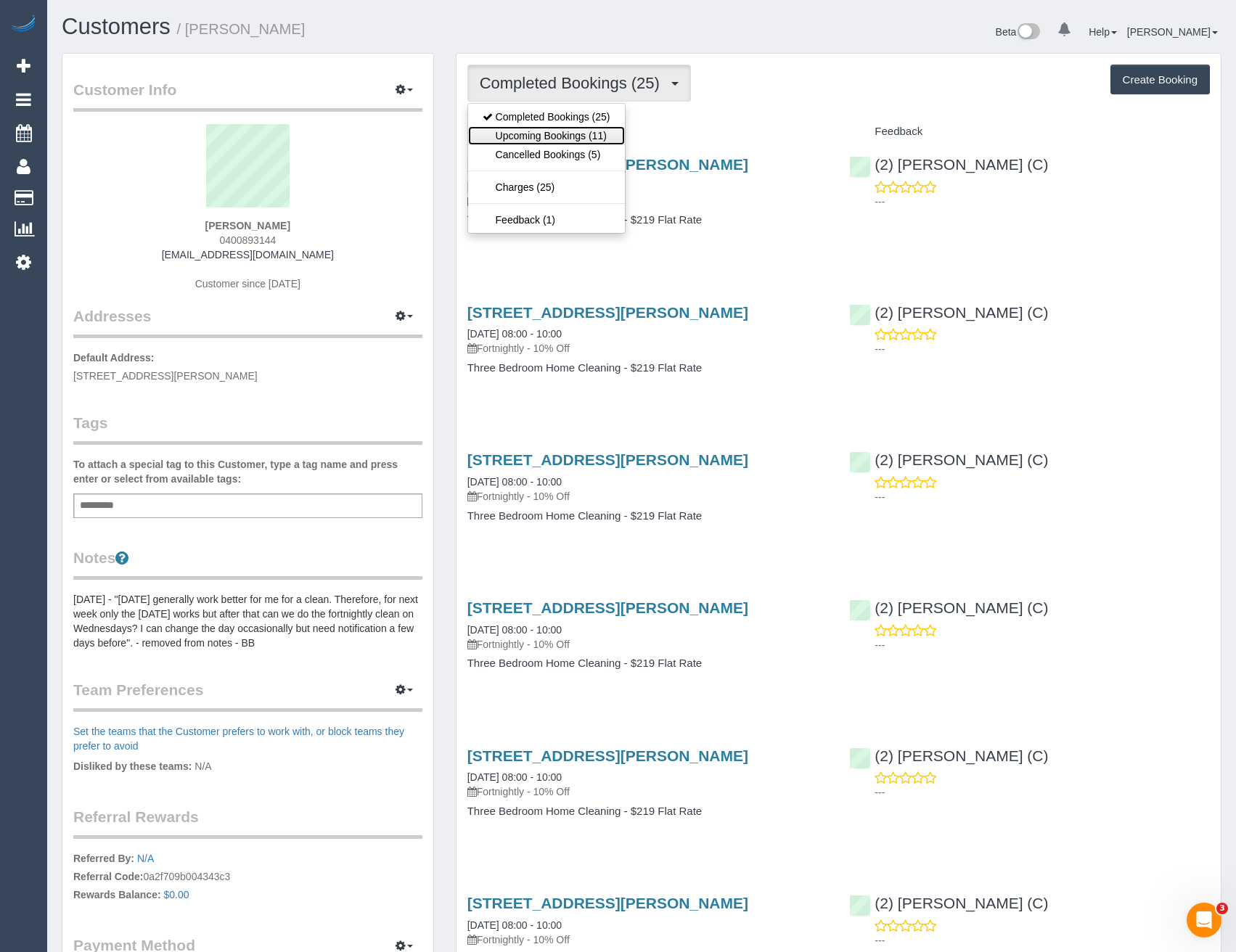
drag, startPoint x: 595, startPoint y: 139, endPoint x: 619, endPoint y: 172, distance: 40.8
click at [595, 138] on link "Upcoming Bookings (11)" at bounding box center [546, 136] width 157 height 19
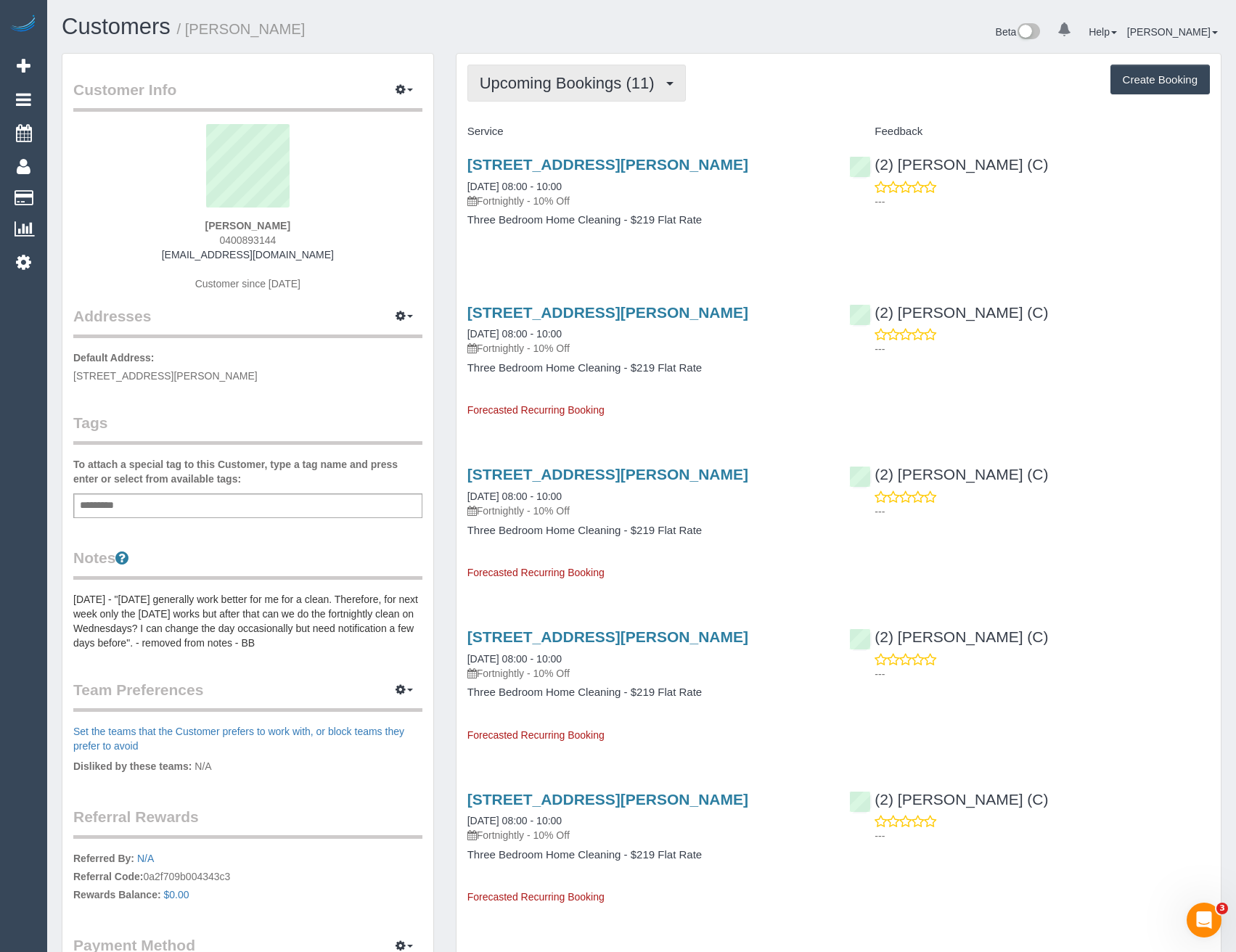
click at [595, 83] on span "Upcoming Bookings (11)" at bounding box center [571, 83] width 182 height 18
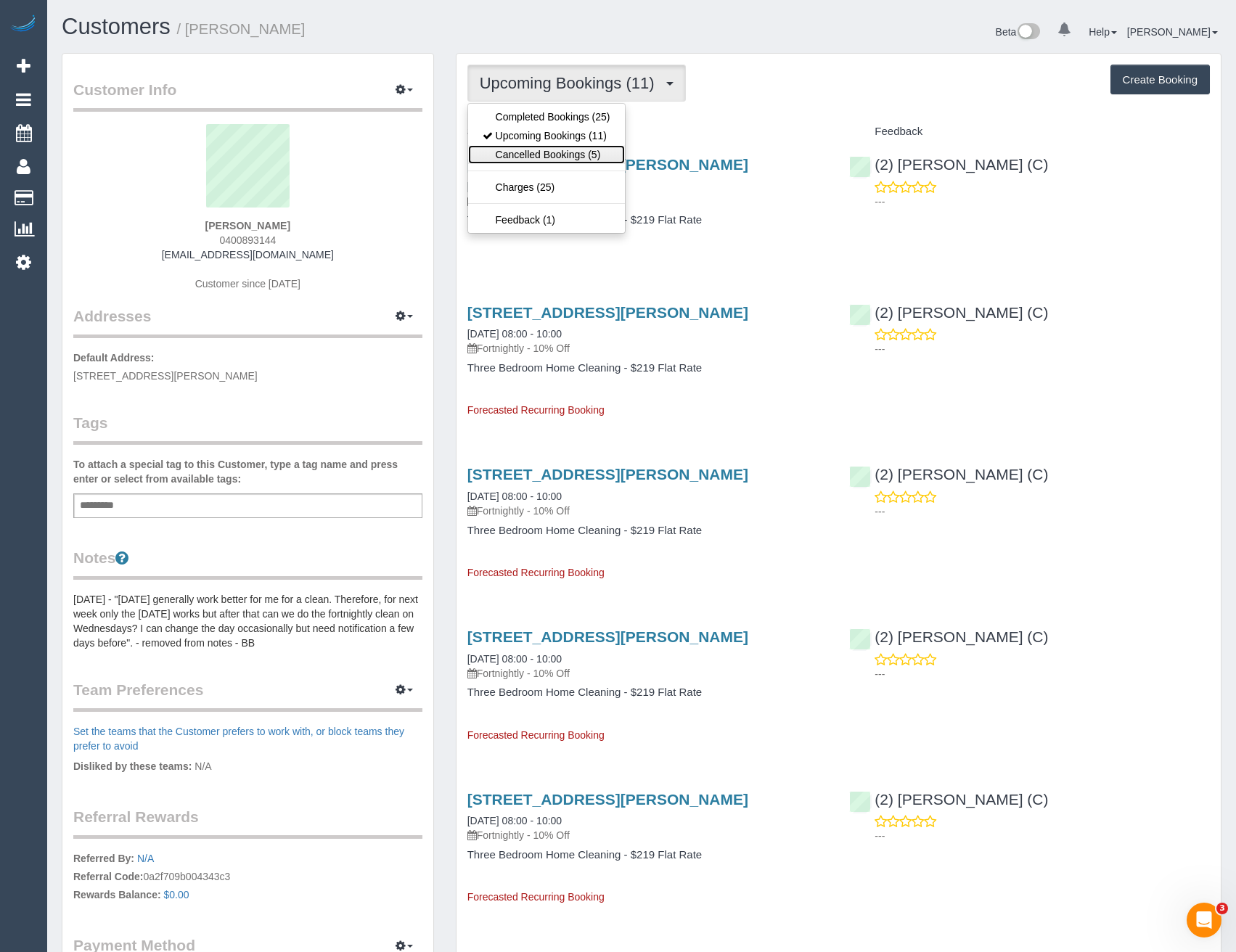
click at [575, 155] on link "Cancelled Bookings (5)" at bounding box center [546, 155] width 157 height 19
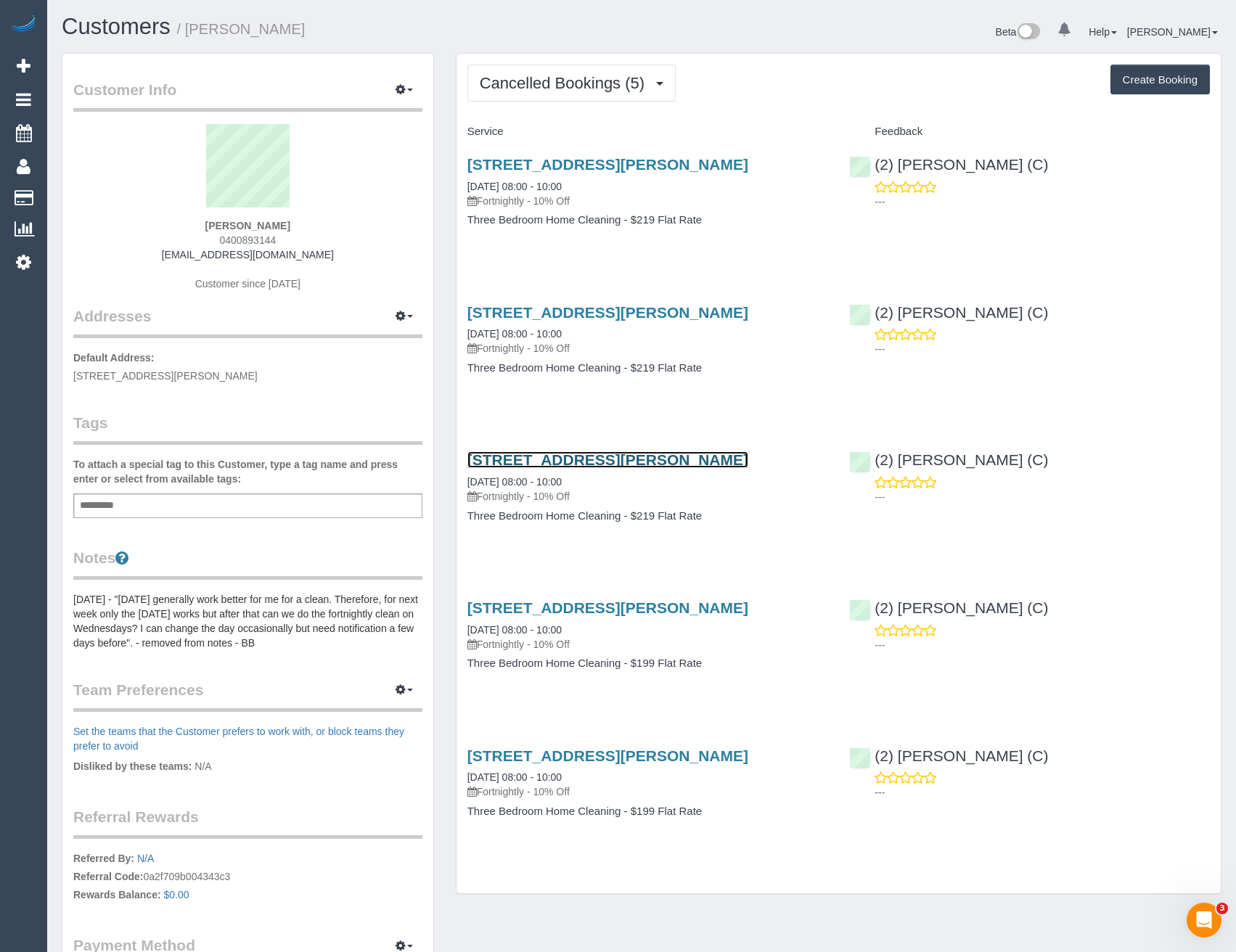
click at [647, 459] on link "[STREET_ADDRESS][PERSON_NAME]" at bounding box center [607, 460] width 281 height 17
drag, startPoint x: 310, startPoint y: 260, endPoint x: 188, endPoint y: 251, distance: 122.3
click at [188, 251] on div "Kasey Palumbo 0400893144 kaseypalumbo@gmail.com Customer since 2024" at bounding box center [247, 215] width 349 height 182
copy link "kaseypalumbo@gmail.com"
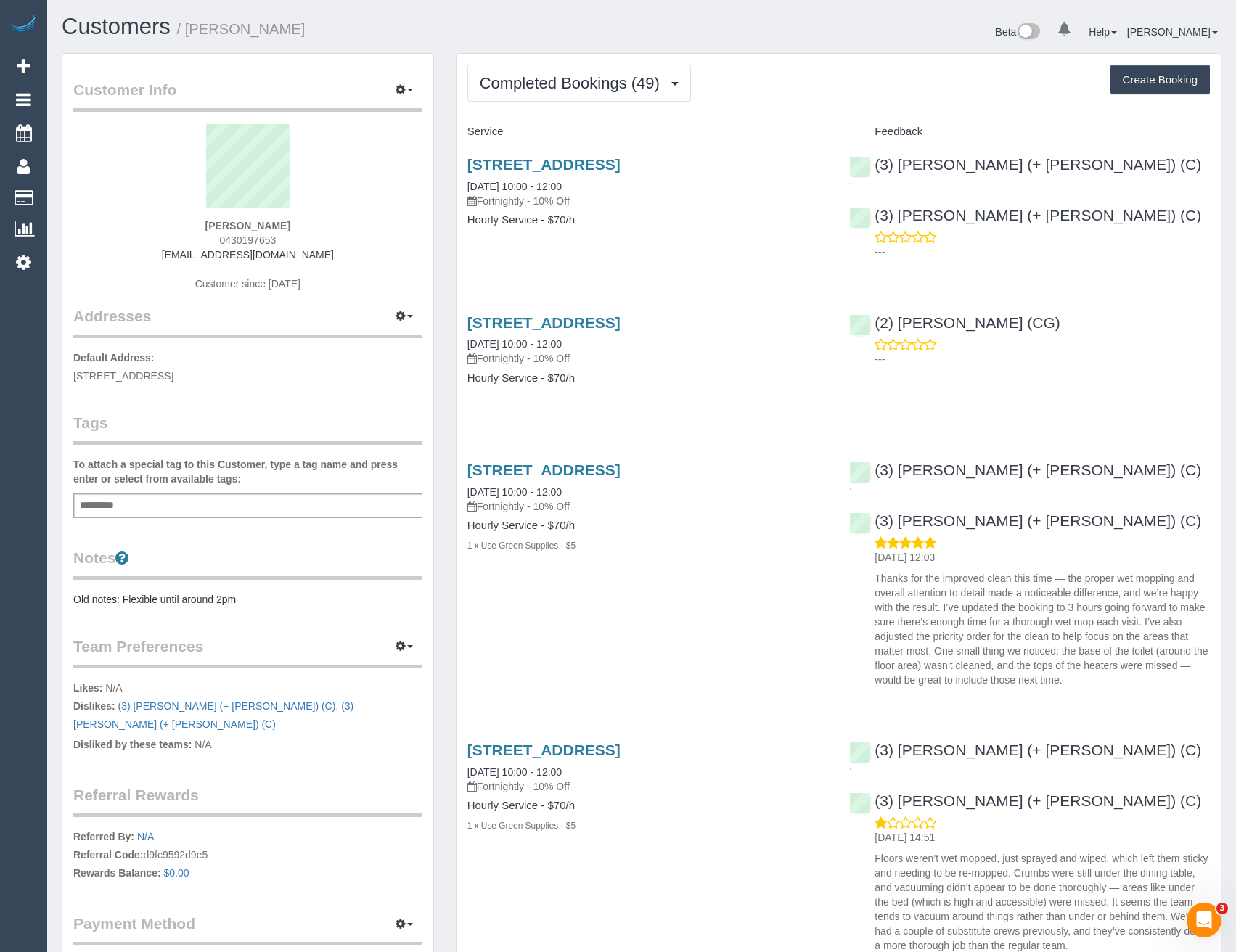
click at [633, 92] on button "Completed Bookings (49)" at bounding box center [579, 83] width 224 height 37
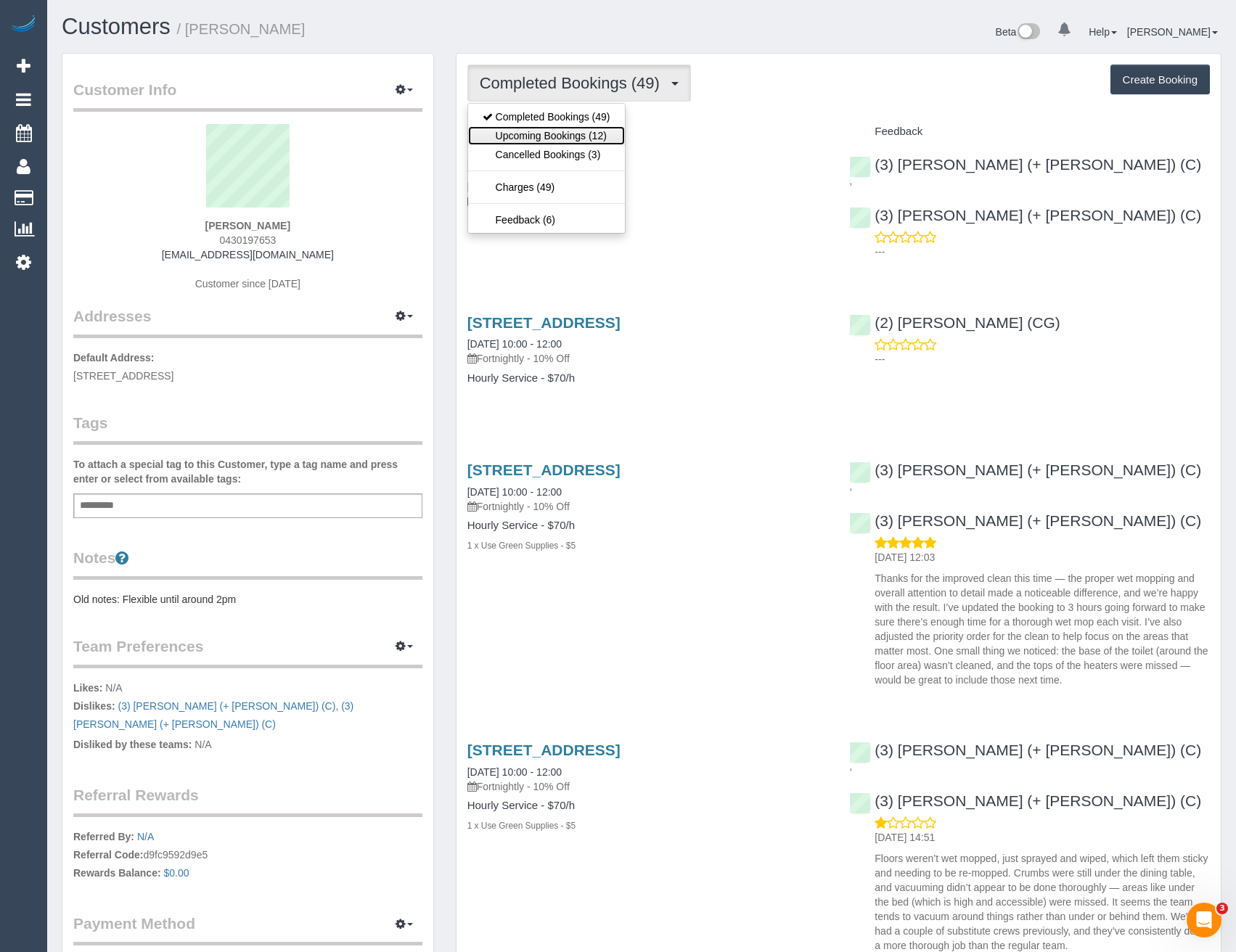
click at [621, 142] on link "Upcoming Bookings (12)" at bounding box center [546, 136] width 157 height 19
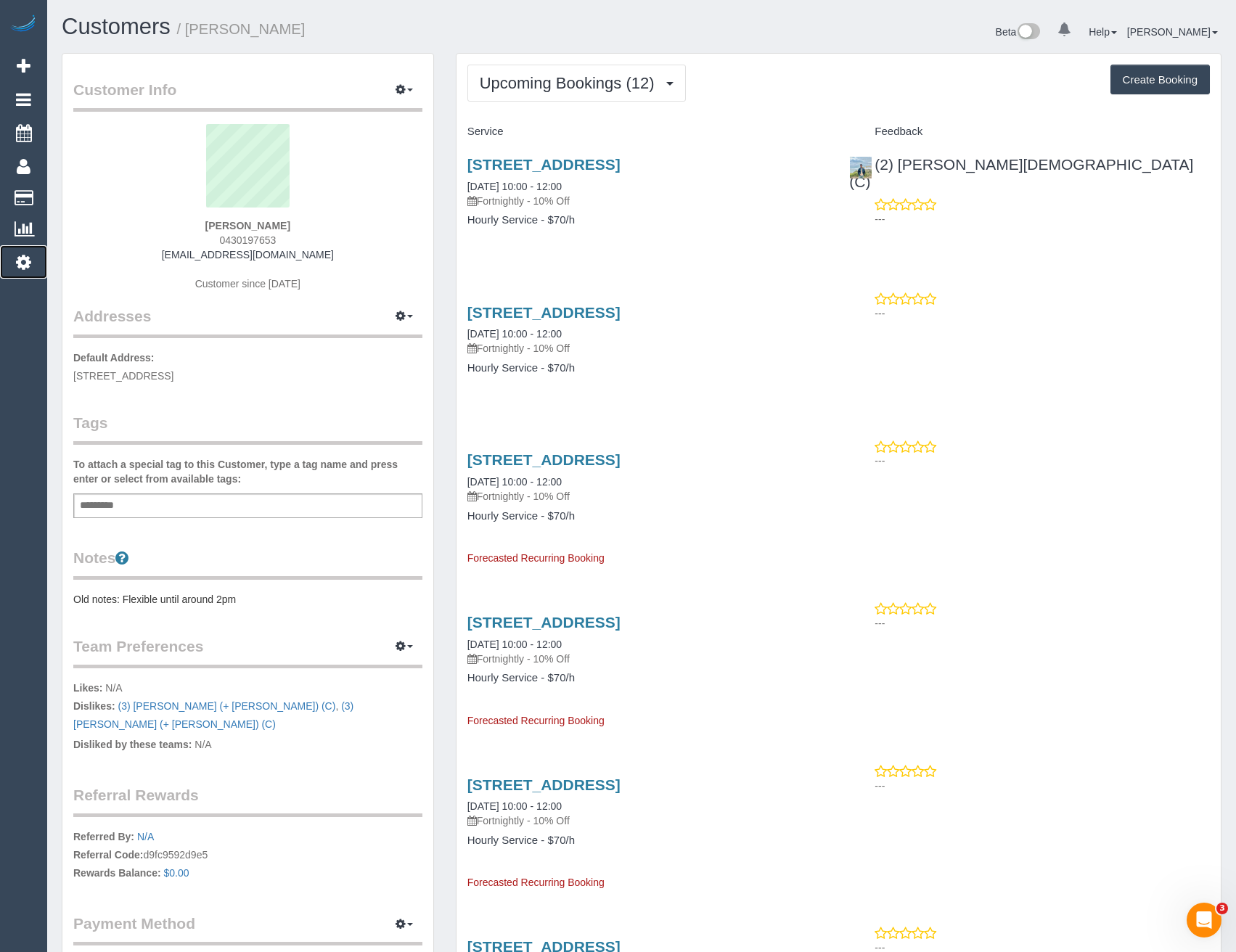
click at [34, 265] on link "Settings" at bounding box center [23, 262] width 47 height 33
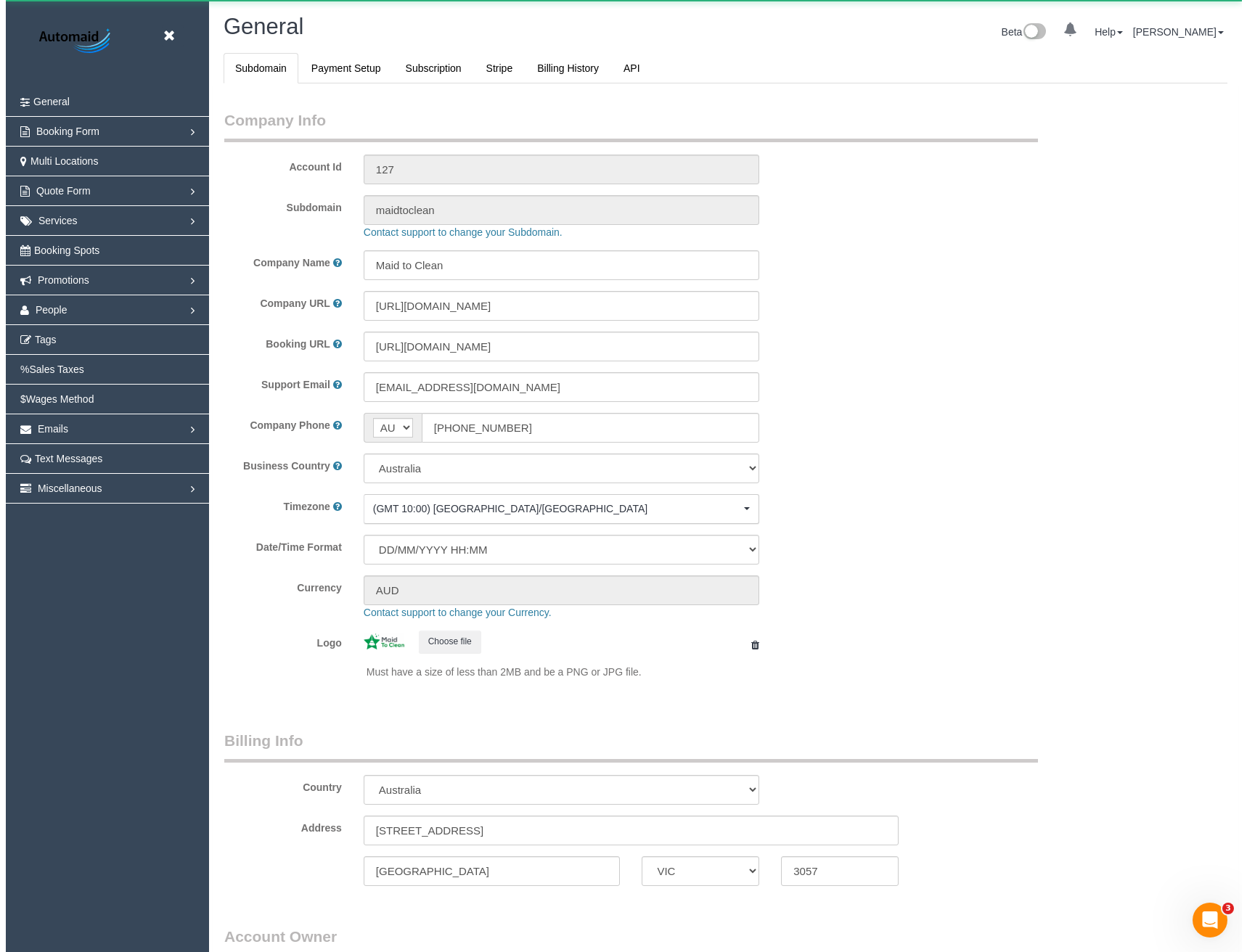
scroll to position [3317, 1236]
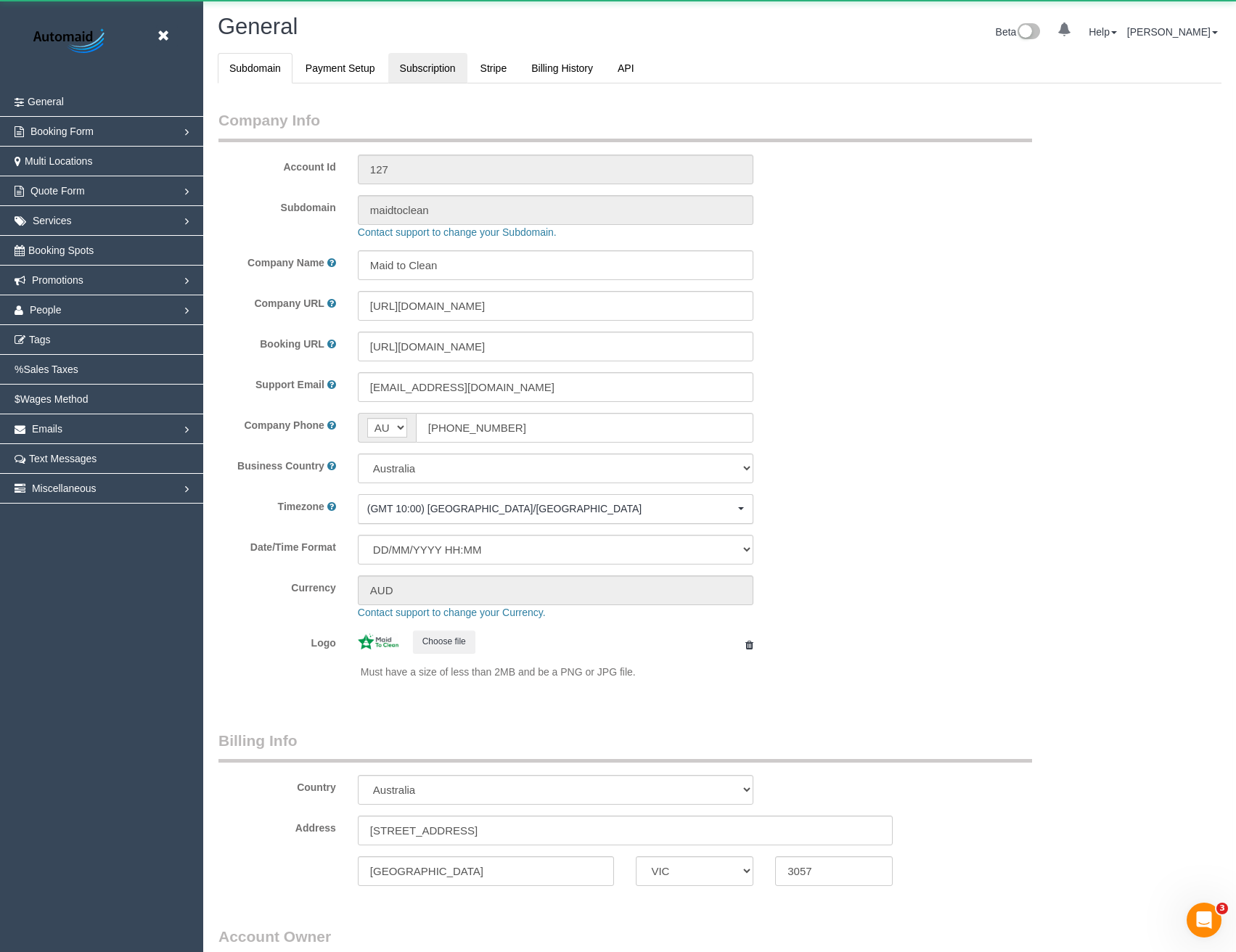
select select "1"
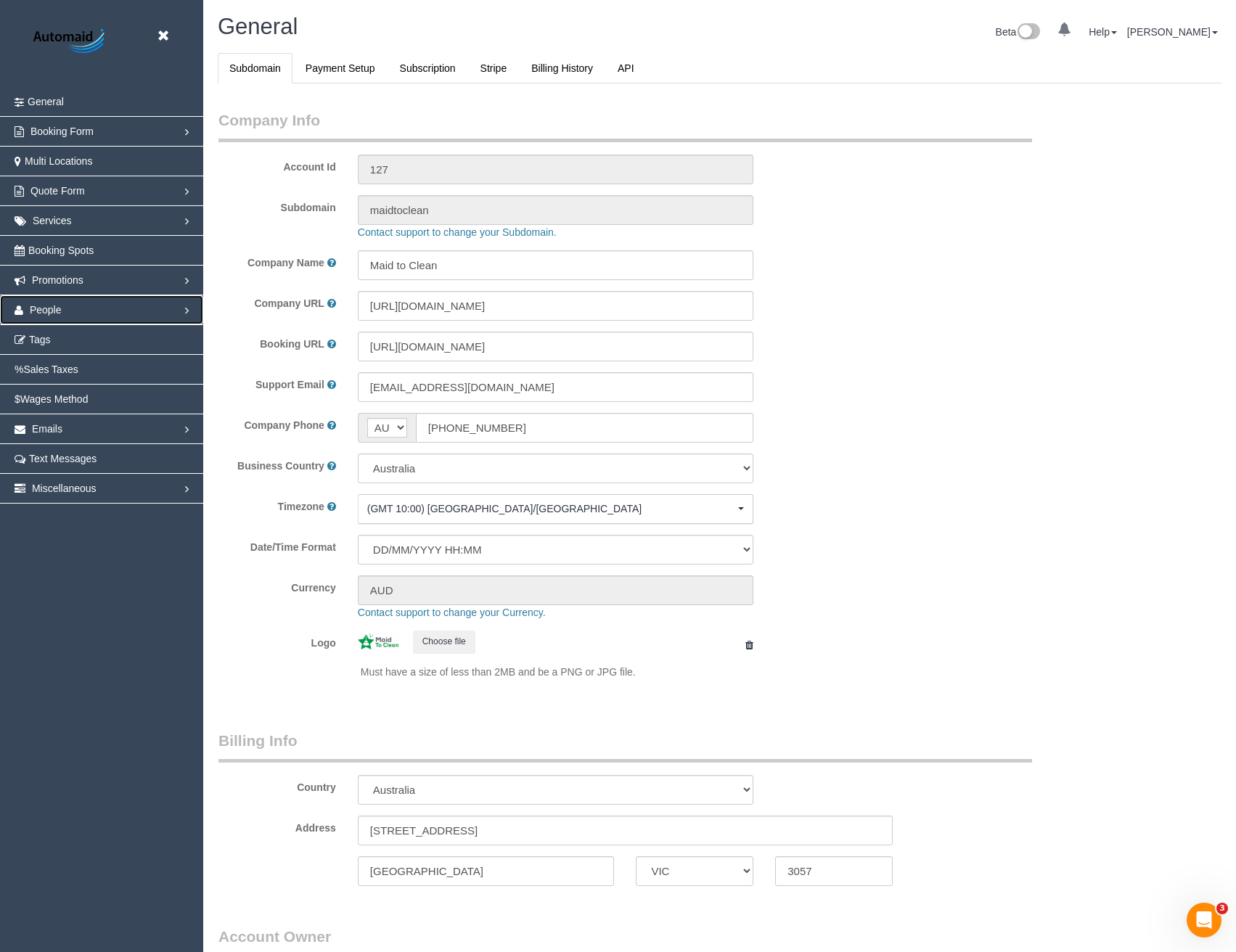
click at [33, 313] on span "People" at bounding box center [45, 309] width 32 height 11
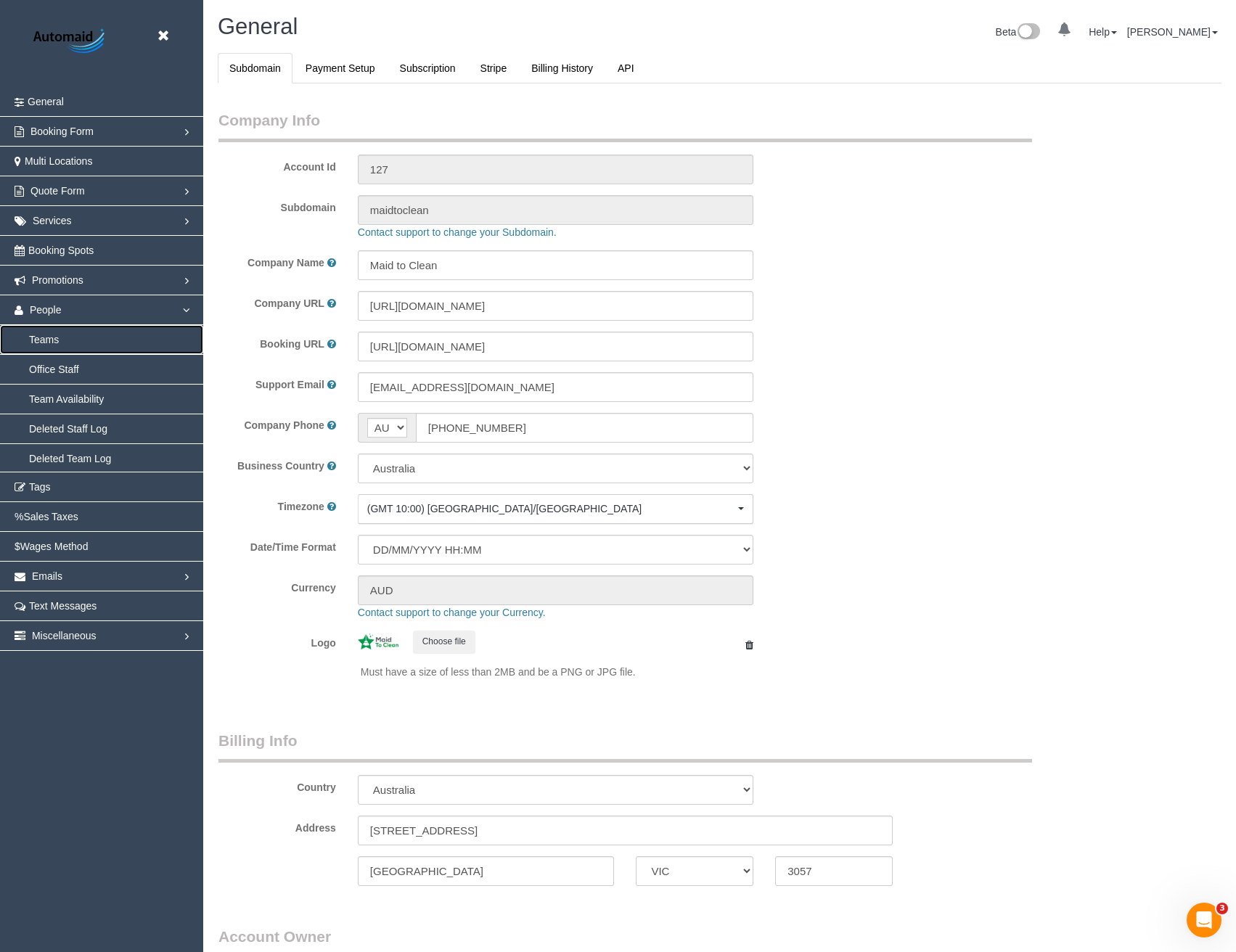
click at [48, 344] on link "Teams" at bounding box center [102, 339] width 203 height 29
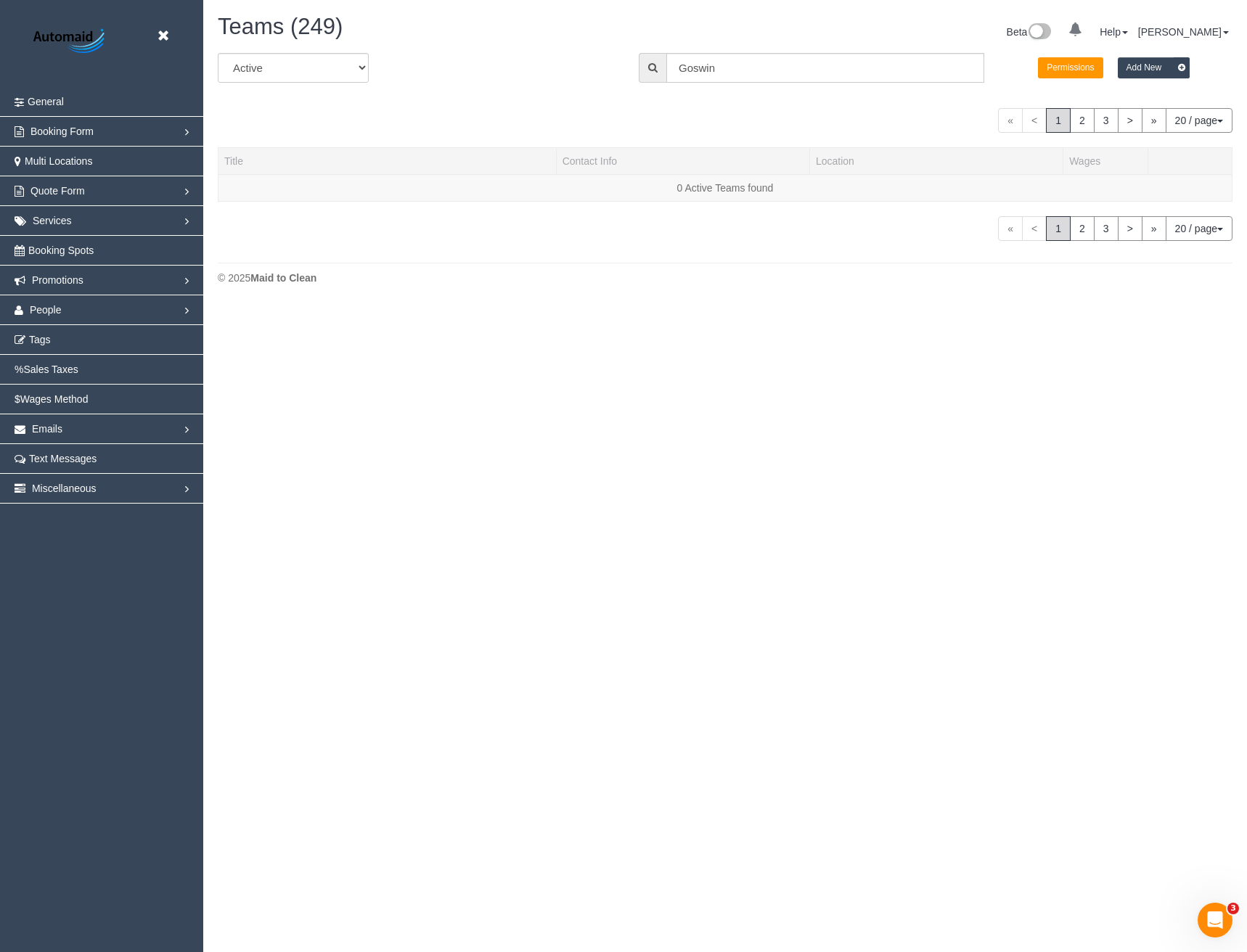
scroll to position [428, 1247]
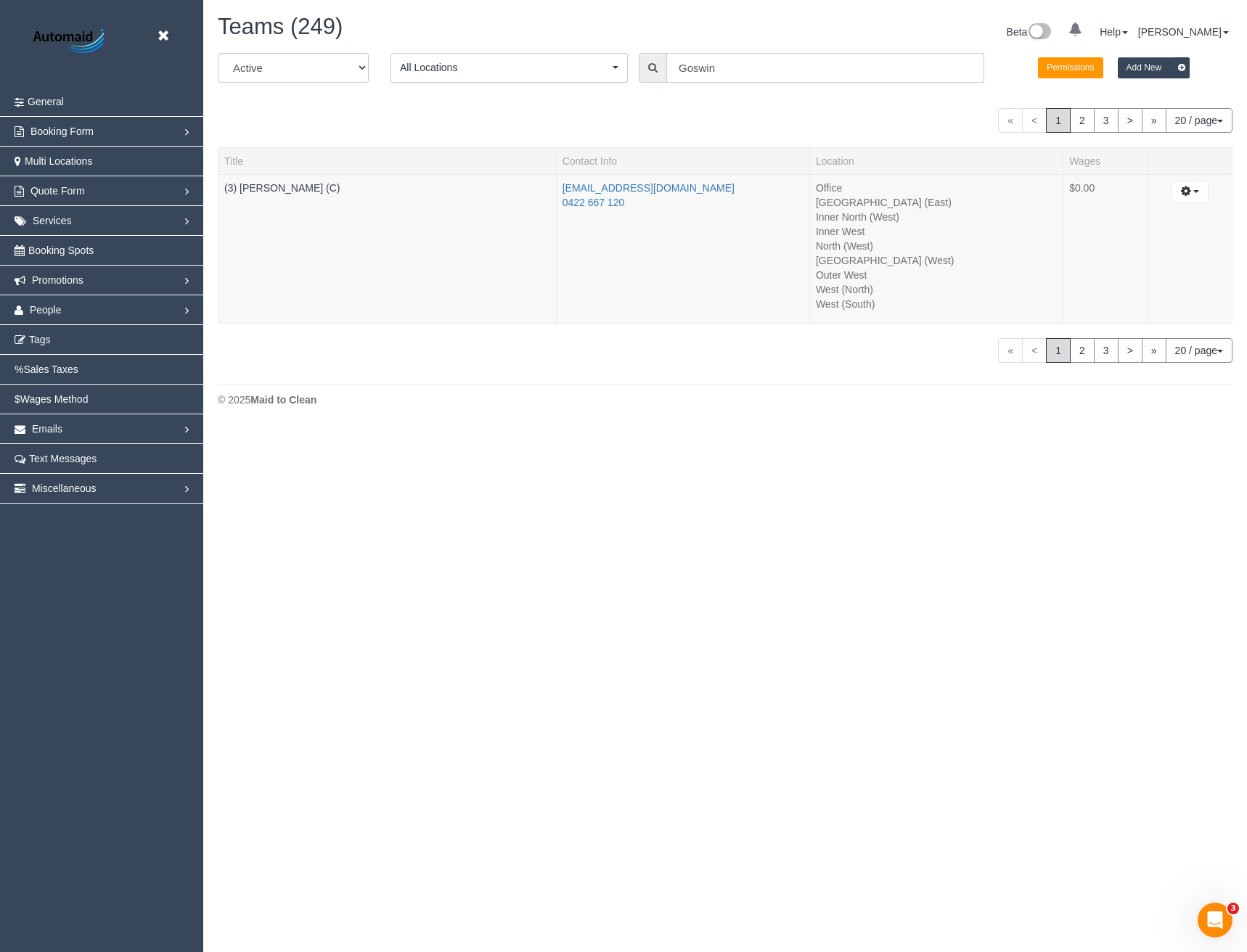
drag, startPoint x: 742, startPoint y: 63, endPoint x: 622, endPoint y: 83, distance: 121.7
click at [622, 83] on div "All Active Archived All Locations All Locations Active Locations Office [defaul…" at bounding box center [725, 73] width 1037 height 41
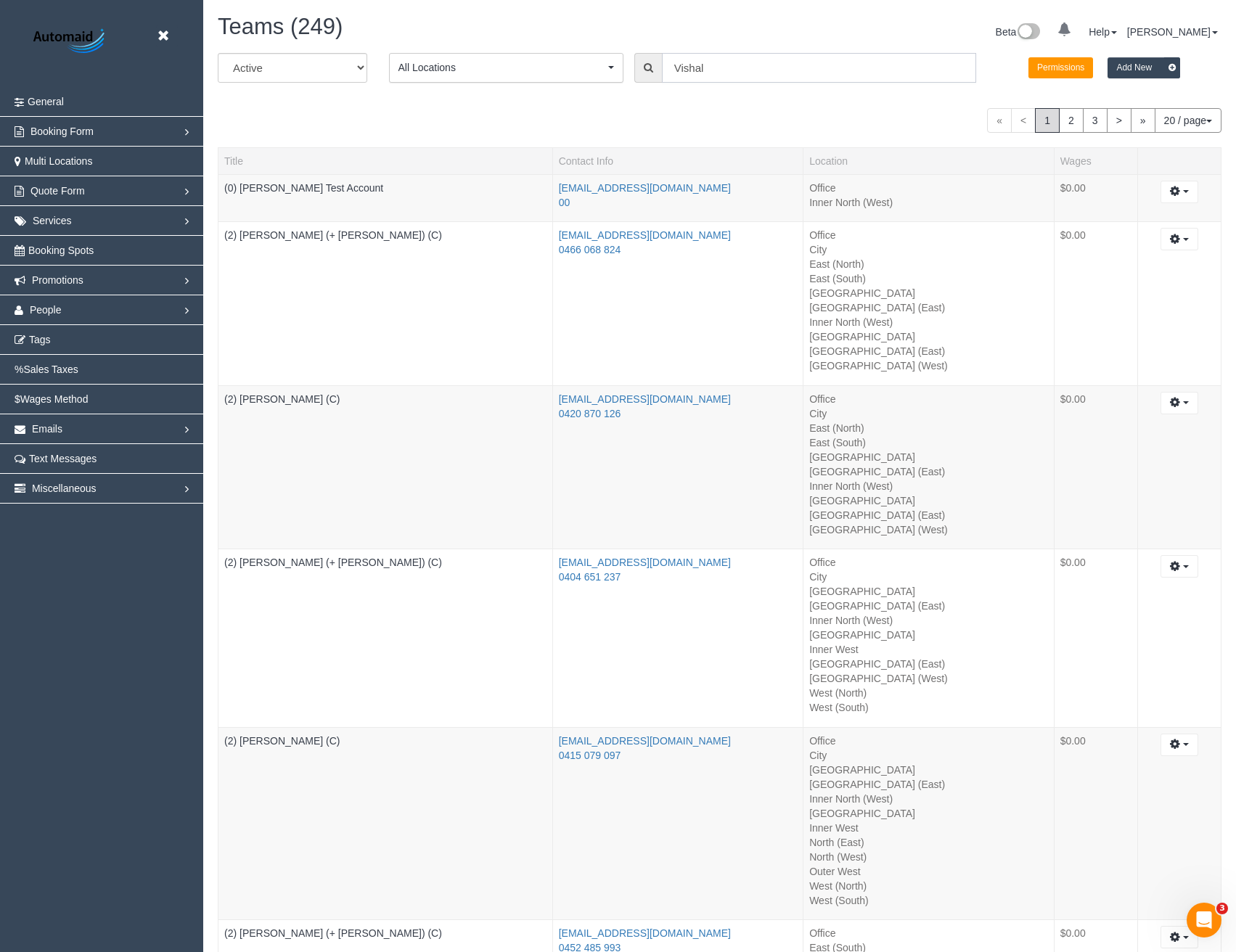
scroll to position [72142, 71313]
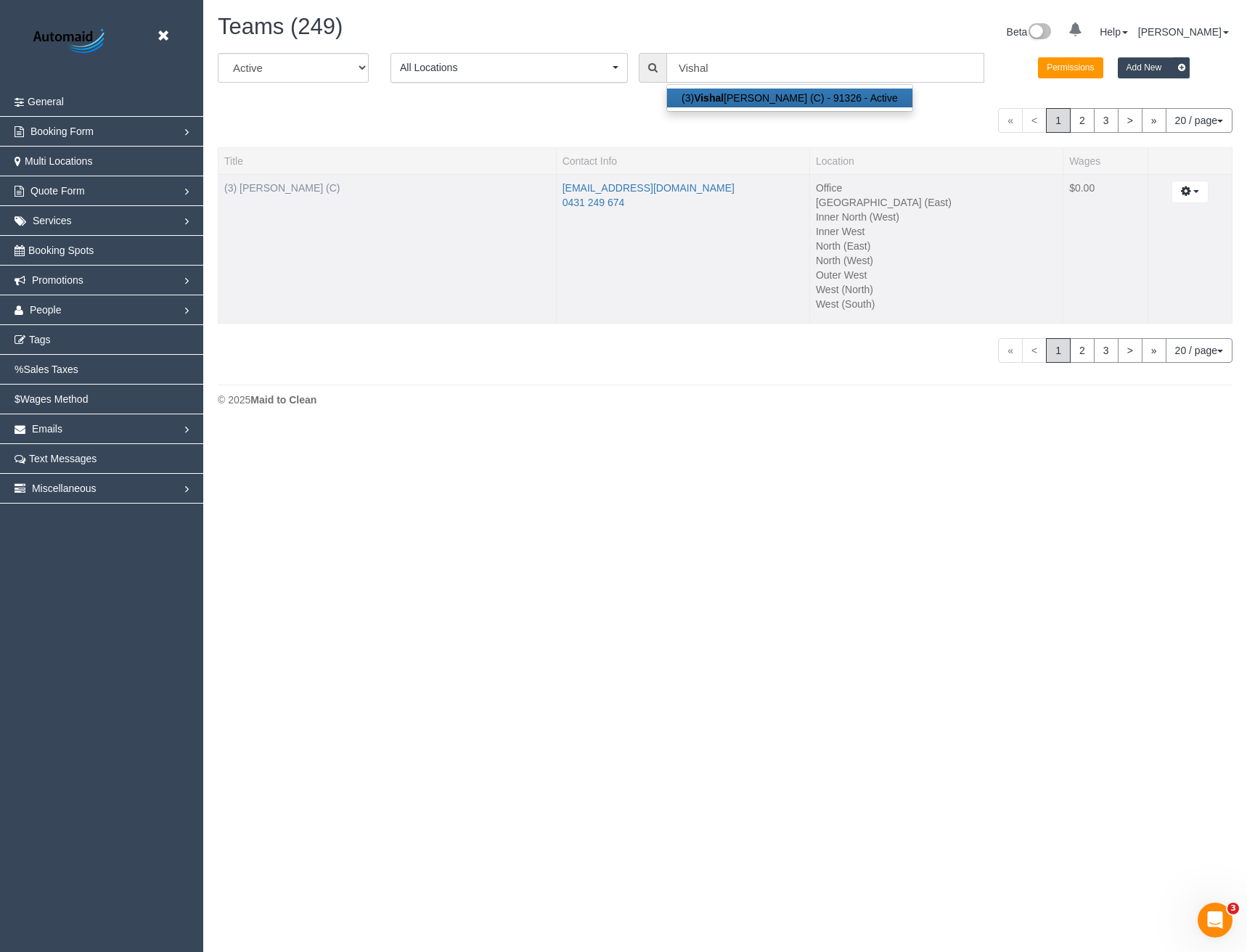
type input "Vishal"
drag, startPoint x: 243, startPoint y: 187, endPoint x: 256, endPoint y: 188, distance: 13.0
click at [243, 186] on link "(3) Vishal Kumar (C)" at bounding box center [281, 188] width 115 height 11
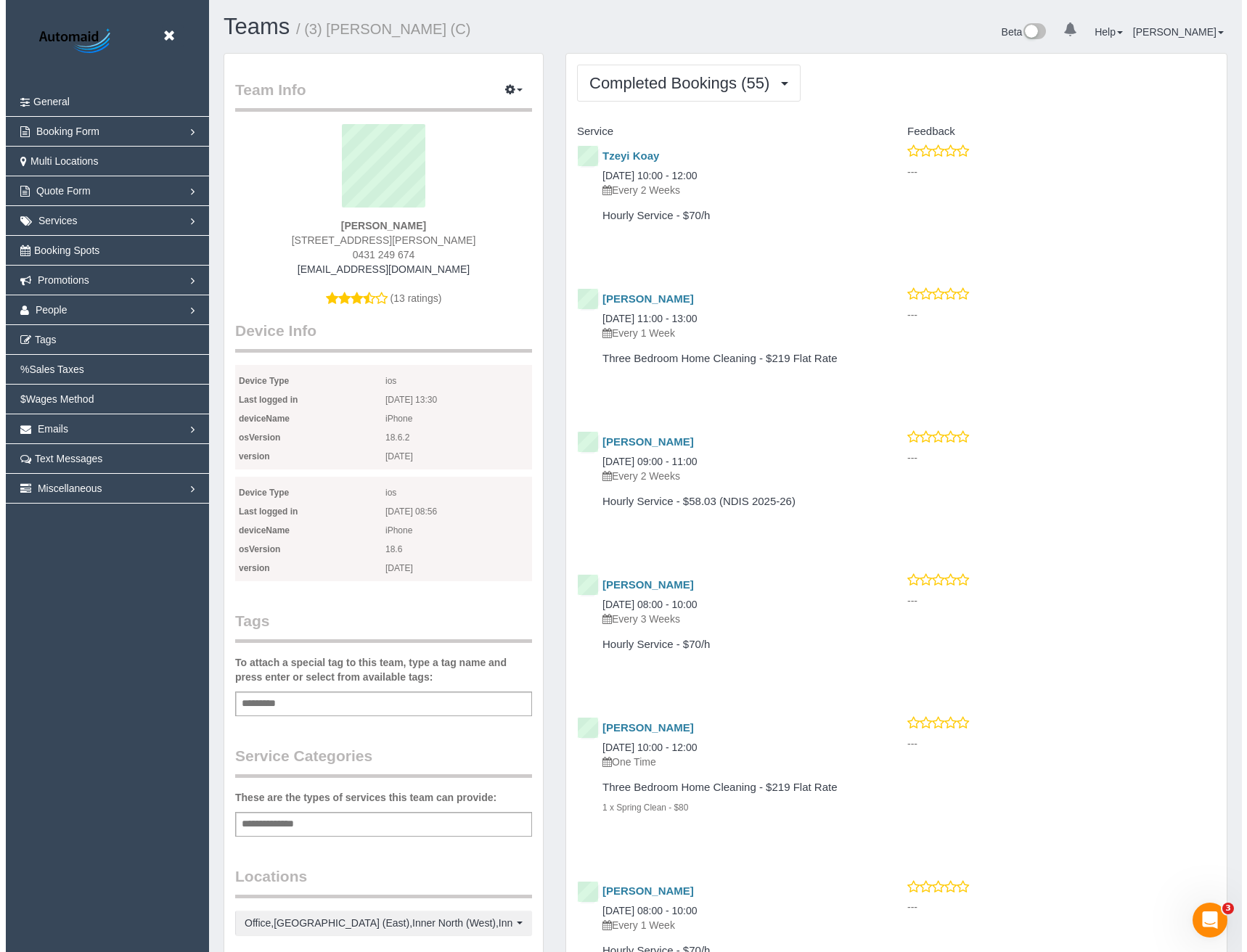
scroll to position [3857, 1236]
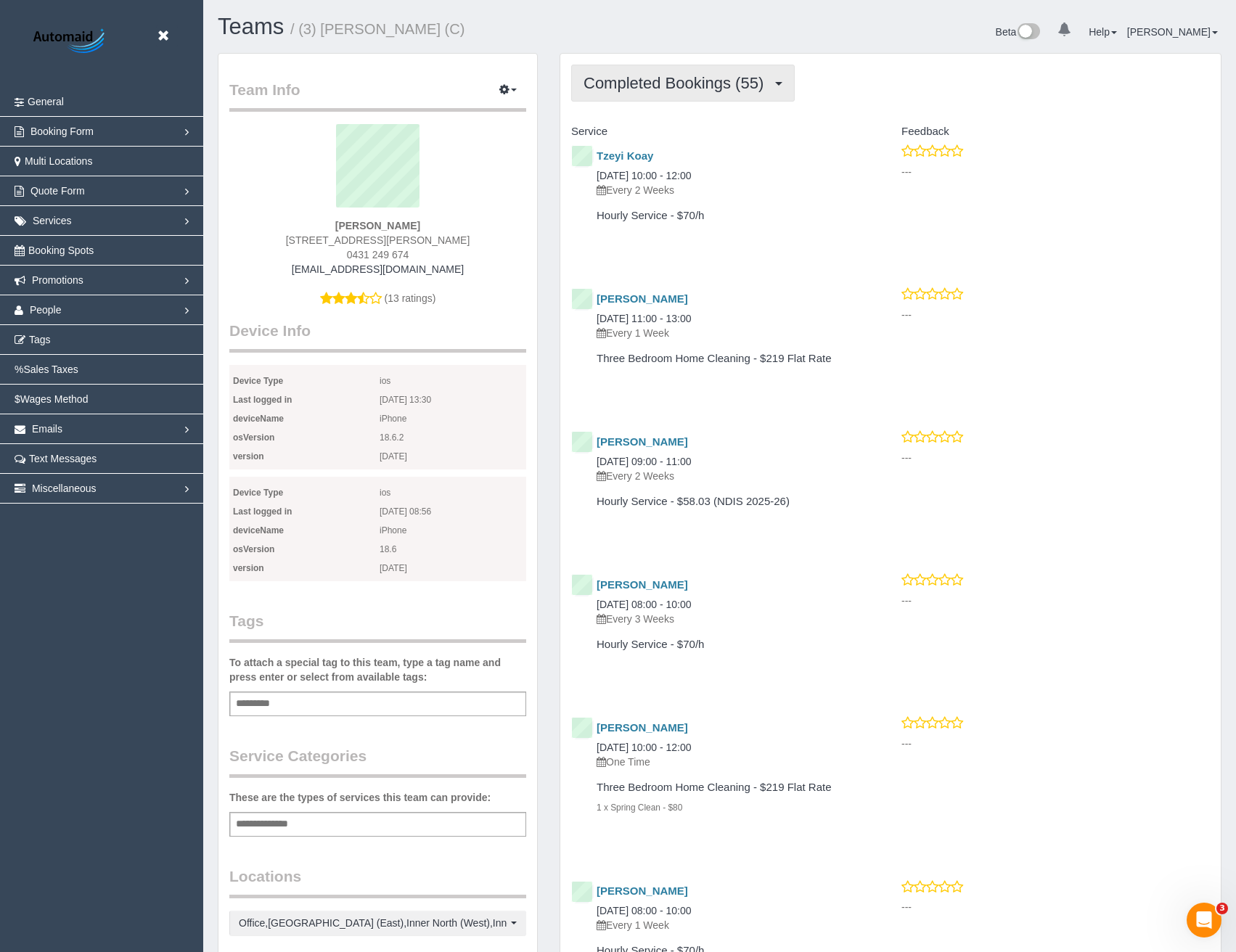
click at [717, 87] on span "Completed Bookings (55)" at bounding box center [677, 83] width 187 height 18
click at [785, 239] on div "Tzeyi Koay 30/08/2025 10:00 - 12:00 Every 2 Weeks Hourly Service - $70/h" at bounding box center [725, 197] width 330 height 107
click at [50, 312] on span "People" at bounding box center [45, 309] width 32 height 11
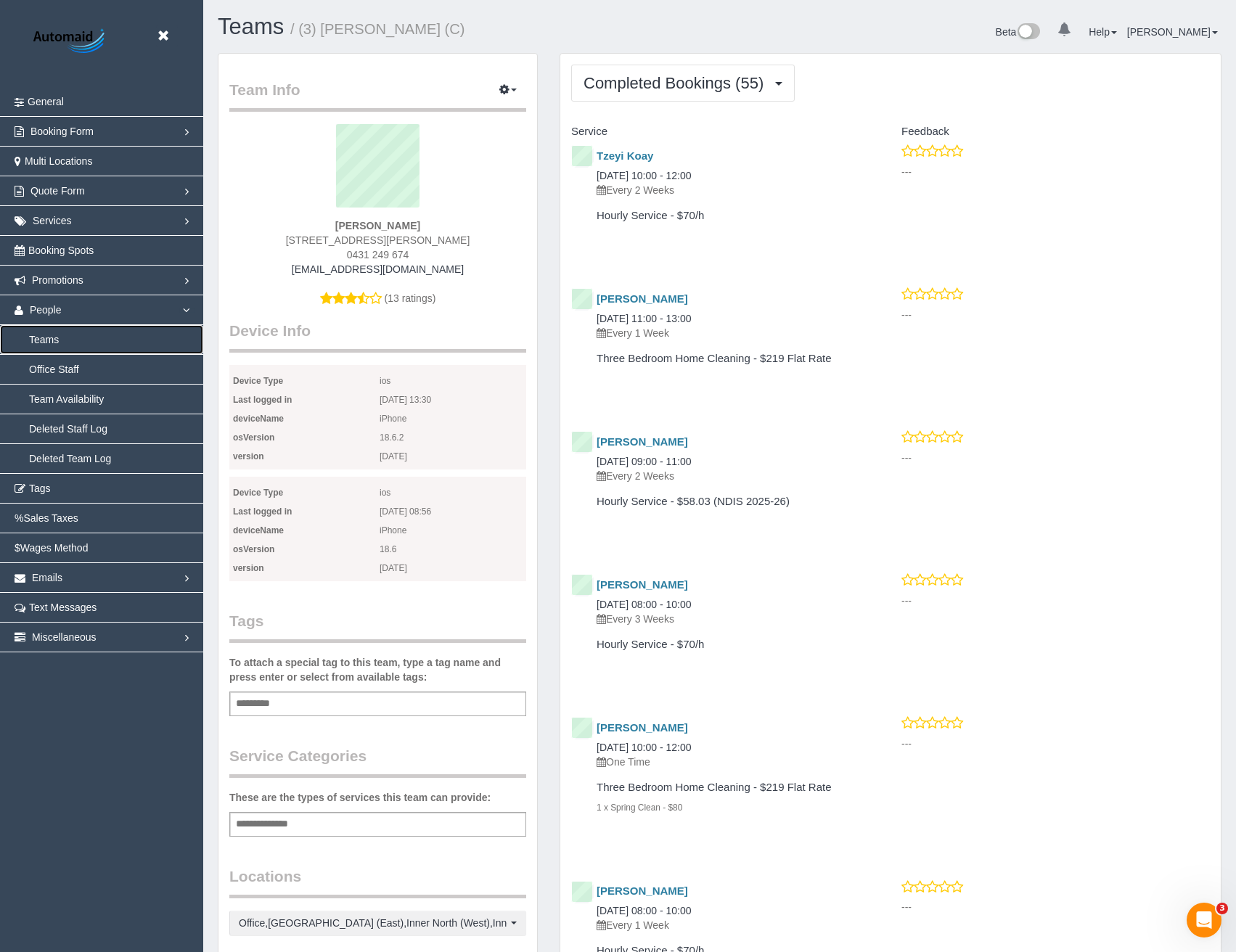
click at [52, 343] on link "Teams" at bounding box center [102, 339] width 203 height 29
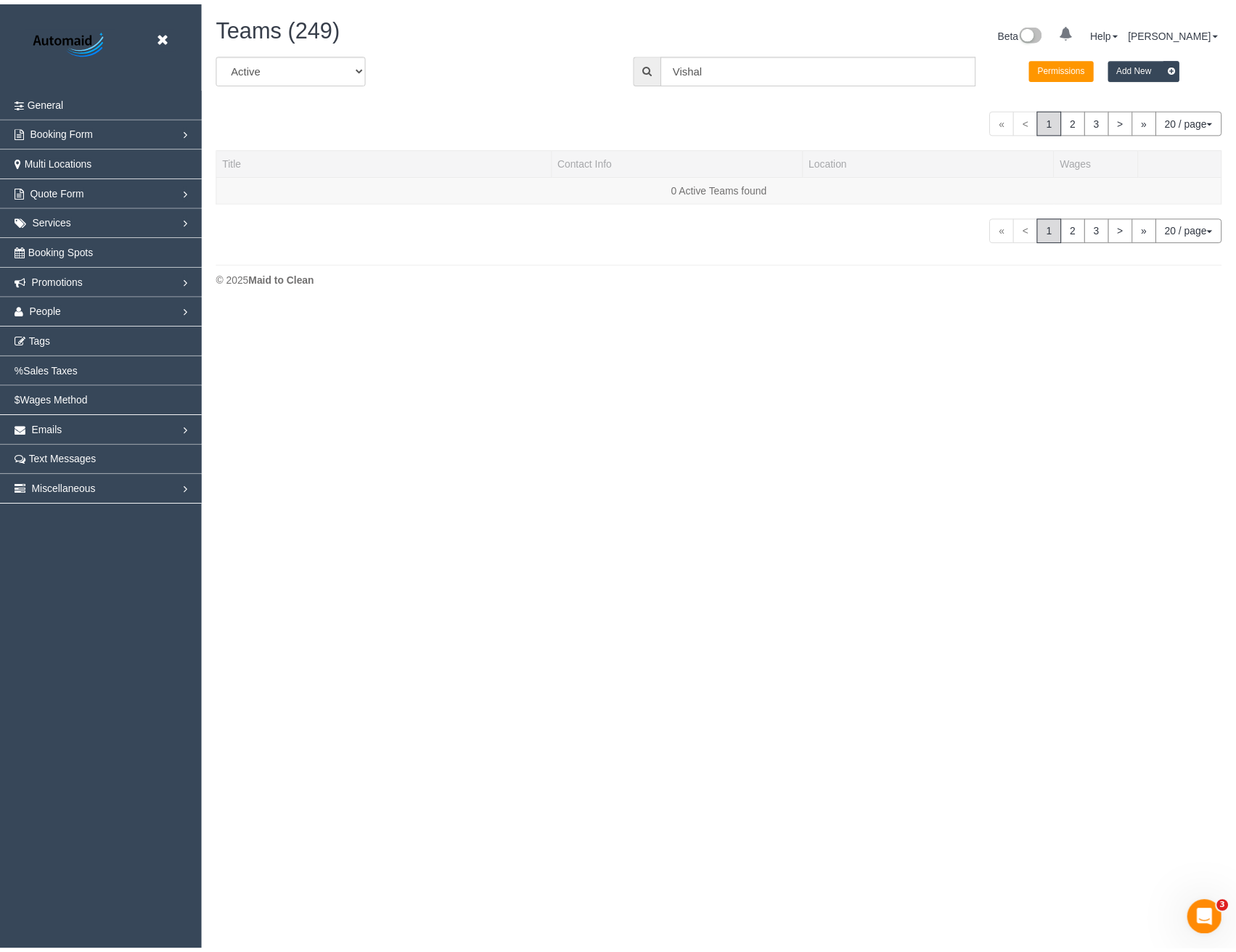
scroll to position [428, 1247]
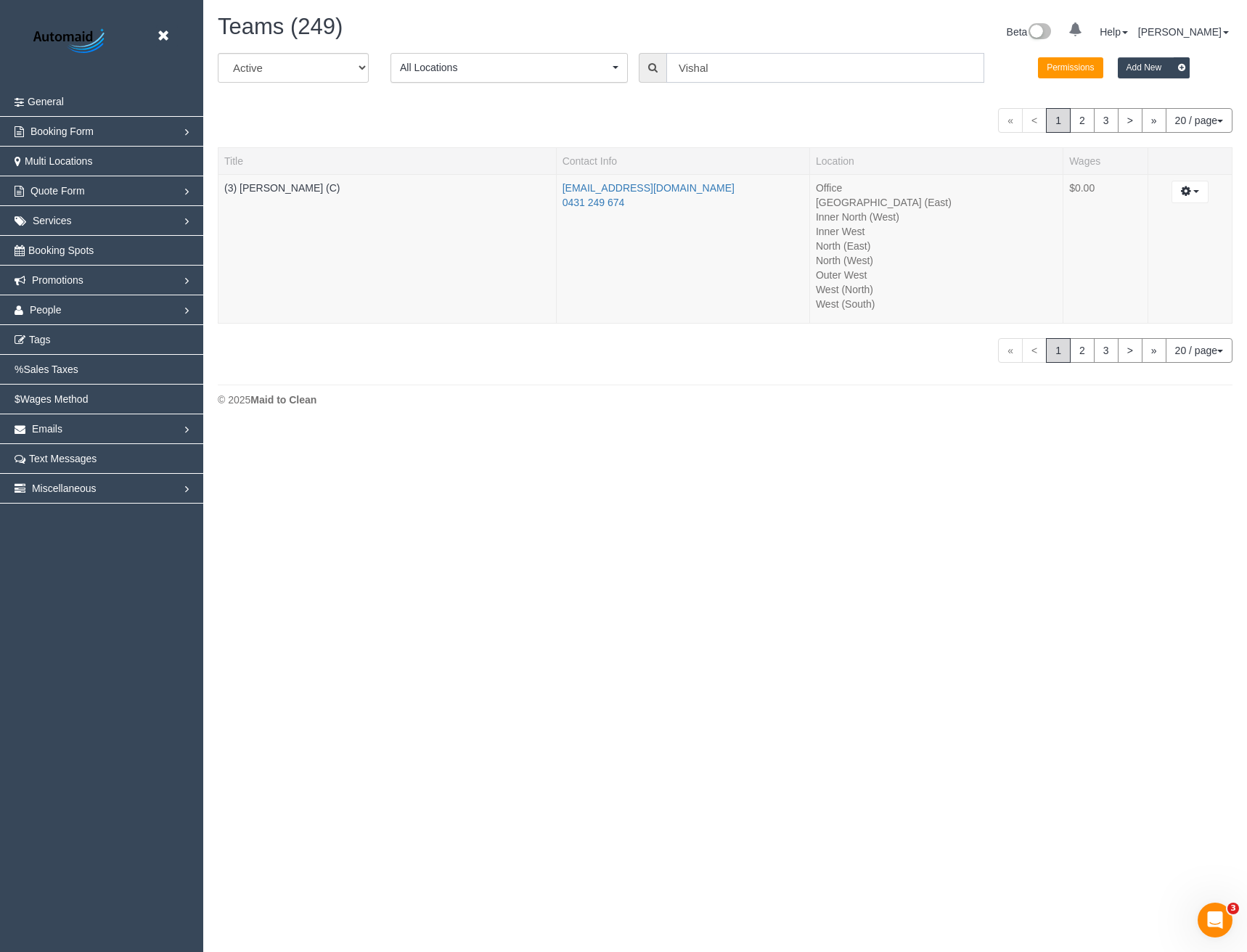
drag, startPoint x: 725, startPoint y: 68, endPoint x: 574, endPoint y: 87, distance: 152.2
click at [581, 90] on div "All Active Archived All Locations All Locations Active Locations Office [defaul…" at bounding box center [725, 73] width 1037 height 41
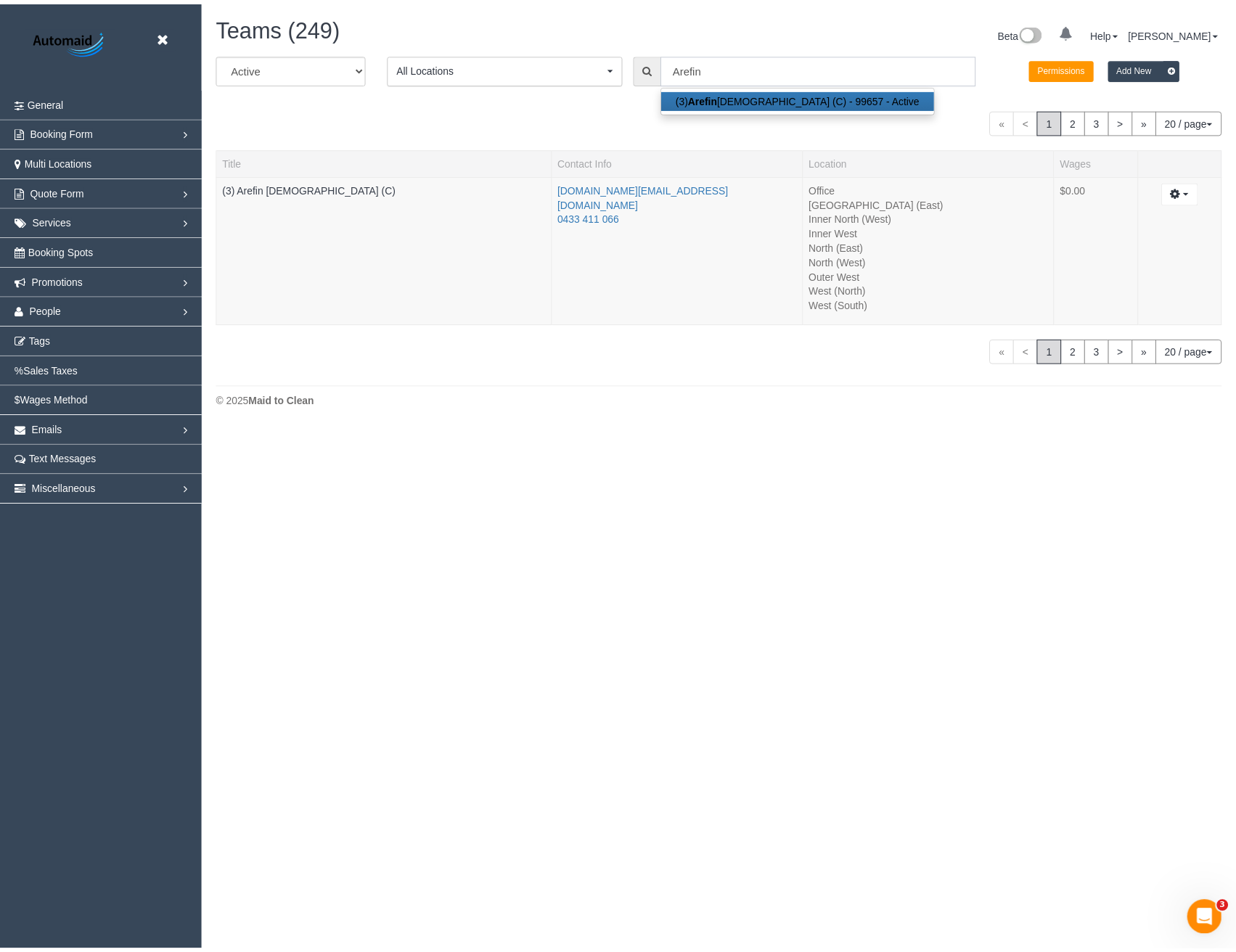
scroll to position [72142, 71313]
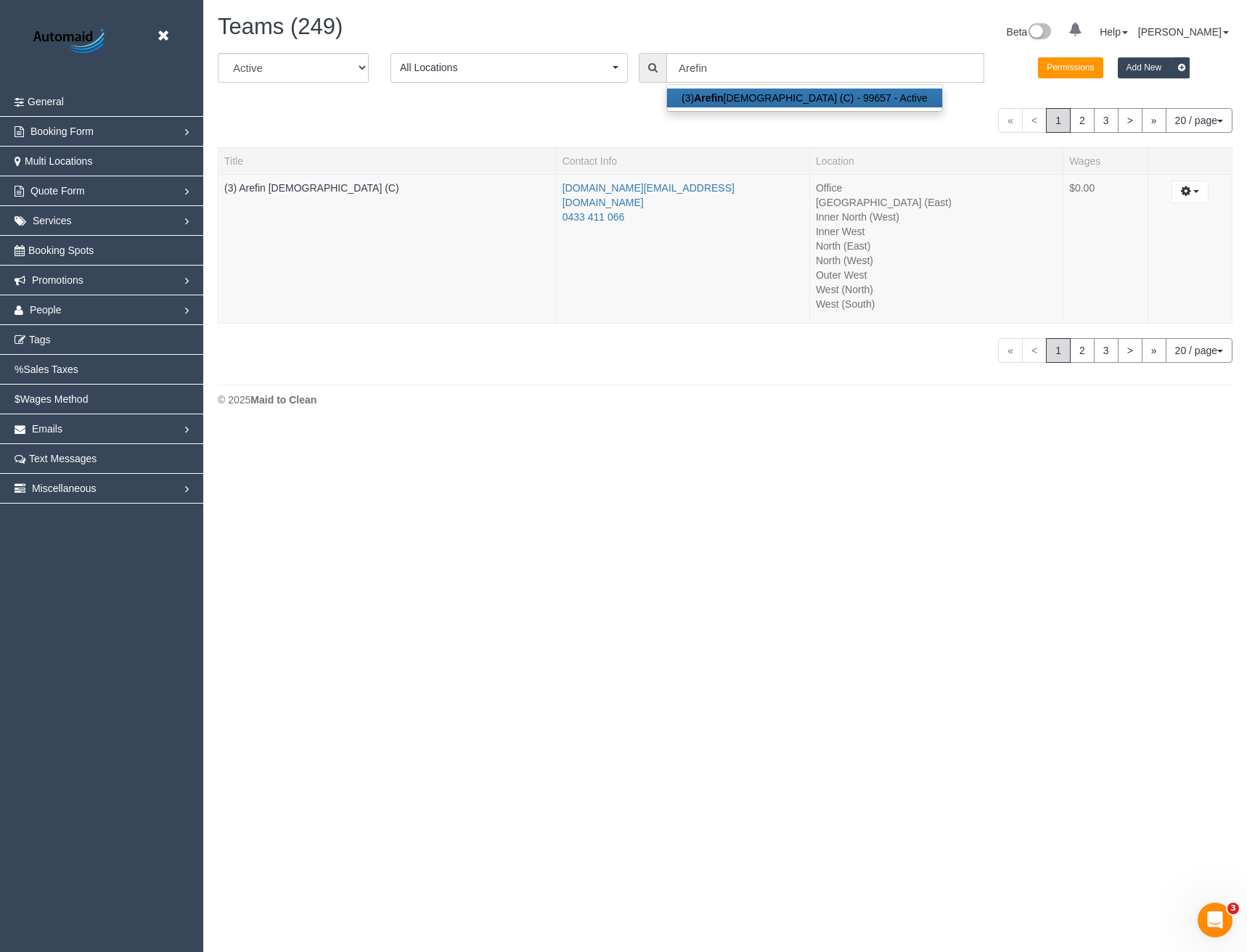
click at [708, 101] on strong "Arefin" at bounding box center [708, 97] width 29 height 11
type input "(3) Arefin Islam (C)"
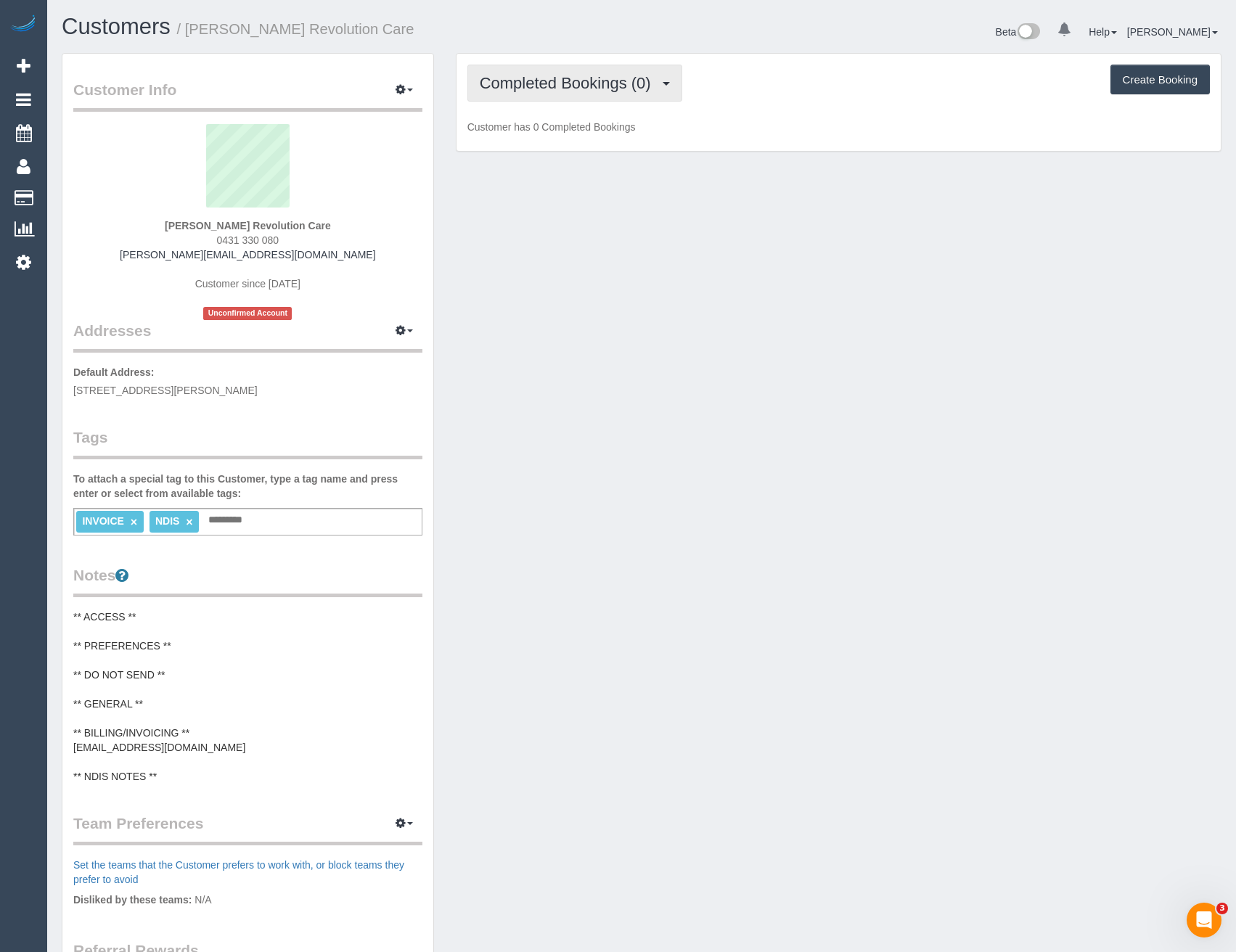
click at [614, 76] on span "Completed Bookings (0)" at bounding box center [568, 83] width 179 height 18
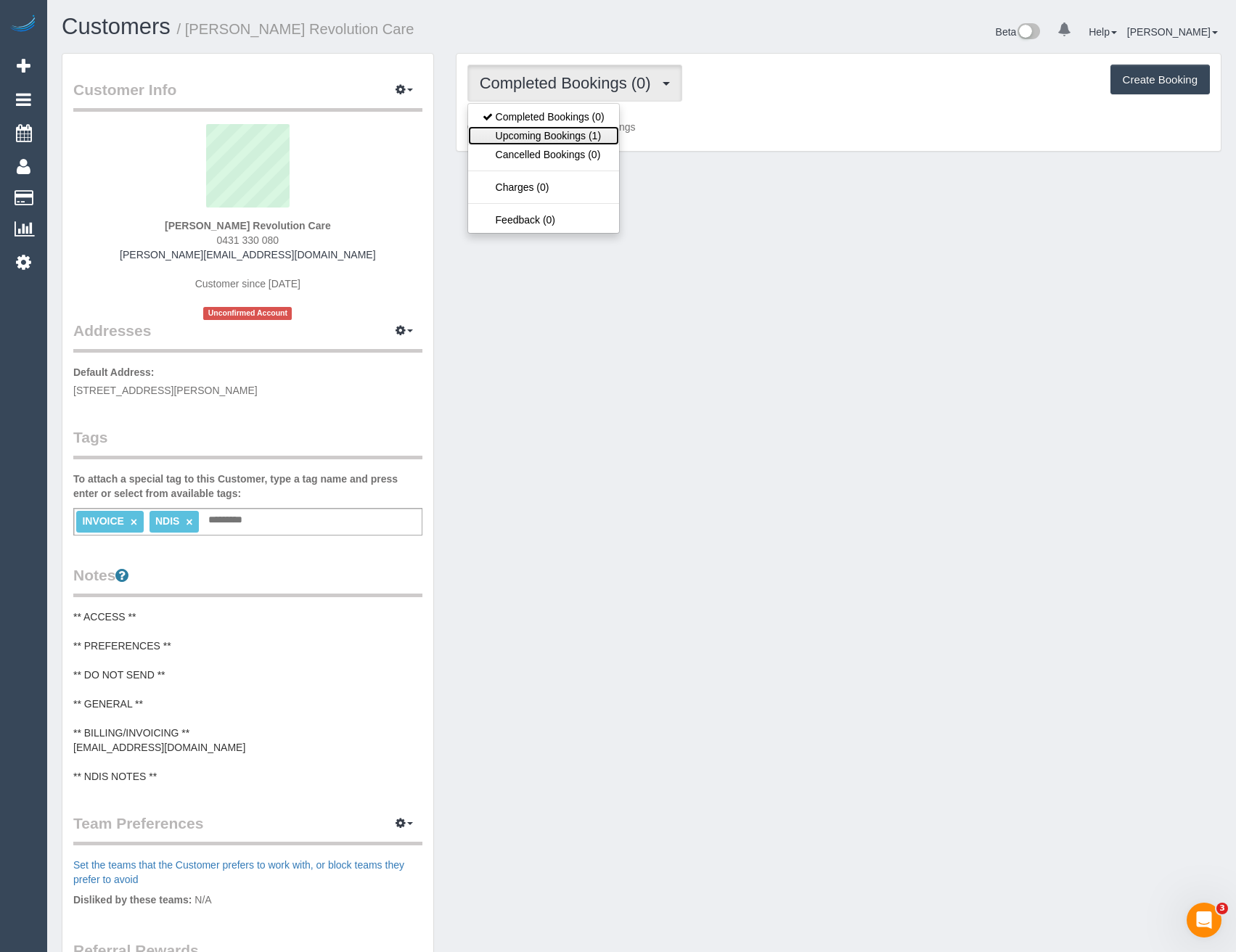
click at [599, 137] on link "Upcoming Bookings (1)" at bounding box center [543, 136] width 151 height 19
